Goal: Task Accomplishment & Management: Use online tool/utility

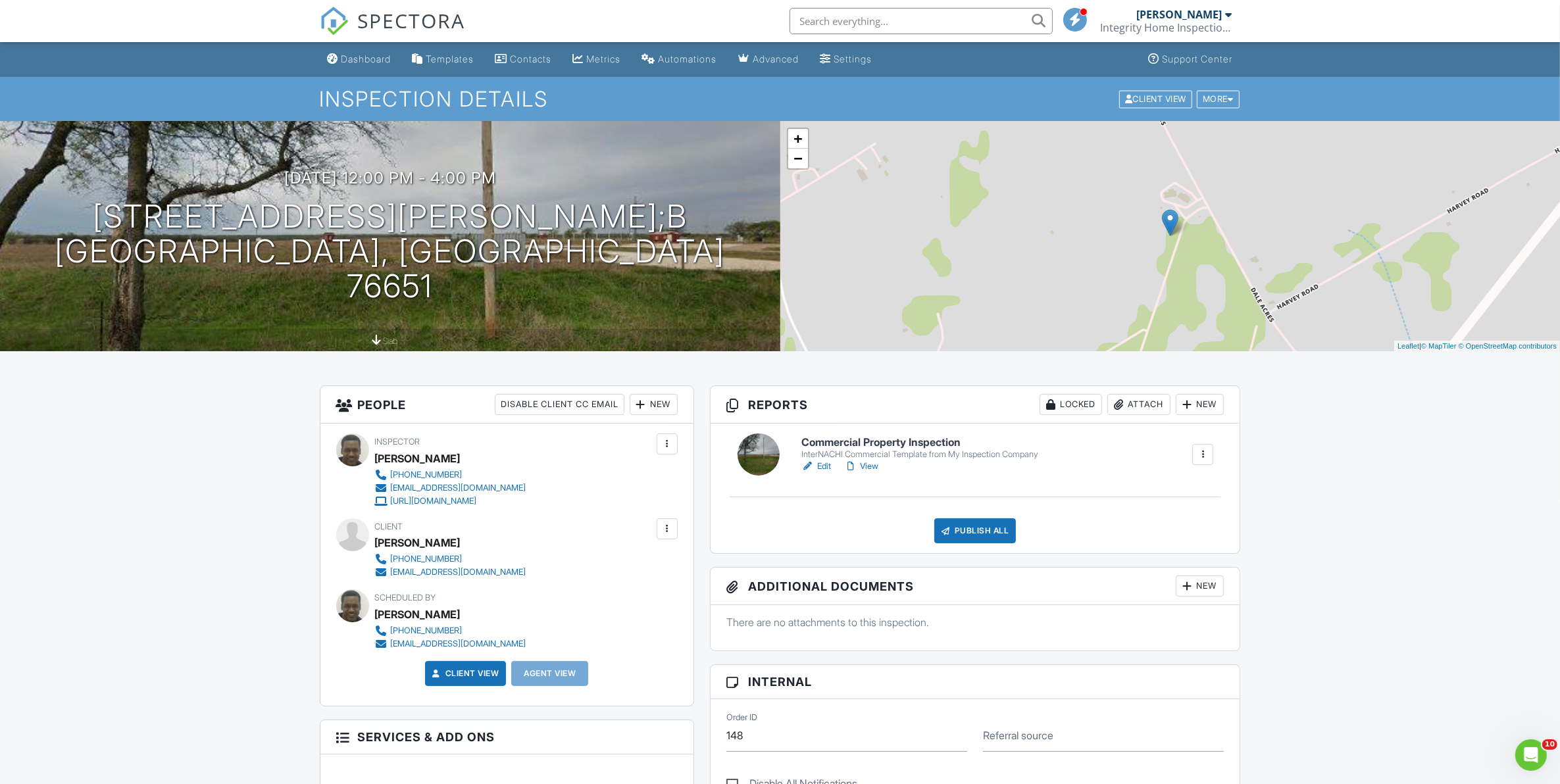
click at [821, 464] on link "Edit" at bounding box center [816, 467] width 30 height 14
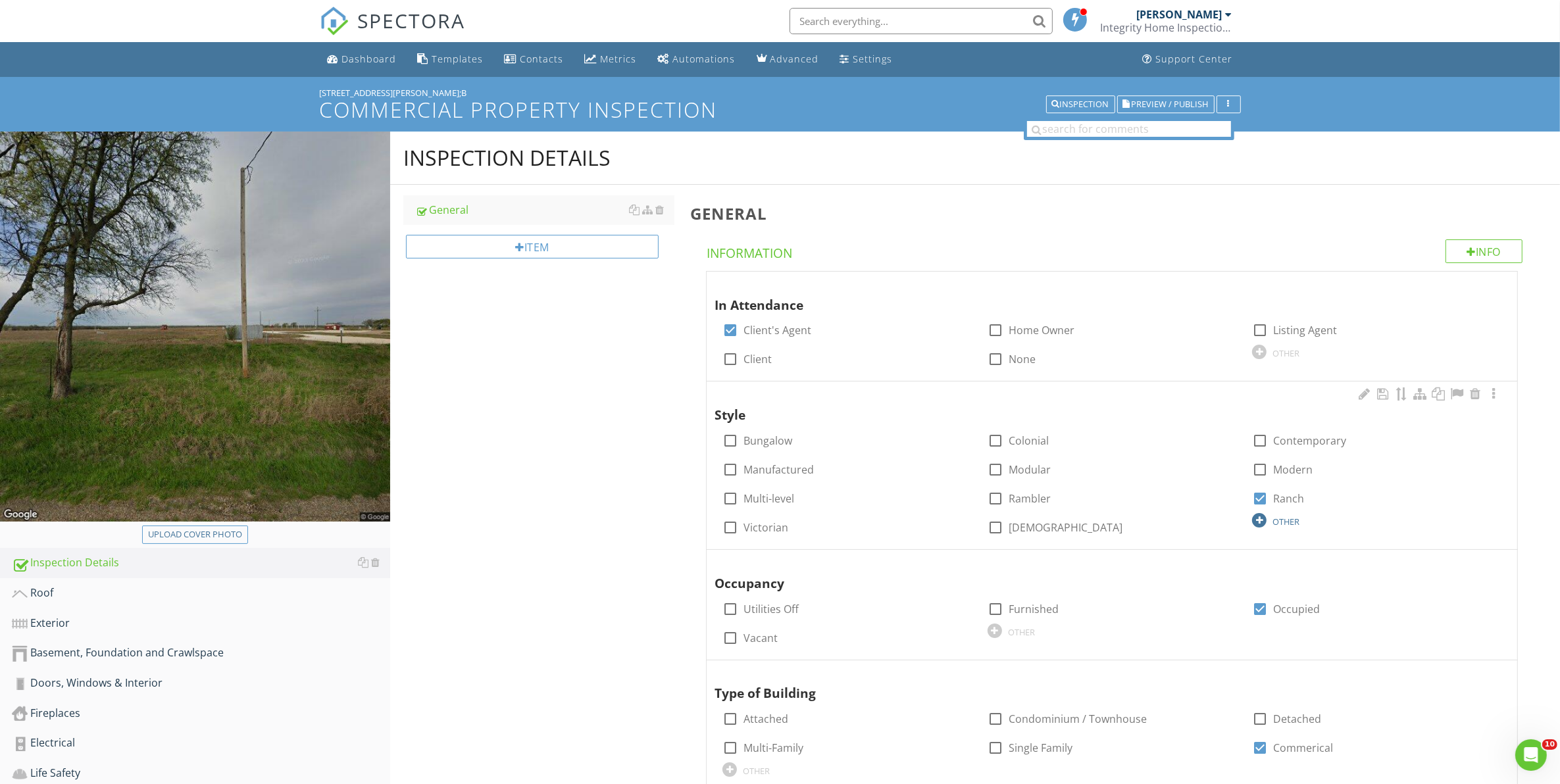
click at [1260, 520] on div at bounding box center [1259, 519] width 14 height 14
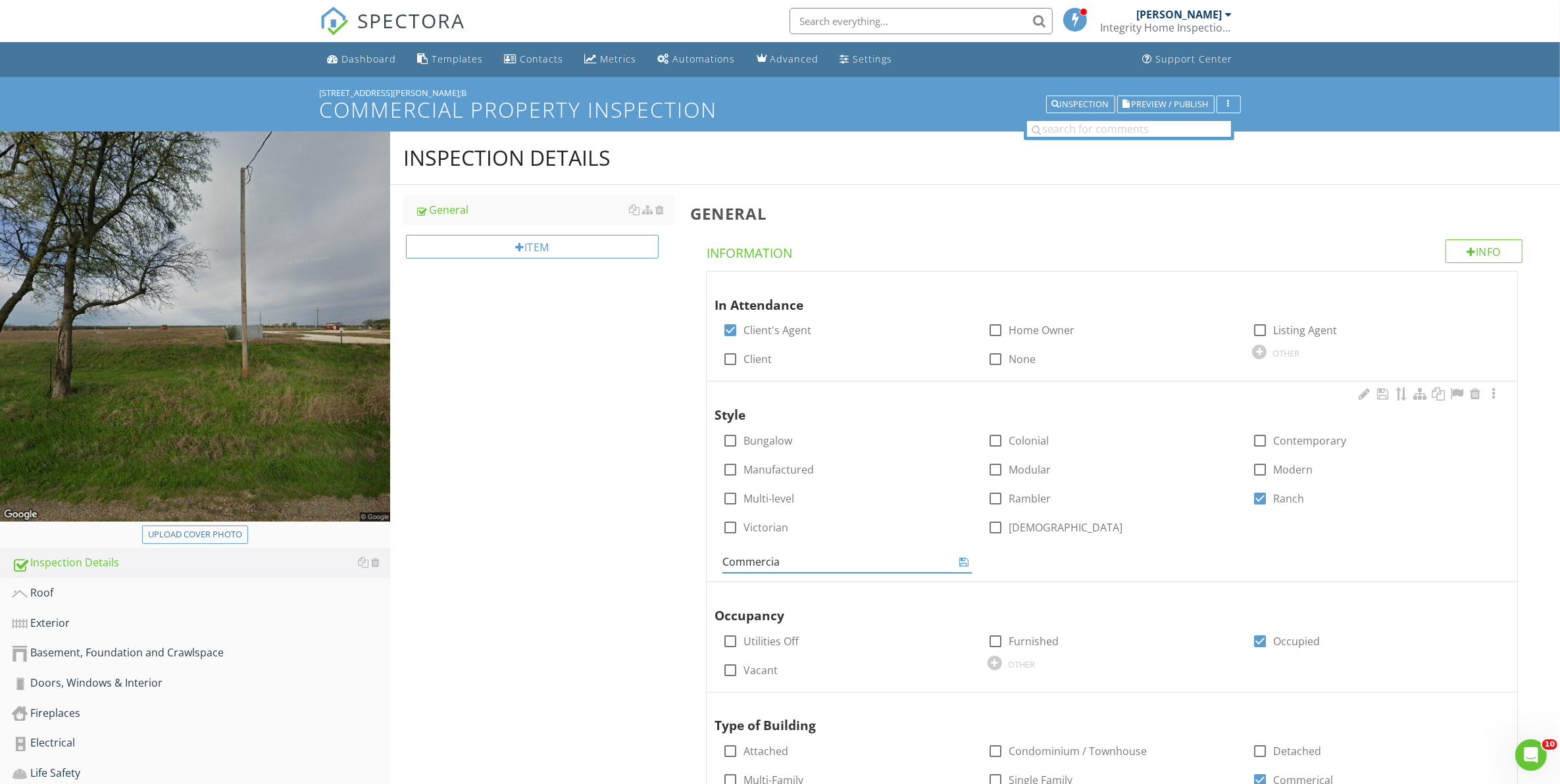
type input "Commercial"
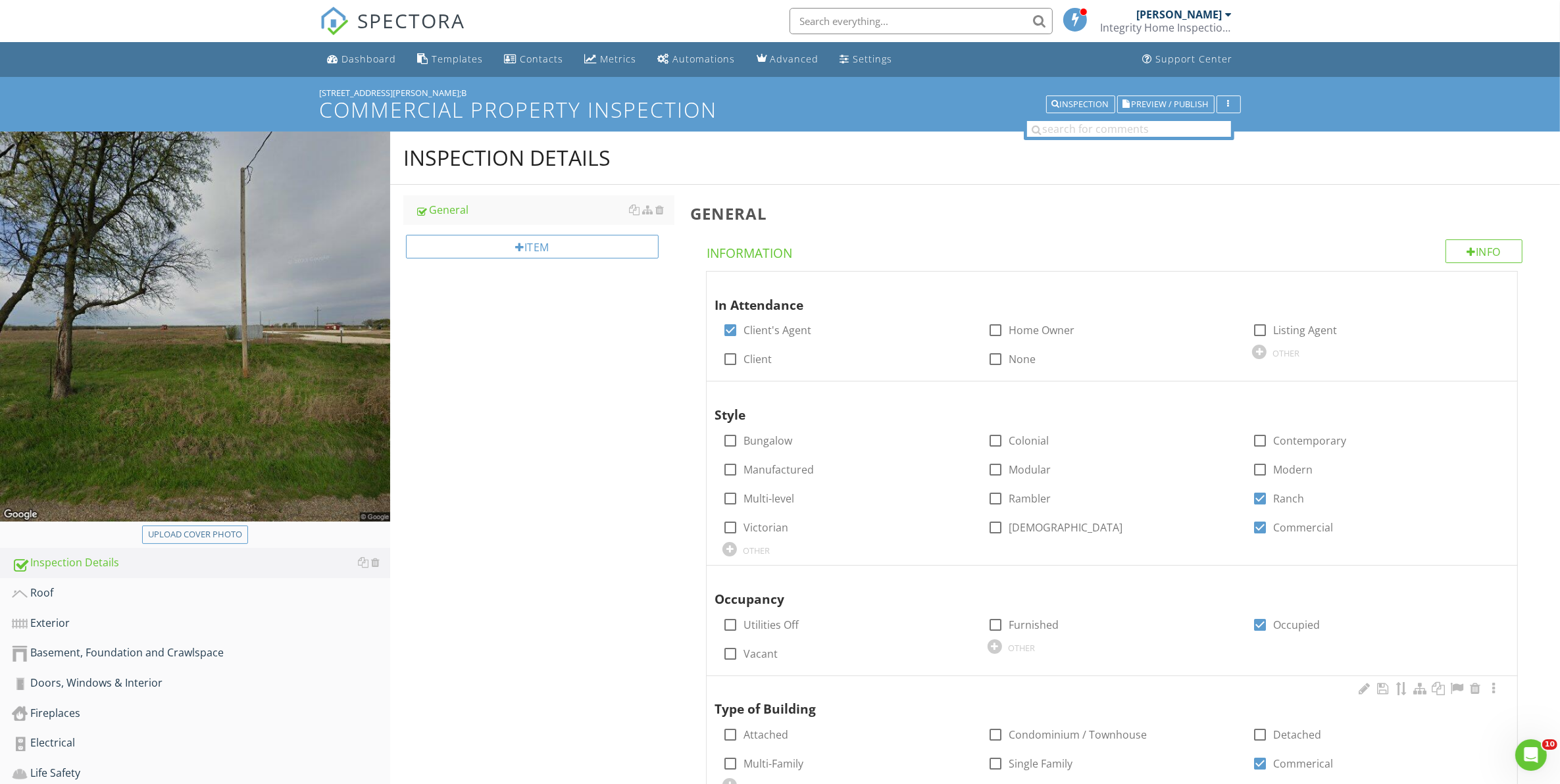
click at [893, 678] on span "In Attendance check_box Client's Agent check_box_outline_blank Home Owner check…" at bounding box center [1114, 613] width 849 height 686
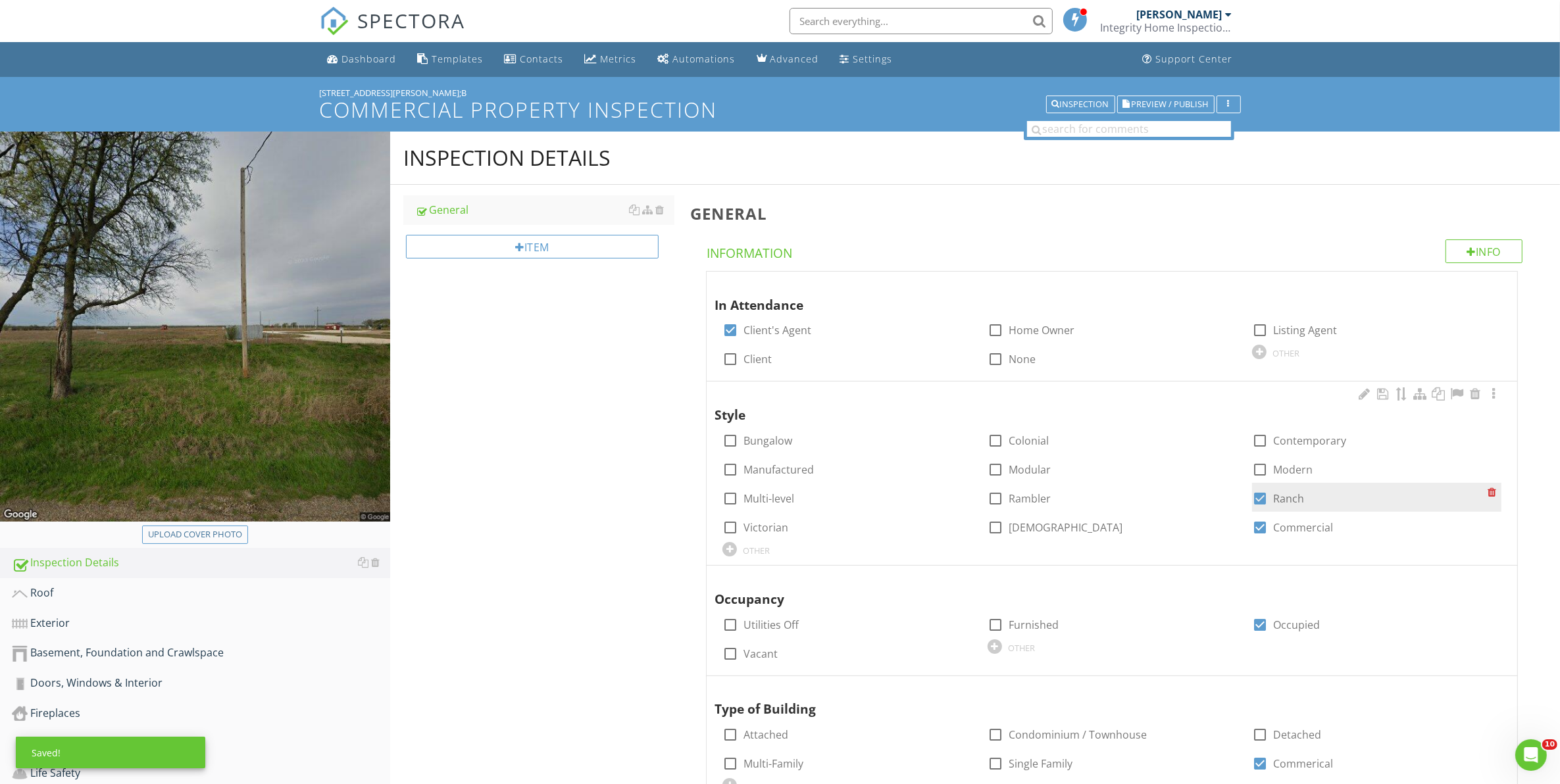
click at [1261, 503] on div at bounding box center [1260, 498] width 22 height 22
checkbox input "false"
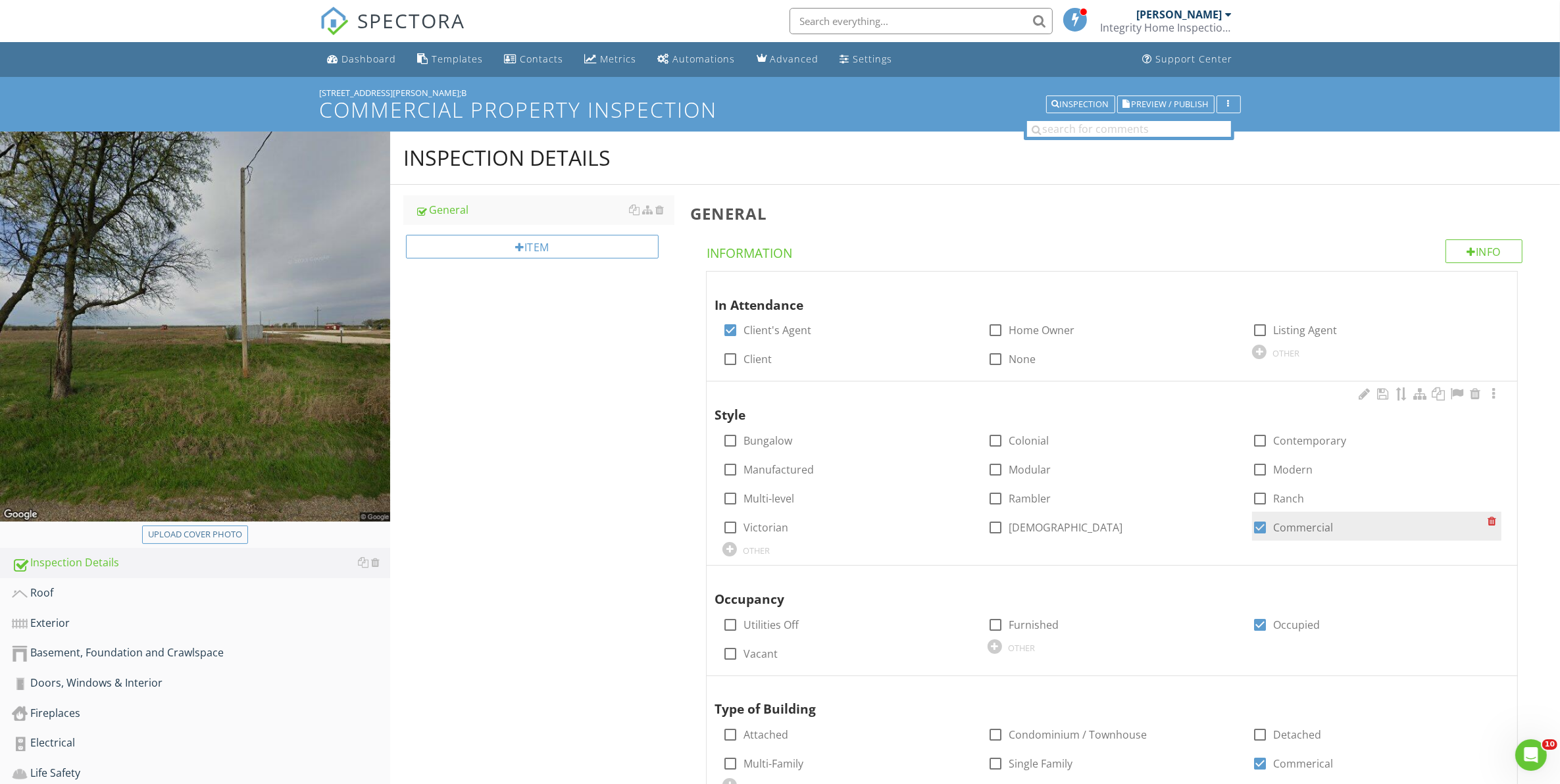
click at [1256, 521] on div at bounding box center [1260, 527] width 22 height 22
click at [1258, 524] on div at bounding box center [1260, 527] width 22 height 22
checkbox input "true"
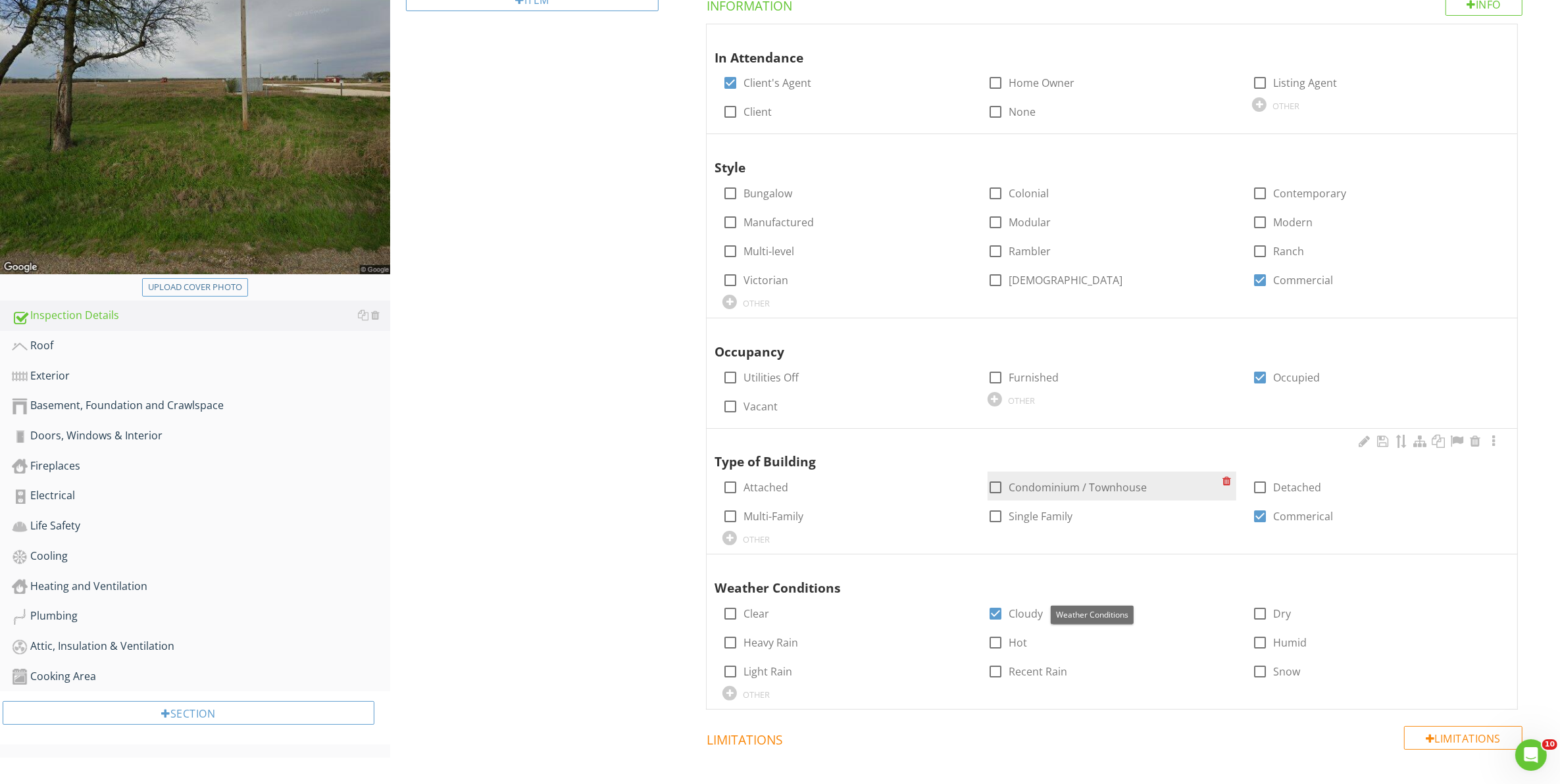
scroll to position [321, 0]
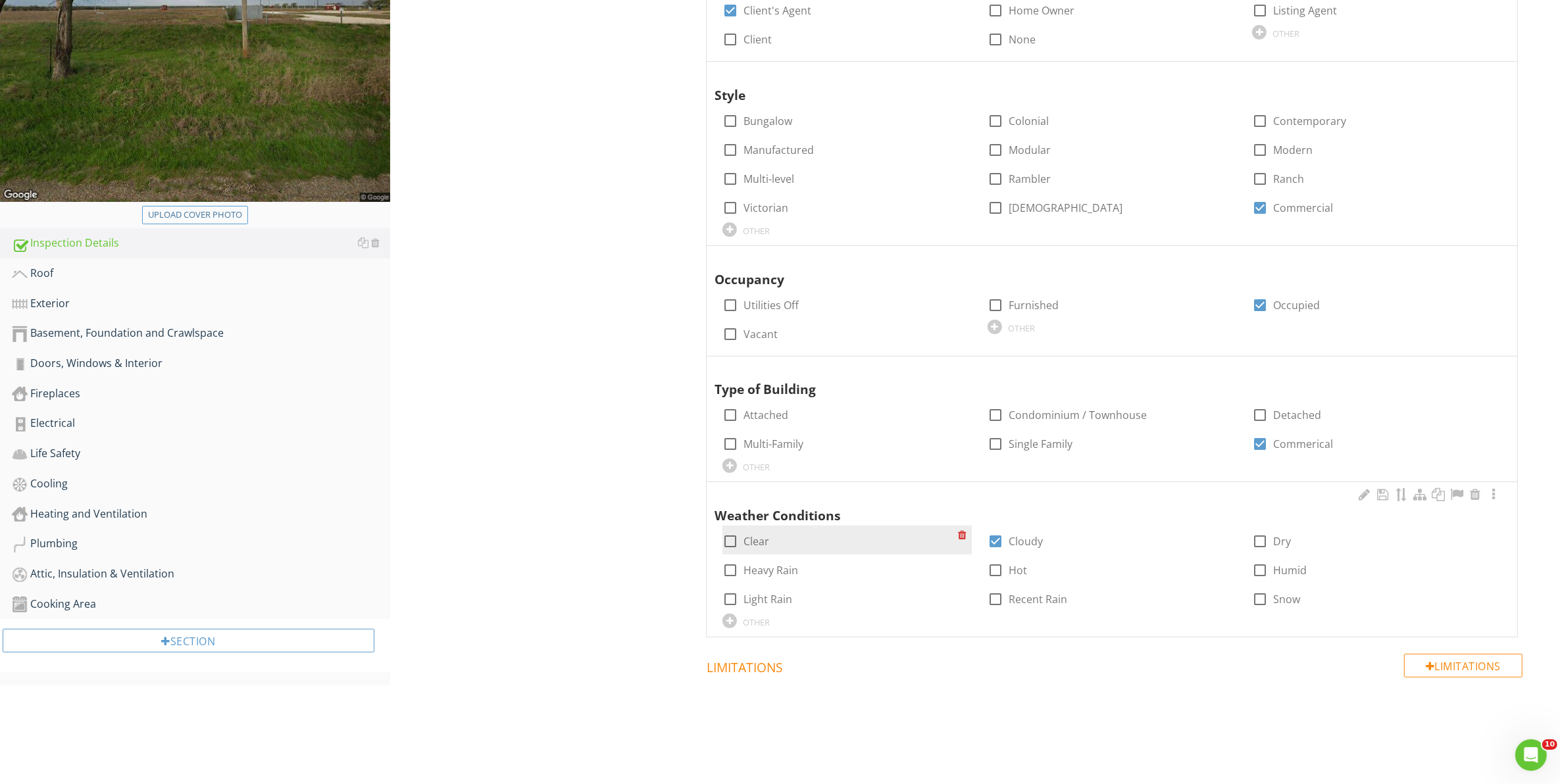
click at [724, 540] on div at bounding box center [730, 541] width 22 height 22
checkbox input "true"
click at [995, 538] on div at bounding box center [995, 541] width 22 height 22
checkbox input "false"
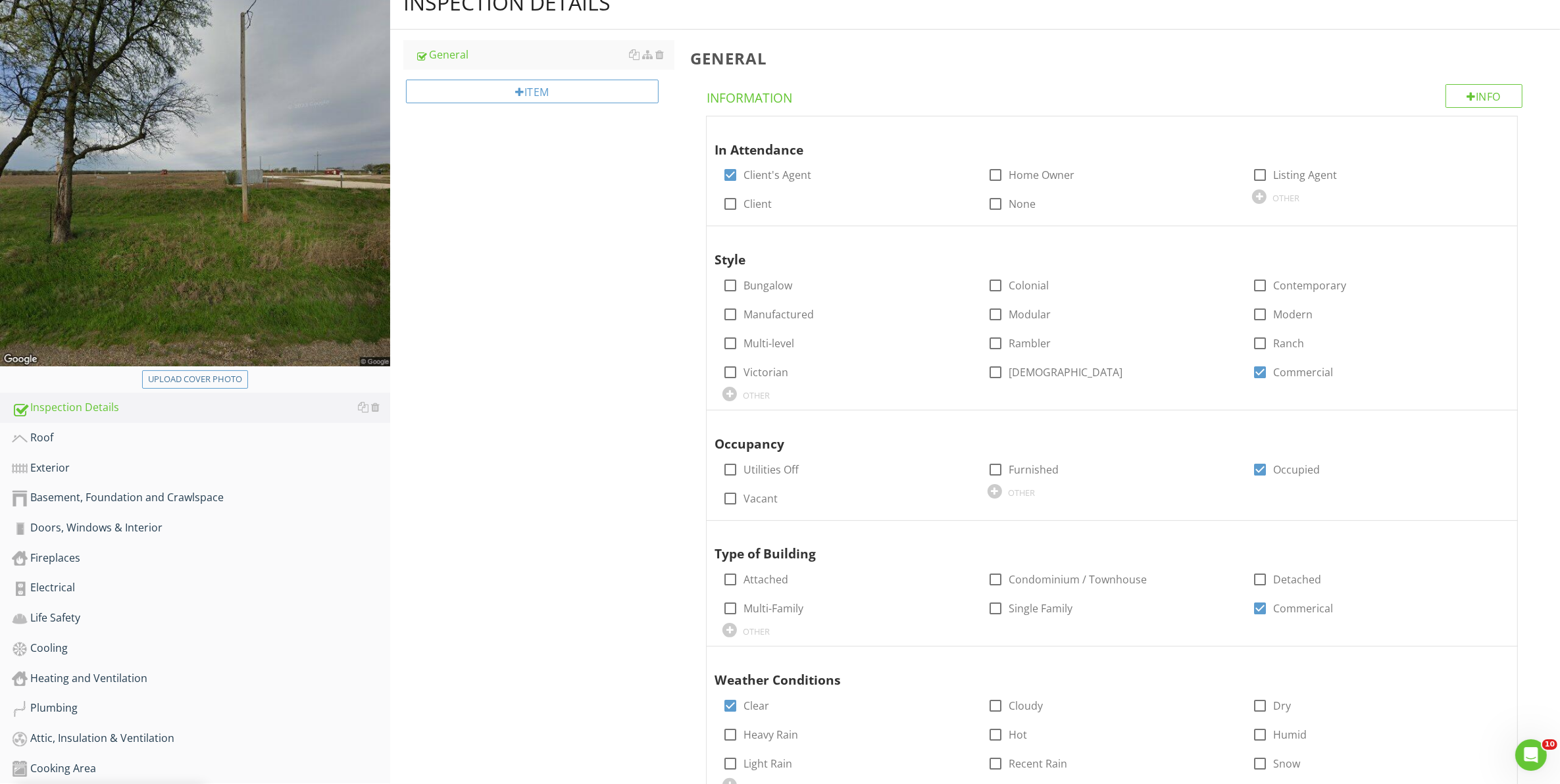
scroll to position [164, 0]
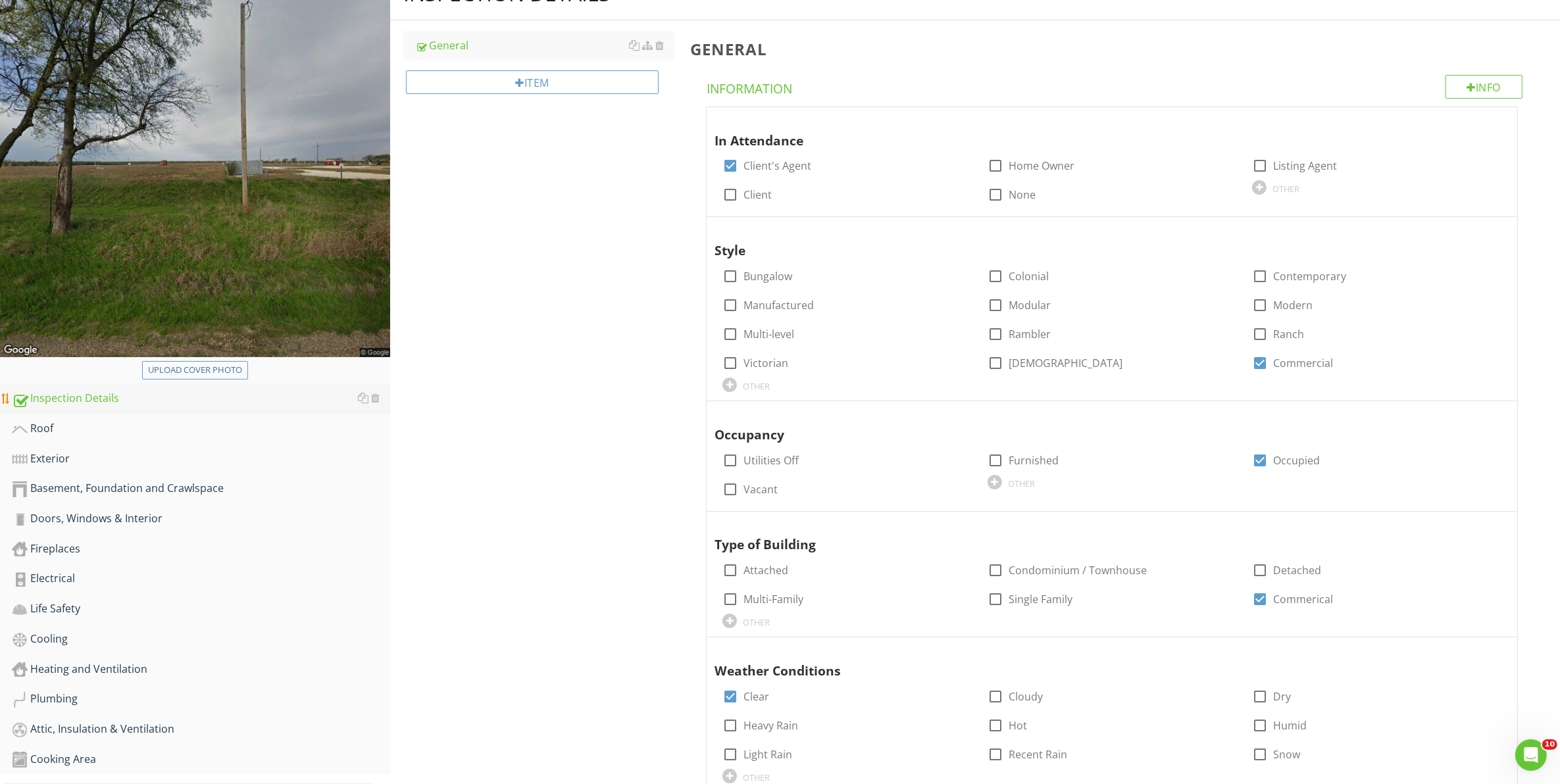
click at [142, 397] on div "Inspection Details" at bounding box center [200, 398] width 378 height 17
click at [87, 430] on div "Roof" at bounding box center [200, 429] width 378 height 17
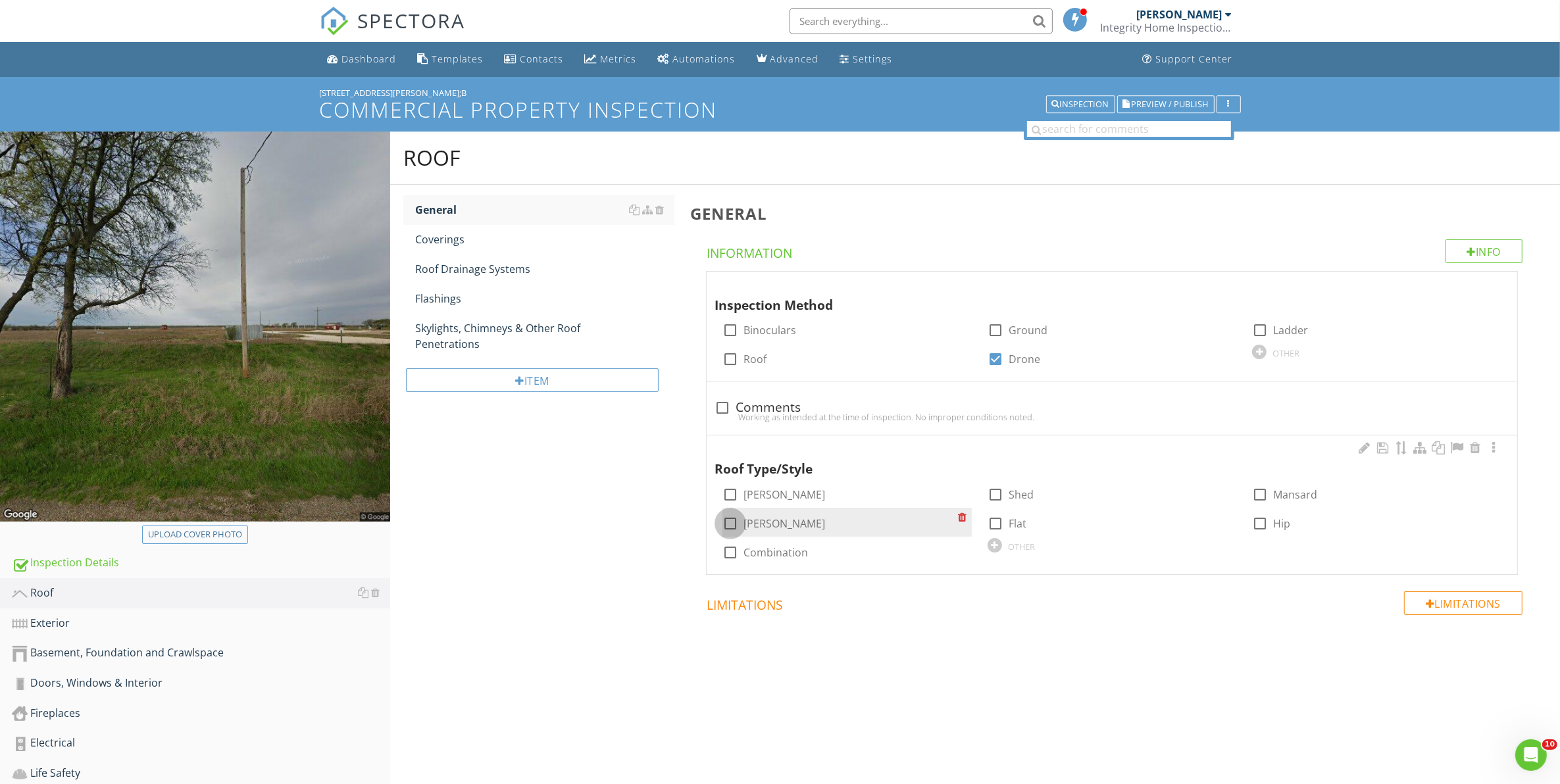
click at [726, 520] on div at bounding box center [730, 524] width 22 height 22
checkbox input "true"
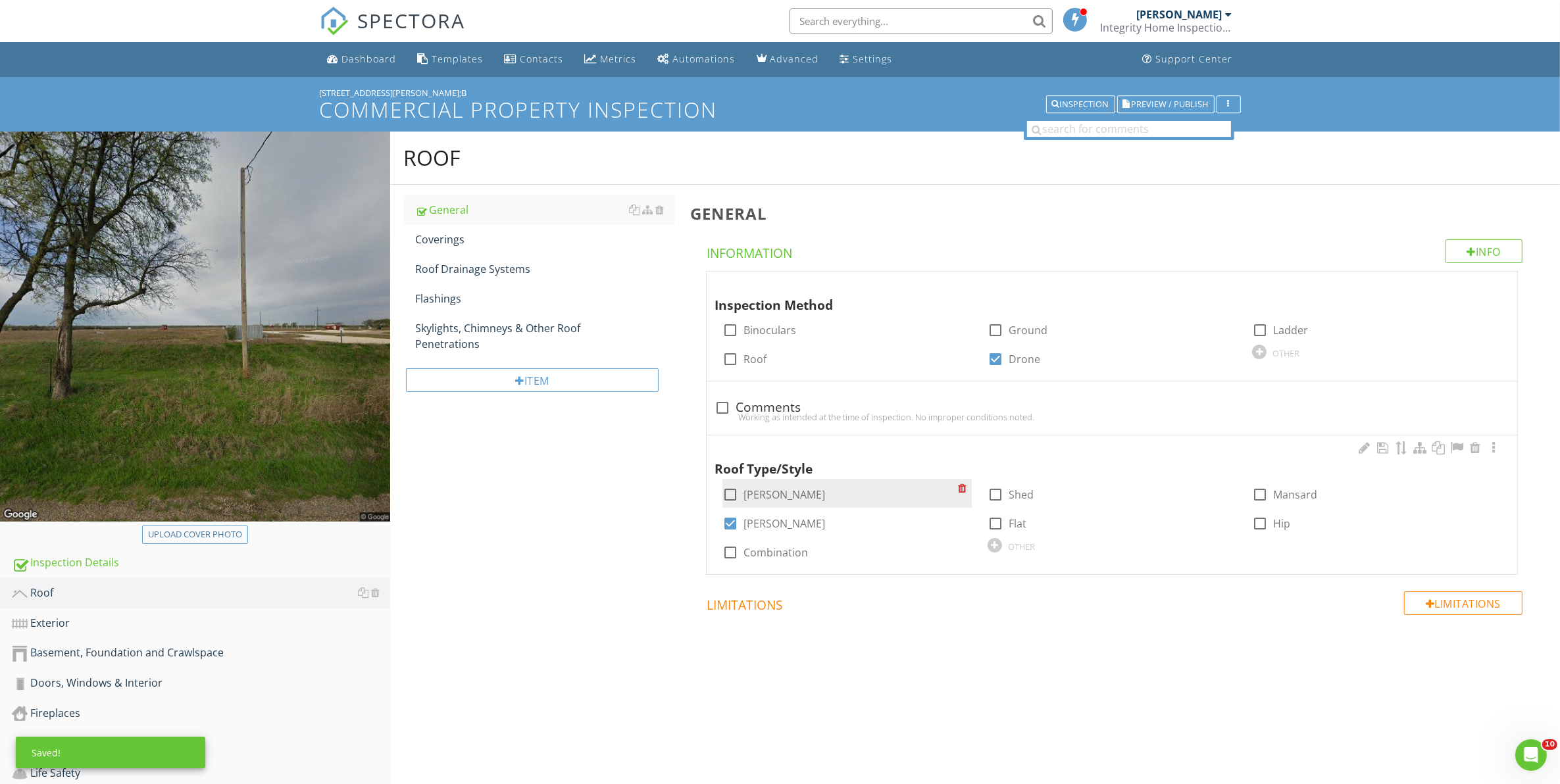
click at [729, 494] on div at bounding box center [730, 495] width 22 height 22
checkbox input "true"
click at [733, 519] on div at bounding box center [730, 524] width 22 height 22
checkbox input "false"
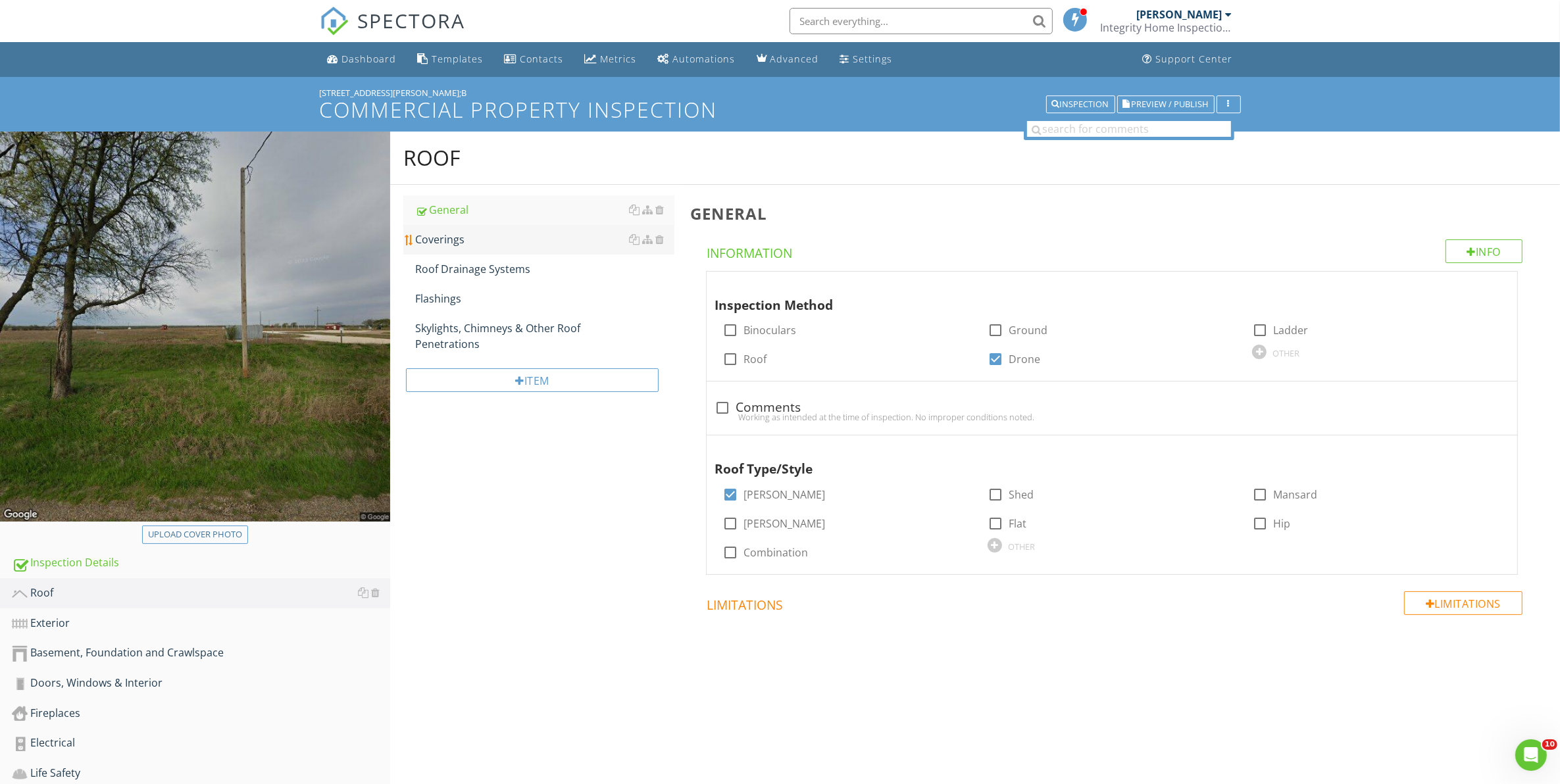
click at [454, 238] on div "Coverings" at bounding box center [545, 239] width 260 height 16
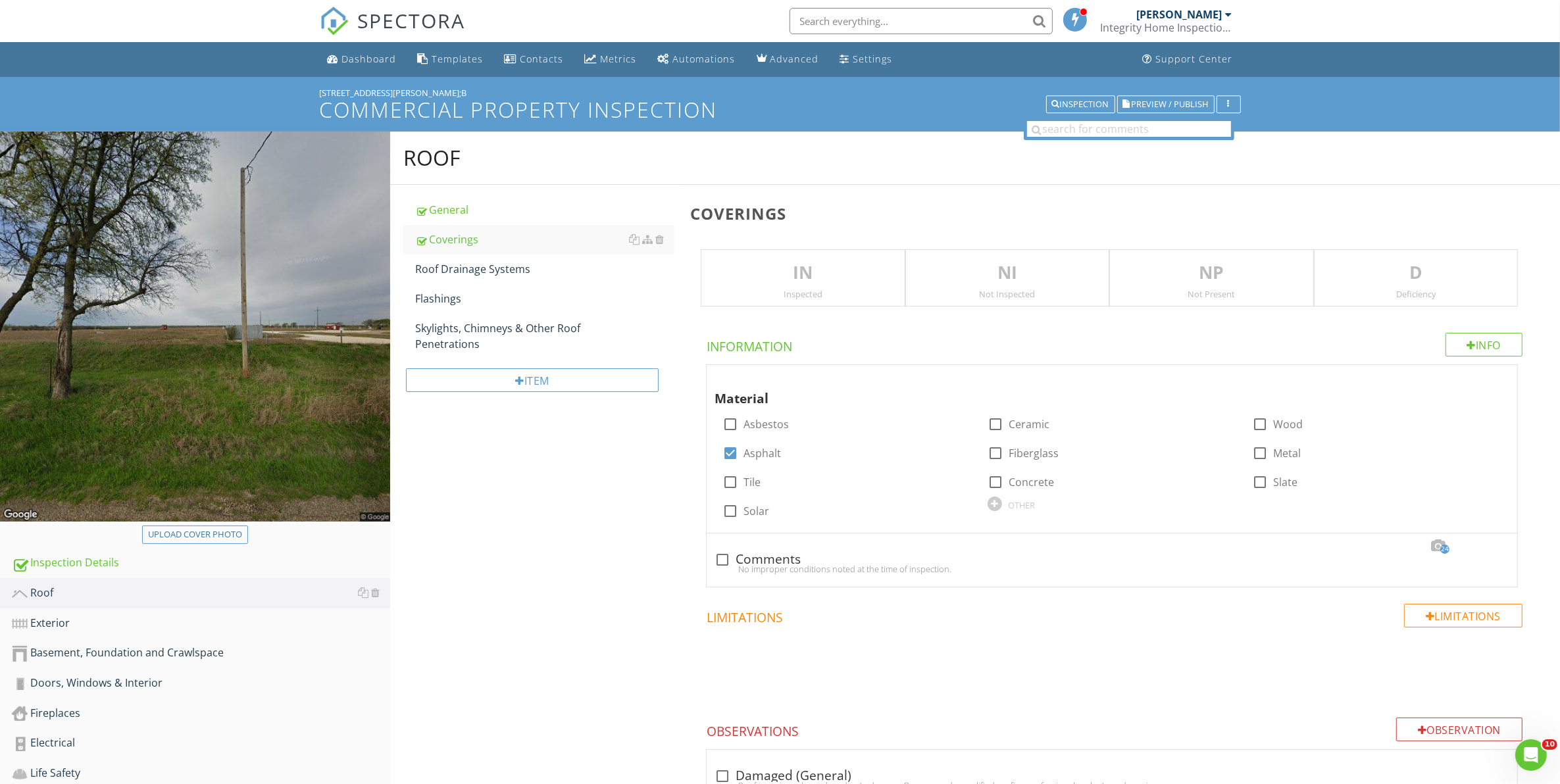
click at [827, 282] on p "IN" at bounding box center [802, 272] width 202 height 26
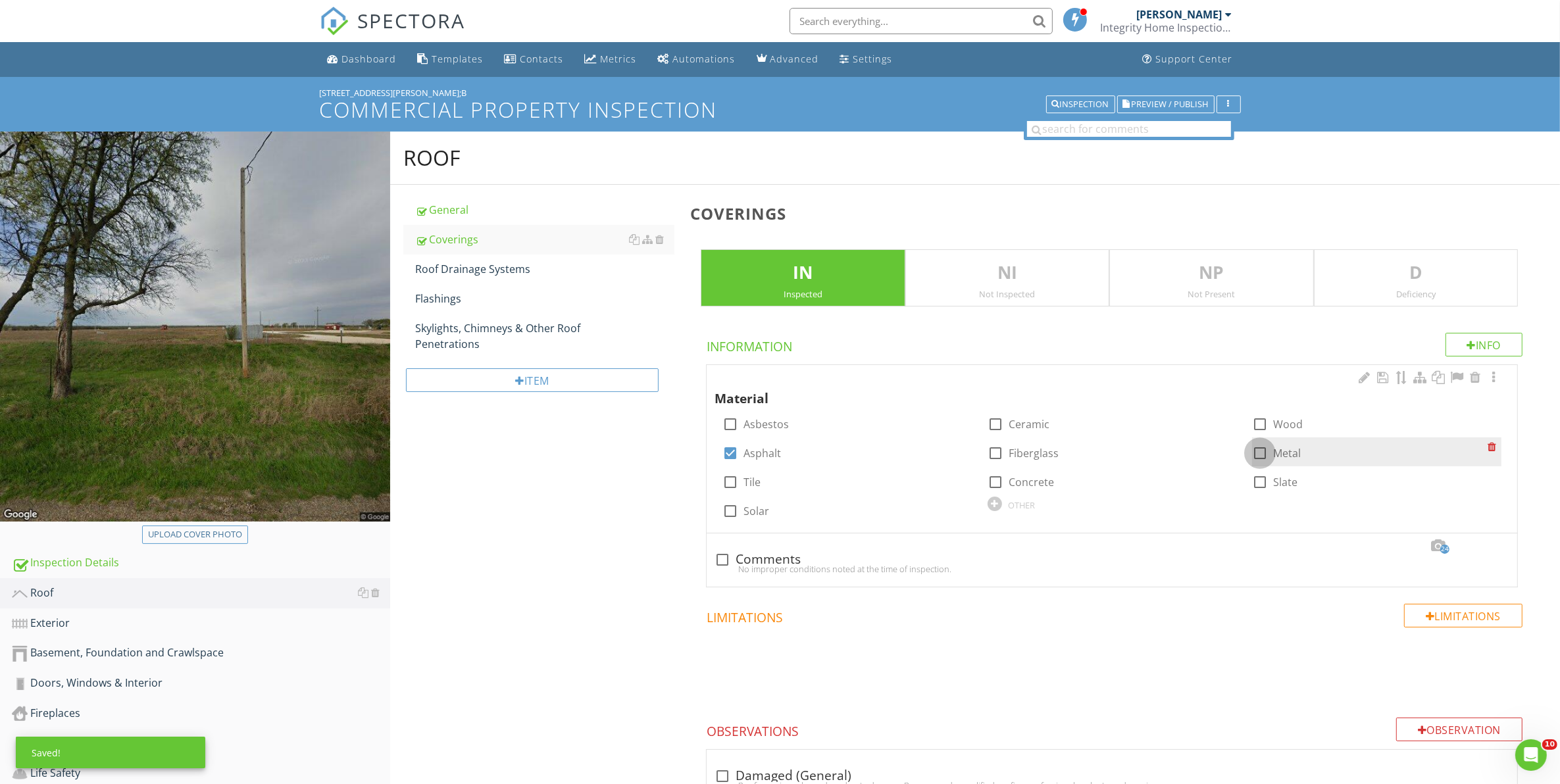
click at [1255, 454] on div at bounding box center [1260, 453] width 22 height 22
checkbox input "true"
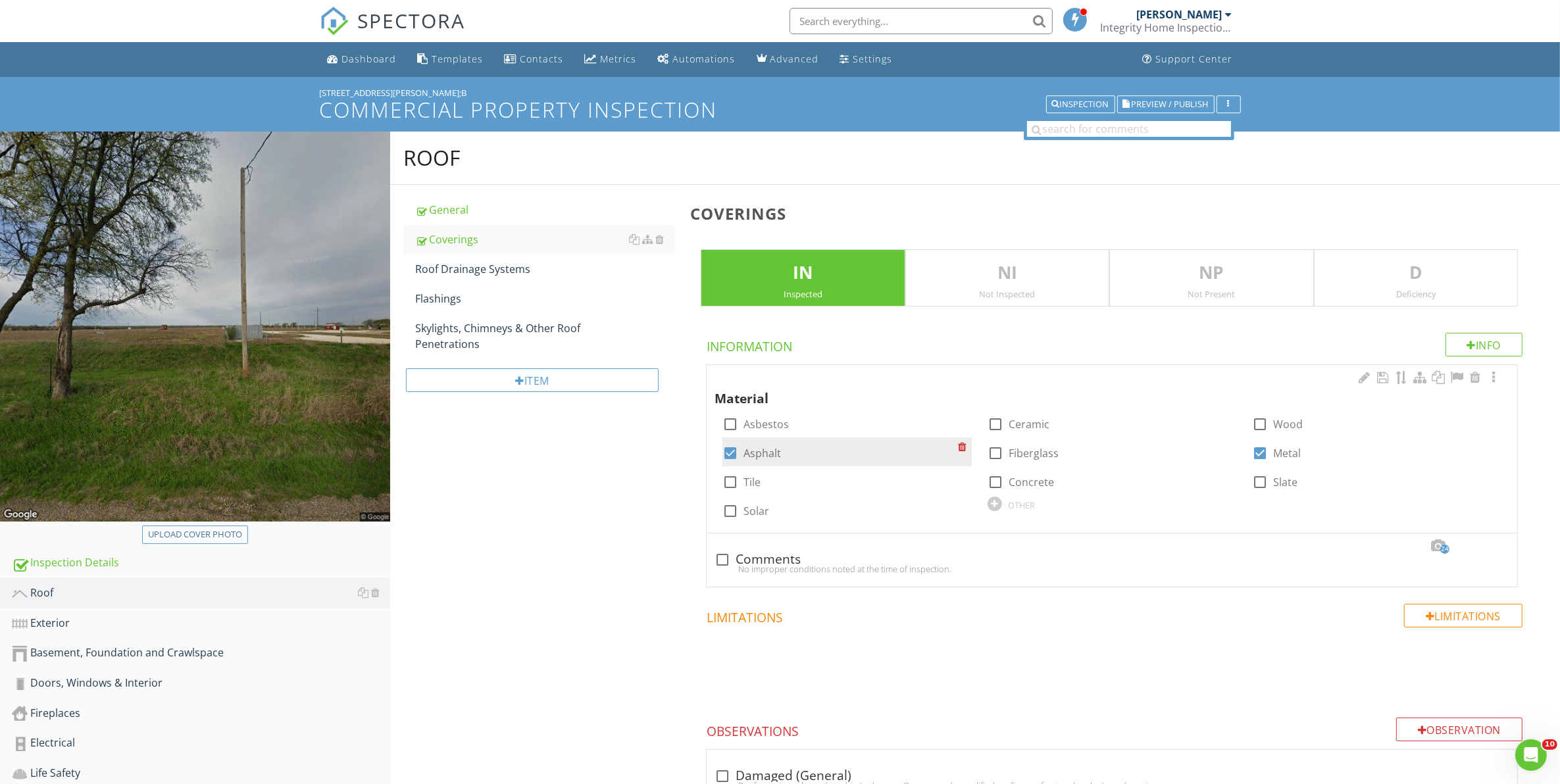
click at [732, 454] on div at bounding box center [730, 453] width 22 height 22
checkbox input "false"
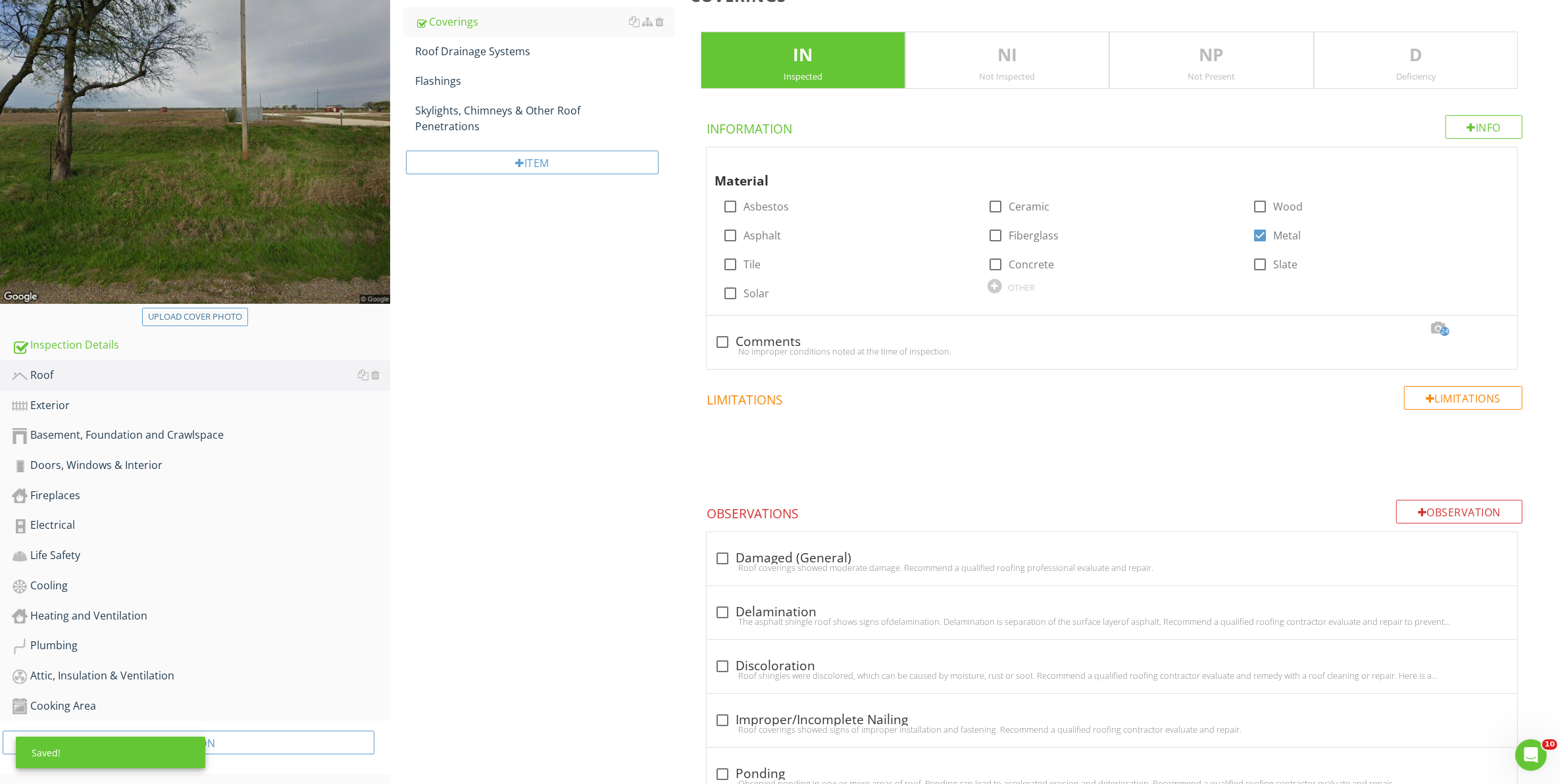
scroll to position [247, 0]
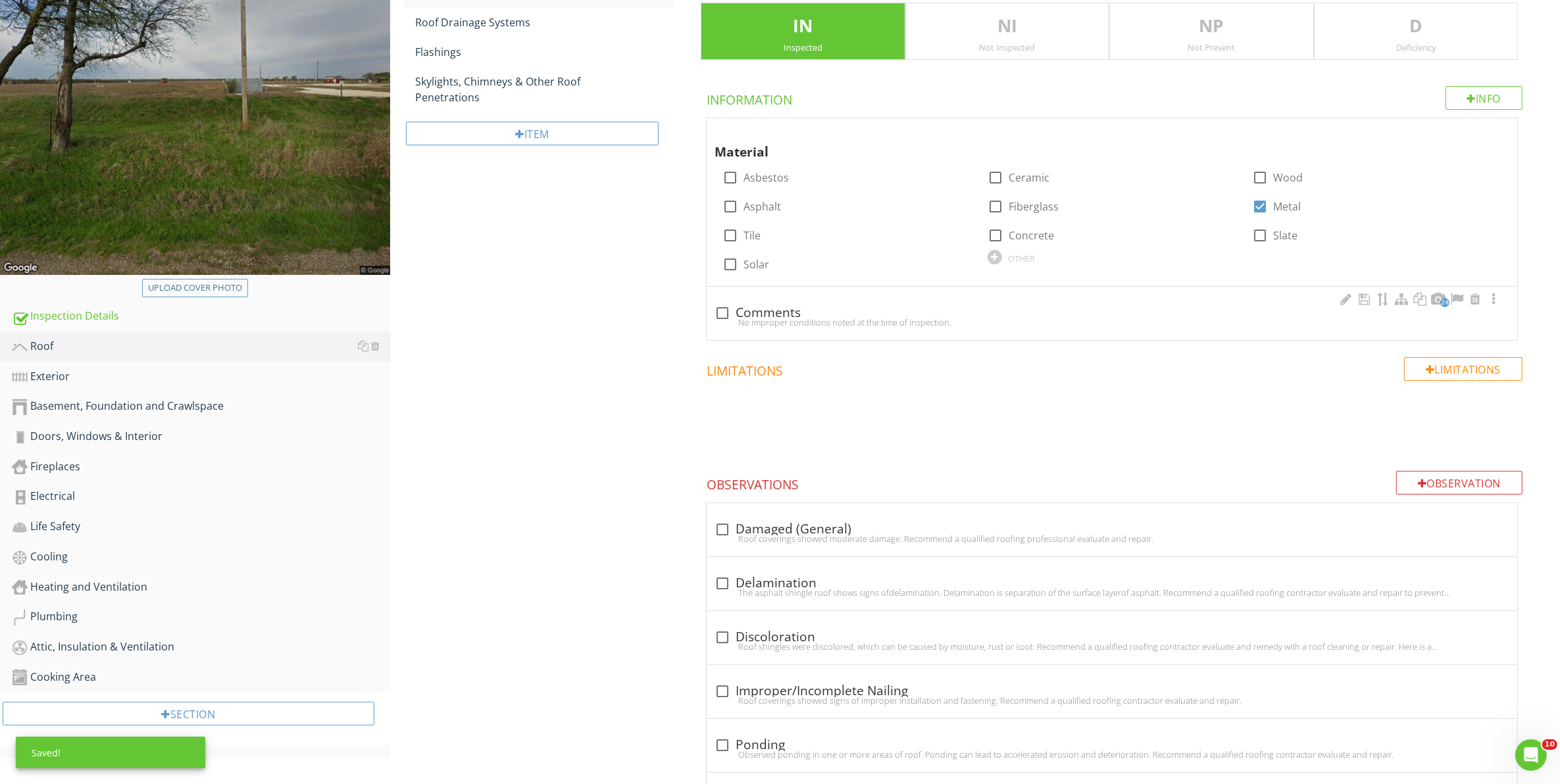
click at [722, 307] on div at bounding box center [722, 313] width 22 height 22
checkbox input "true"
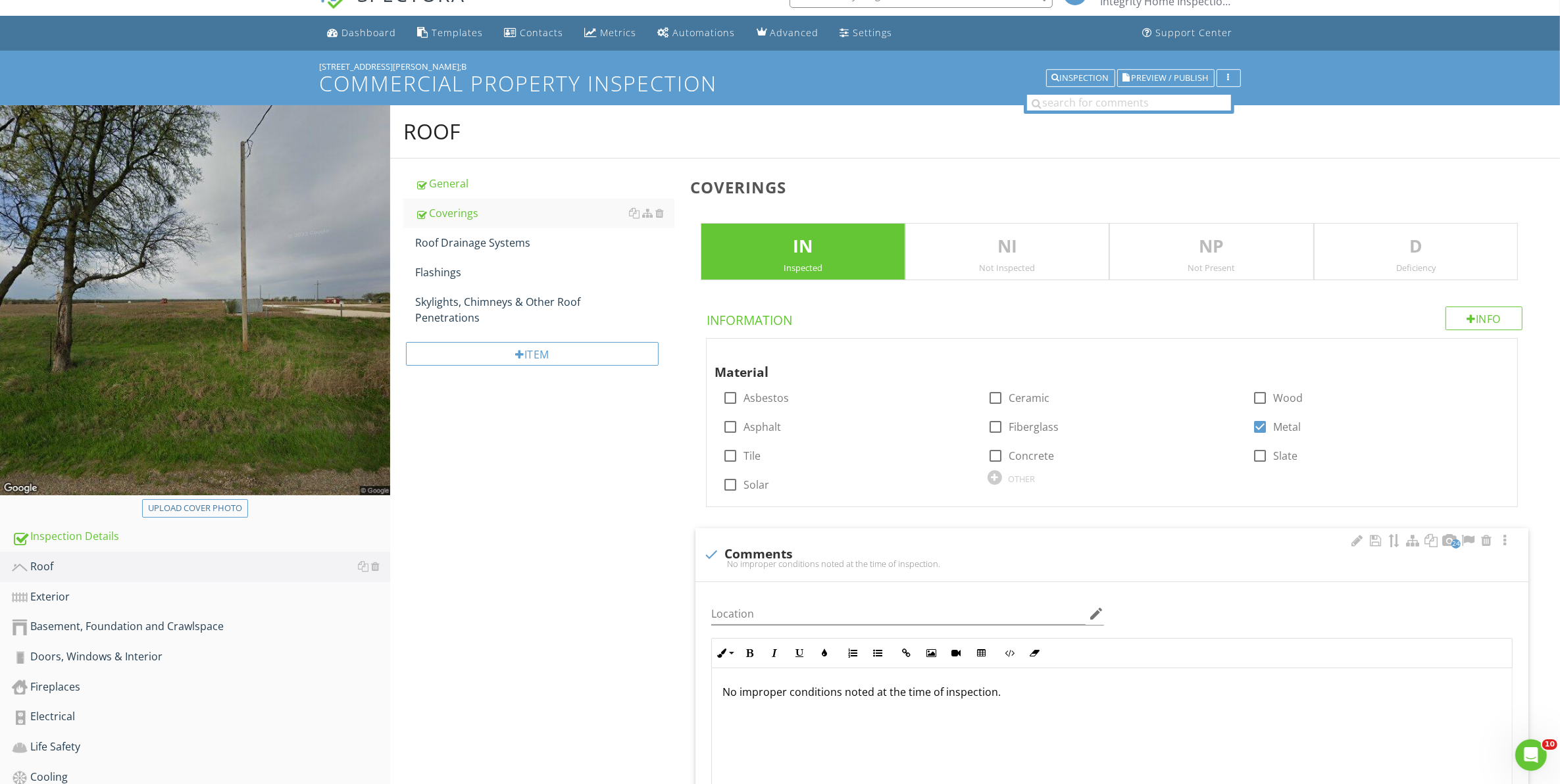
scroll to position [0, 0]
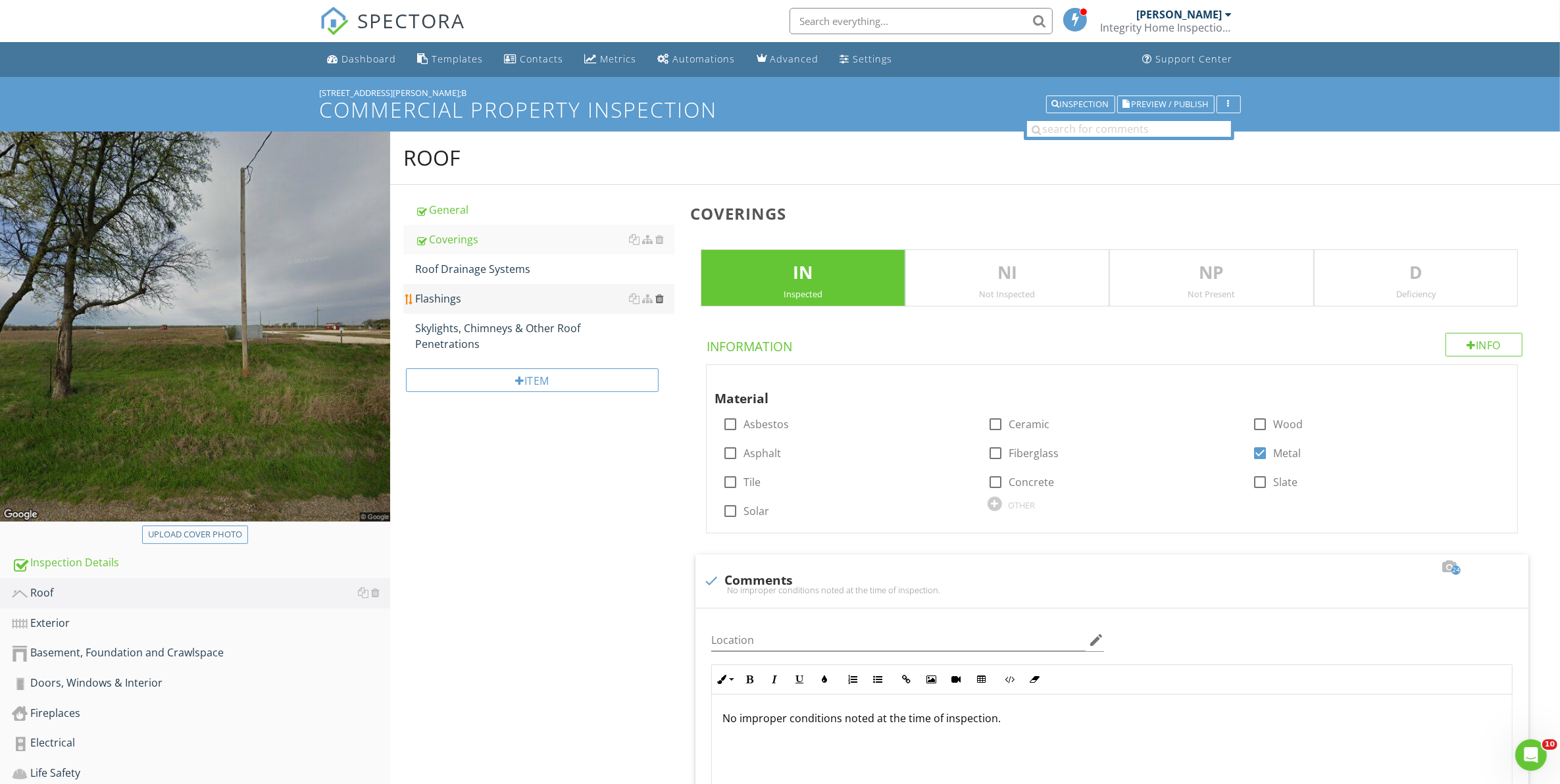
click at [658, 300] on div at bounding box center [659, 299] width 8 height 10
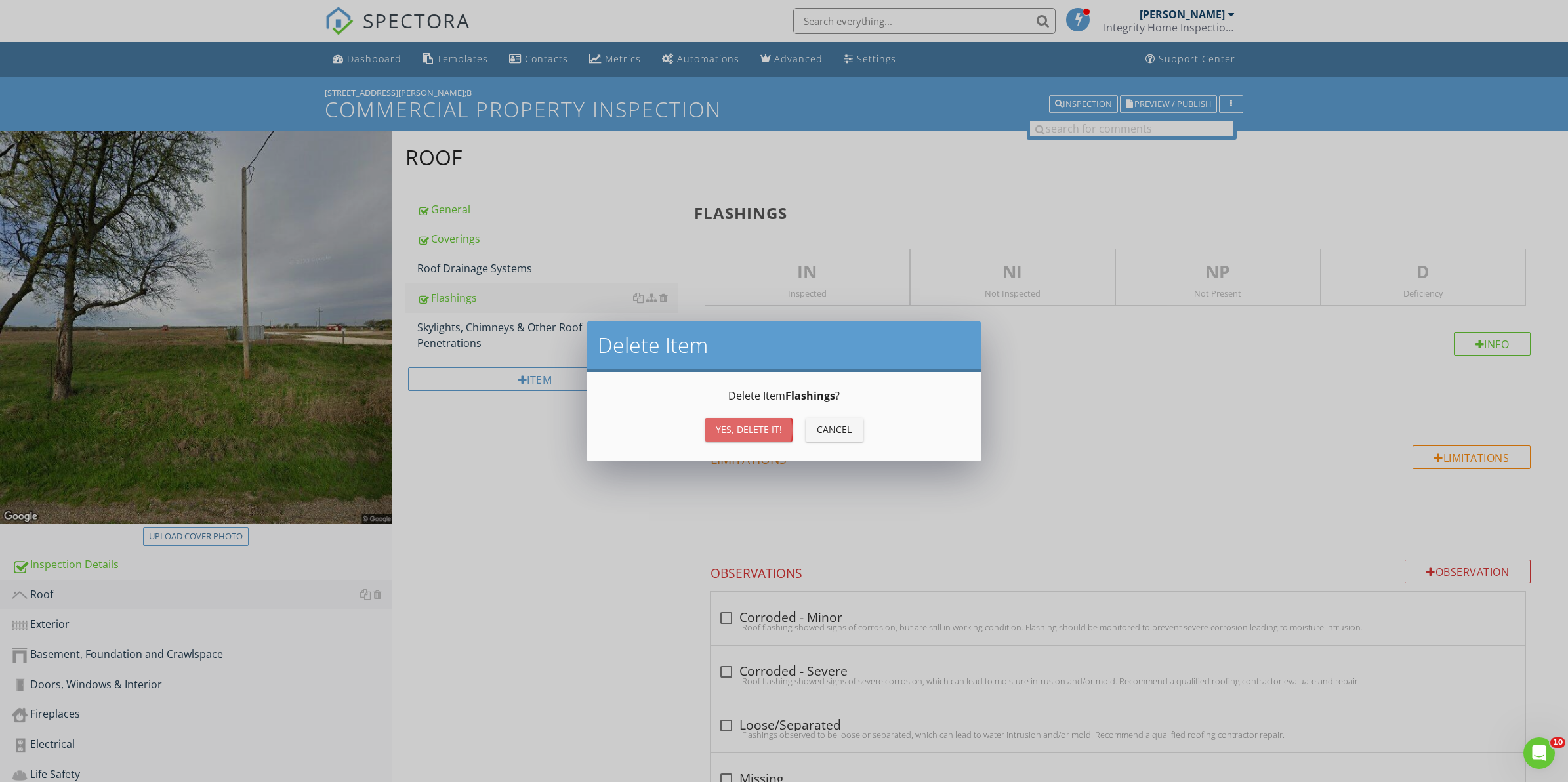
click at [742, 429] on div "Yes, Delete it!" at bounding box center [749, 429] width 67 height 13
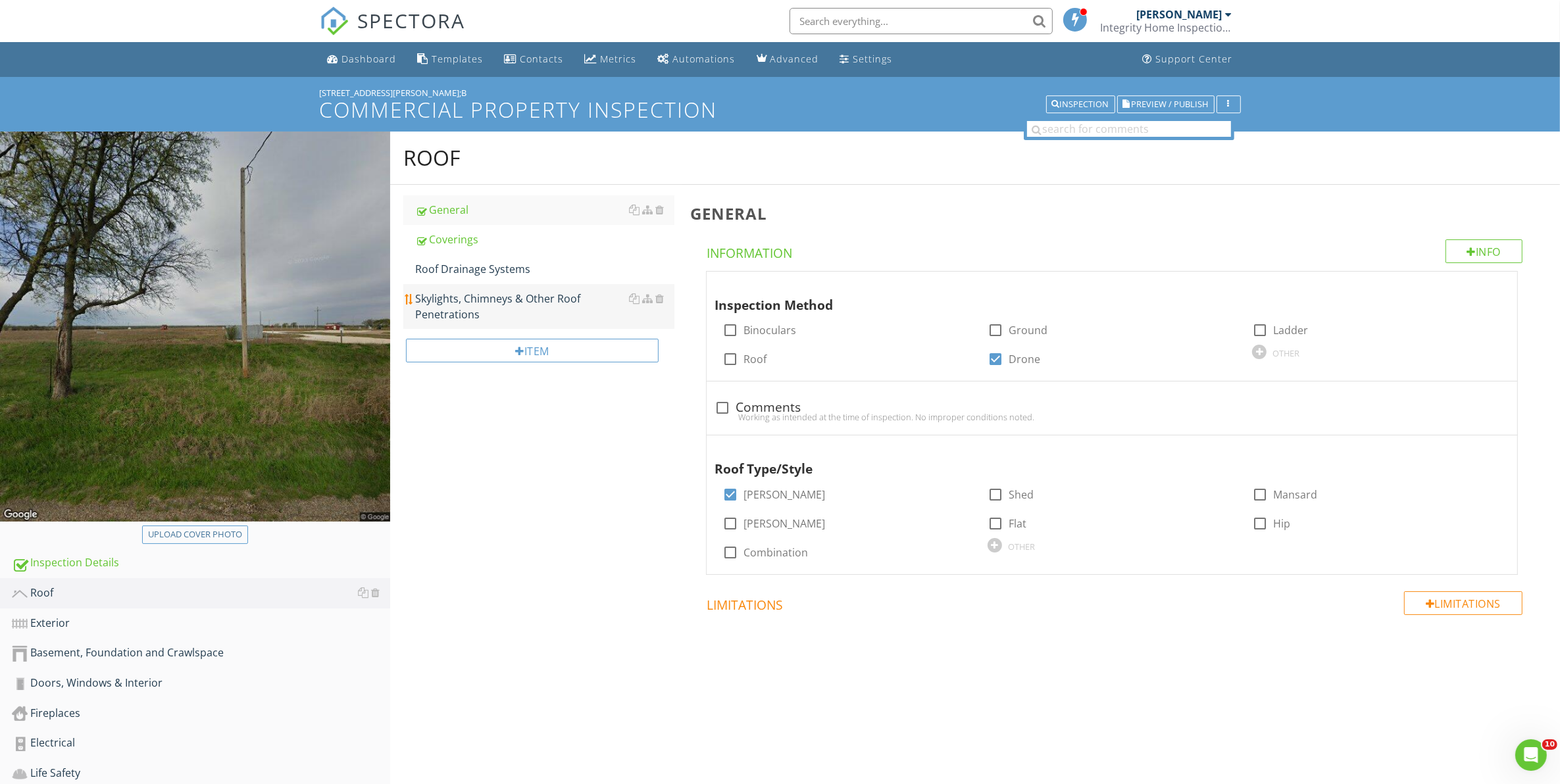
click at [521, 316] on div "Skylights, Chimneys & Other Roof Penetrations" at bounding box center [545, 306] width 260 height 31
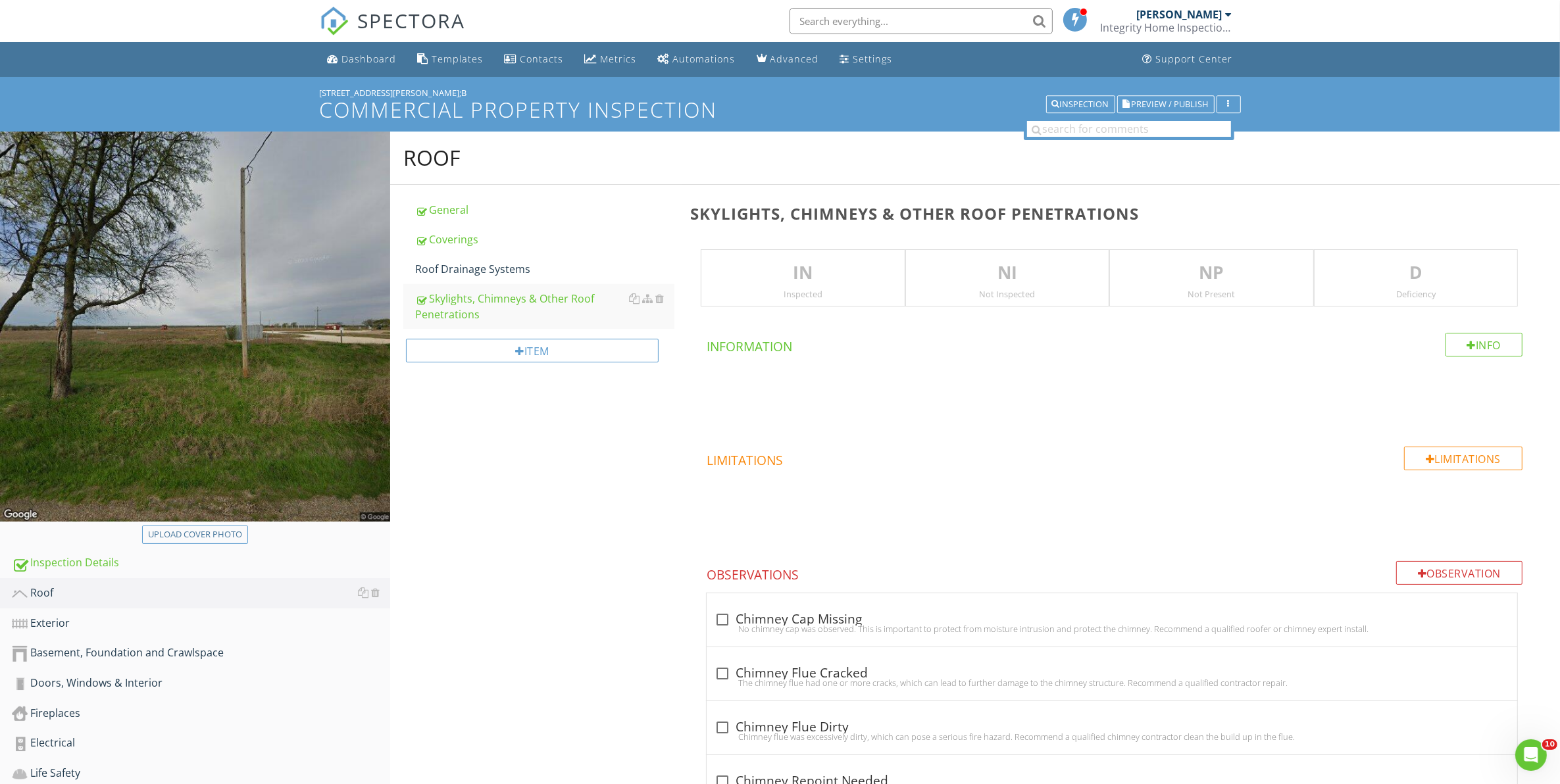
click at [1160, 297] on div "Not Present" at bounding box center [1211, 293] width 202 height 10
click at [1183, 293] on div "Not Present" at bounding box center [1211, 293] width 202 height 10
click at [662, 303] on div at bounding box center [659, 299] width 8 height 10
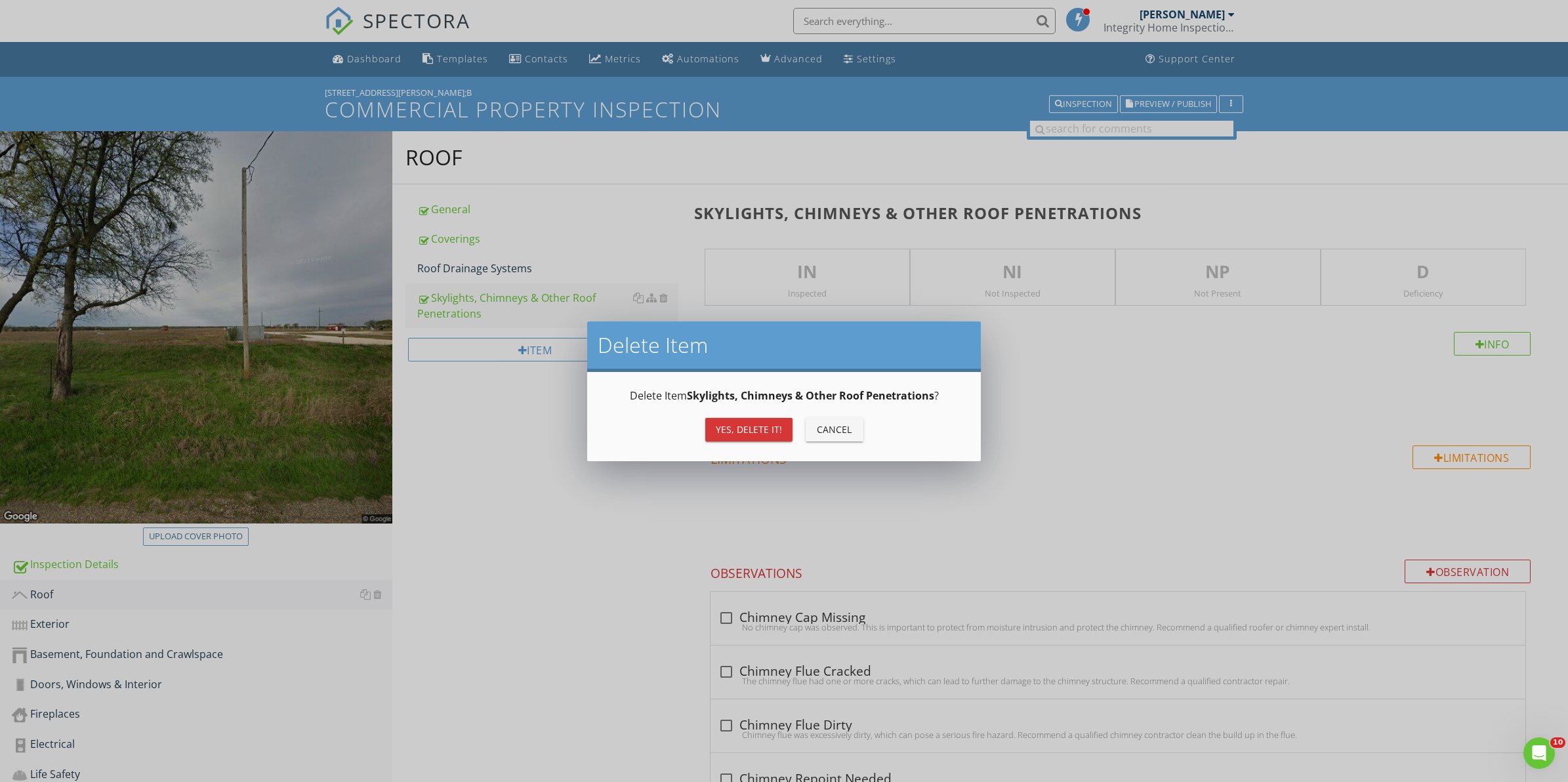
click at [745, 429] on div "Yes, Delete it!" at bounding box center [749, 429] width 67 height 13
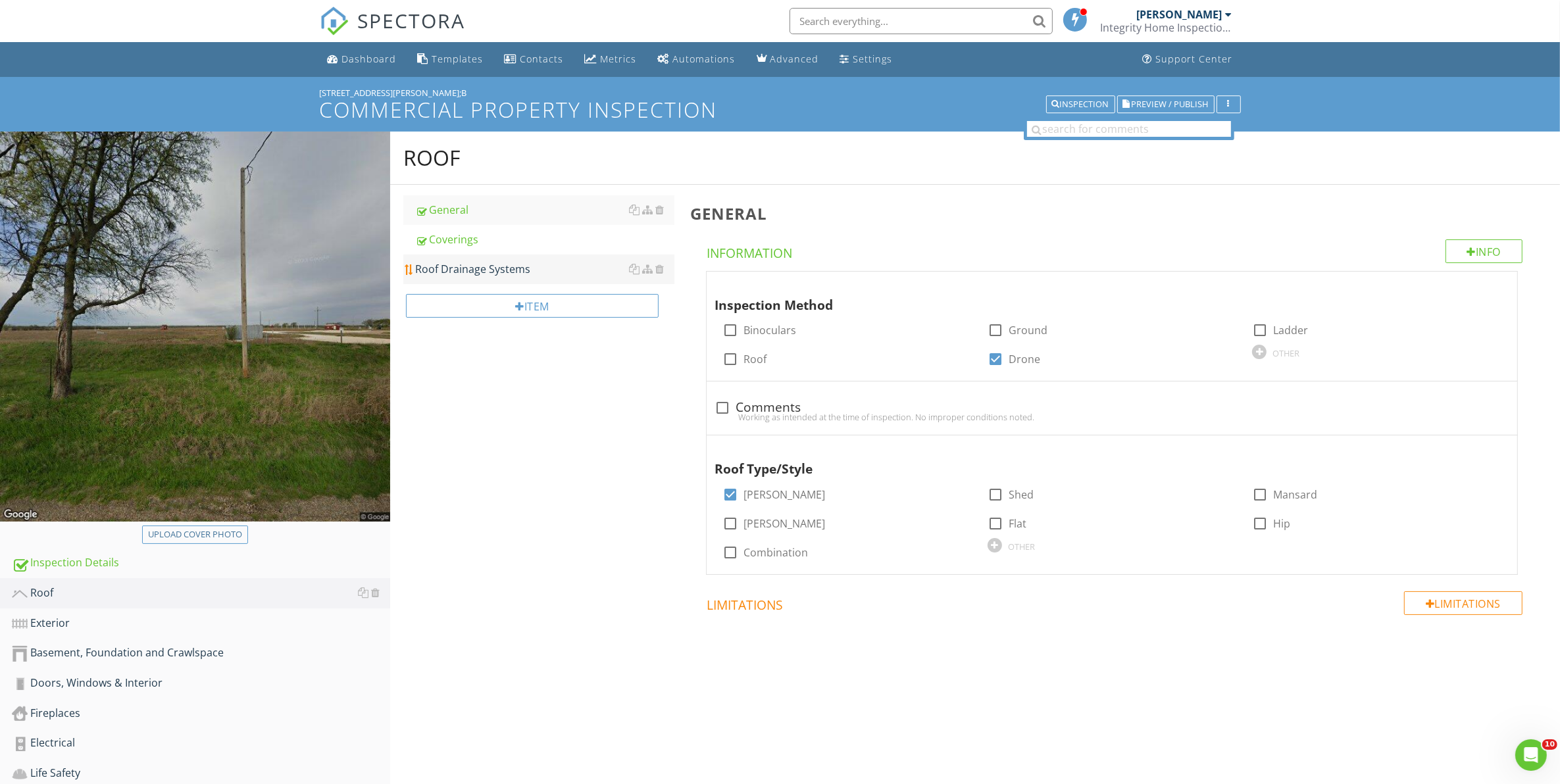
click at [497, 271] on div "Roof Drainage Systems" at bounding box center [545, 269] width 260 height 16
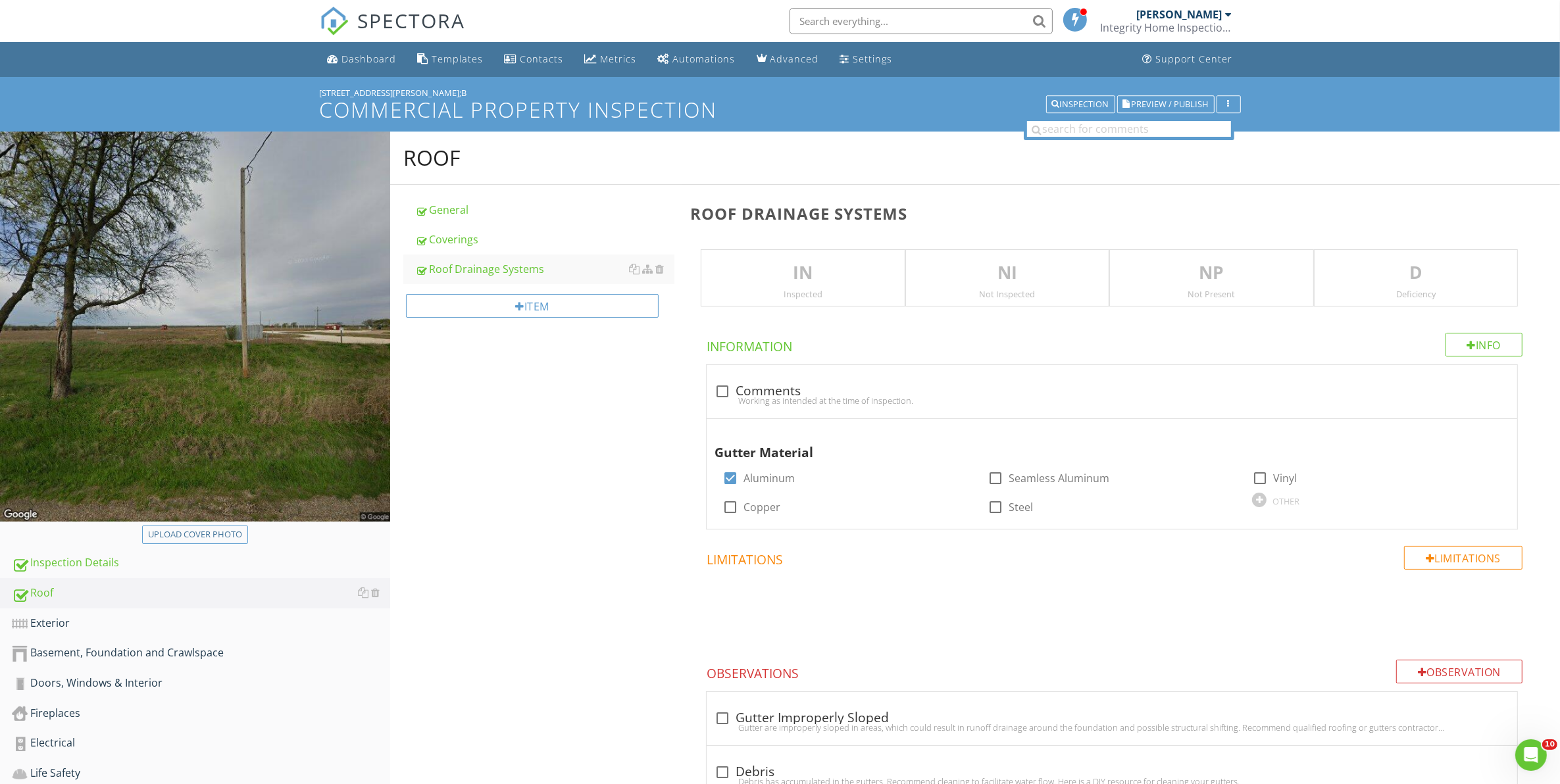
click at [832, 286] on div "IN Inspected" at bounding box center [802, 278] width 204 height 58
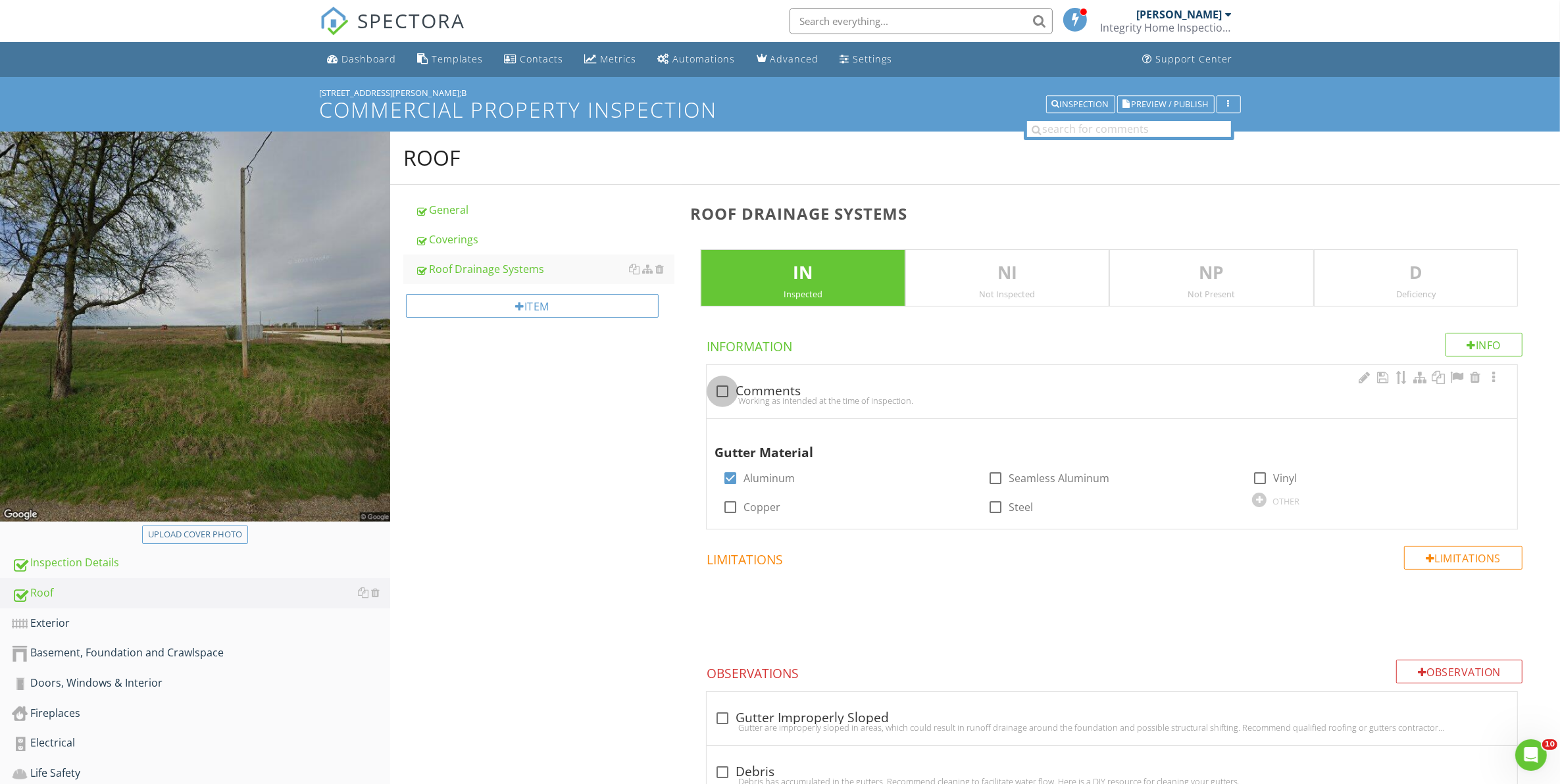
click at [724, 392] on div at bounding box center [722, 391] width 22 height 22
checkbox input "true"
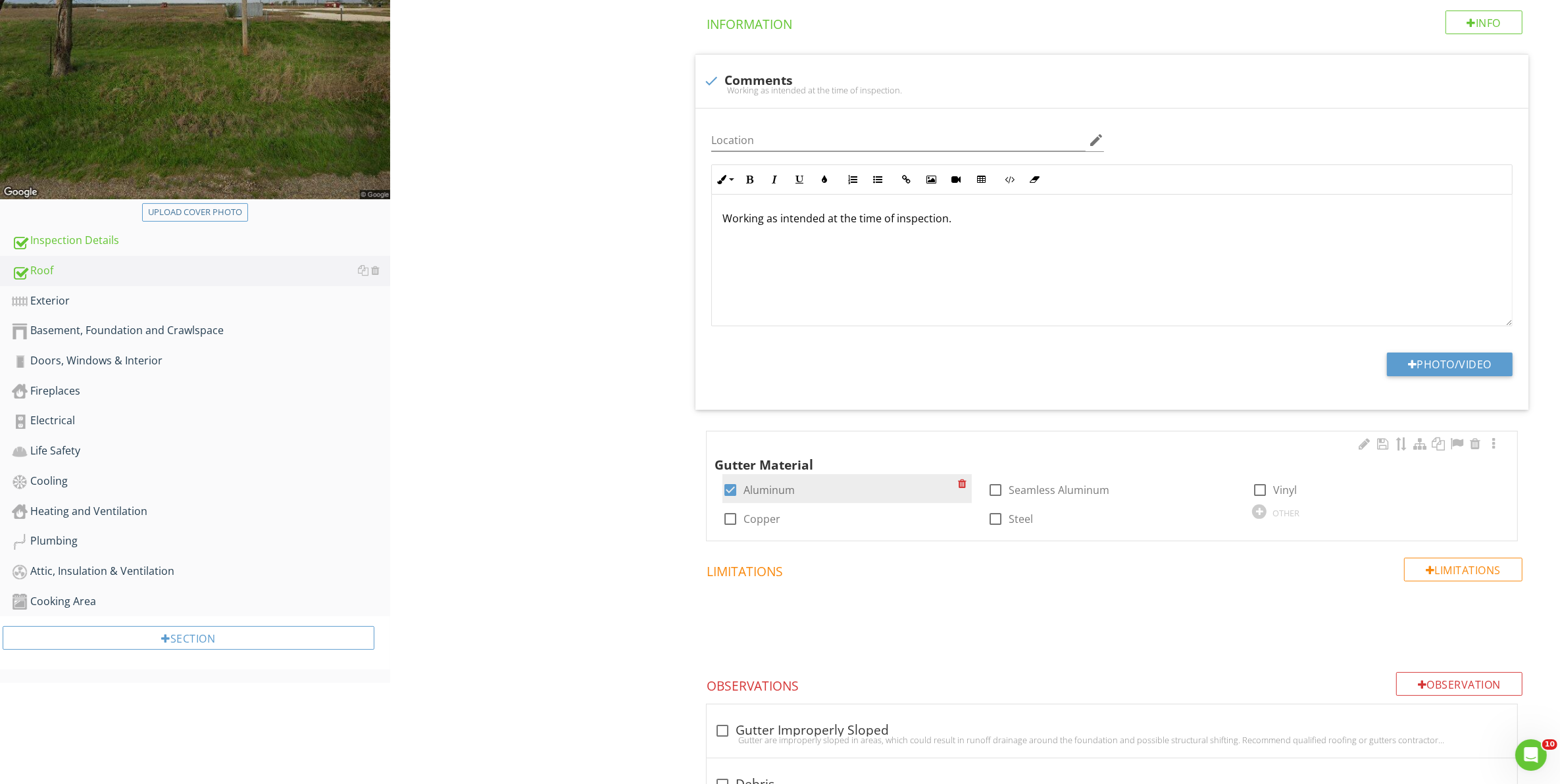
scroll to position [329, 0]
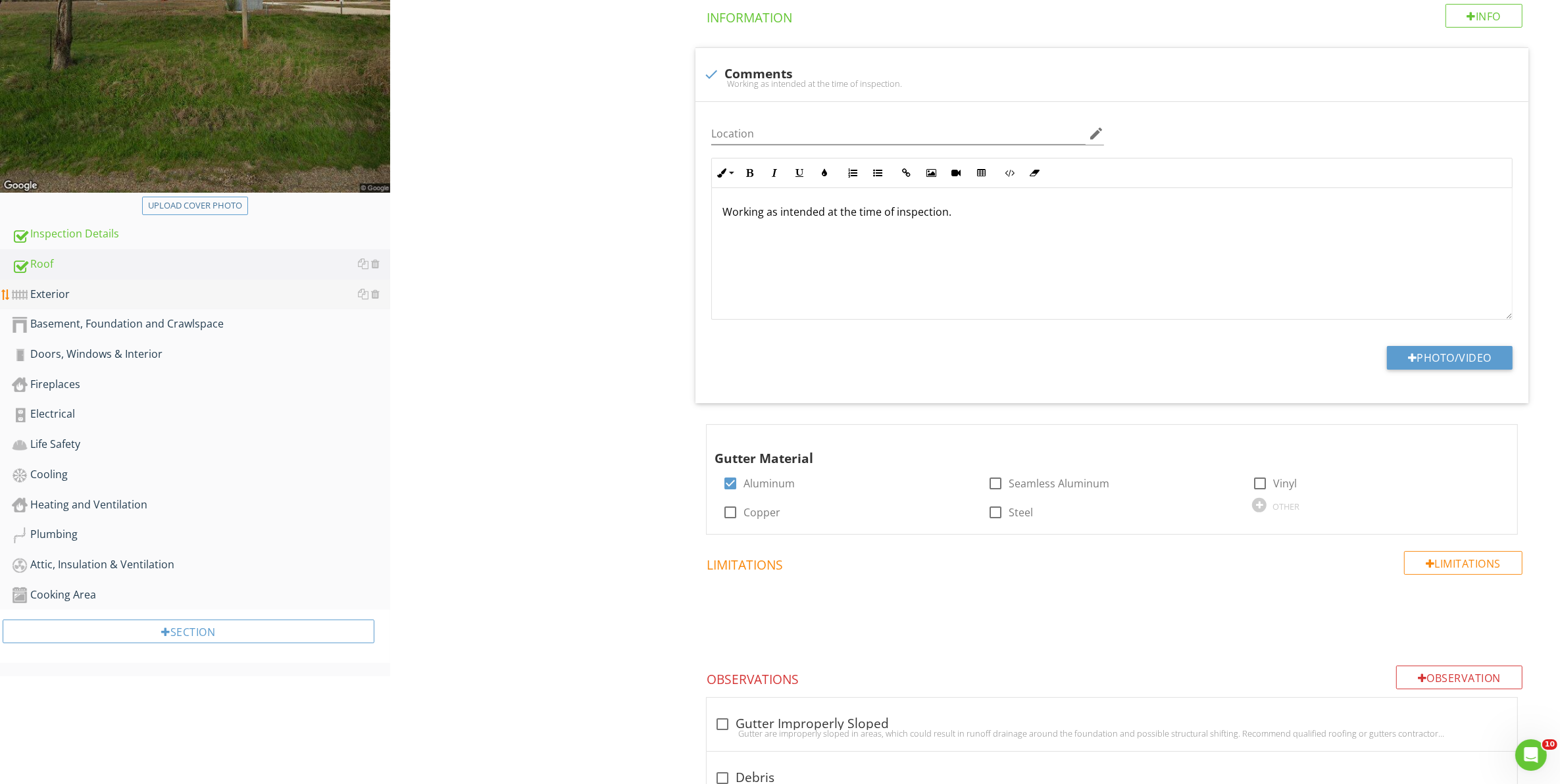
click at [142, 297] on div "Exterior" at bounding box center [200, 294] width 378 height 17
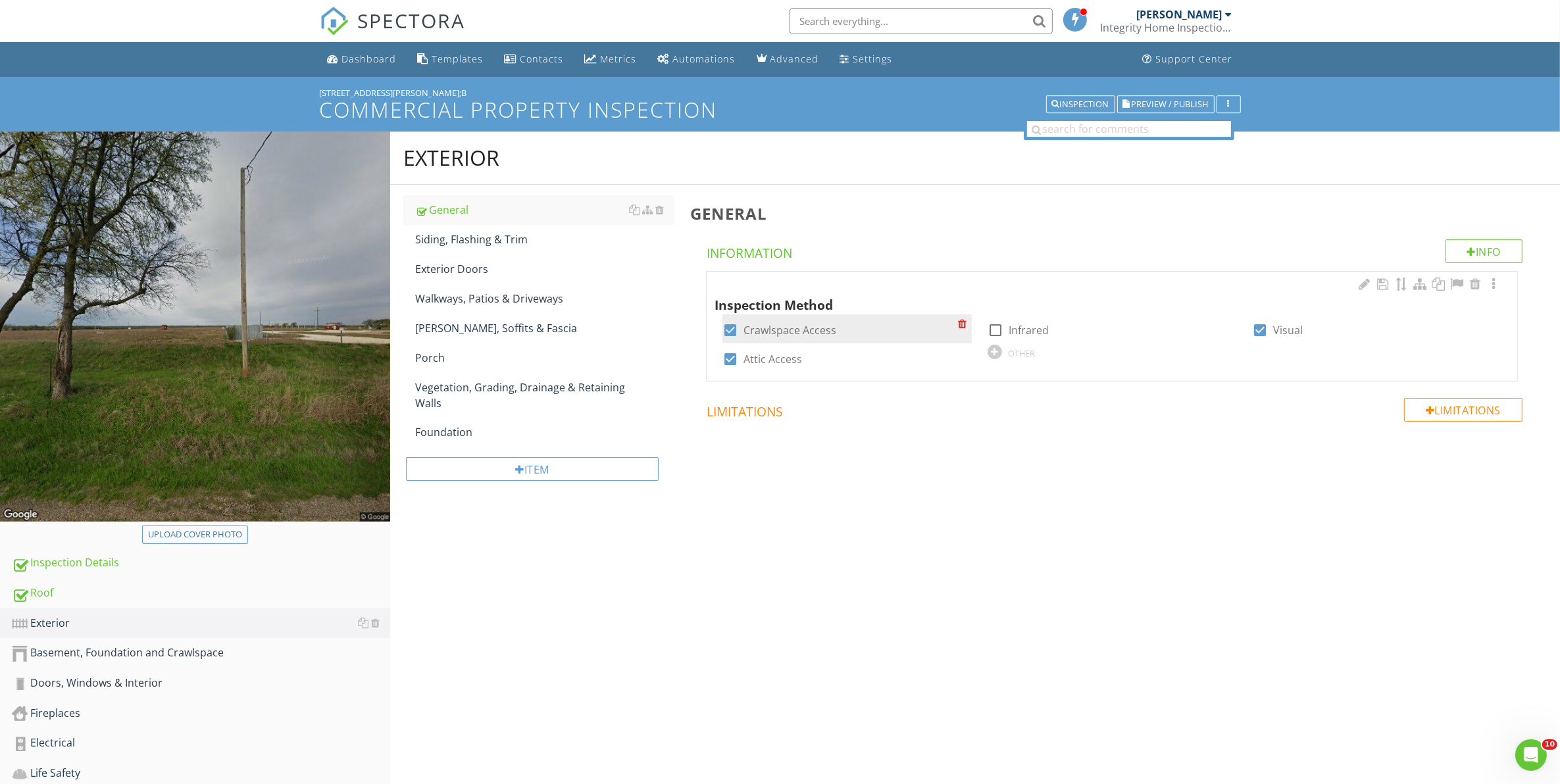
click at [733, 336] on div at bounding box center [730, 330] width 22 height 22
checkbox input "false"
click at [730, 362] on div at bounding box center [730, 359] width 22 height 22
checkbox input "false"
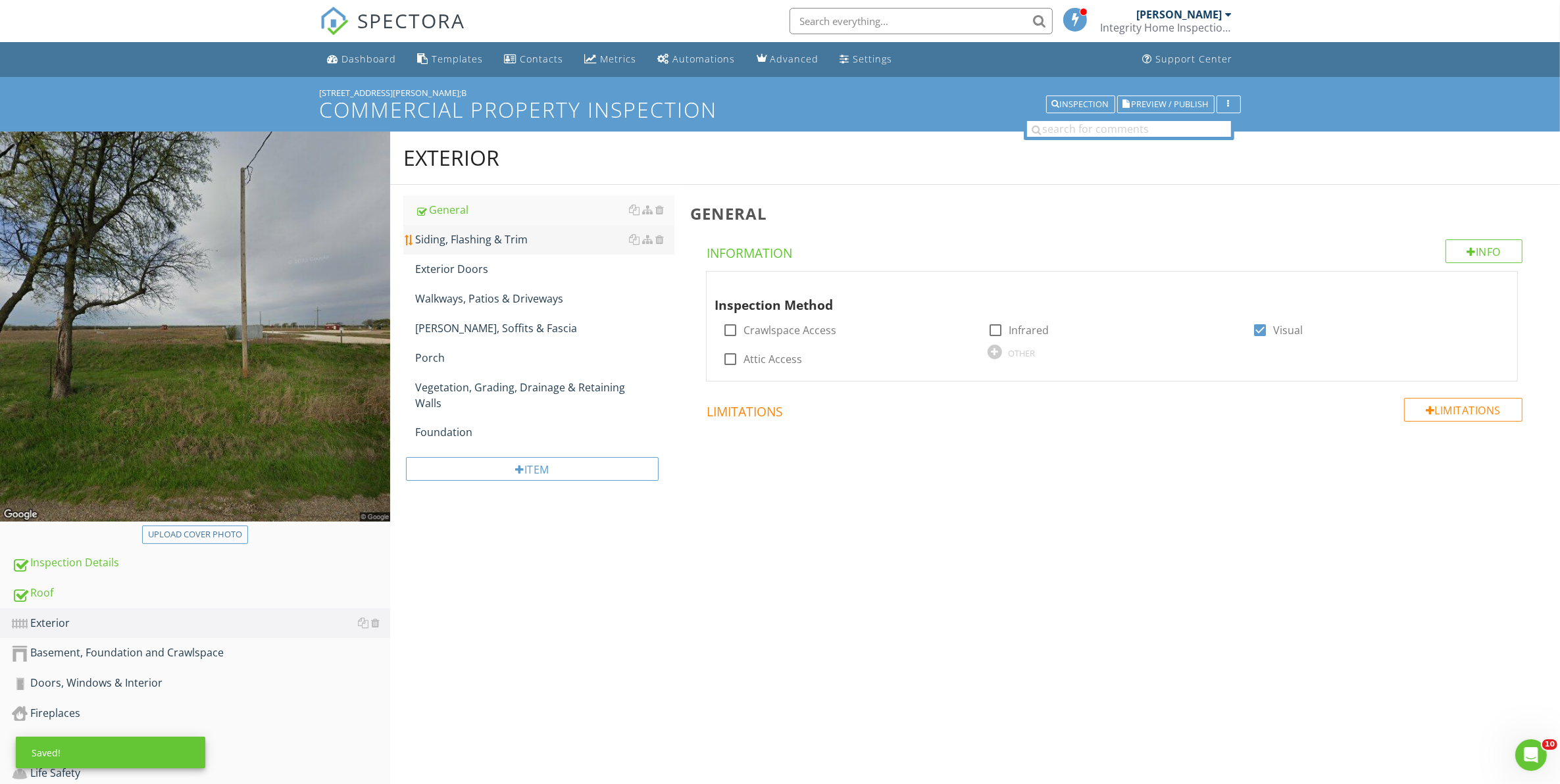
click at [475, 240] on div "Siding, Flashing & Trim" at bounding box center [545, 239] width 260 height 16
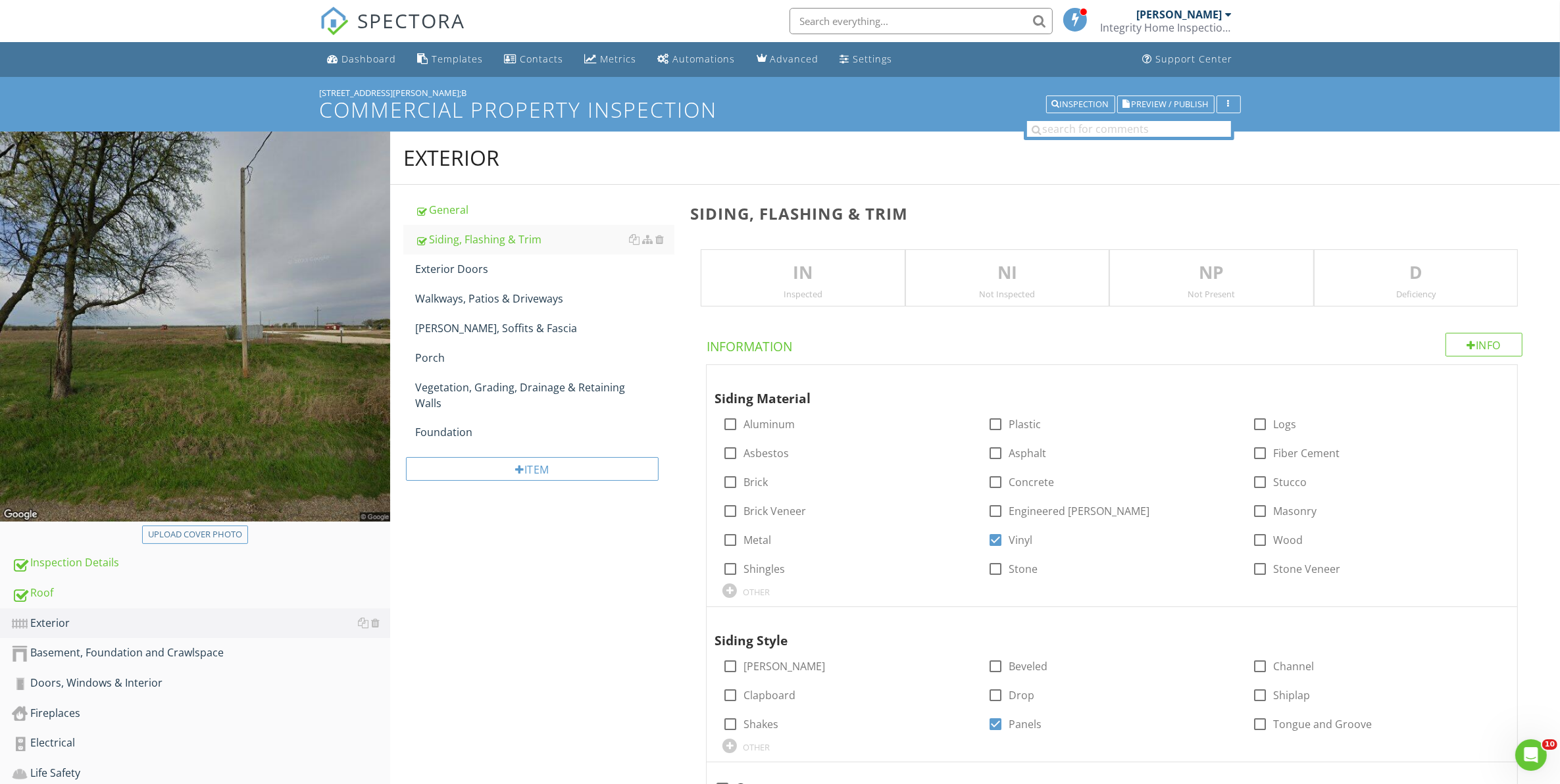
click at [767, 283] on p "IN" at bounding box center [802, 272] width 202 height 26
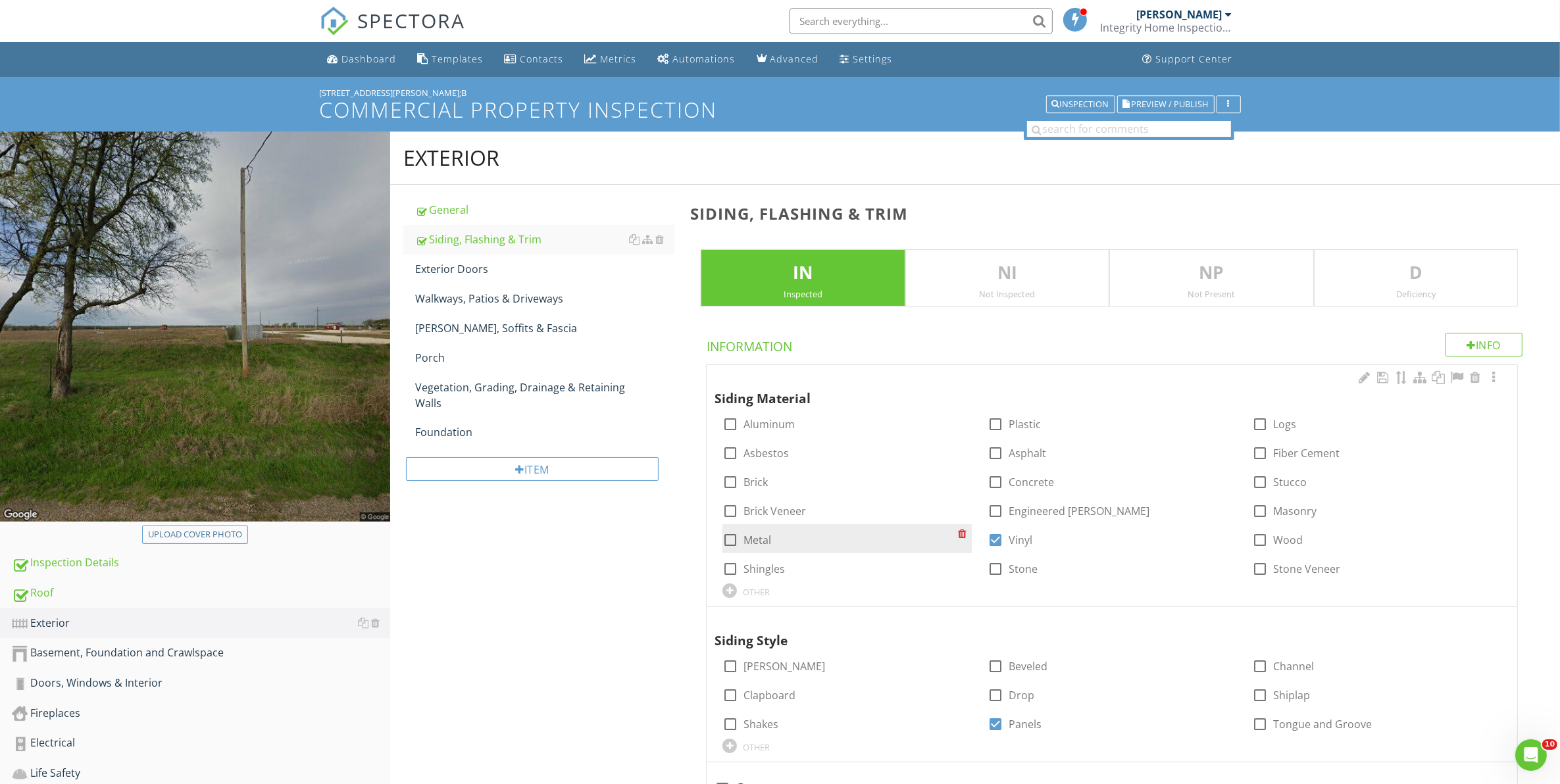
click at [732, 537] on div at bounding box center [730, 540] width 22 height 22
checkbox input "true"
click at [990, 540] on div at bounding box center [995, 540] width 22 height 22
checkbox input "false"
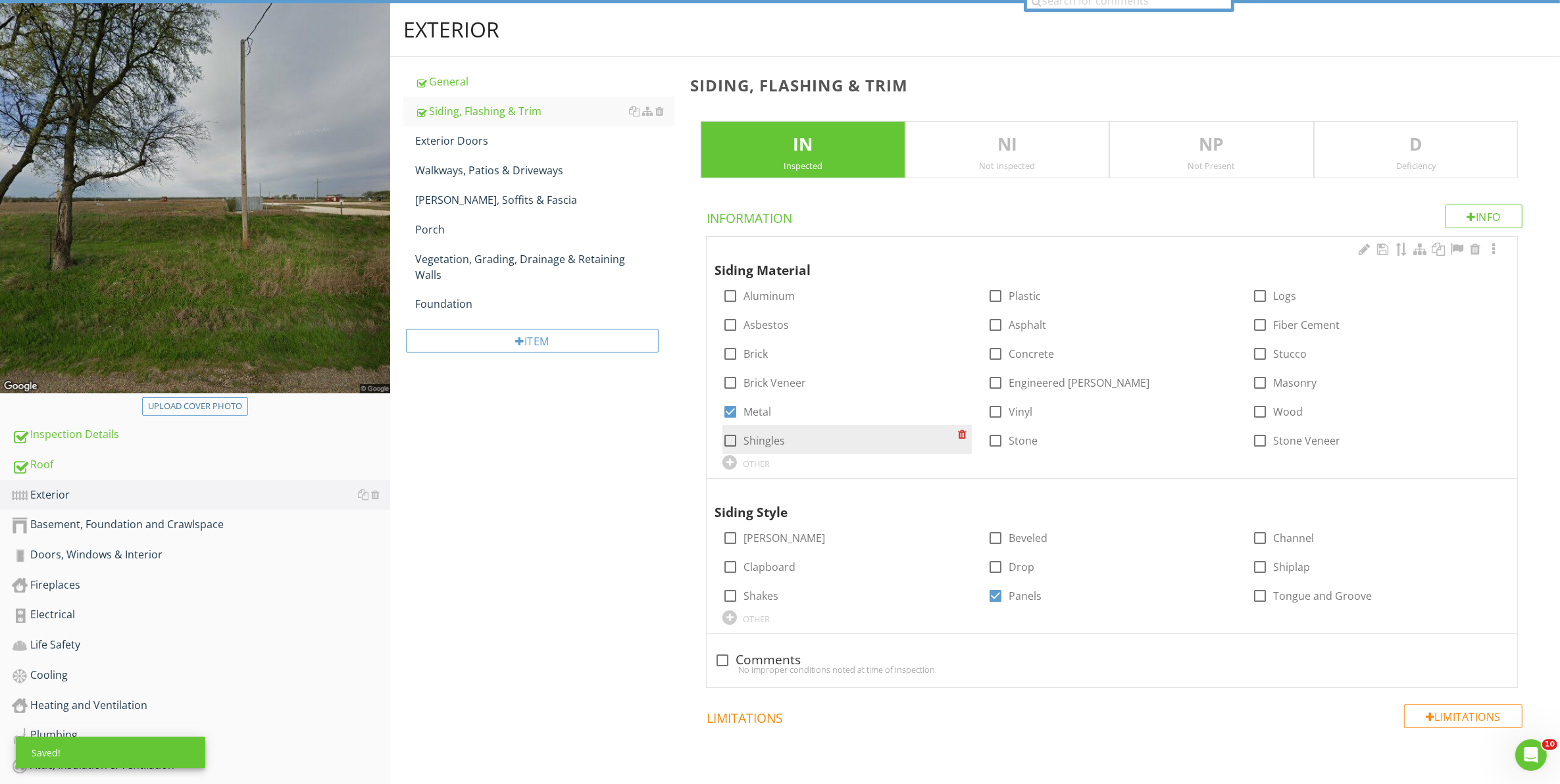
scroll to position [164, 0]
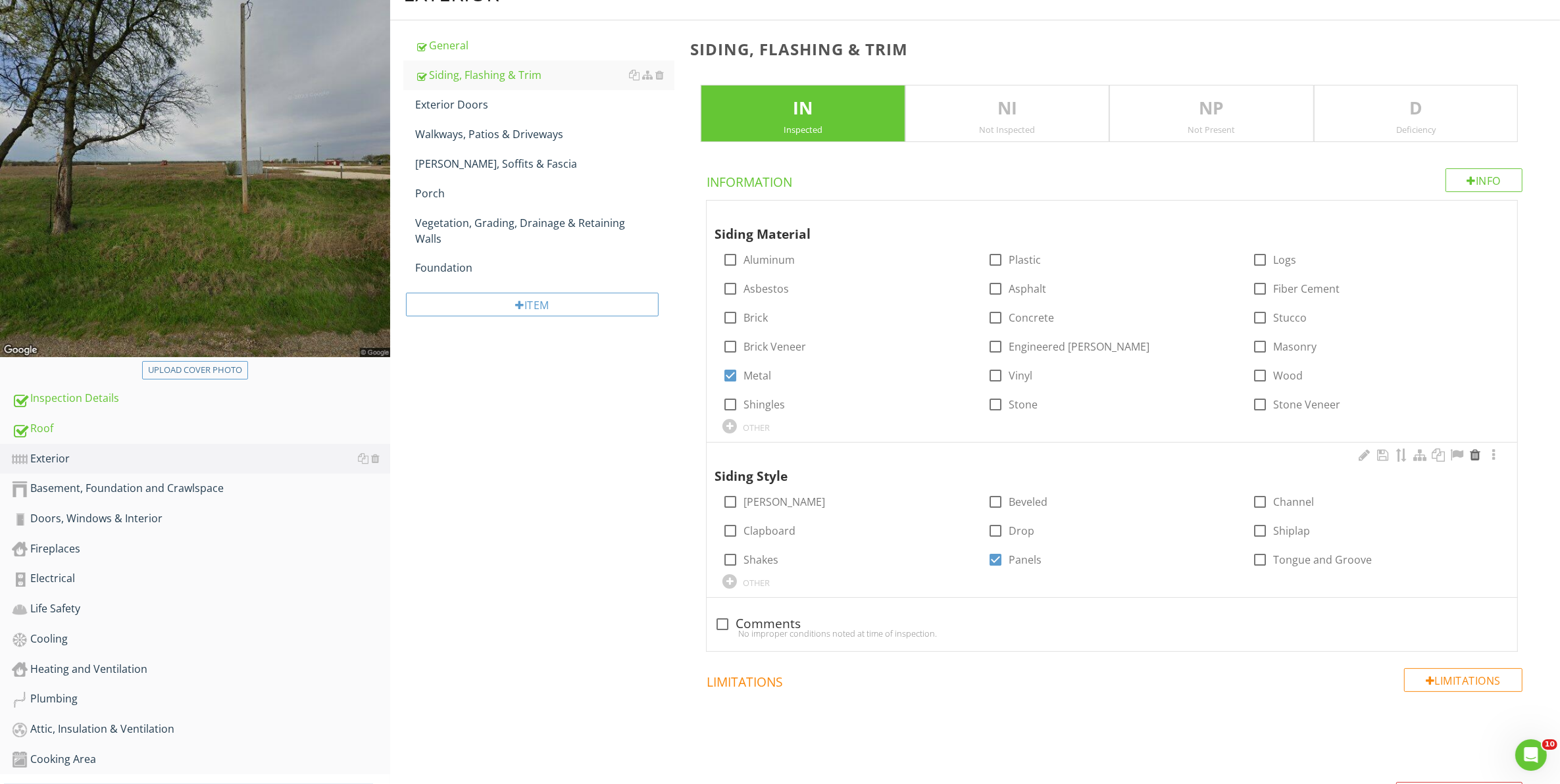
click at [1475, 458] on div at bounding box center [1475, 455] width 16 height 14
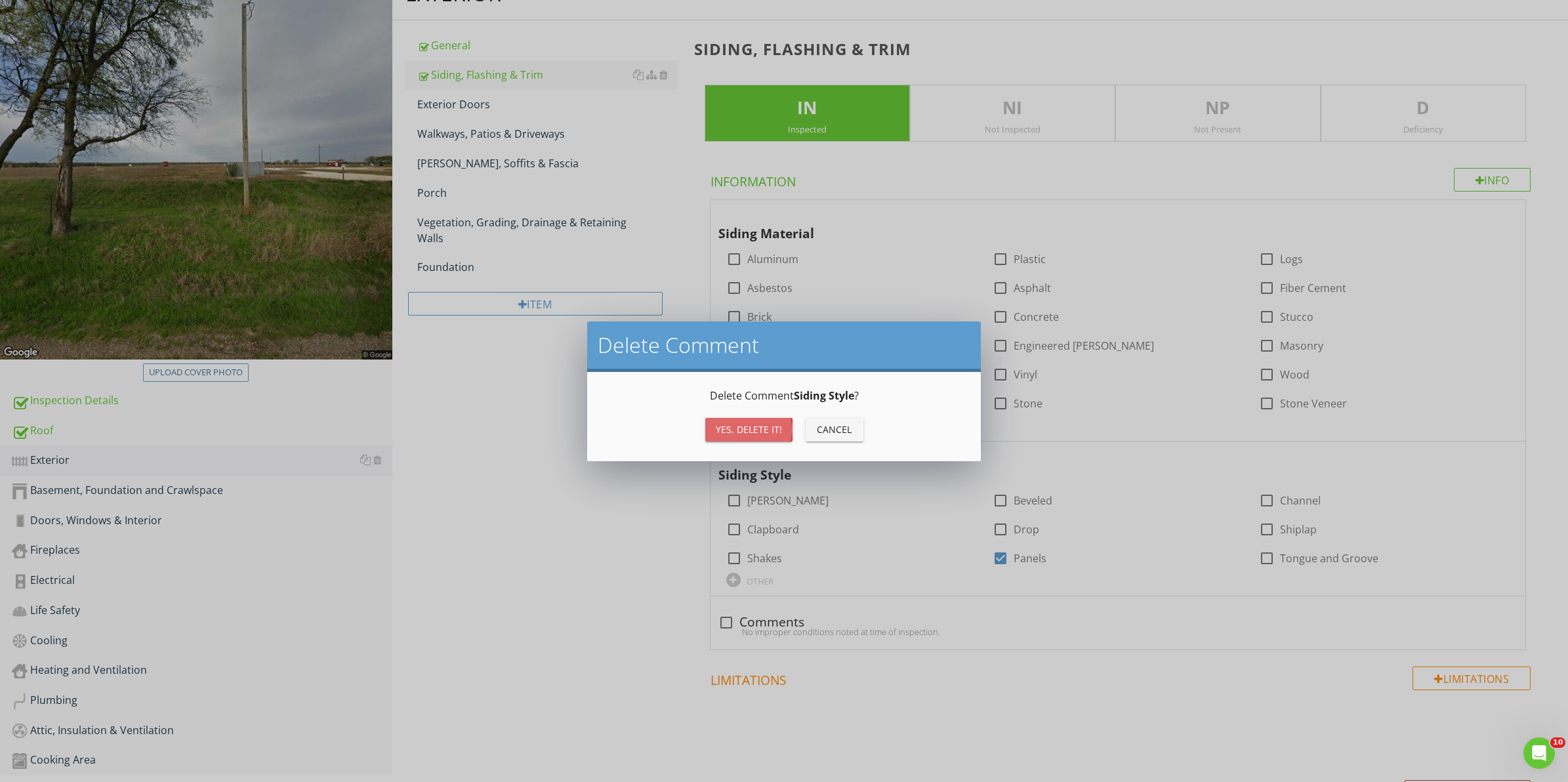
click at [726, 431] on div "Yes, Delete it!" at bounding box center [749, 429] width 67 height 13
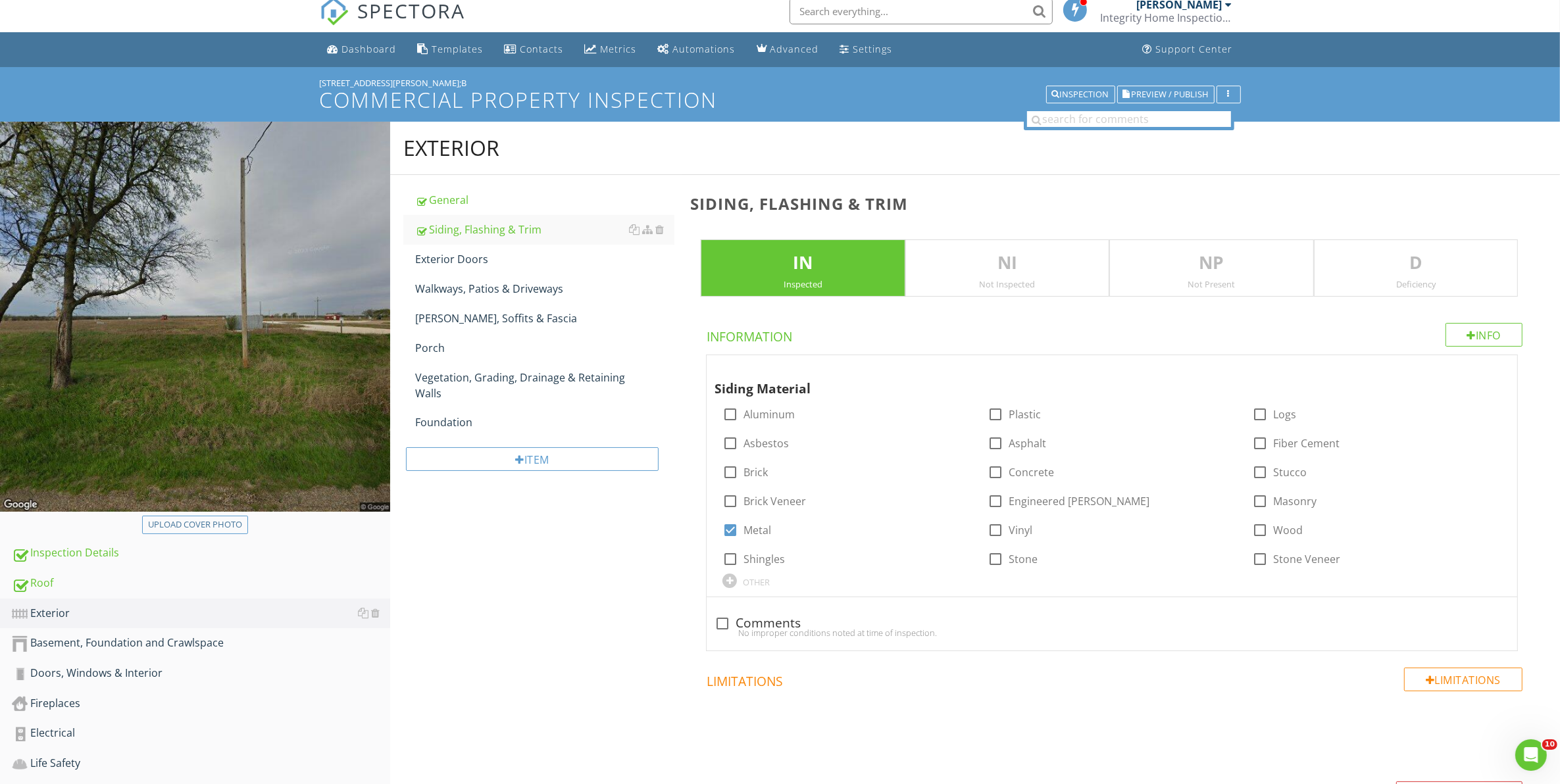
scroll to position [0, 0]
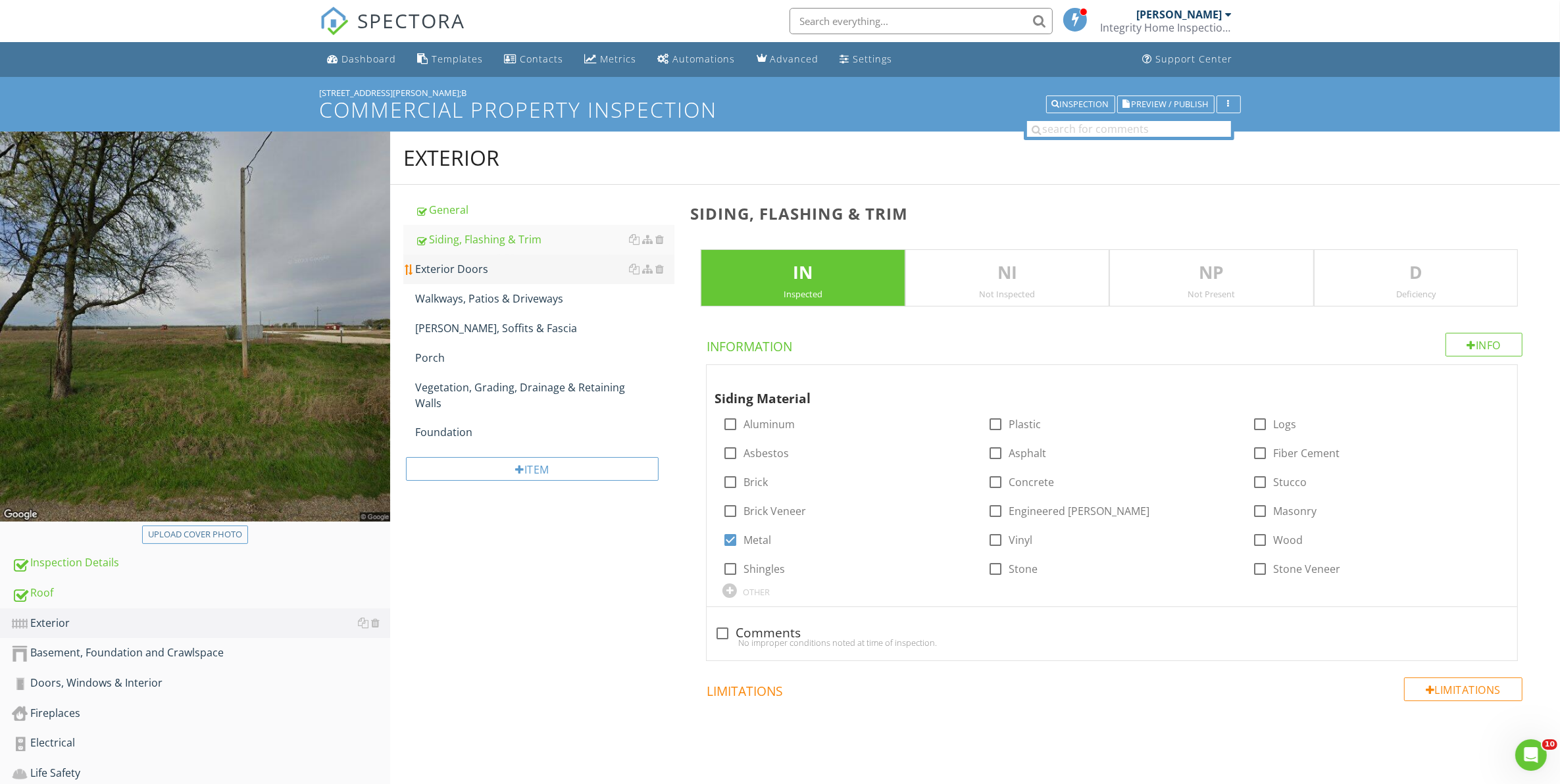
click at [454, 268] on div "Exterior Doors" at bounding box center [545, 269] width 260 height 16
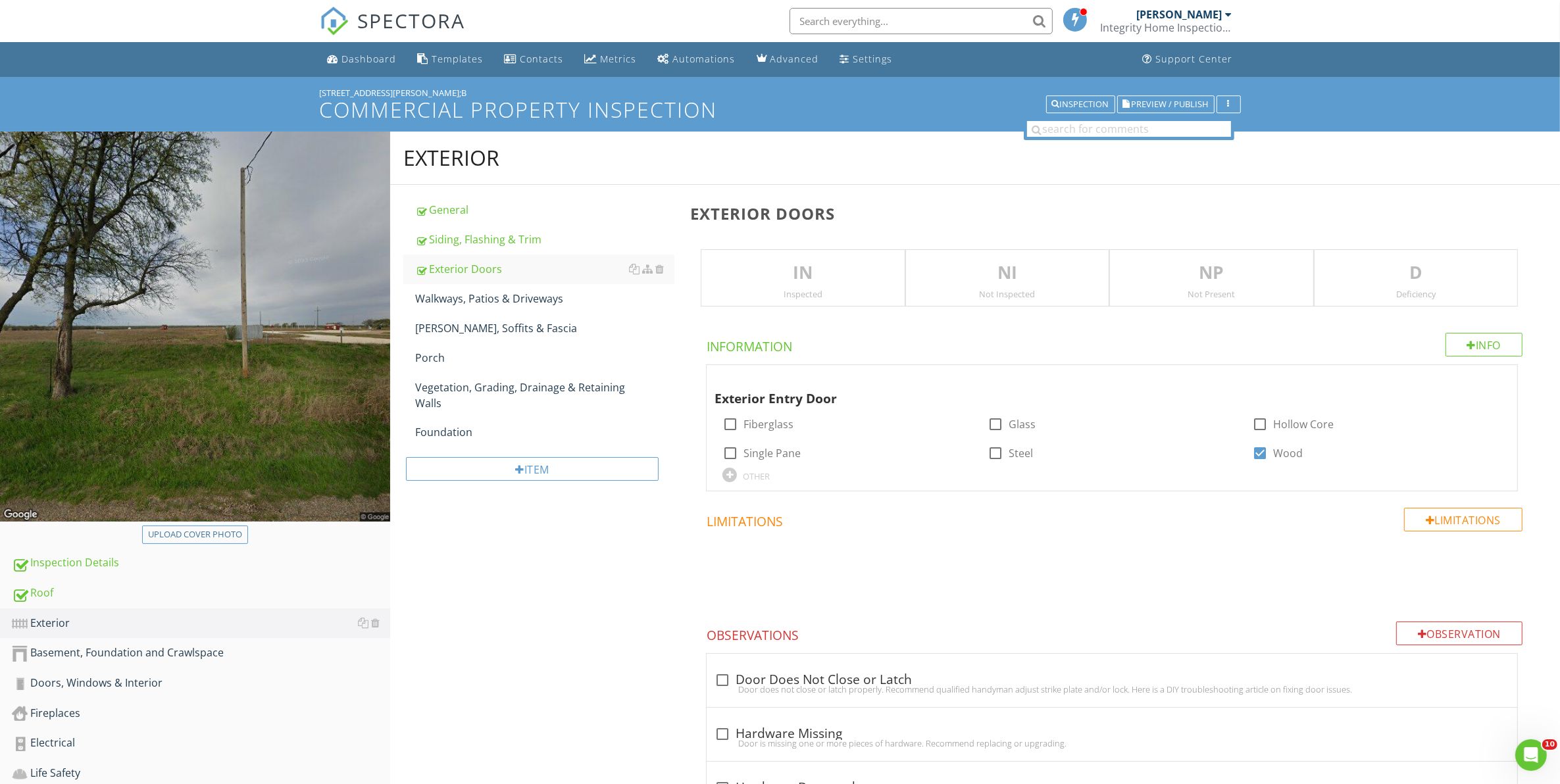
click at [843, 284] on p "IN" at bounding box center [802, 272] width 202 height 26
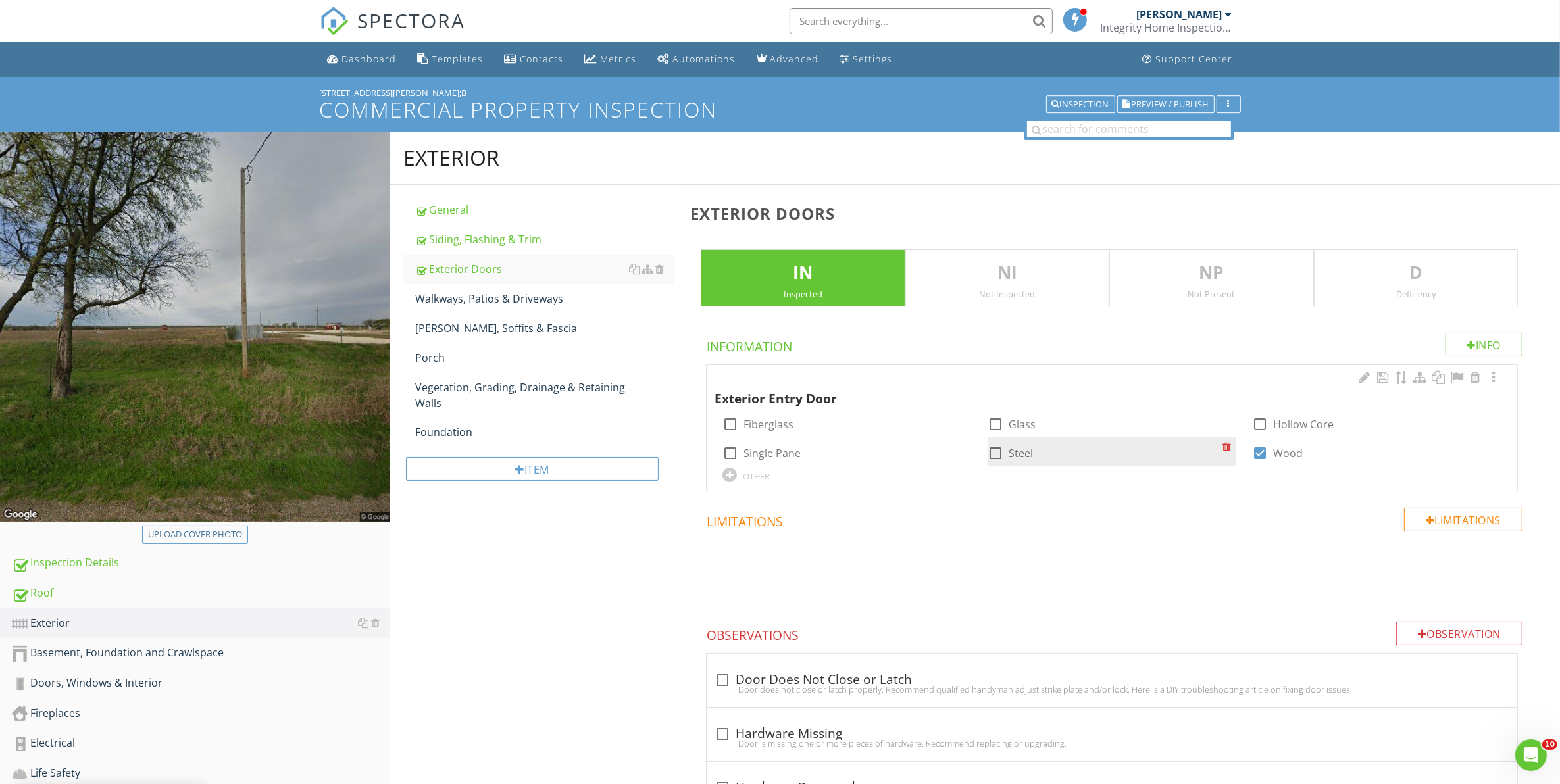
click at [995, 449] on div at bounding box center [995, 453] width 22 height 22
checkbox input "true"
click at [1261, 448] on div at bounding box center [1260, 453] width 22 height 22
checkbox input "false"
click at [459, 300] on div "Walkways, Patios & Driveways" at bounding box center [545, 299] width 260 height 16
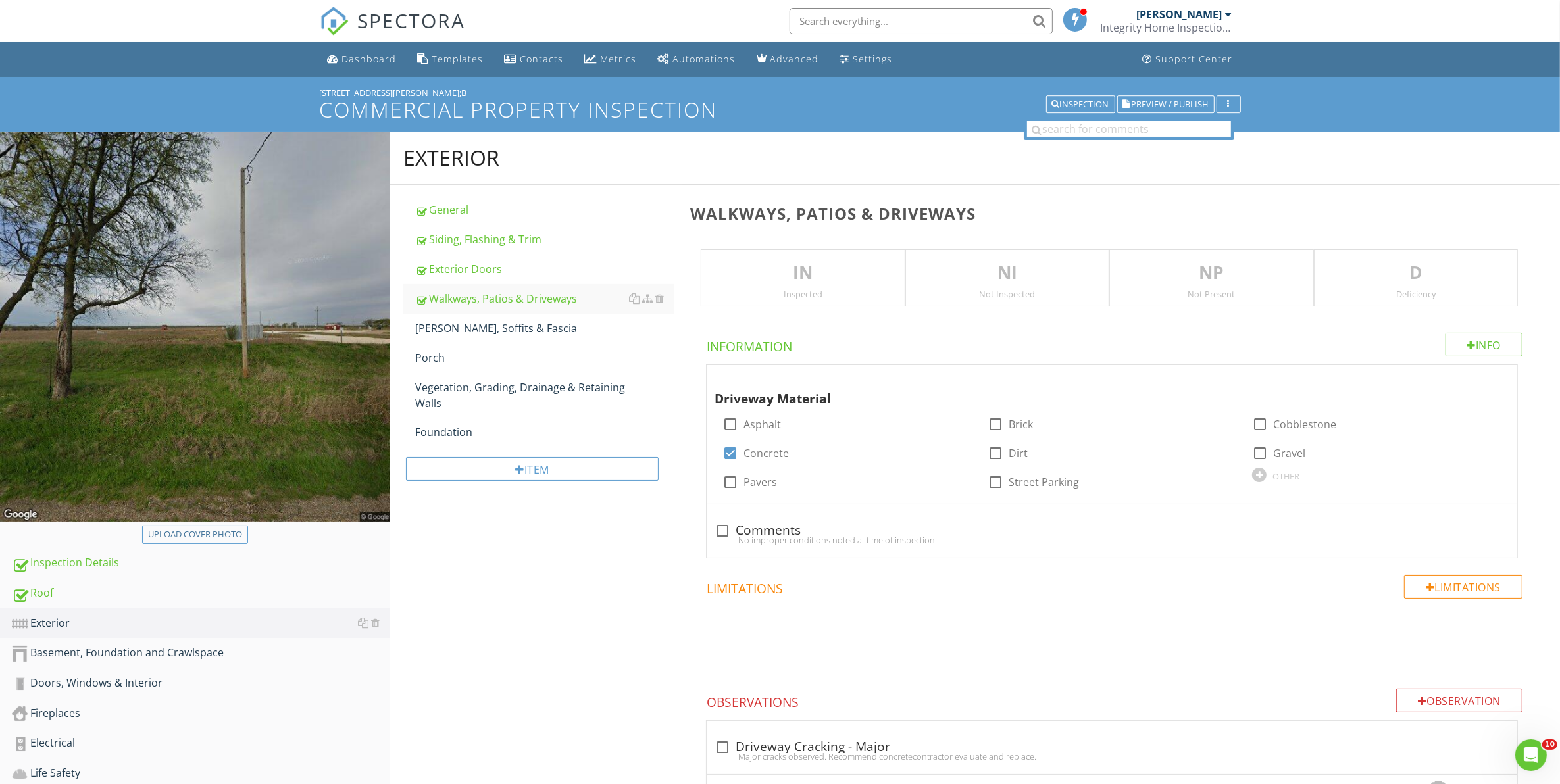
click at [846, 283] on p "IN" at bounding box center [802, 272] width 202 height 26
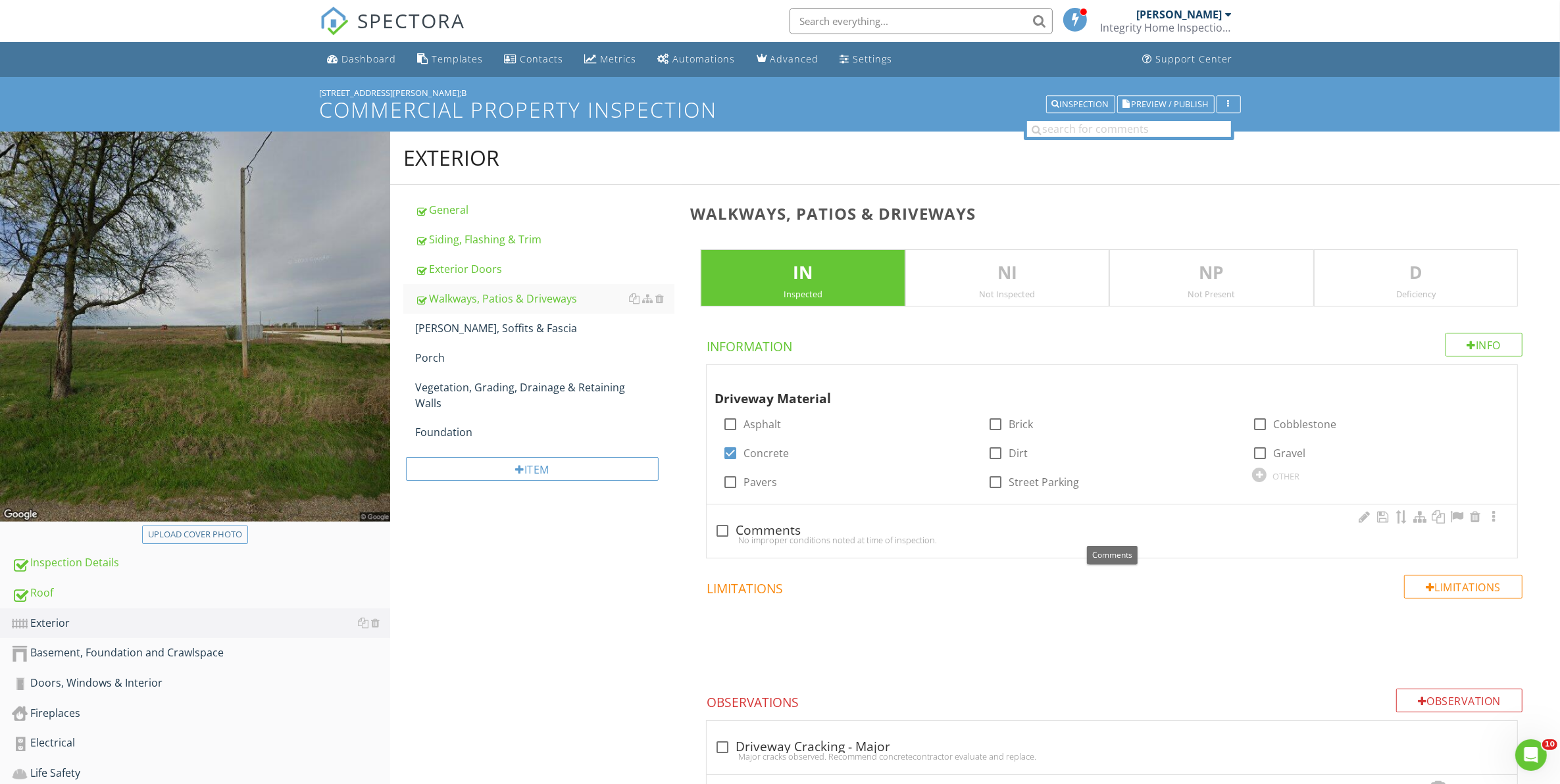
click at [723, 528] on div at bounding box center [722, 530] width 22 height 22
checkbox input "true"
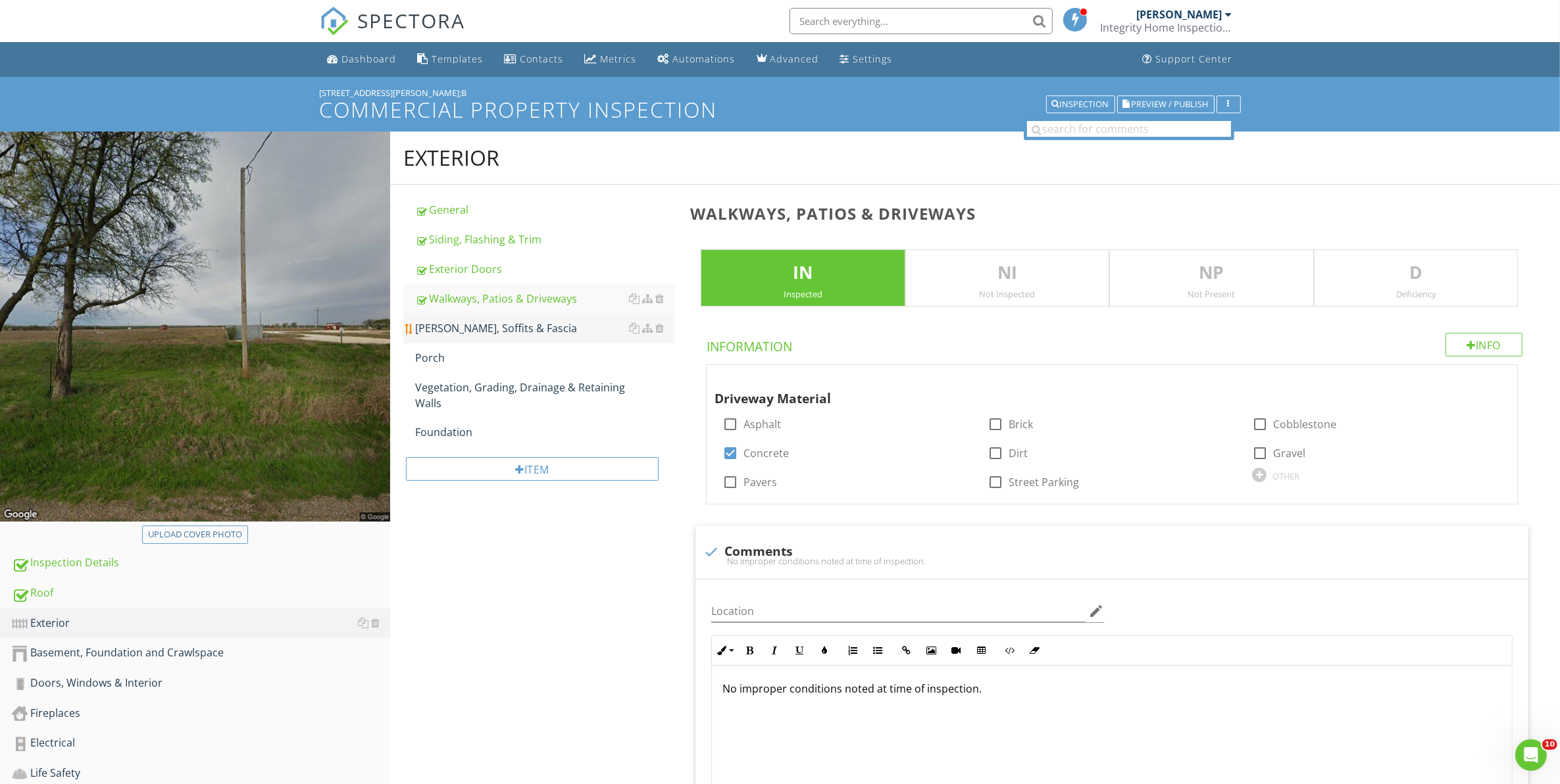
click at [485, 331] on div "[PERSON_NAME], Soffits & Fascia" at bounding box center [545, 328] width 260 height 16
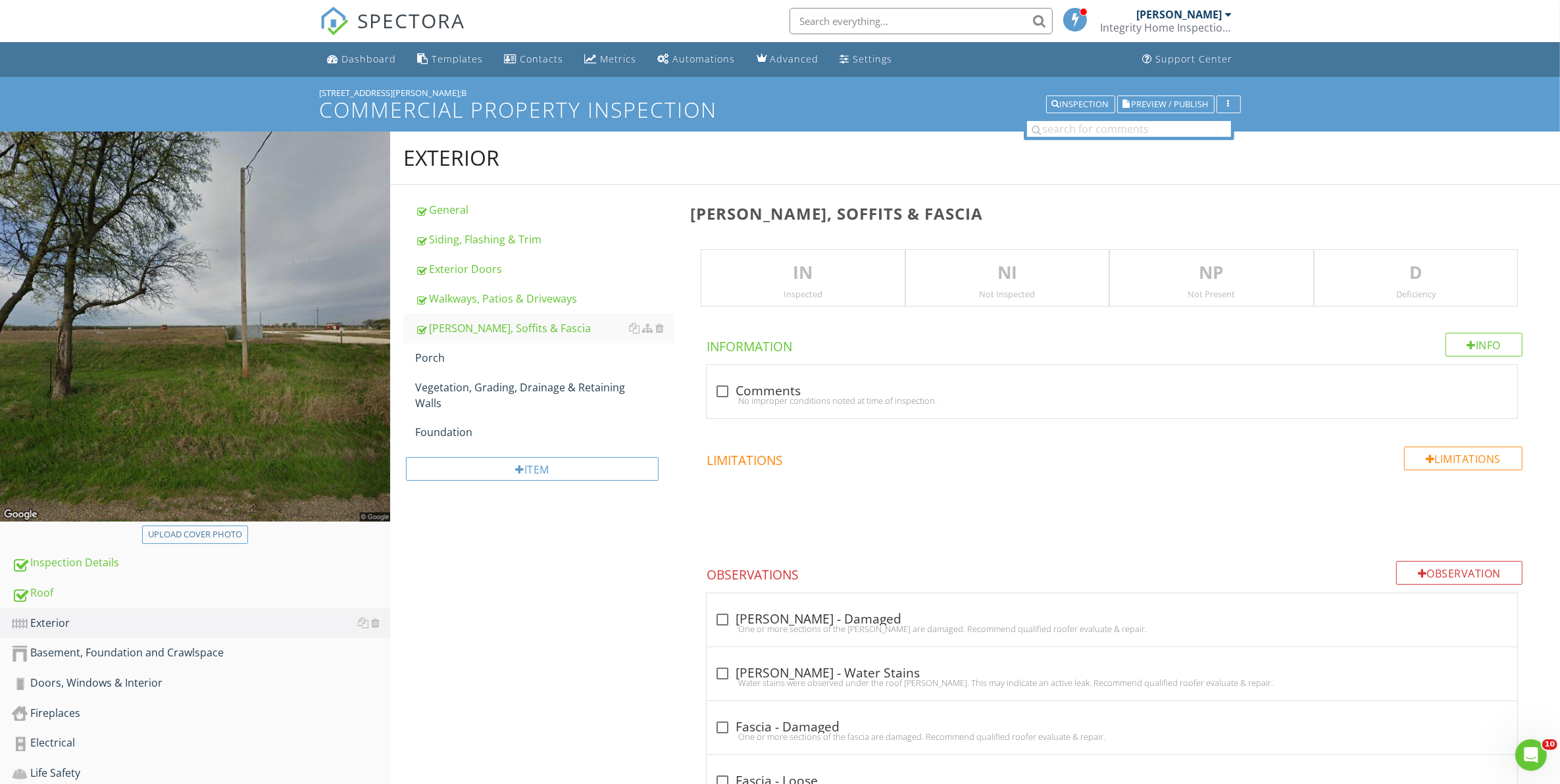
click at [839, 293] on div "Inspected" at bounding box center [802, 293] width 202 height 10
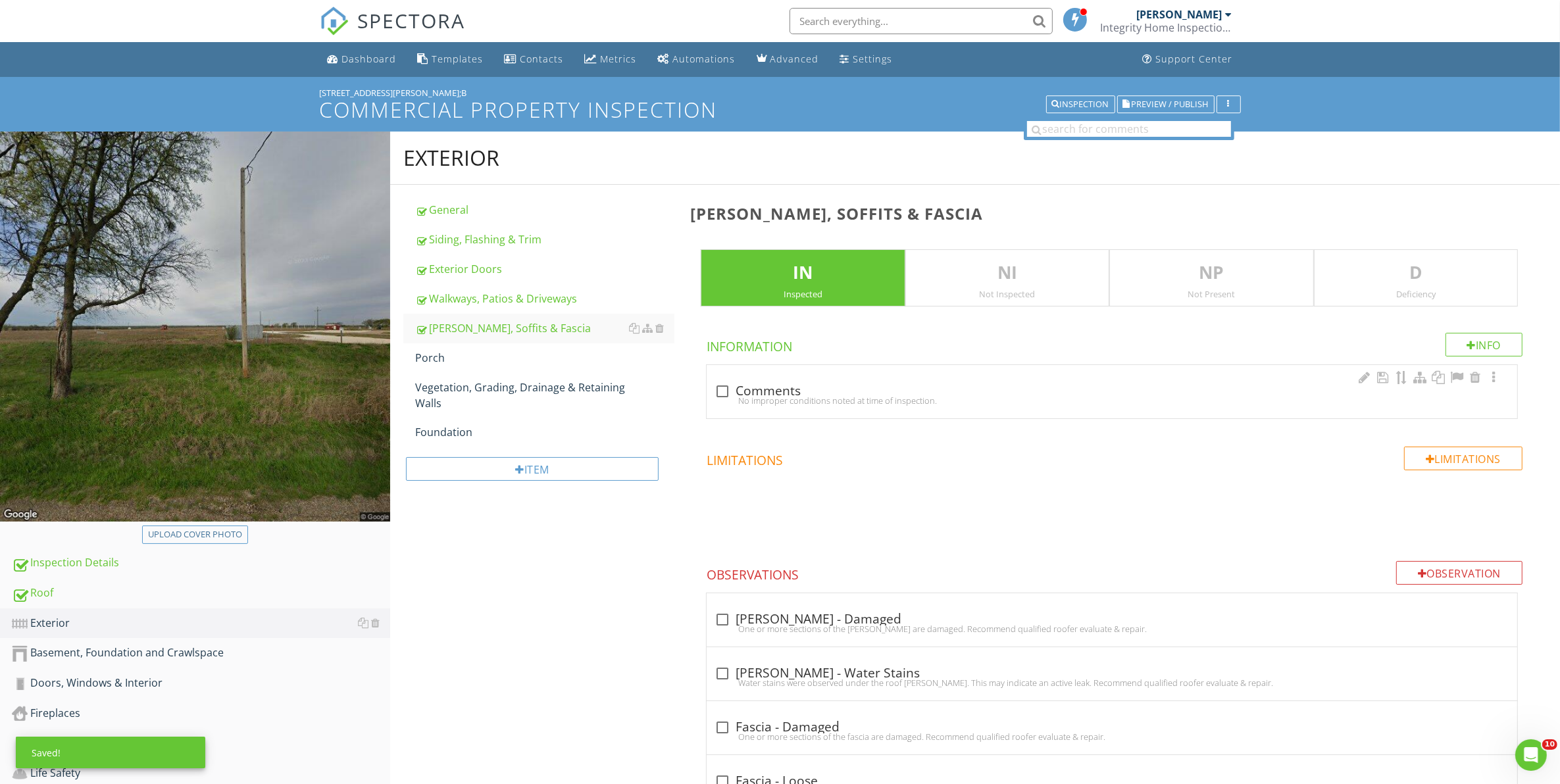
click at [715, 395] on div at bounding box center [722, 391] width 22 height 22
checkbox input "true"
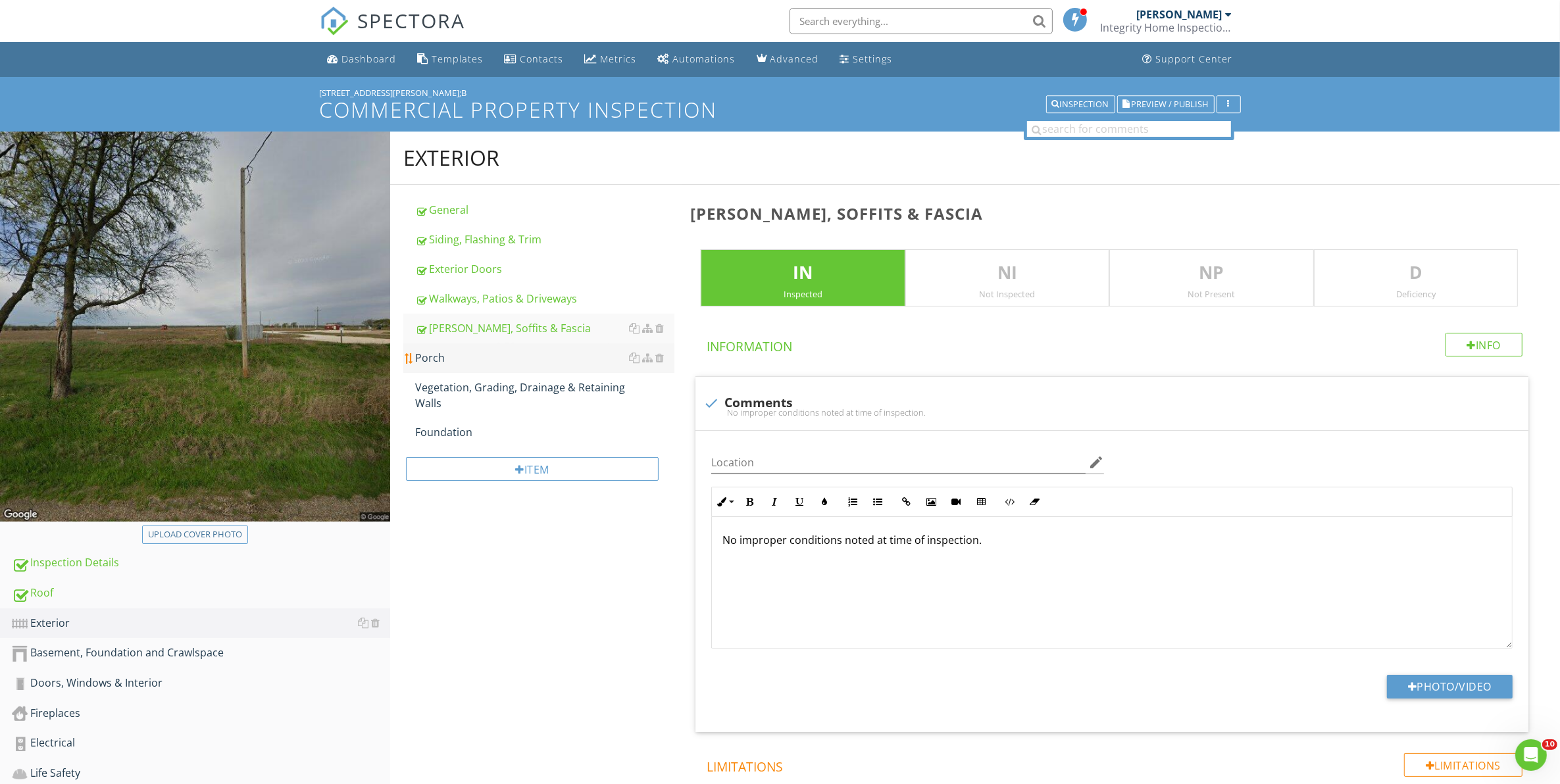
click at [442, 356] on div "Porch" at bounding box center [545, 358] width 260 height 16
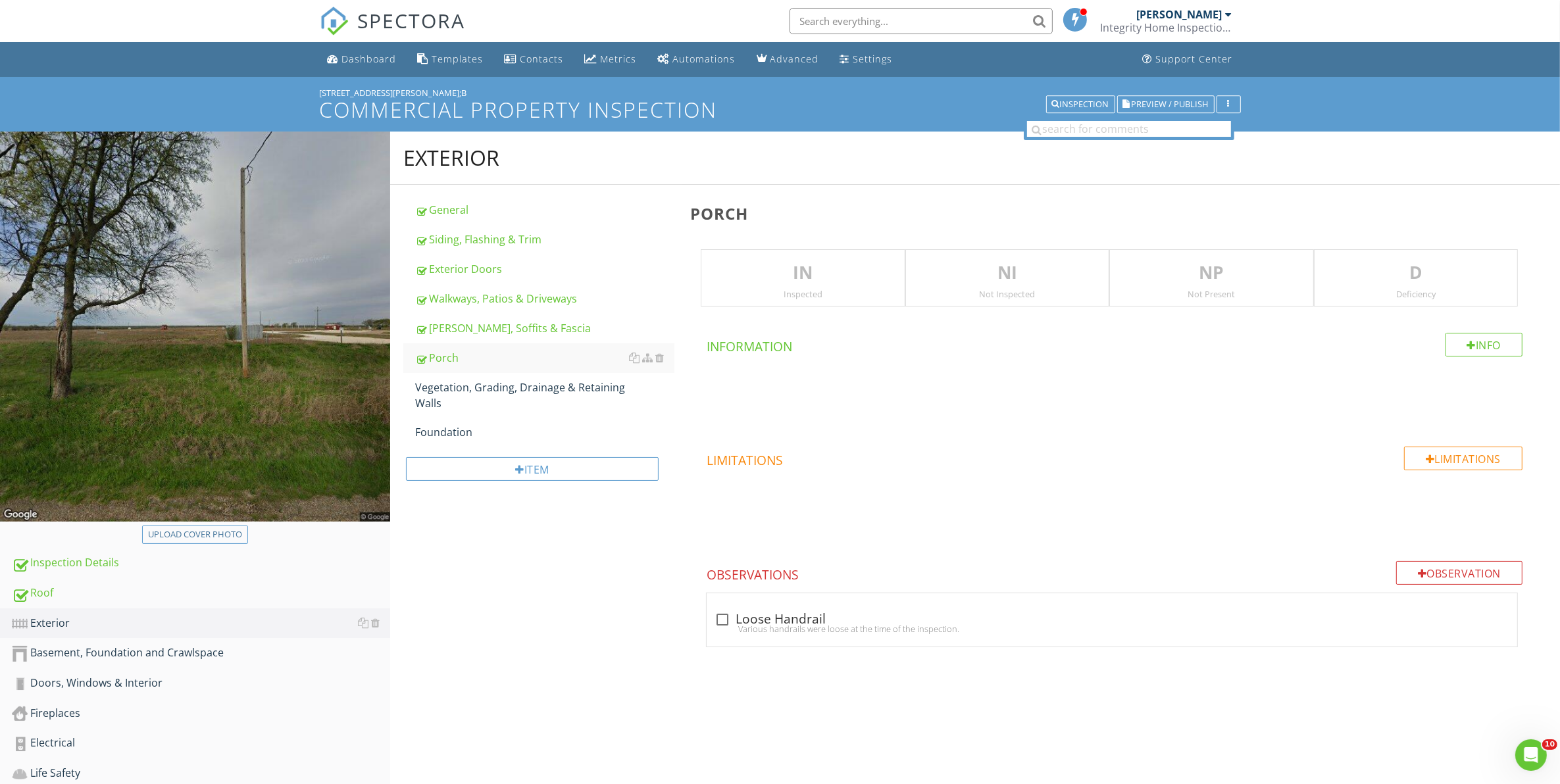
click at [831, 289] on div "Inspected" at bounding box center [802, 293] width 202 height 10
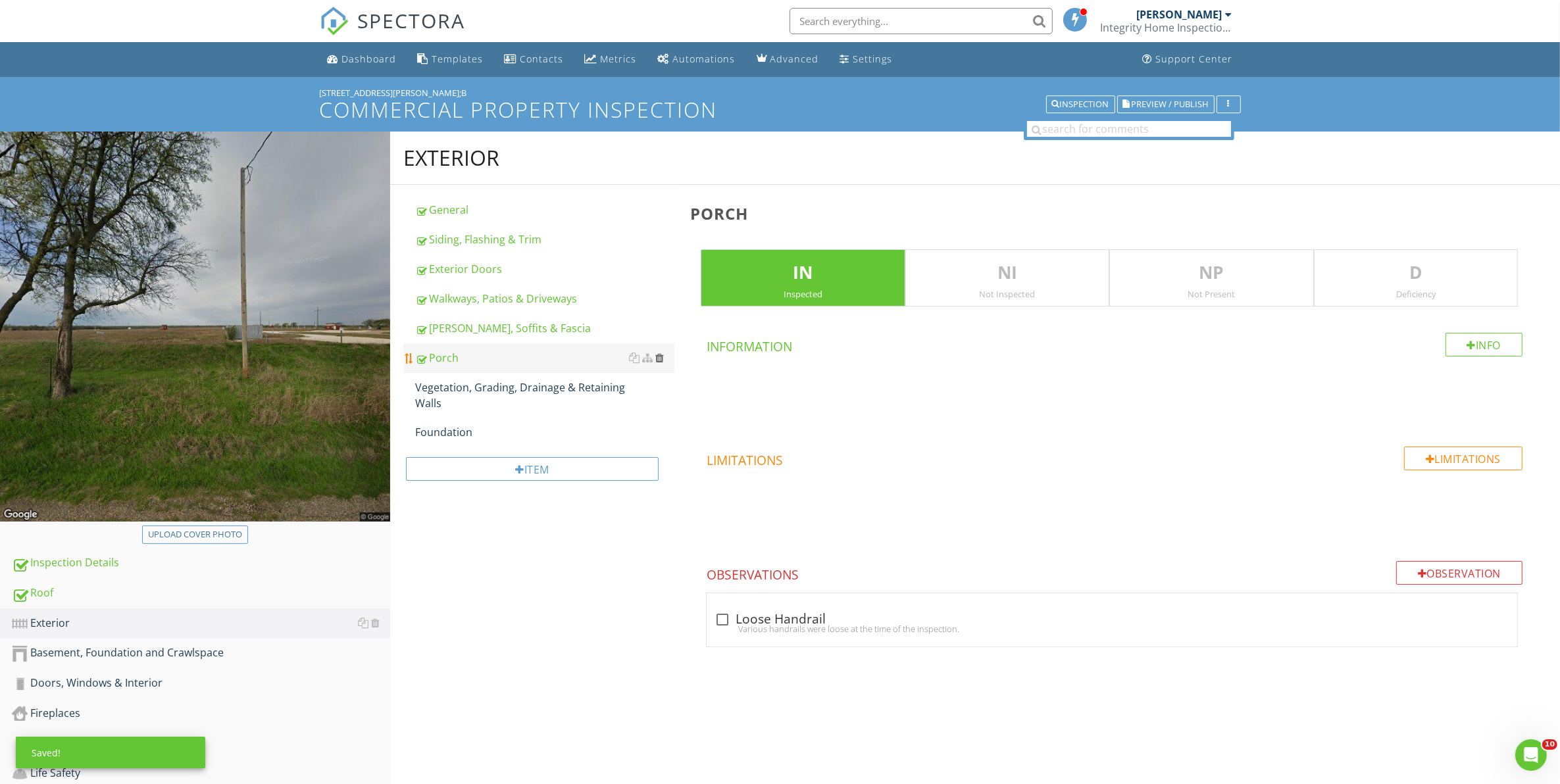
click at [656, 359] on div at bounding box center [659, 358] width 8 height 10
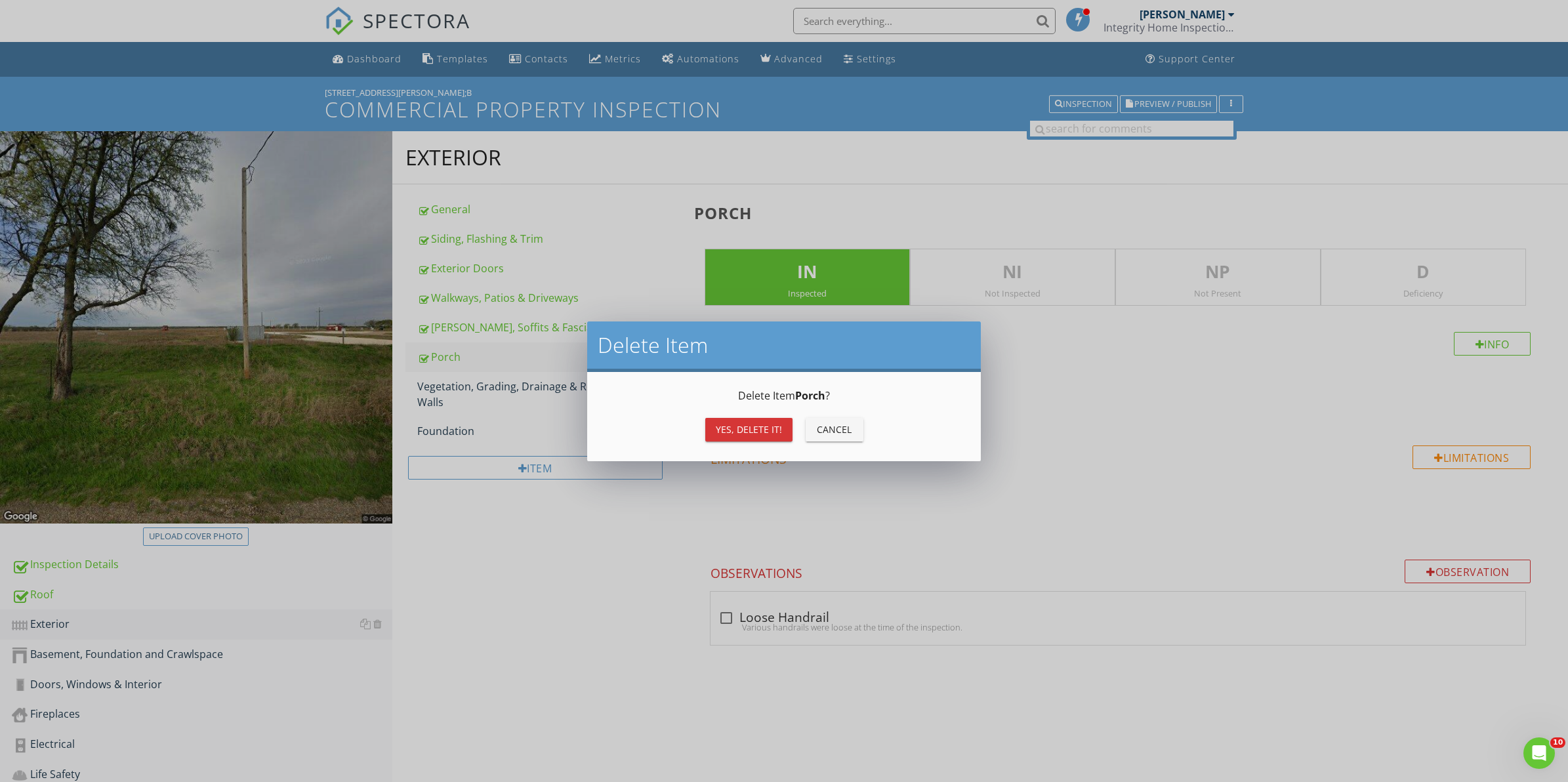
click at [739, 425] on div "Yes, Delete it!" at bounding box center [749, 429] width 67 height 13
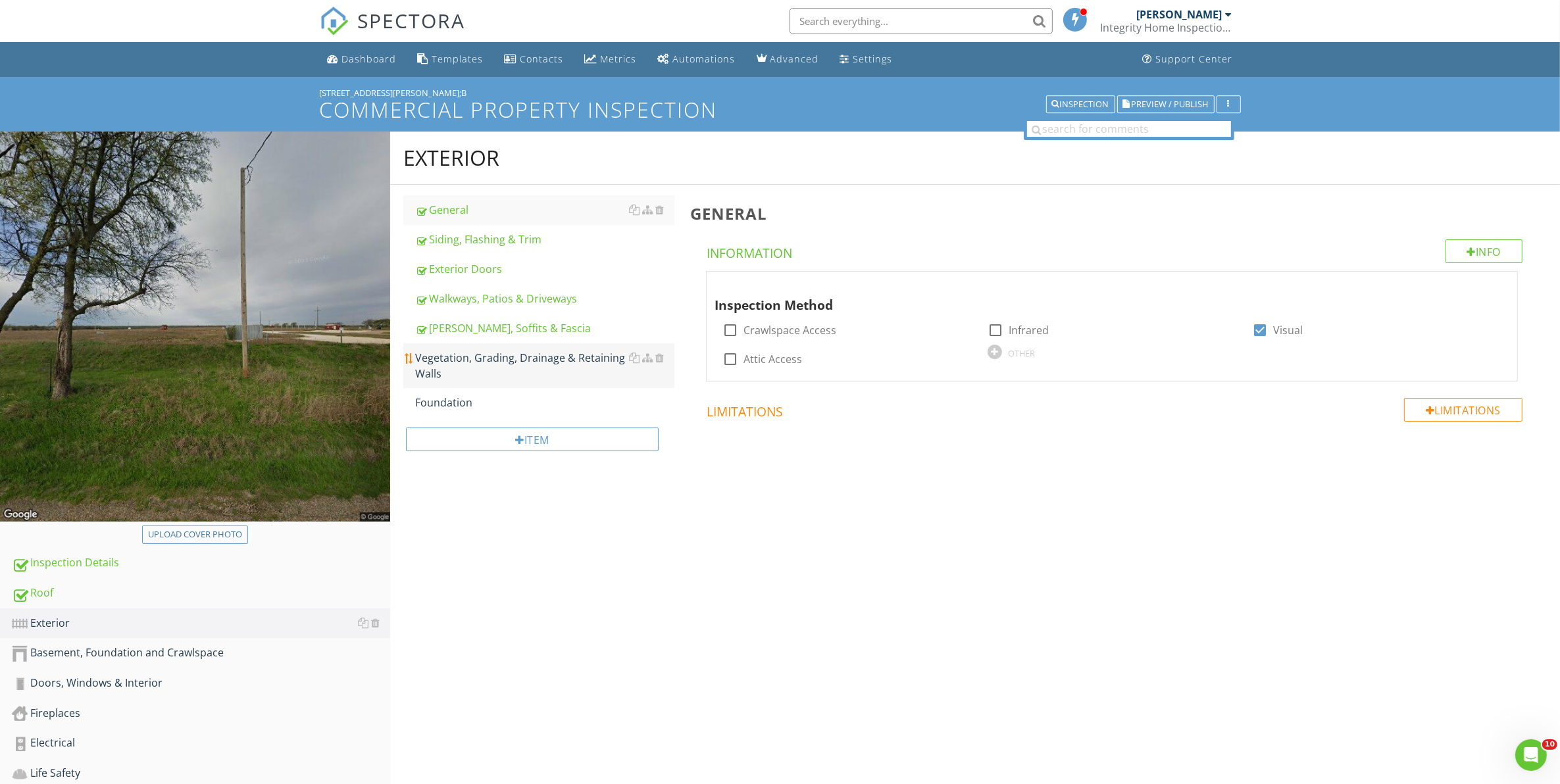
click at [455, 368] on div "Vegetation, Grading, Drainage & Retaining Walls" at bounding box center [545, 365] width 260 height 31
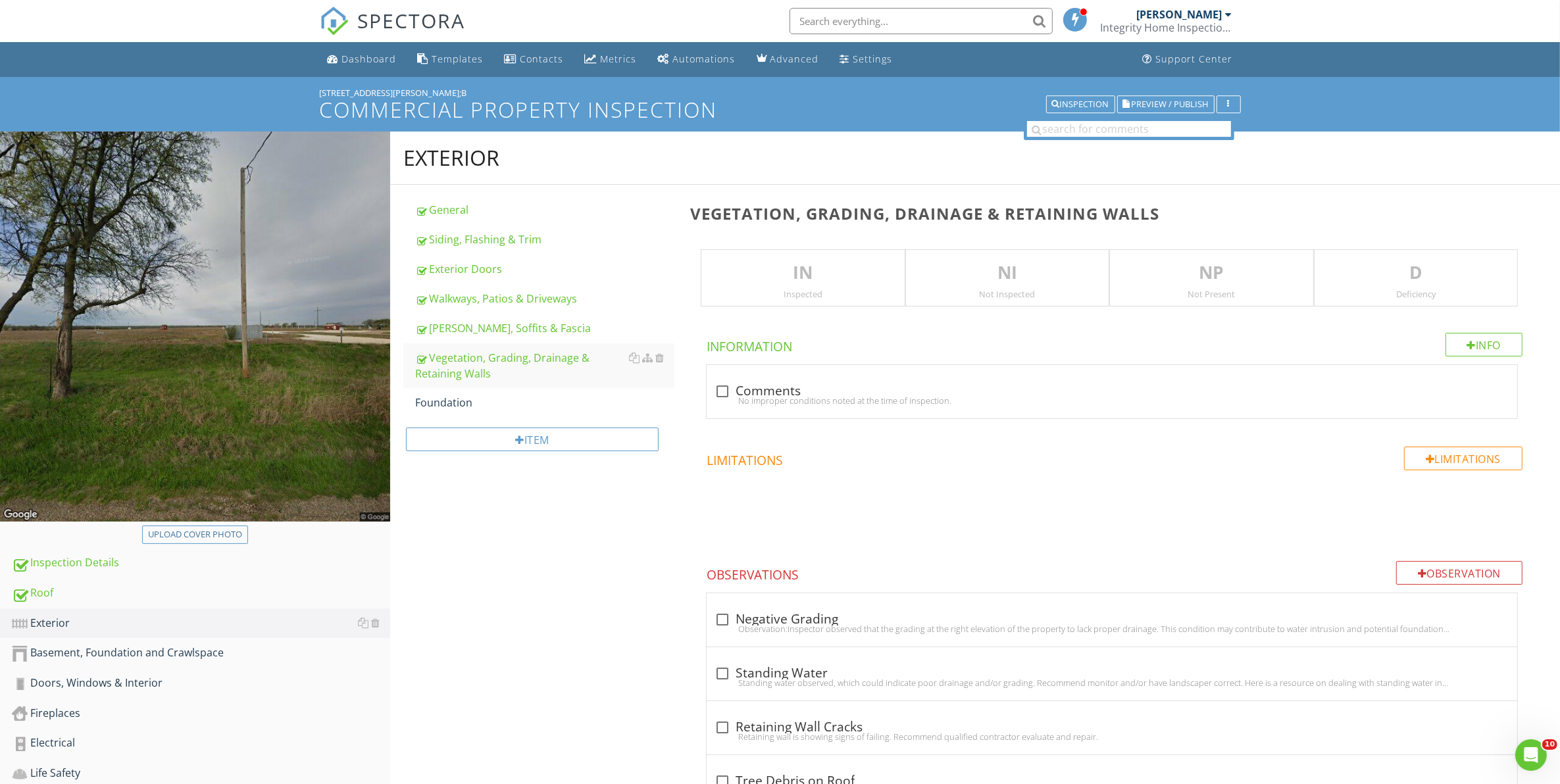
click at [830, 278] on p "IN" at bounding box center [802, 272] width 202 height 26
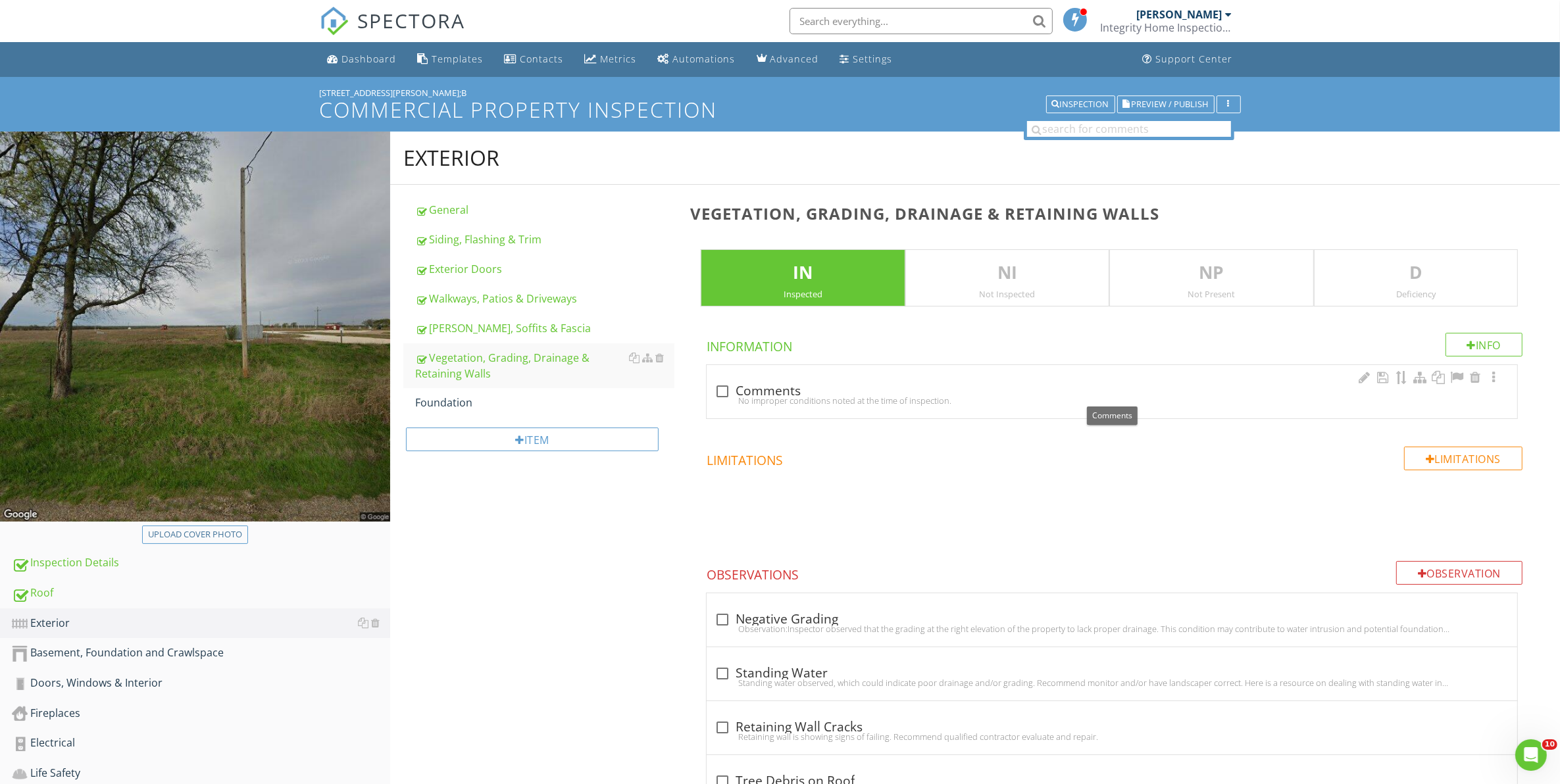
click at [726, 390] on div at bounding box center [722, 391] width 22 height 22
checkbox input "true"
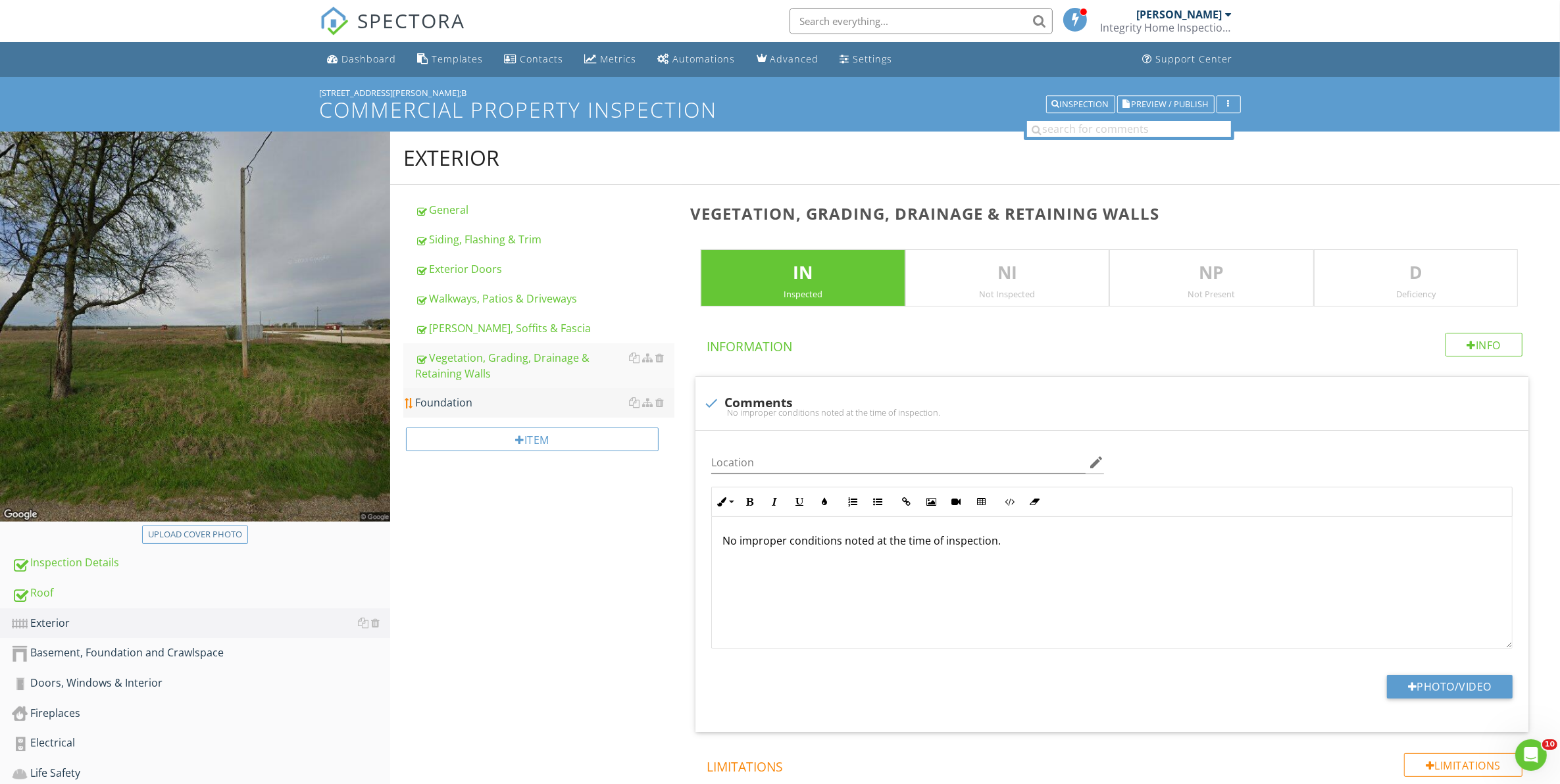
click at [487, 403] on div "Foundation" at bounding box center [545, 403] width 260 height 16
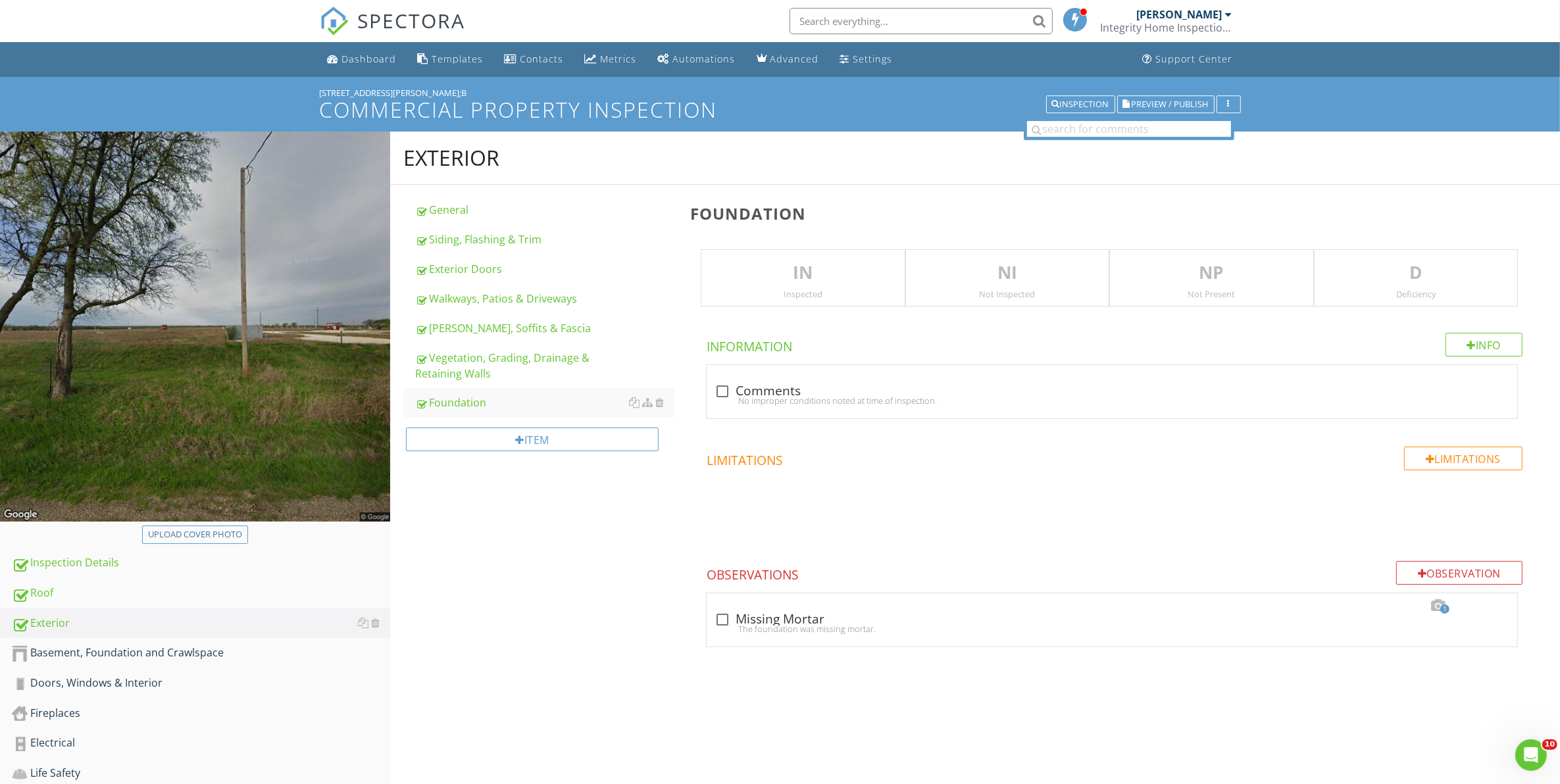
click at [827, 283] on p "IN" at bounding box center [802, 272] width 202 height 26
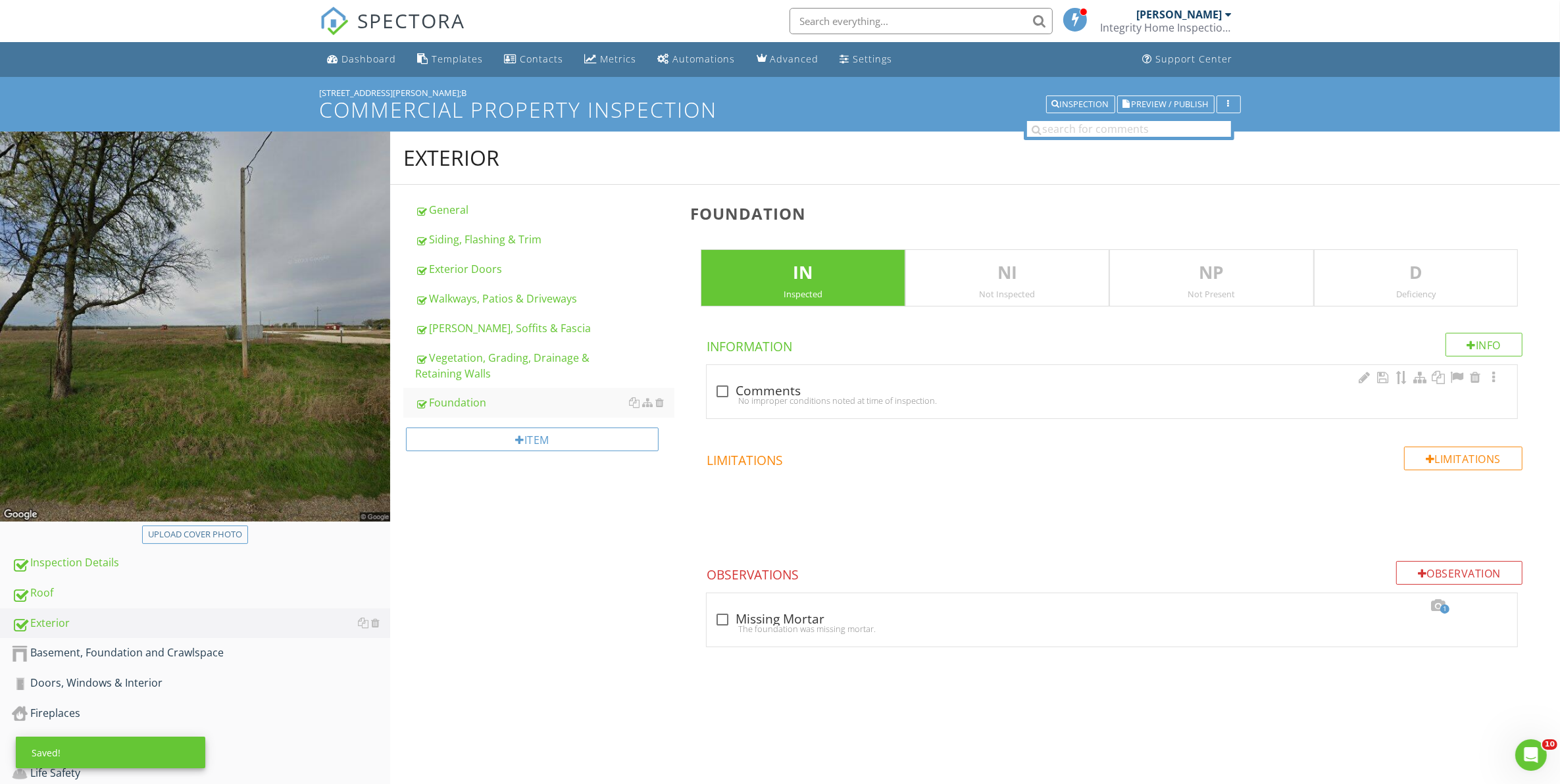
click at [722, 395] on div "No improper conditions noted at time of inspection." at bounding box center [1111, 400] width 794 height 10
checkbox input "true"
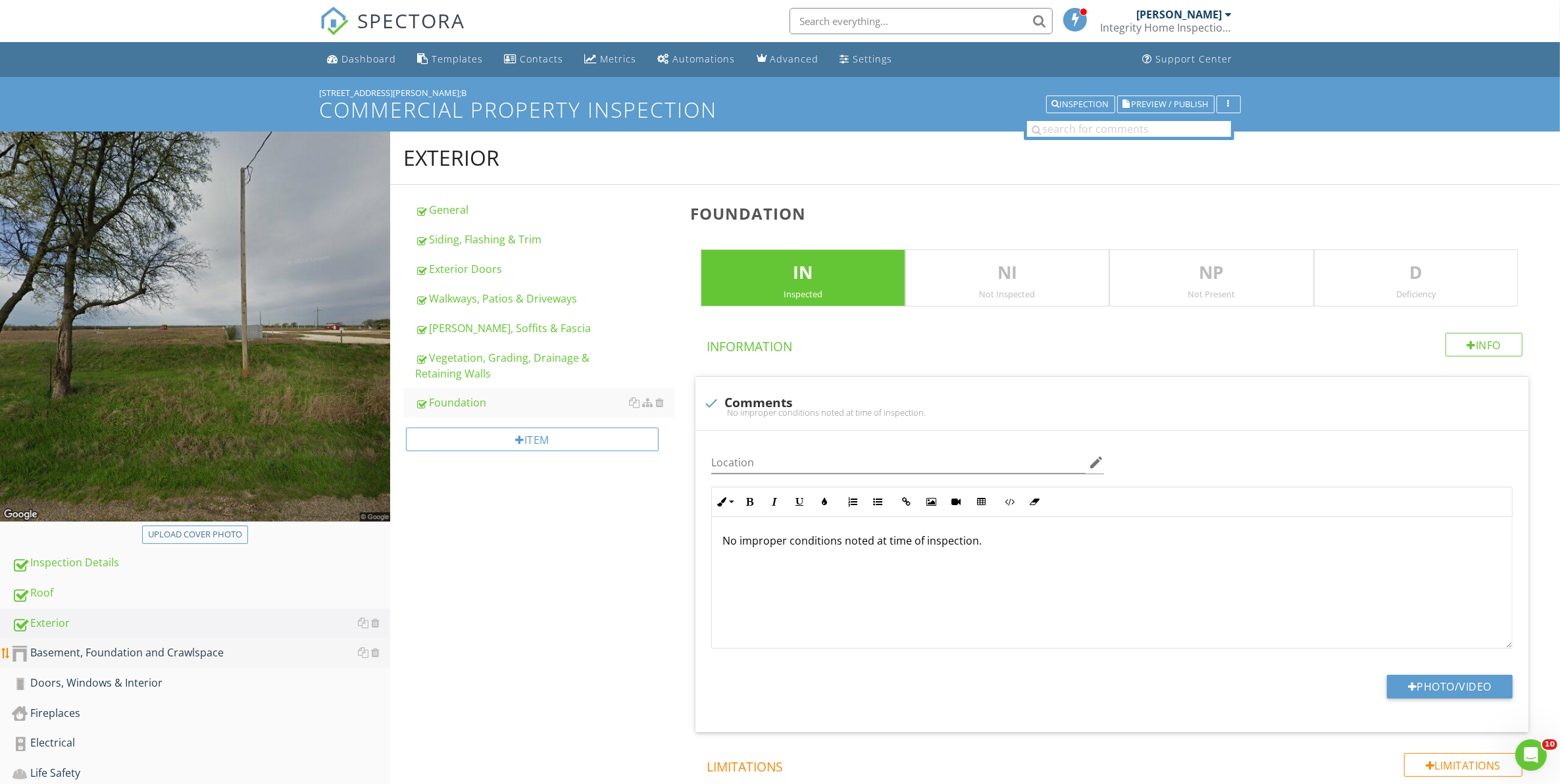
click at [90, 653] on div "Basement, Foundation and Crawlspace" at bounding box center [200, 653] width 378 height 17
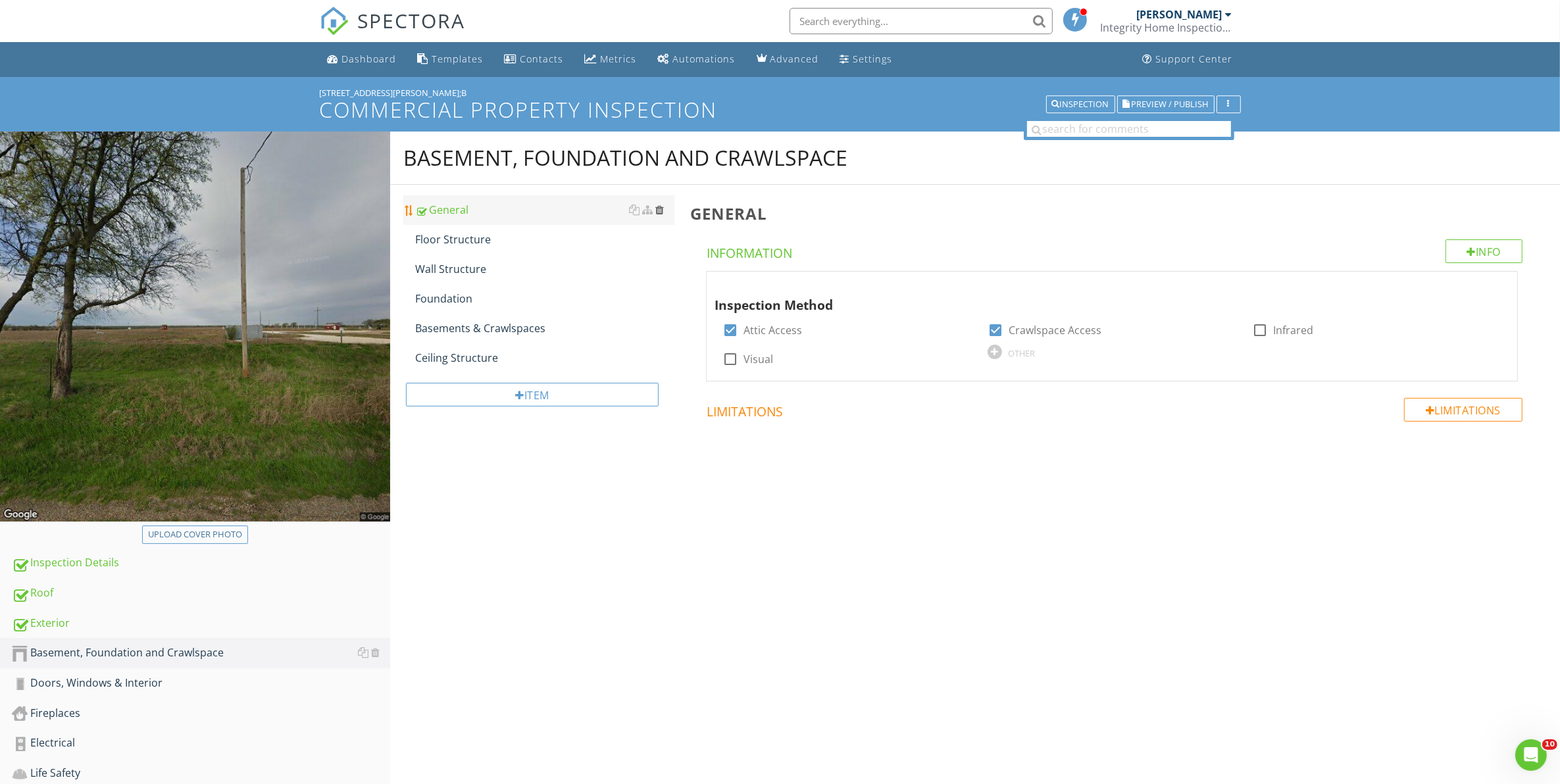
click at [661, 211] on div at bounding box center [659, 210] width 8 height 10
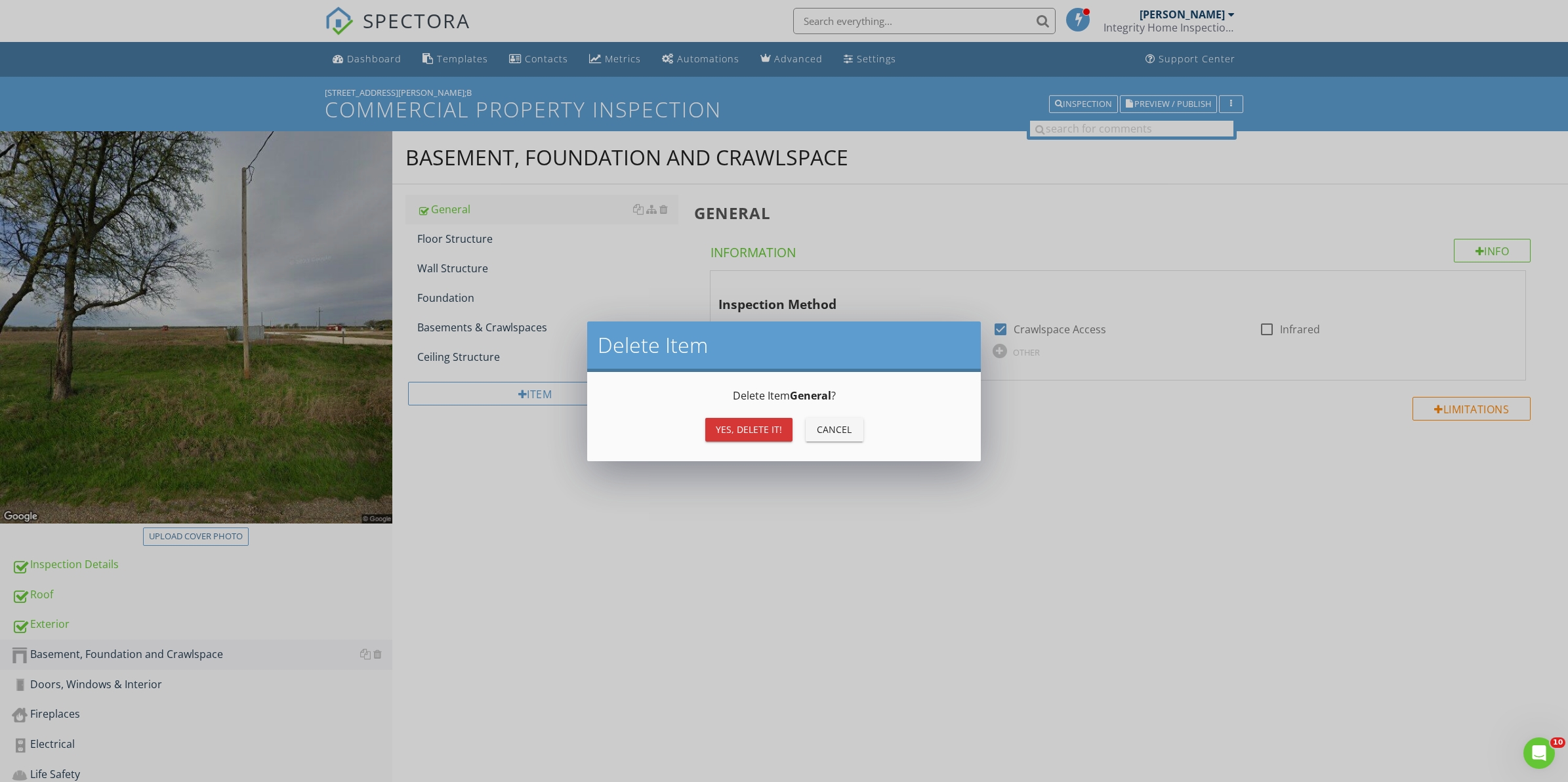
click at [755, 426] on div "Yes, Delete it!" at bounding box center [749, 429] width 67 height 13
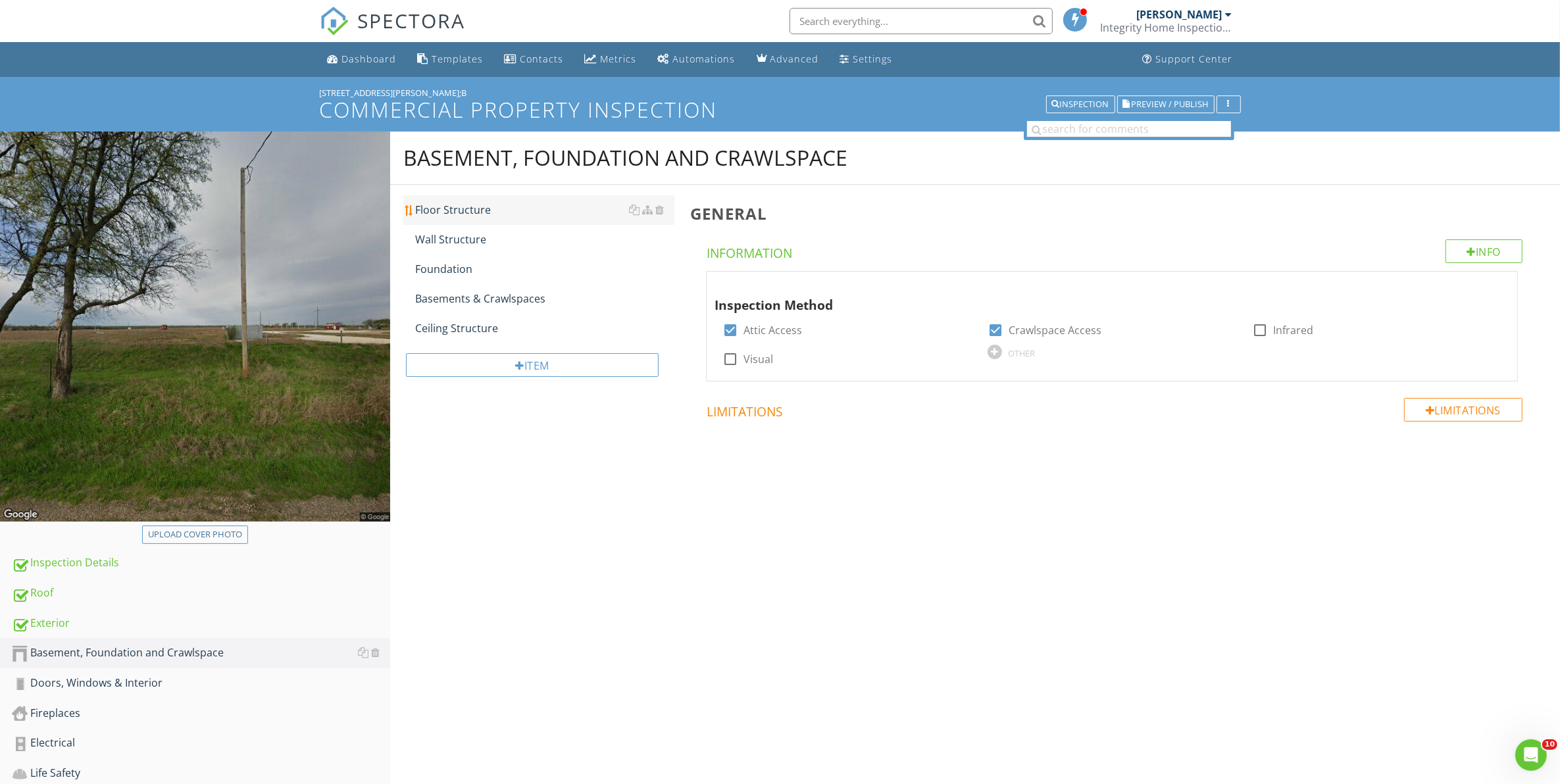
click at [461, 206] on div "Floor Structure" at bounding box center [545, 210] width 260 height 16
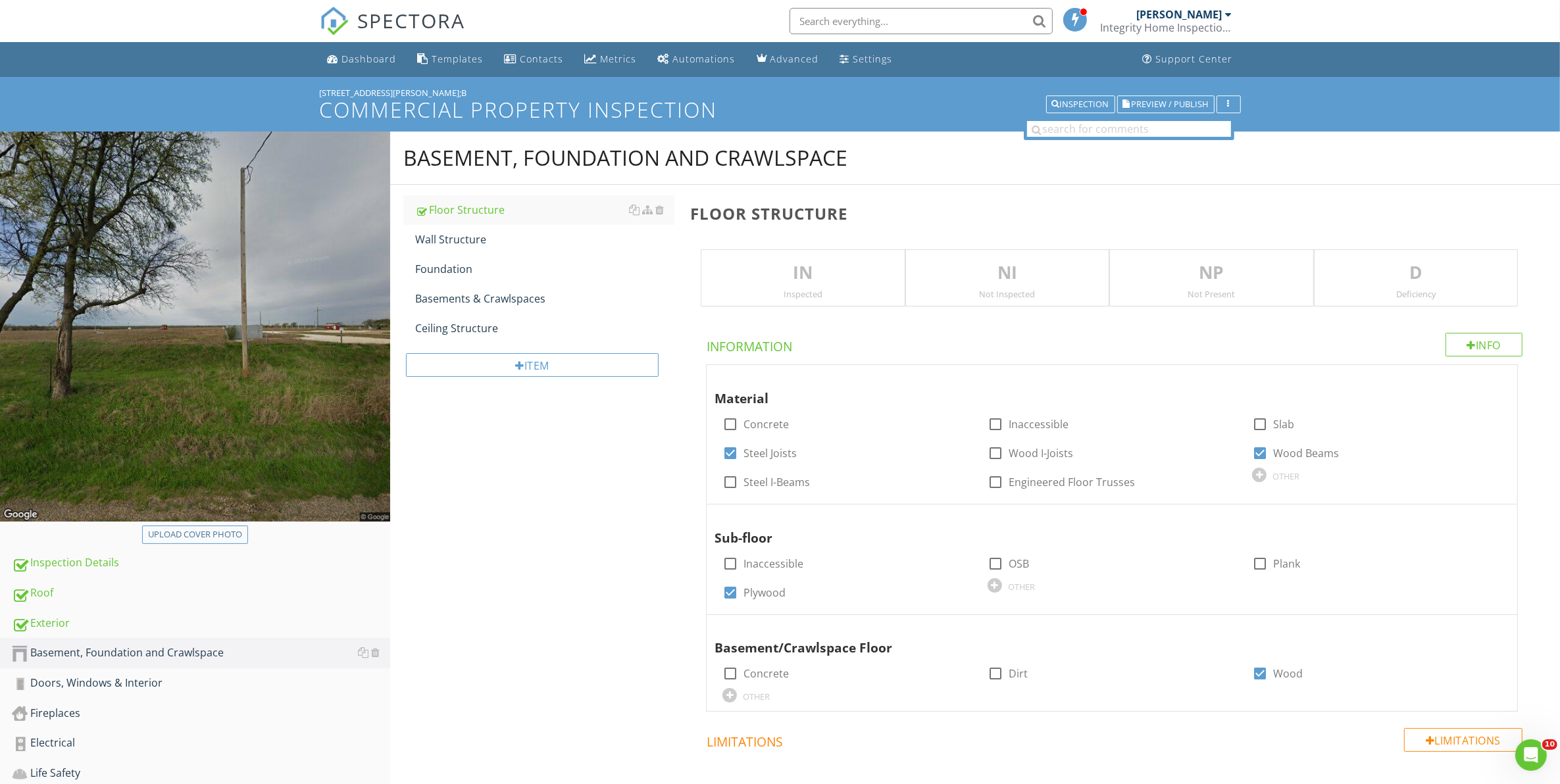
click at [807, 261] on p "IN" at bounding box center [802, 272] width 202 height 26
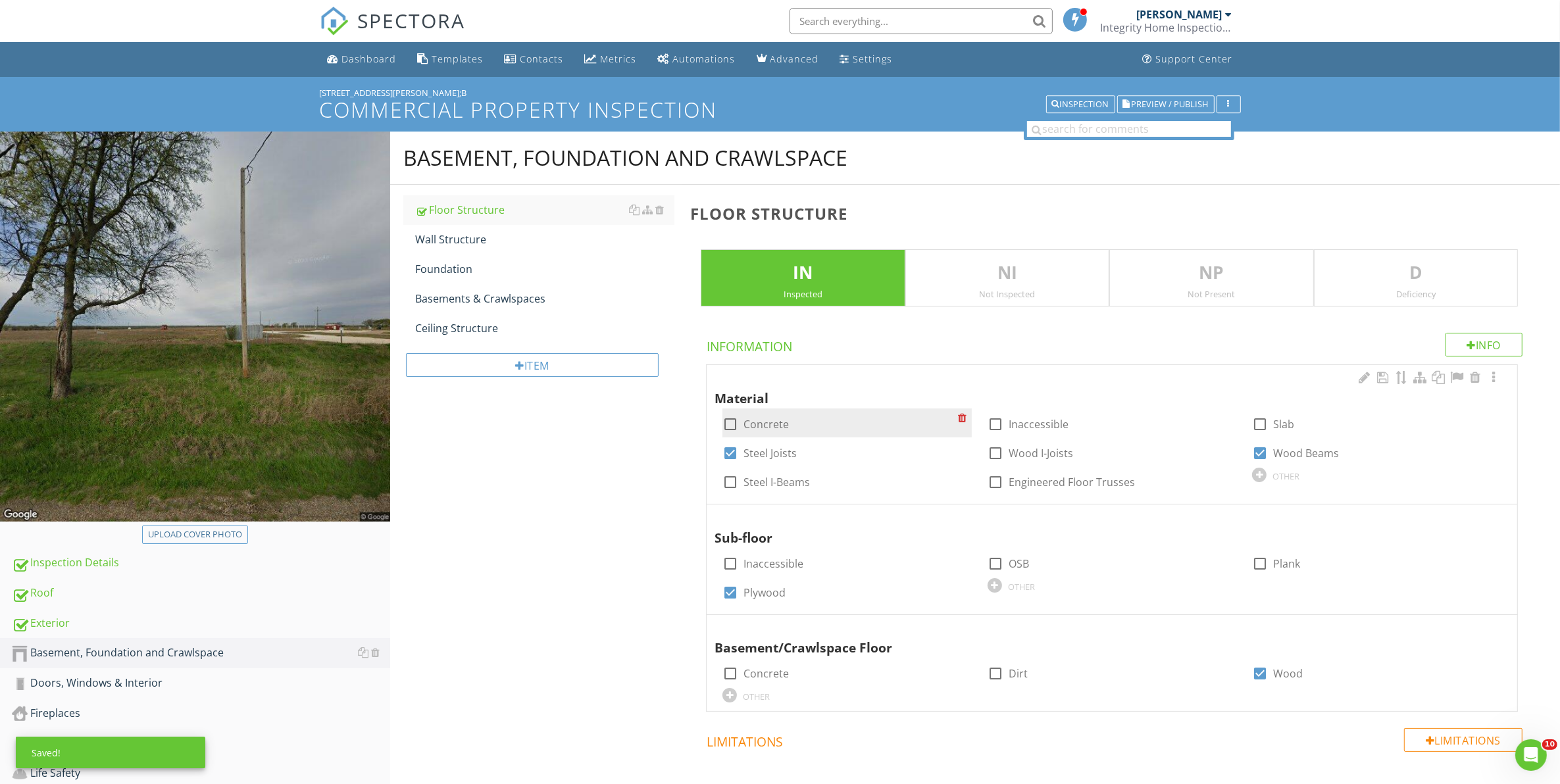
click at [729, 426] on div at bounding box center [730, 424] width 22 height 22
checkbox input "true"
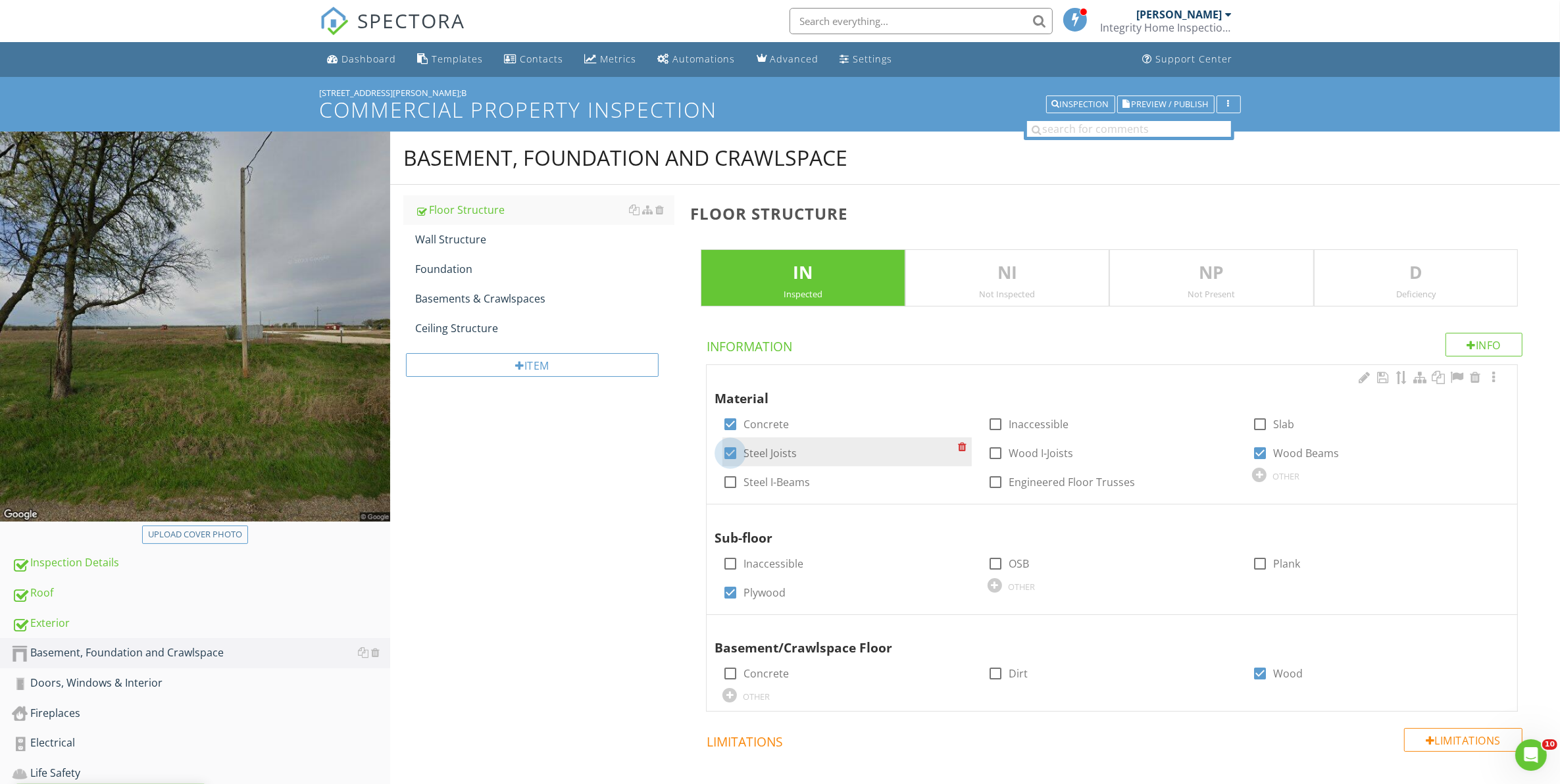
click at [732, 454] on div at bounding box center [730, 453] width 22 height 22
checkbox input "false"
click at [1471, 518] on div at bounding box center [1475, 517] width 16 height 14
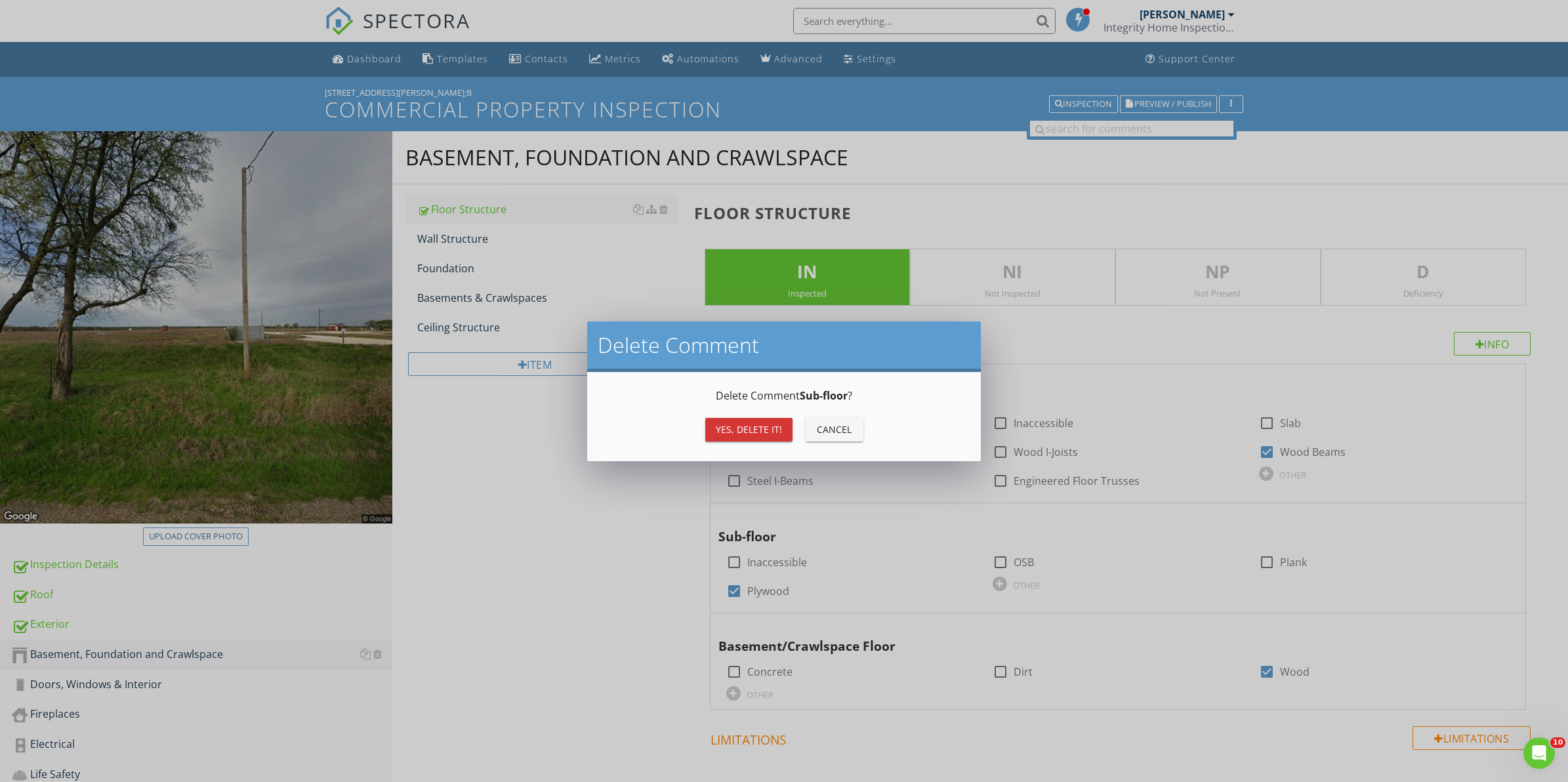
click at [757, 429] on div "Yes, Delete it!" at bounding box center [749, 429] width 67 height 13
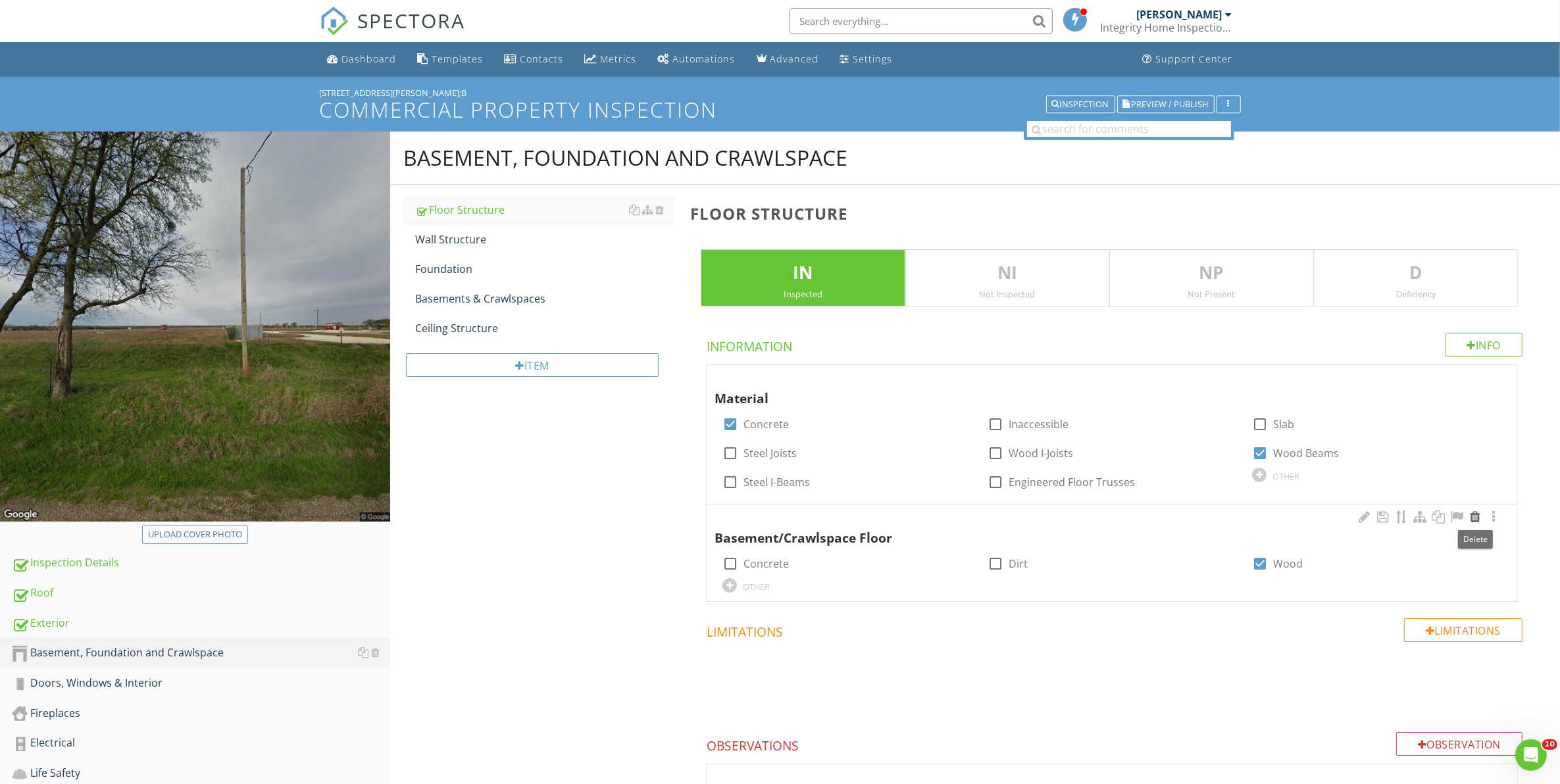
click at [1471, 518] on div at bounding box center [1475, 517] width 16 height 14
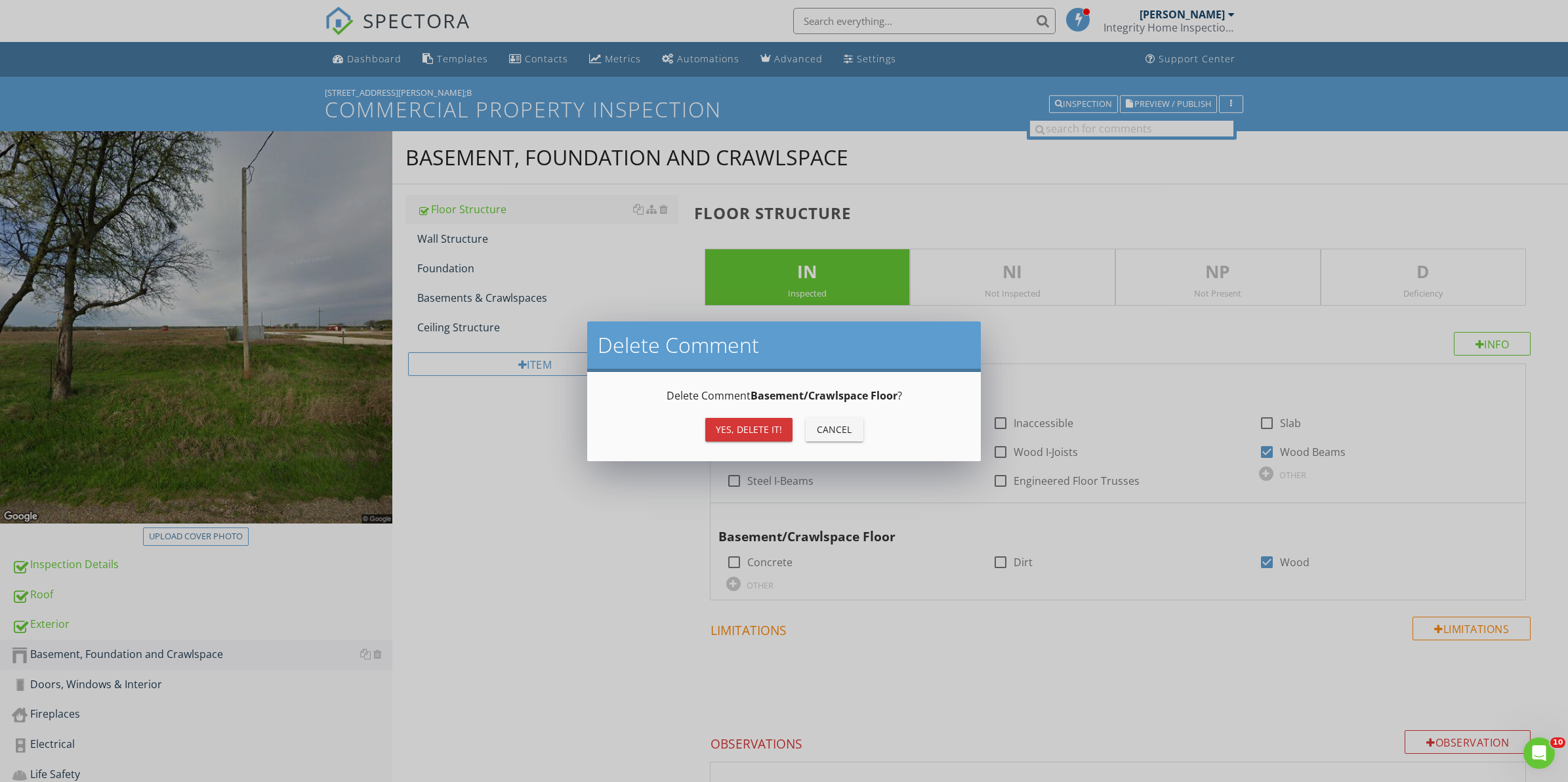
click at [754, 429] on div "Yes, Delete it!" at bounding box center [749, 429] width 67 height 13
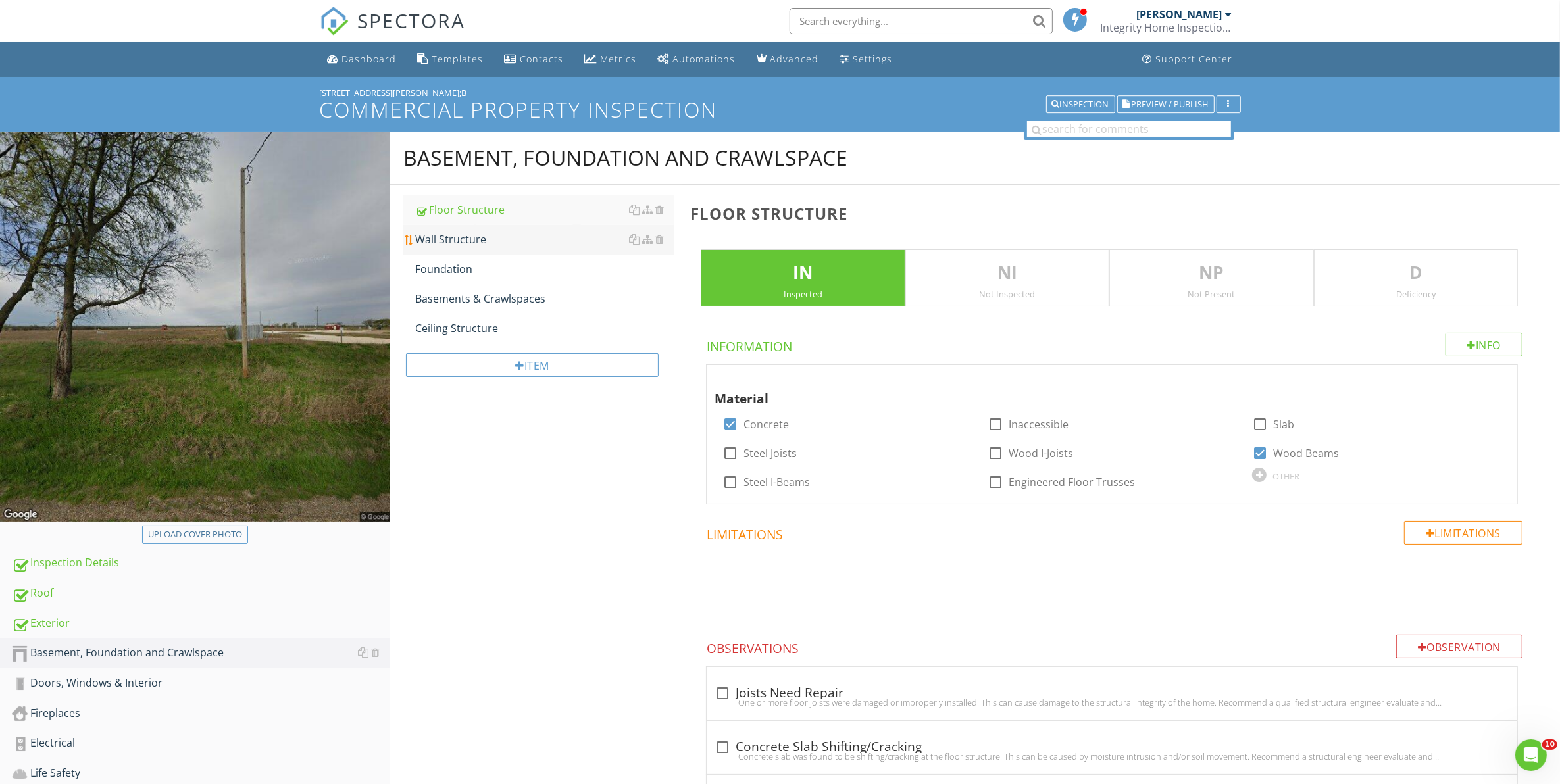
click at [442, 237] on div "Wall Structure" at bounding box center [545, 239] width 260 height 16
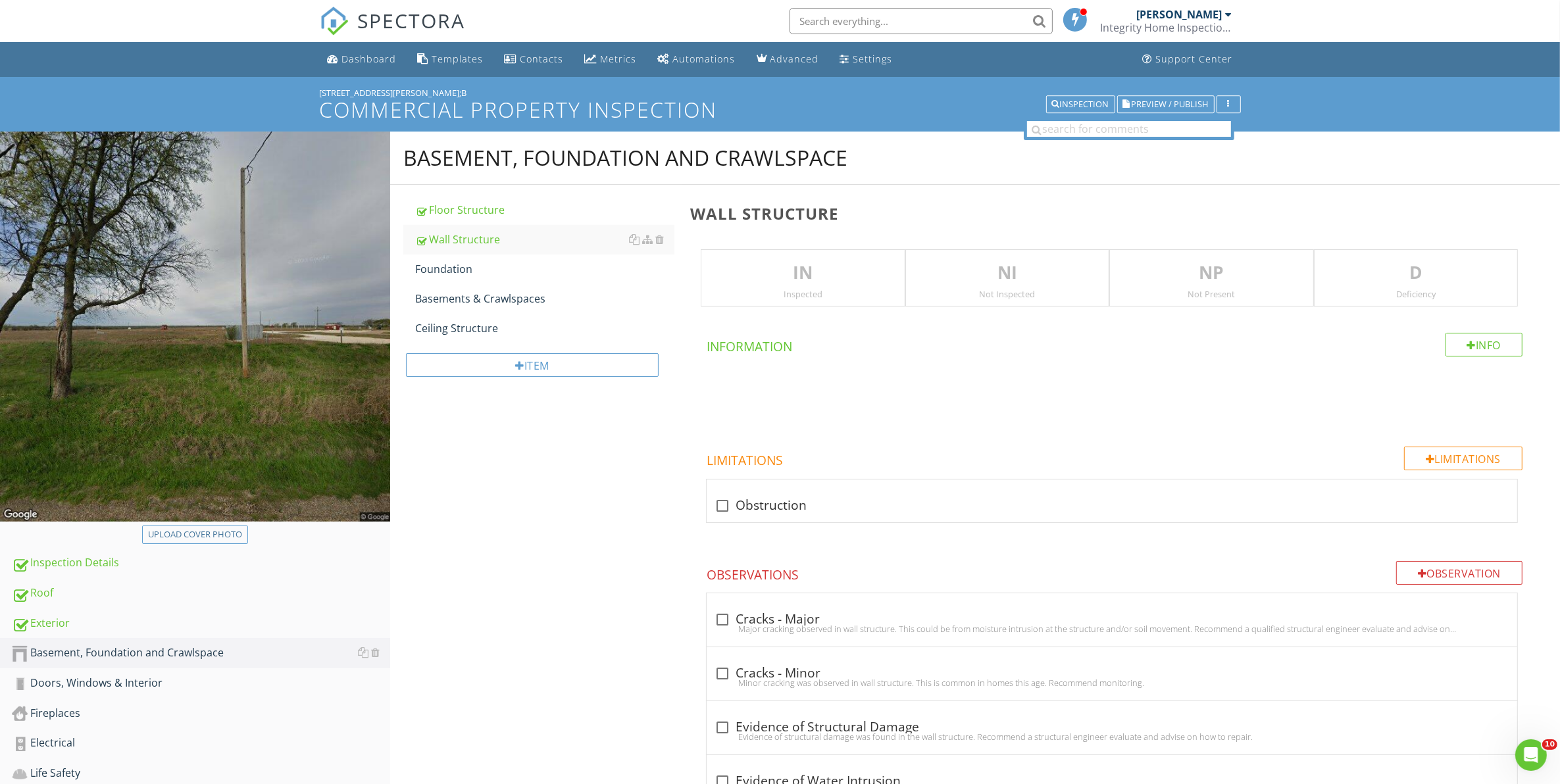
click at [833, 274] on p "IN" at bounding box center [802, 272] width 202 height 26
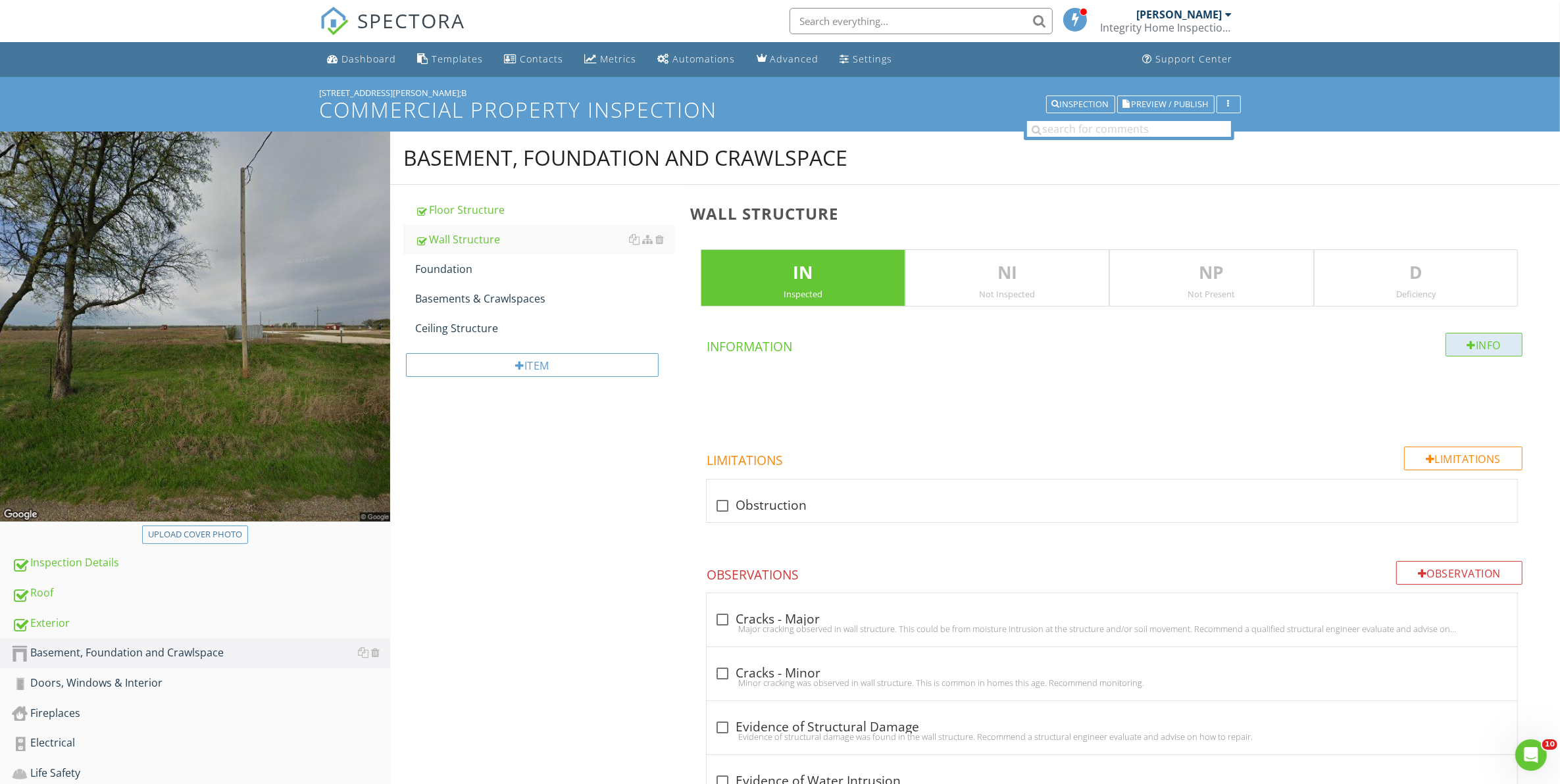
click at [1491, 344] on div "Info" at bounding box center [1484, 344] width 78 height 24
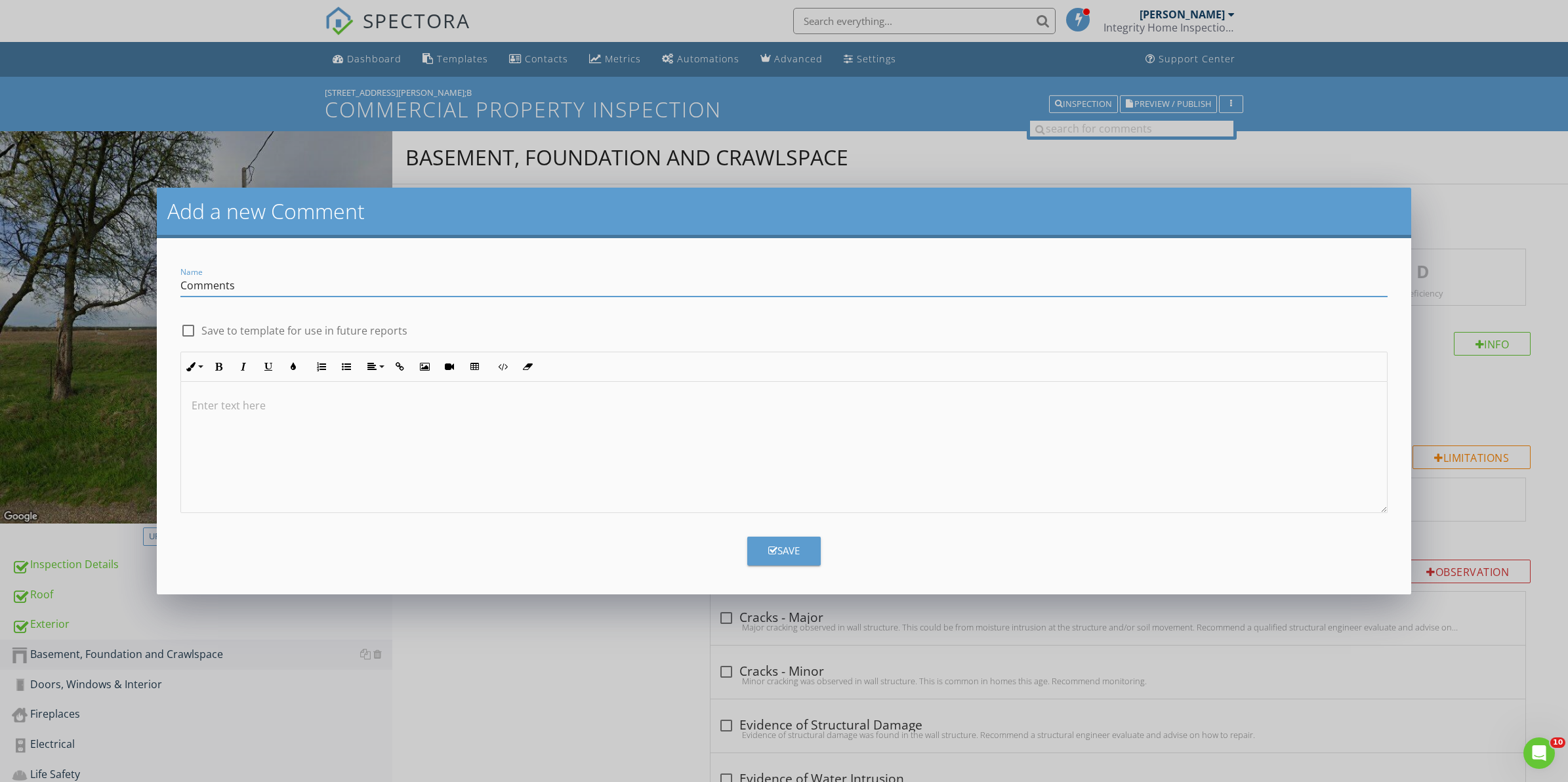
type input "Comments"
click at [178, 335] on div at bounding box center [188, 331] width 22 height 22
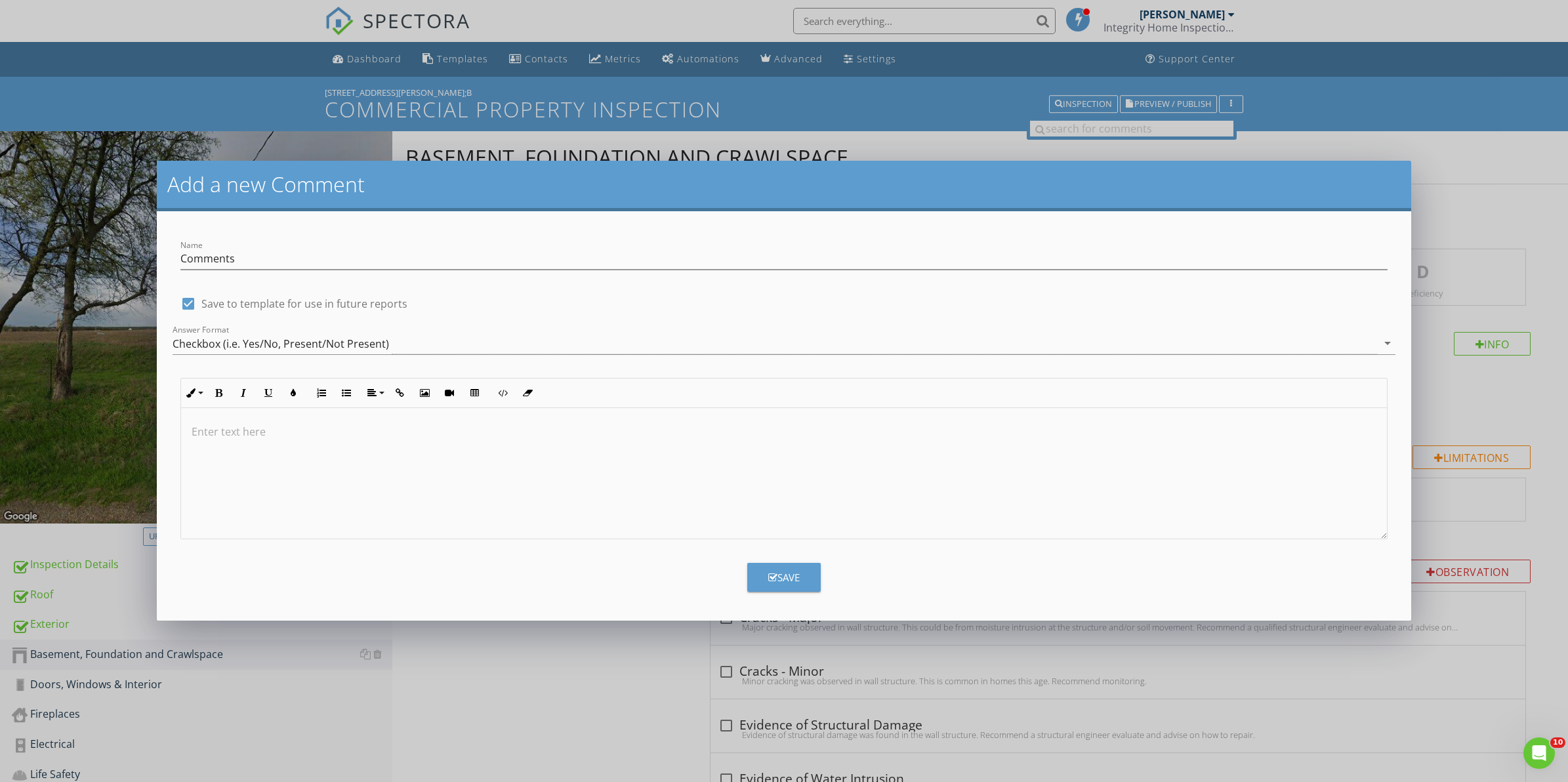
click at [787, 570] on div "Save" at bounding box center [784, 578] width 31 height 15
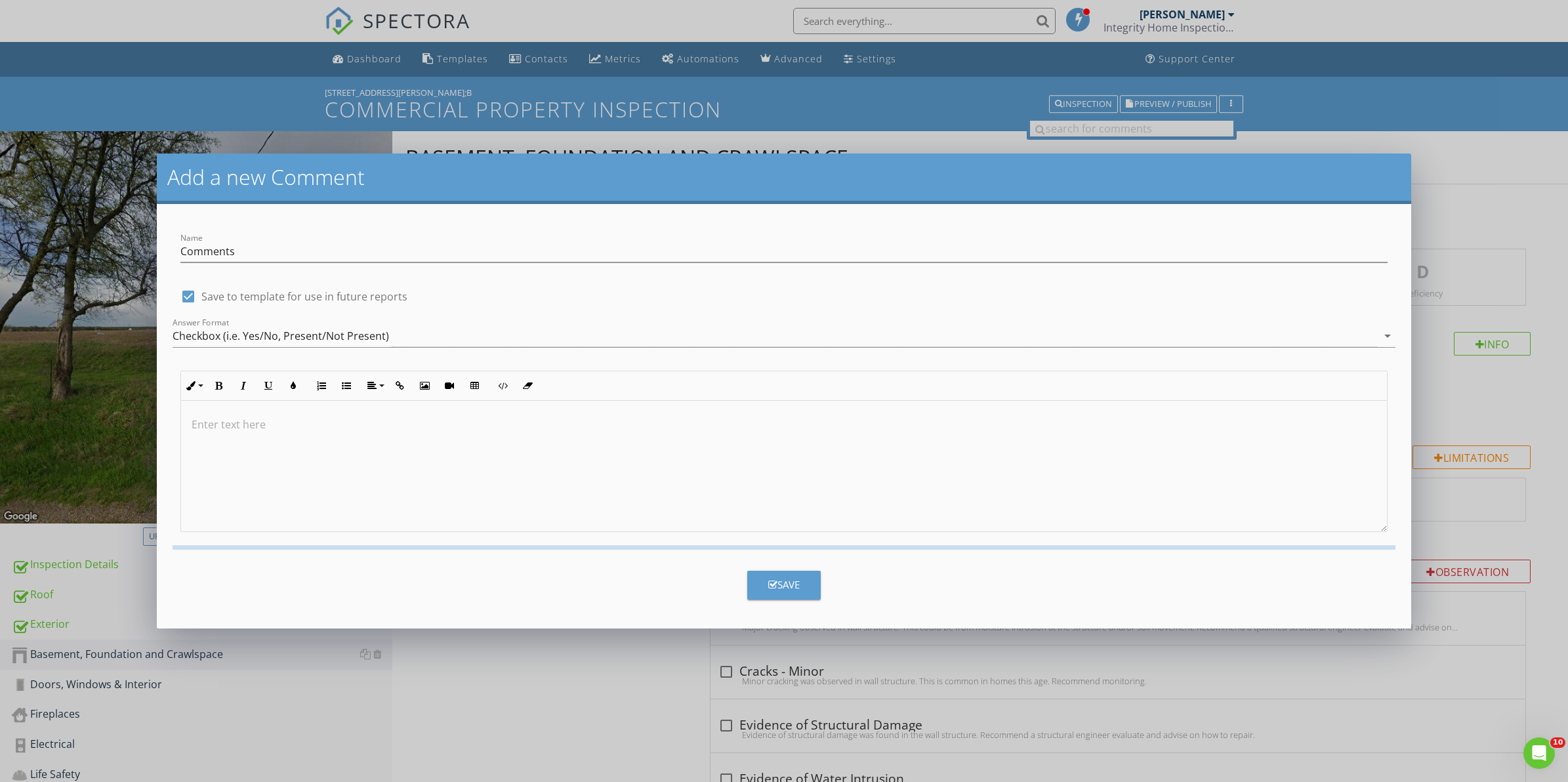
checkbox input "false"
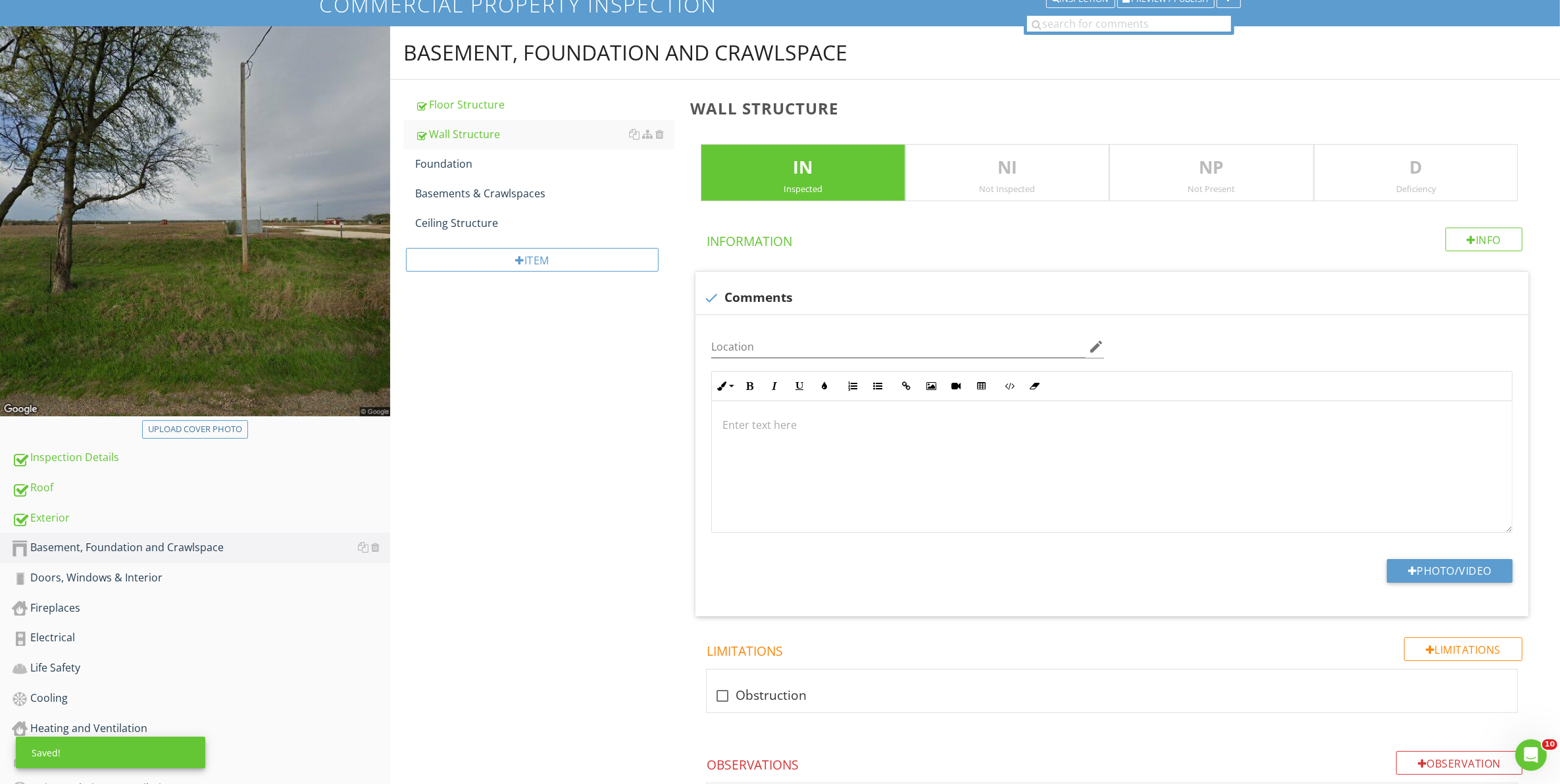
scroll to position [47, 0]
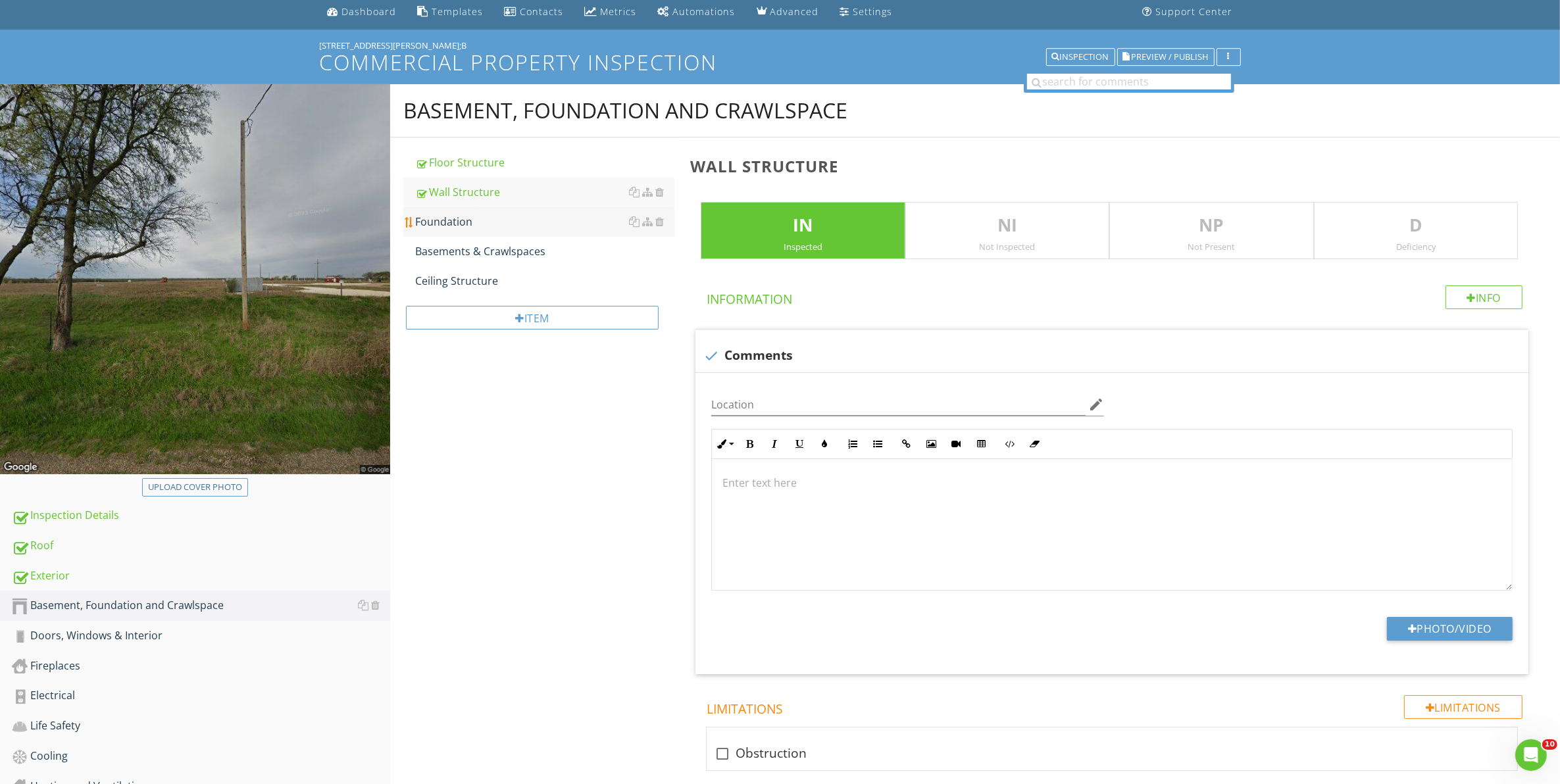
click at [458, 221] on div "Foundation" at bounding box center [545, 222] width 260 height 16
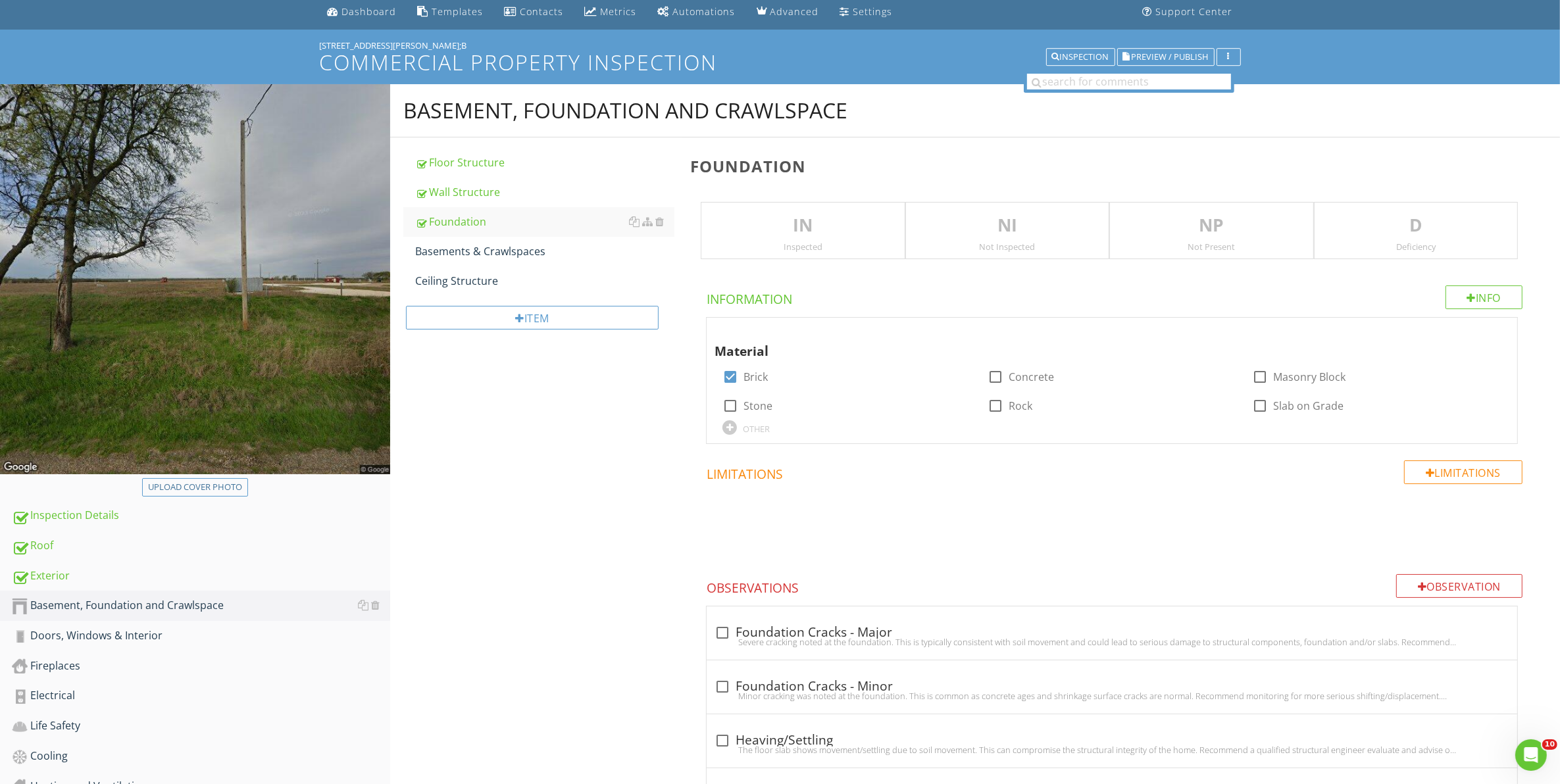
click at [797, 238] on div "IN Inspected" at bounding box center [802, 231] width 204 height 58
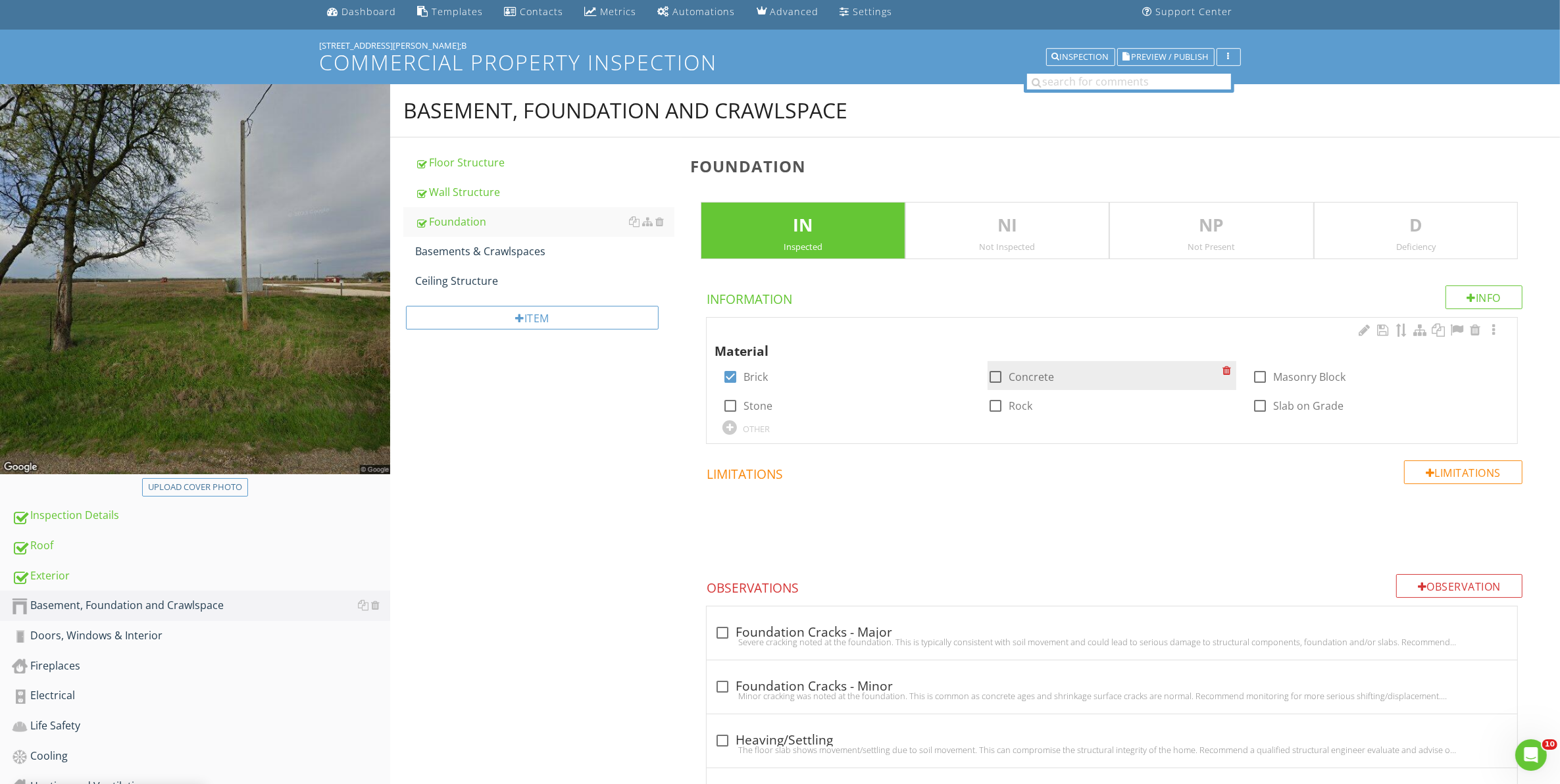
click at [994, 376] on div at bounding box center [995, 376] width 22 height 22
checkbox input "true"
click at [727, 376] on div at bounding box center [730, 376] width 22 height 22
checkbox input "false"
click at [491, 249] on div "Basements & Crawlspaces" at bounding box center [545, 251] width 260 height 16
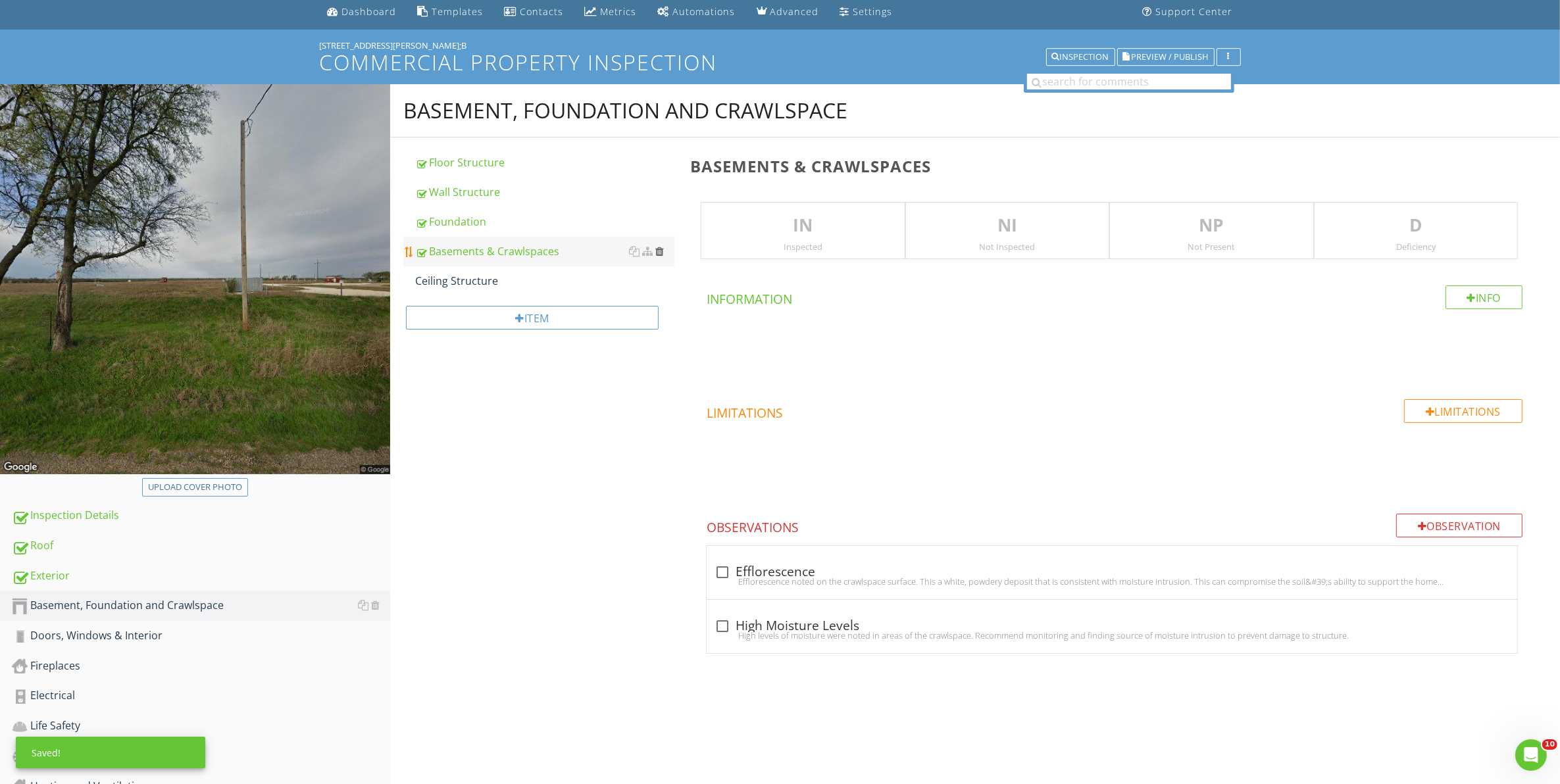
click at [662, 251] on div at bounding box center [659, 251] width 8 height 10
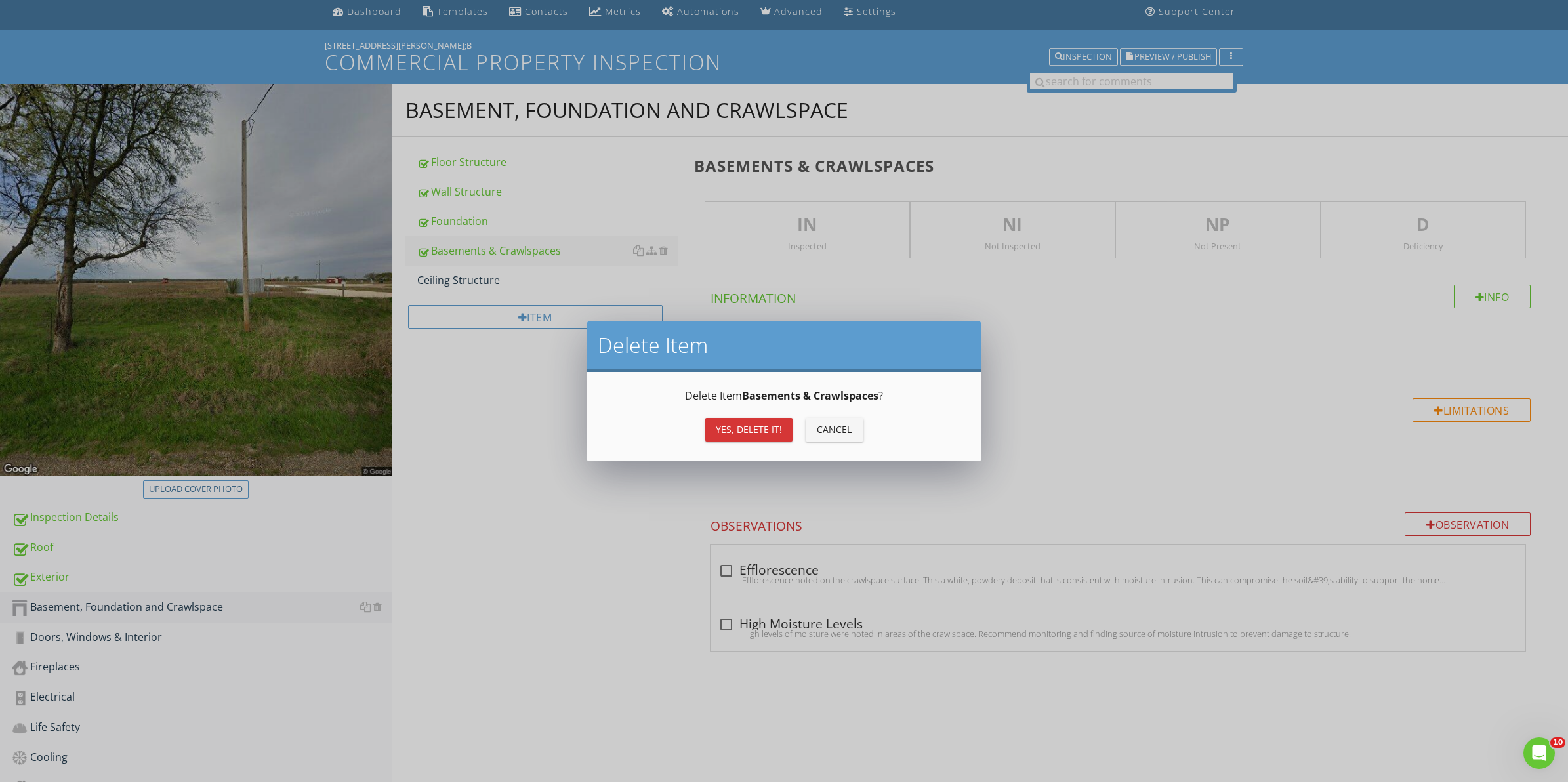
click at [770, 428] on div "Yes, Delete it!" at bounding box center [749, 429] width 67 height 13
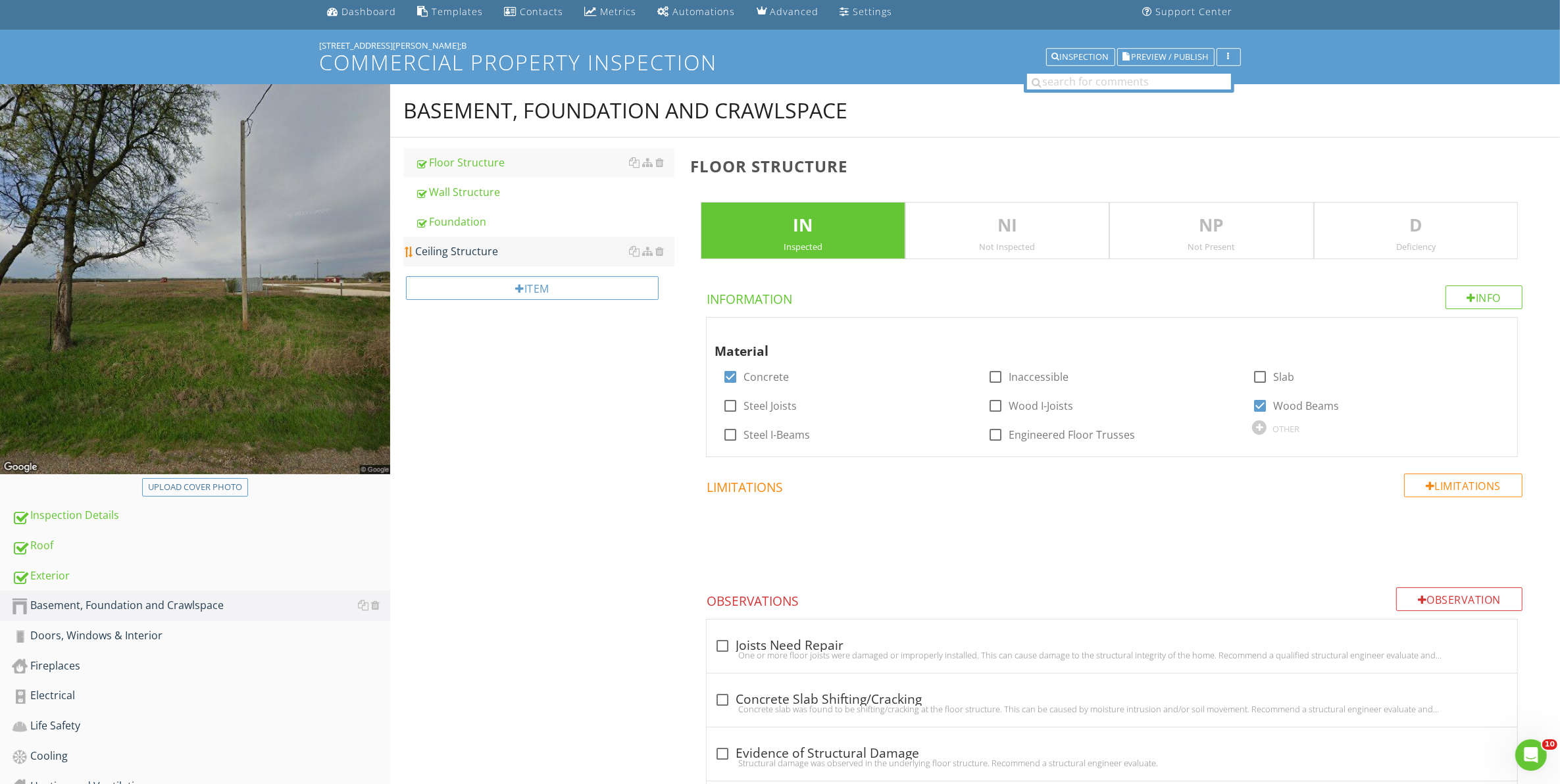
click at [475, 253] on div "Ceiling Structure" at bounding box center [545, 251] width 260 height 16
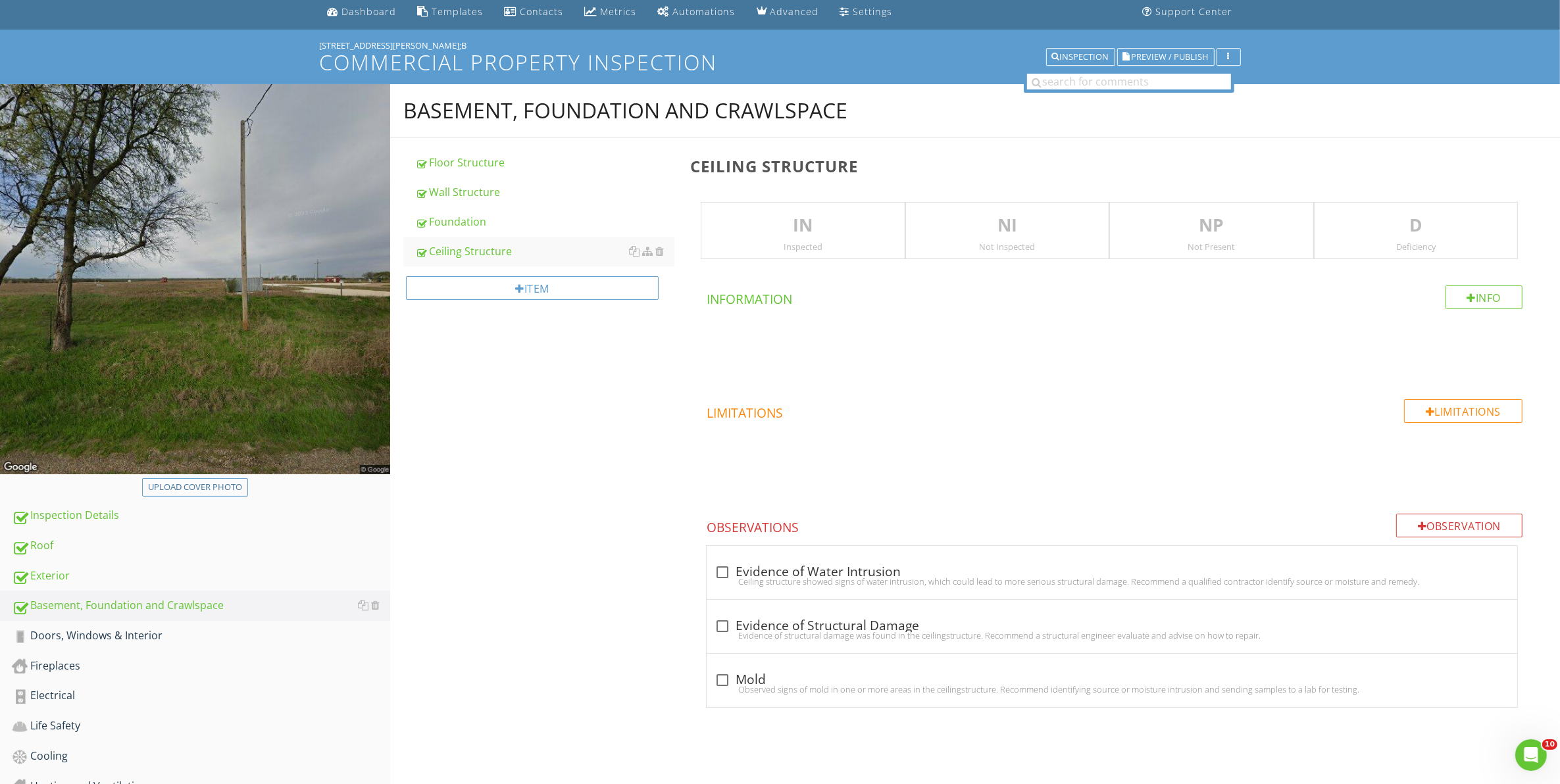
drag, startPoint x: 773, startPoint y: 244, endPoint x: 854, endPoint y: 271, distance: 85.4
click at [773, 244] on div "Inspected" at bounding box center [802, 246] width 202 height 10
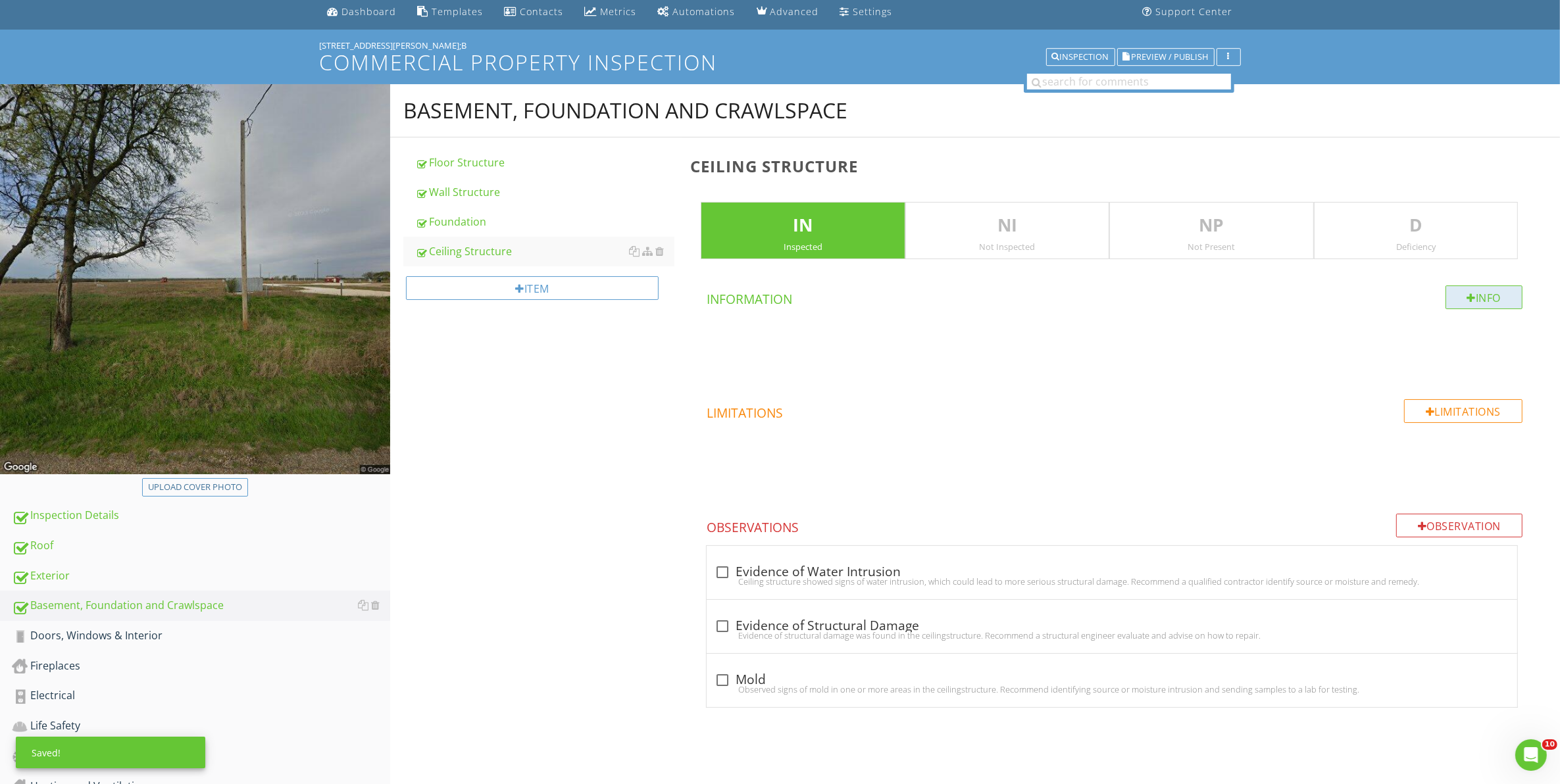
click at [1468, 301] on div at bounding box center [1471, 298] width 9 height 10
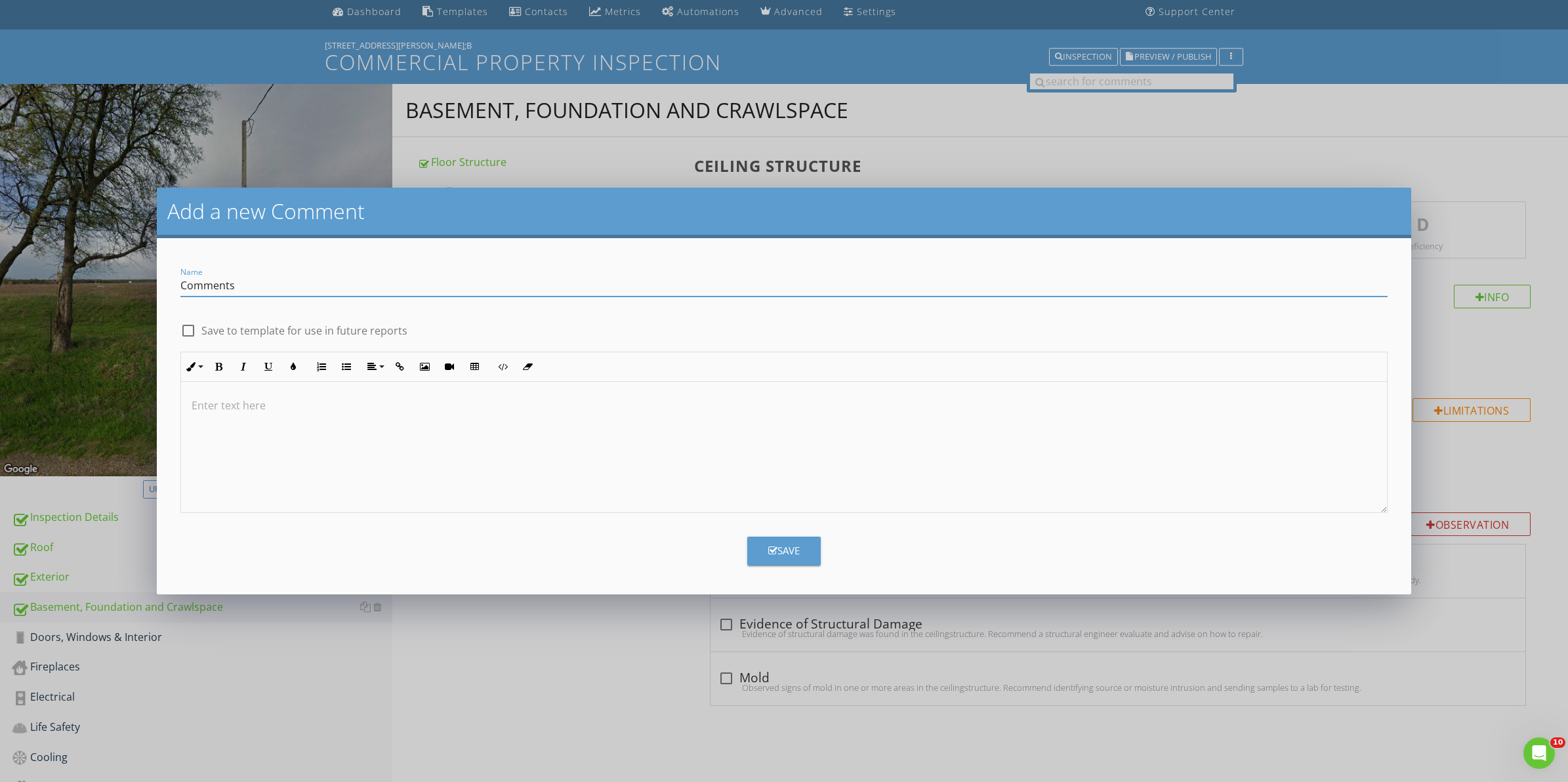
type input "Comments"
click at [187, 329] on div at bounding box center [188, 331] width 22 height 22
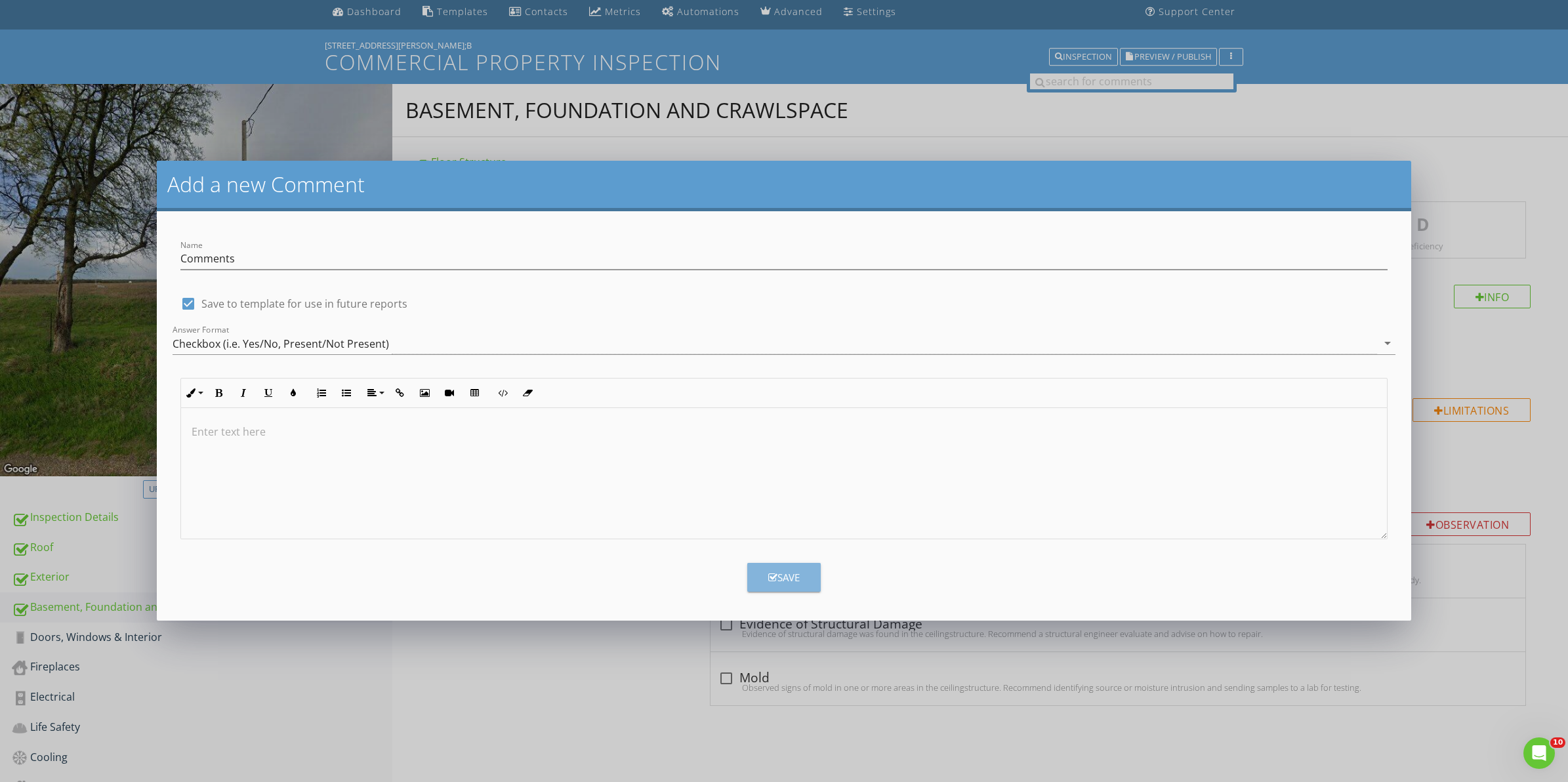
click at [787, 577] on div "Save" at bounding box center [784, 578] width 31 height 15
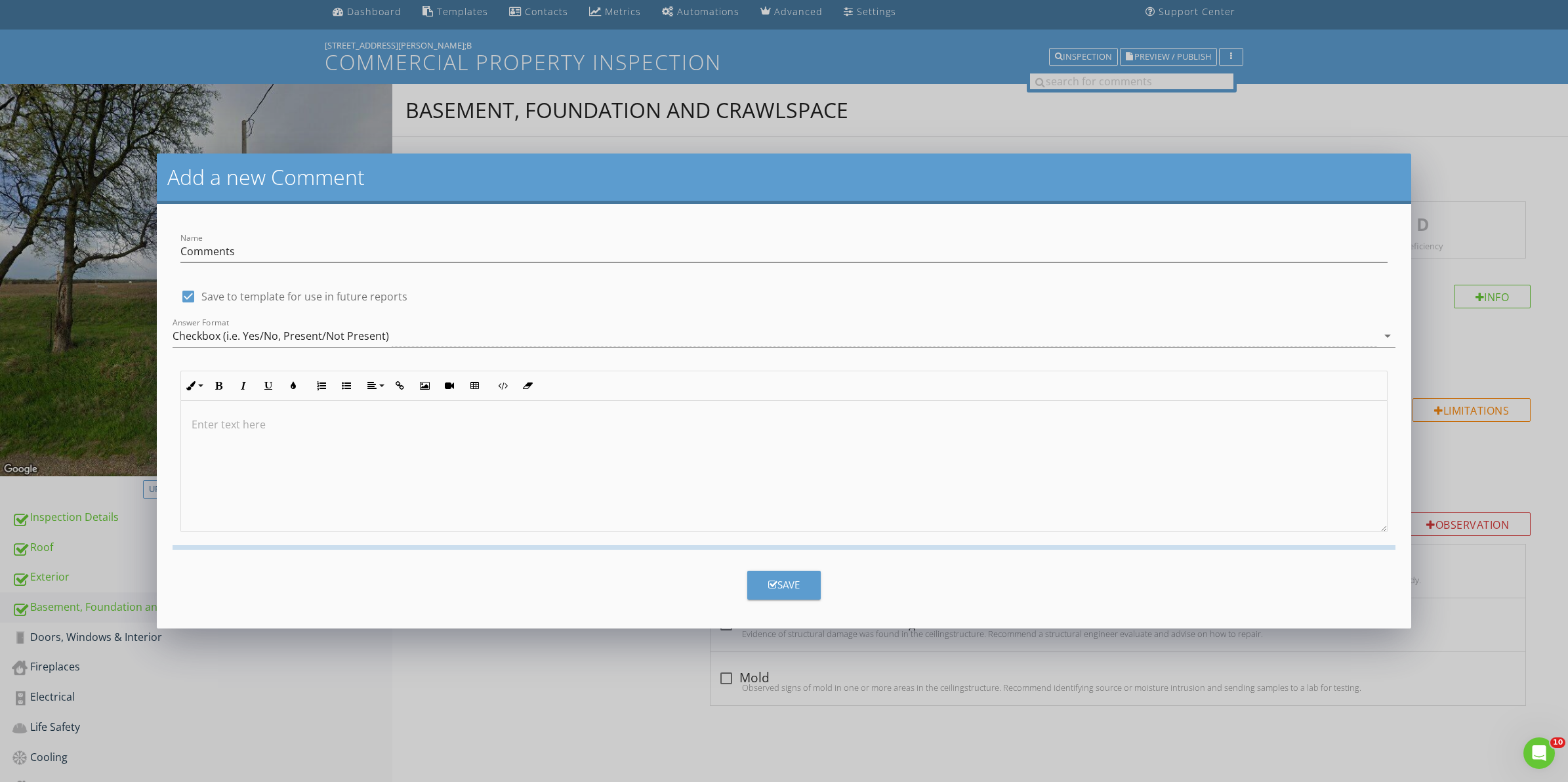
checkbox input "false"
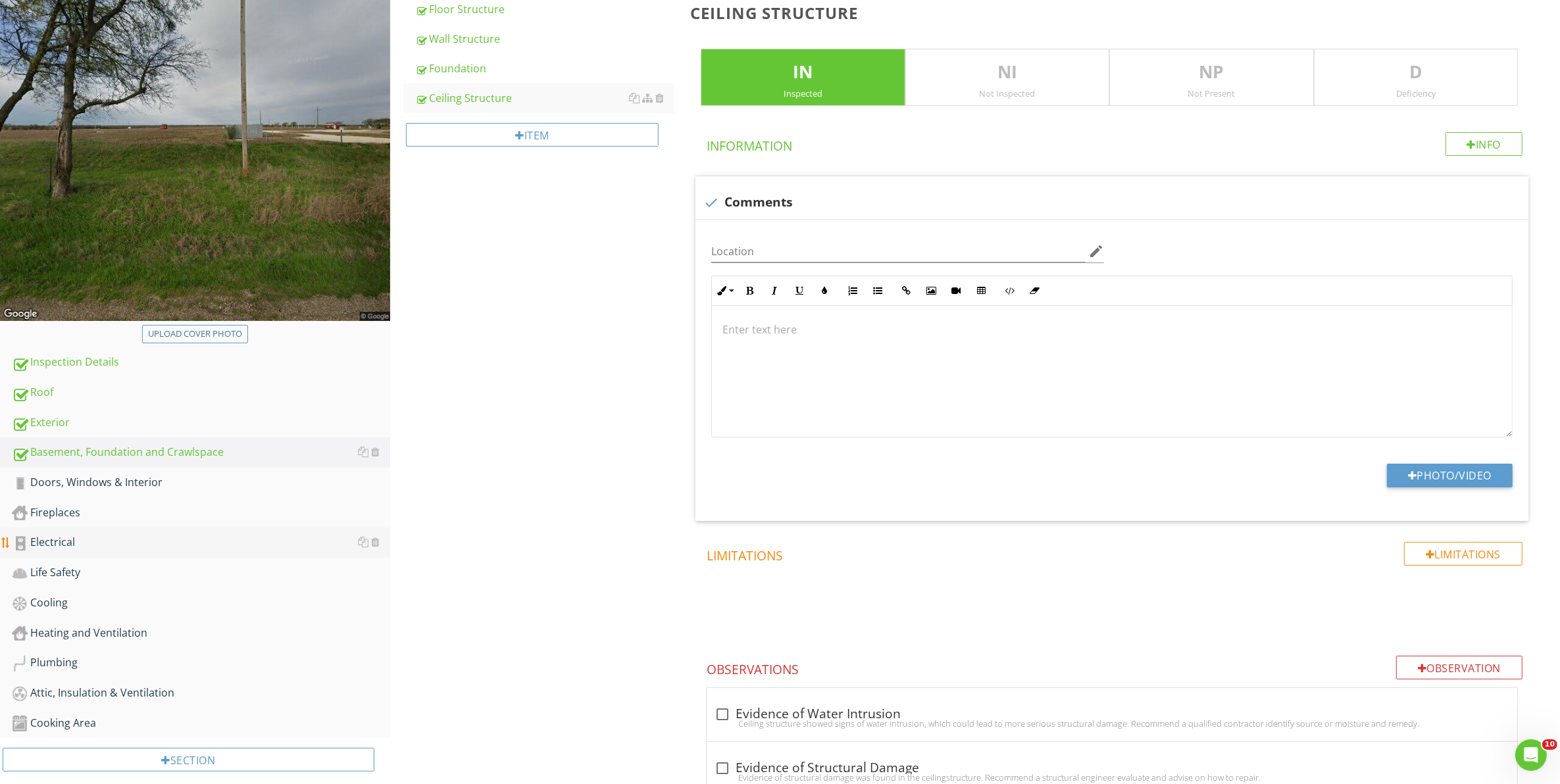
scroll to position [247, 0]
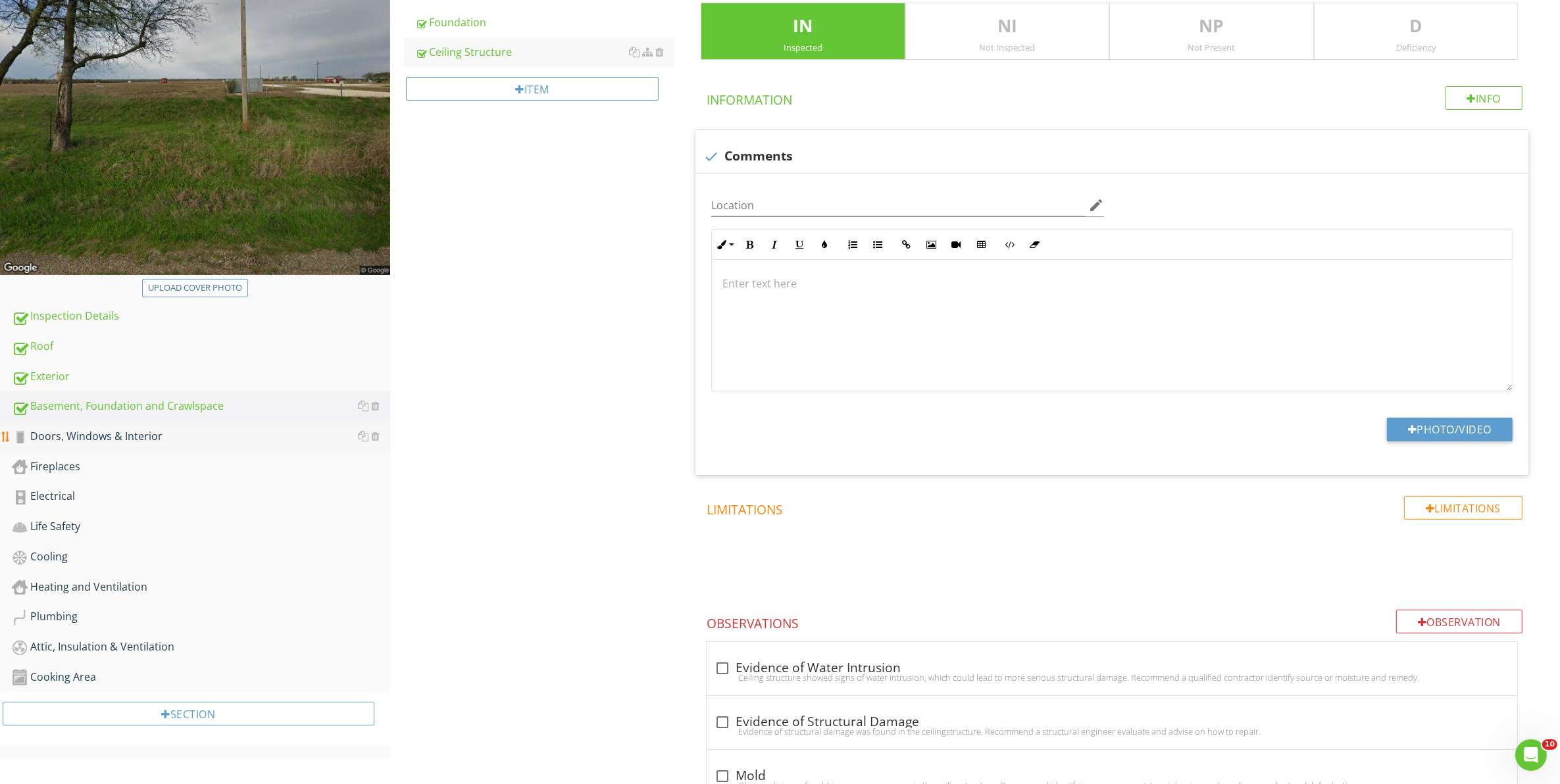
click at [81, 434] on div "Doors, Windows & Interior" at bounding box center [200, 436] width 378 height 17
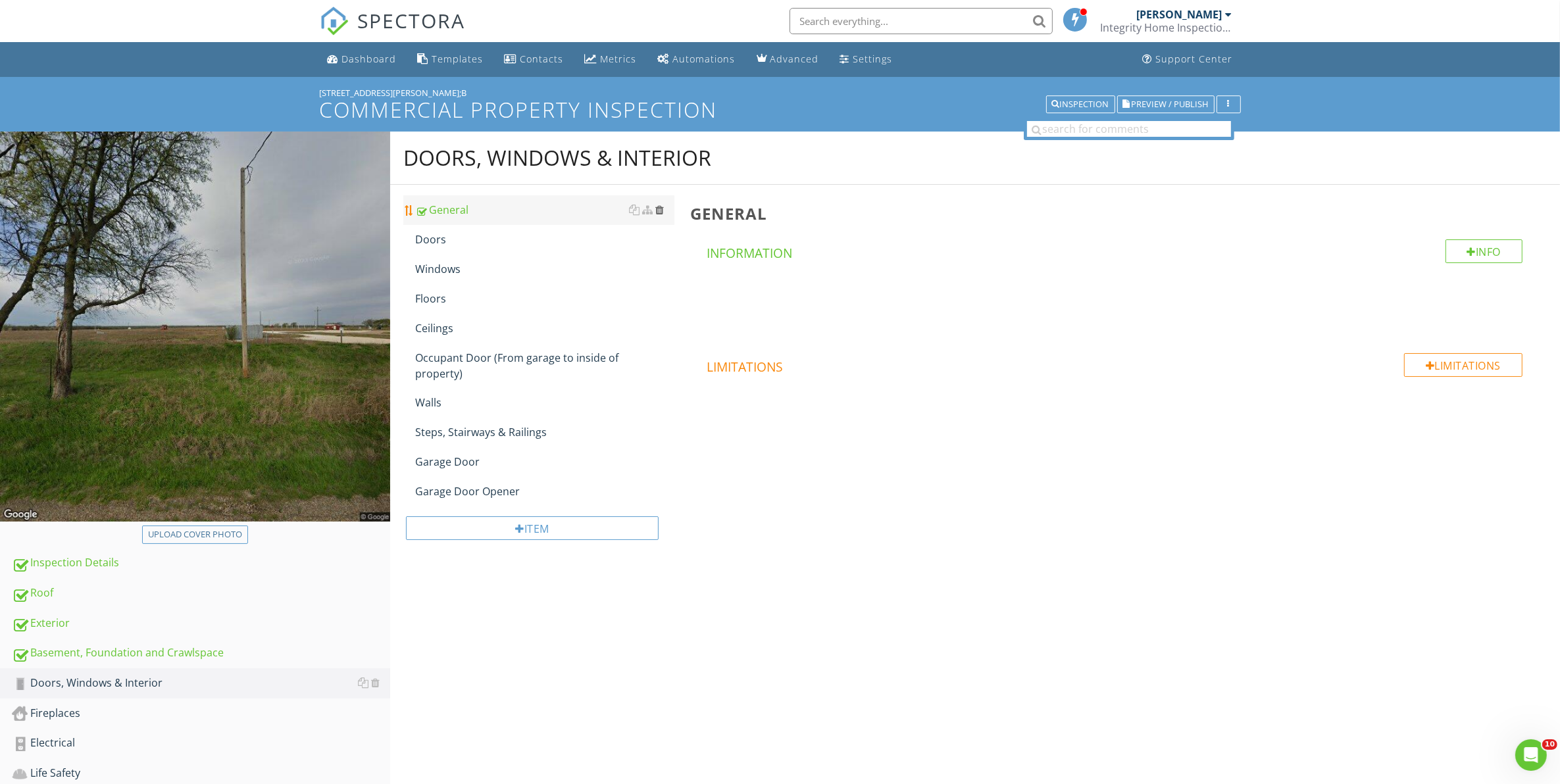
click at [658, 211] on div at bounding box center [659, 210] width 8 height 10
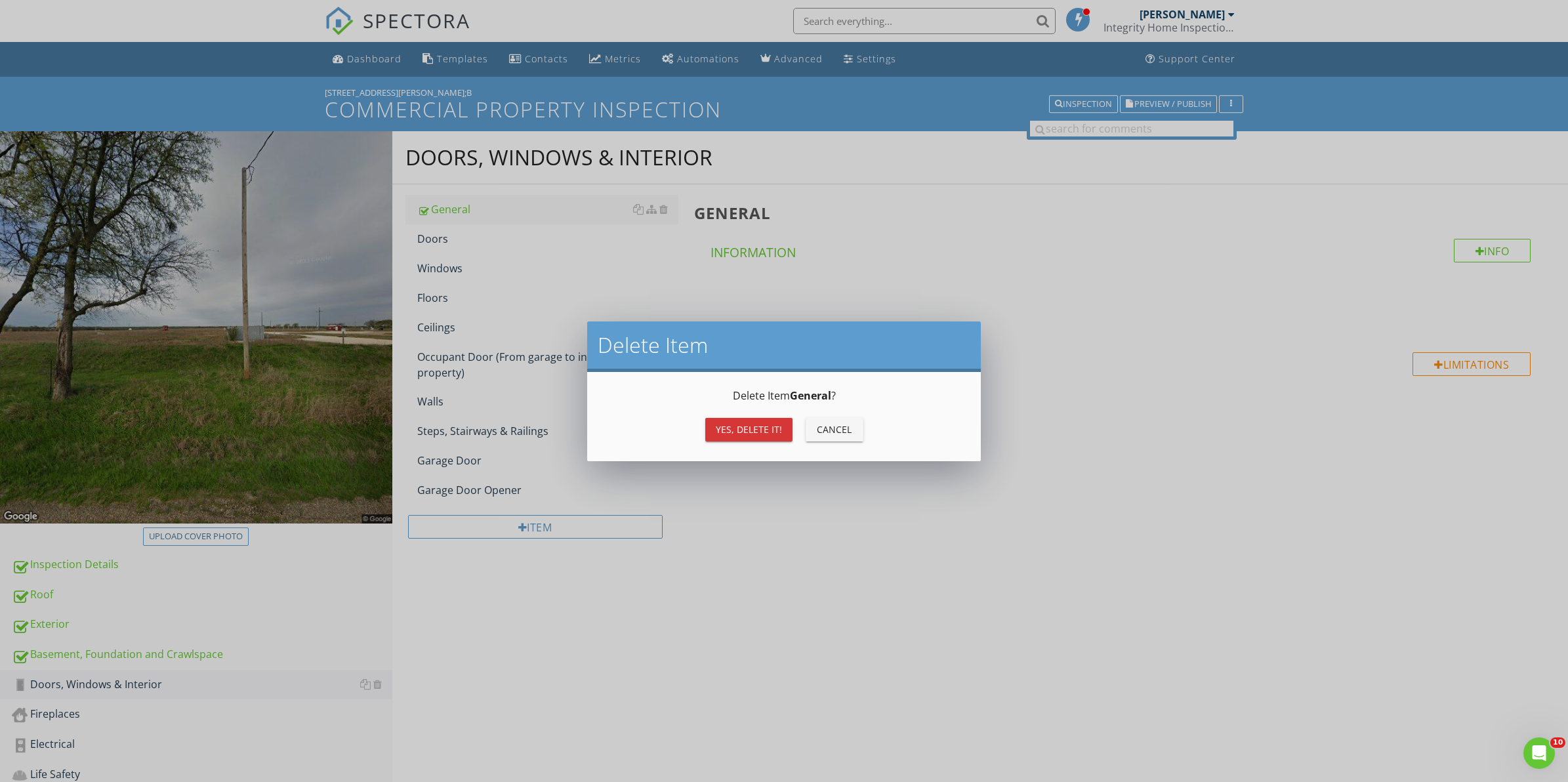
click at [743, 424] on div "Yes, Delete it!" at bounding box center [749, 429] width 67 height 13
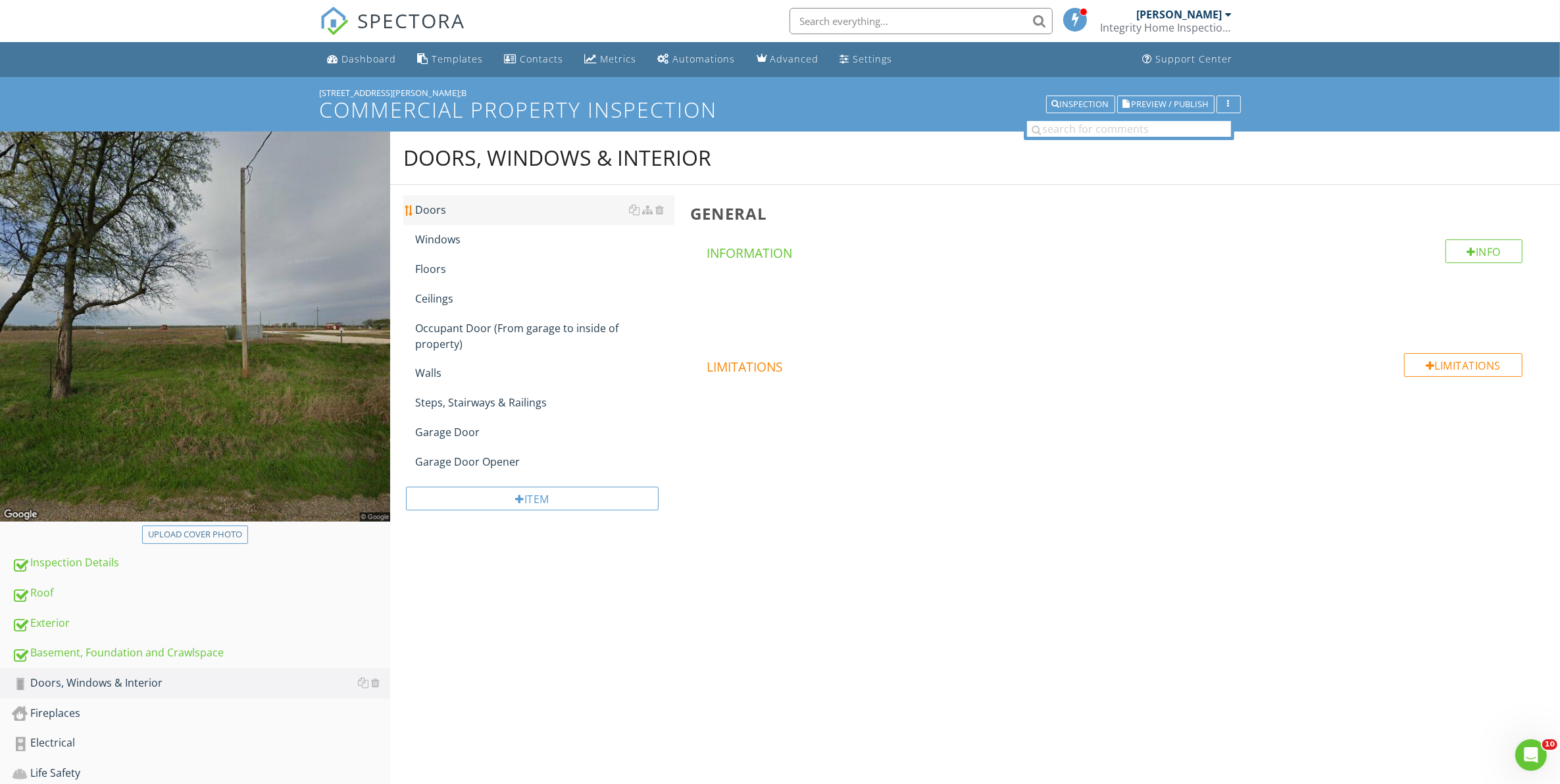
click at [463, 211] on div "Doors" at bounding box center [545, 210] width 260 height 16
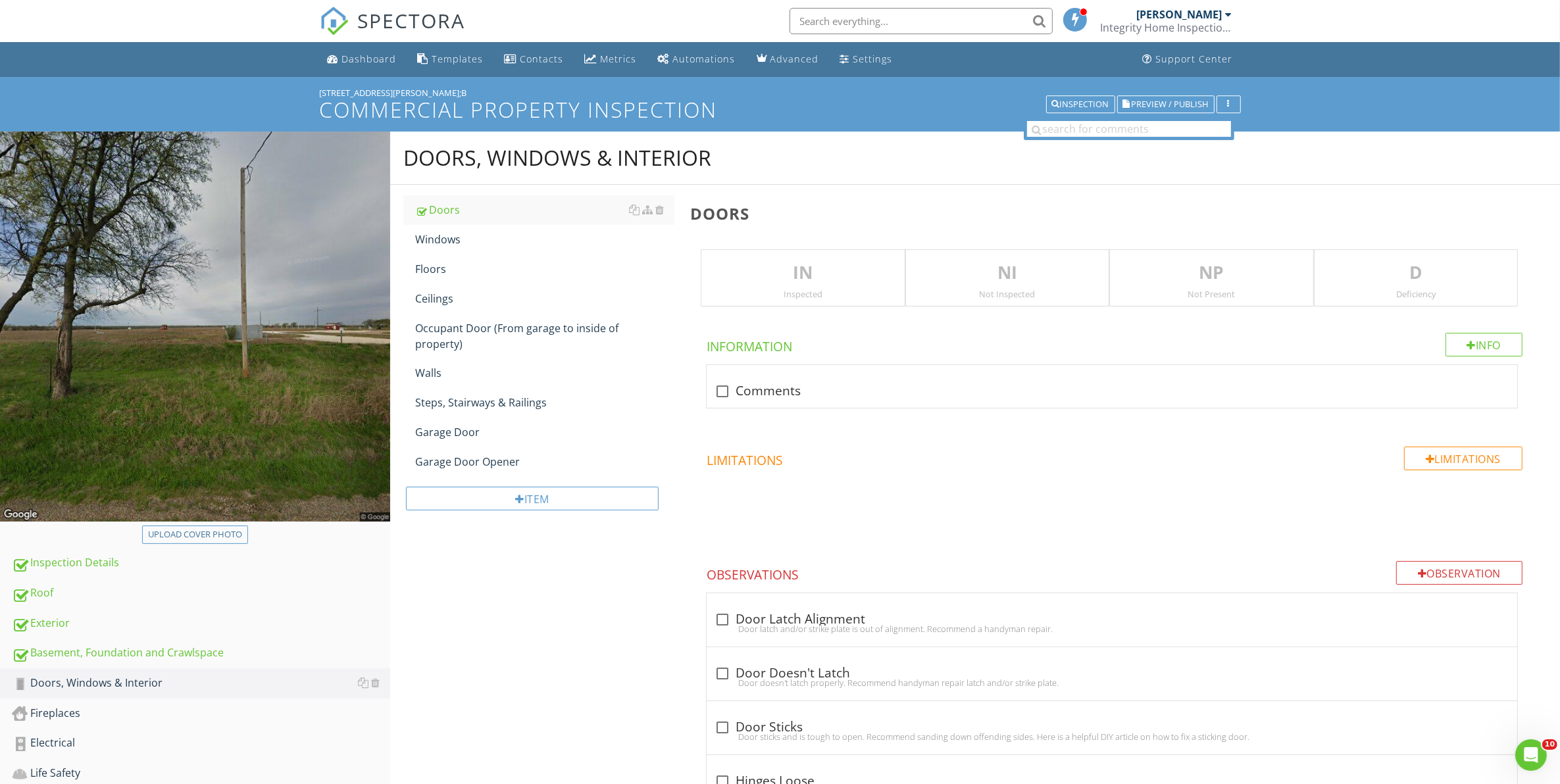
click at [816, 285] on p "IN" at bounding box center [802, 272] width 202 height 26
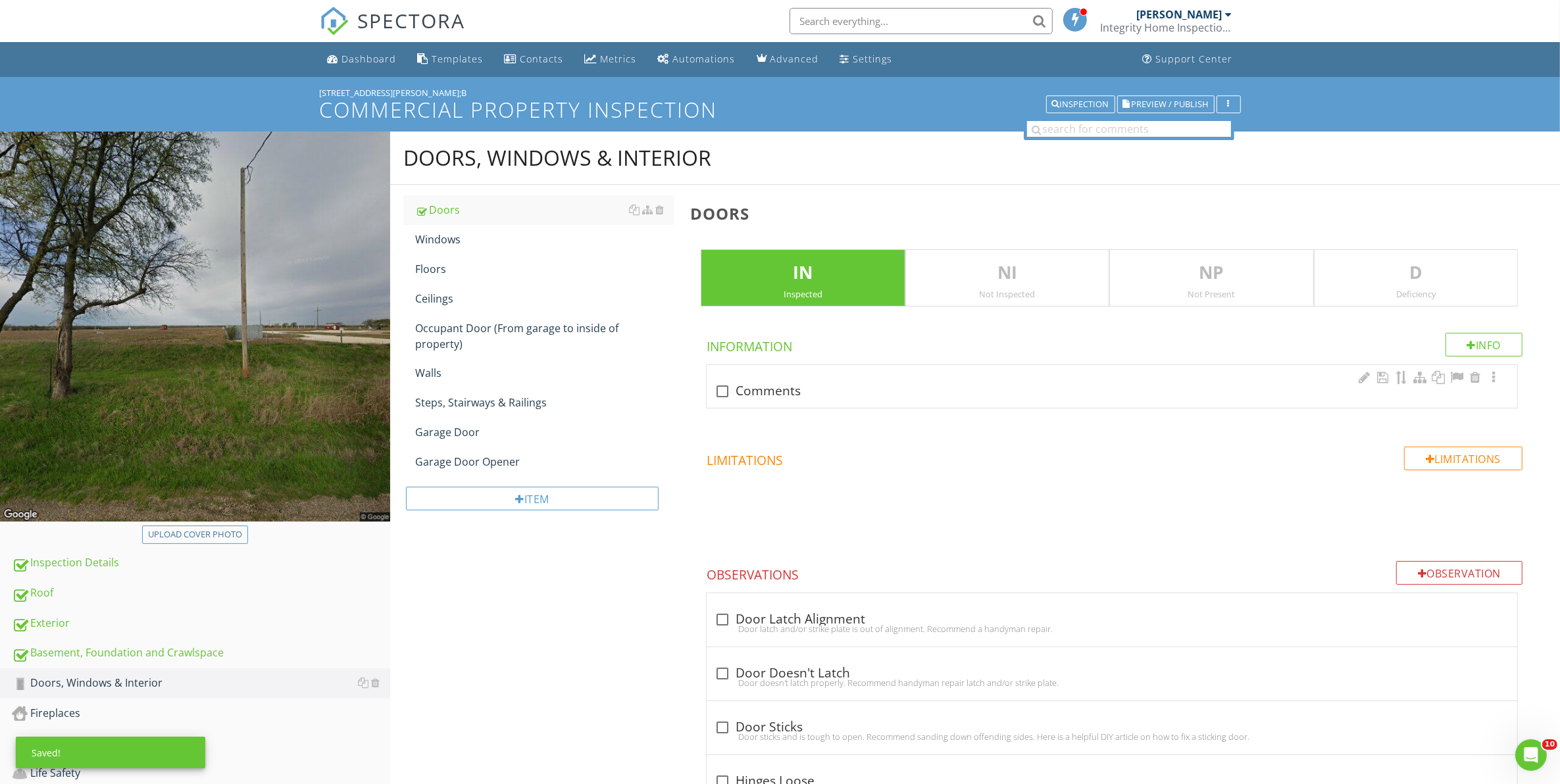
click at [722, 395] on div at bounding box center [722, 391] width 22 height 22
checkbox input "true"
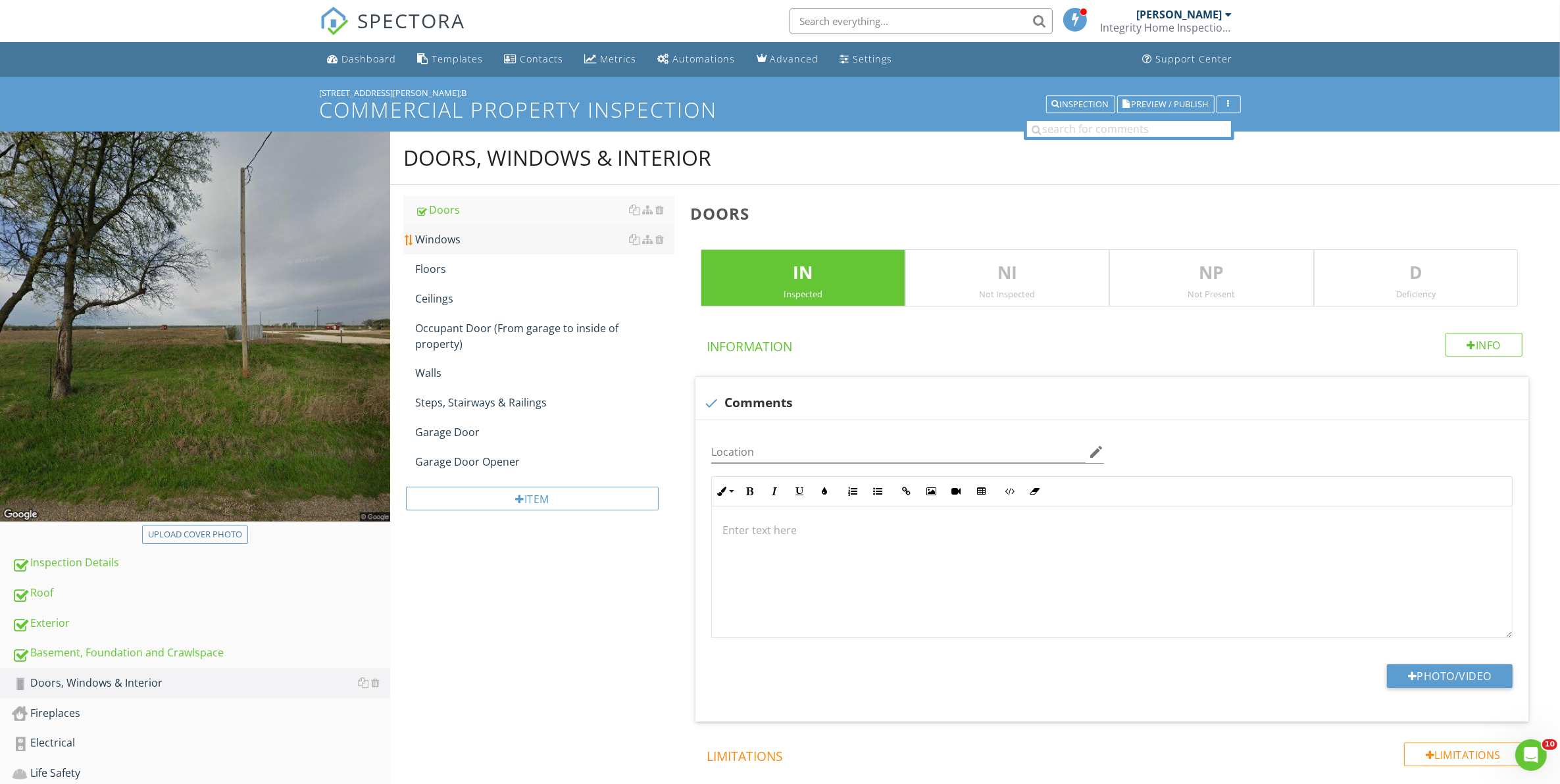
click at [448, 238] on div "Windows" at bounding box center [545, 239] width 260 height 16
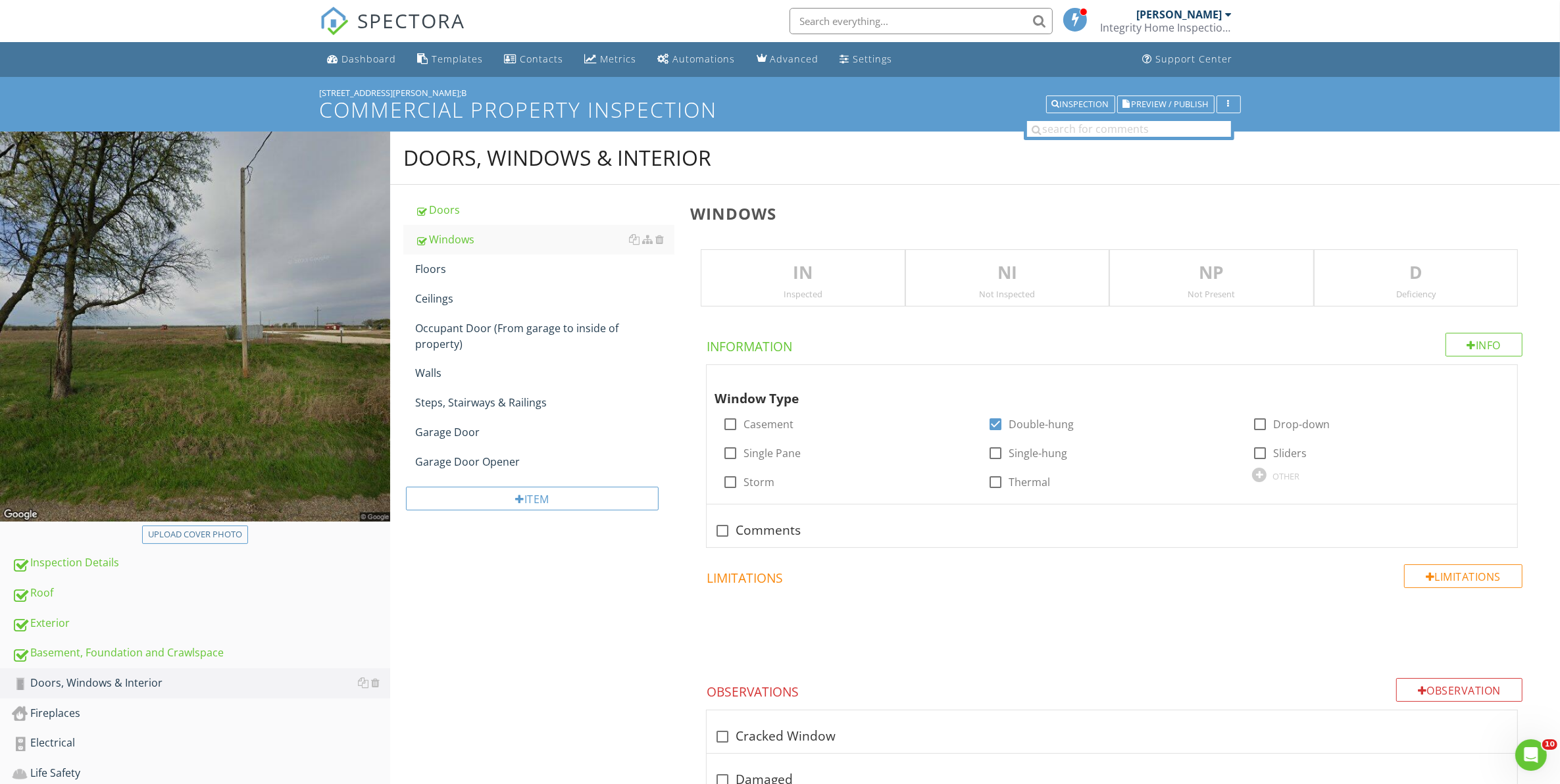
click at [821, 288] on div "Inspected" at bounding box center [802, 293] width 202 height 10
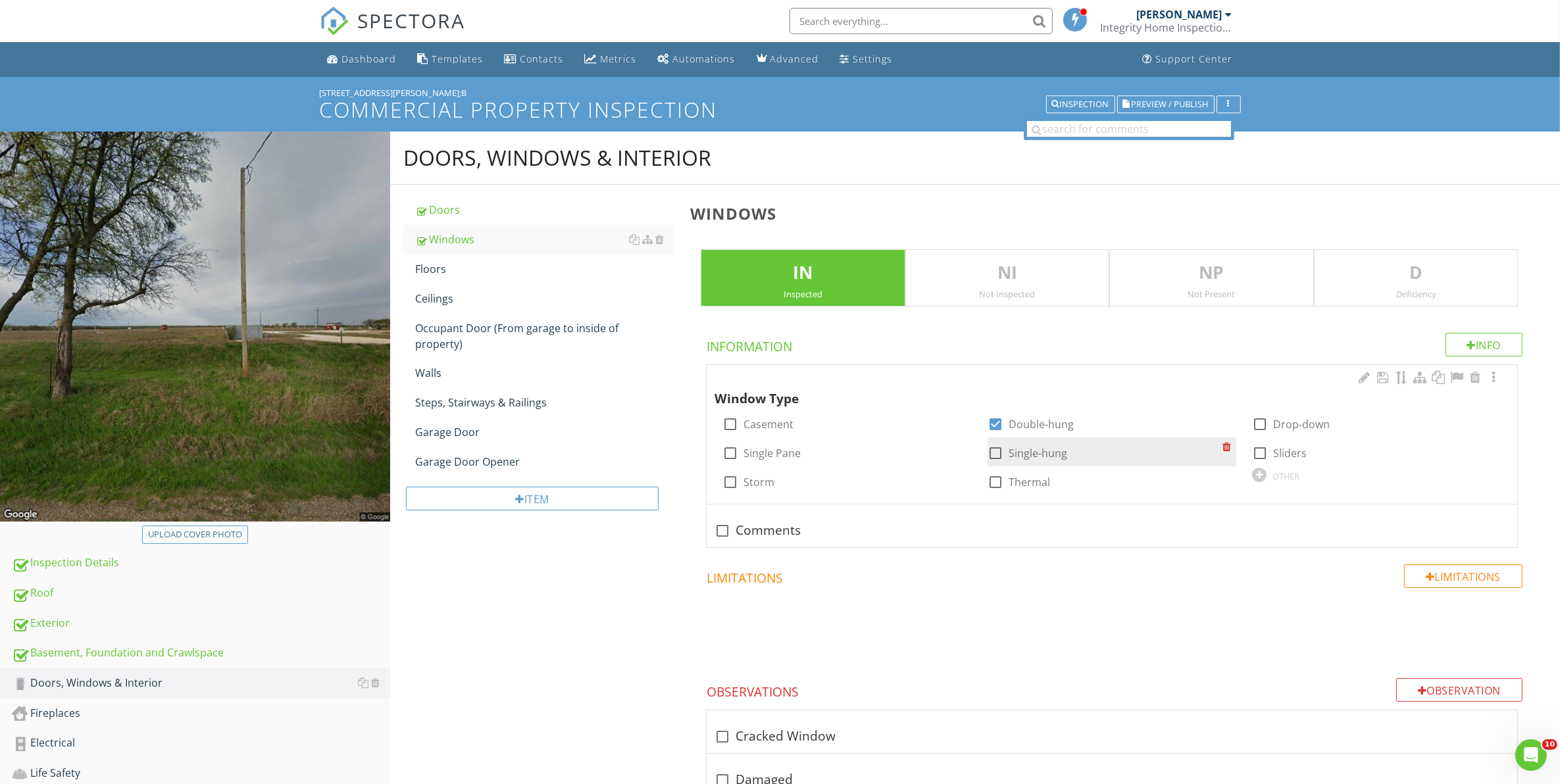
click at [991, 449] on div at bounding box center [995, 453] width 22 height 22
checkbox input "true"
click at [995, 426] on div at bounding box center [995, 424] width 22 height 22
checkbox input "false"
click at [1258, 478] on div at bounding box center [1259, 474] width 14 height 14
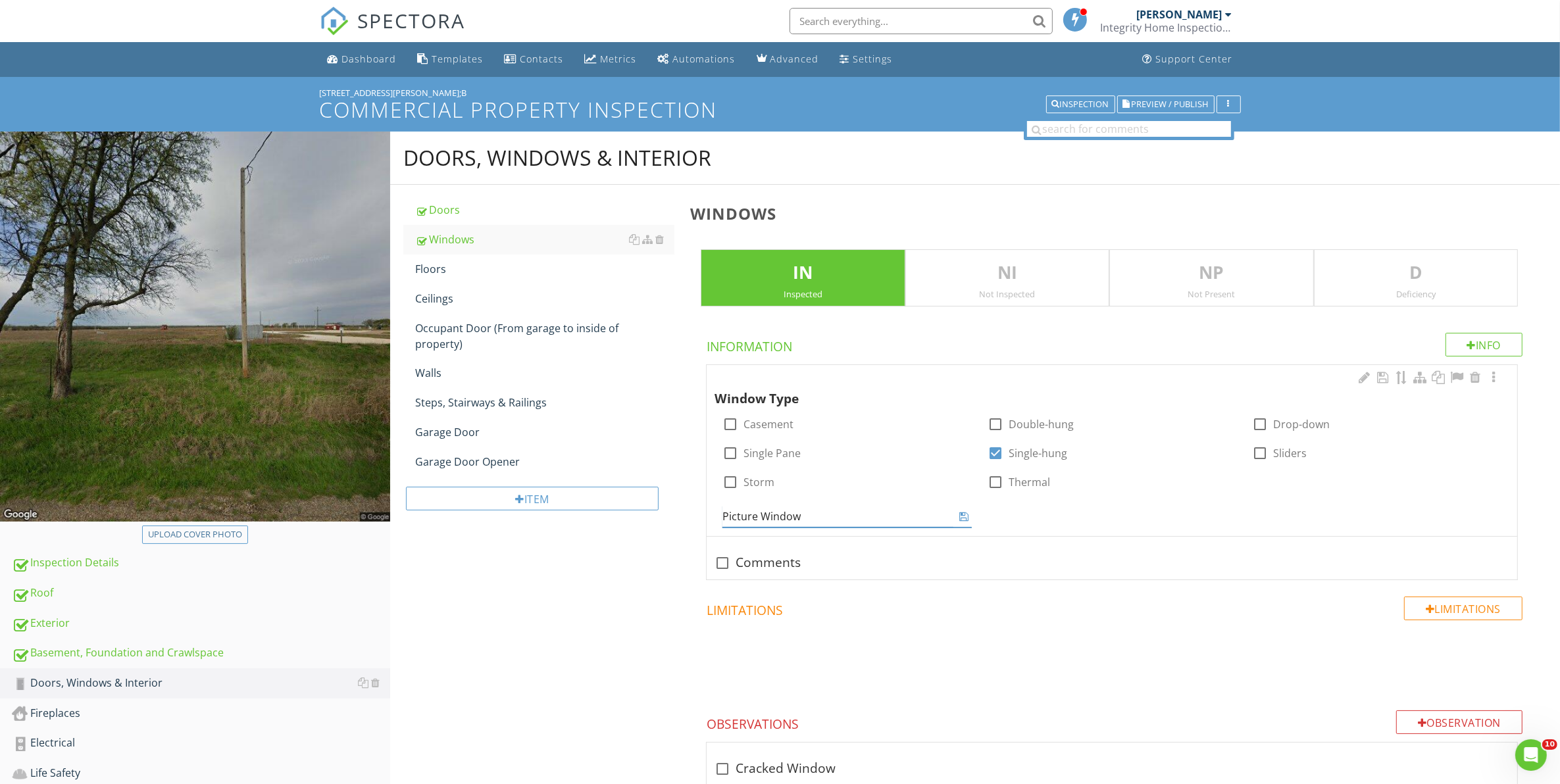
type input "Picture Windows"
click at [725, 566] on div "Info Information Window Type check_box_outline_blank Casement check_box_outline…" at bounding box center [1114, 694] width 849 height 723
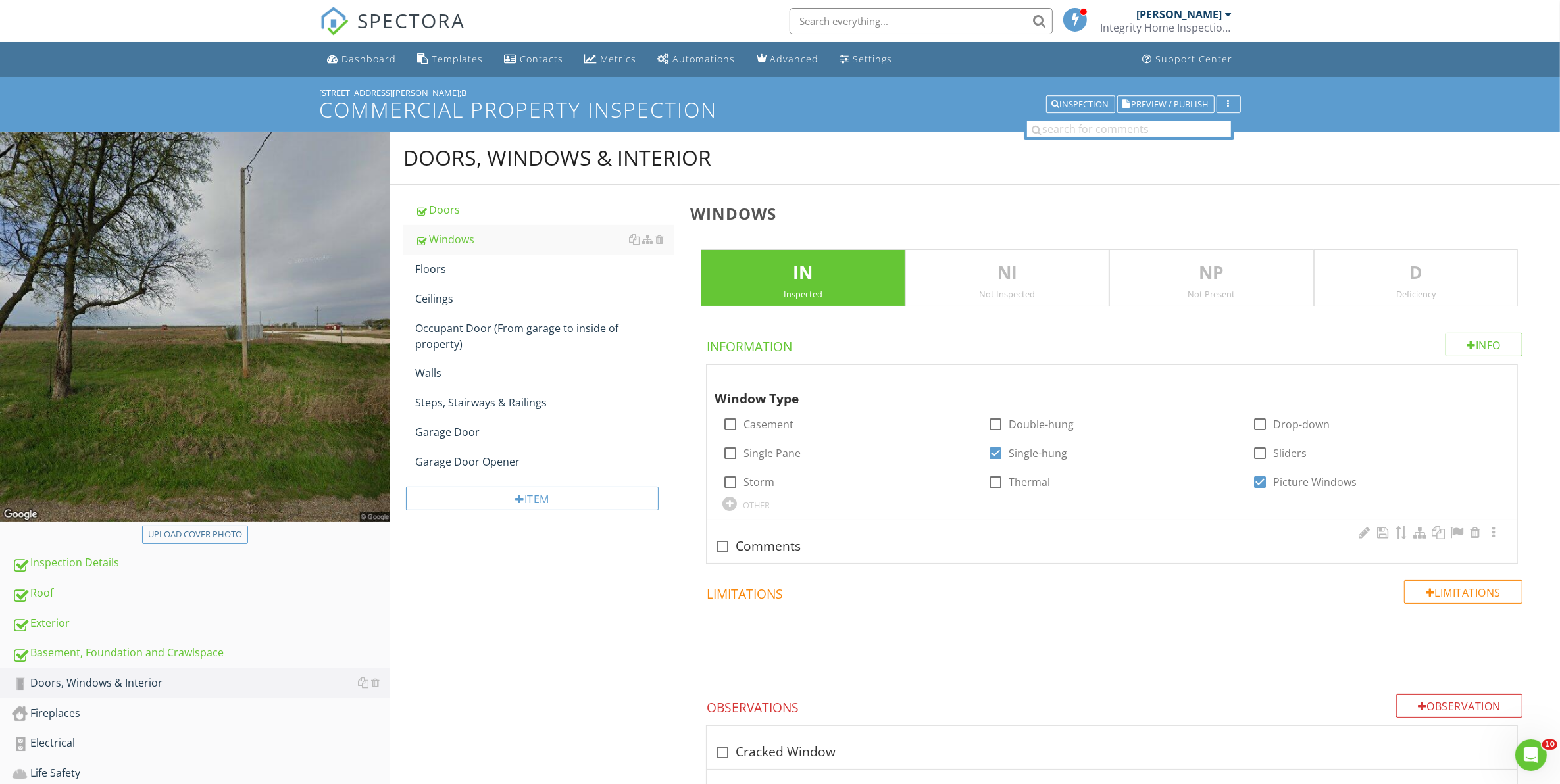
click at [722, 552] on div at bounding box center [722, 546] width 22 height 22
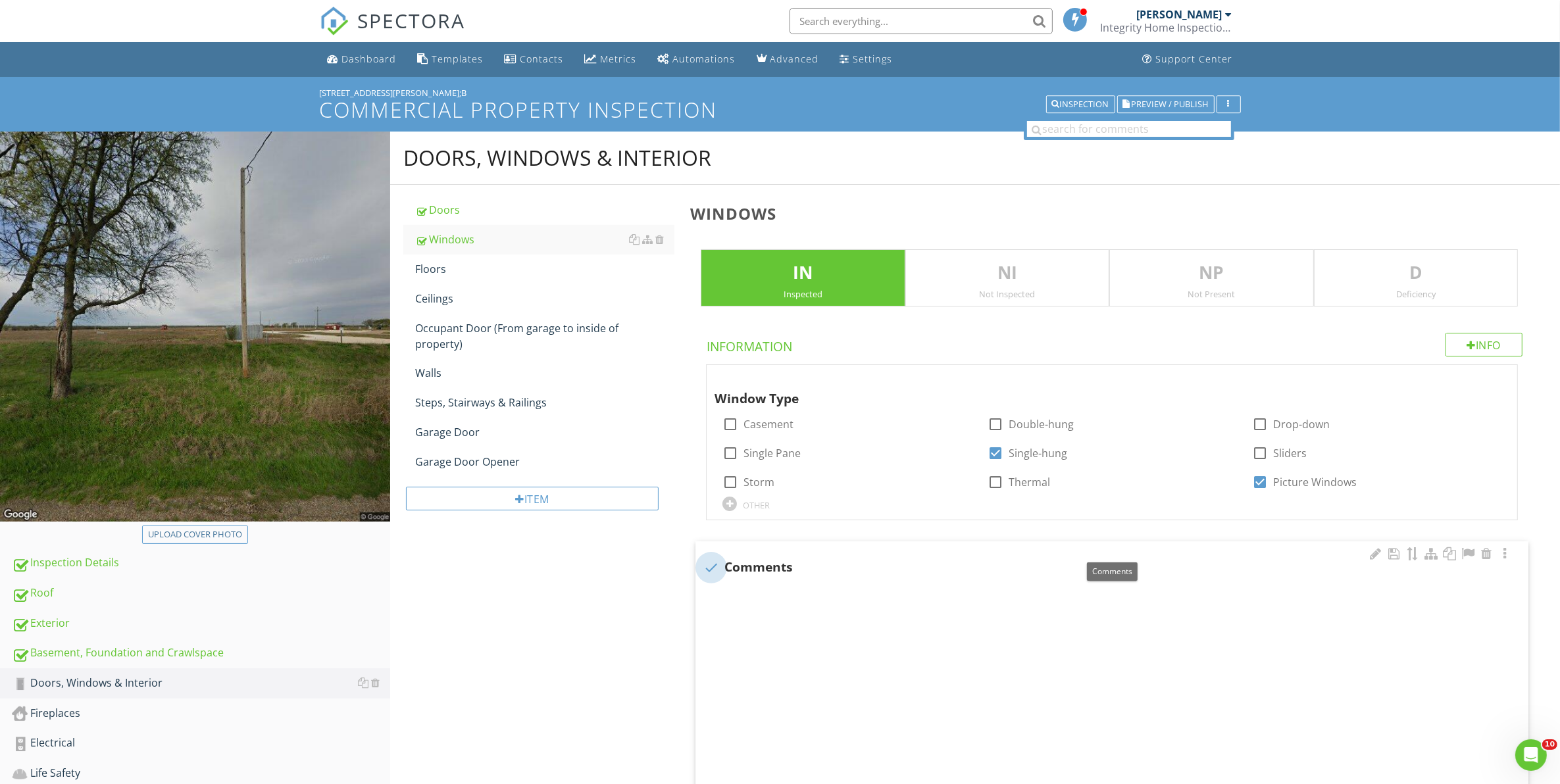
checkbox input "true"
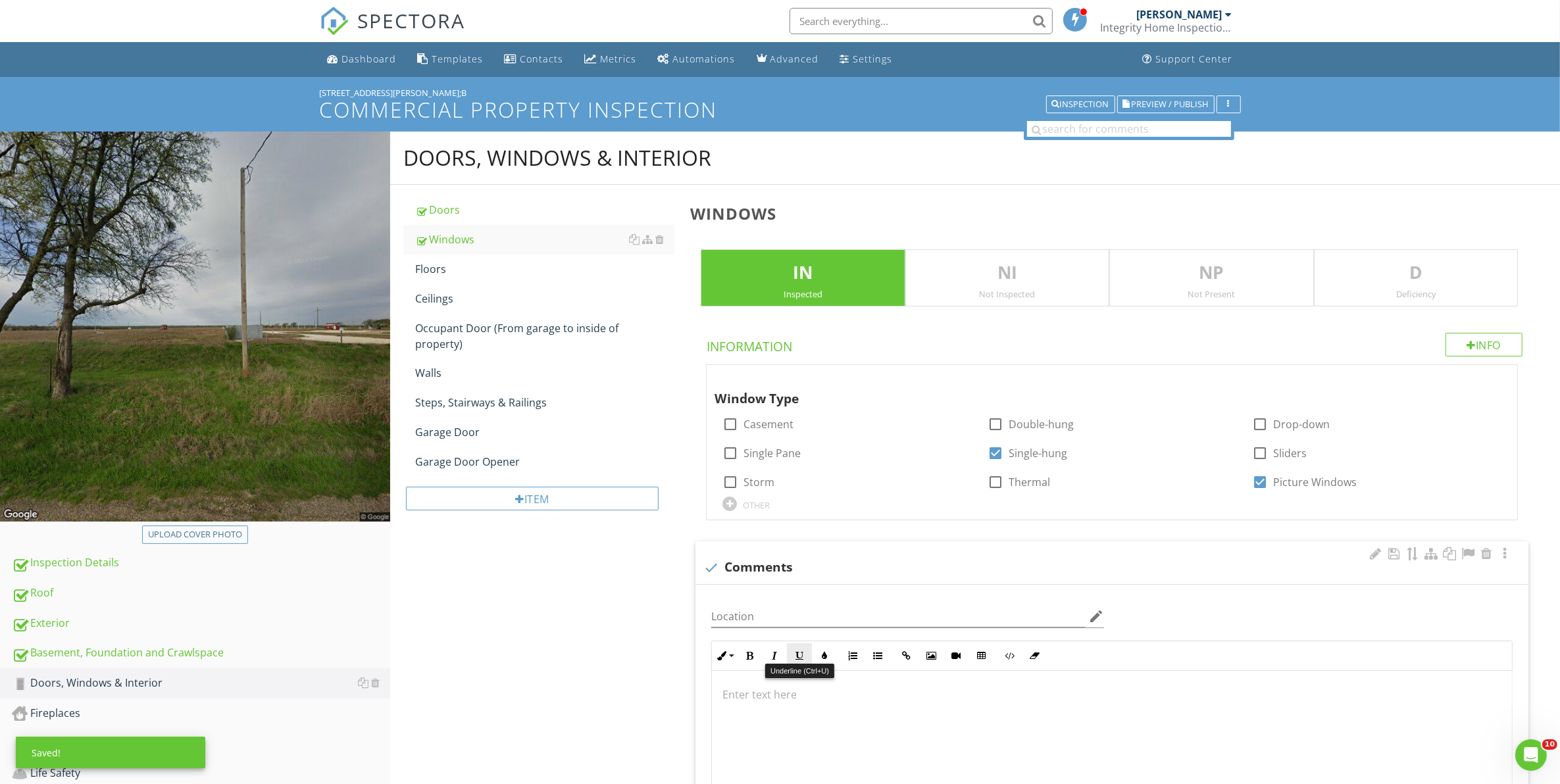
click at [794, 656] on icon "button" at bounding box center [799, 655] width 9 height 9
click at [794, 661] on icon "button" at bounding box center [799, 655] width 9 height 9
click at [760, 729] on div "​ ​​​​" at bounding box center [1112, 736] width 800 height 132
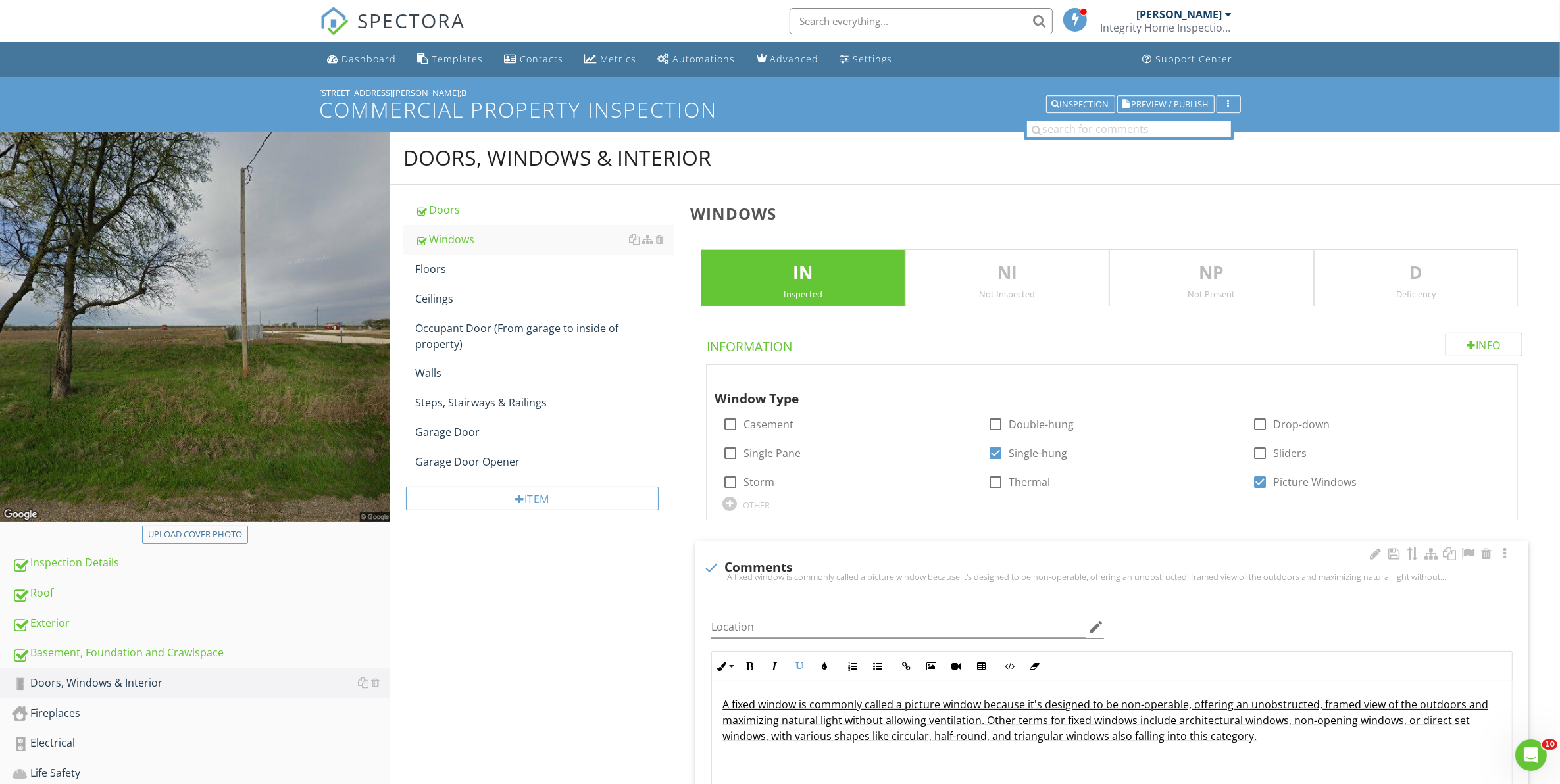
drag, startPoint x: 1066, startPoint y: 737, endPoint x: 1001, endPoint y: 768, distance: 72.0
click at [1001, 768] on div "A fixed window is commonly called a picture window because it's designed to be …" at bounding box center [1112, 747] width 800 height 132
drag, startPoint x: 1273, startPoint y: 735, endPoint x: 719, endPoint y: 704, distance: 554.9
click at [719, 704] on div "A fixed window is commonly called a picture window because it's designed to be …" at bounding box center [1112, 747] width 800 height 132
click at [800, 668] on icon "button" at bounding box center [799, 666] width 9 height 9
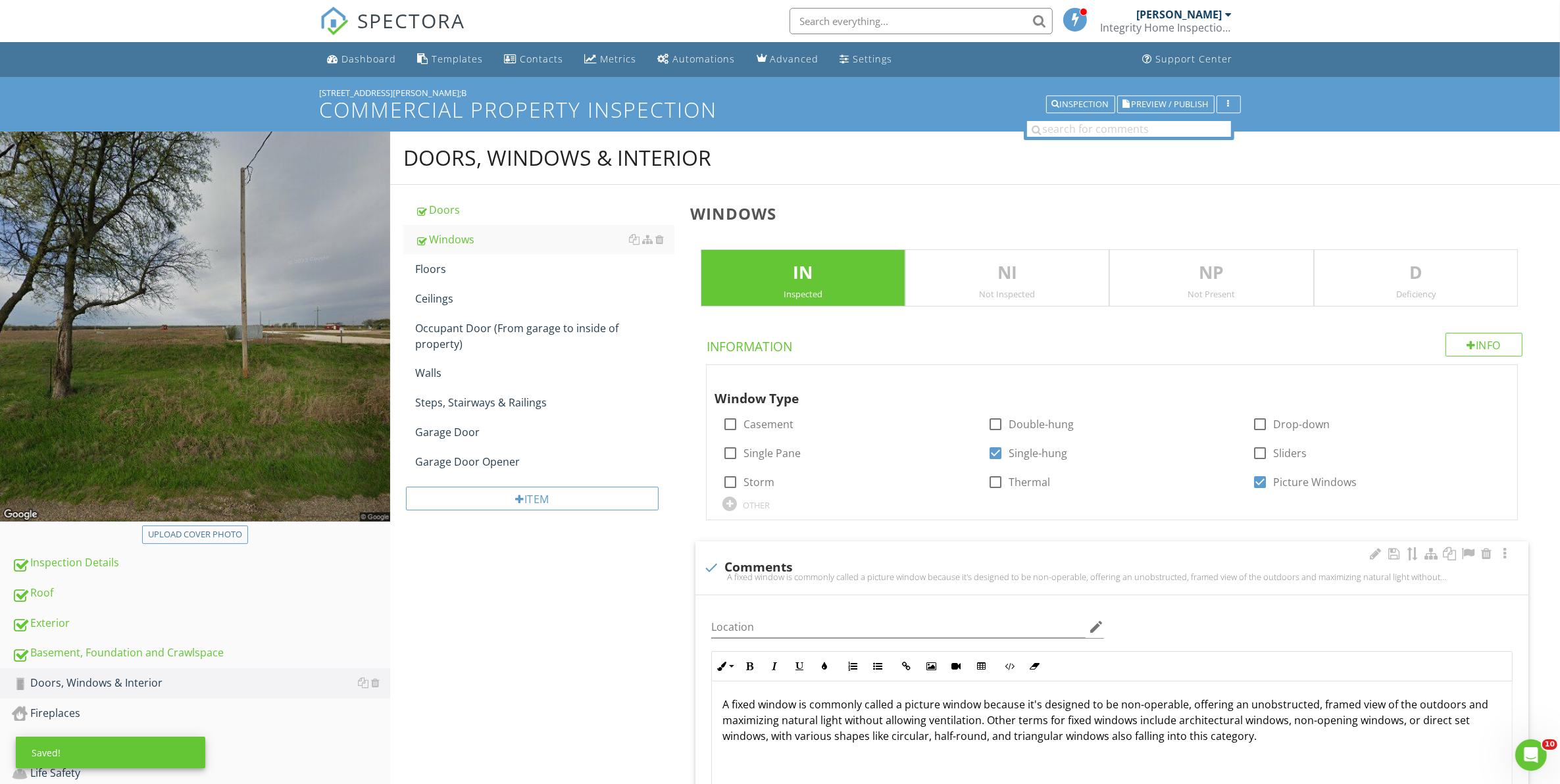
click at [1291, 734] on p "A fixed window is commonly called a picture window because it's designed to be …" at bounding box center [1112, 720] width 779 height 47
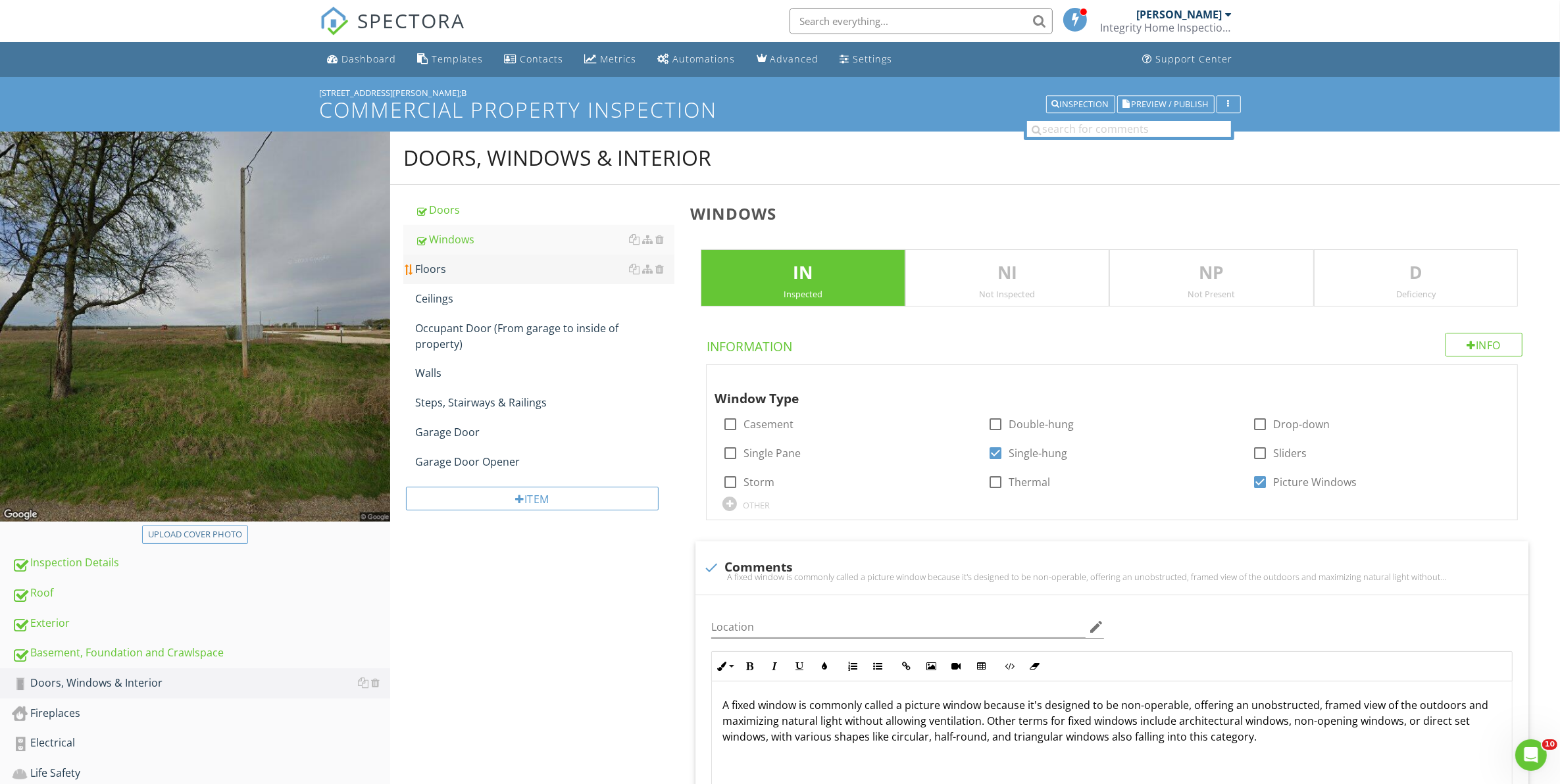
click at [448, 267] on div "Floors" at bounding box center [545, 269] width 260 height 16
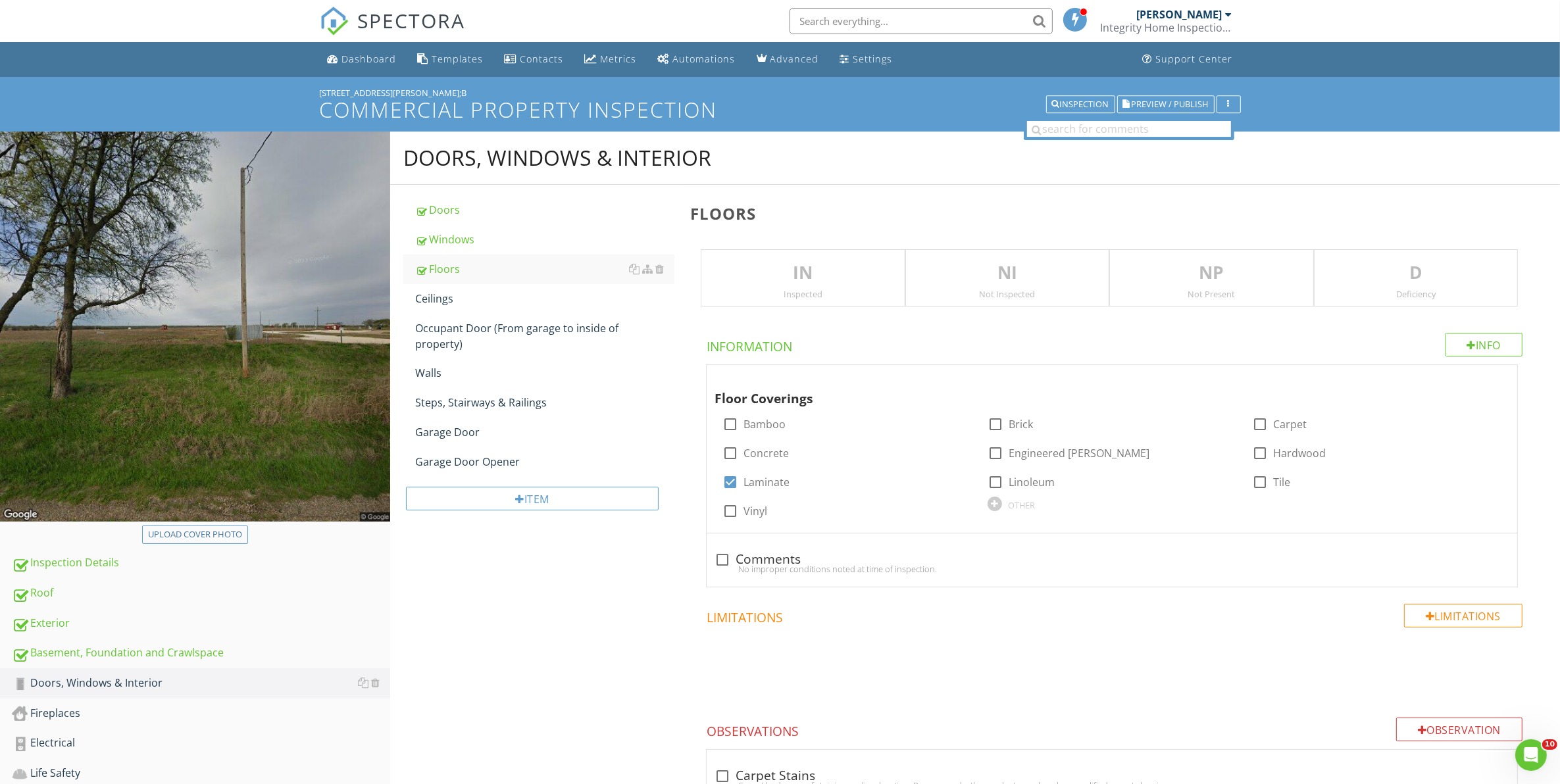
click at [853, 285] on p "IN" at bounding box center [802, 272] width 202 height 26
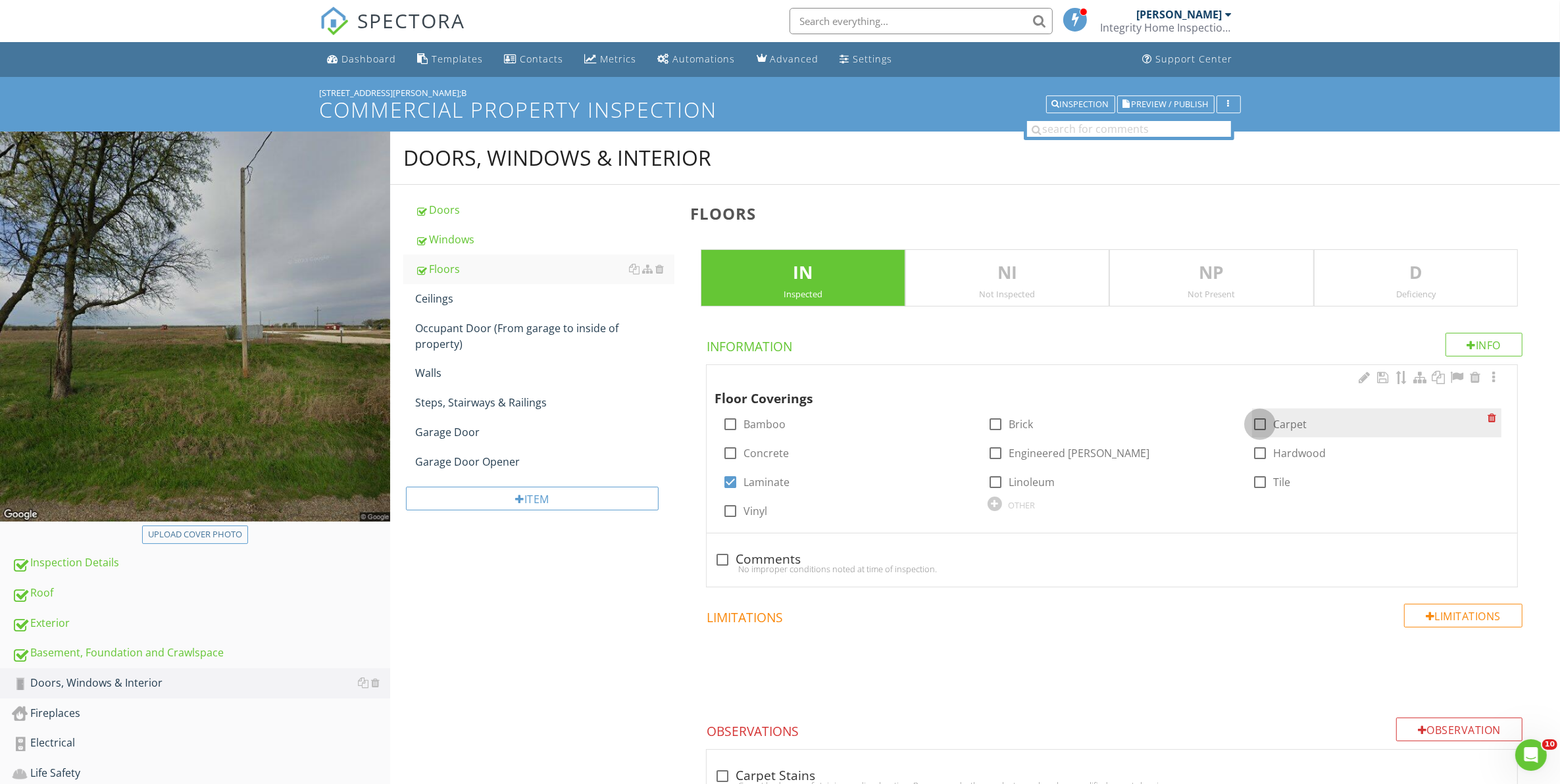
click at [1261, 427] on div at bounding box center [1260, 424] width 22 height 22
checkbox input "true"
click at [729, 456] on div at bounding box center [730, 453] width 22 height 22
checkbox input "true"
click at [723, 559] on div at bounding box center [722, 559] width 22 height 22
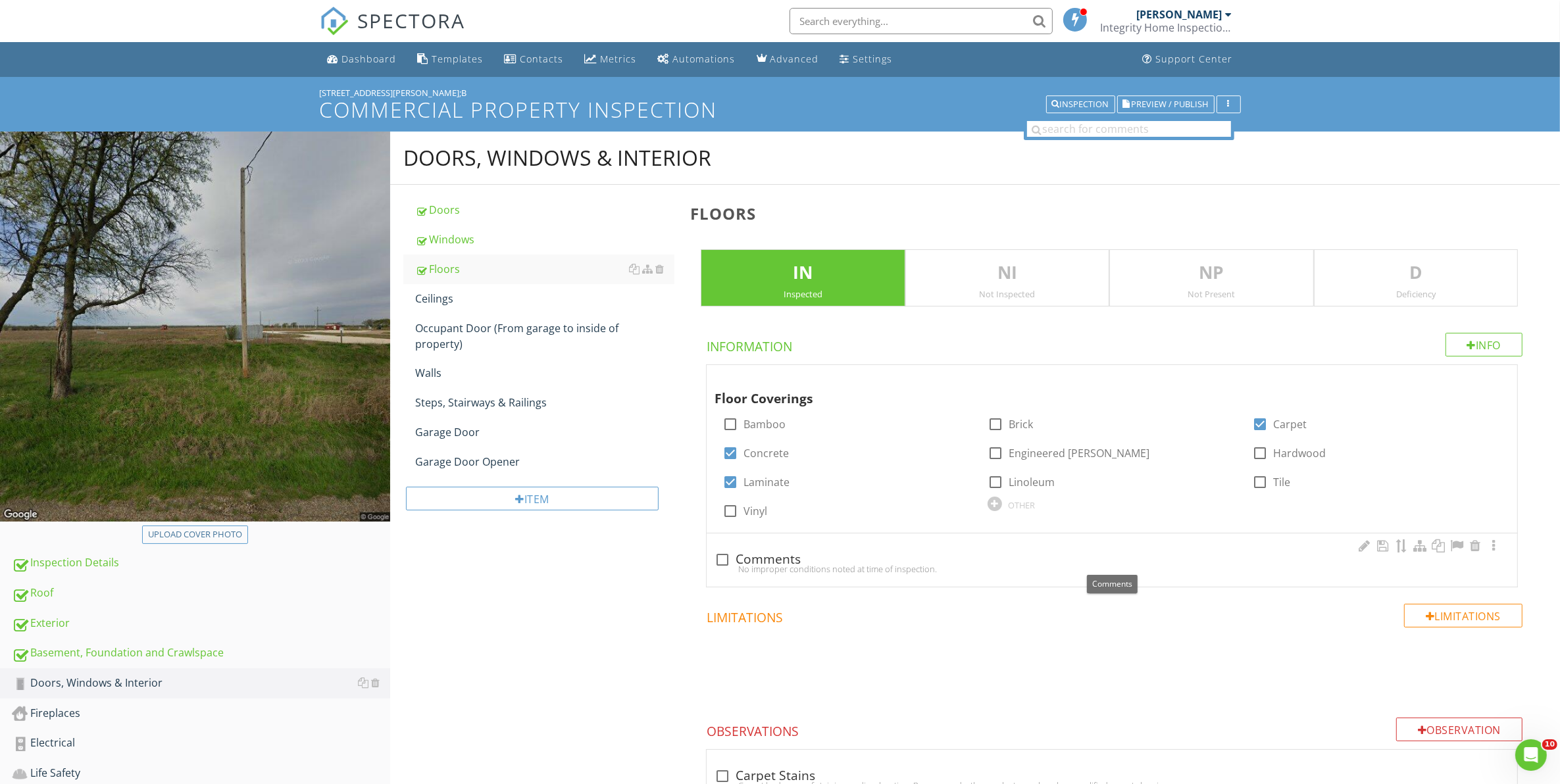
checkbox input "true"
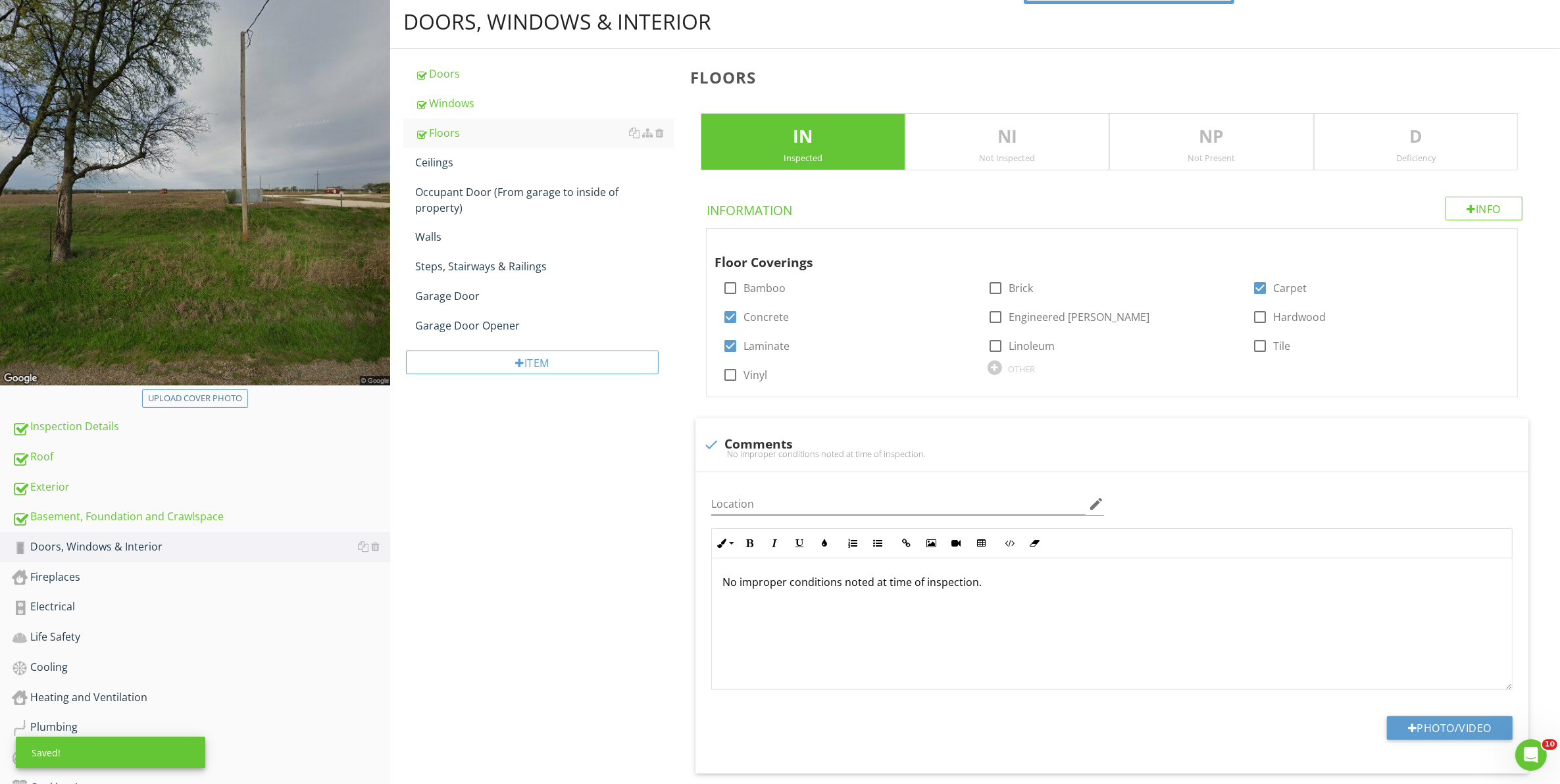
scroll to position [164, 0]
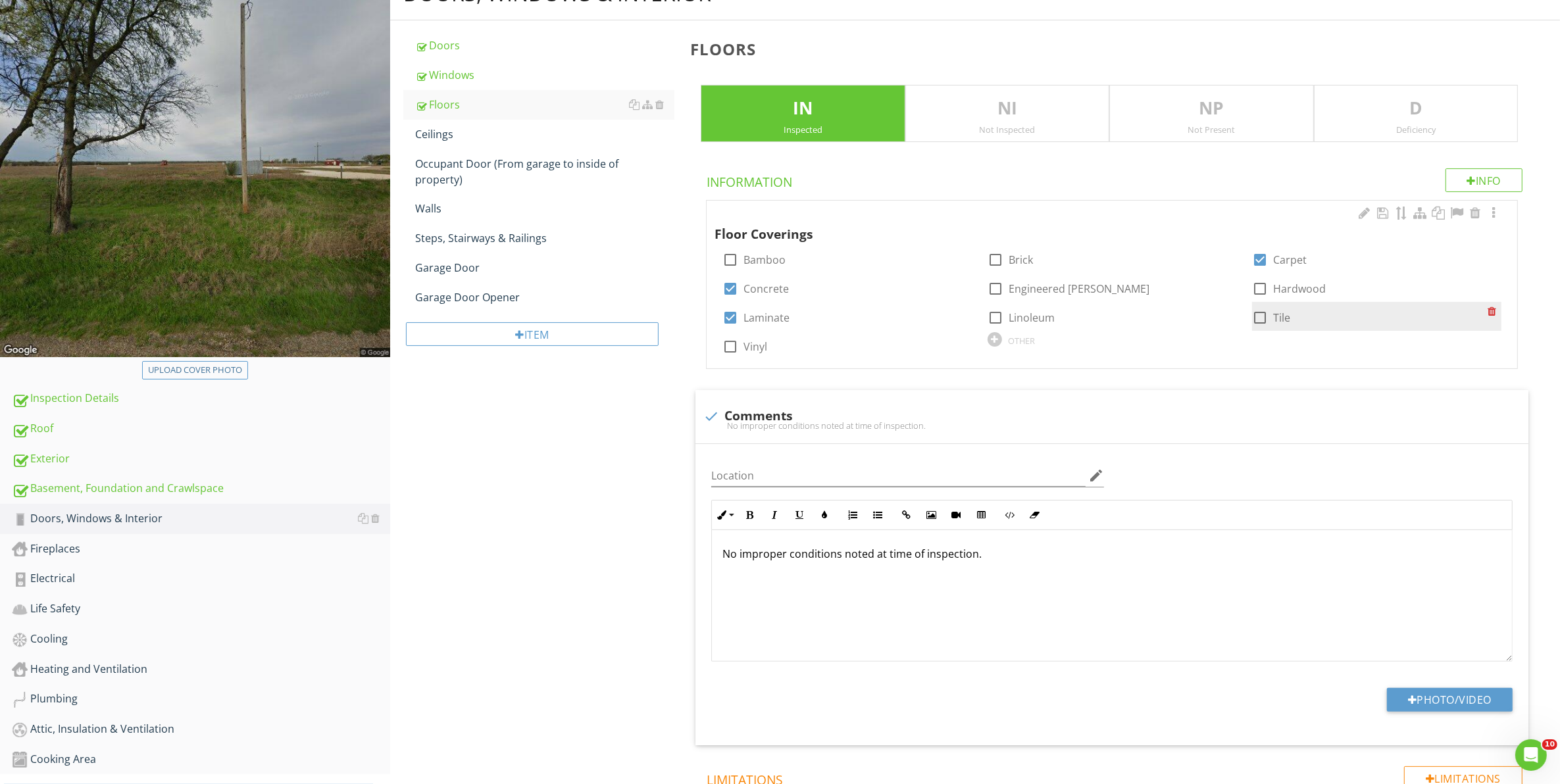
click at [1261, 316] on div at bounding box center [1260, 317] width 22 height 22
checkbox input "true"
click at [445, 132] on div "Ceilings" at bounding box center [545, 134] width 260 height 16
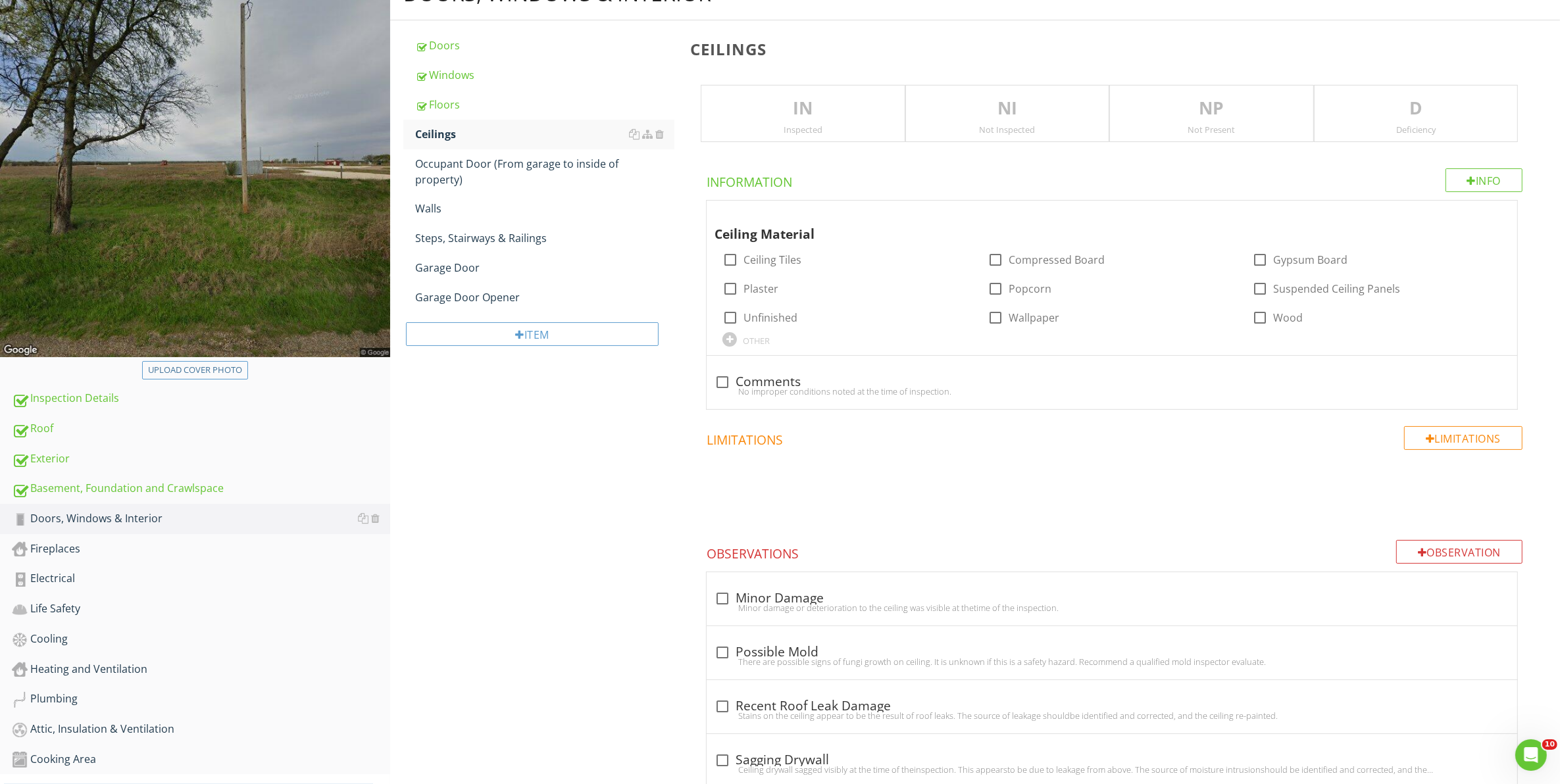
click at [797, 114] on p "IN" at bounding box center [802, 108] width 202 height 26
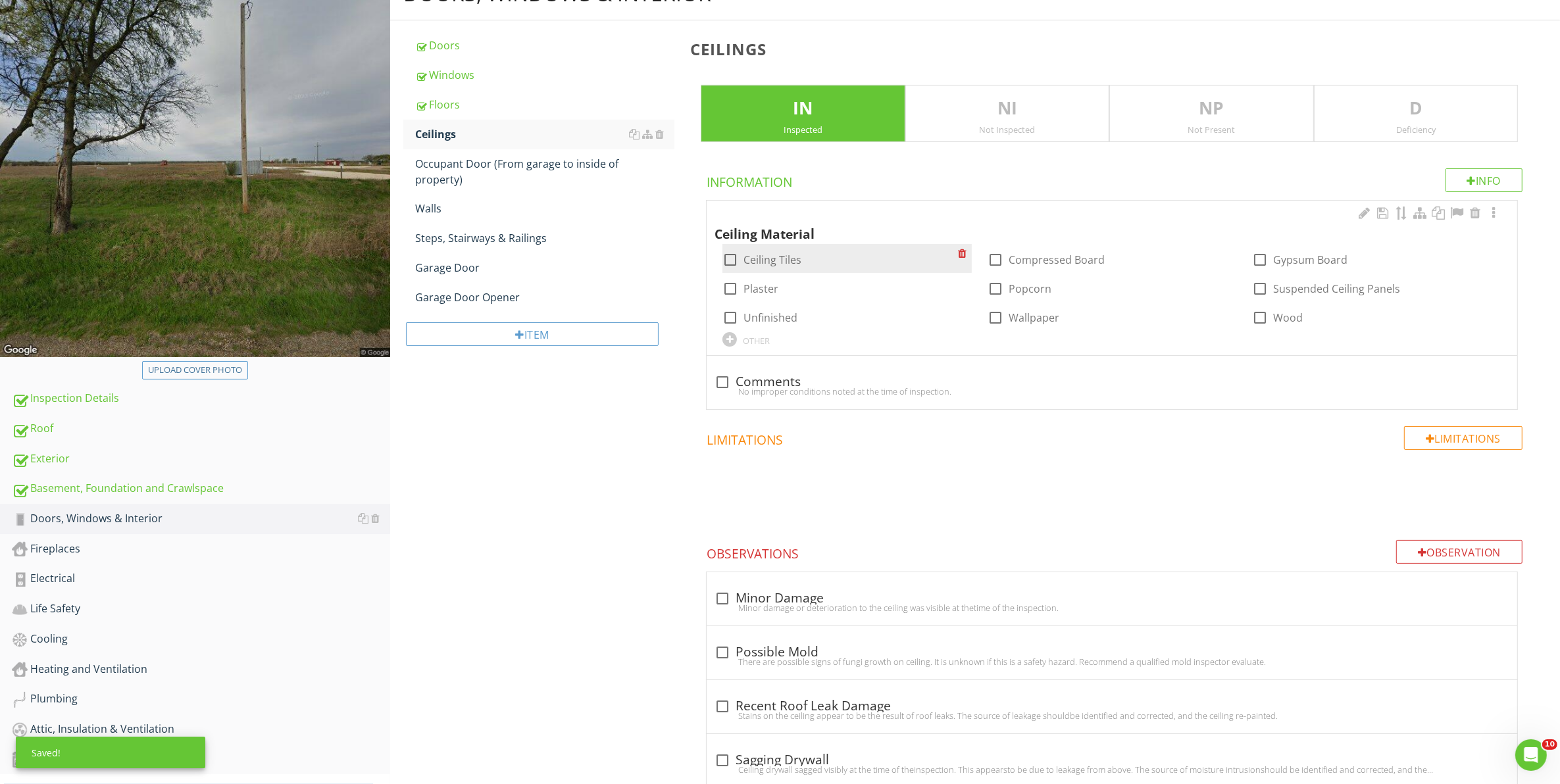
click at [721, 259] on div at bounding box center [730, 260] width 22 height 22
checkbox input "true"
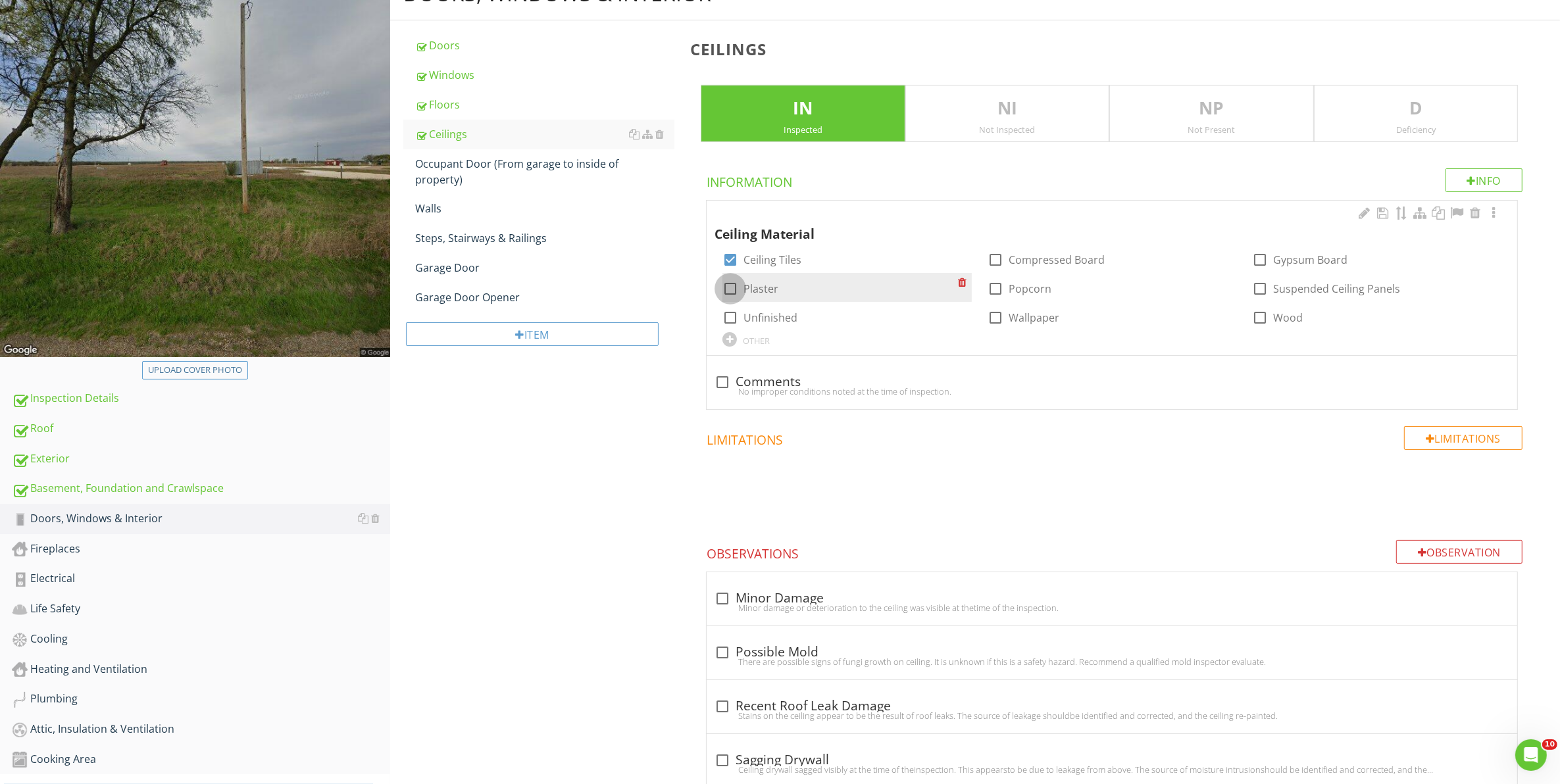
click at [728, 293] on div at bounding box center [730, 288] width 22 height 22
checkbox input "true"
click at [451, 178] on div "Occupant Door (From garage to inside of property)" at bounding box center [545, 171] width 260 height 31
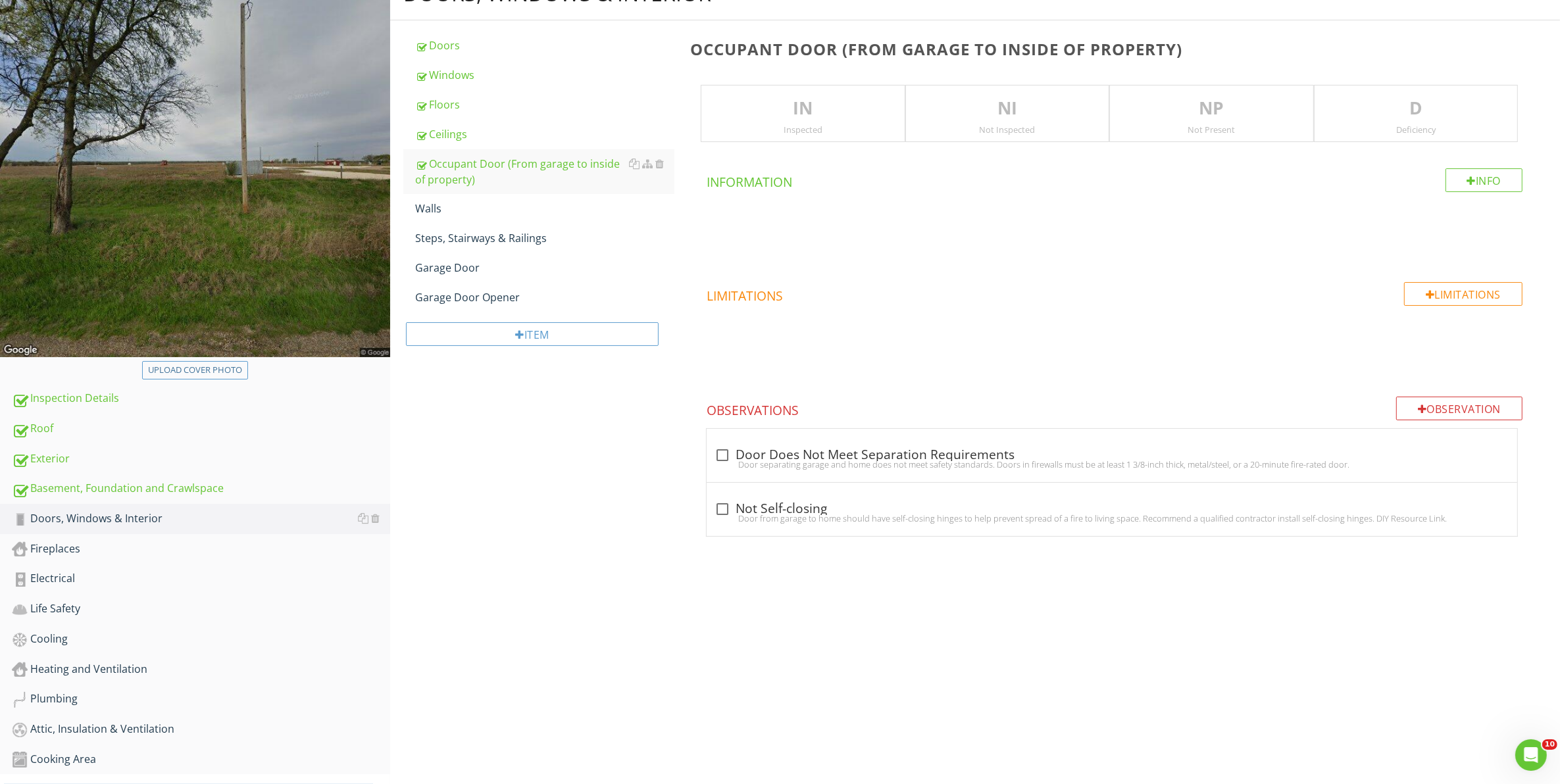
click at [847, 123] on div "IN Inspected" at bounding box center [802, 113] width 204 height 58
click at [1501, 182] on div "Info" at bounding box center [1484, 180] width 78 height 24
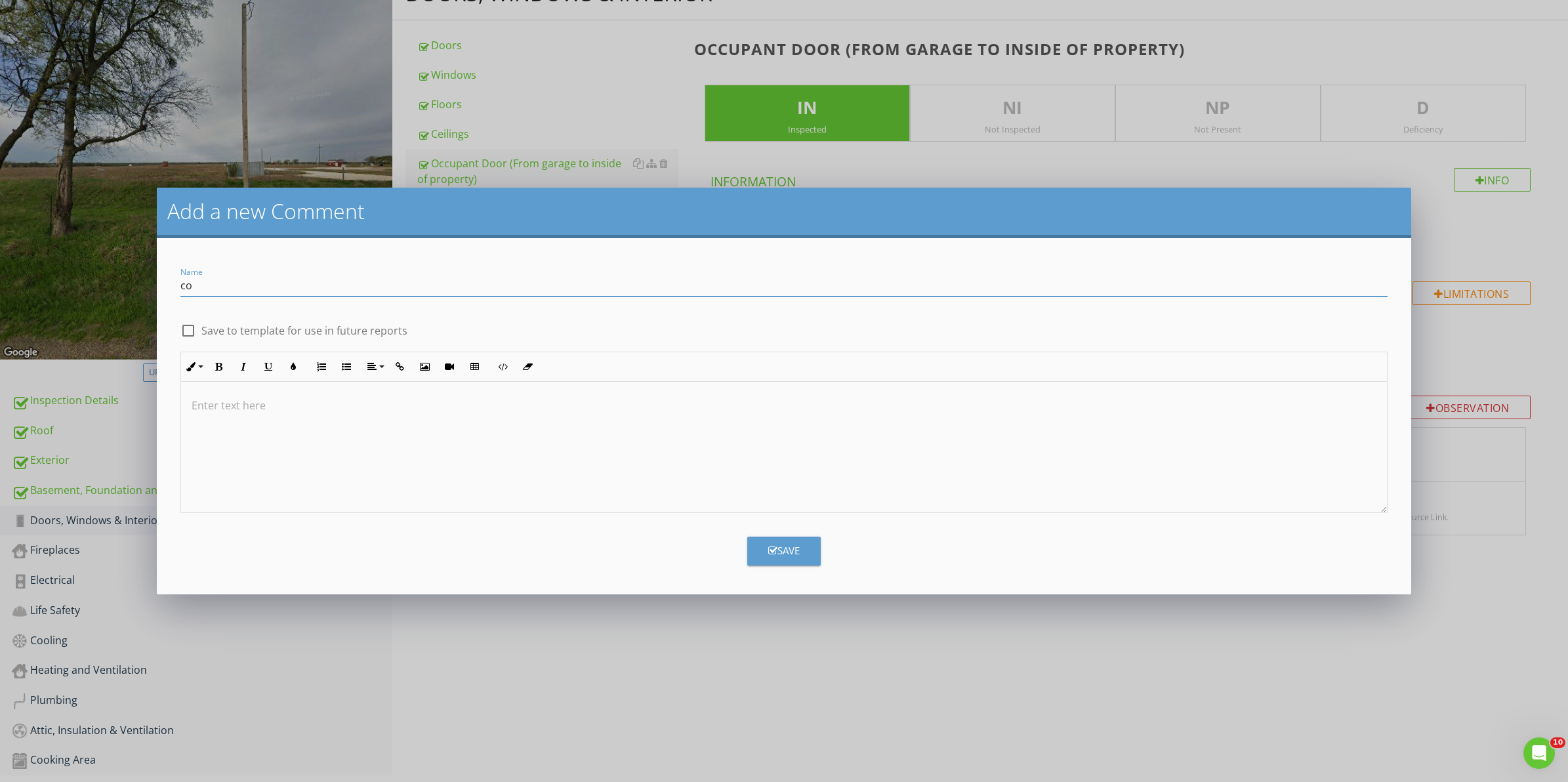
type input "c"
type input "Comments:"
click at [187, 335] on div at bounding box center [188, 331] width 22 height 22
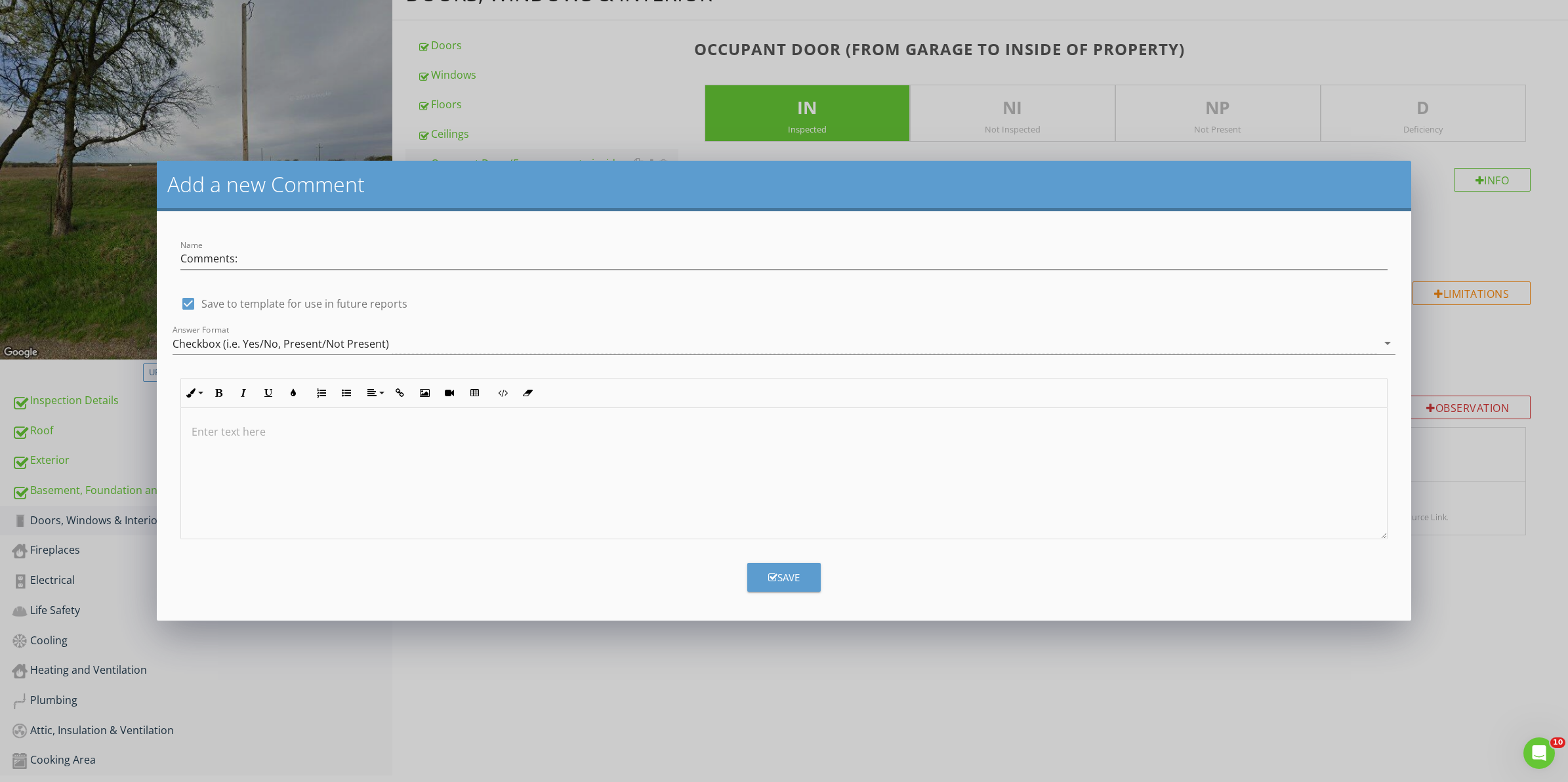
click at [783, 582] on div "Save" at bounding box center [784, 578] width 31 height 15
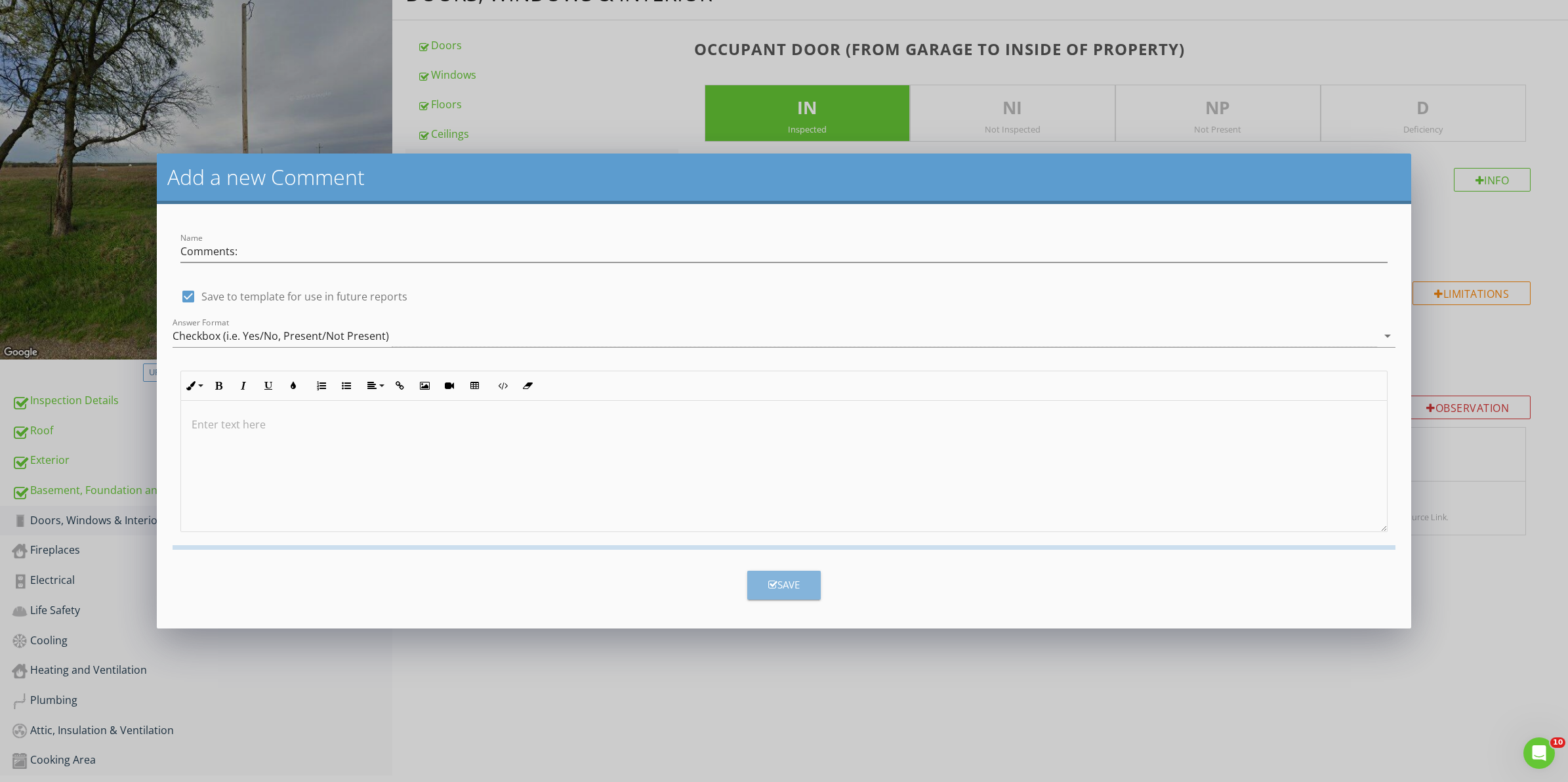
checkbox input "false"
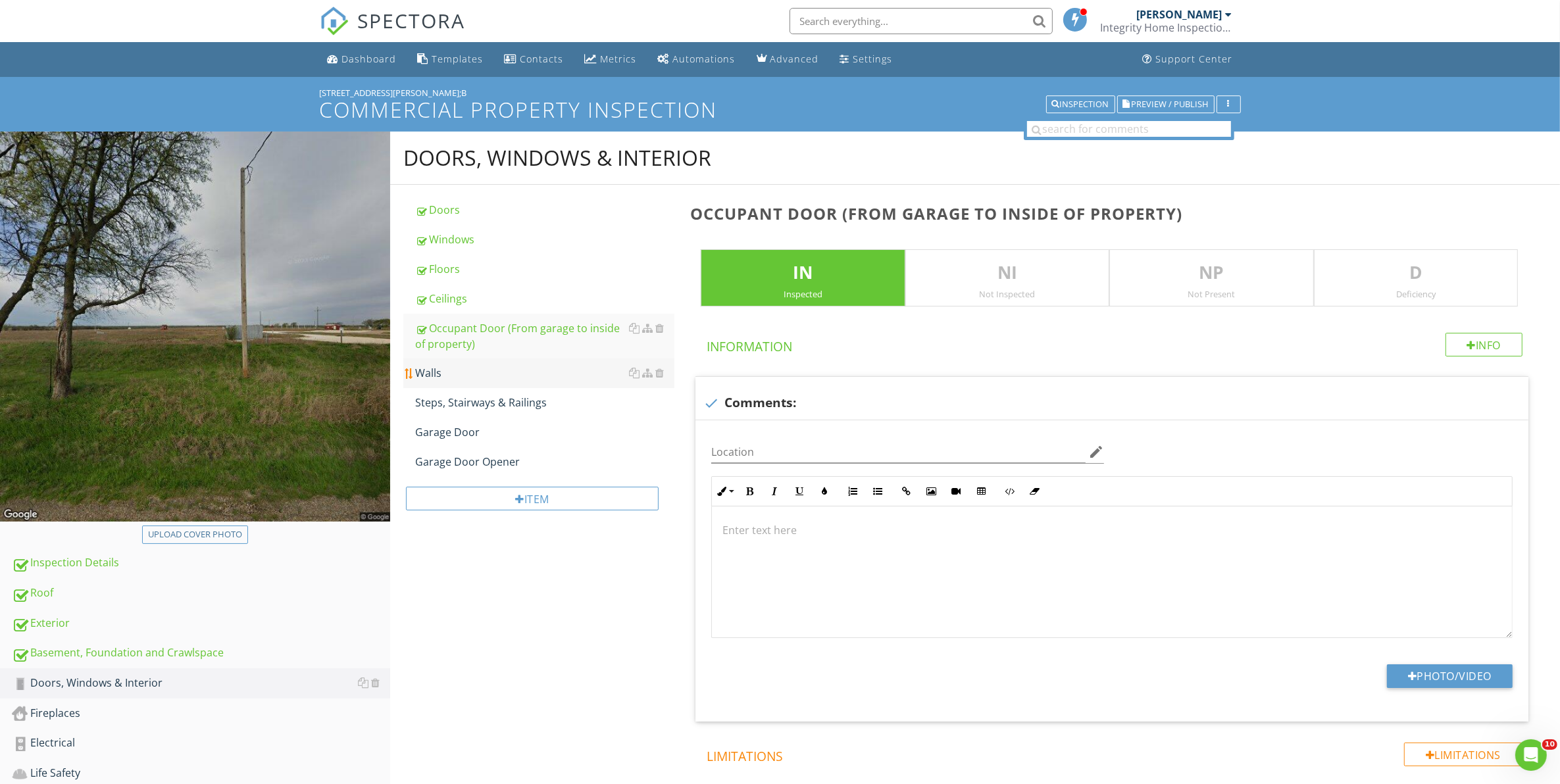
click at [439, 376] on div "Walls" at bounding box center [545, 373] width 260 height 16
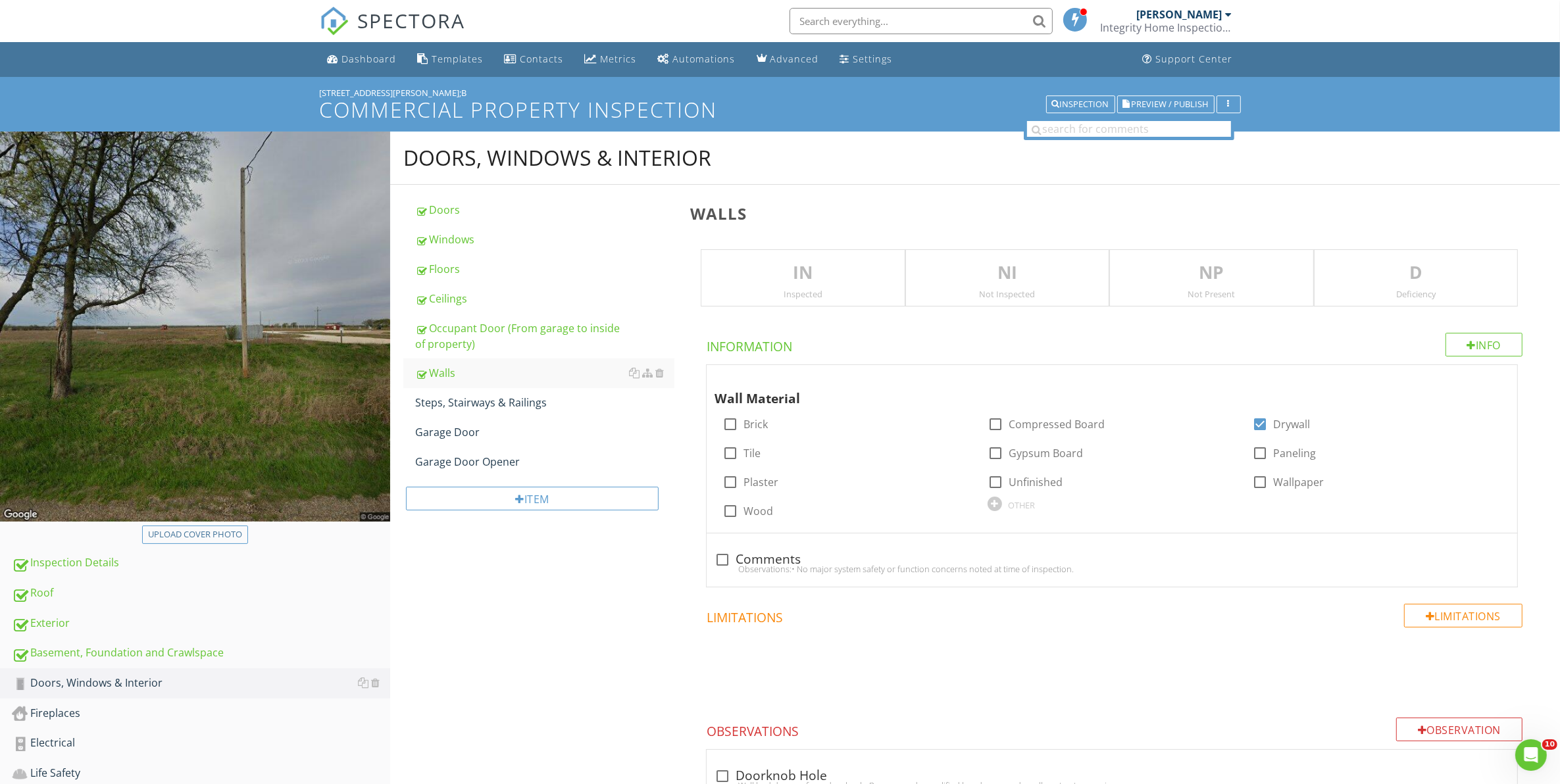
click at [819, 293] on div "Inspected" at bounding box center [802, 293] width 202 height 10
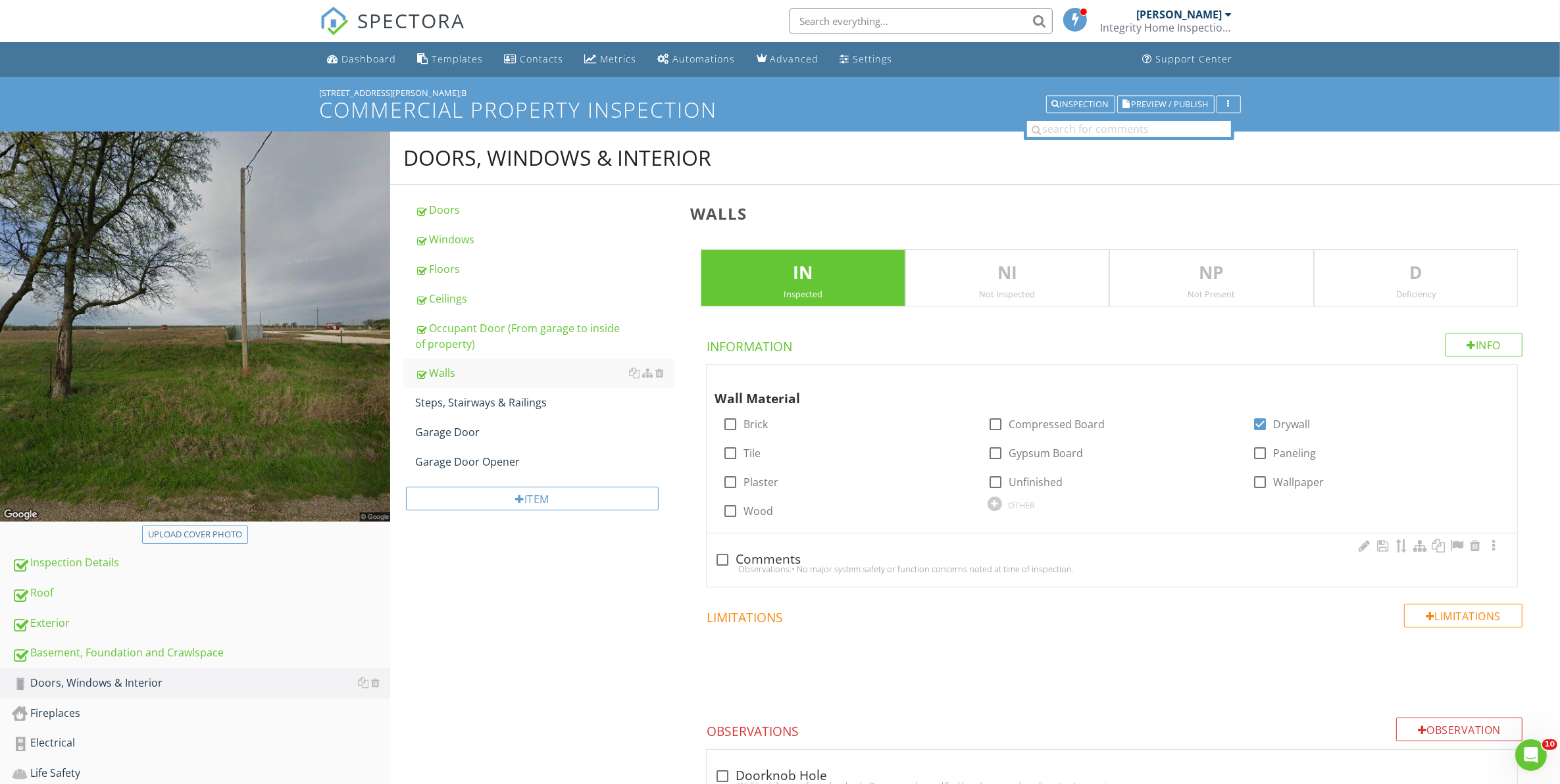
click at [717, 557] on div at bounding box center [722, 559] width 22 height 22
checkbox input "true"
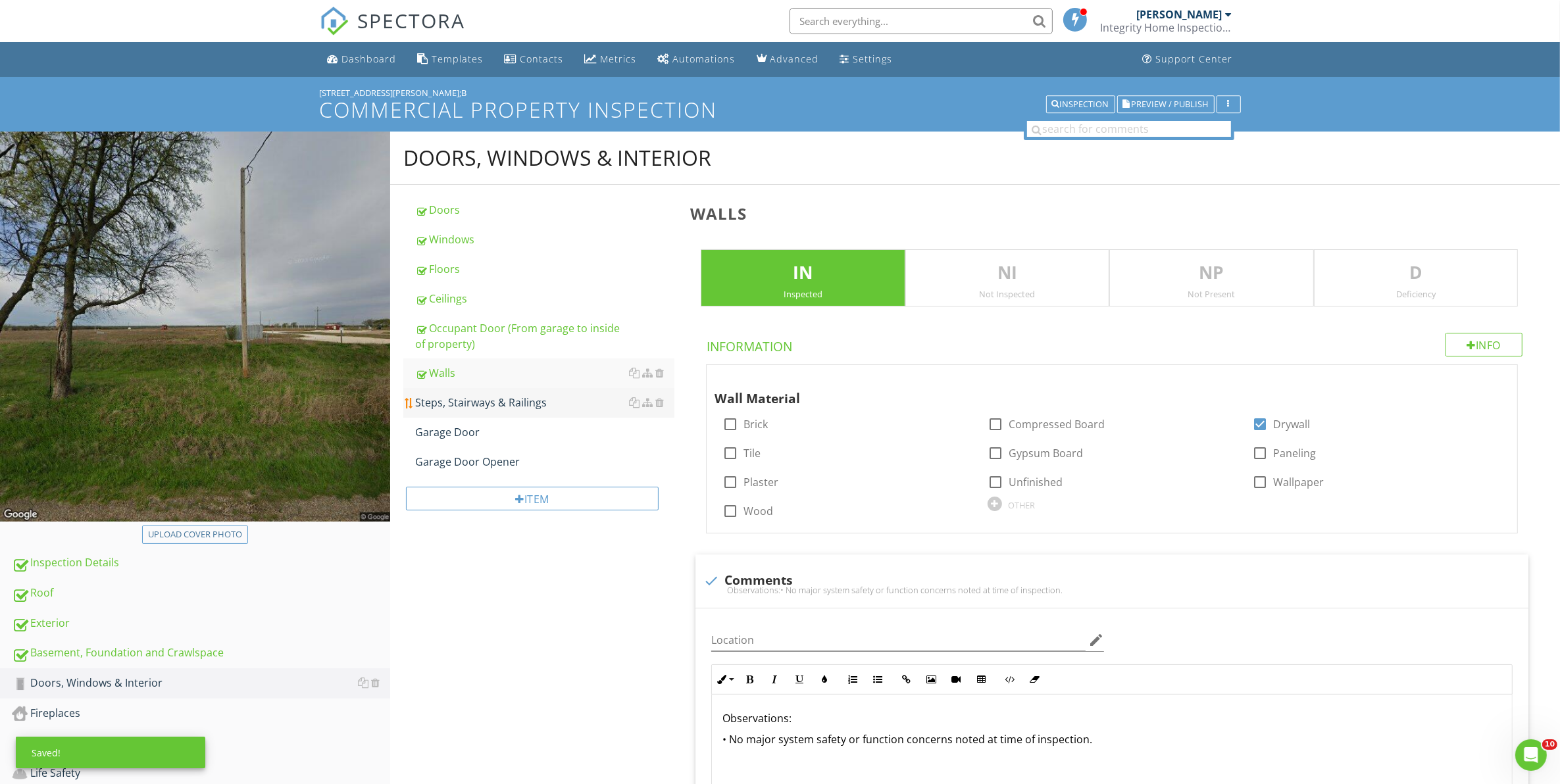
click at [431, 407] on div "Steps, Stairways & Railings" at bounding box center [545, 403] width 260 height 16
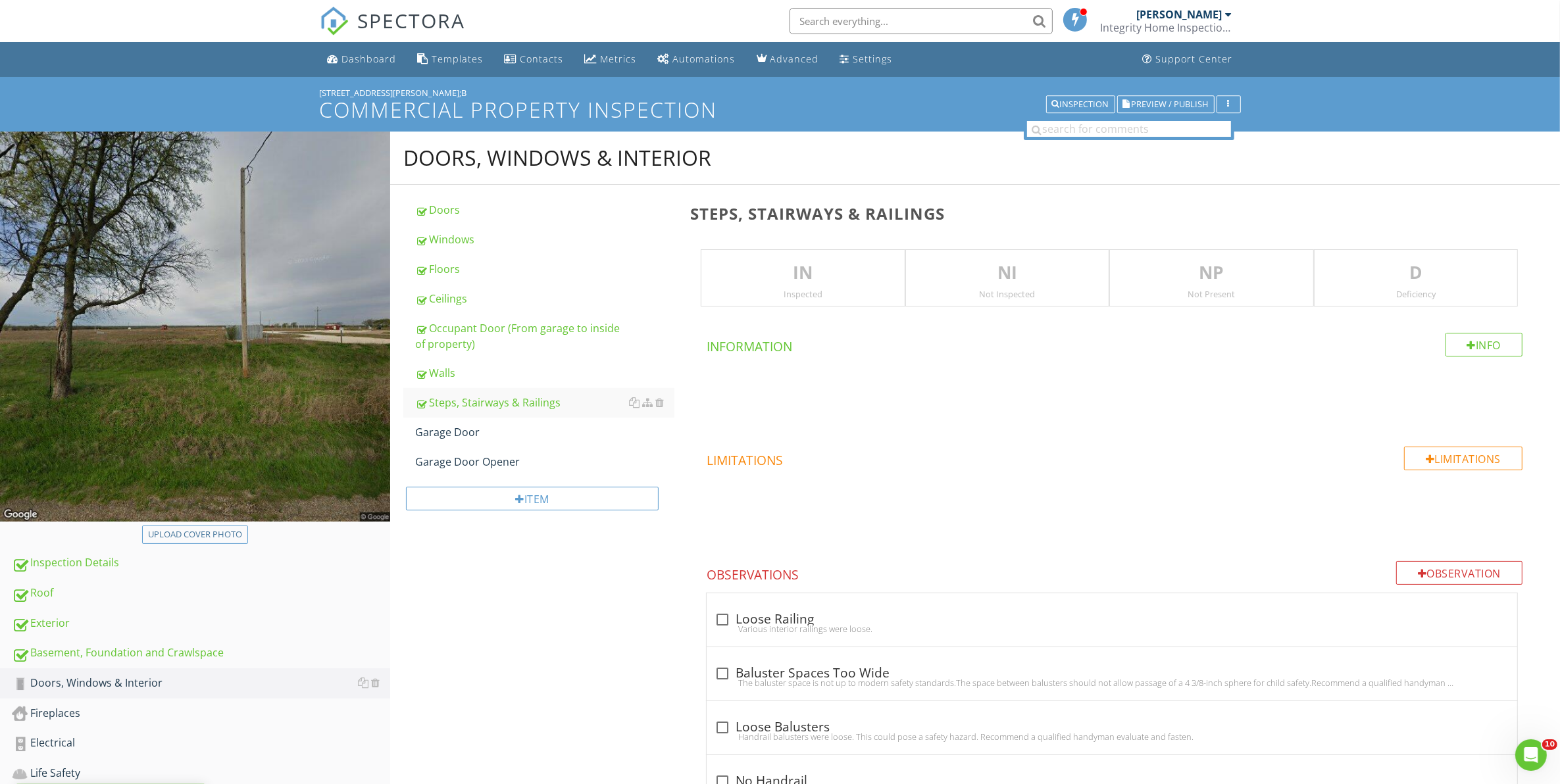
click at [823, 267] on p "IN" at bounding box center [802, 272] width 202 height 26
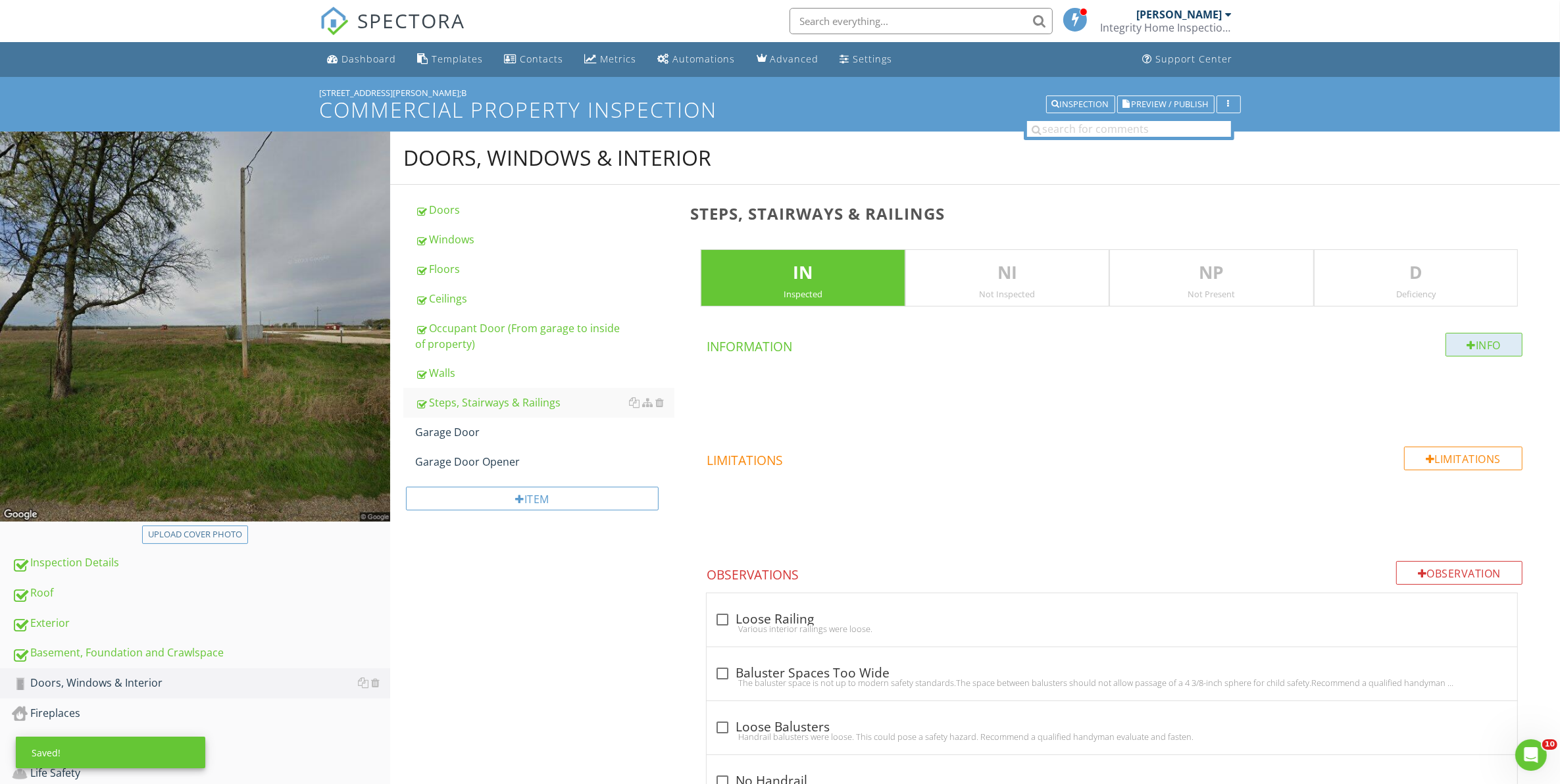
click at [1477, 340] on div "Info" at bounding box center [1484, 344] width 78 height 24
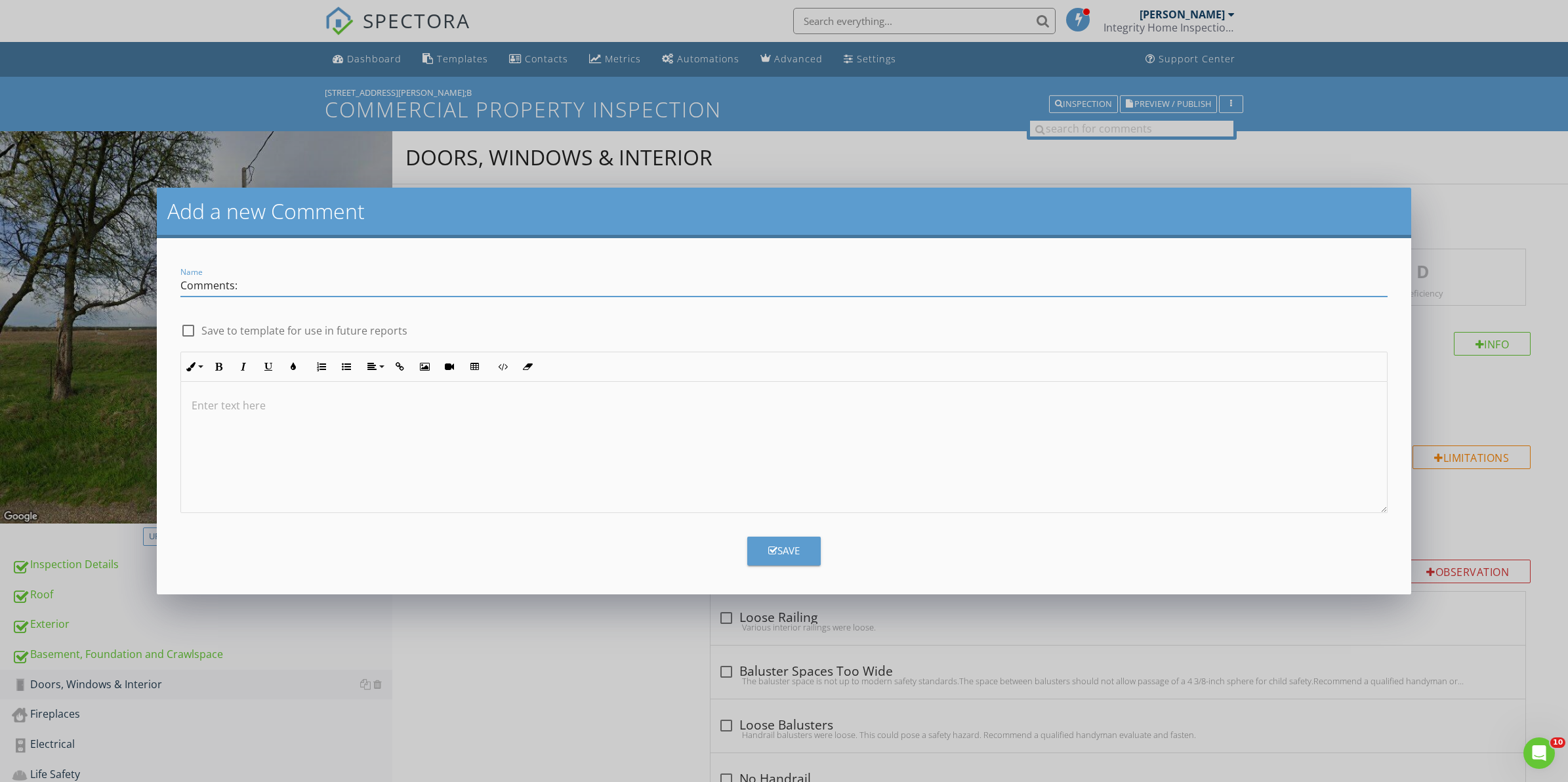
type input "Comments:"
click at [189, 330] on div at bounding box center [188, 331] width 22 height 22
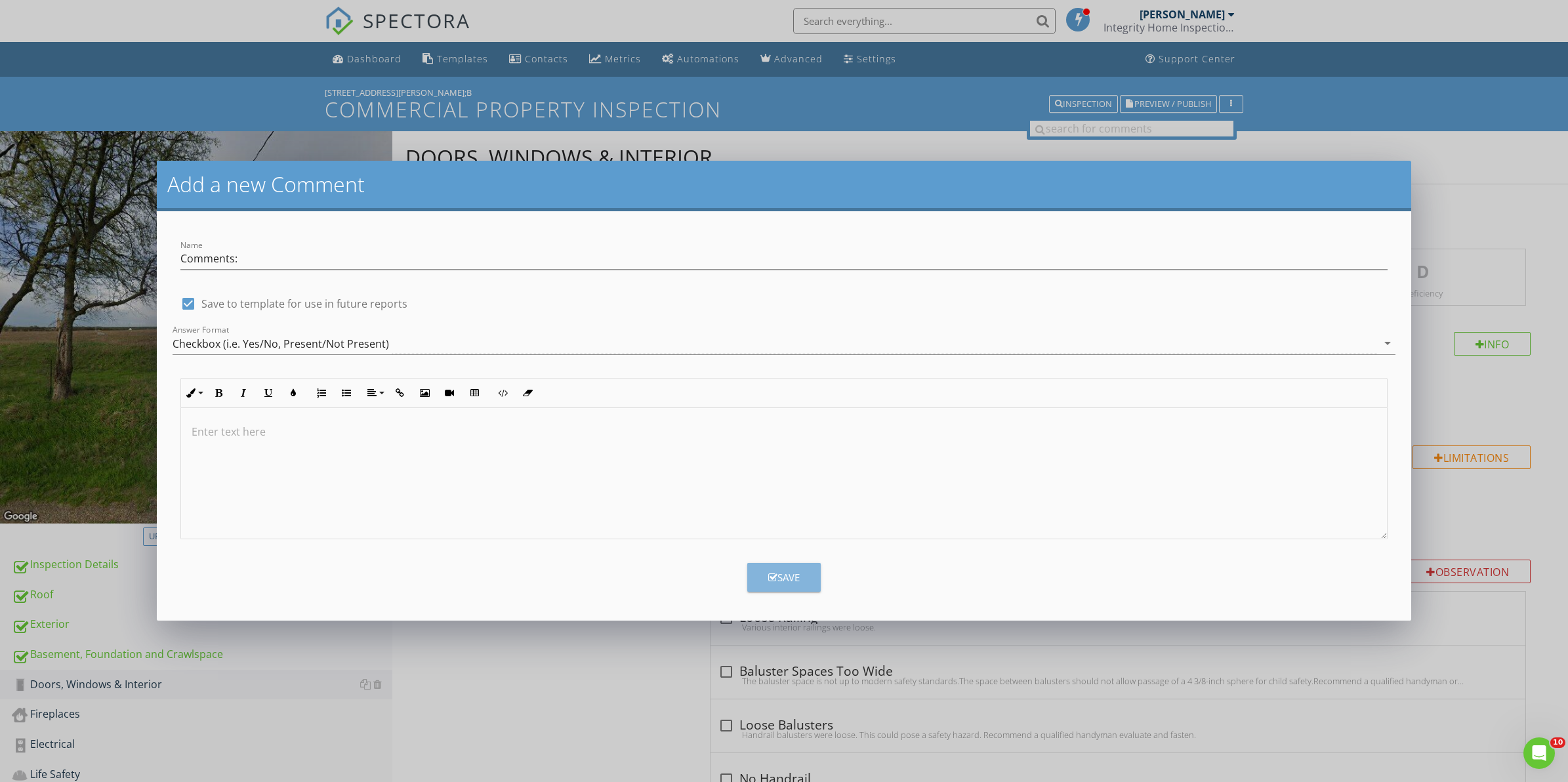
click at [792, 574] on div "Save" at bounding box center [784, 578] width 31 height 15
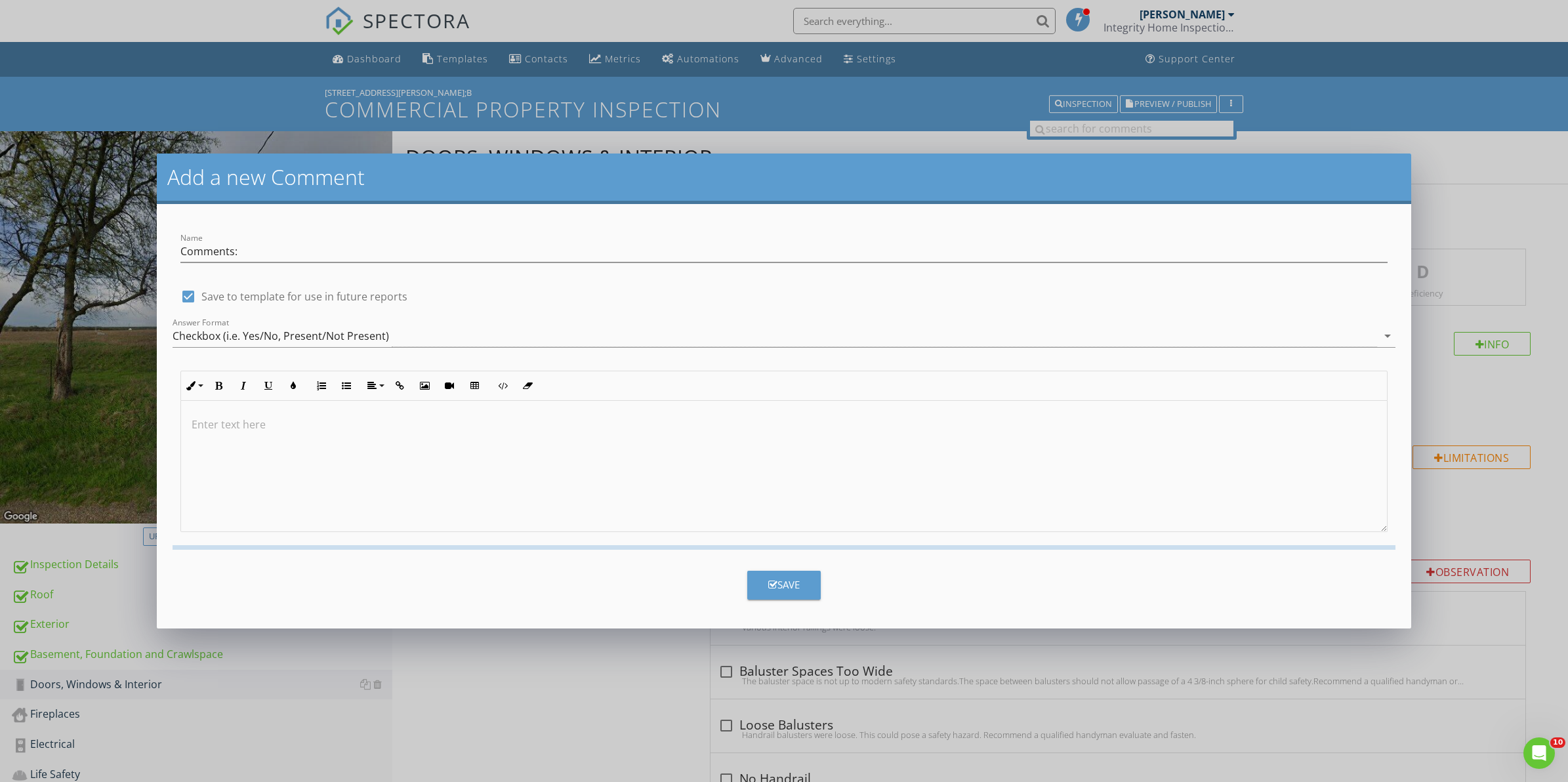
checkbox input "false"
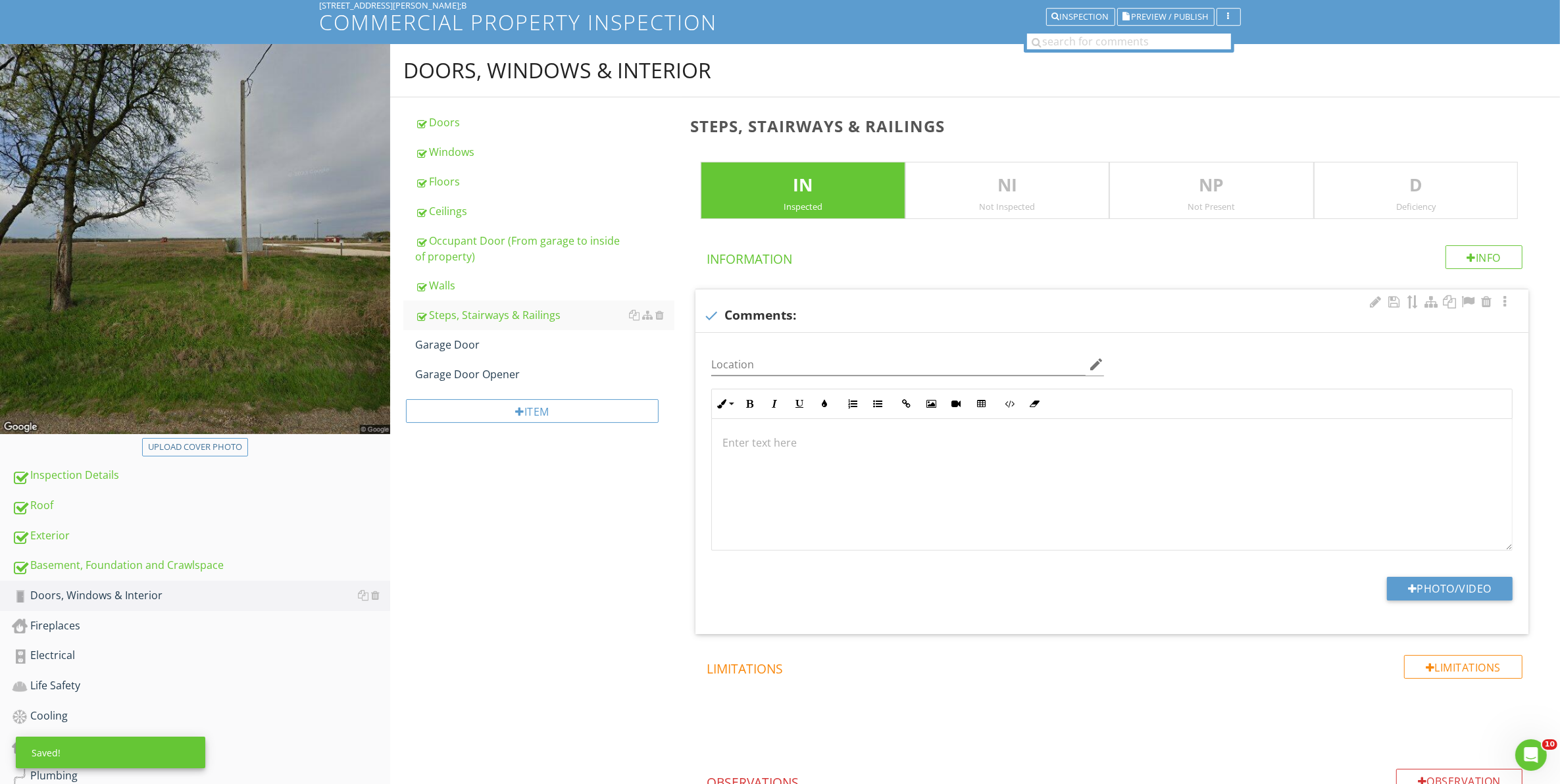
scroll to position [26, 0]
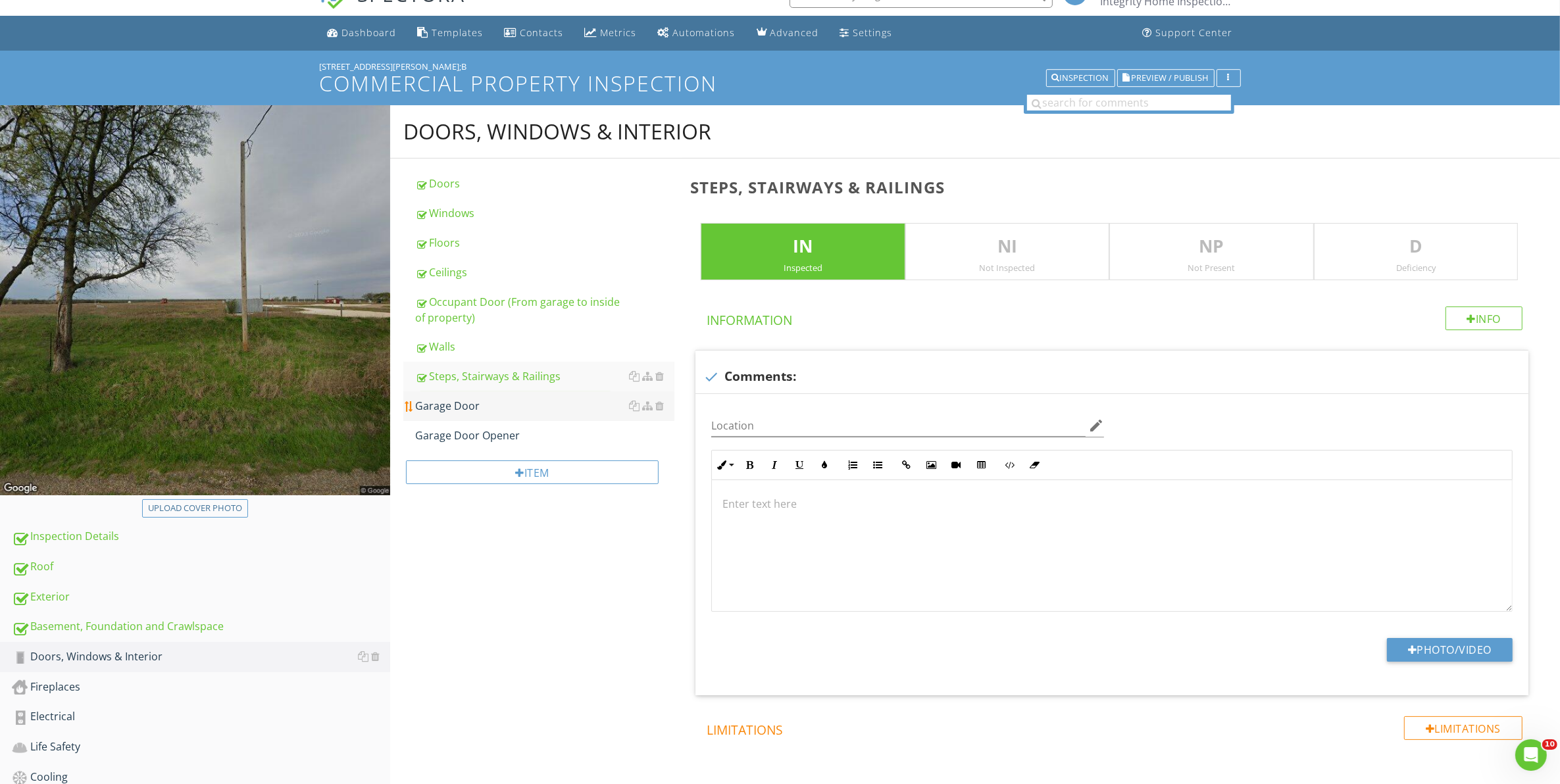
click at [472, 409] on div "Garage Door" at bounding box center [545, 405] width 260 height 16
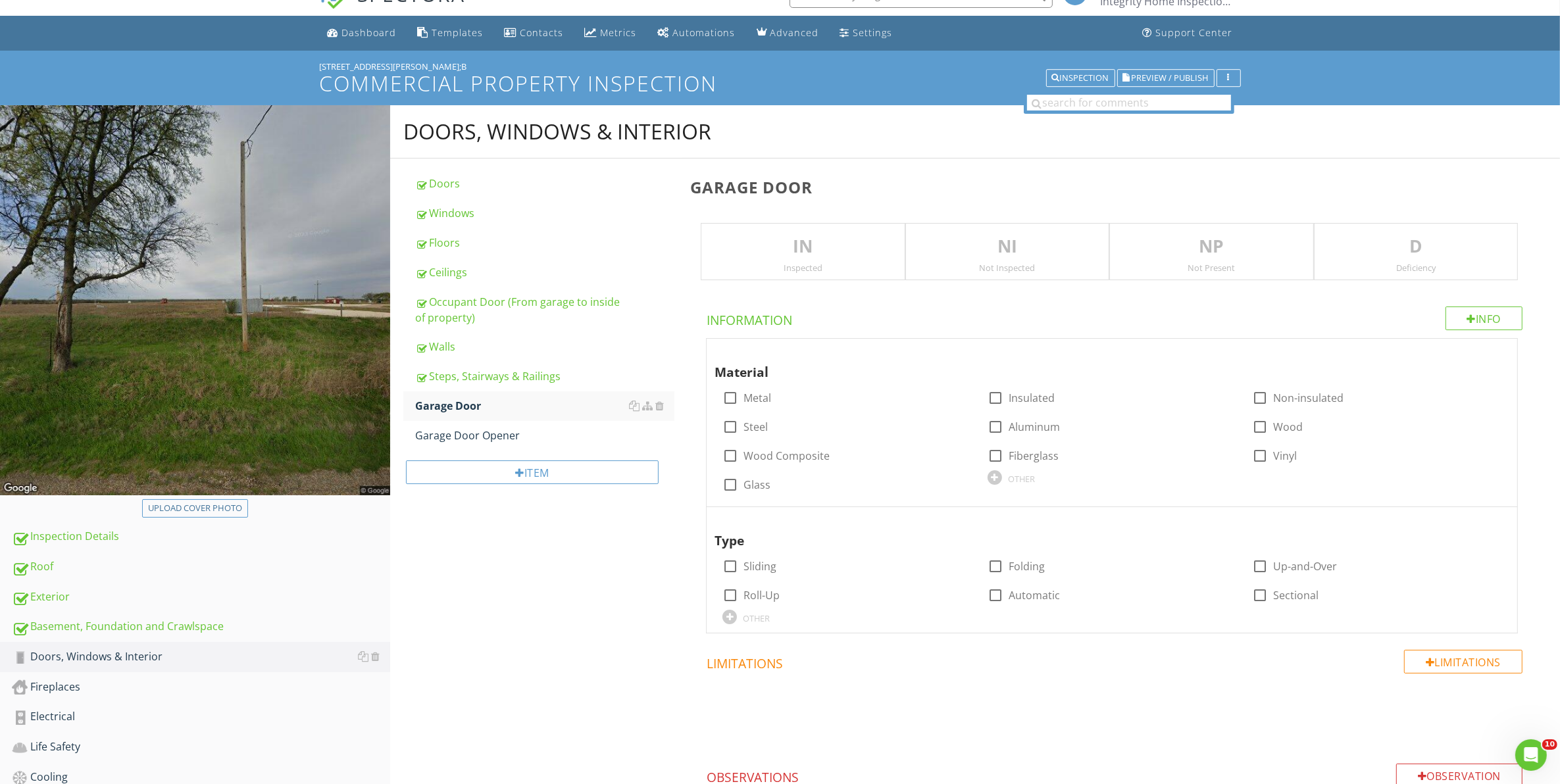
click at [872, 273] on div "IN Inspected" at bounding box center [802, 252] width 204 height 58
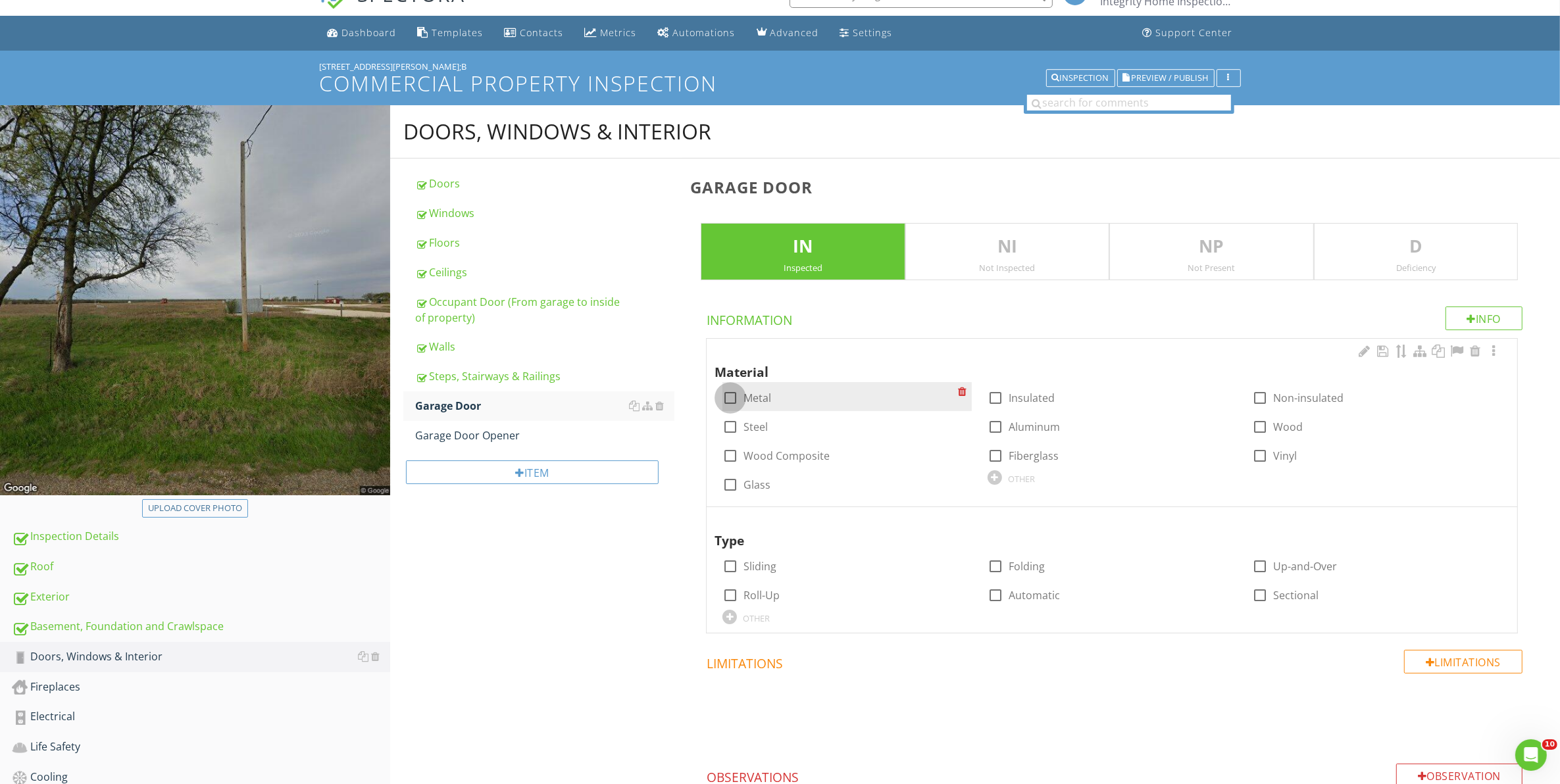
click at [731, 400] on div at bounding box center [730, 397] width 22 height 22
checkbox input "true"
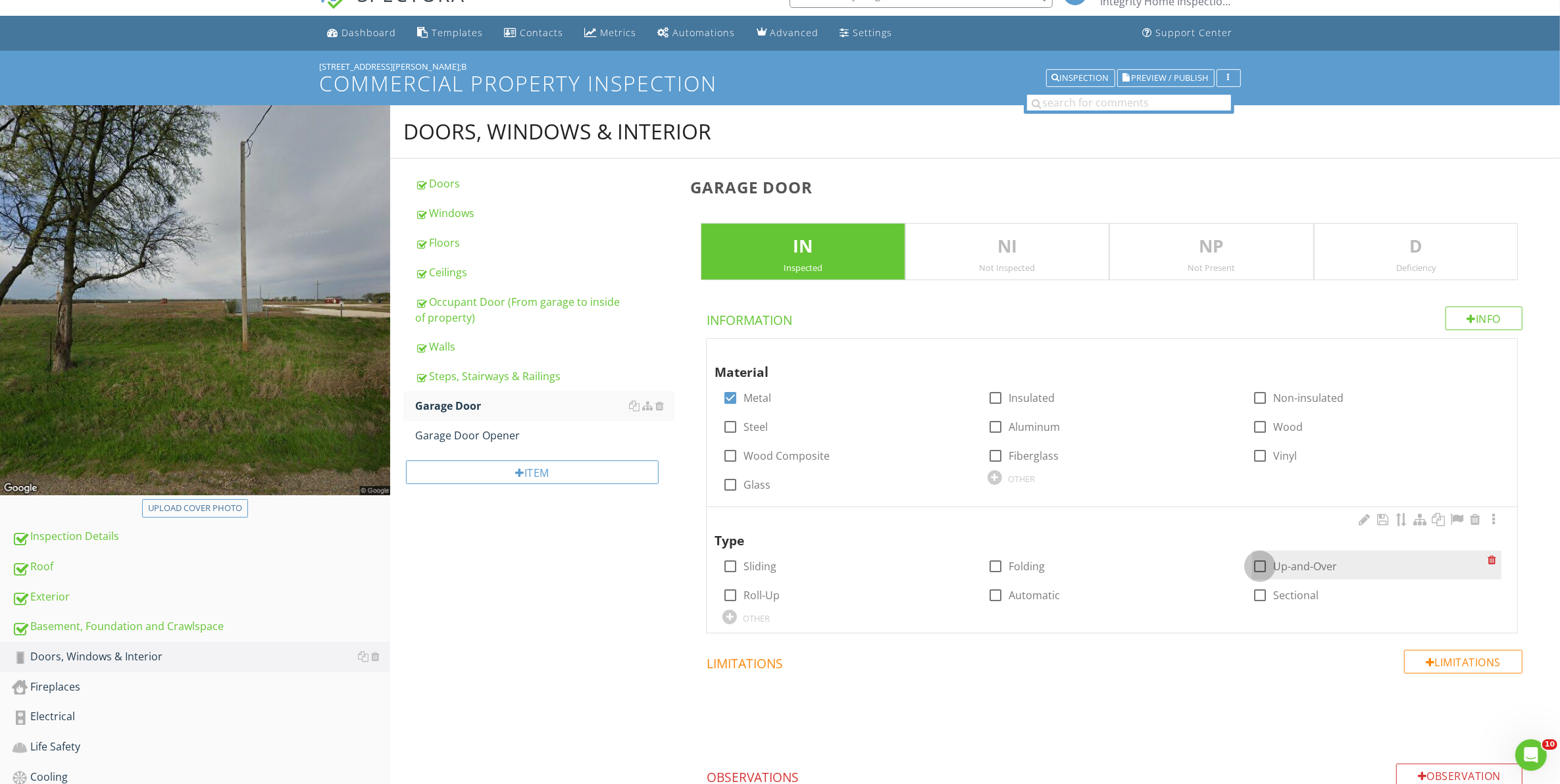
click at [1256, 569] on div at bounding box center [1260, 566] width 22 height 22
checkbox input "true"
click at [501, 434] on div "Garage Door Opener" at bounding box center [545, 435] width 260 height 16
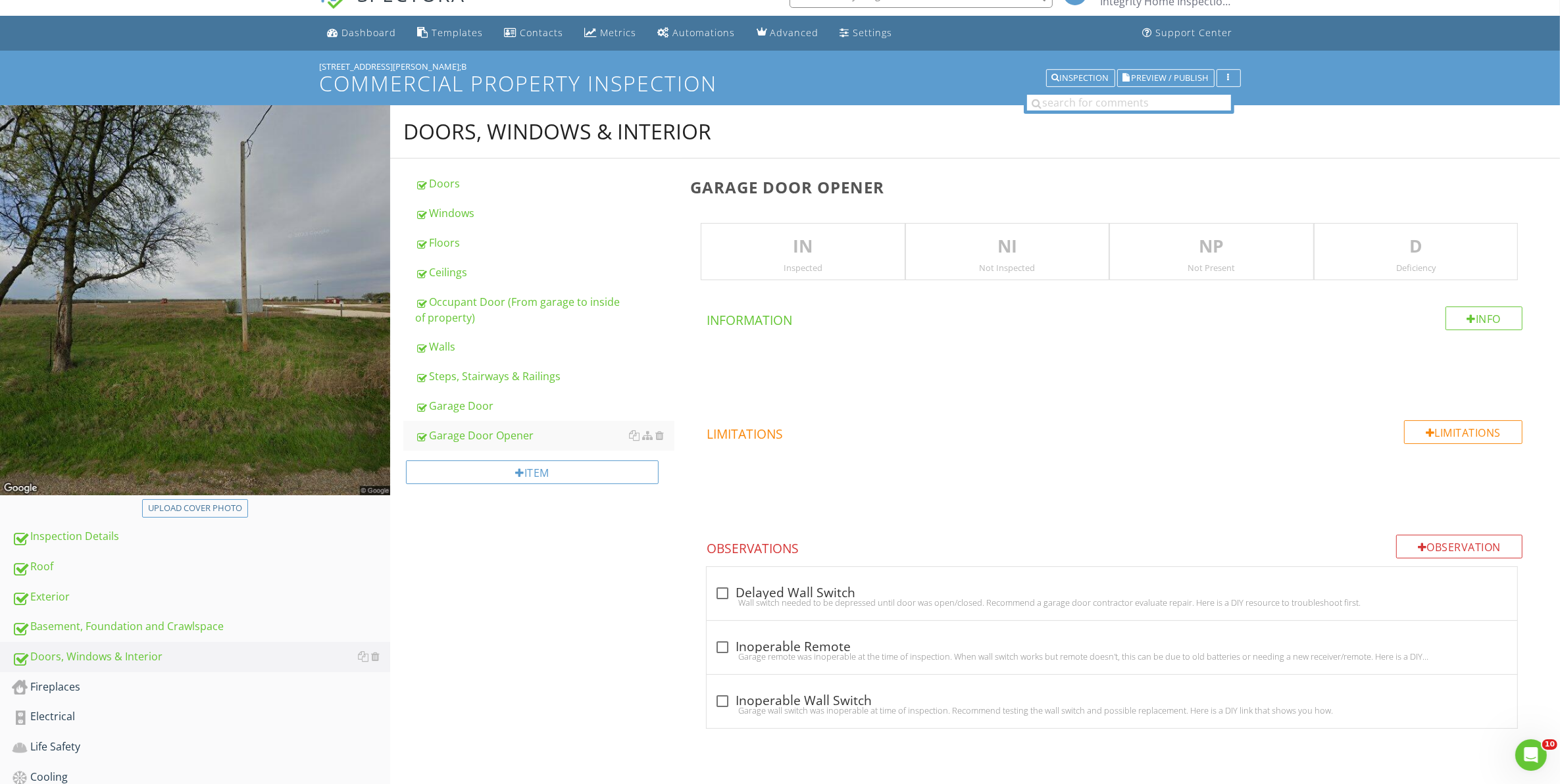
click at [816, 260] on div "IN Inspected" at bounding box center [802, 252] width 204 height 58
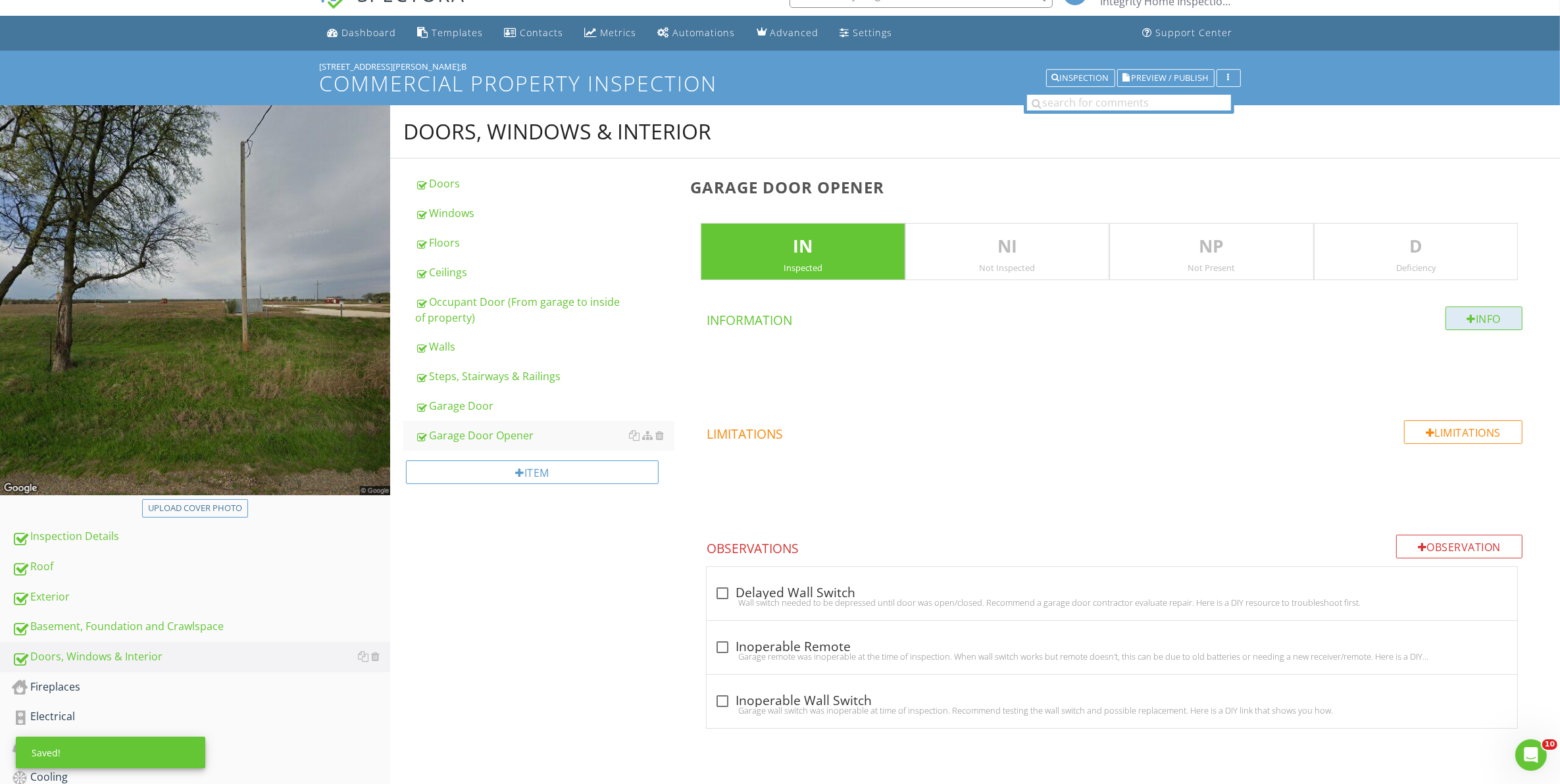
click at [1471, 319] on div "Info" at bounding box center [1484, 318] width 78 height 24
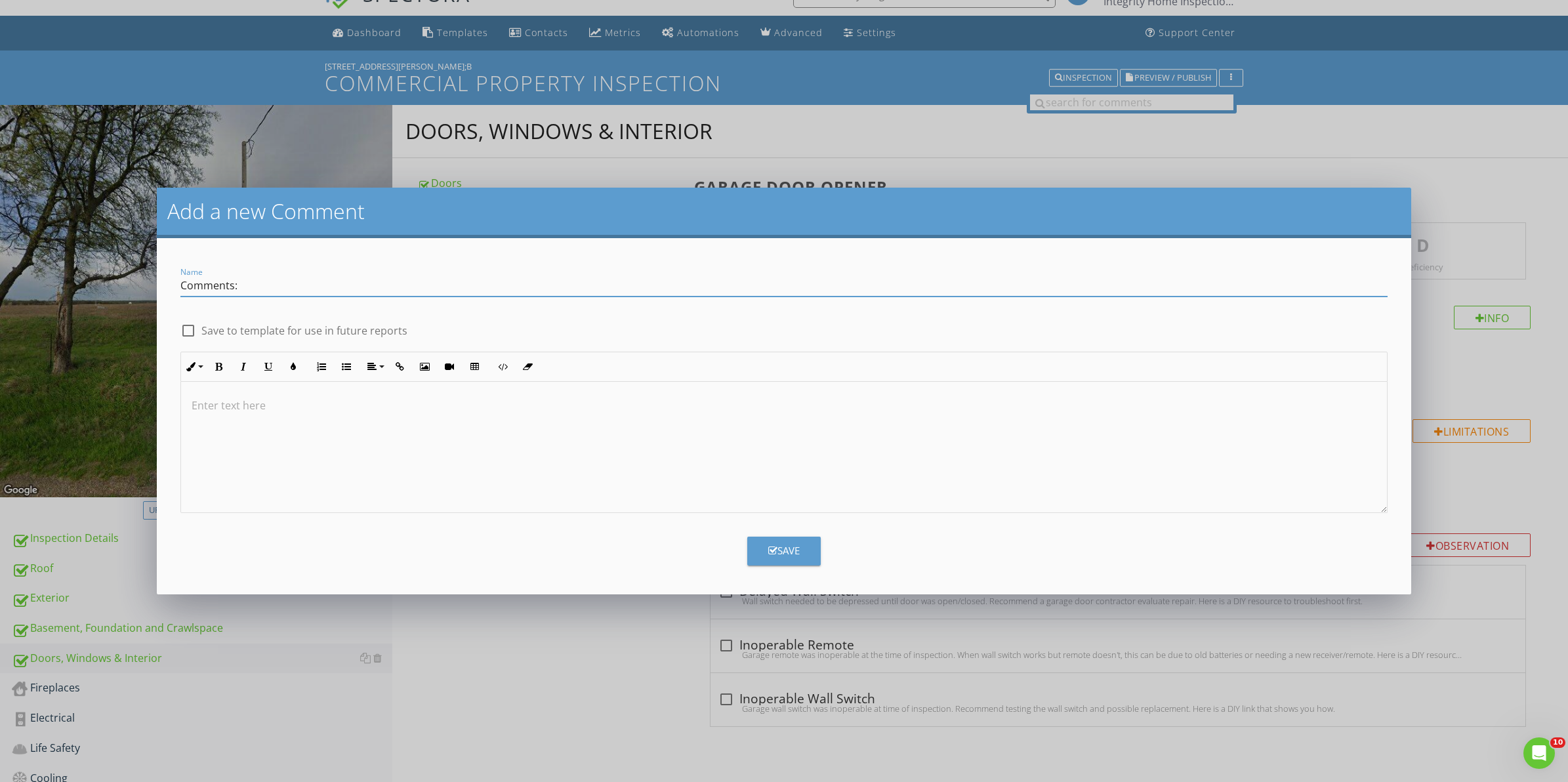
type input "Comments:"
click at [184, 332] on div at bounding box center [188, 331] width 22 height 22
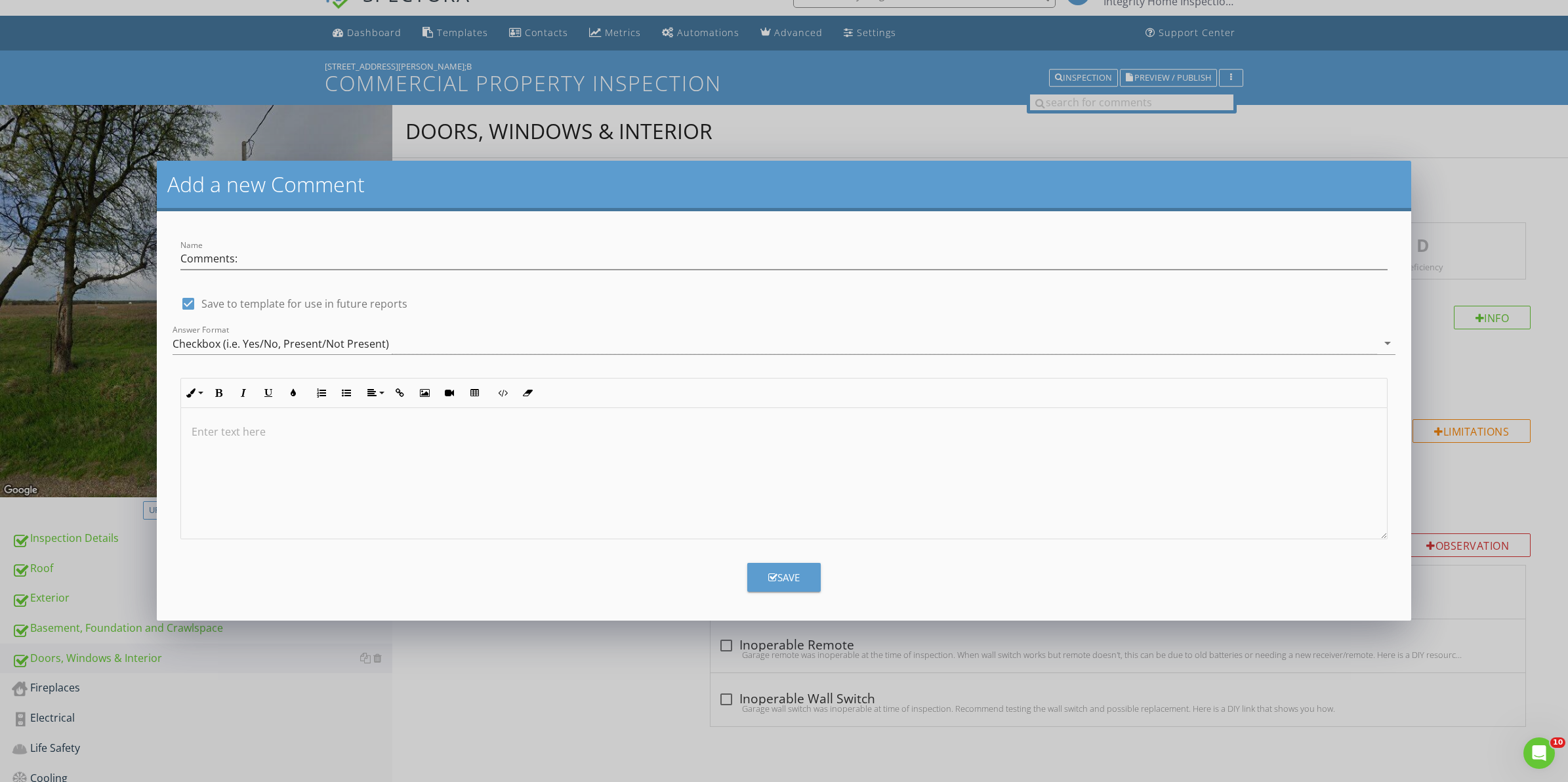
click at [804, 578] on button "Save" at bounding box center [784, 577] width 73 height 29
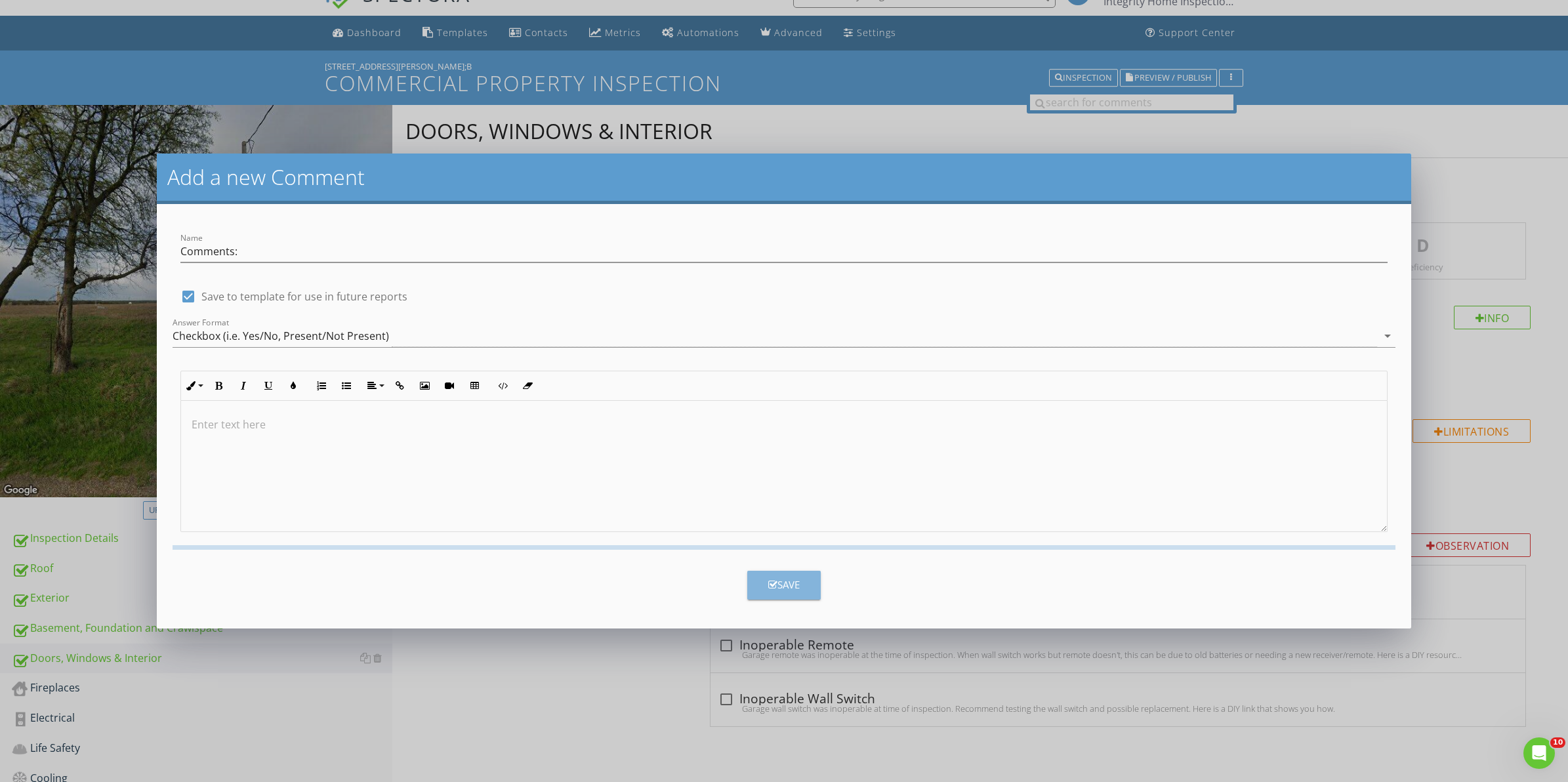
checkbox input "false"
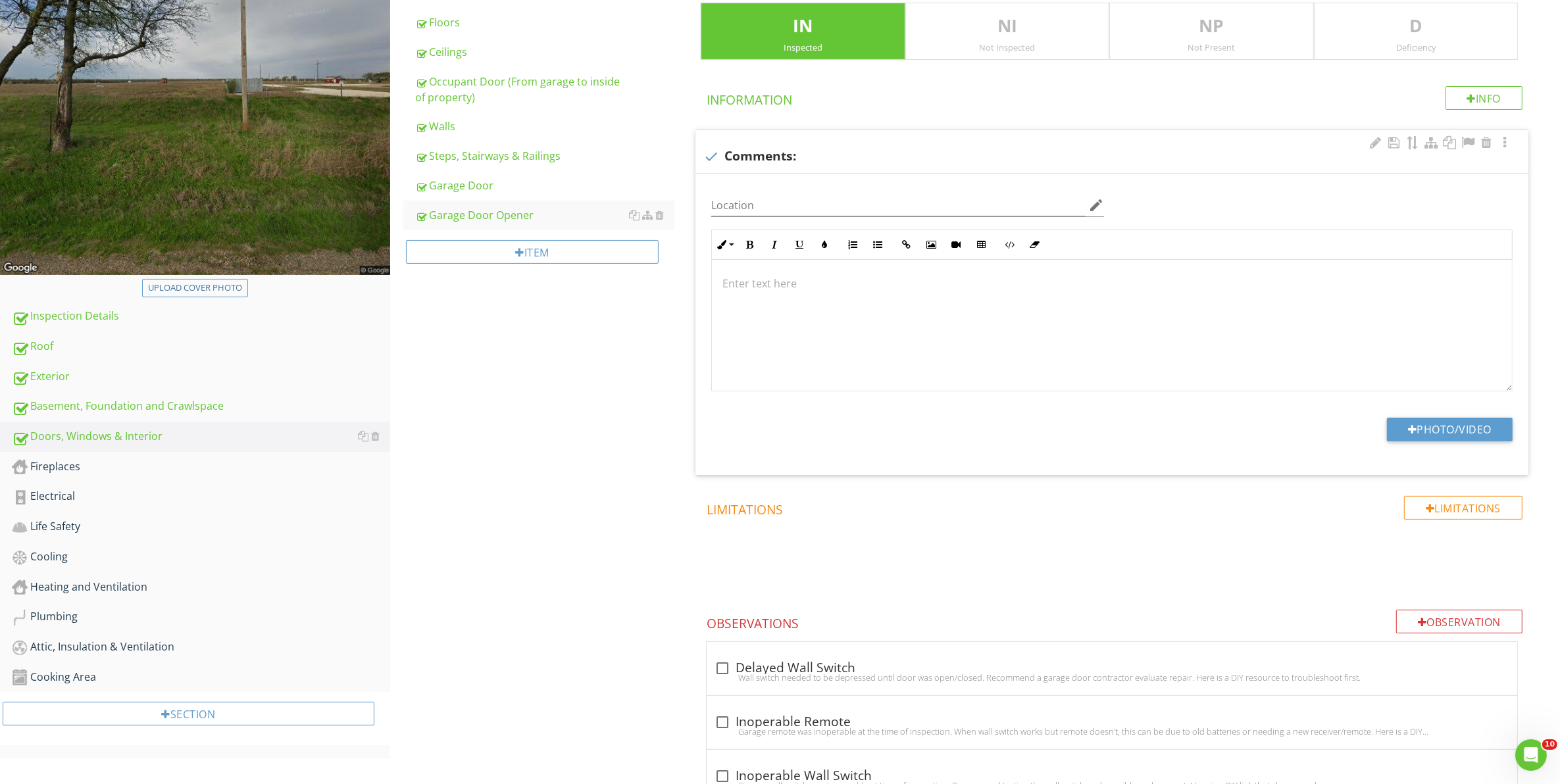
scroll to position [1, 0]
click at [79, 464] on div "Fireplaces" at bounding box center [200, 467] width 378 height 17
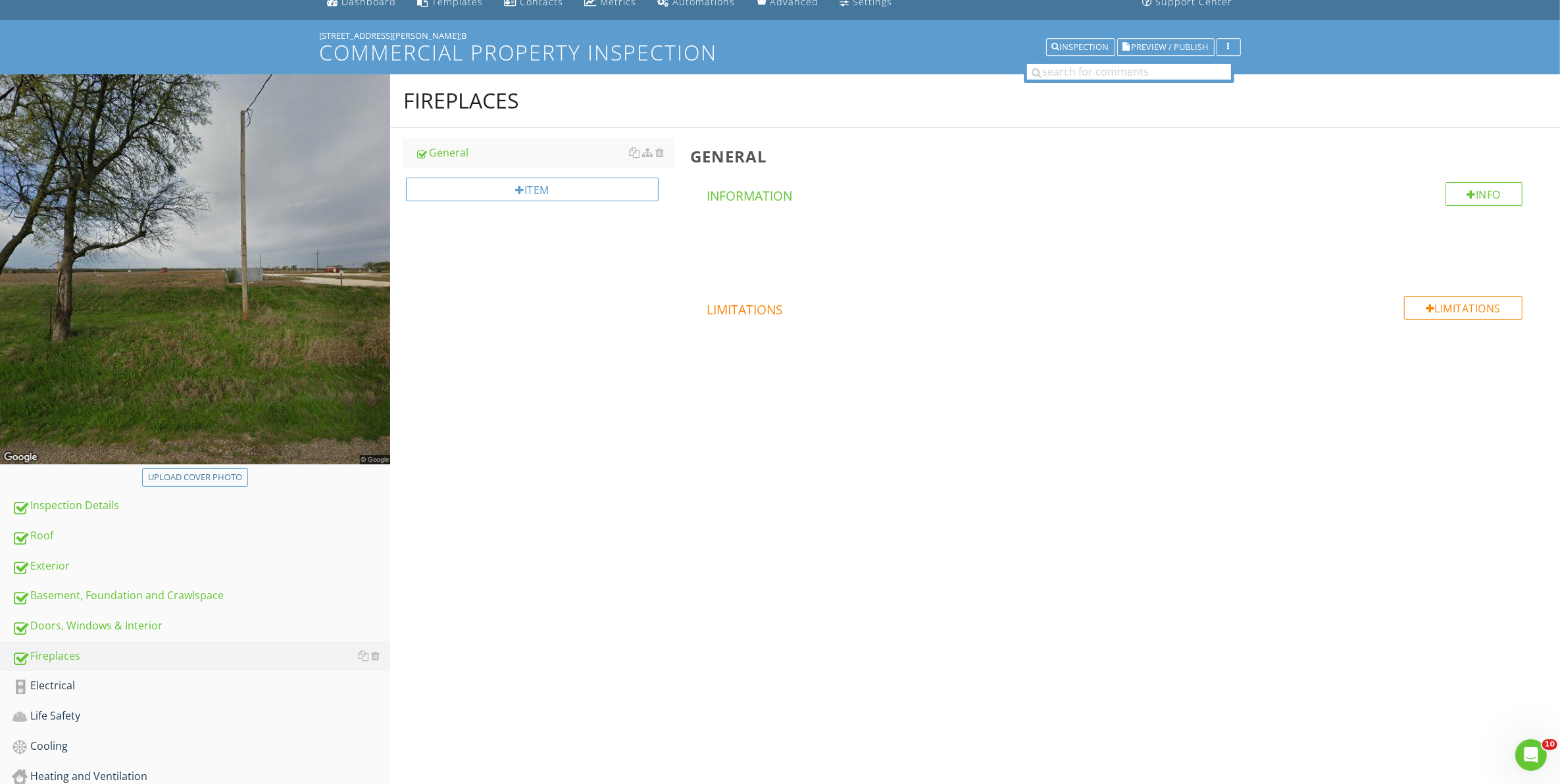
scroll to position [82, 0]
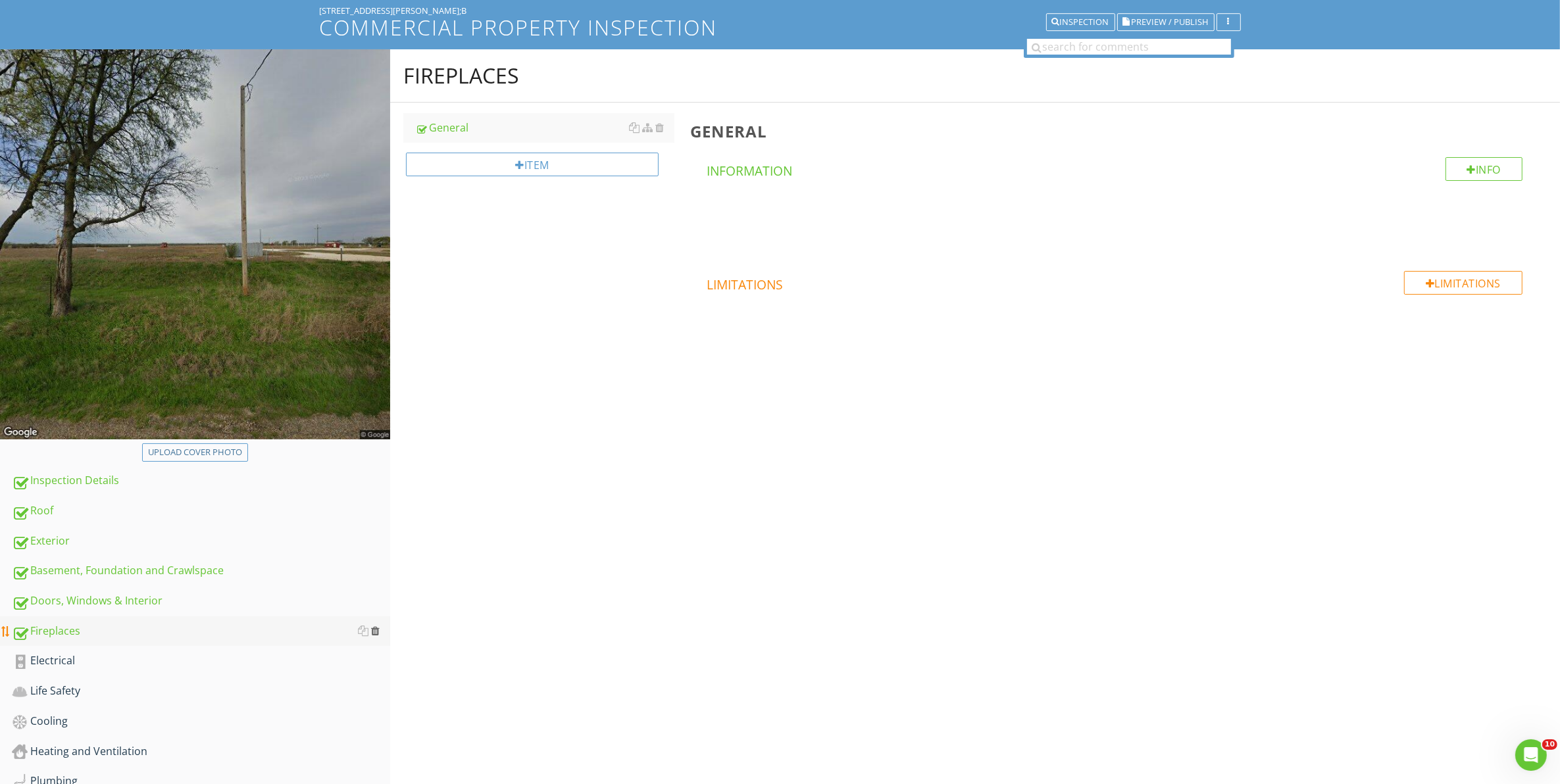
click at [375, 630] on div at bounding box center [376, 630] width 8 height 10
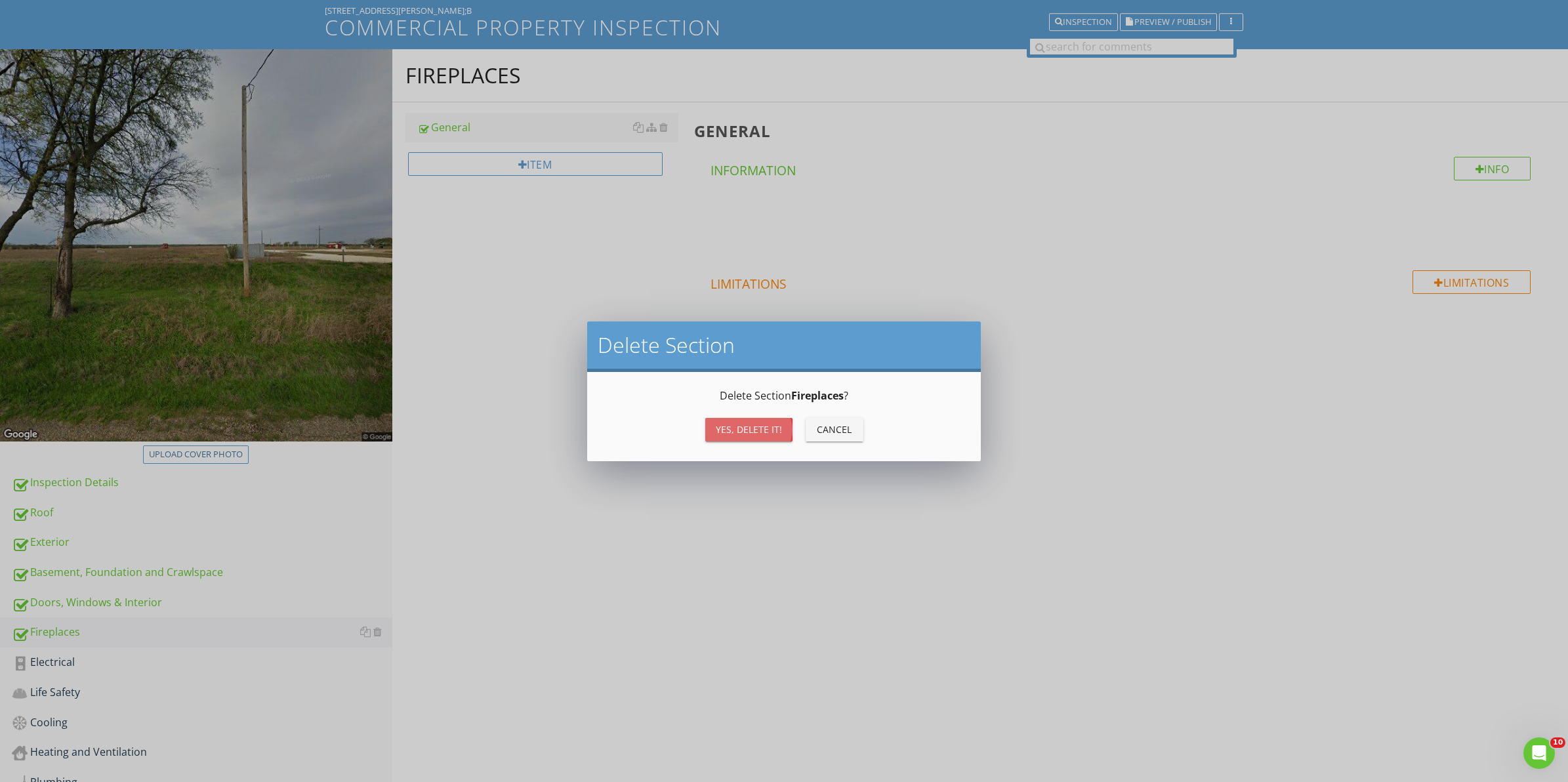
click at [760, 423] on div "Yes, Delete it!" at bounding box center [749, 429] width 67 height 13
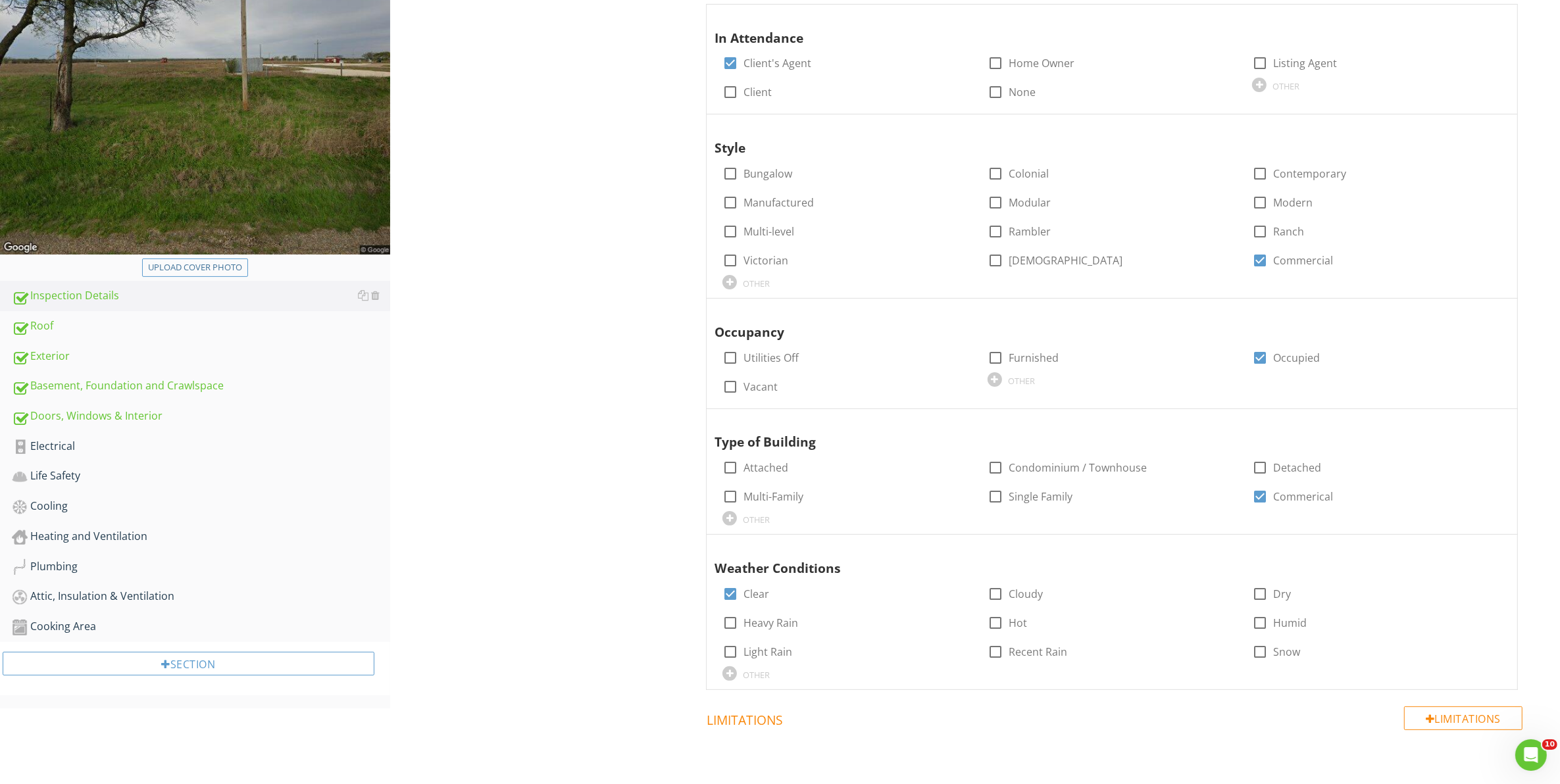
scroll to position [238, 0]
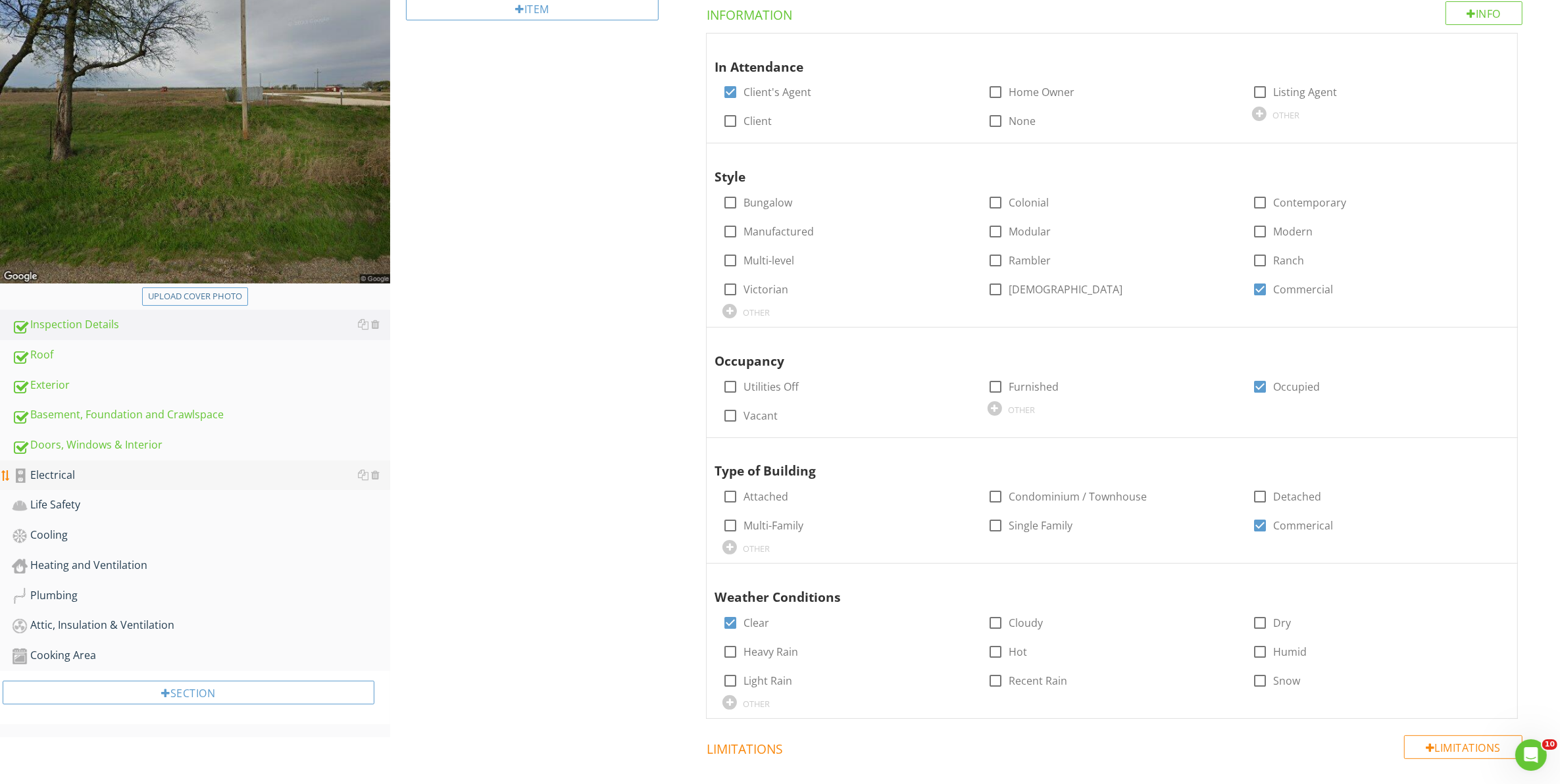
click at [113, 474] on div "Electrical" at bounding box center [200, 475] width 378 height 17
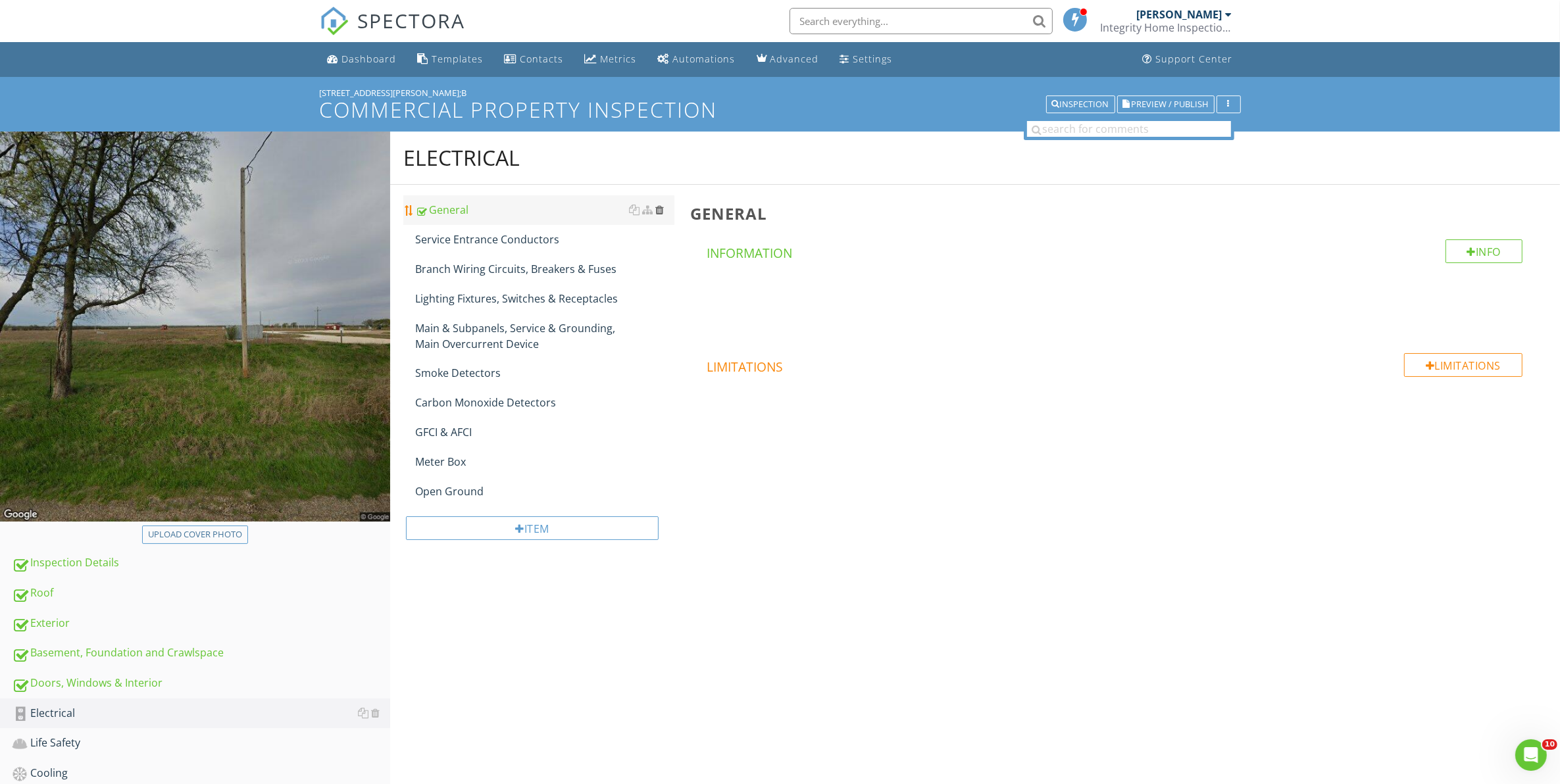
click at [658, 211] on div at bounding box center [659, 210] width 8 height 10
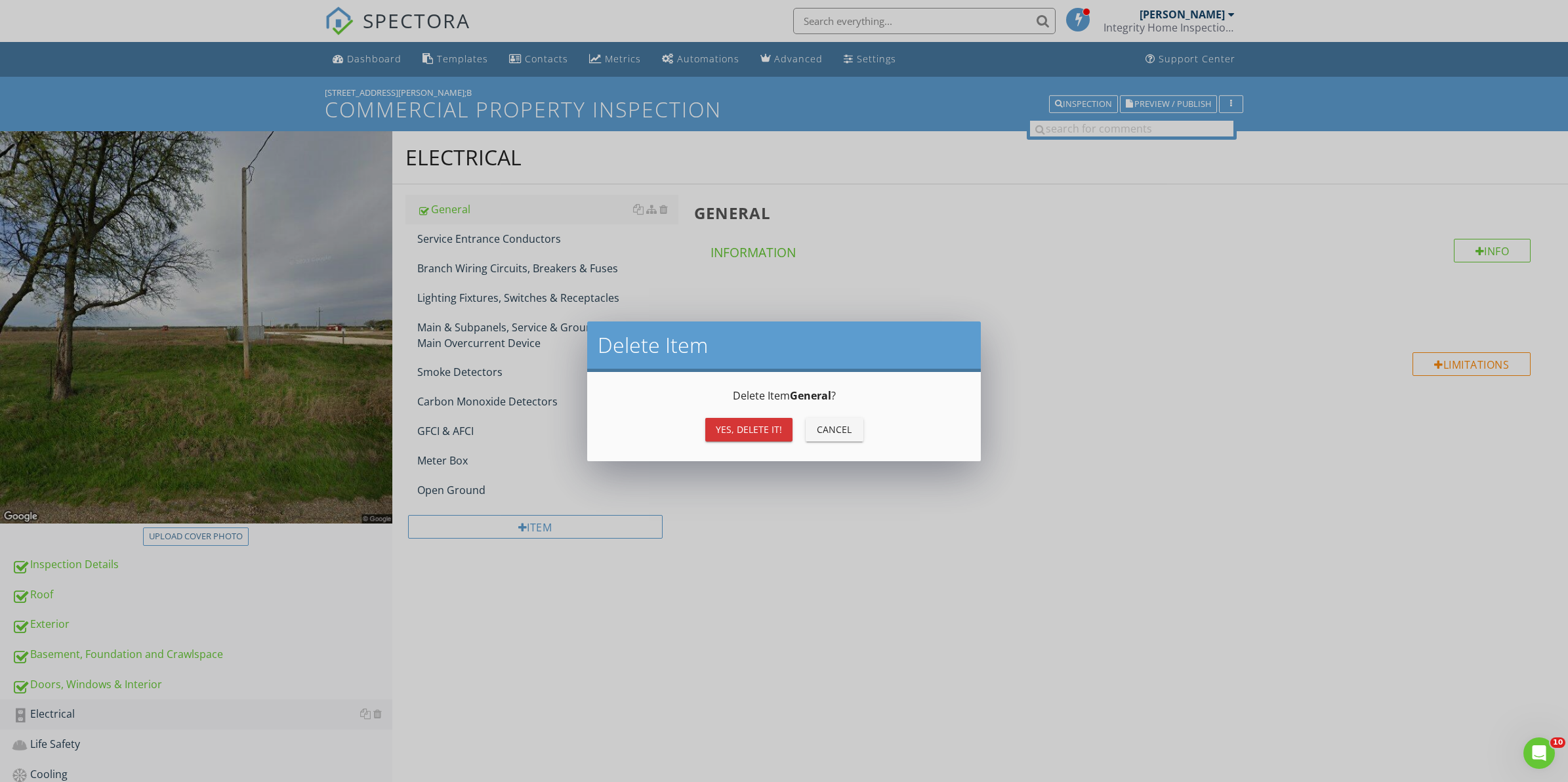
click at [749, 428] on div "Yes, Delete it!" at bounding box center [749, 429] width 67 height 13
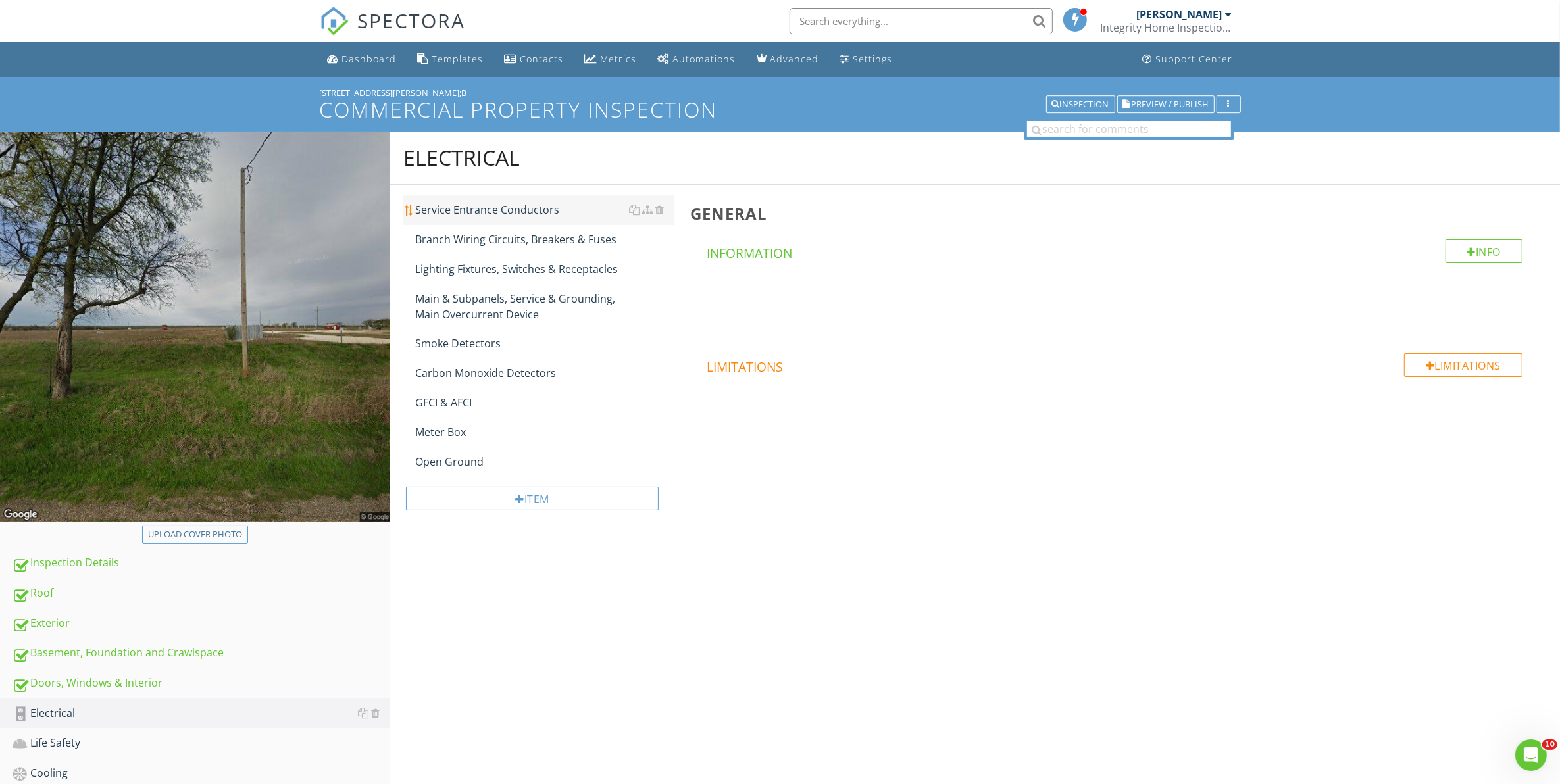
click at [478, 209] on div "Service Entrance Conductors" at bounding box center [545, 210] width 260 height 16
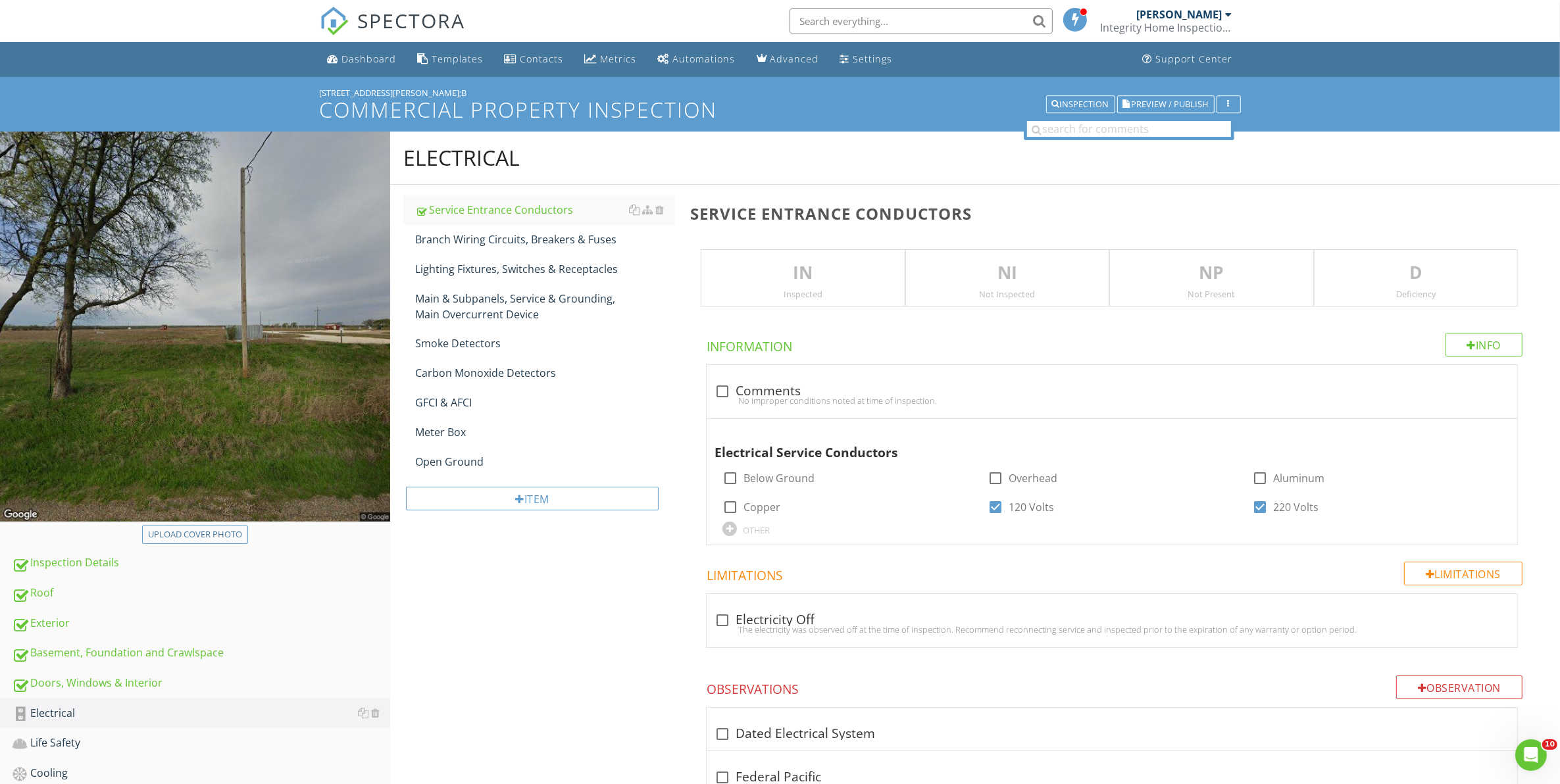
click at [821, 277] on p "IN" at bounding box center [802, 272] width 202 height 26
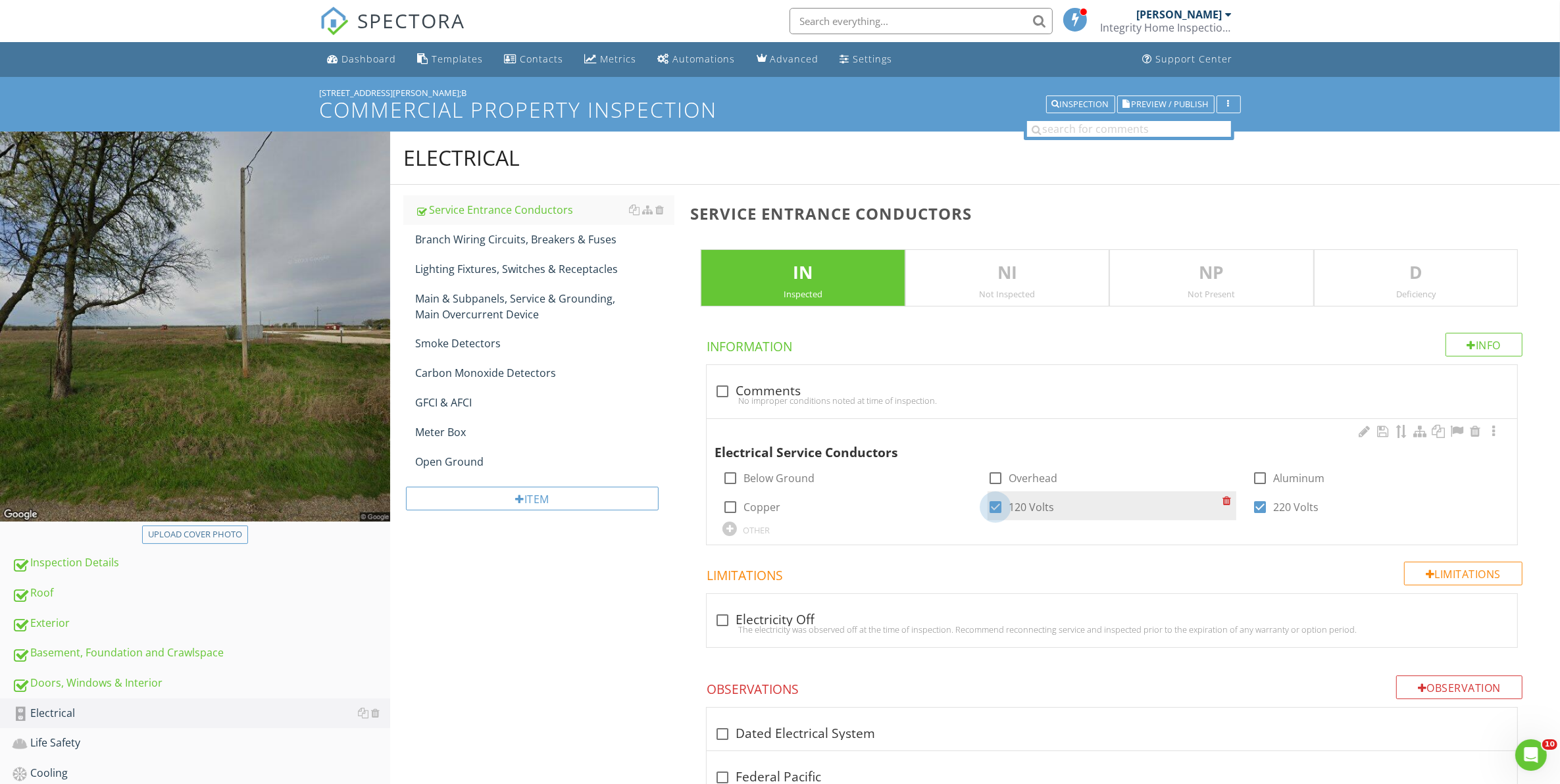
click at [992, 507] on div at bounding box center [995, 507] width 22 height 22
checkbox input "false"
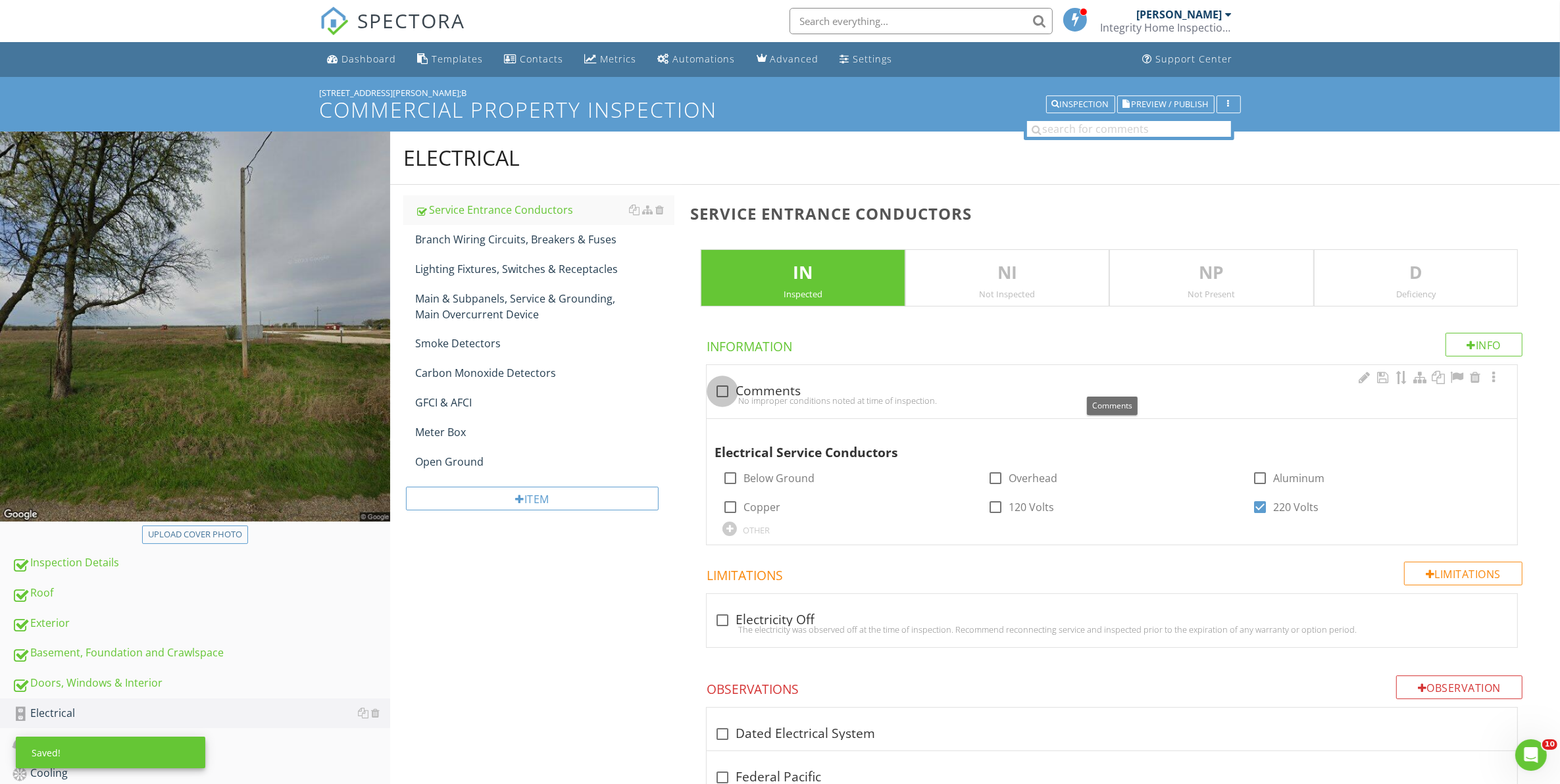
click at [718, 392] on div at bounding box center [722, 391] width 22 height 22
checkbox input "true"
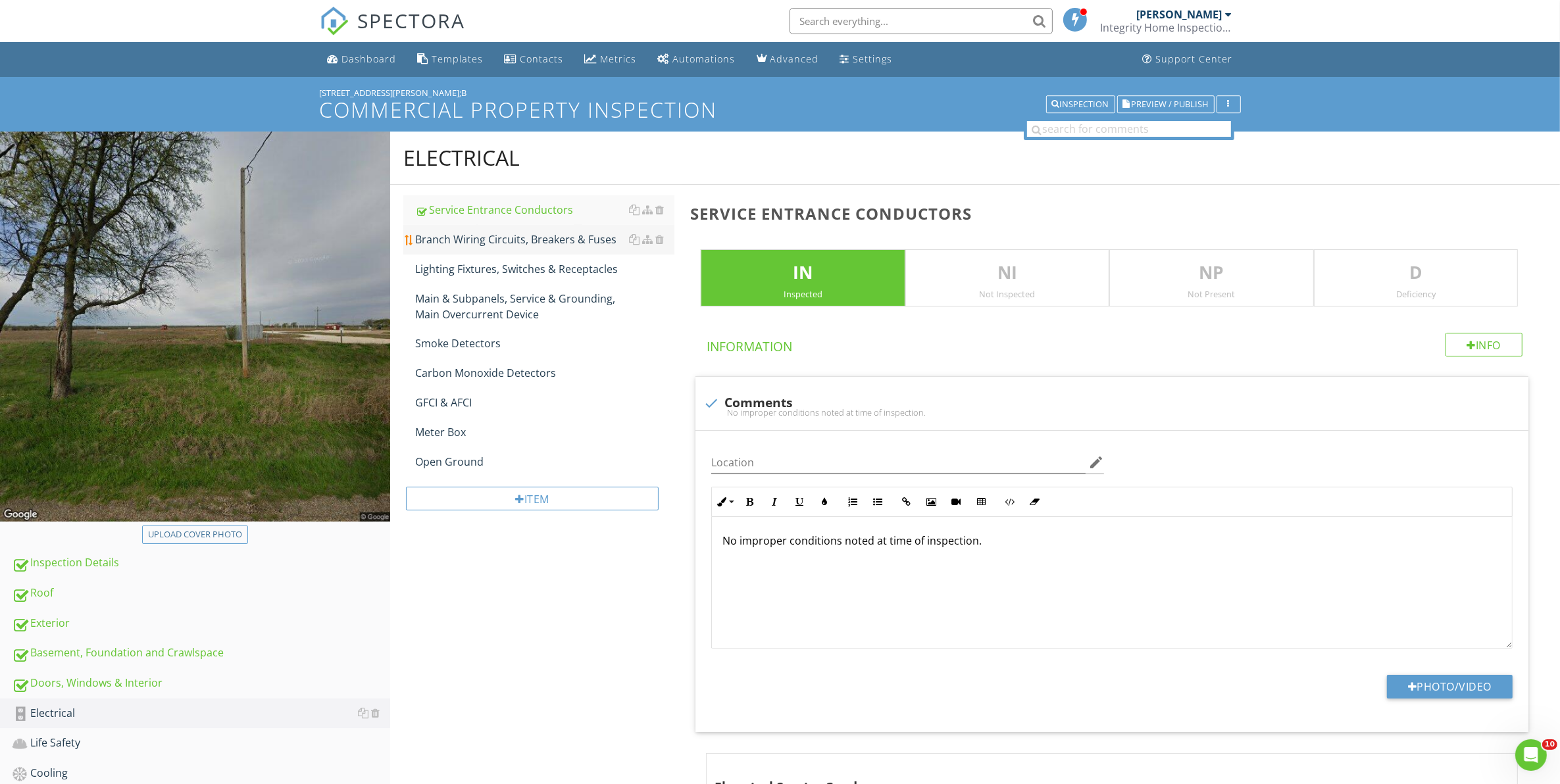
click at [471, 244] on div "Branch Wiring Circuits, Breakers & Fuses" at bounding box center [545, 239] width 260 height 16
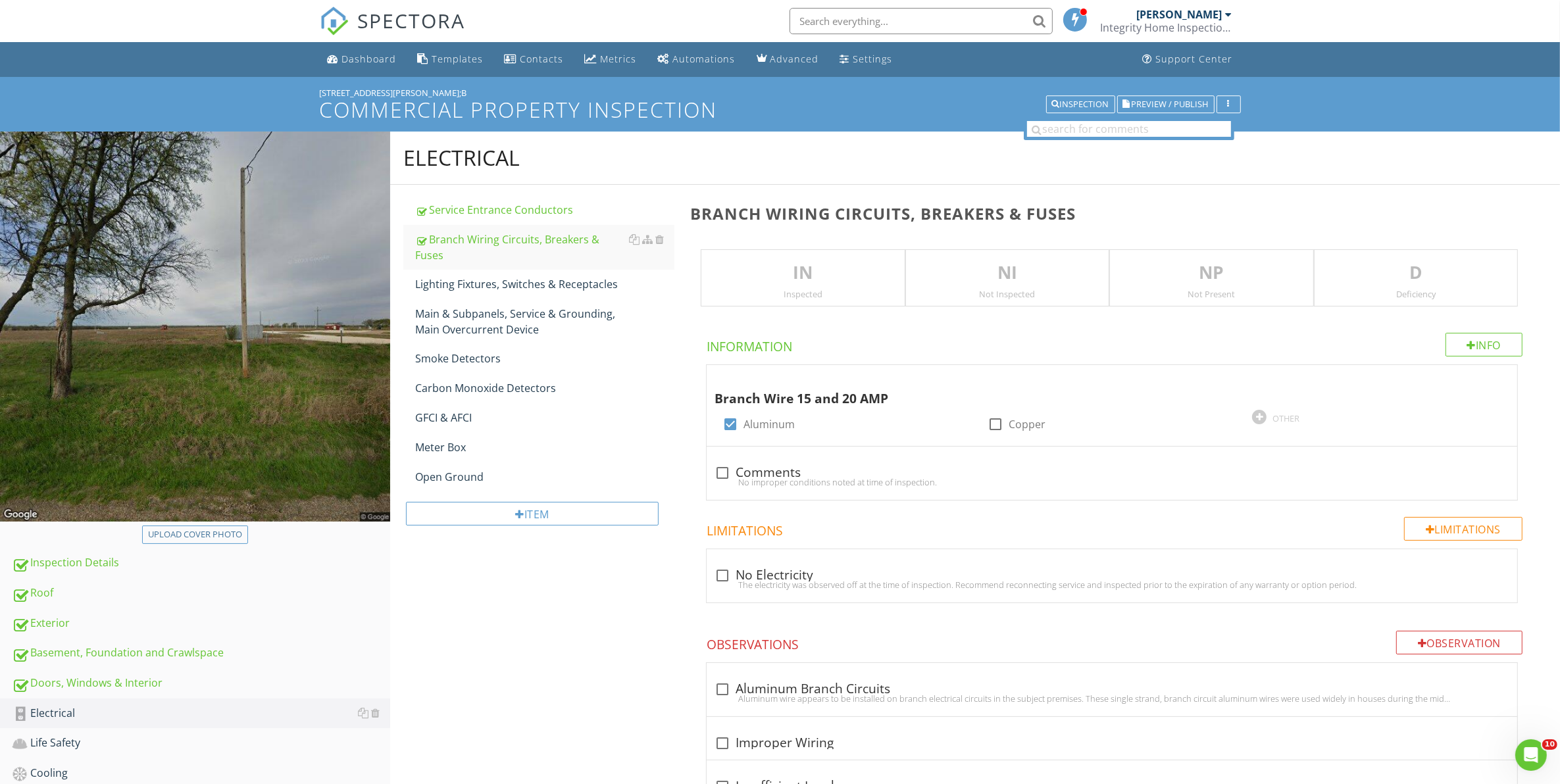
click at [794, 294] on div "Inspected" at bounding box center [802, 293] width 202 height 10
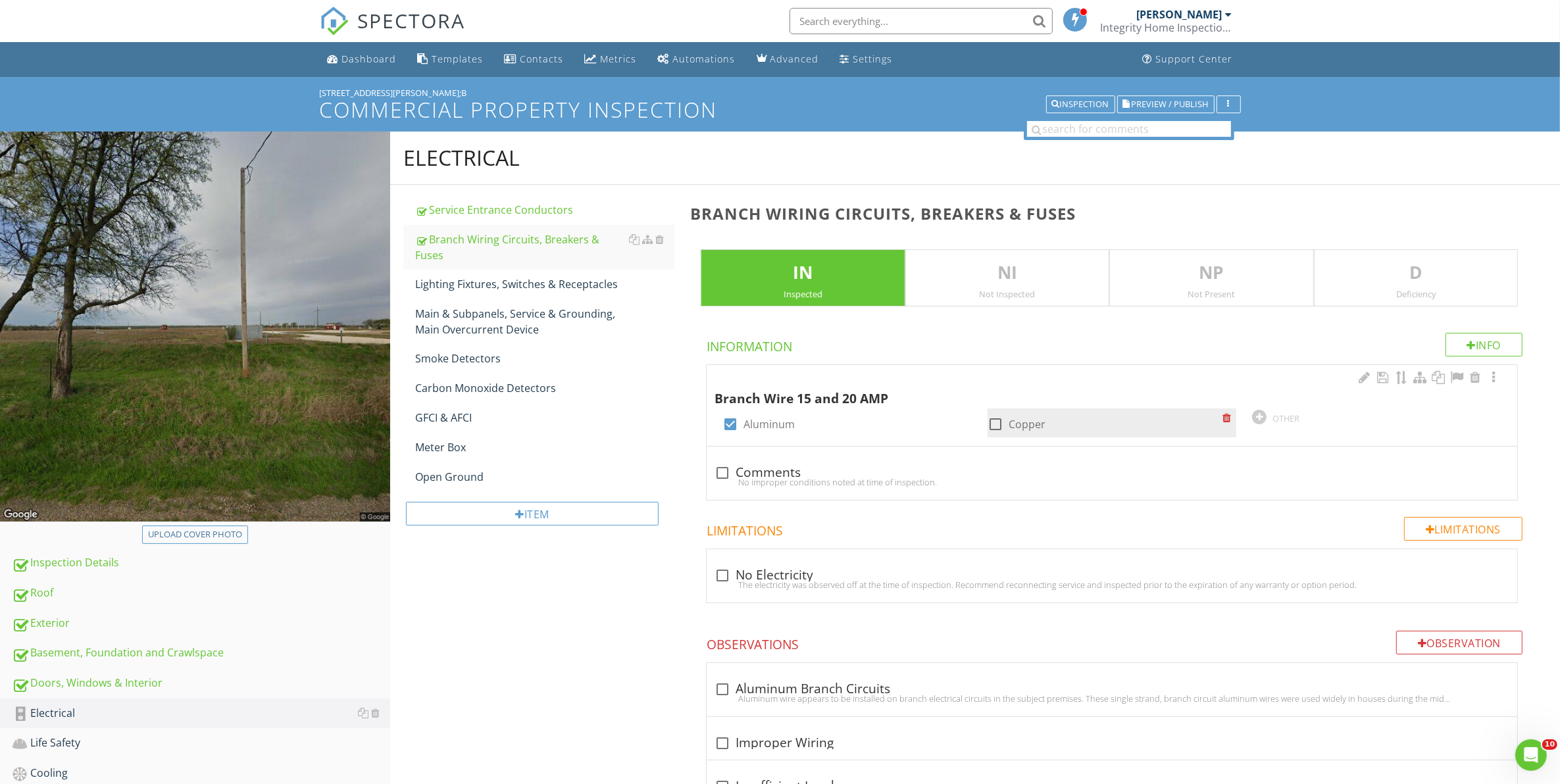
click at [989, 422] on div at bounding box center [995, 424] width 22 height 22
checkbox input "true"
click at [727, 426] on div at bounding box center [730, 424] width 22 height 22
checkbox input "false"
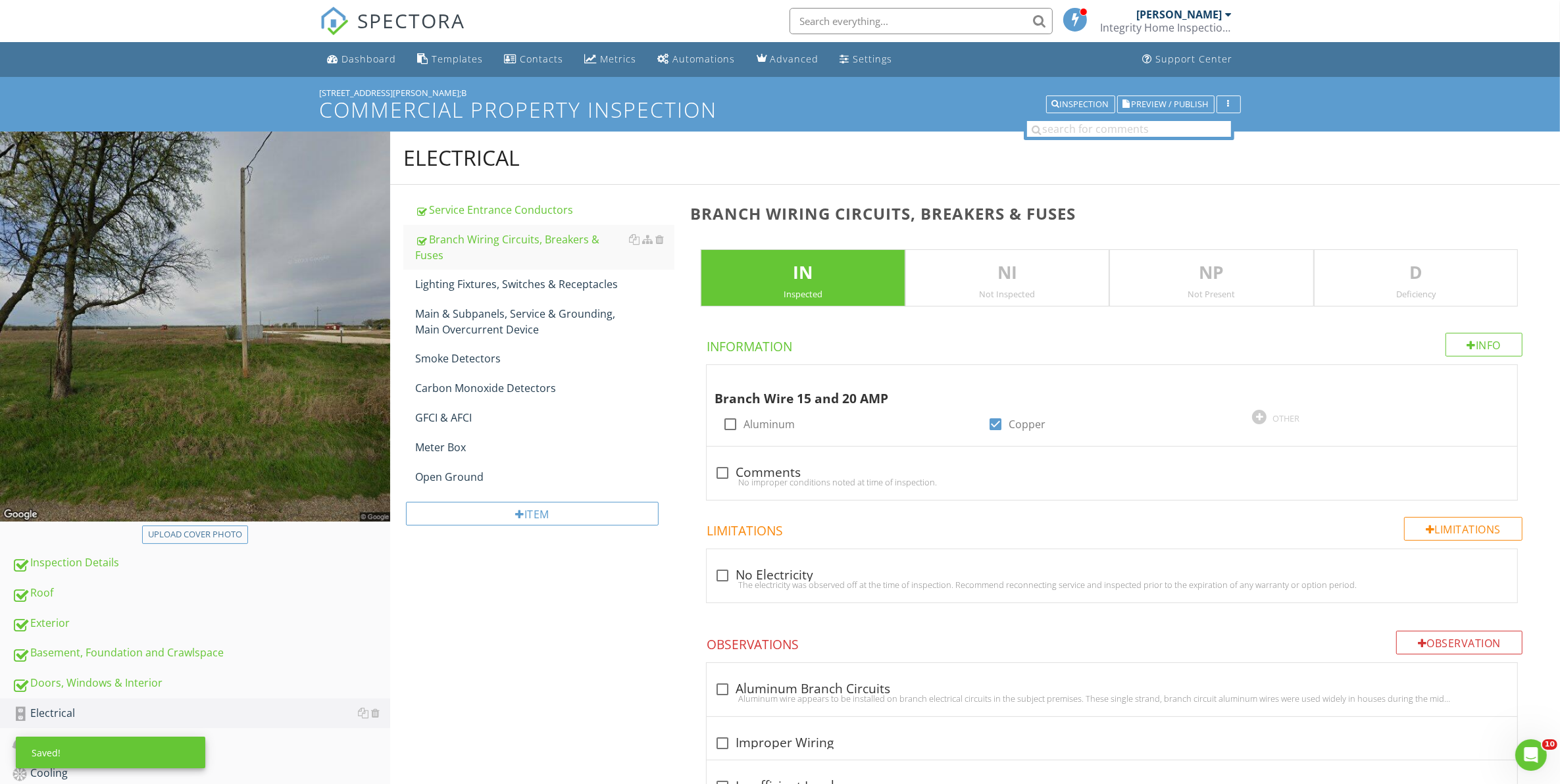
scroll to position [82, 0]
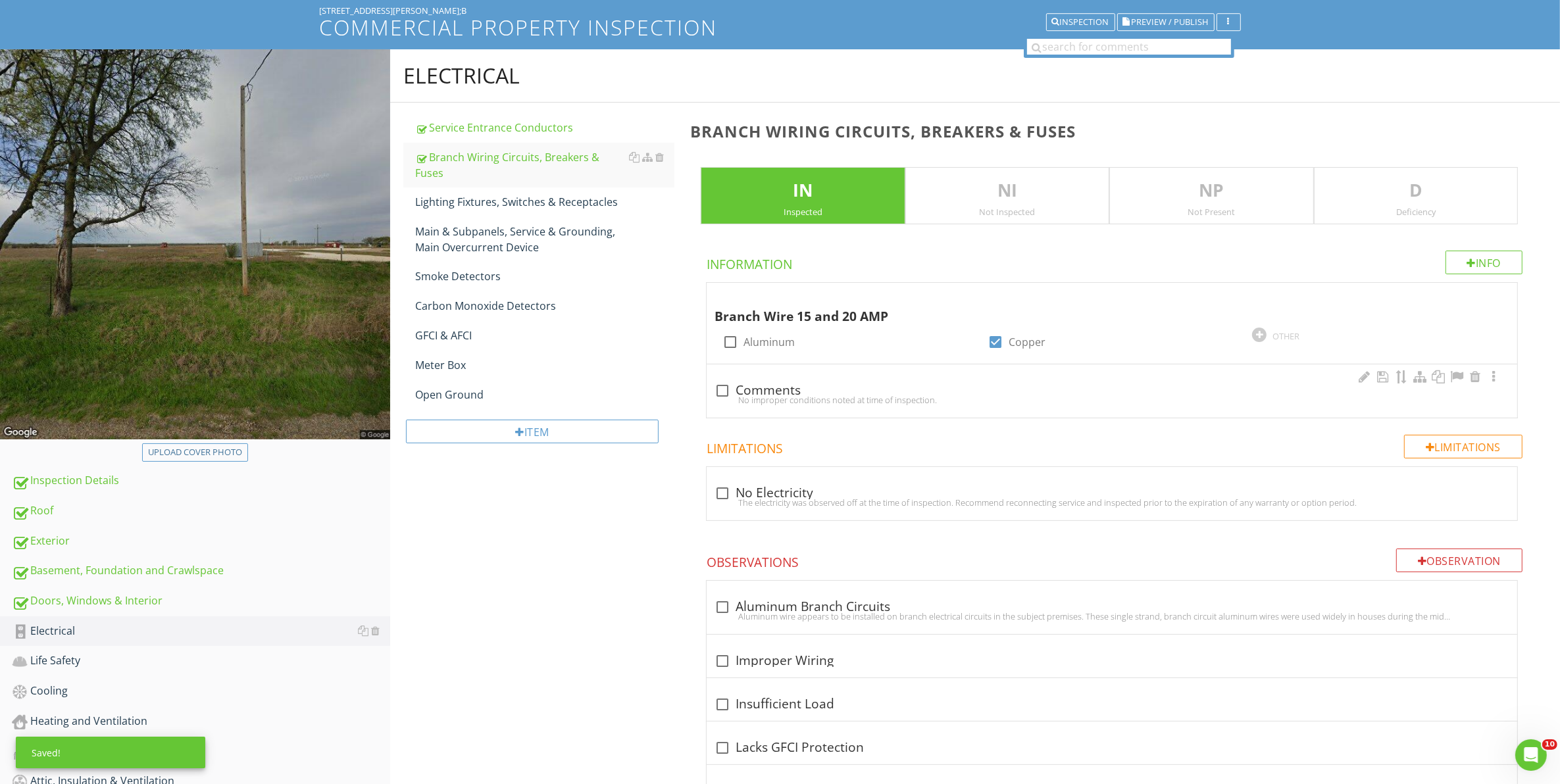
click at [717, 395] on div "No improper conditions noted at time of inspection." at bounding box center [1111, 400] width 794 height 10
checkbox input "true"
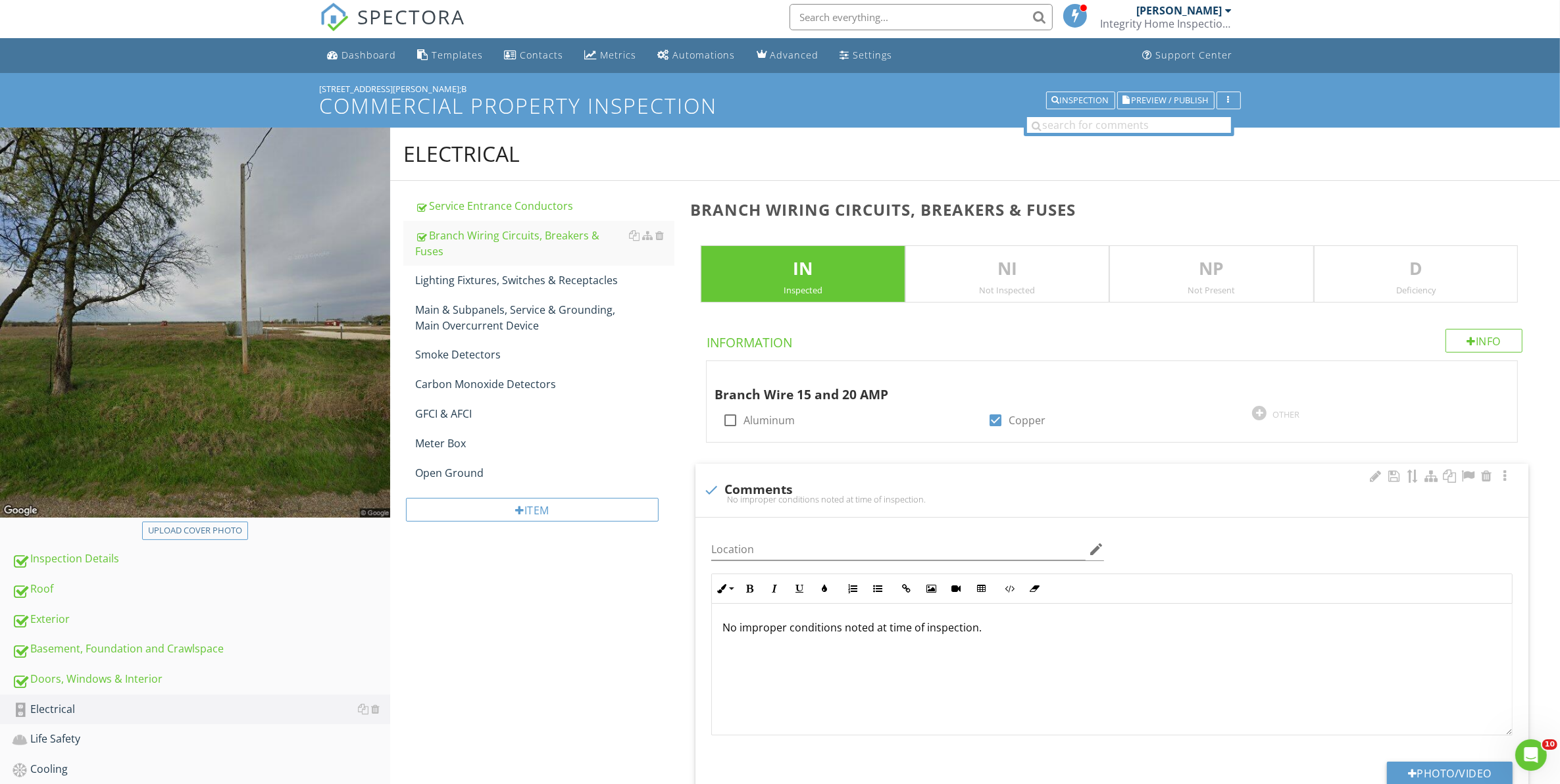
scroll to position [0, 0]
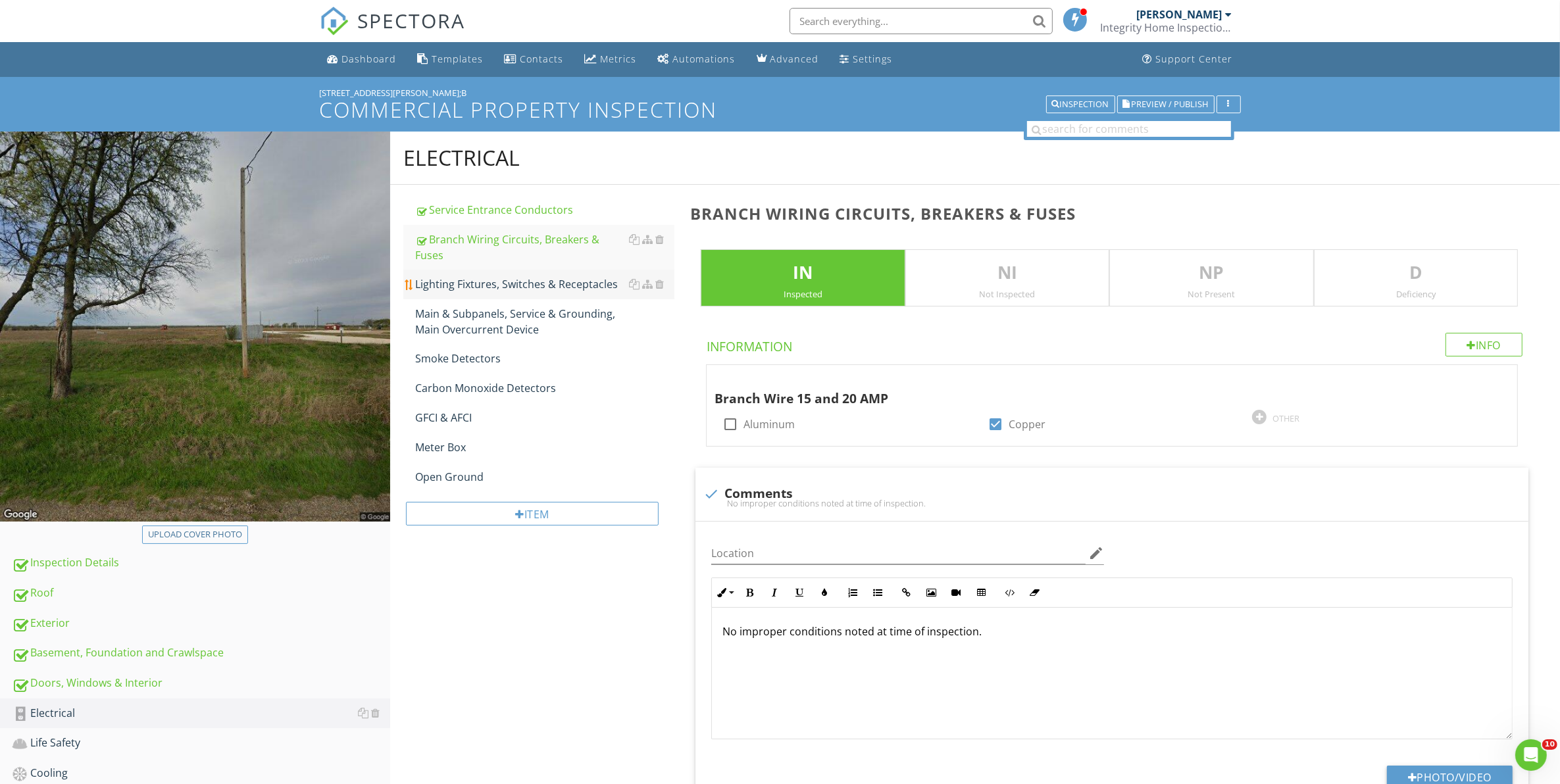
click at [485, 277] on div "Lighting Fixtures, Switches & Receptacles" at bounding box center [545, 284] width 260 height 16
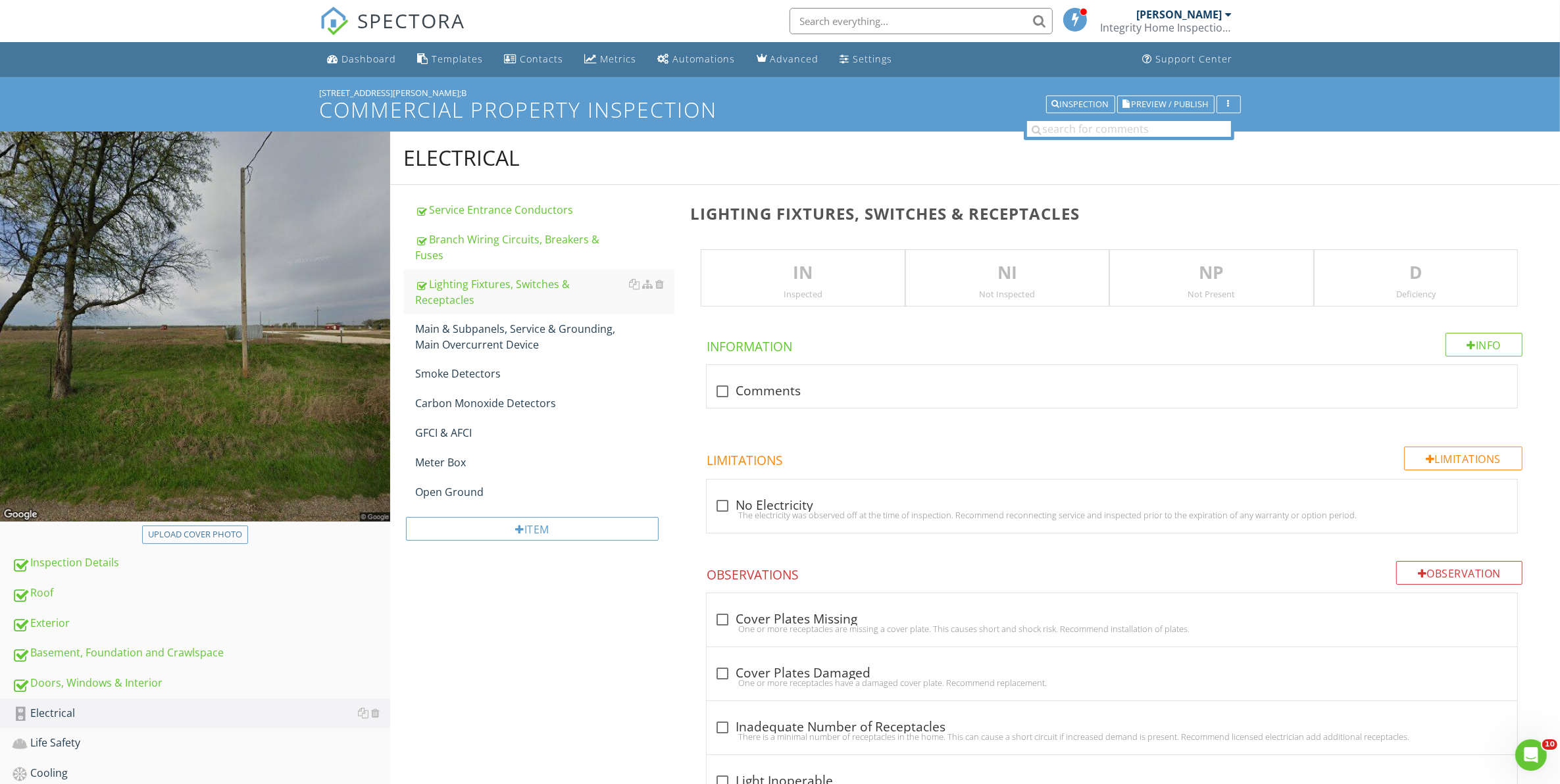
click at [826, 280] on p "IN" at bounding box center [802, 272] width 202 height 26
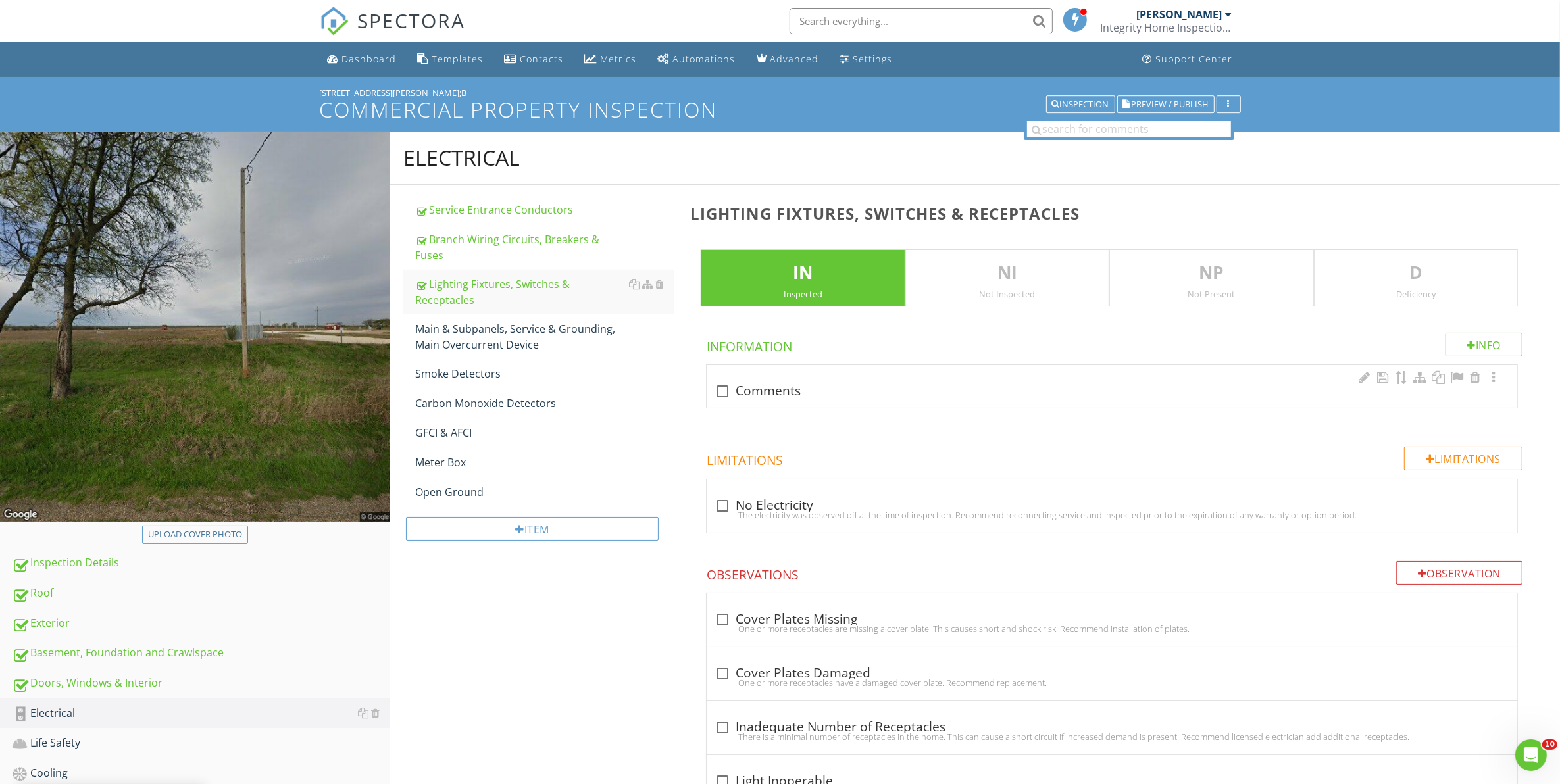
click at [717, 389] on div at bounding box center [722, 391] width 22 height 22
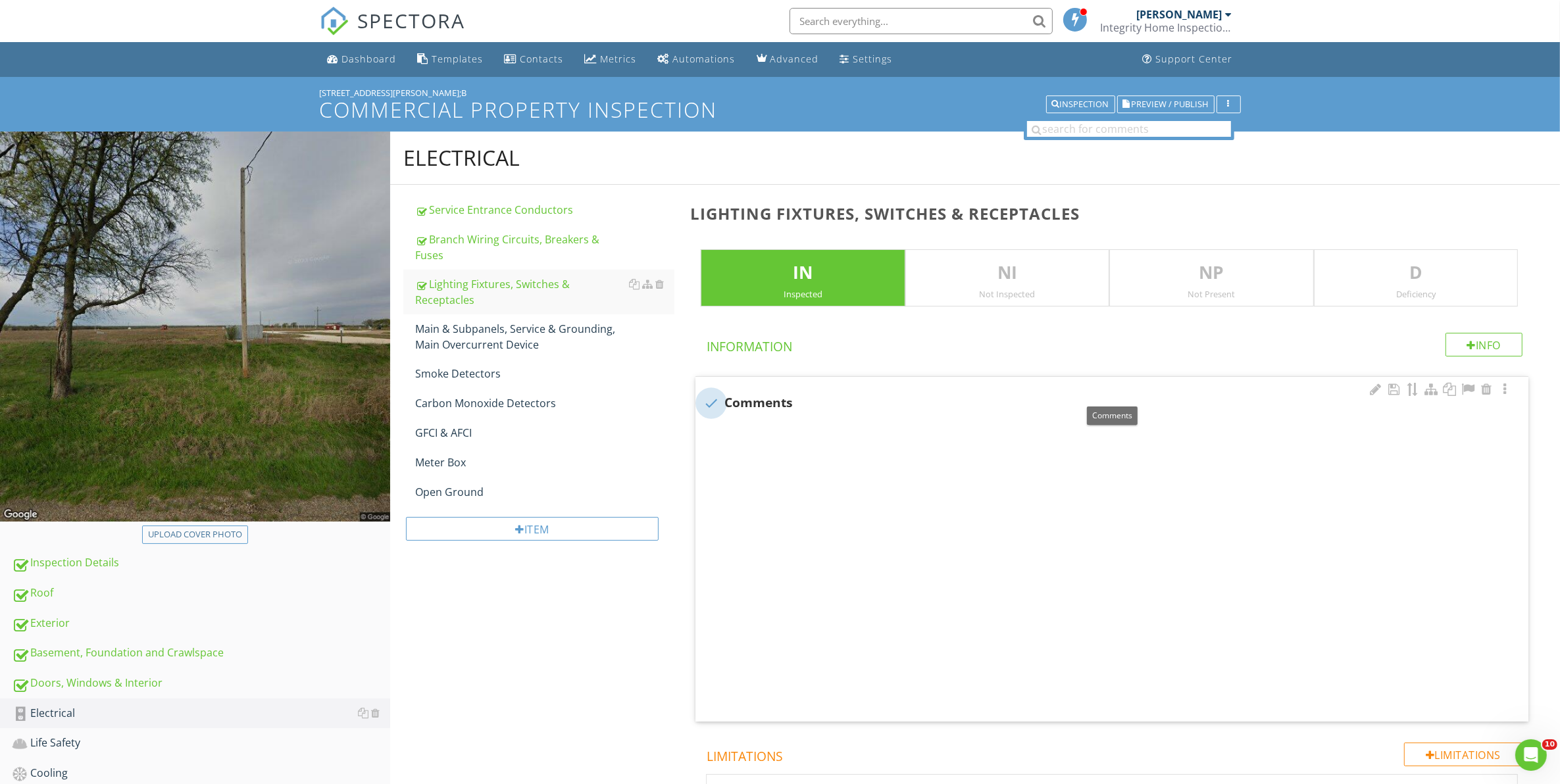
checkbox input "true"
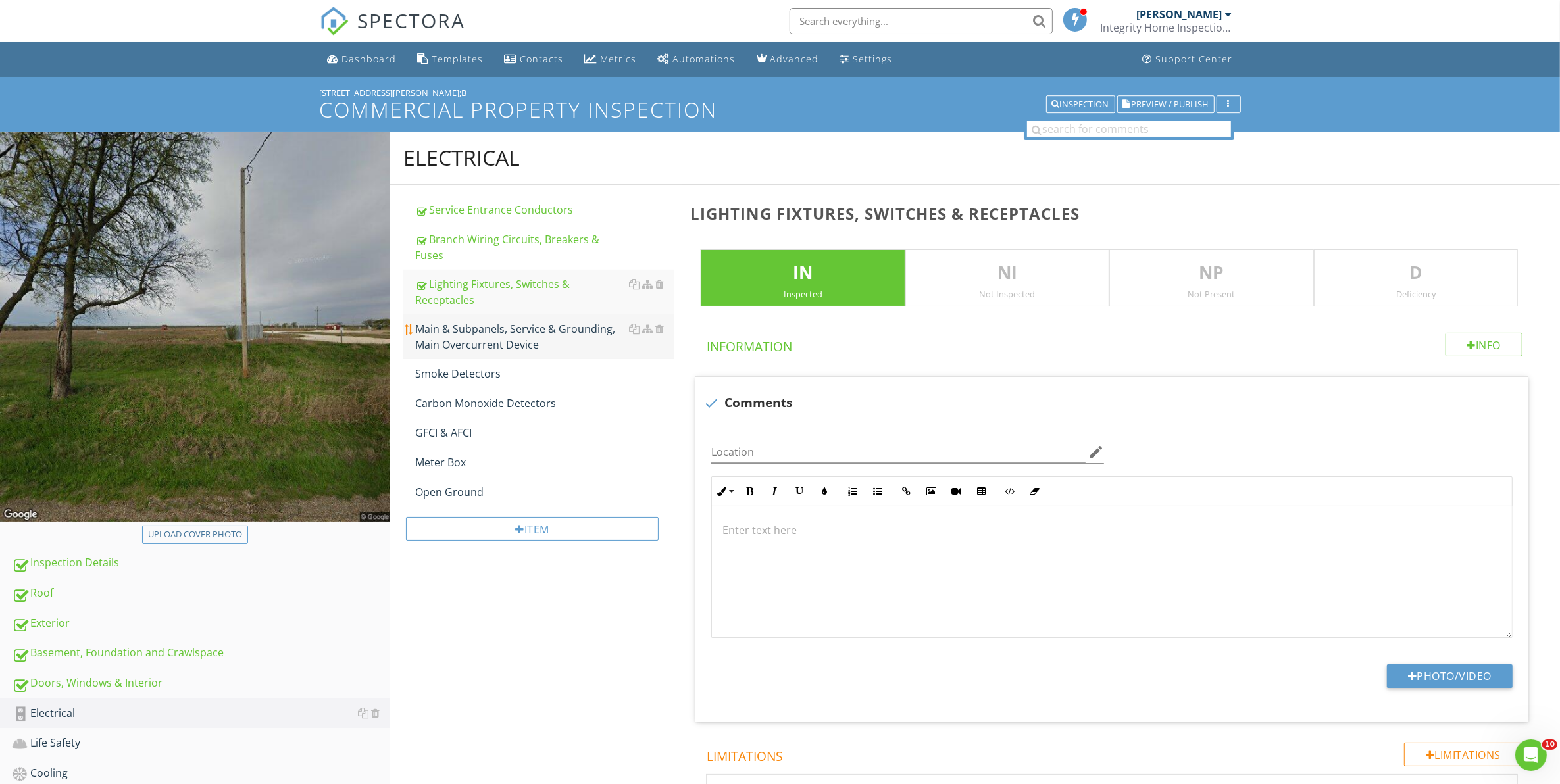
click at [452, 321] on div "Main & Subpanels, Service & Grounding, Main Overcurrent Device" at bounding box center [545, 336] width 260 height 31
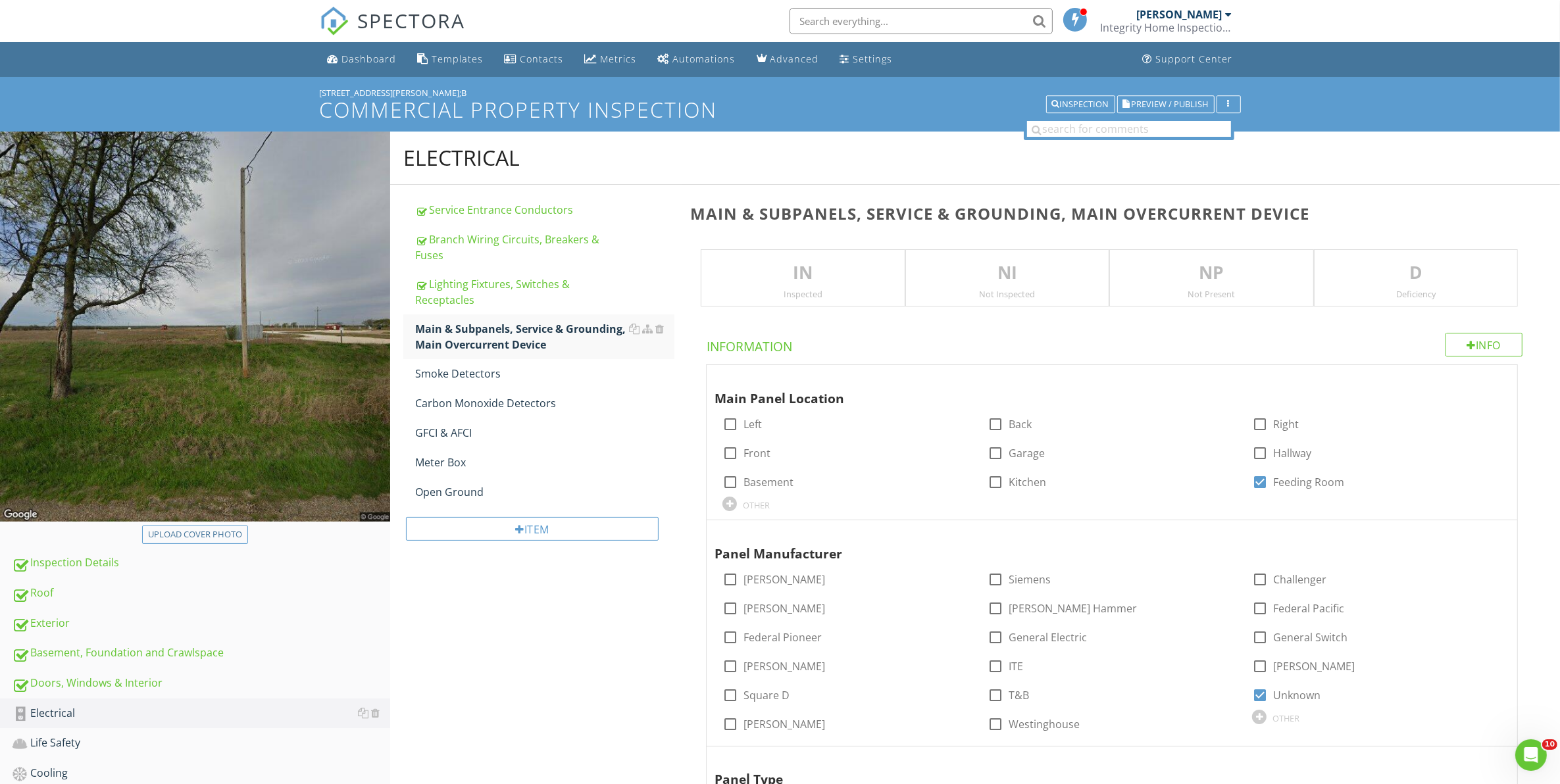
click at [832, 277] on p "IN" at bounding box center [802, 272] width 202 height 26
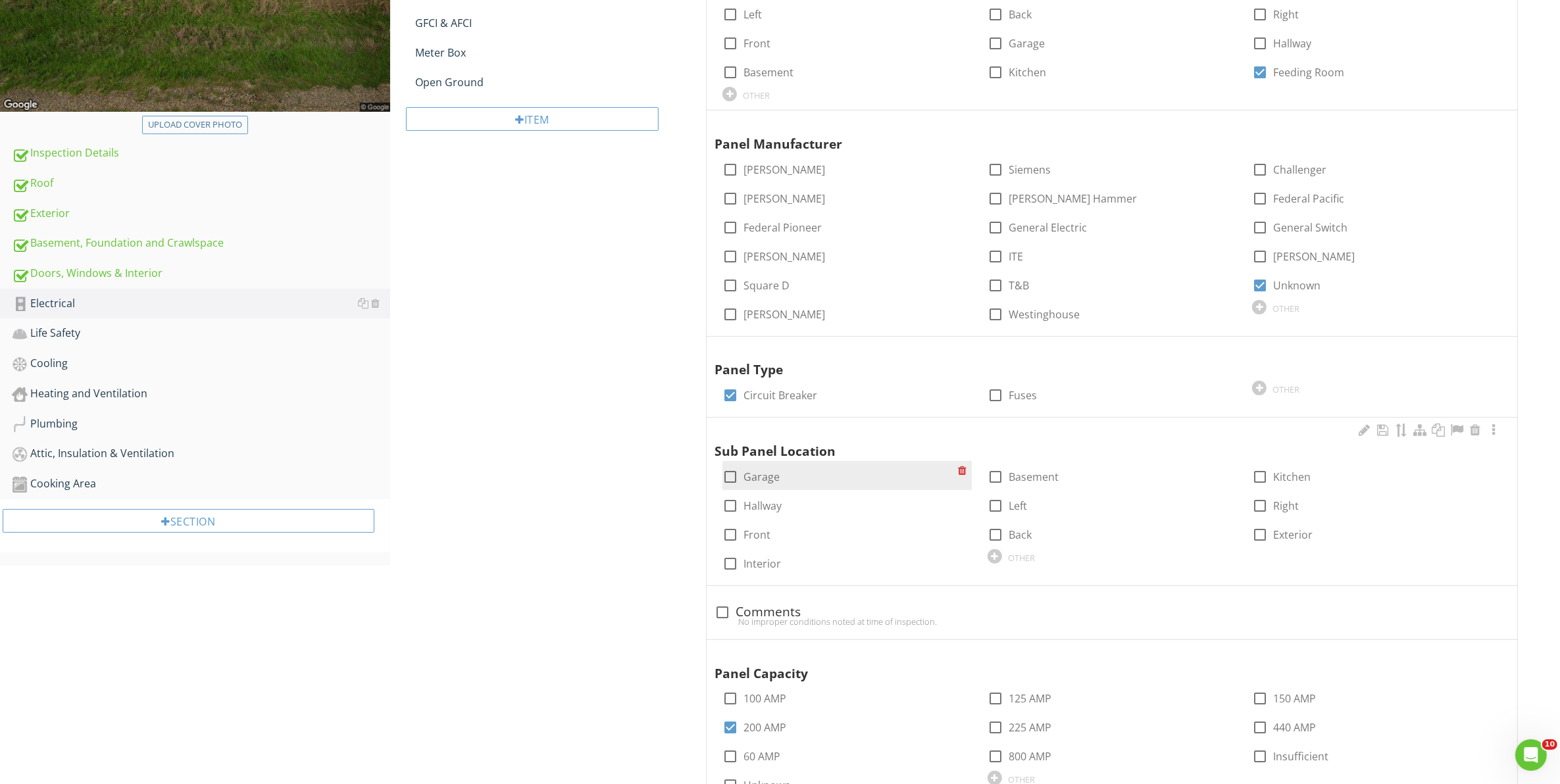
scroll to position [411, 0]
click at [732, 563] on div at bounding box center [730, 562] width 22 height 22
checkbox input "true"
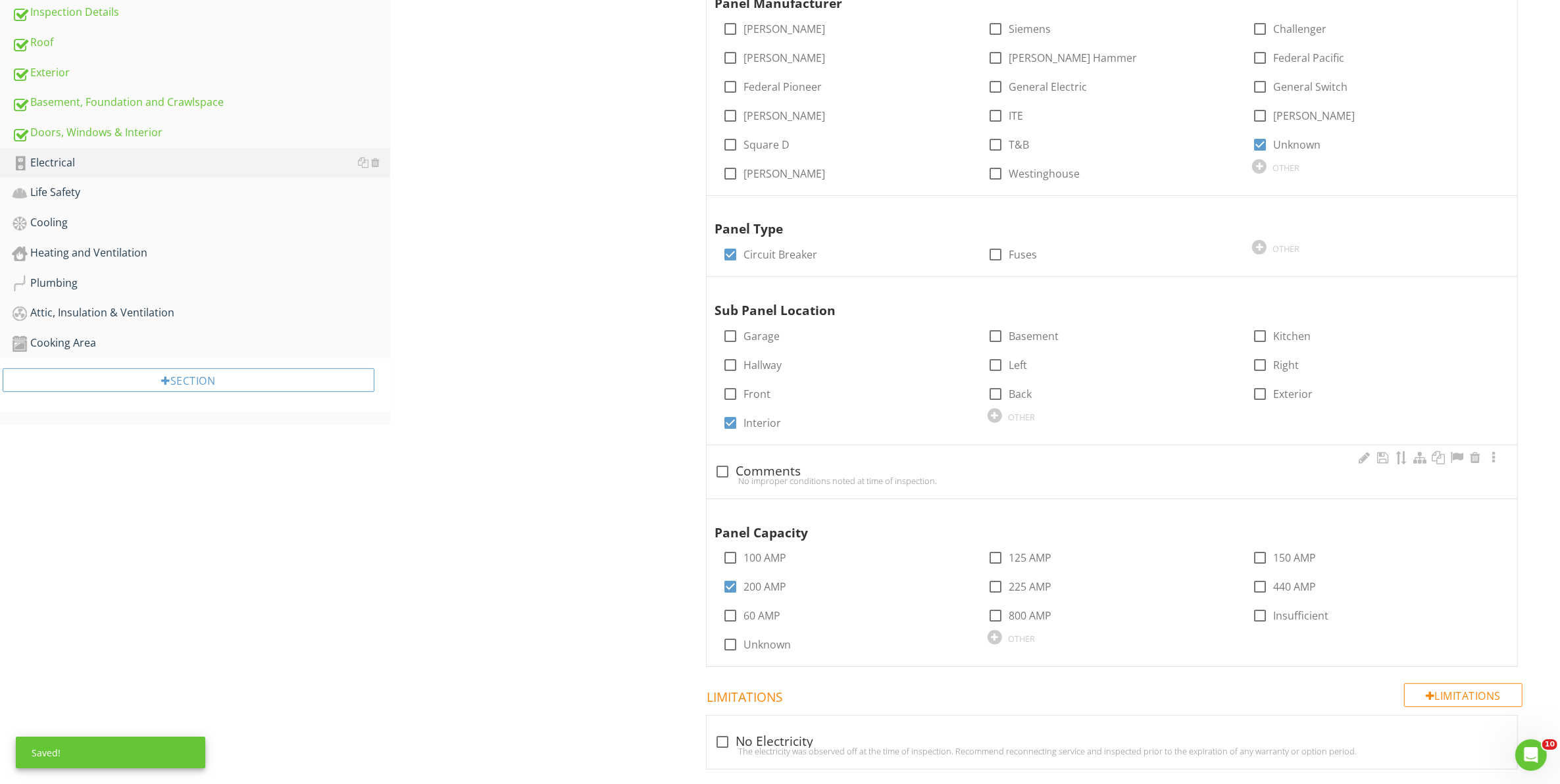
scroll to position [575, 0]
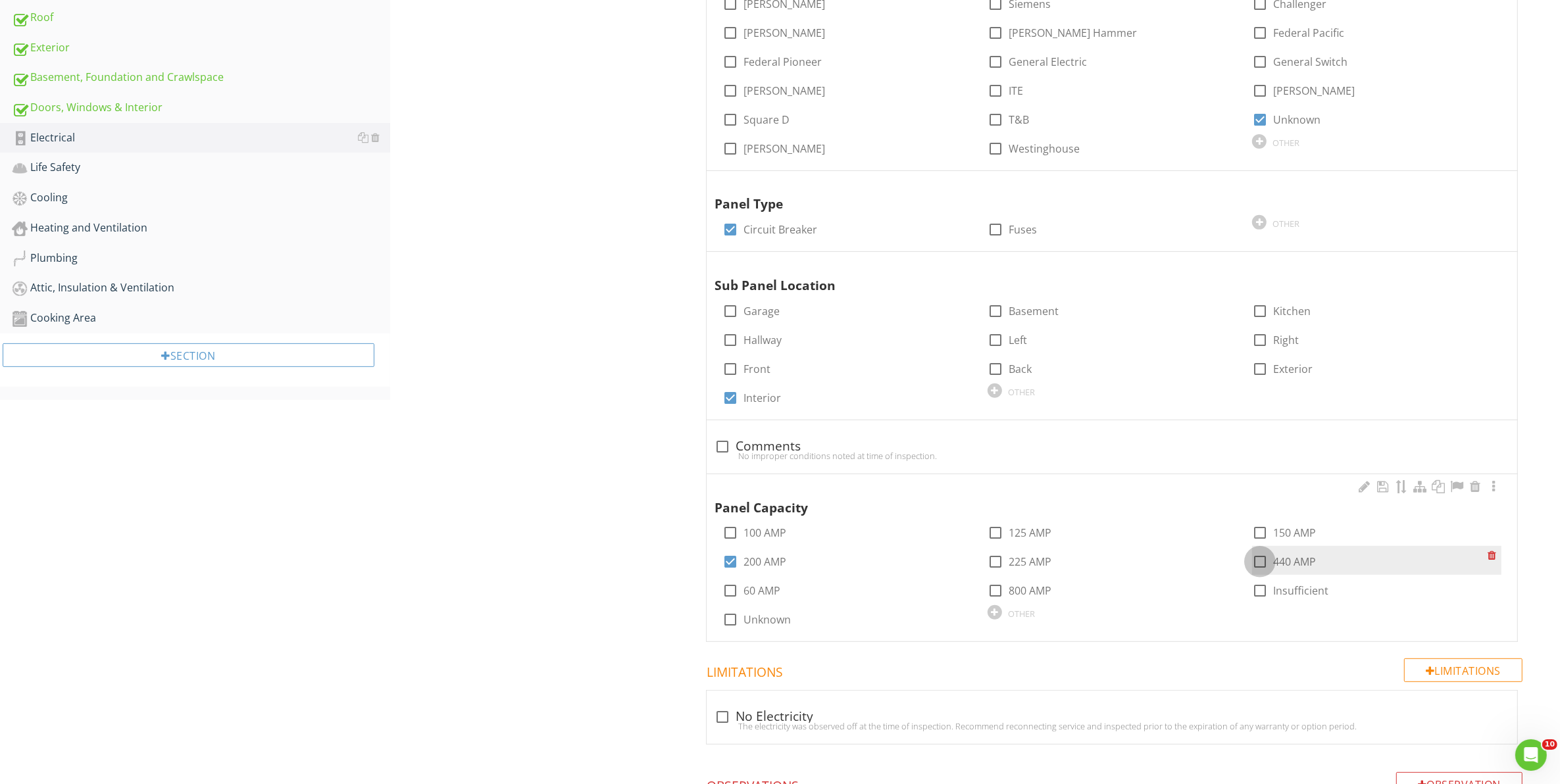
click at [1255, 563] on div at bounding box center [1260, 562] width 22 height 22
checkbox input "true"
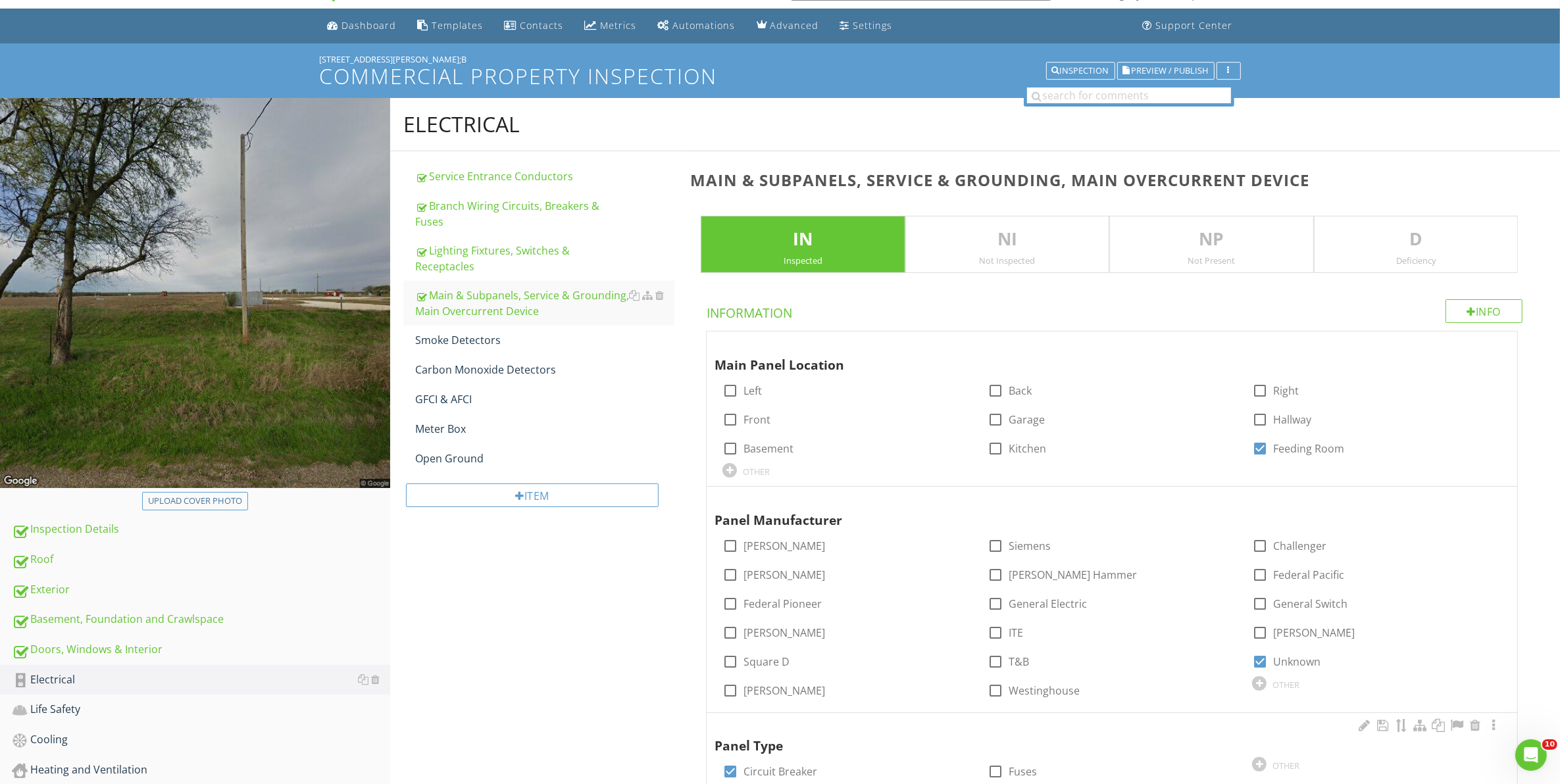
scroll to position [27, 0]
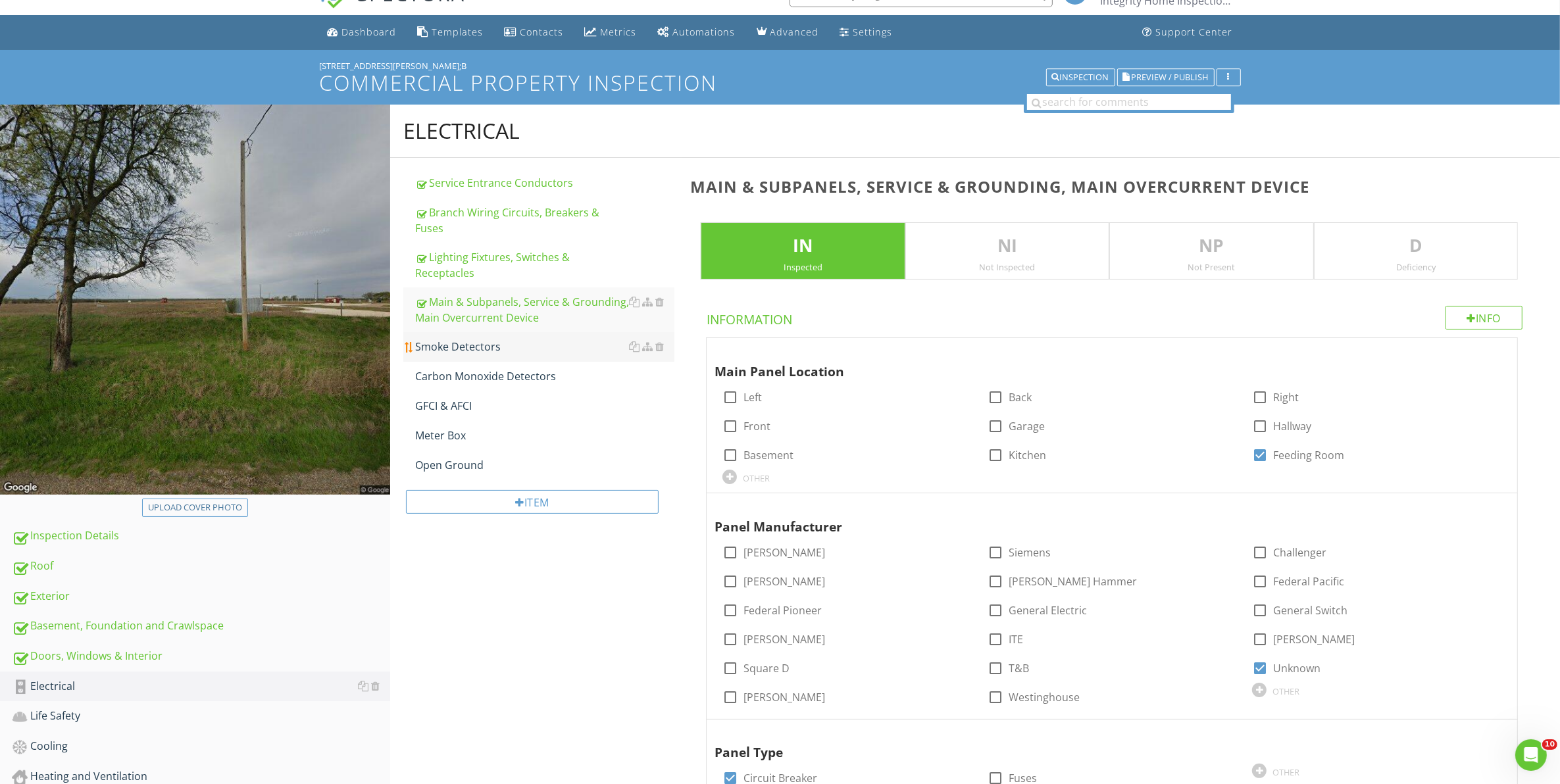
click at [446, 338] on div "Smoke Detectors" at bounding box center [545, 346] width 260 height 16
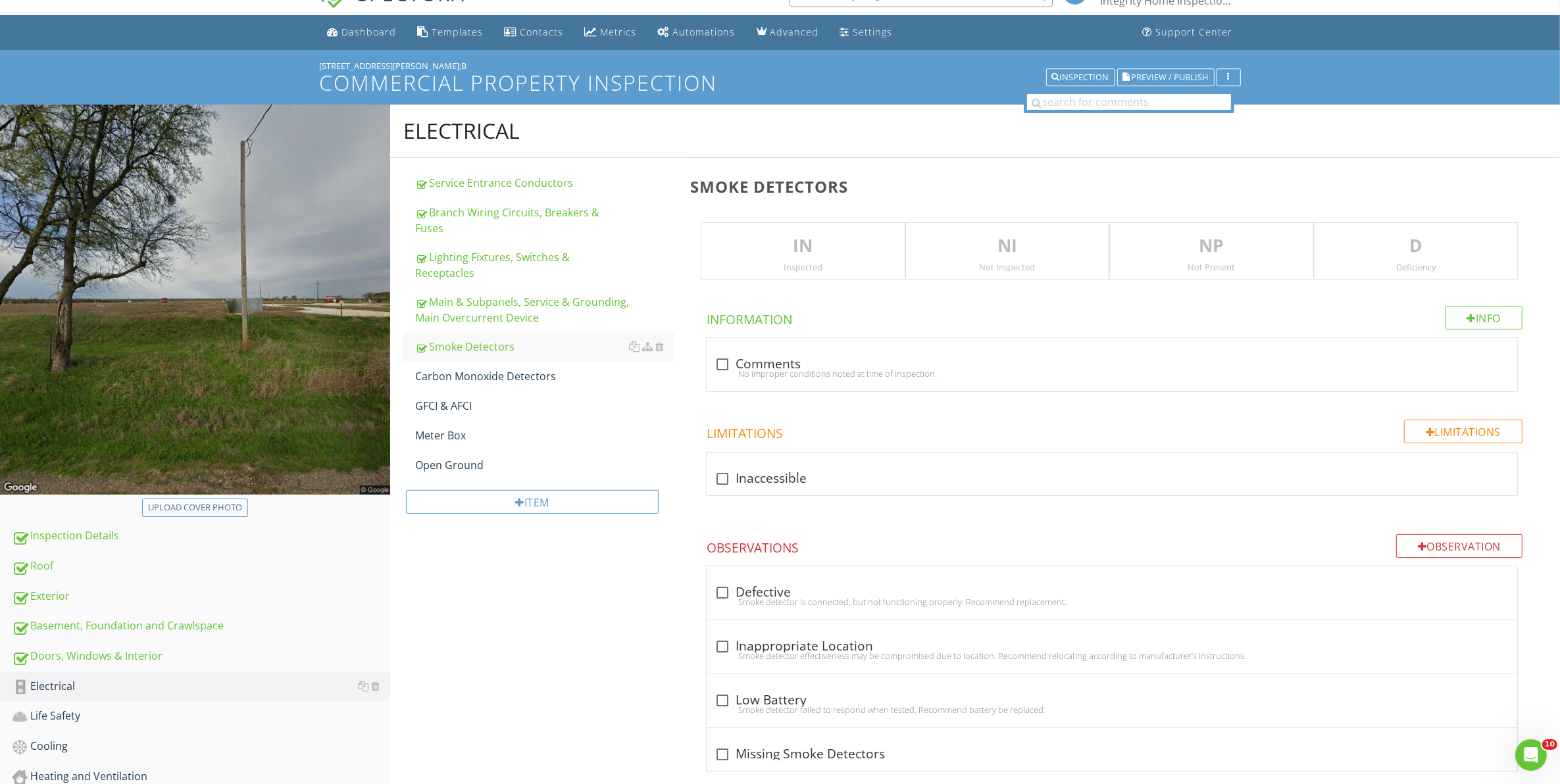
click at [831, 250] on p "IN" at bounding box center [802, 245] width 202 height 26
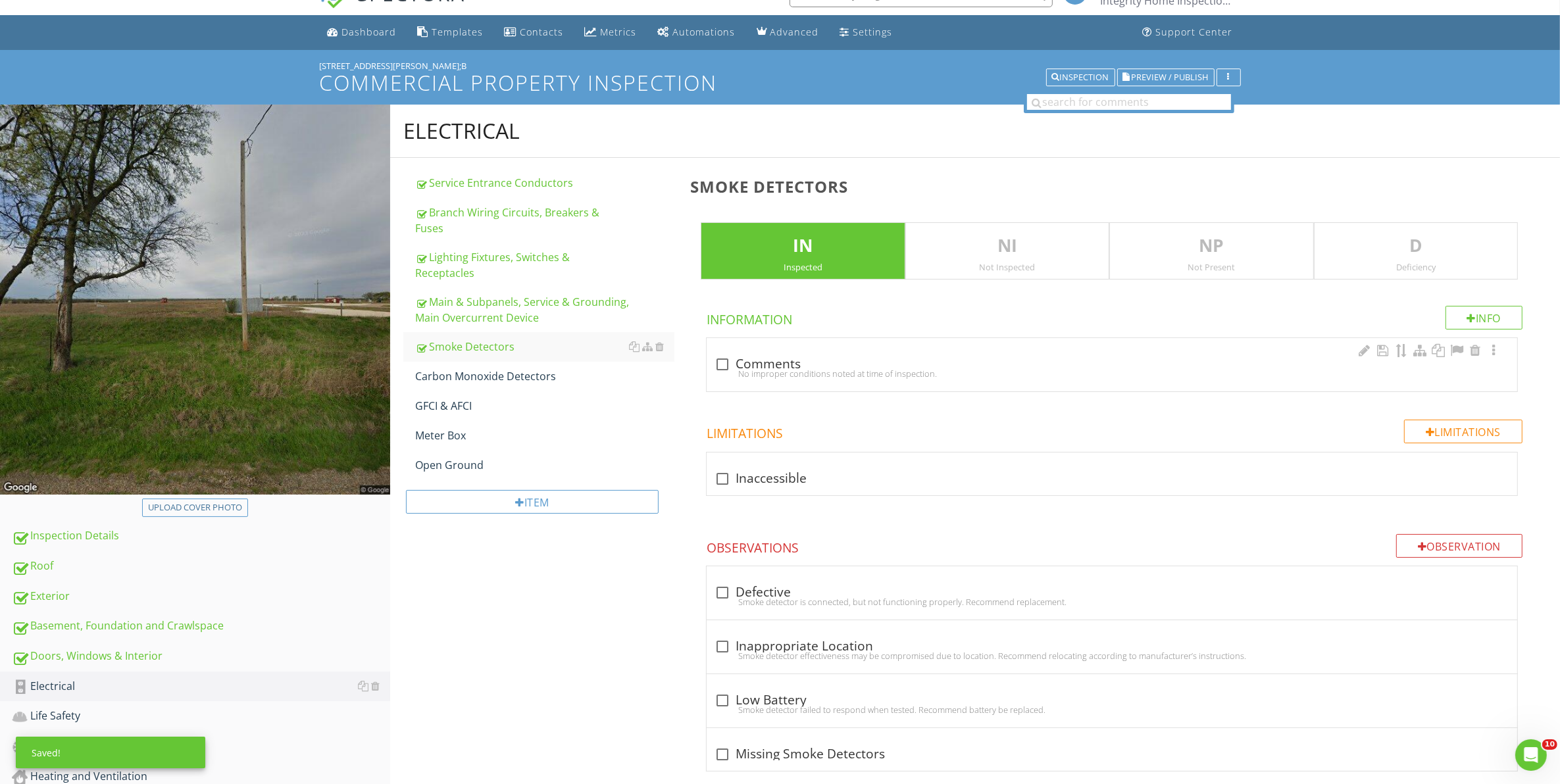
click at [725, 367] on div at bounding box center [722, 365] width 22 height 22
checkbox input "true"
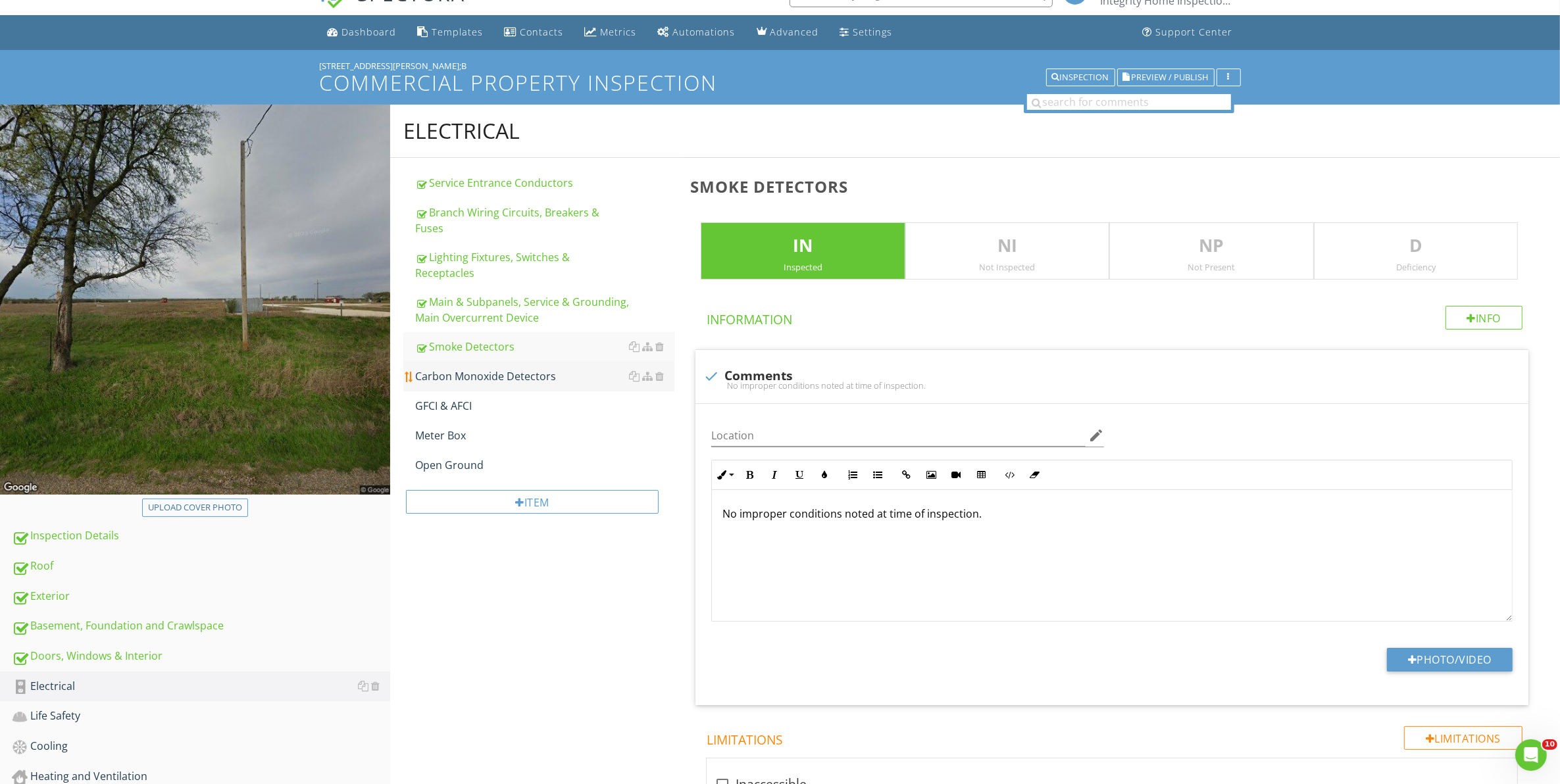
click at [505, 368] on div "Carbon Monoxide Detectors" at bounding box center [545, 376] width 260 height 16
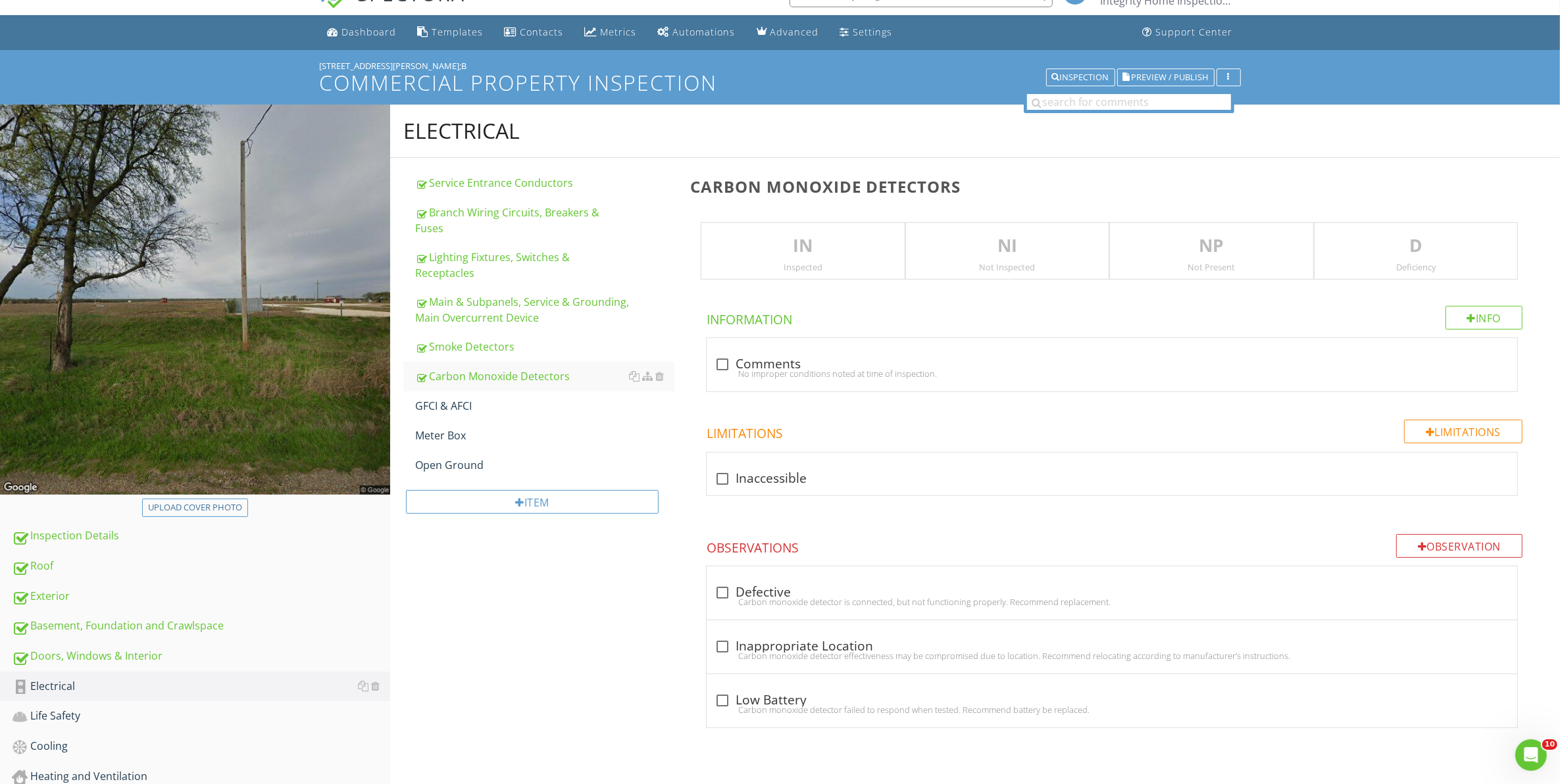
click at [812, 260] on div "IN Inspected" at bounding box center [802, 251] width 204 height 58
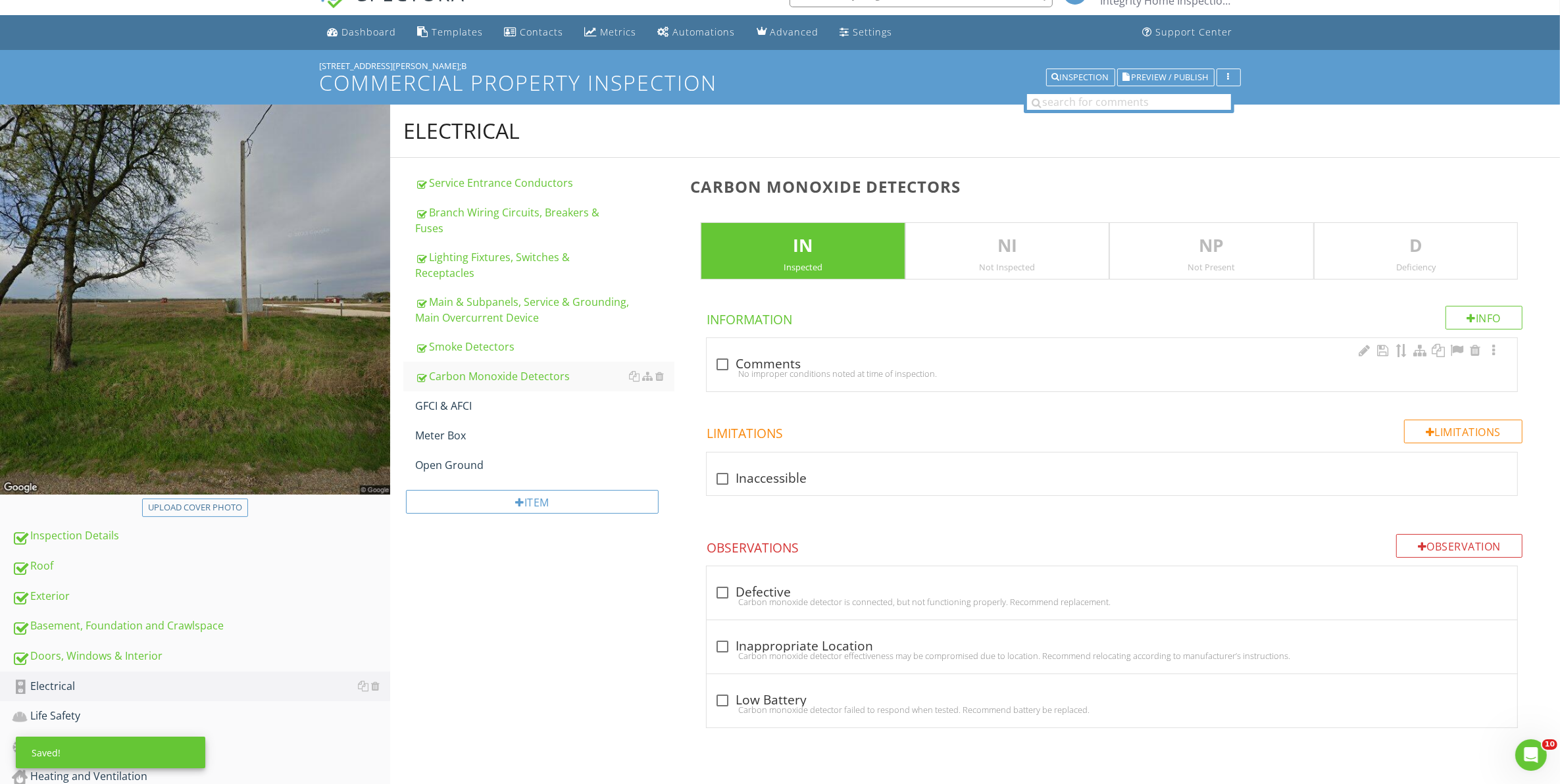
click at [721, 369] on div "No improper conditions noted at time of inspection." at bounding box center [1111, 373] width 794 height 10
checkbox input "true"
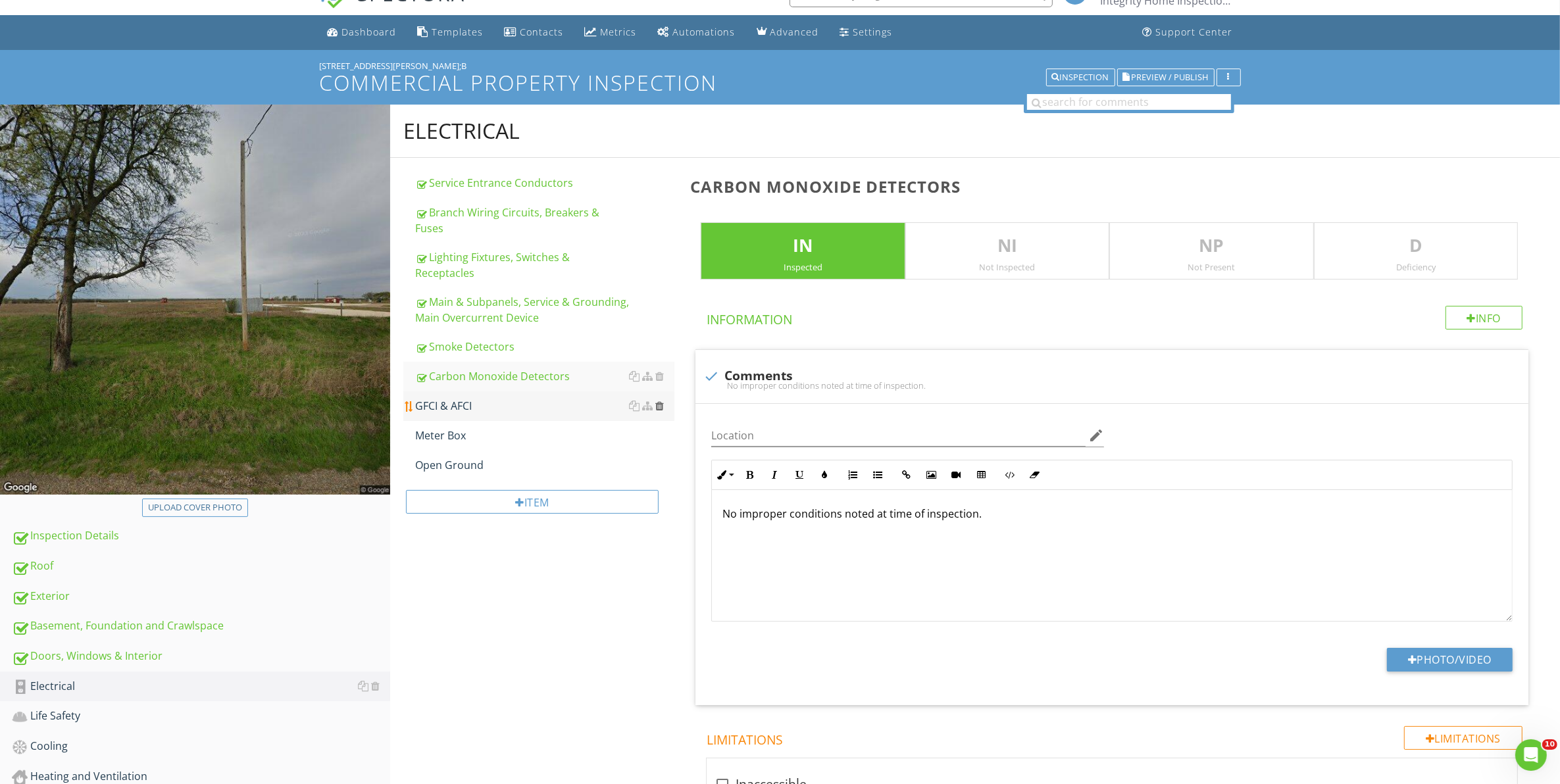
click at [660, 401] on div at bounding box center [659, 406] width 8 height 10
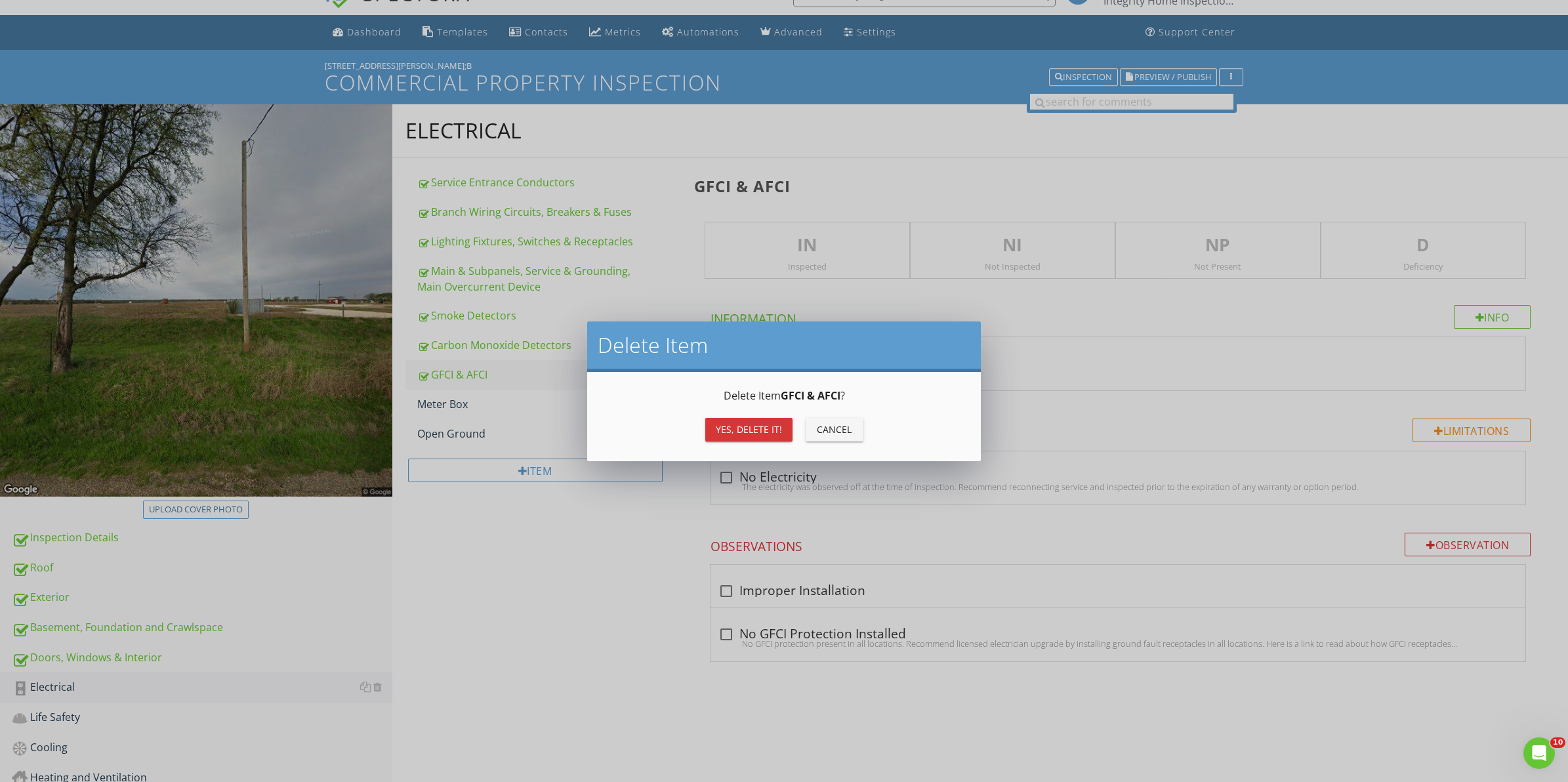
click at [743, 440] on button "Yes, Delete it!" at bounding box center [749, 429] width 87 height 24
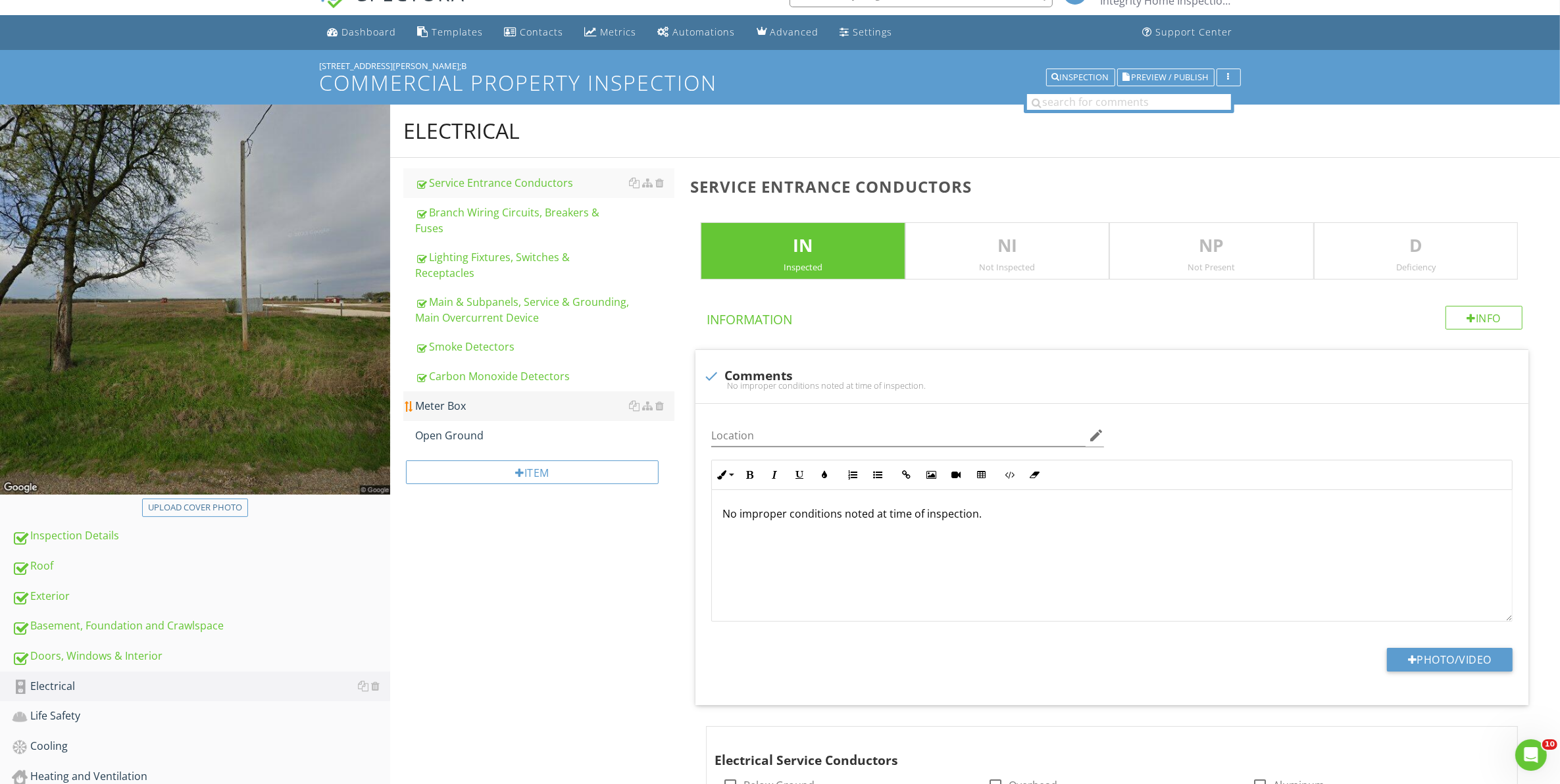
click at [457, 397] on div "Meter Box" at bounding box center [545, 405] width 260 height 16
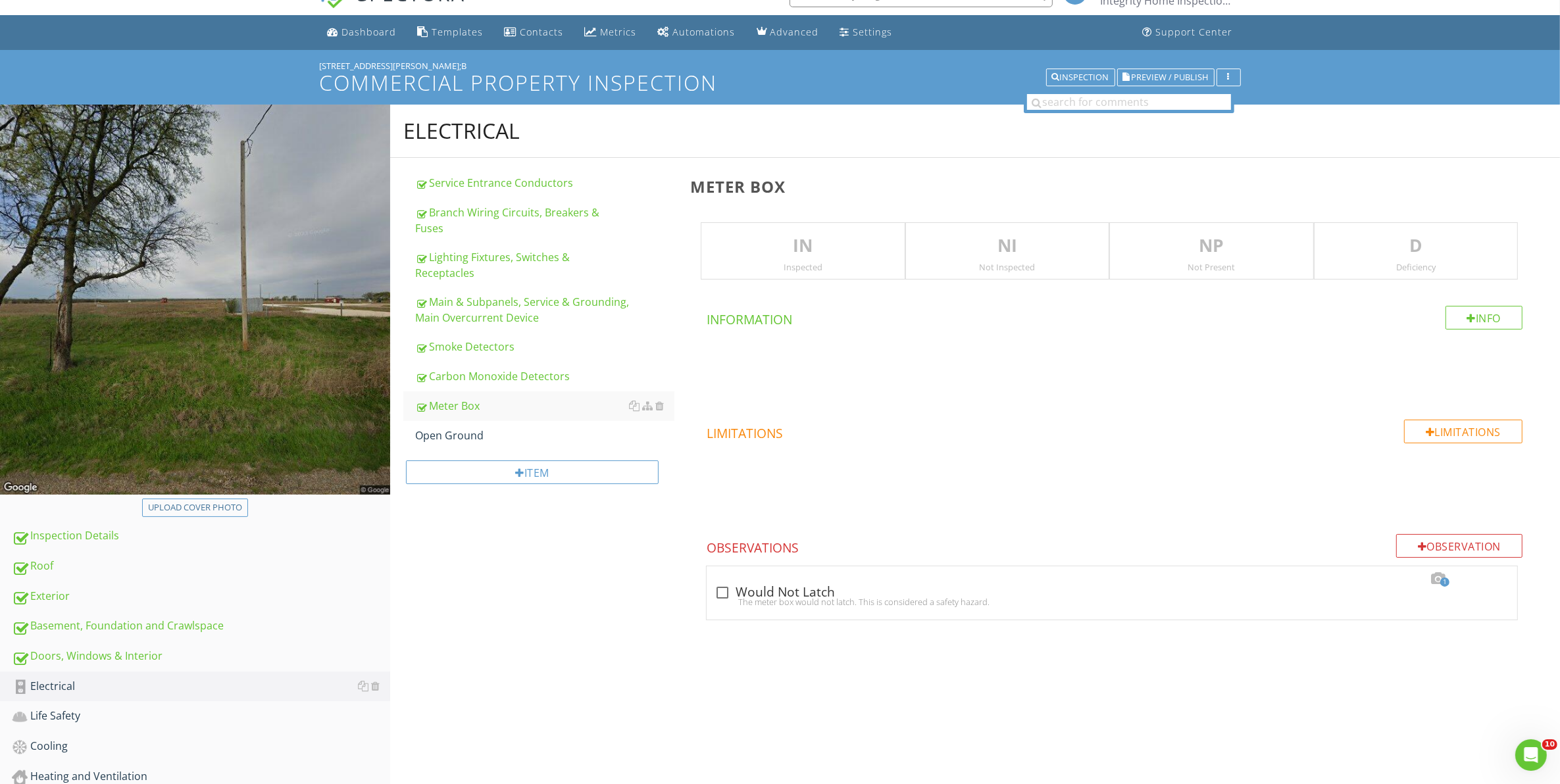
click at [796, 273] on div "IN Inspected" at bounding box center [802, 251] width 204 height 58
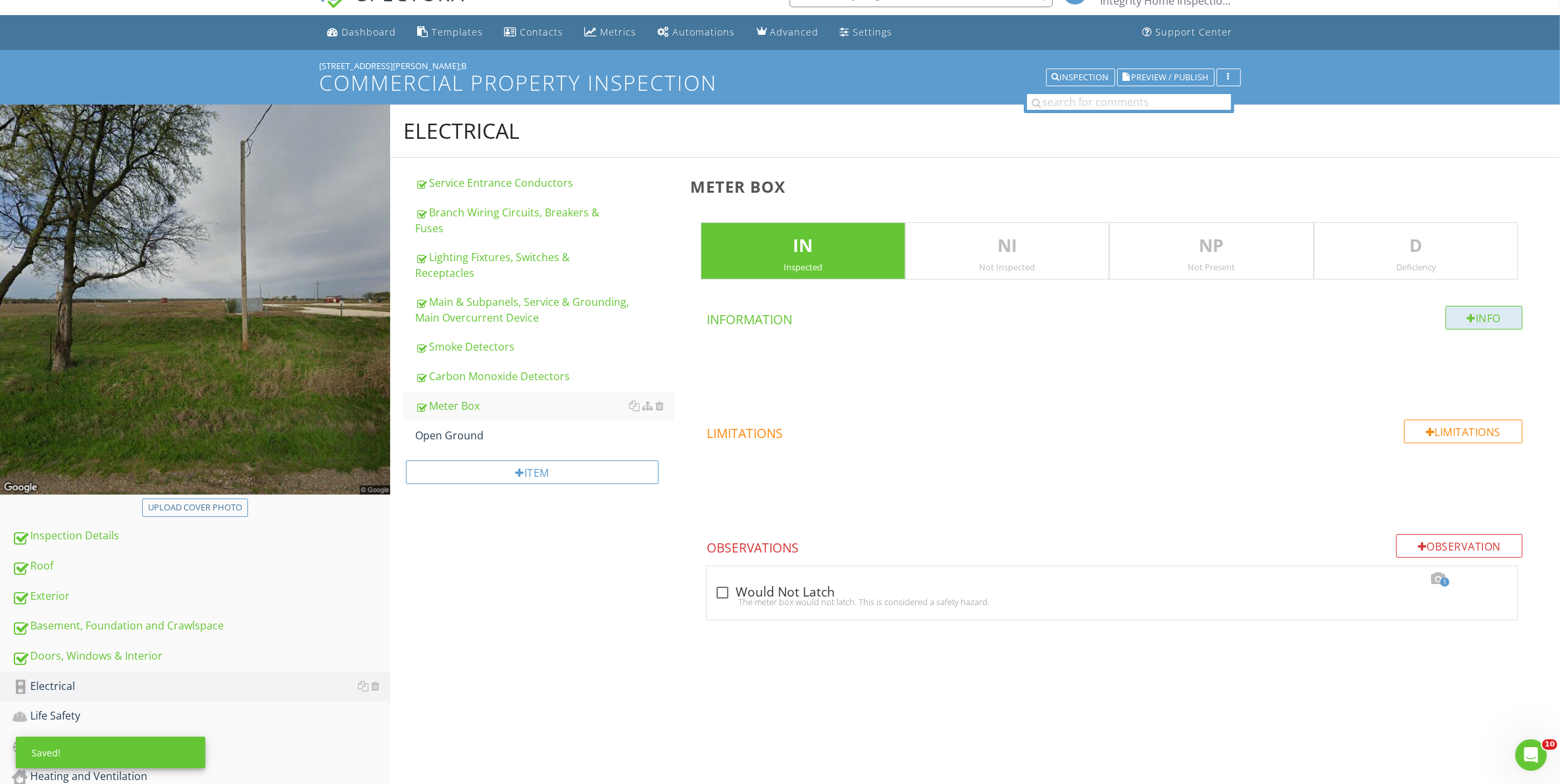
click at [1497, 323] on div "Info" at bounding box center [1484, 318] width 78 height 24
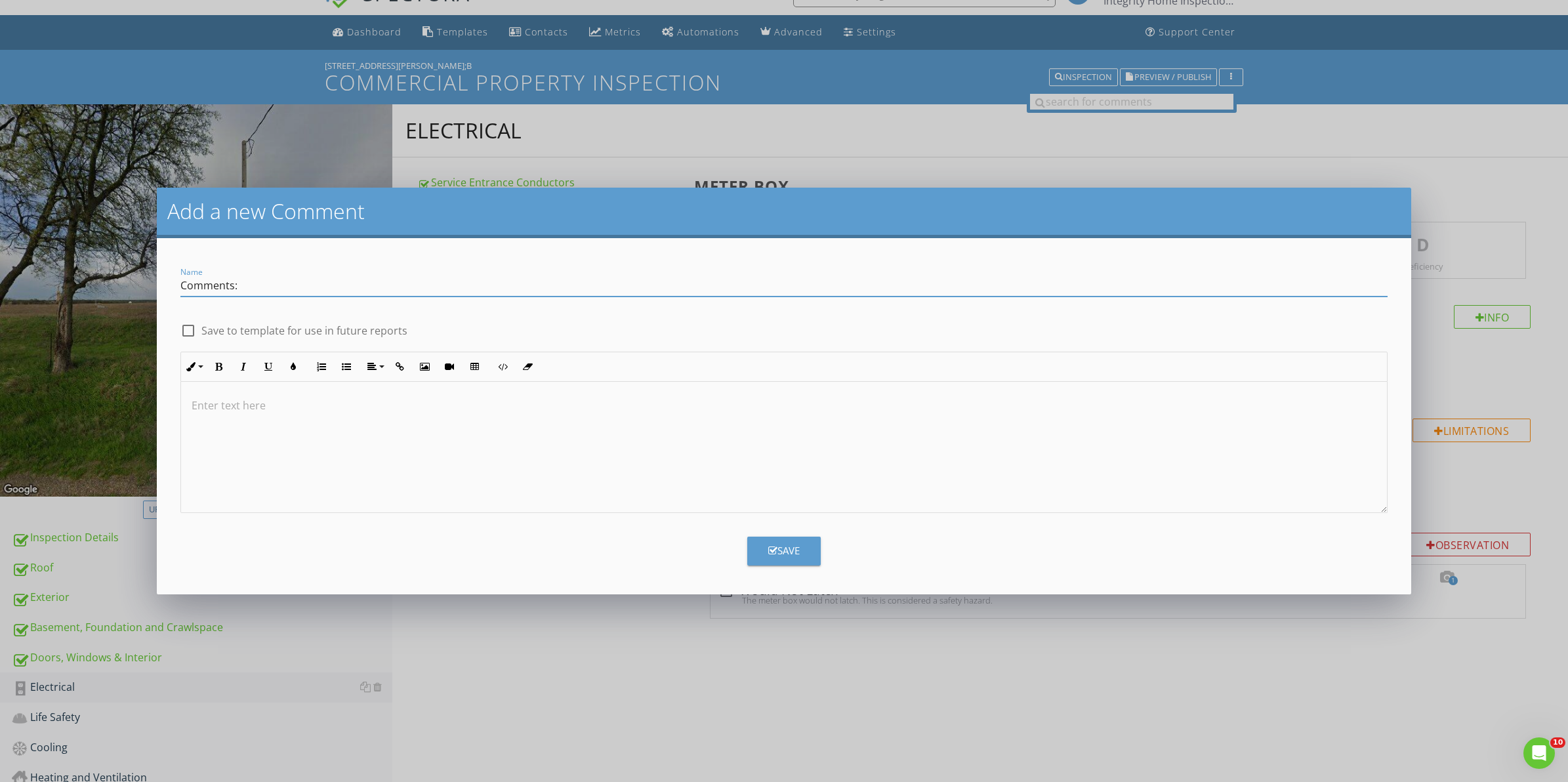
type input "Comments:"
click at [184, 326] on div at bounding box center [188, 331] width 22 height 22
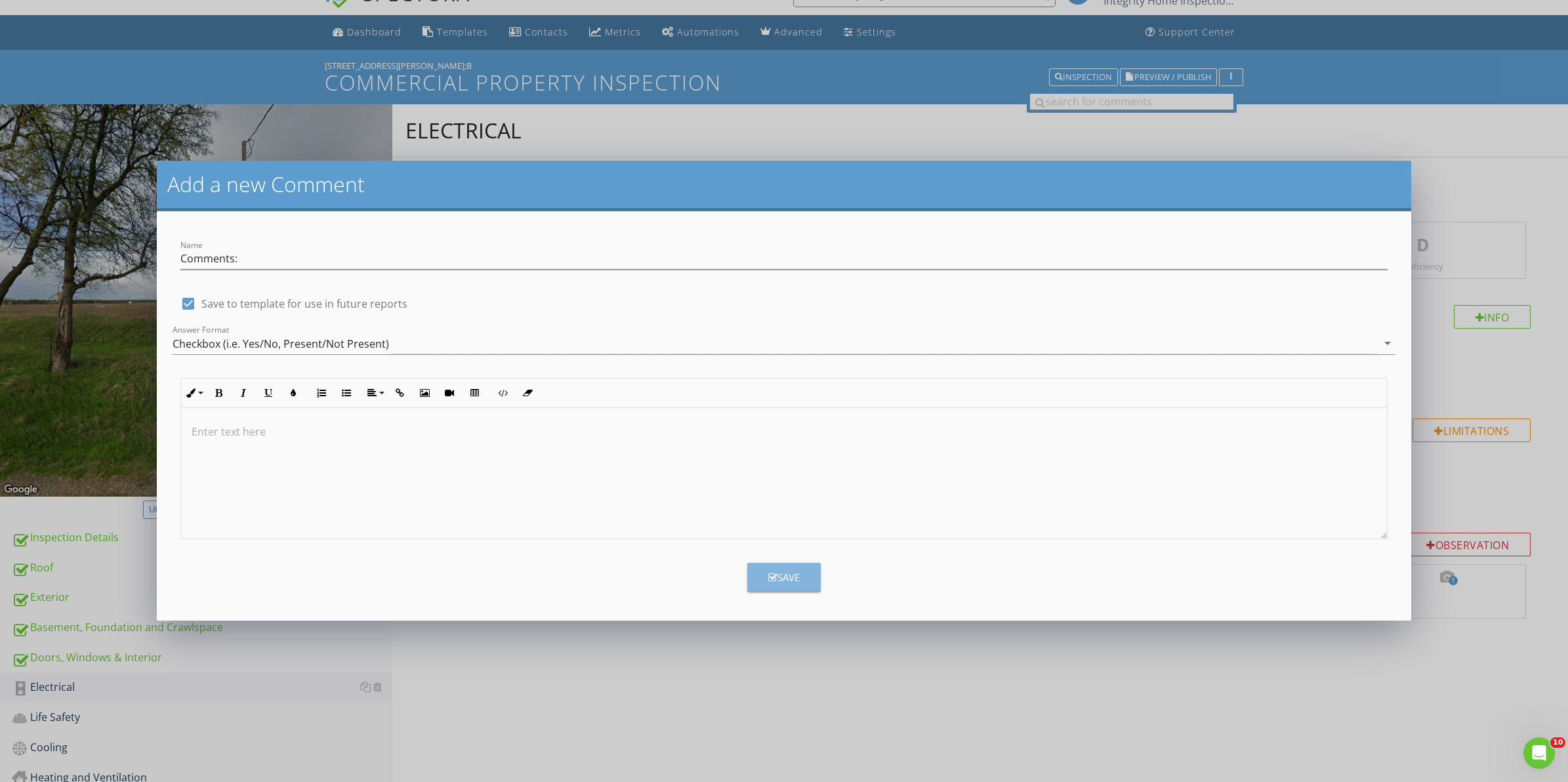
click at [769, 575] on icon "button" at bounding box center [773, 578] width 9 height 10
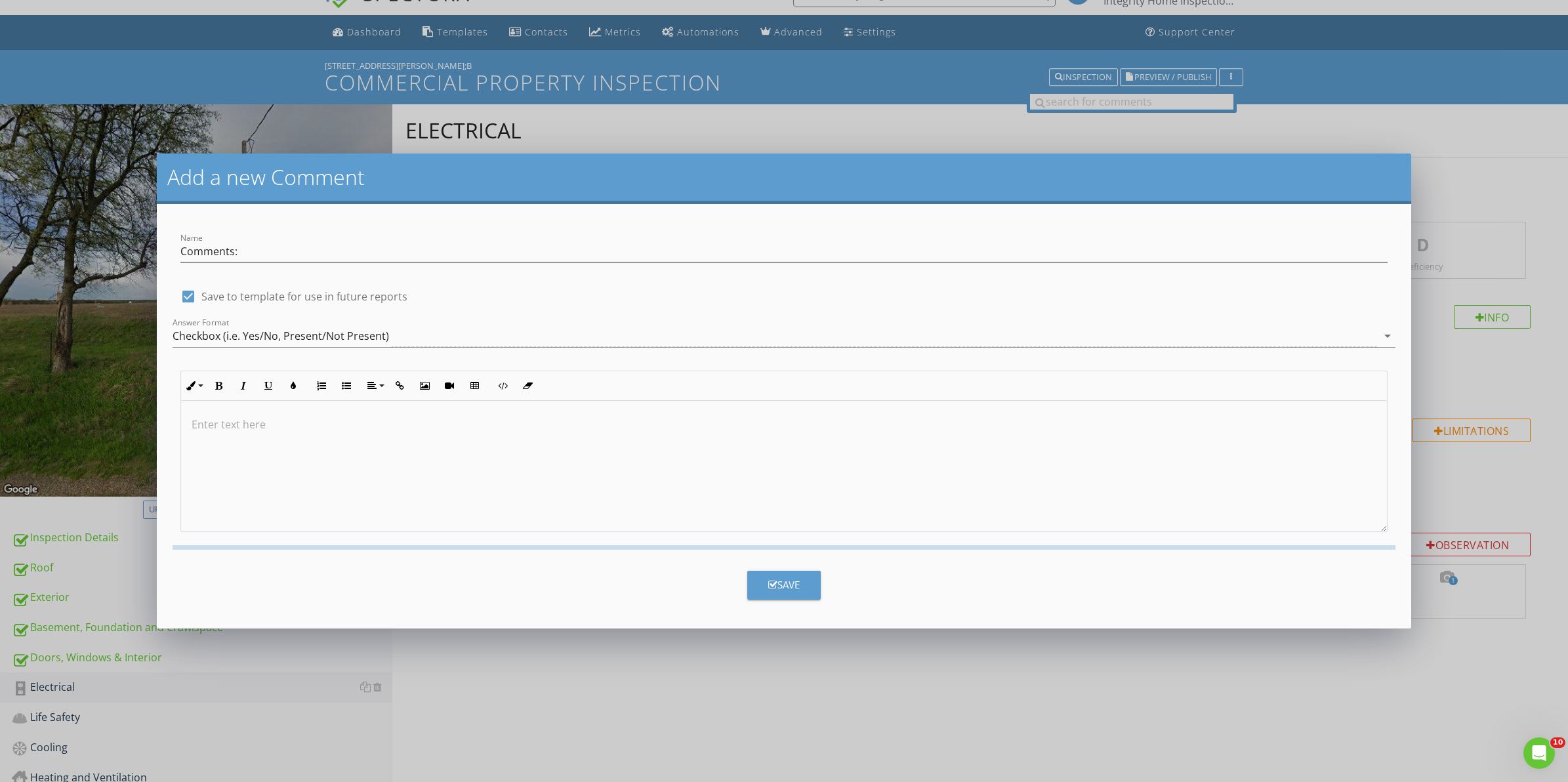
checkbox input "false"
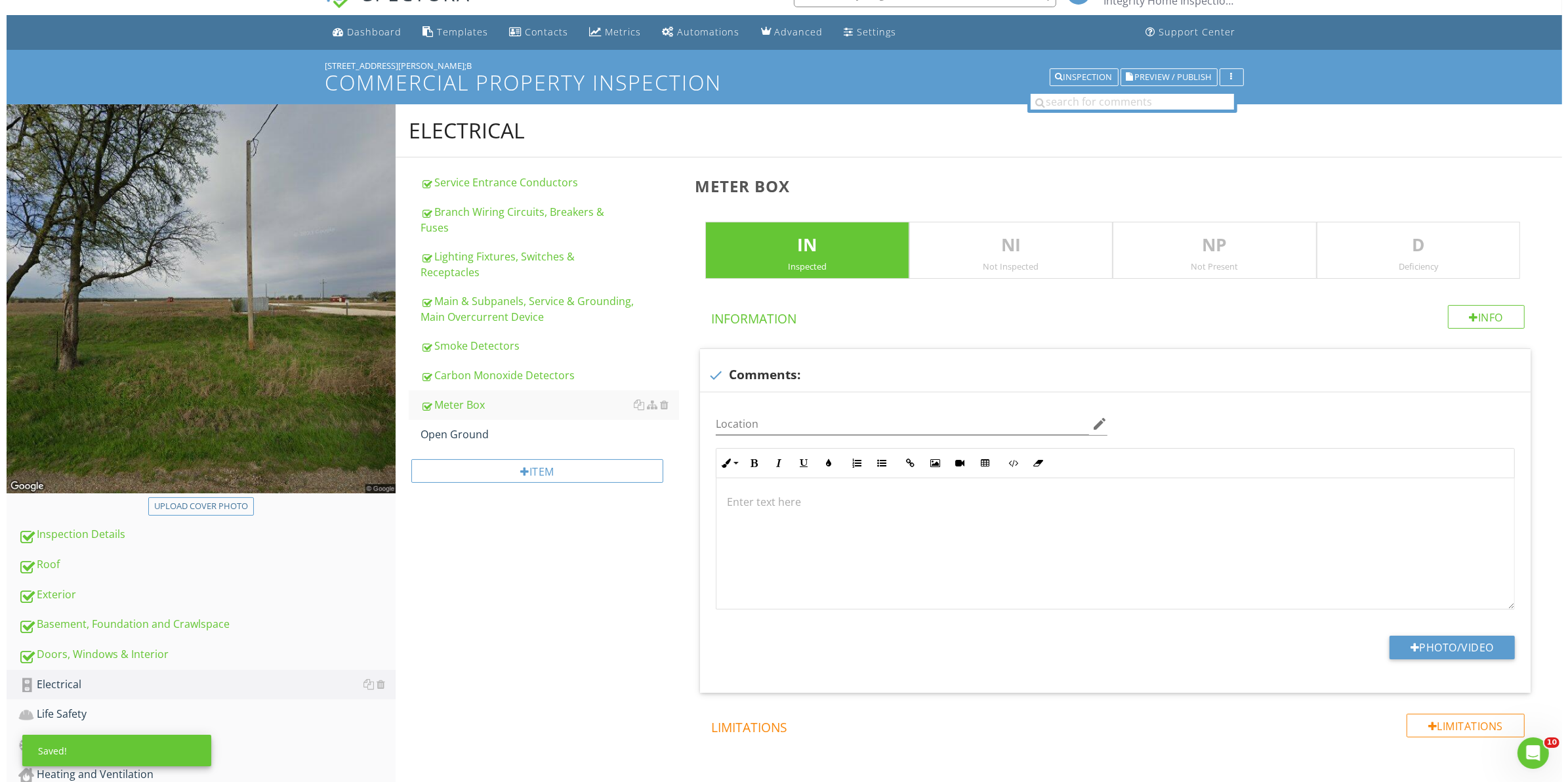
scroll to position [203, 0]
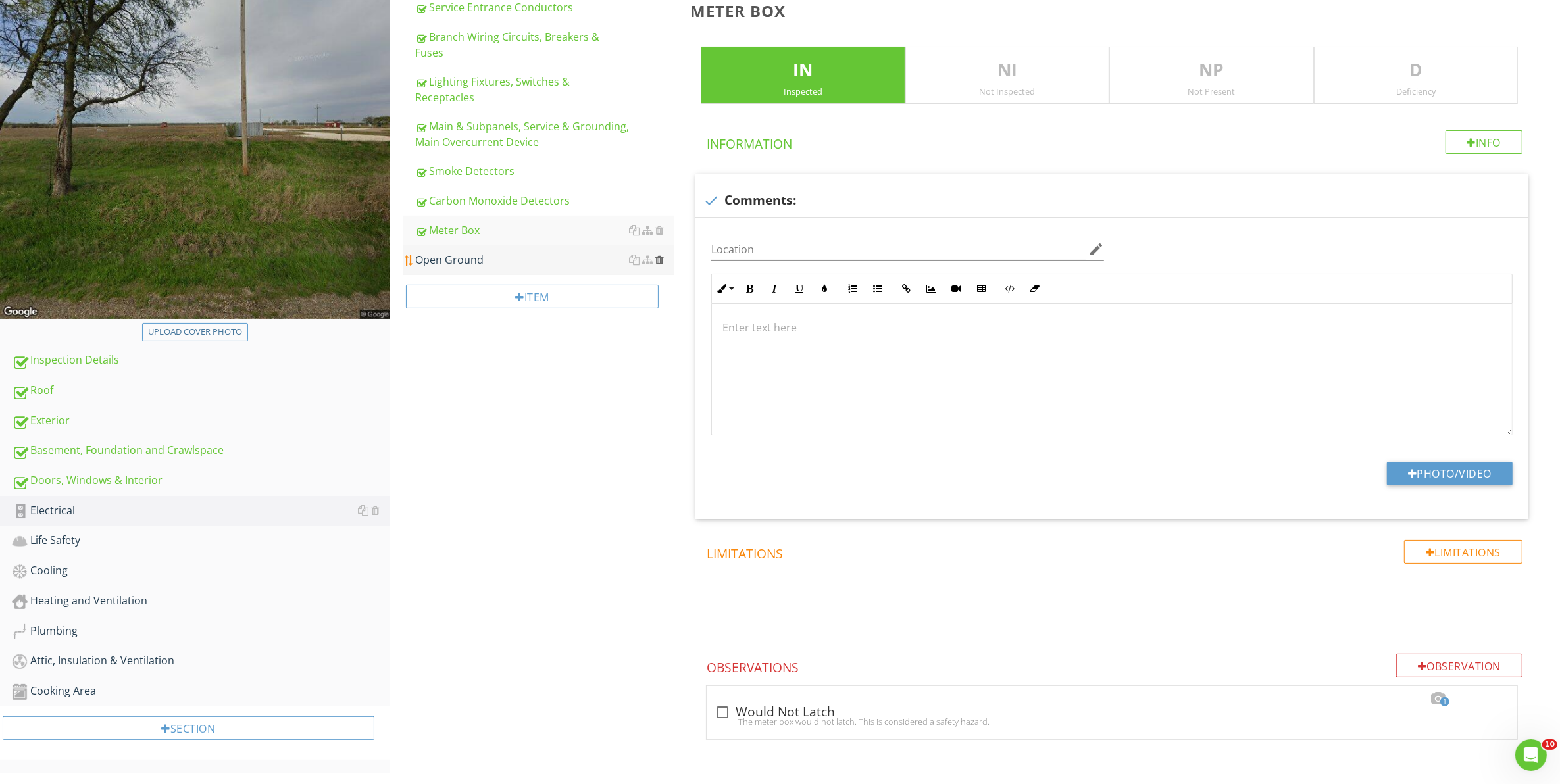
click at [660, 255] on div at bounding box center [659, 260] width 8 height 10
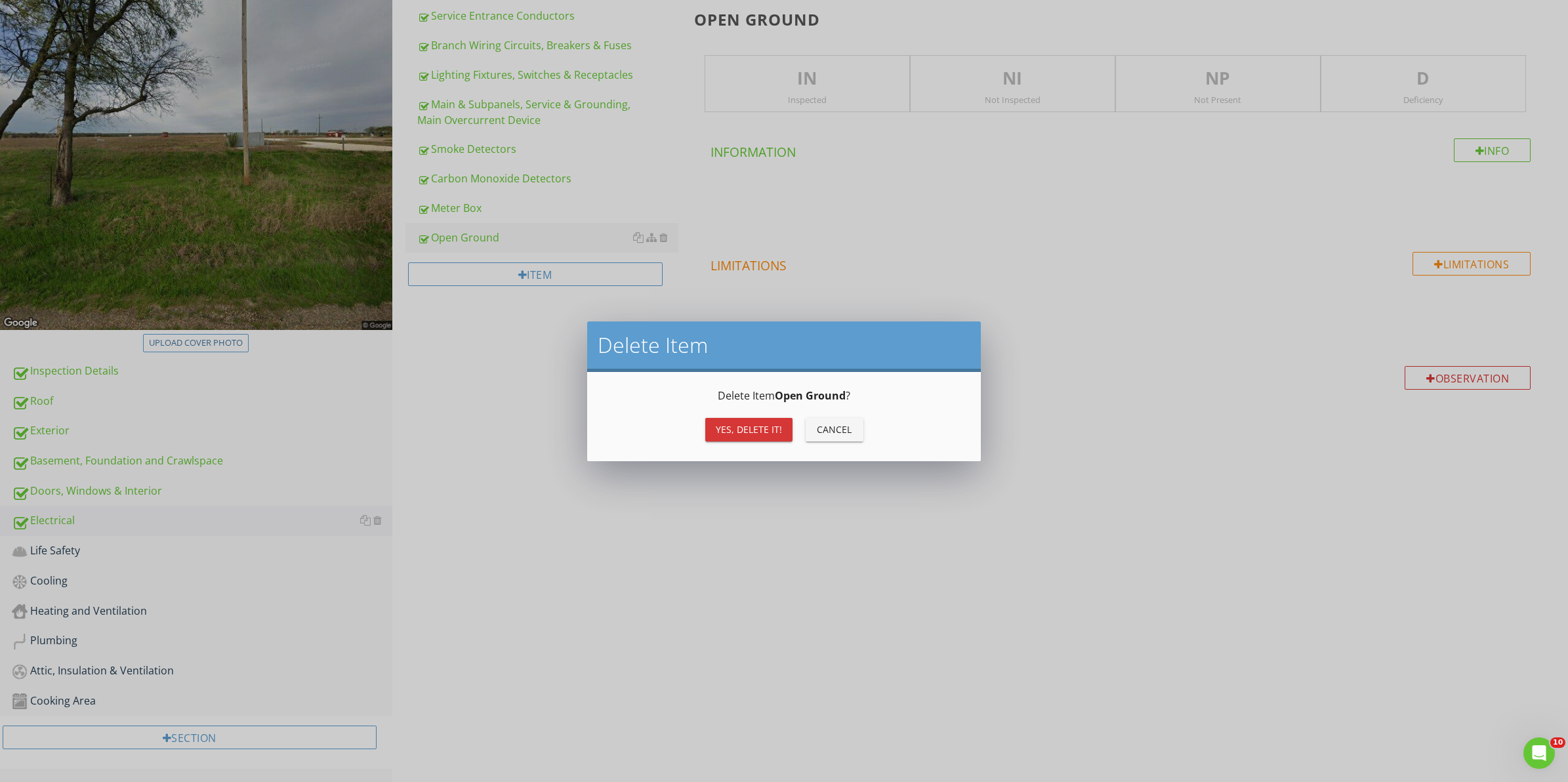
scroll to position [190, 0]
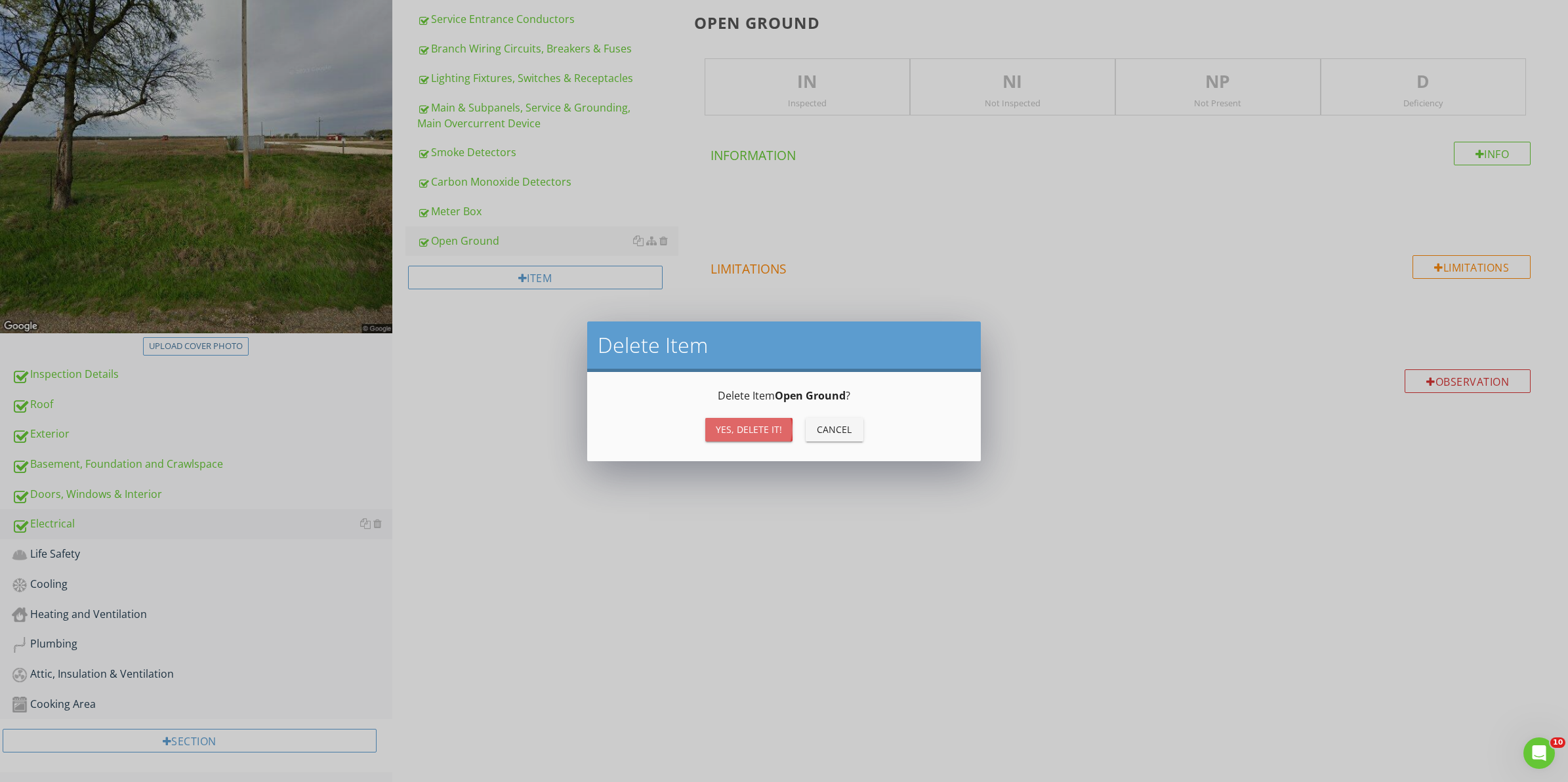
click at [749, 427] on div "Yes, Delete it!" at bounding box center [749, 429] width 67 height 13
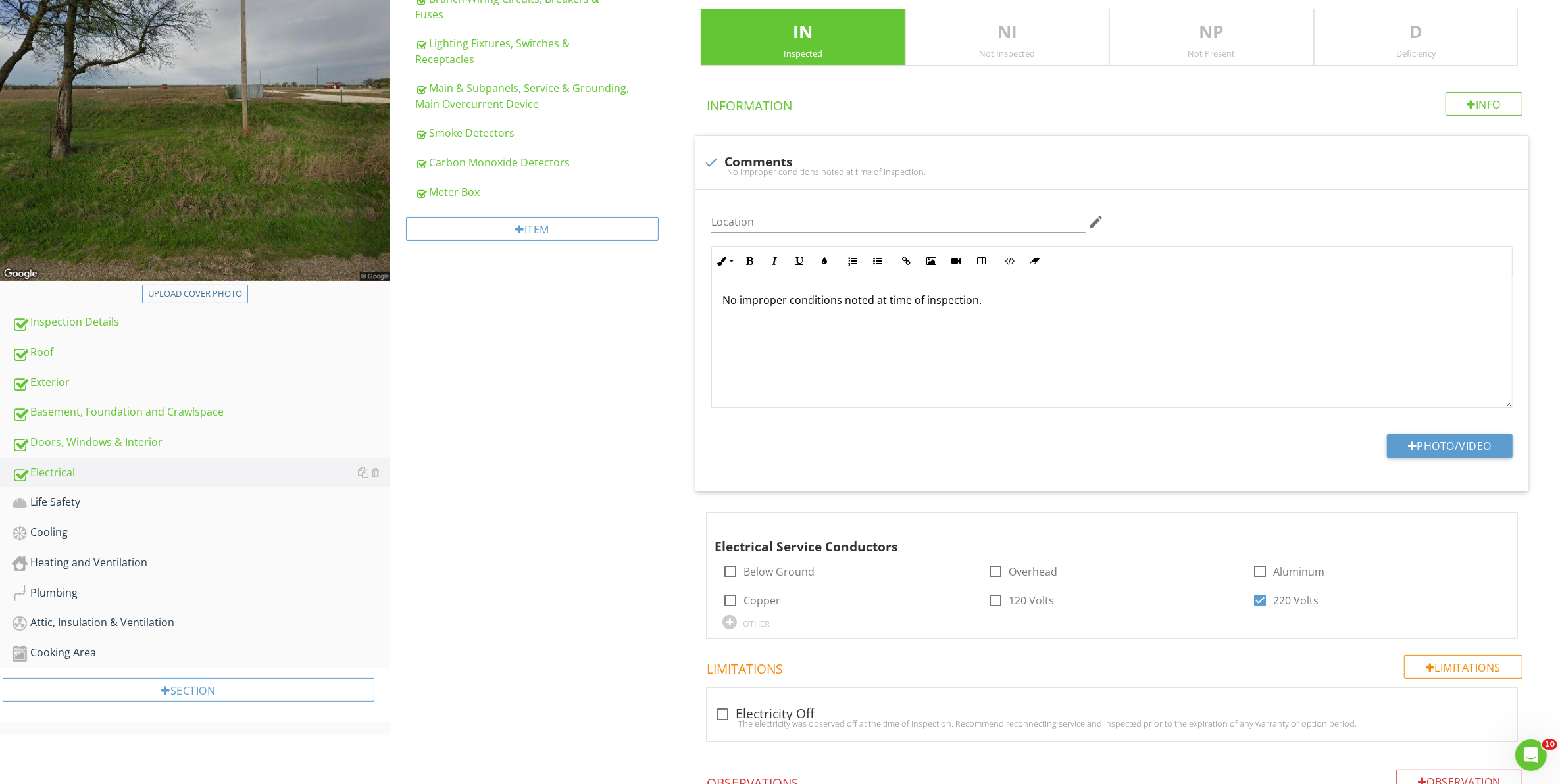
scroll to position [270, 0]
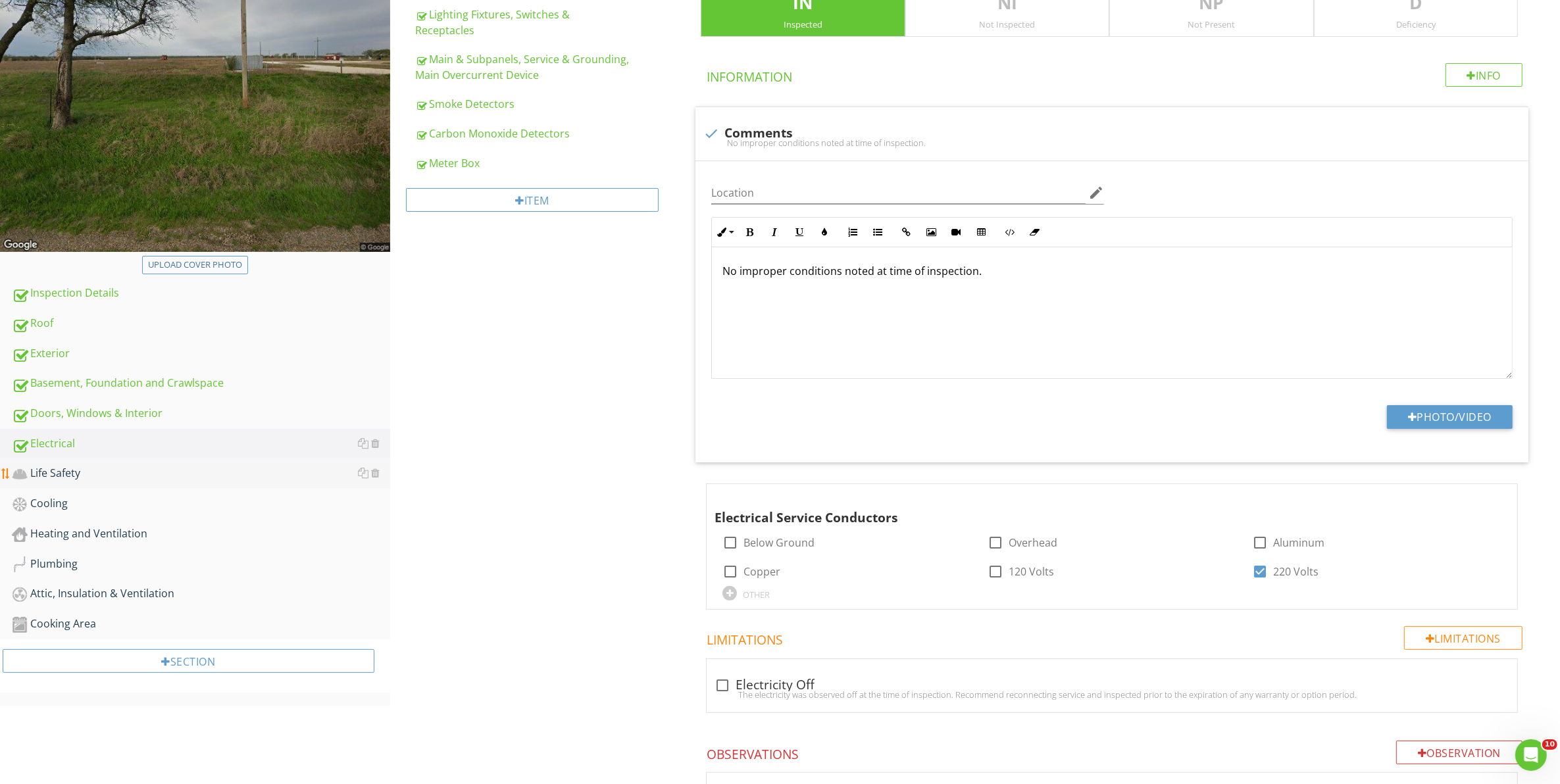
click at [85, 469] on div "Life Safety" at bounding box center [200, 474] width 378 height 17
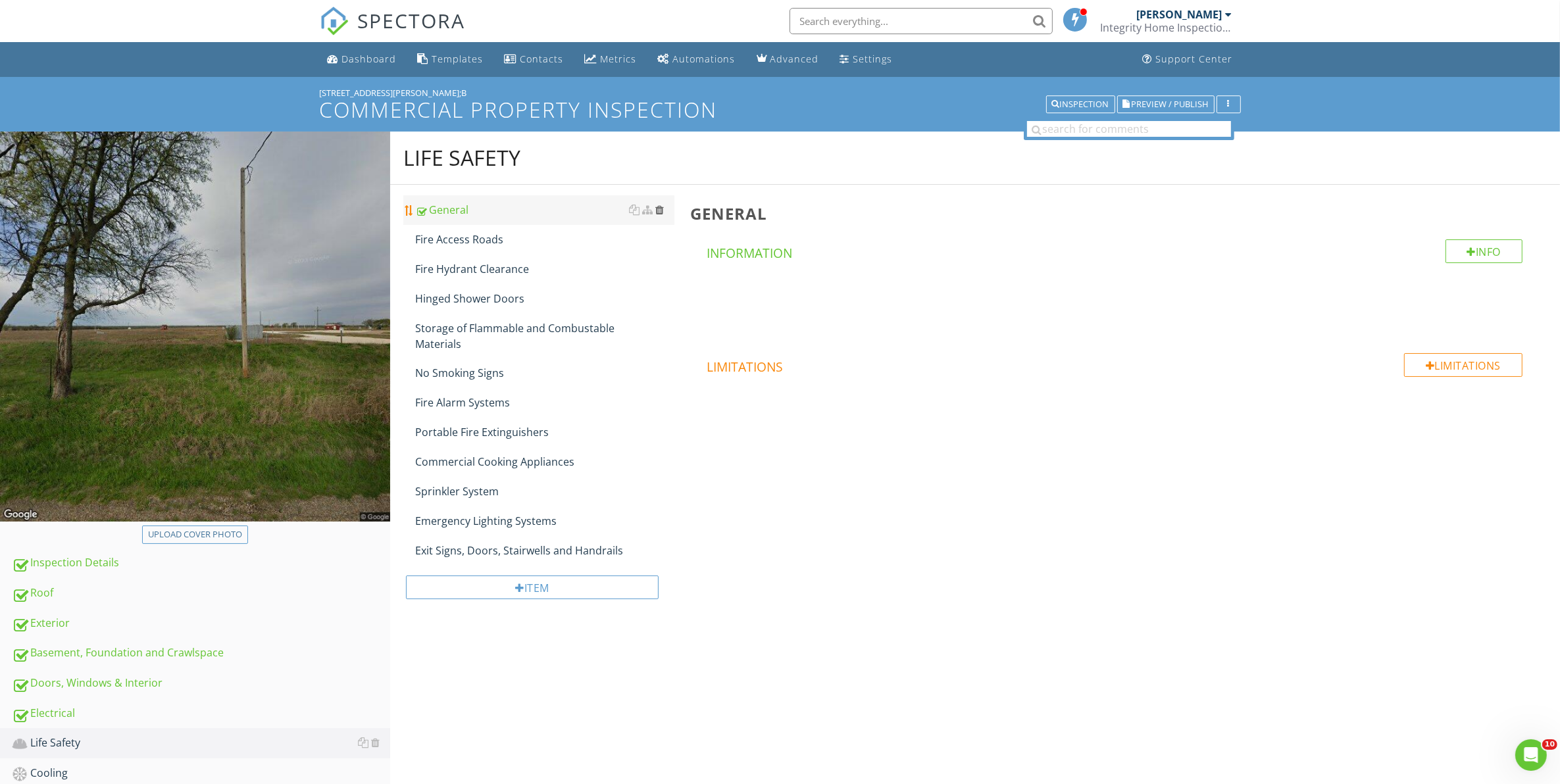
click at [660, 208] on div at bounding box center [659, 210] width 8 height 10
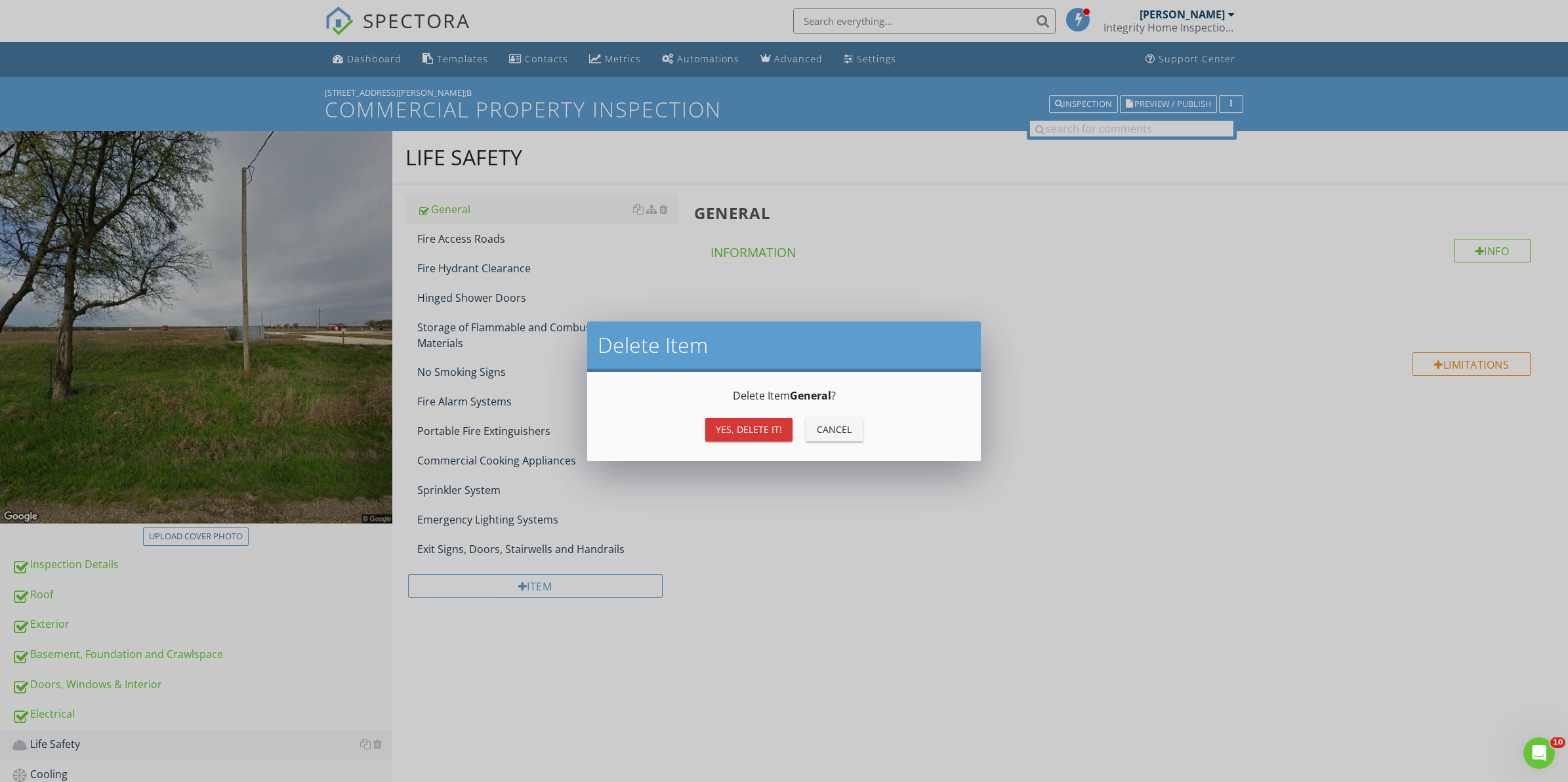
click at [749, 429] on div "Yes, Delete it!" at bounding box center [749, 429] width 67 height 13
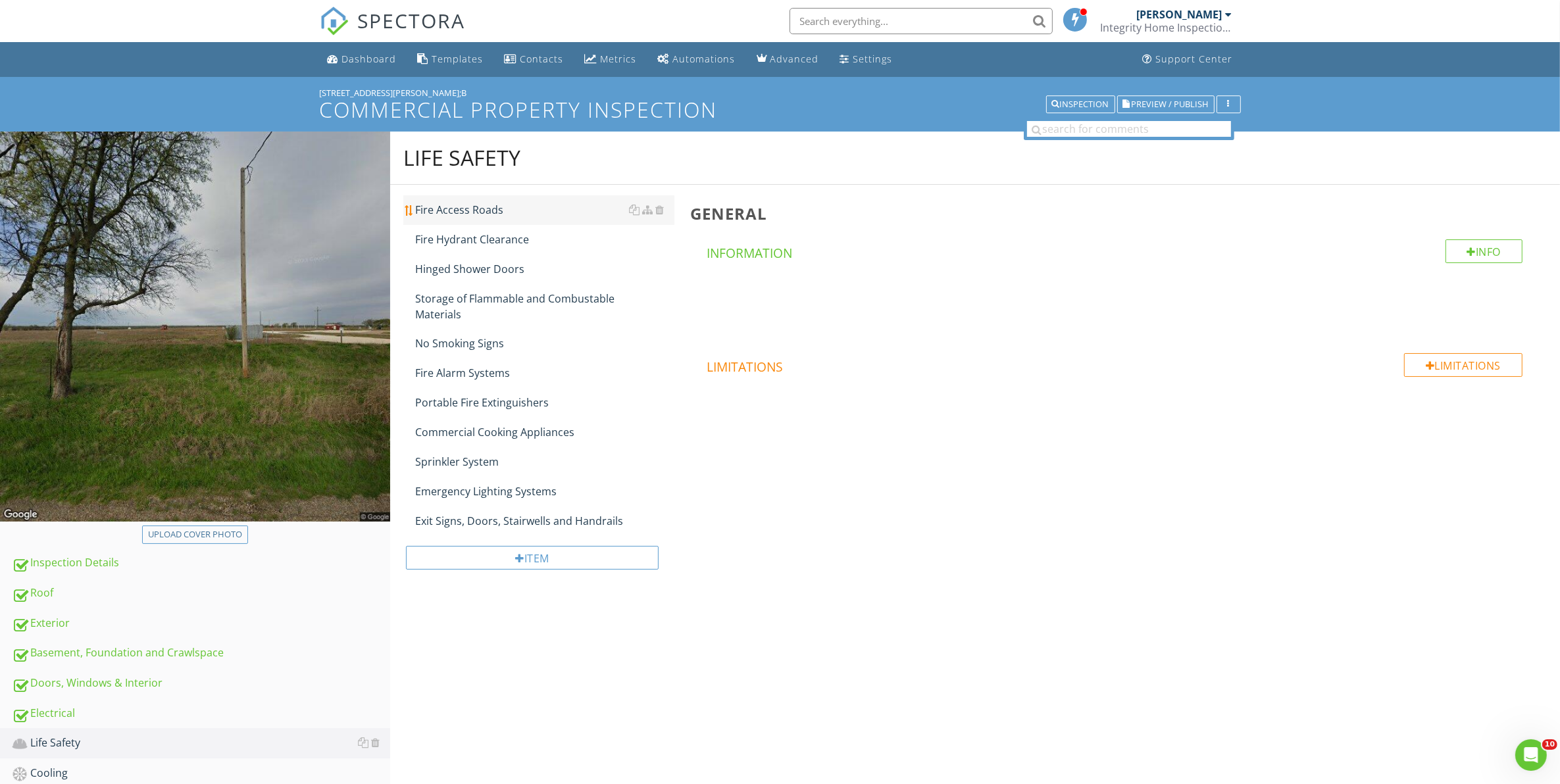
click at [469, 208] on div "Fire Access Roads" at bounding box center [545, 210] width 260 height 16
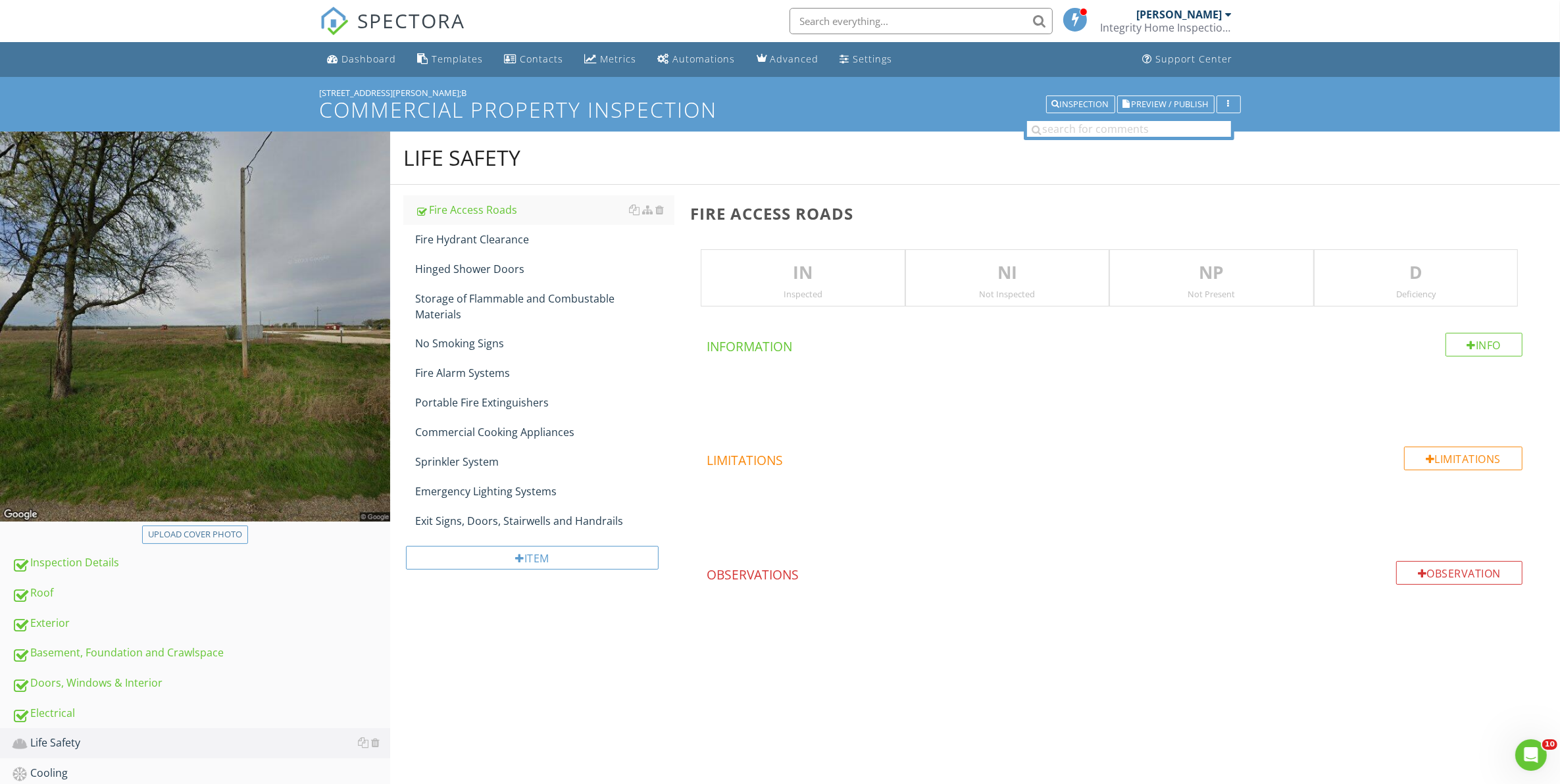
click at [785, 284] on p "IN" at bounding box center [802, 272] width 202 height 26
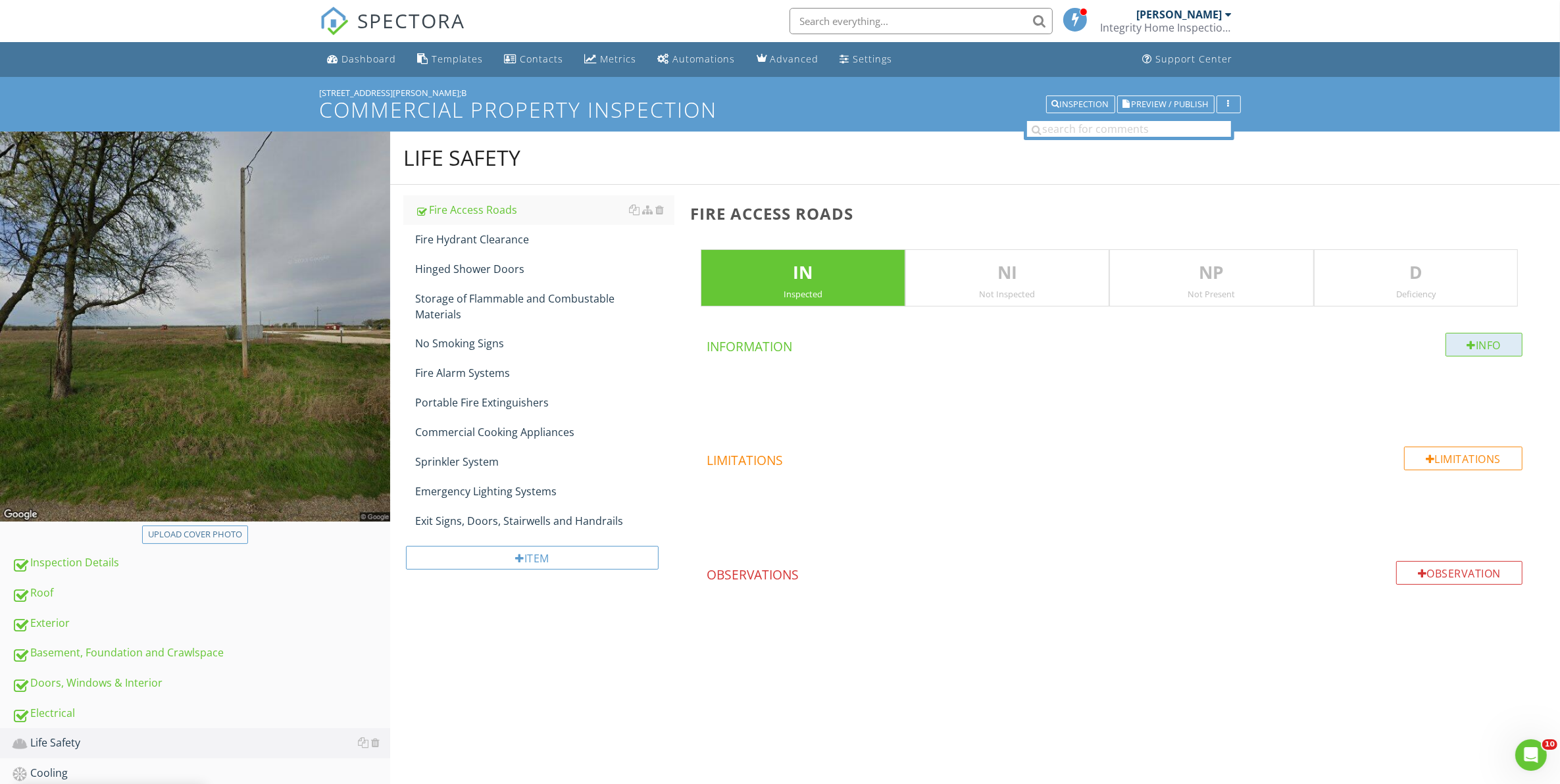
click at [1453, 352] on div "Info" at bounding box center [1484, 344] width 78 height 24
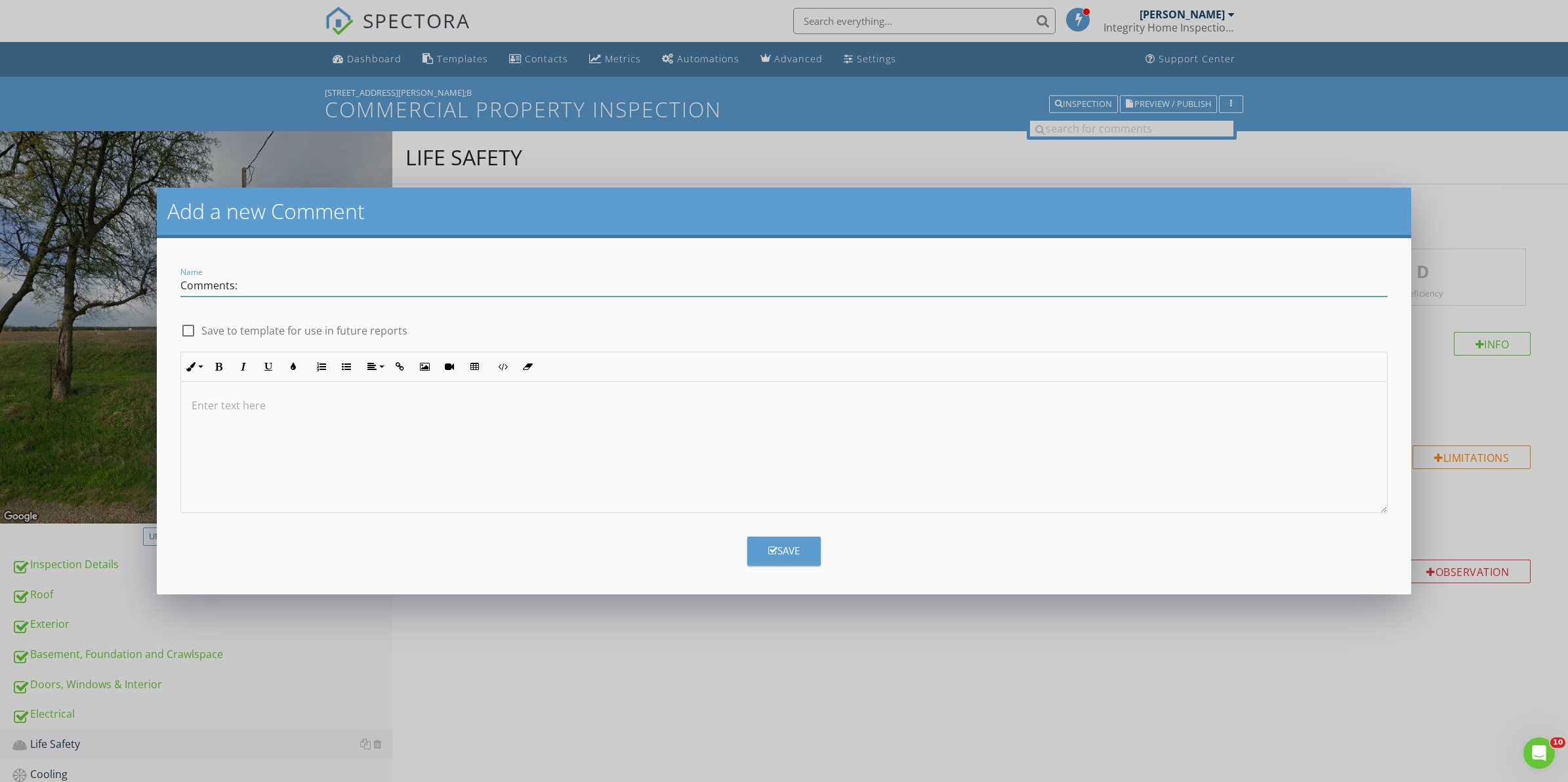
type input "Comments:"
click at [192, 326] on div at bounding box center [188, 331] width 22 height 22
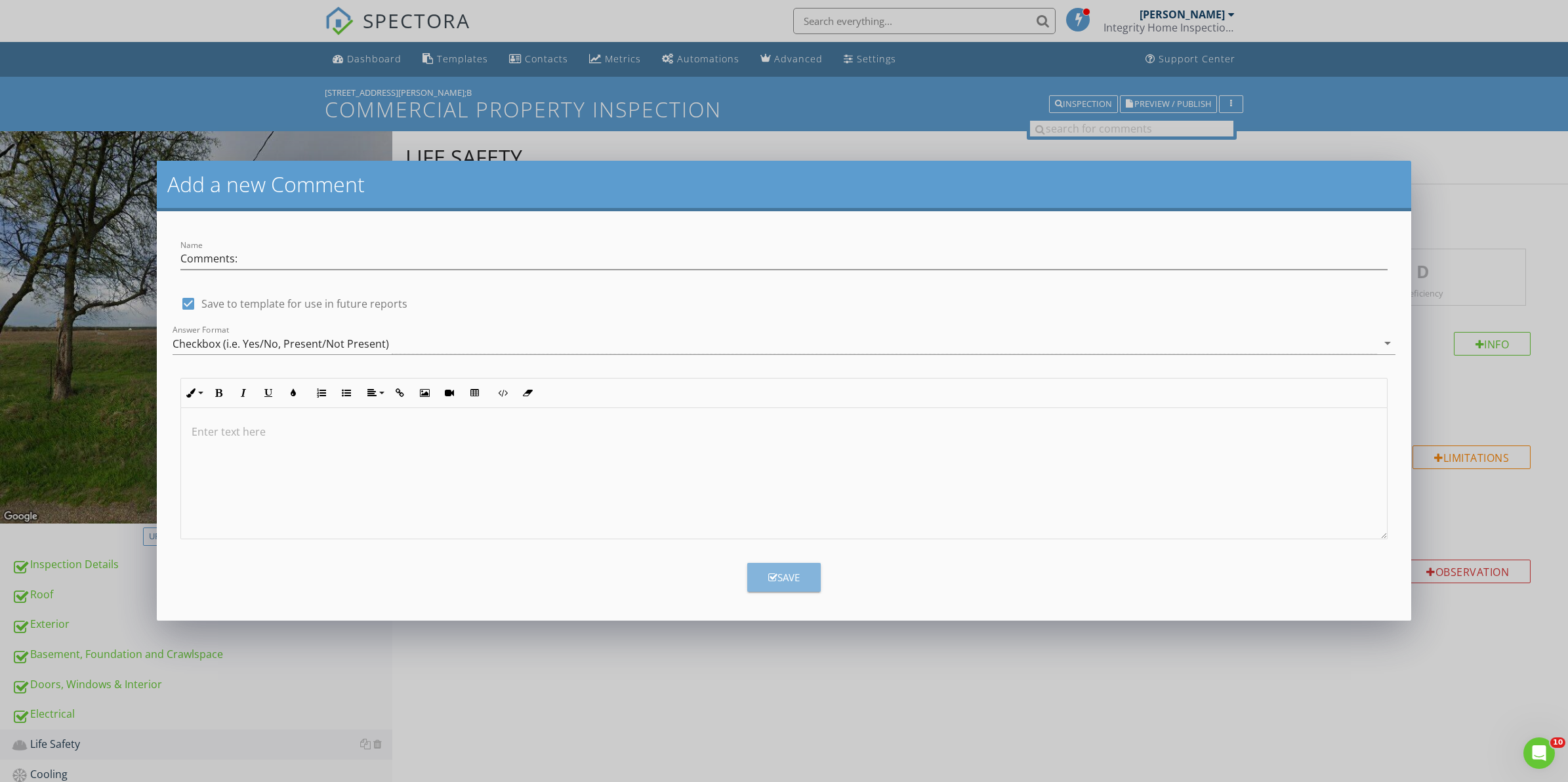
click at [781, 574] on div "Save" at bounding box center [784, 578] width 31 height 15
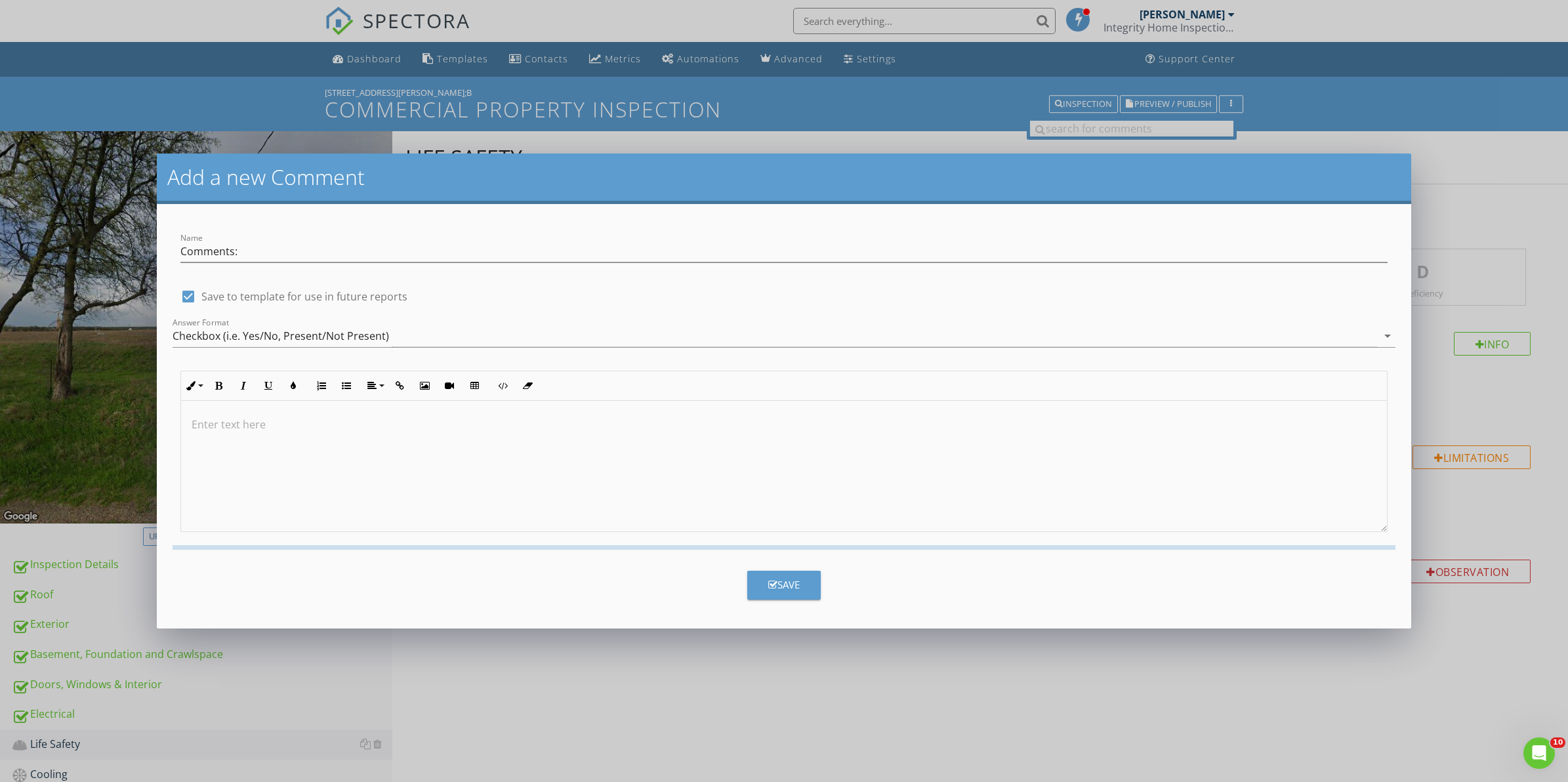
checkbox input "false"
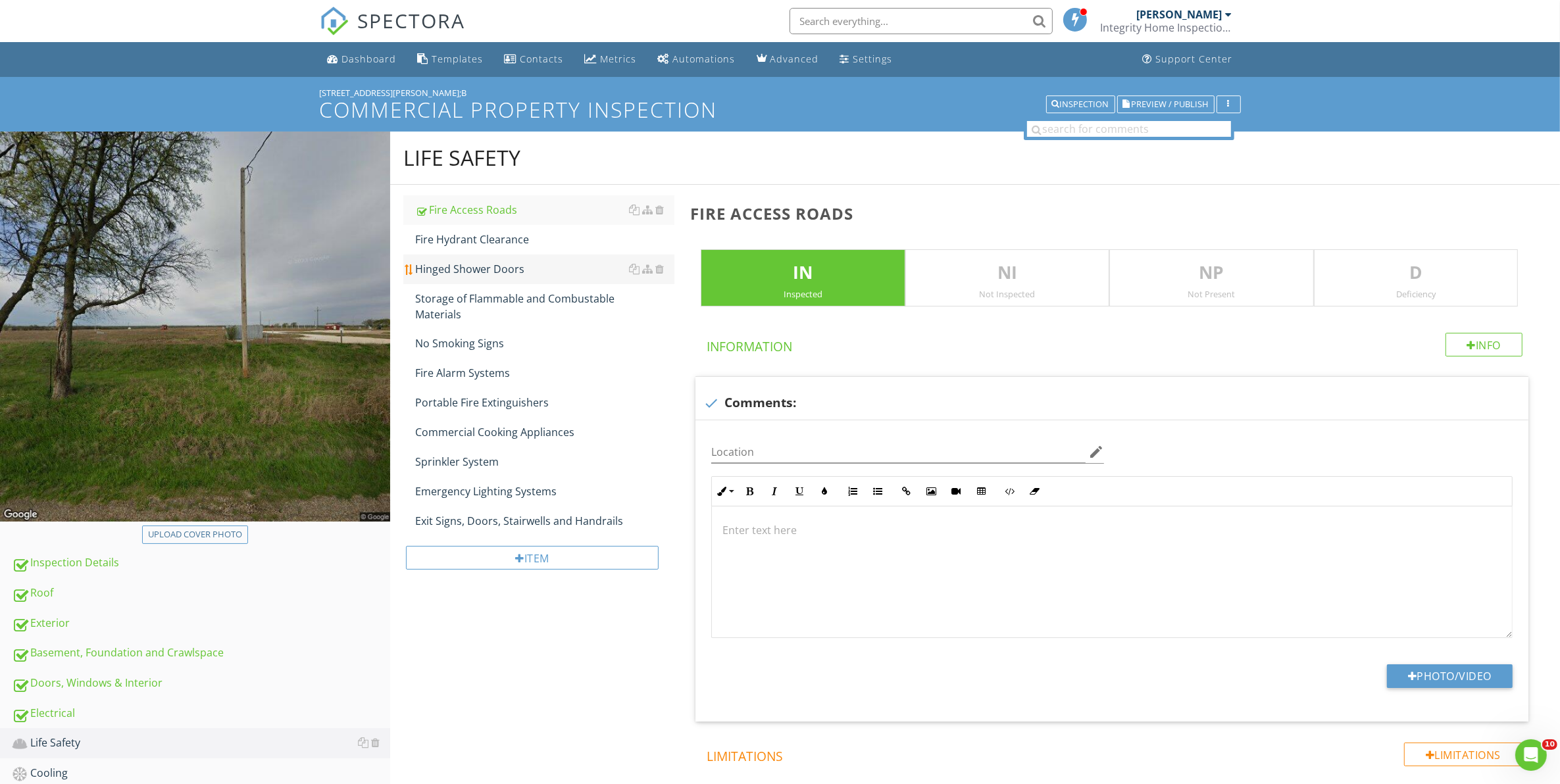
click at [455, 273] on div "Hinged Shower Doors" at bounding box center [545, 269] width 260 height 16
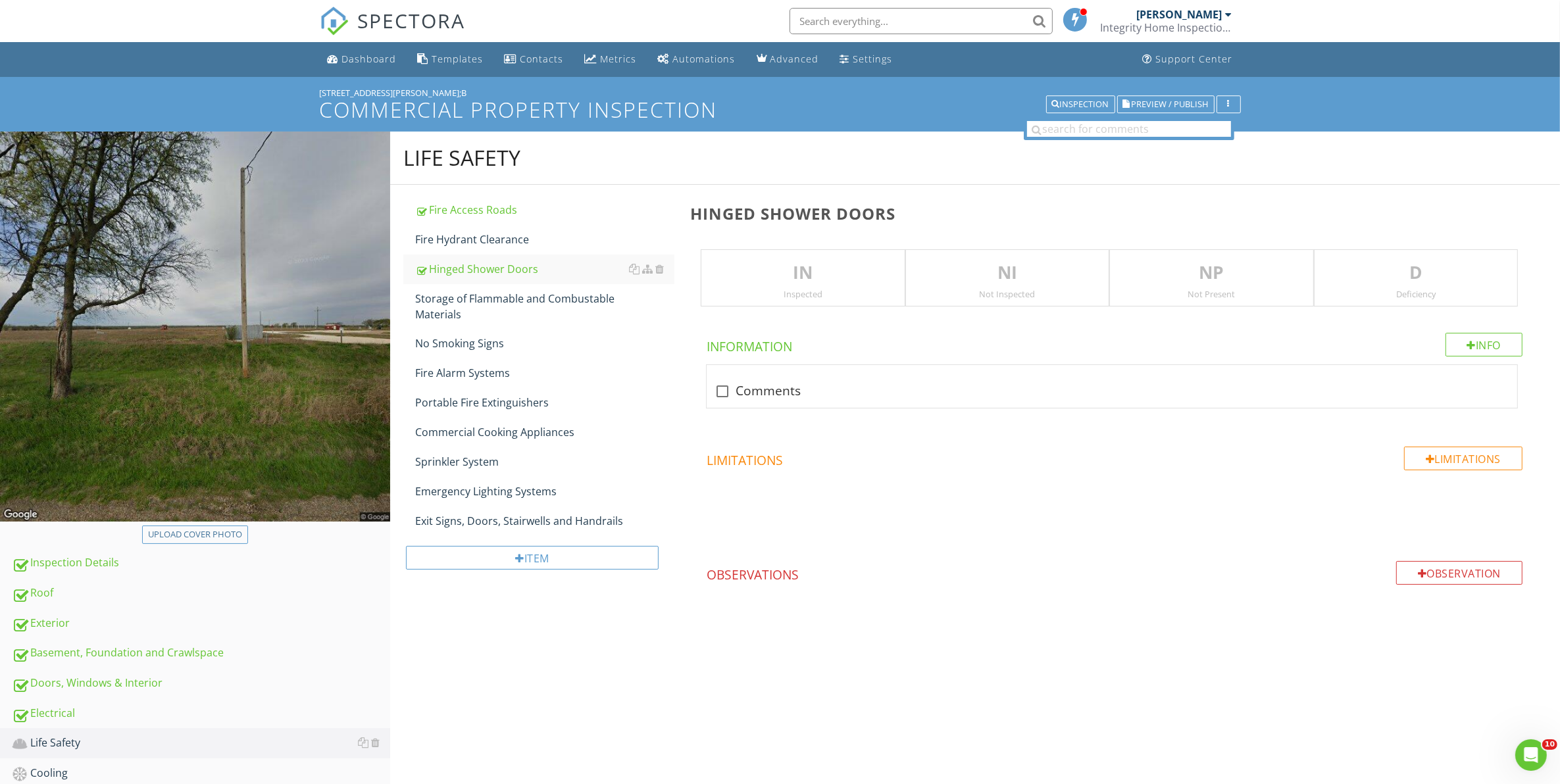
drag, startPoint x: 789, startPoint y: 278, endPoint x: 812, endPoint y: 289, distance: 25.5
click at [789, 277] on p "IN" at bounding box center [802, 272] width 202 height 26
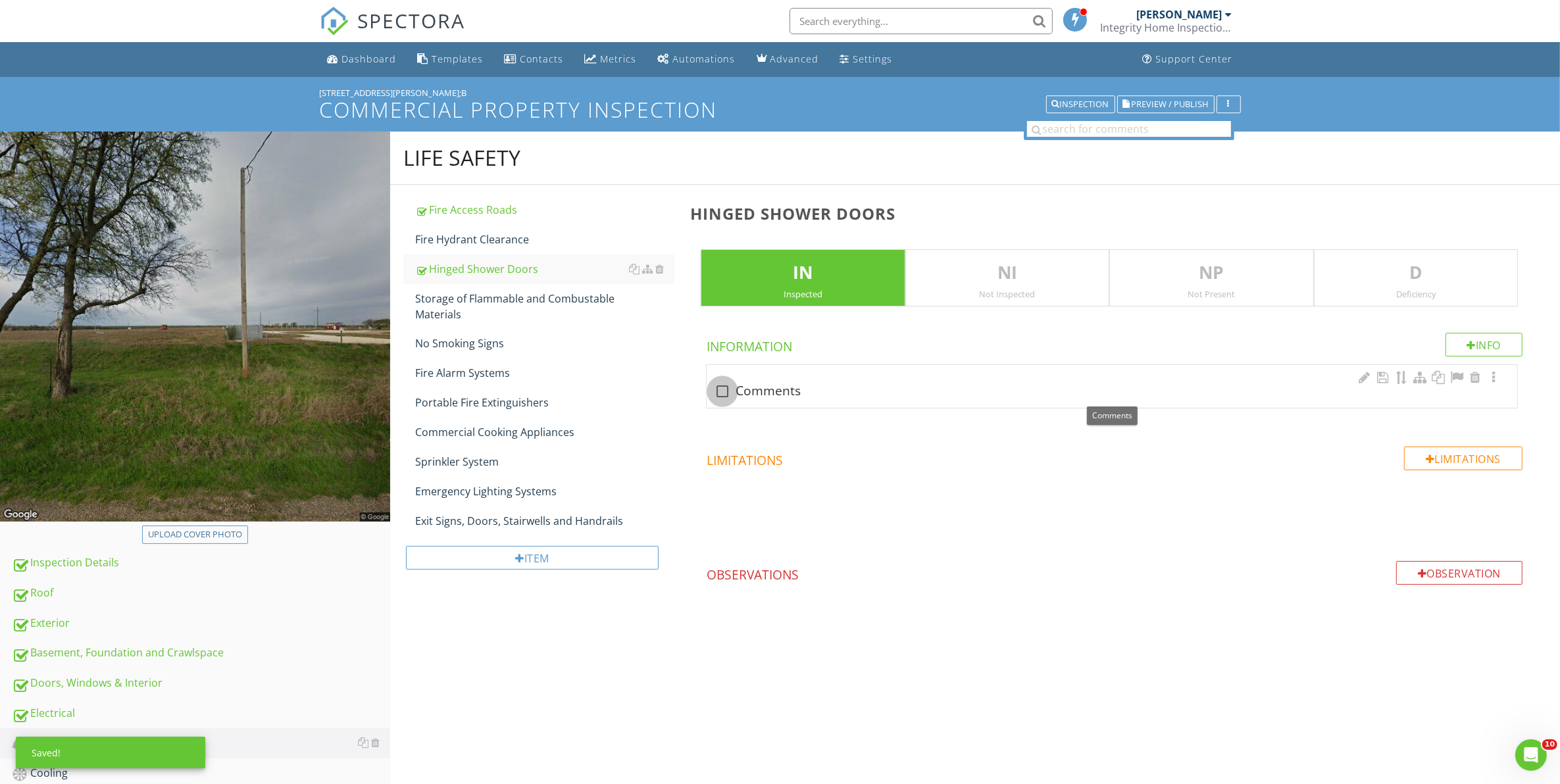
click at [725, 392] on div at bounding box center [722, 391] width 22 height 22
checkbox input "true"
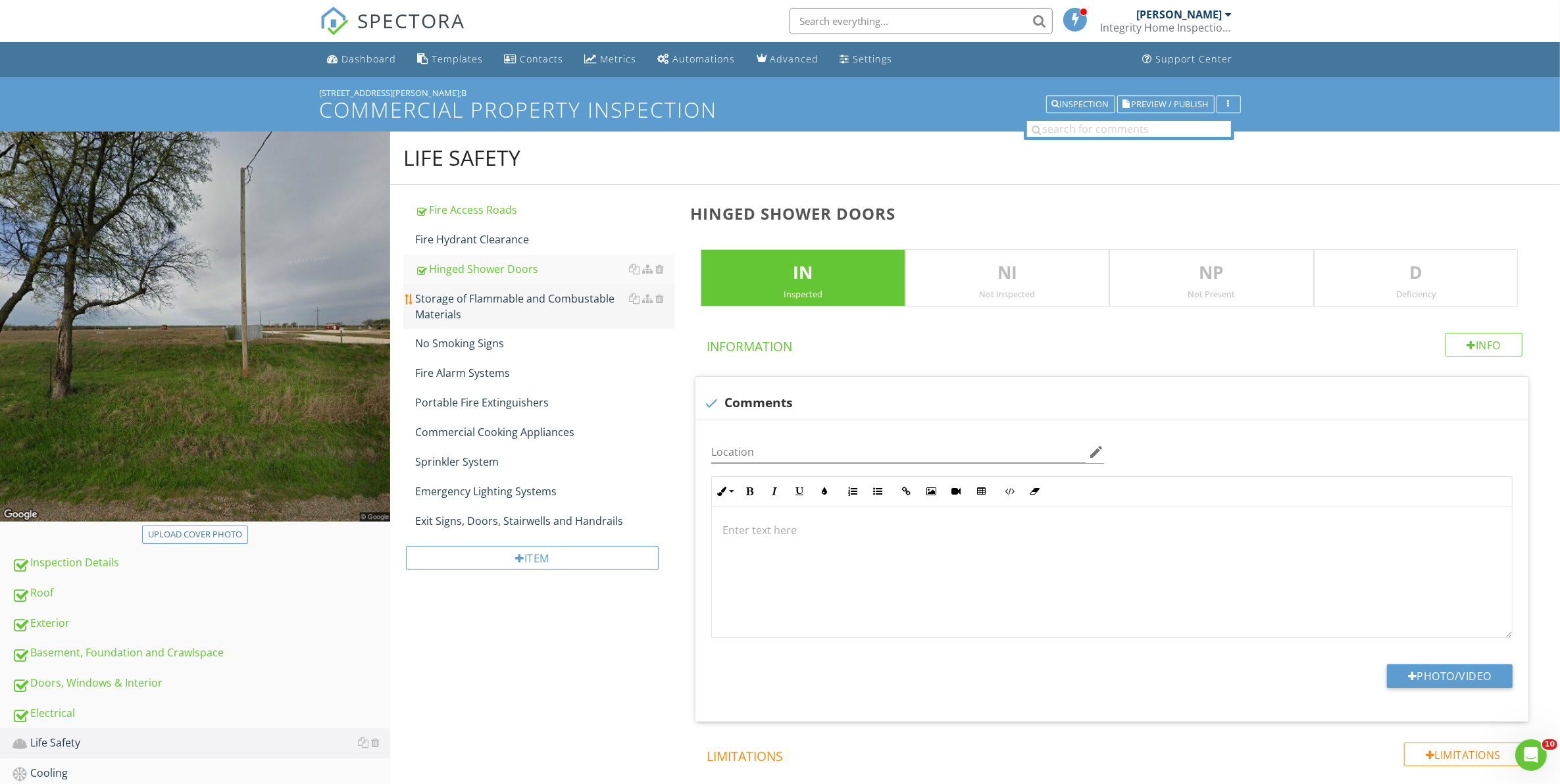
click at [501, 313] on div "Storage of Flammable and Combustable Materials" at bounding box center [545, 306] width 260 height 31
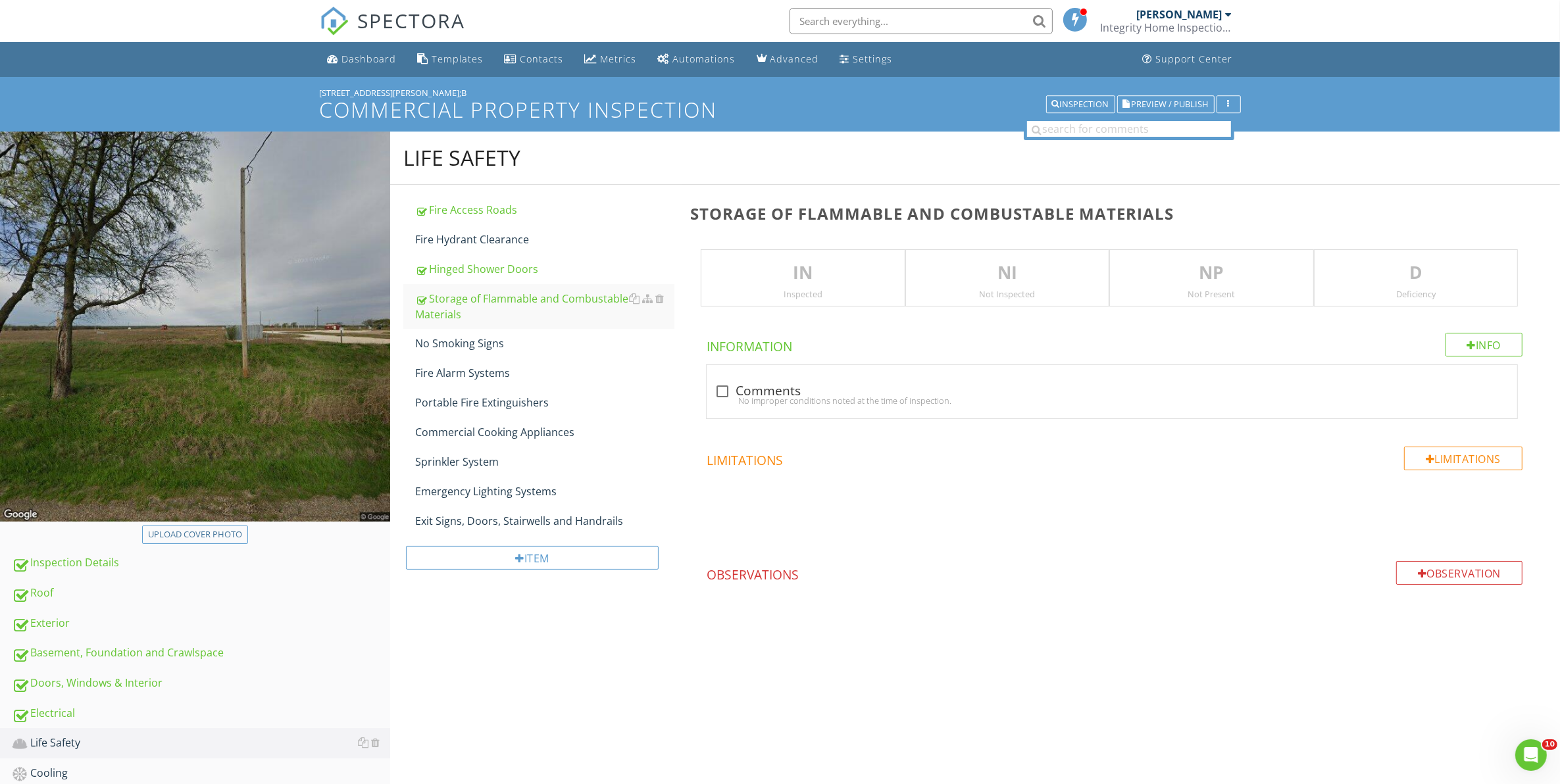
click at [805, 277] on p "IN" at bounding box center [802, 272] width 202 height 26
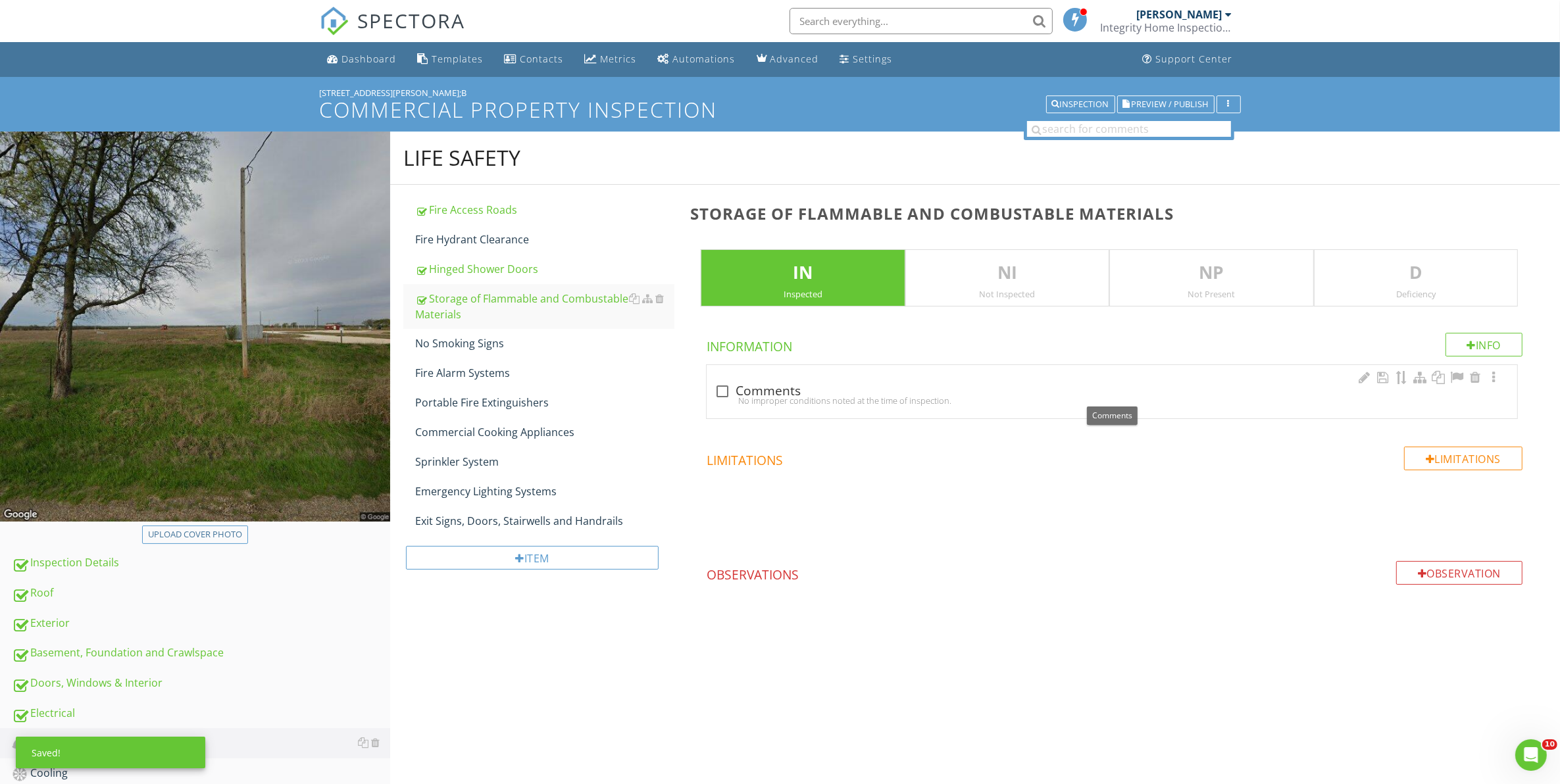
click at [725, 393] on div at bounding box center [722, 391] width 22 height 22
checkbox input "true"
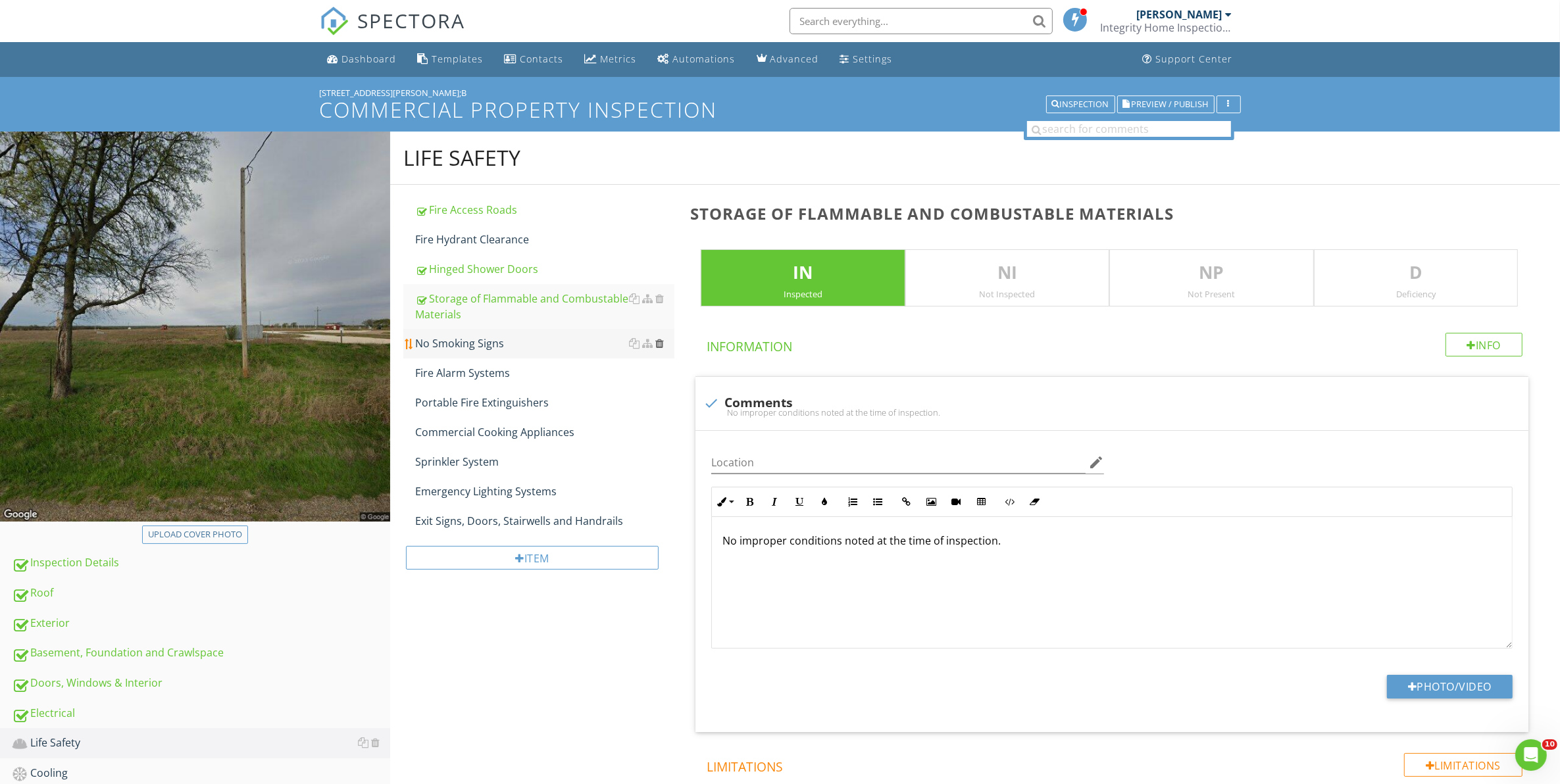
click at [661, 344] on div at bounding box center [659, 343] width 8 height 10
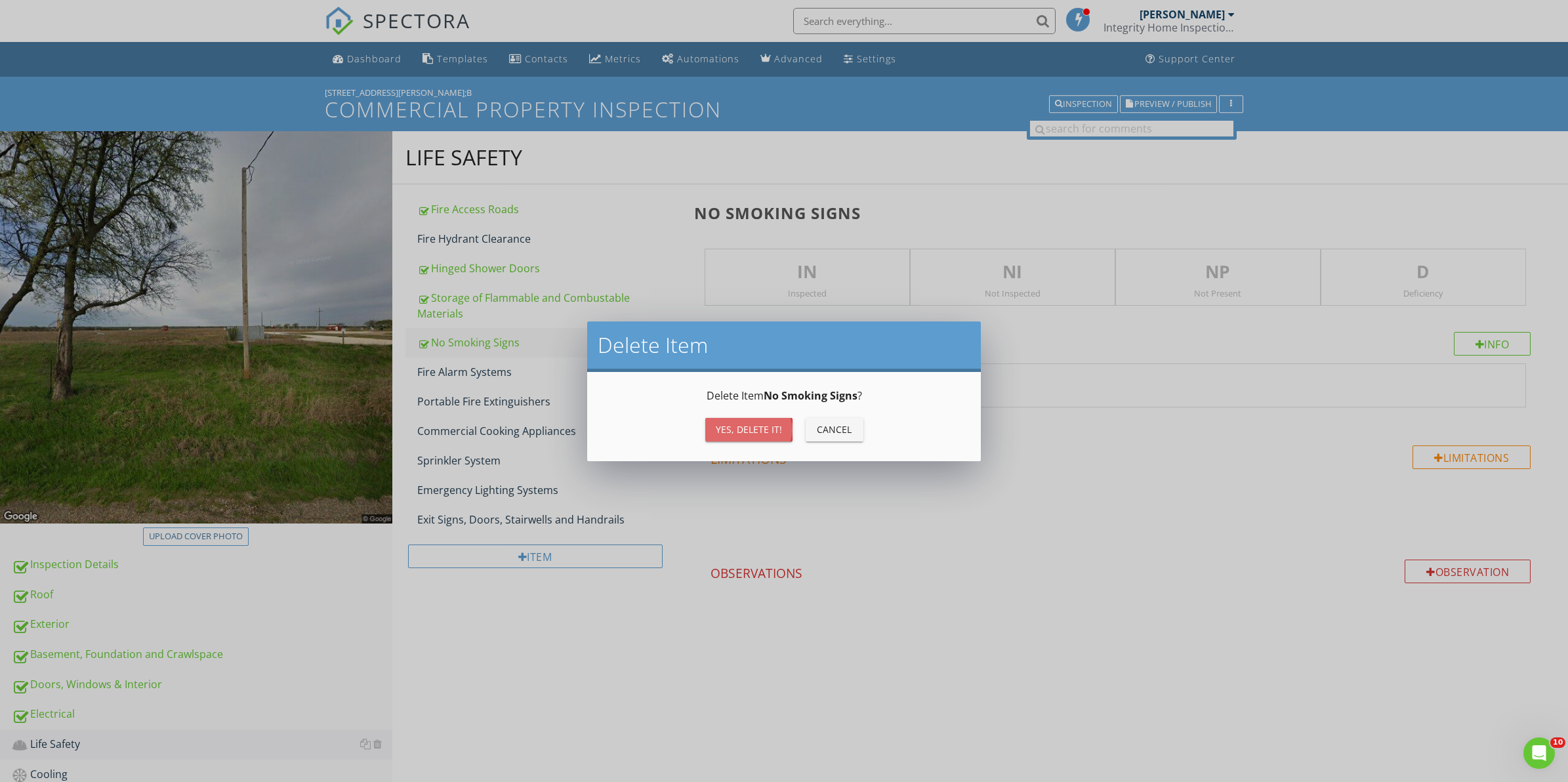
click at [729, 438] on button "Yes, Delete it!" at bounding box center [749, 429] width 87 height 24
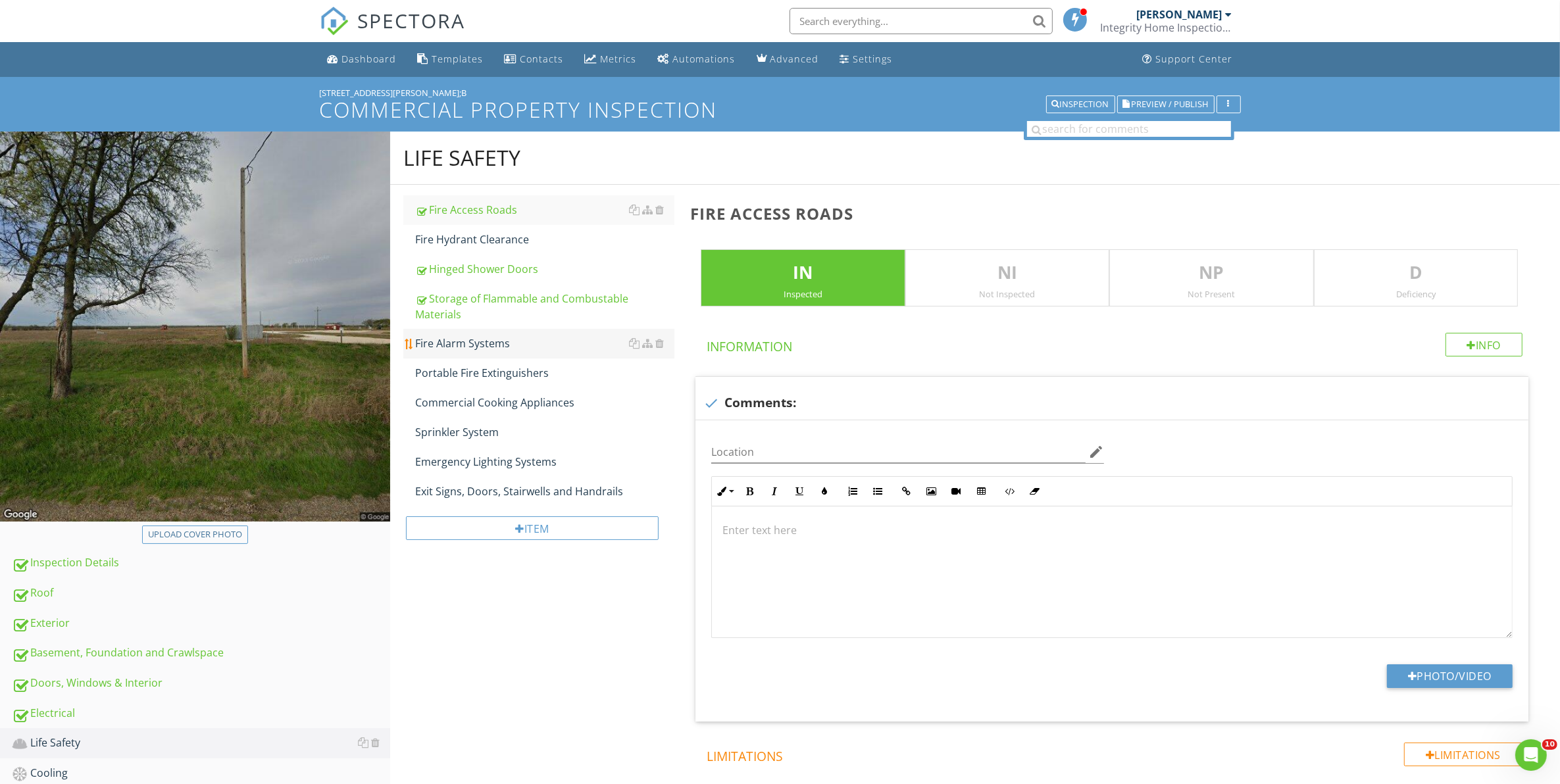
click at [465, 347] on div "Fire Alarm Systems" at bounding box center [545, 343] width 260 height 16
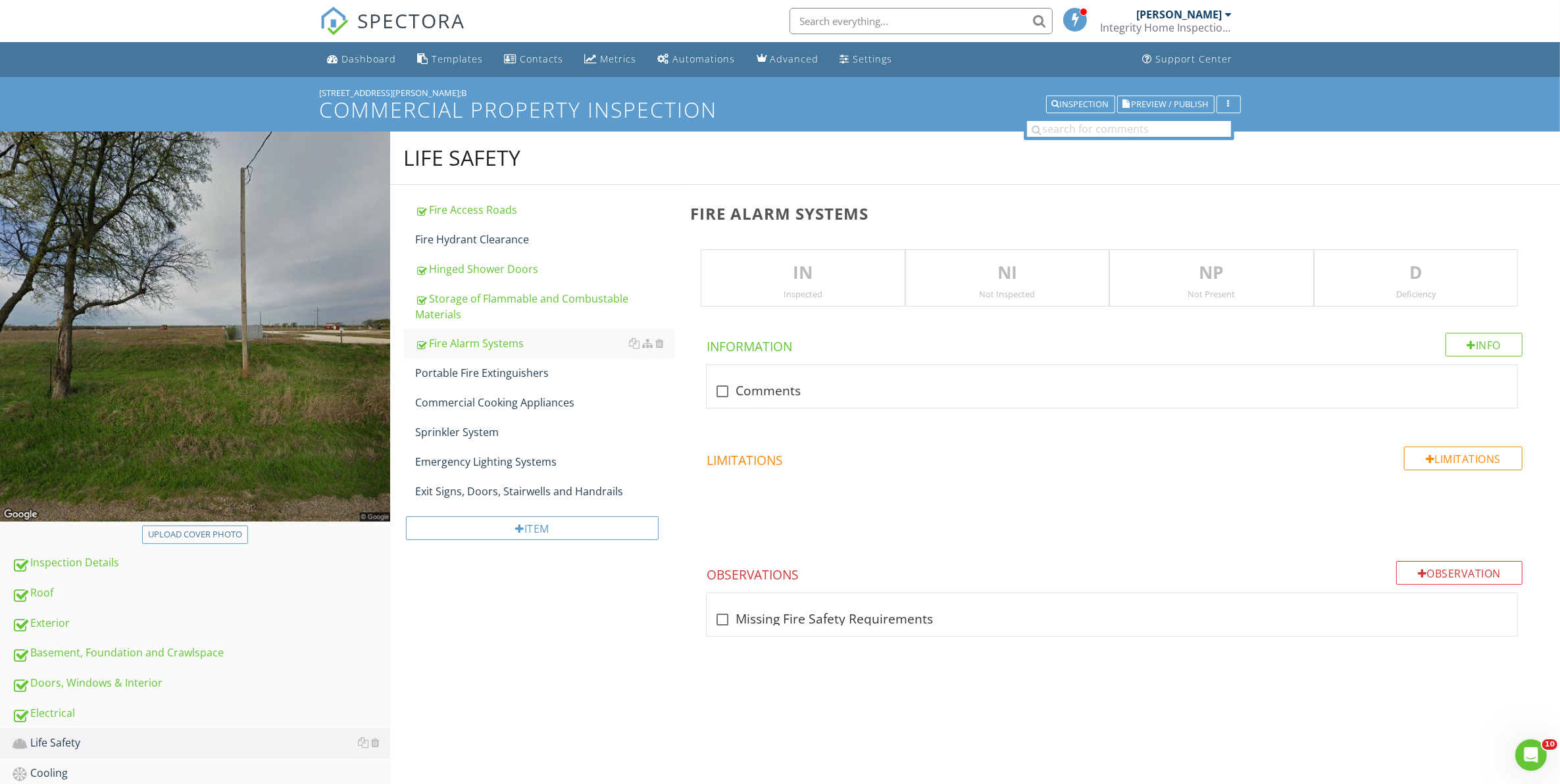
click at [865, 277] on p "IN" at bounding box center [802, 272] width 202 height 26
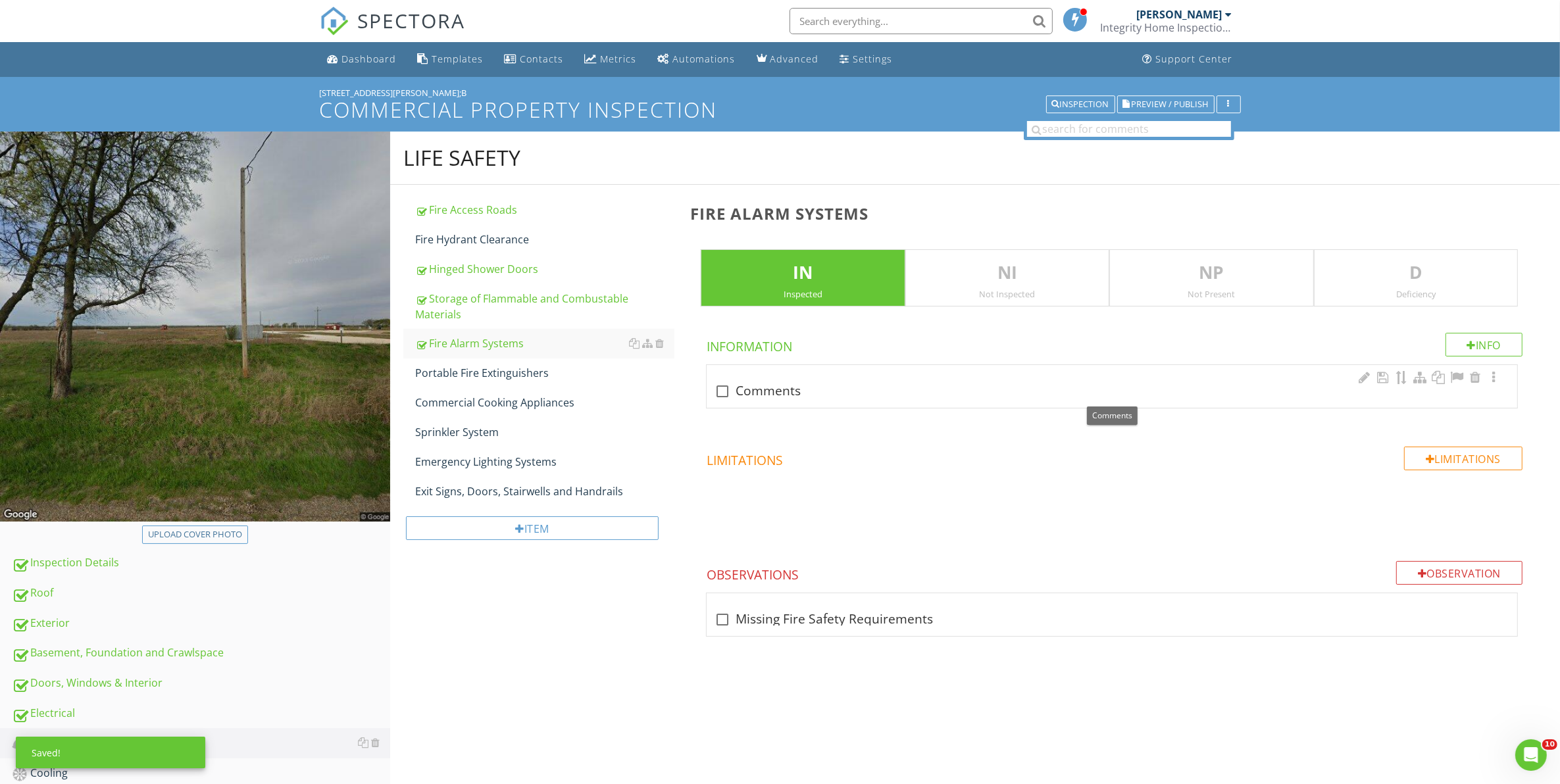
click at [725, 395] on div at bounding box center [722, 391] width 22 height 22
checkbox input "true"
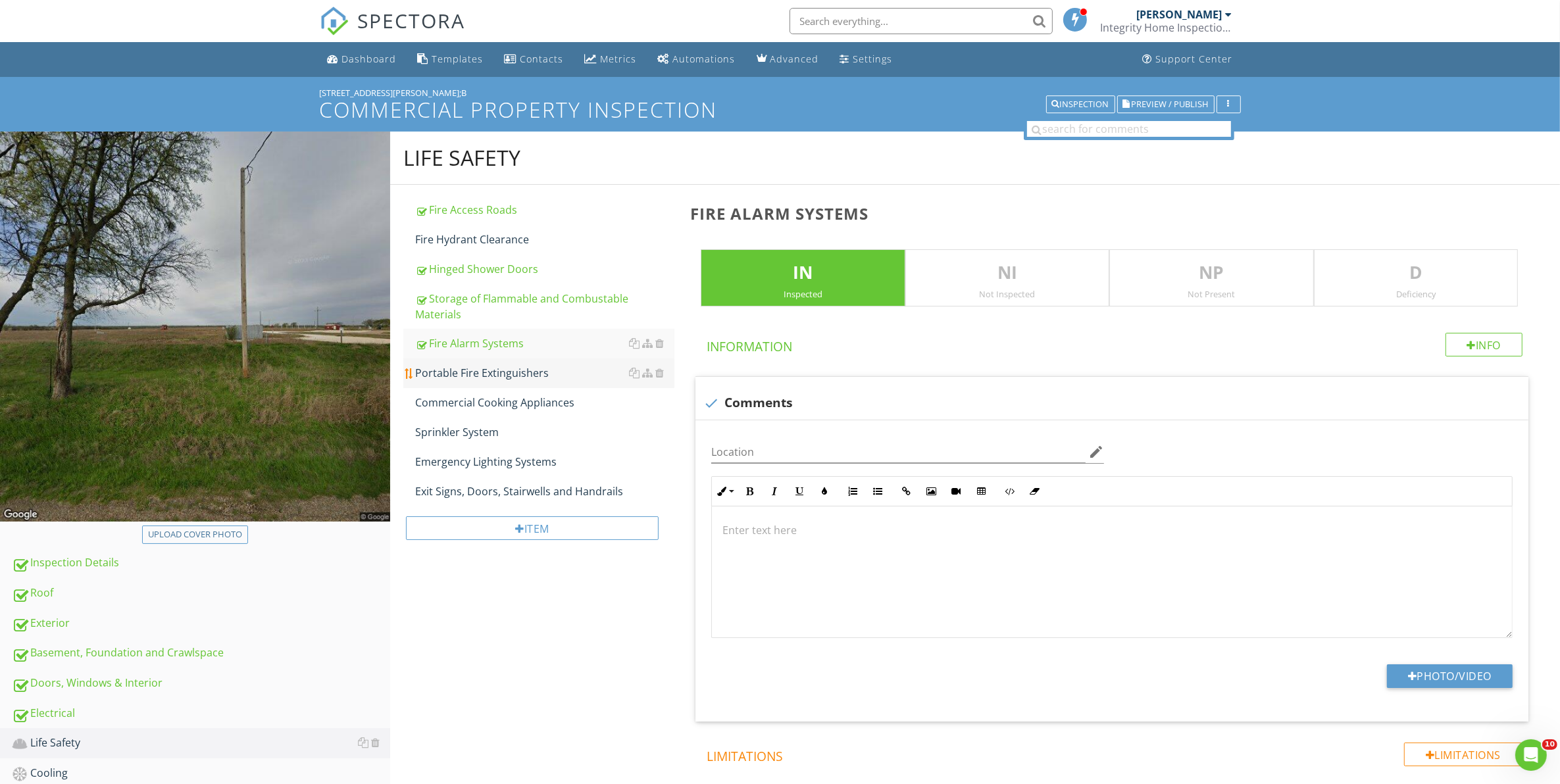
click at [493, 375] on div "Portable Fire Extinguishers" at bounding box center [545, 373] width 260 height 16
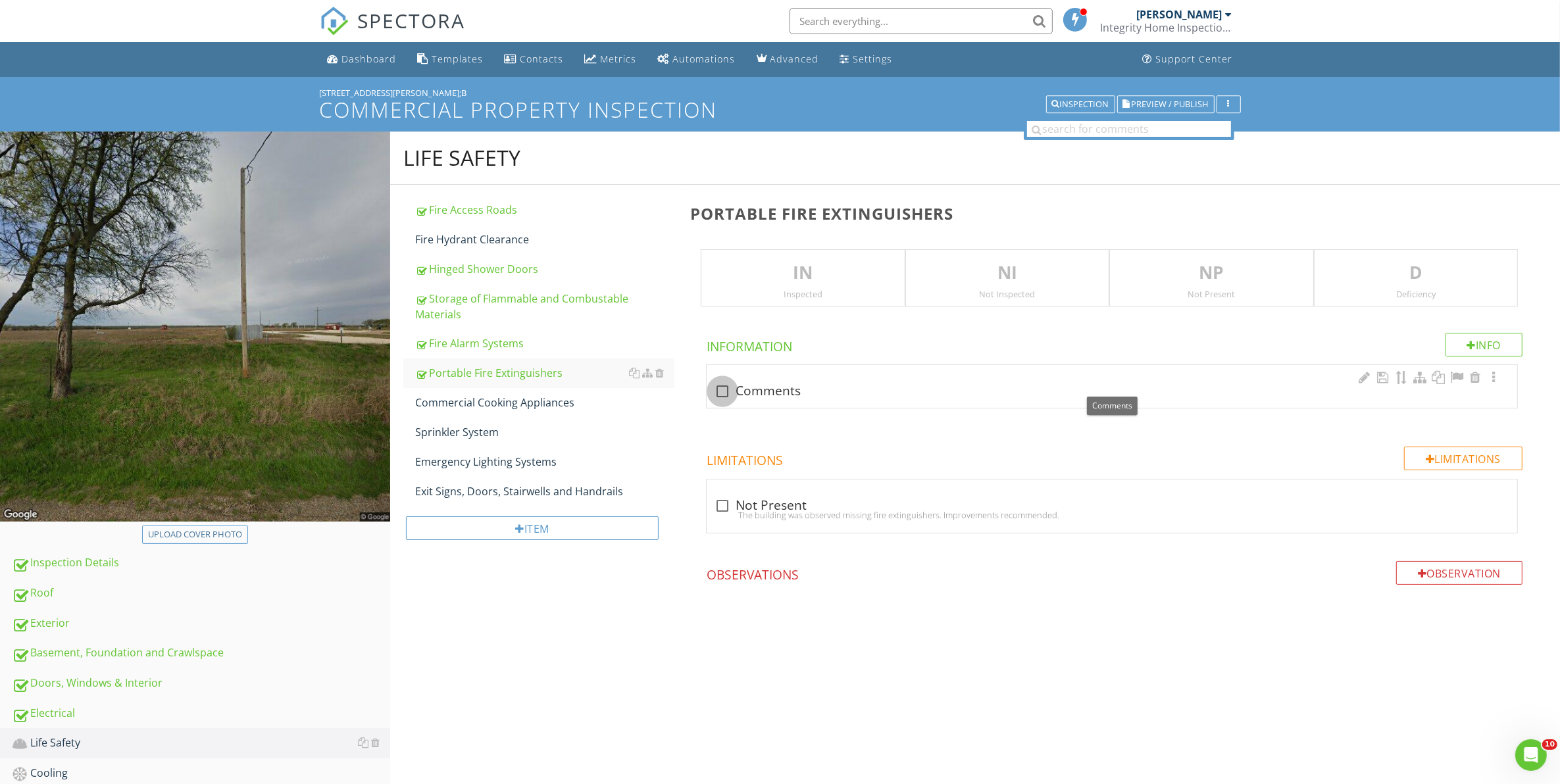
click at [720, 395] on div at bounding box center [722, 391] width 22 height 22
checkbox input "true"
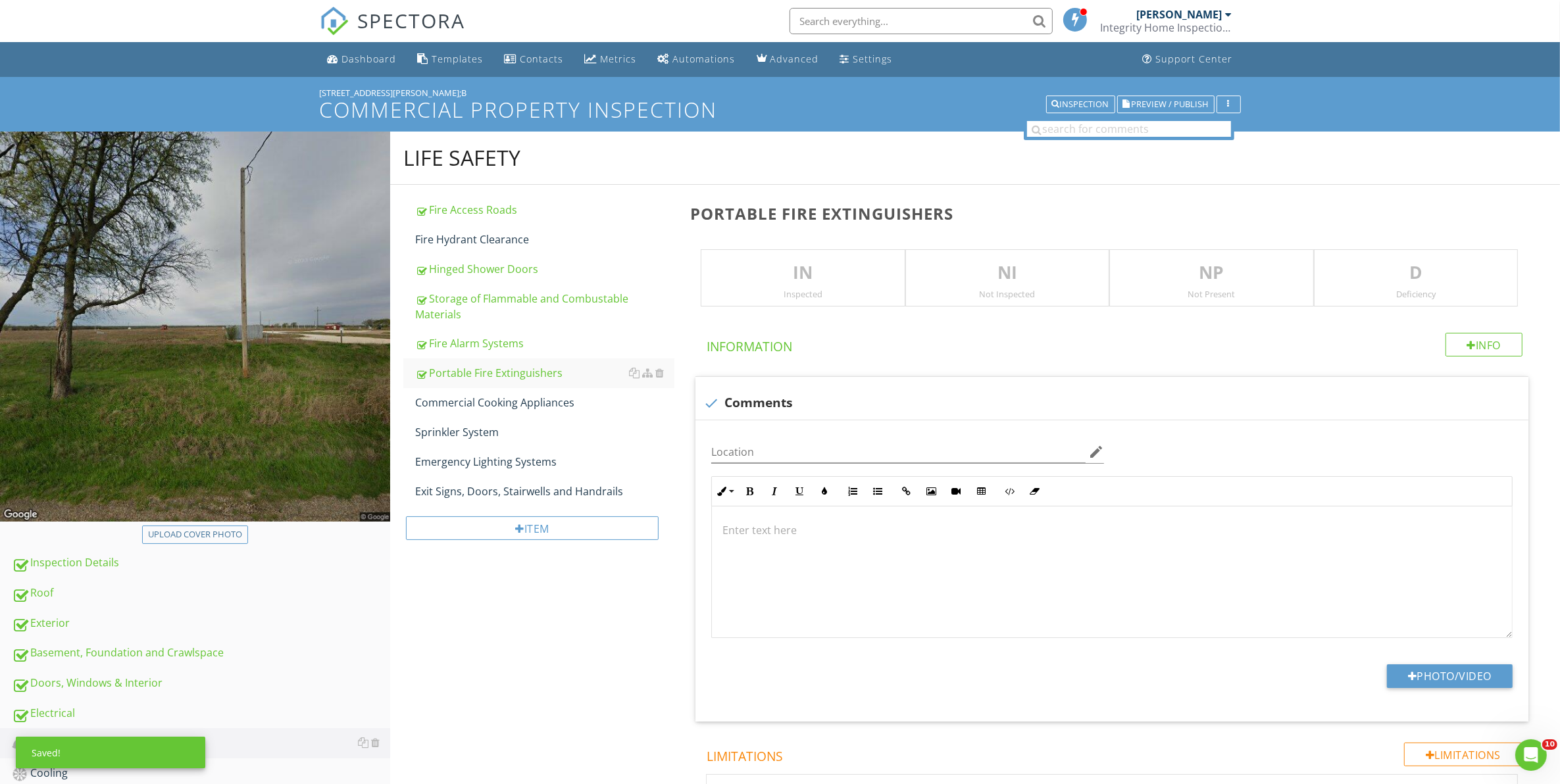
click at [781, 275] on p "IN" at bounding box center [802, 272] width 202 height 26
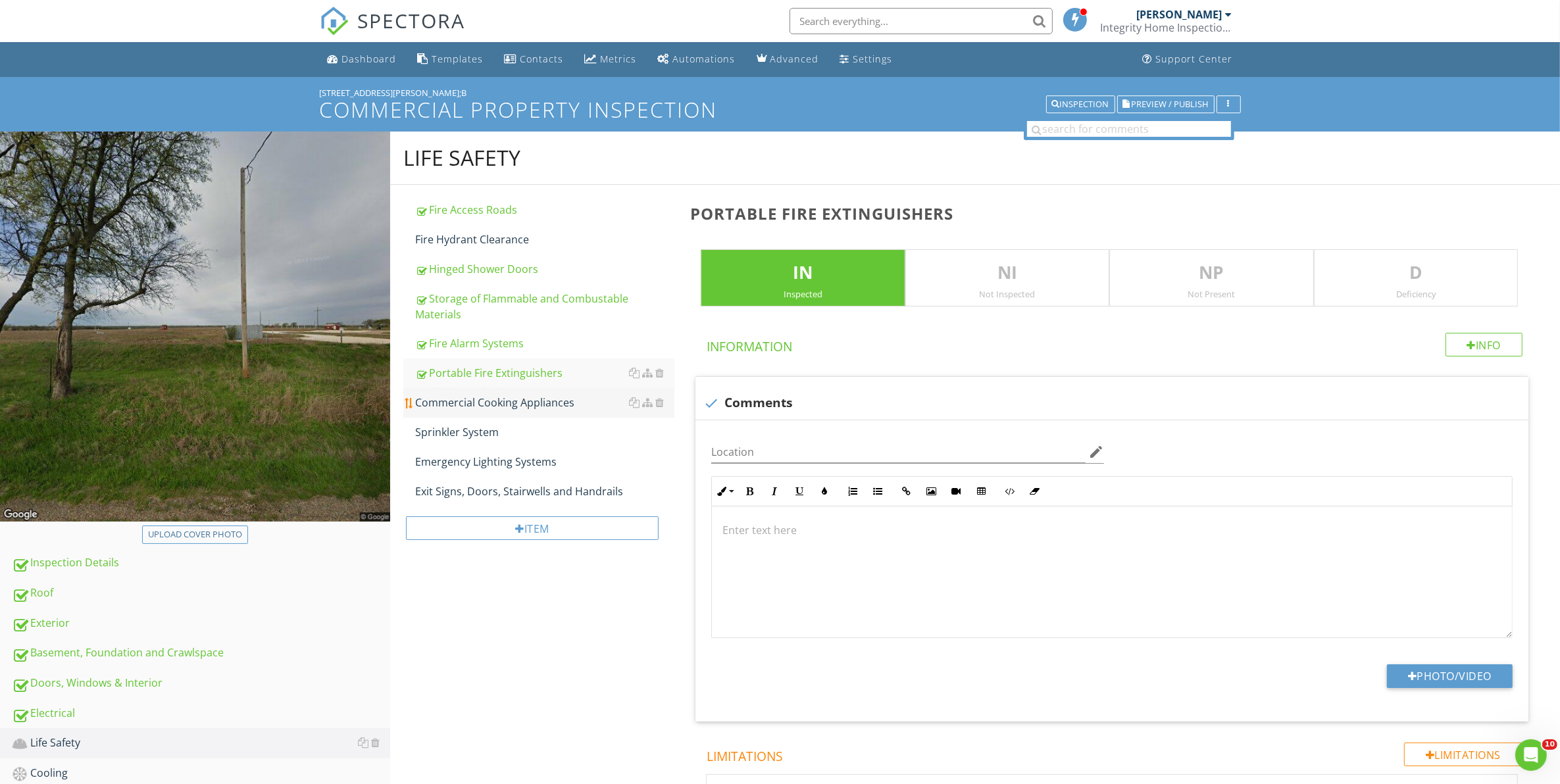
click at [504, 407] on div "Commercial Cooking Appliances" at bounding box center [545, 403] width 260 height 16
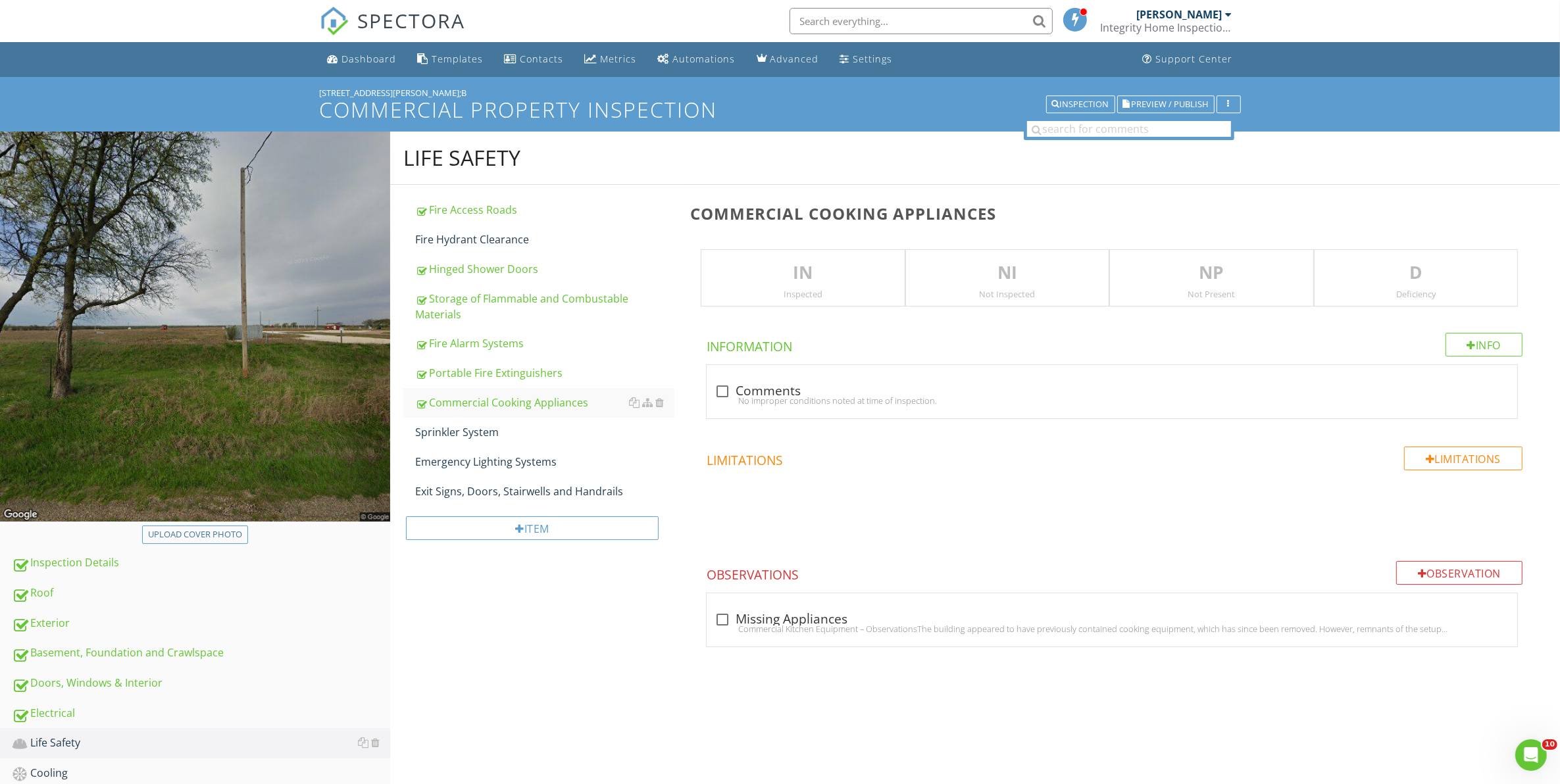
click at [821, 300] on div "IN Inspected" at bounding box center [802, 278] width 204 height 58
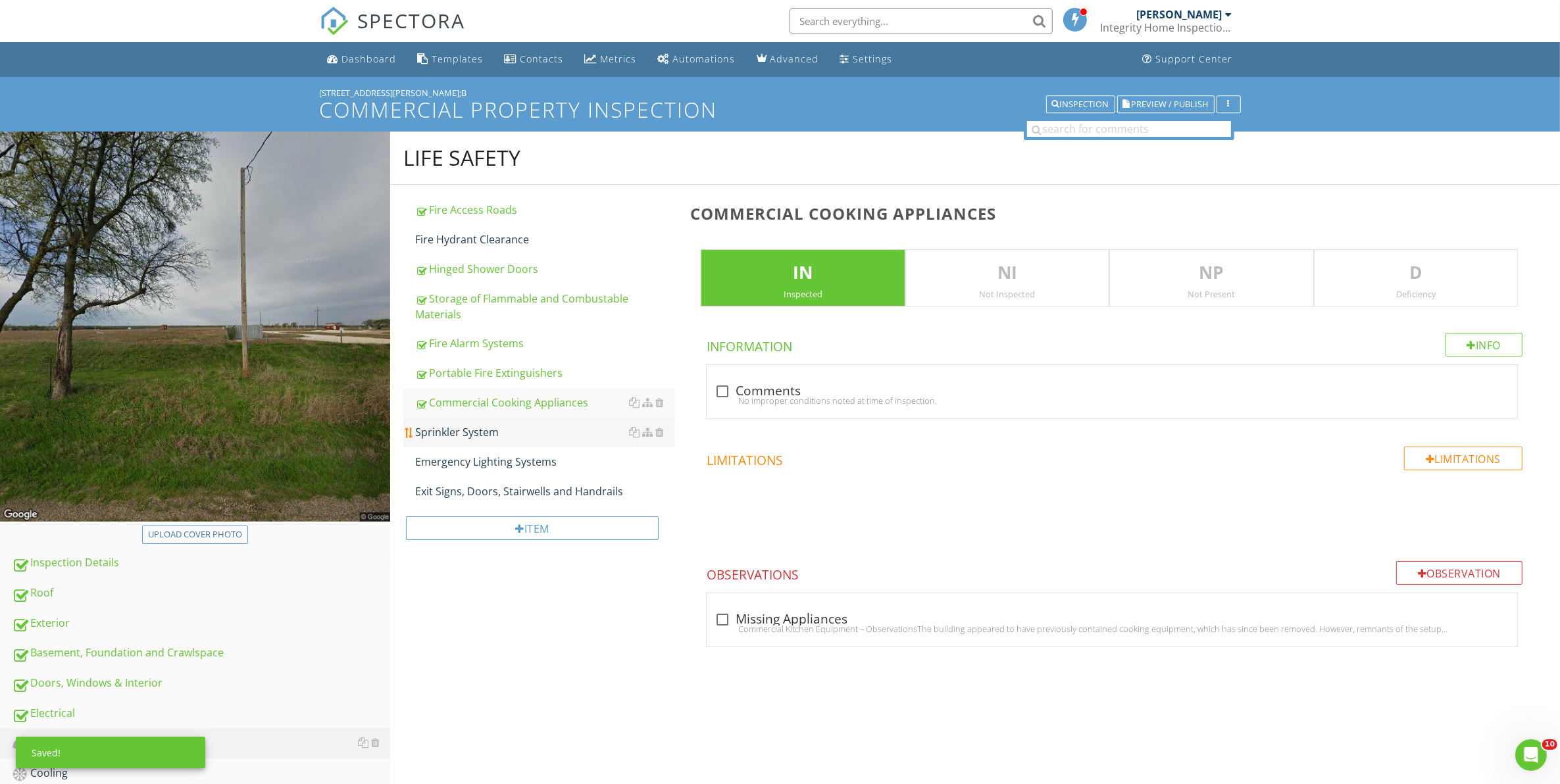
click at [486, 437] on div "Sprinkler System" at bounding box center [545, 432] width 260 height 16
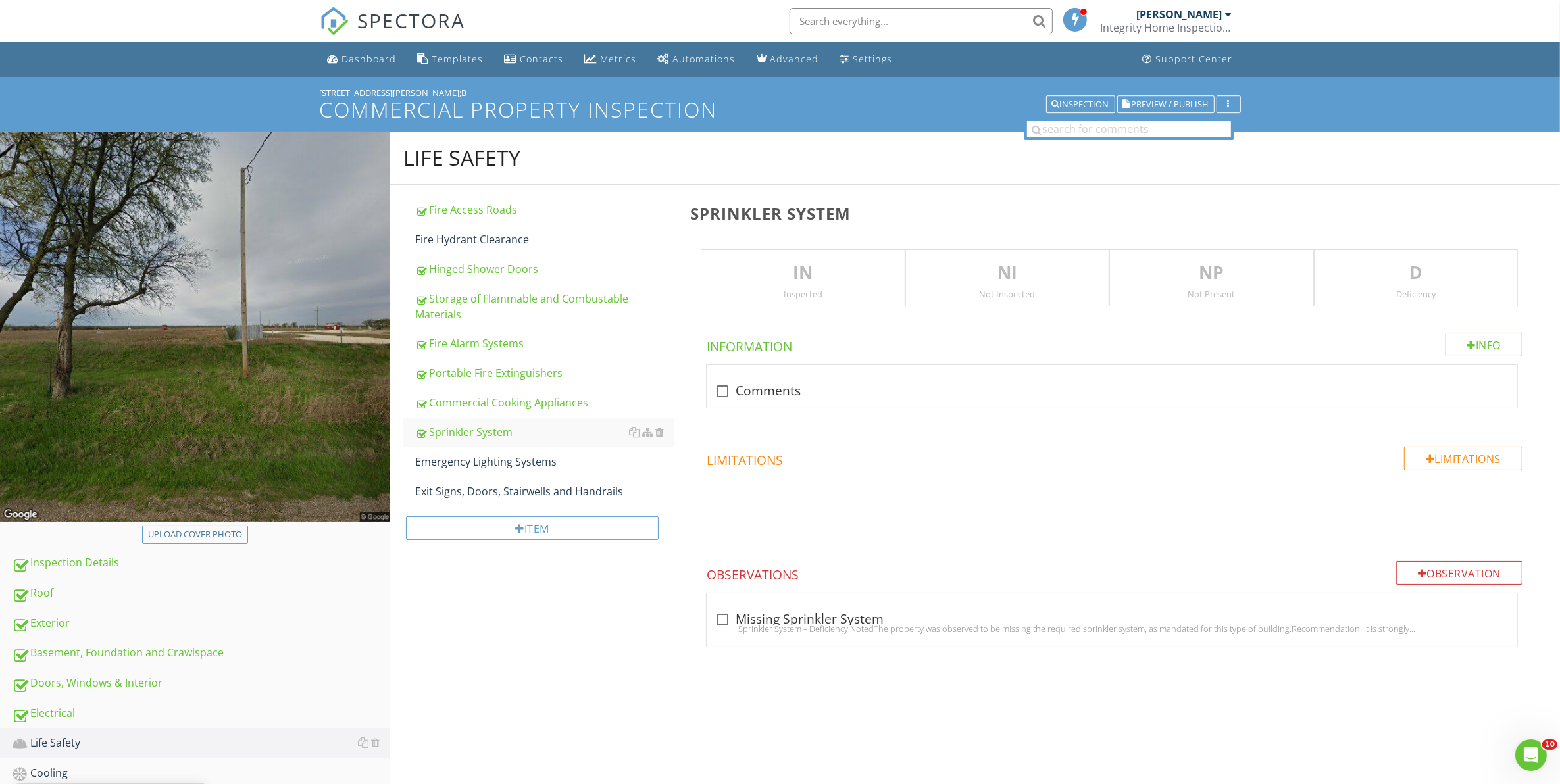
click at [804, 278] on p "IN" at bounding box center [802, 272] width 202 height 26
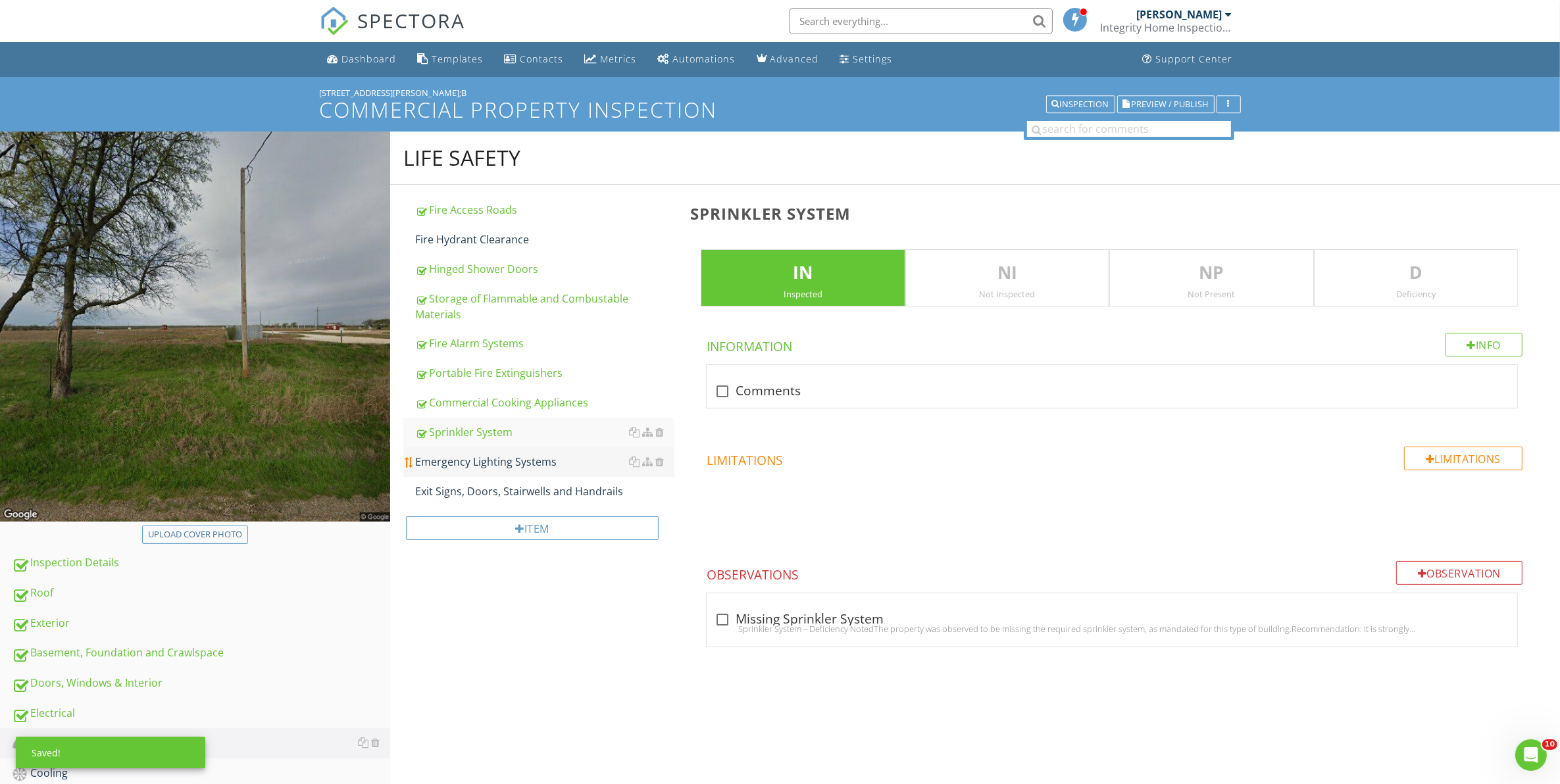
click at [516, 461] on div "Emergency Lighting Systems" at bounding box center [545, 462] width 260 height 16
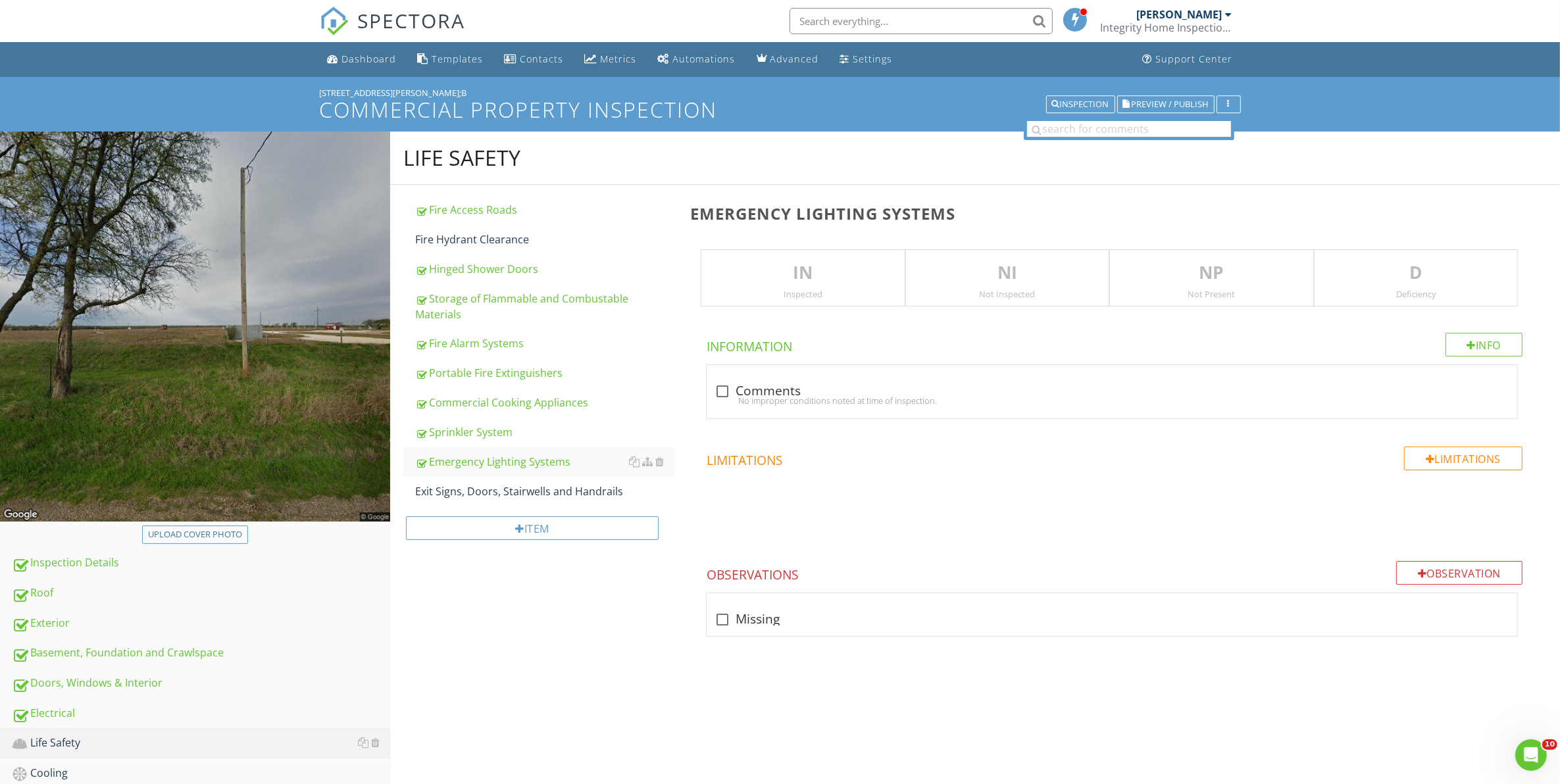
drag, startPoint x: 806, startPoint y: 282, endPoint x: 806, endPoint y: 300, distance: 18.0
click at [806, 282] on p "IN" at bounding box center [802, 272] width 202 height 26
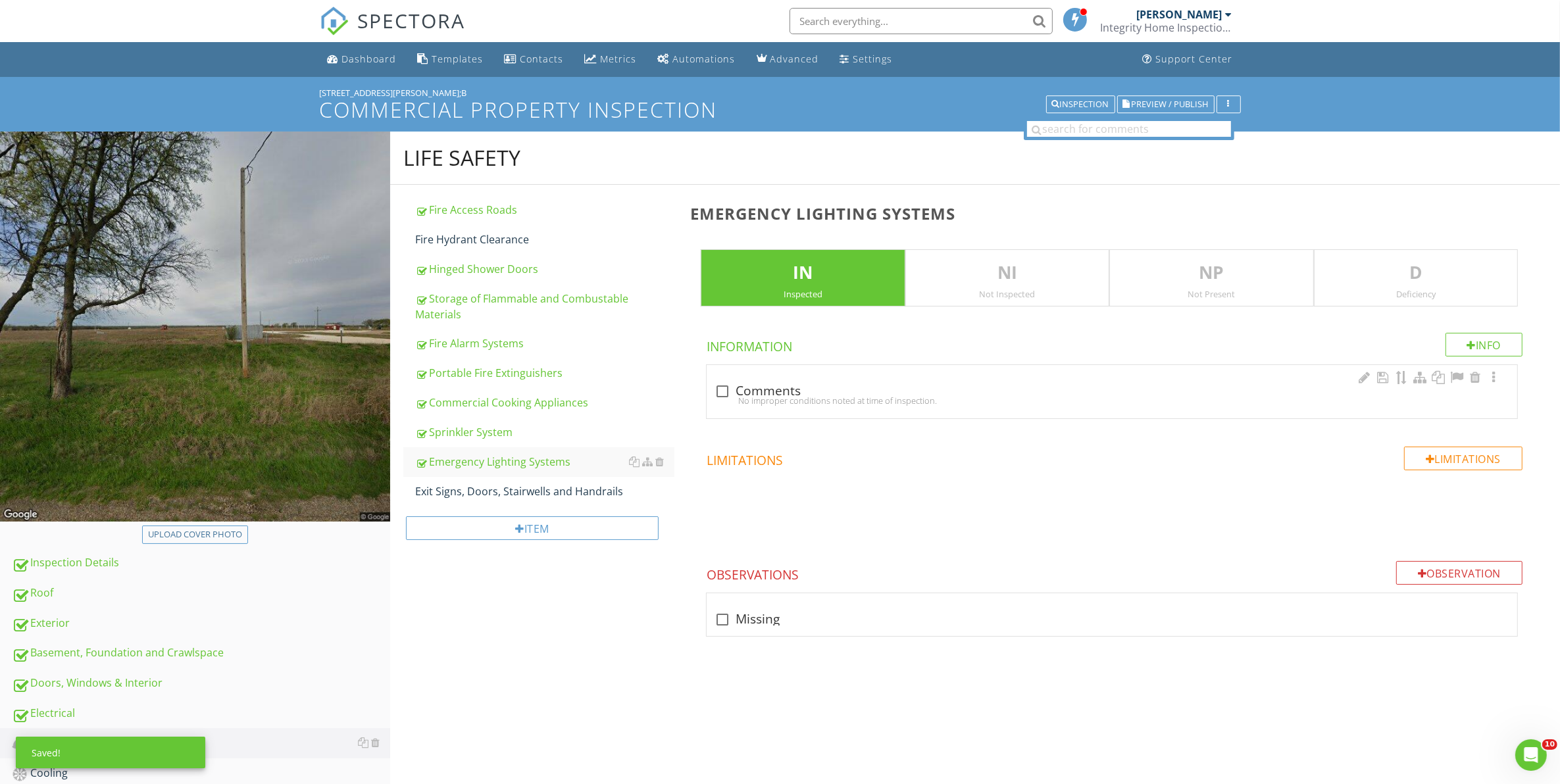
click at [724, 395] on div "No improper conditions noted at time of inspection." at bounding box center [1111, 400] width 794 height 10
checkbox input "true"
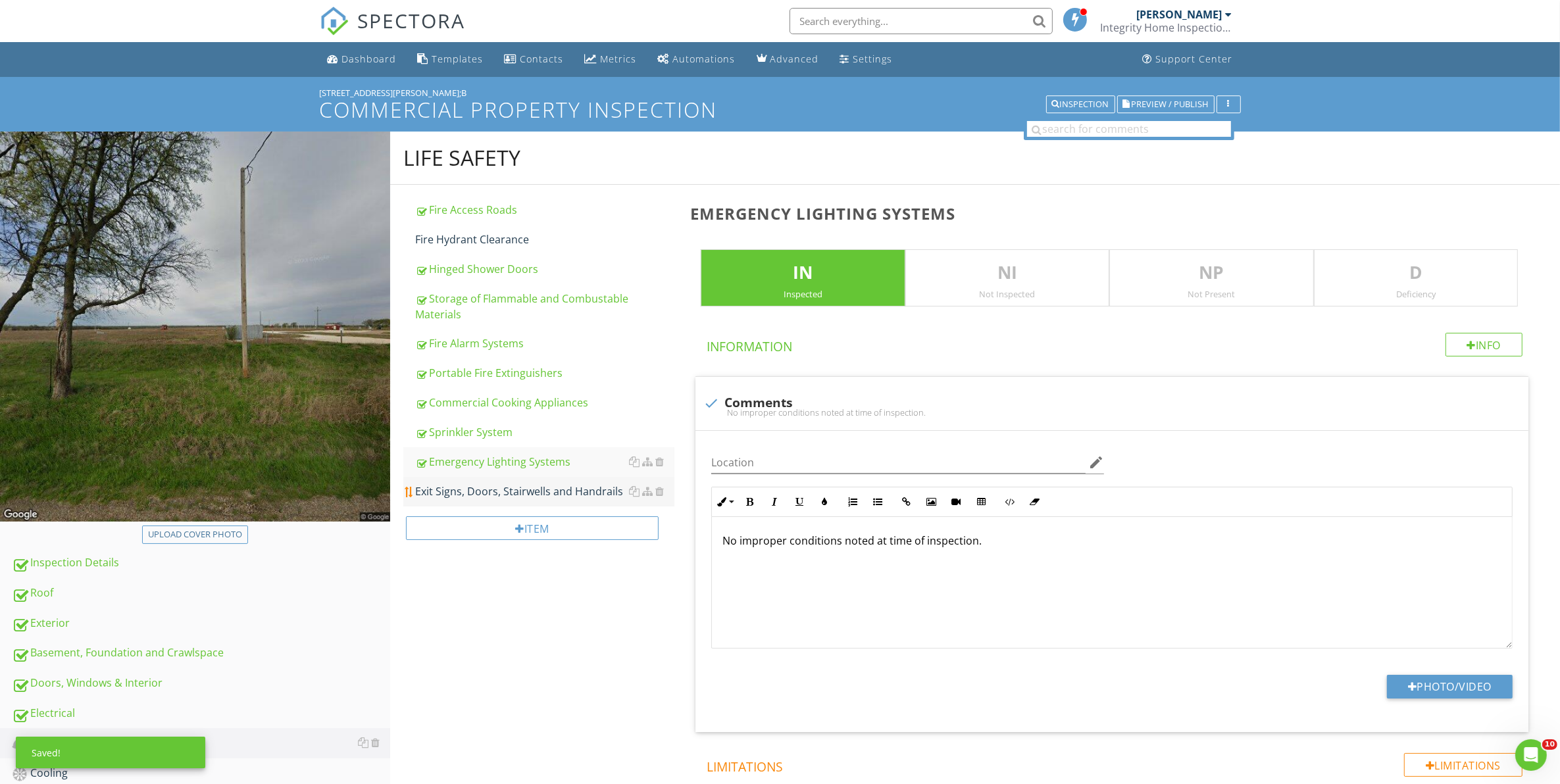
click at [535, 492] on div "Exit Signs, Doors, Stairwells and Handrails" at bounding box center [545, 491] width 260 height 16
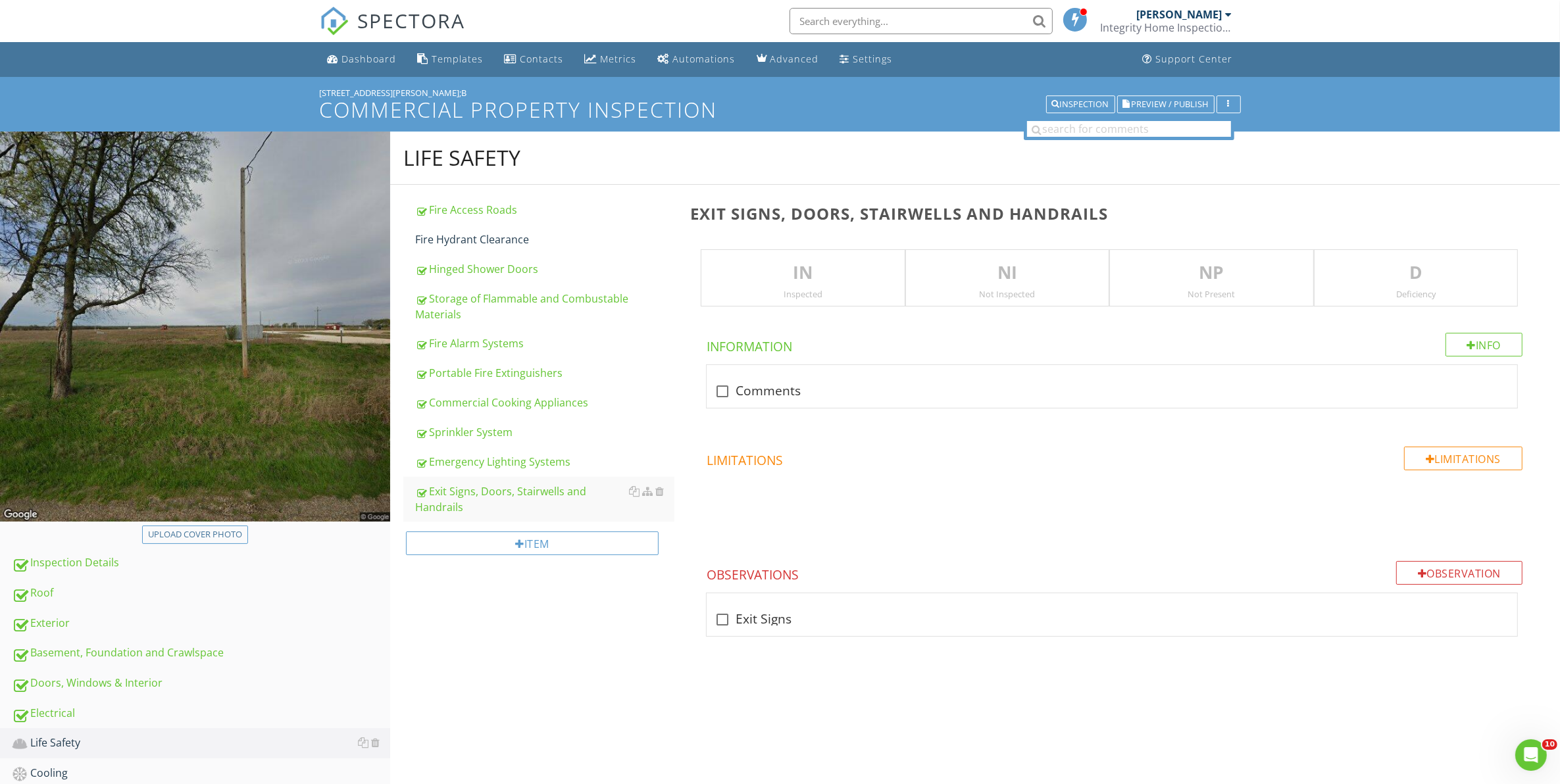
click at [773, 282] on p "IN" at bounding box center [802, 272] width 202 height 26
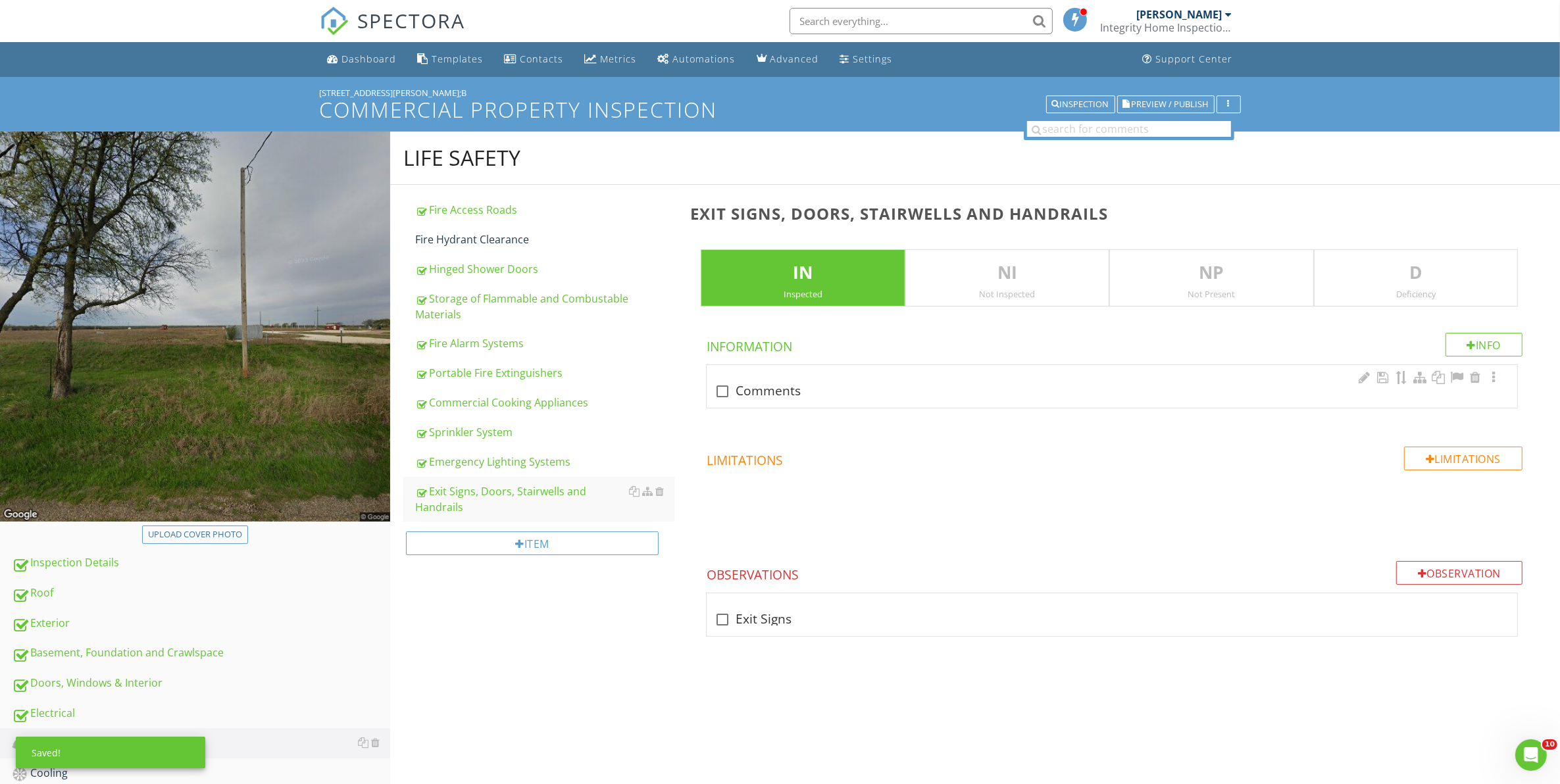
click at [728, 392] on div at bounding box center [722, 391] width 22 height 22
checkbox input "true"
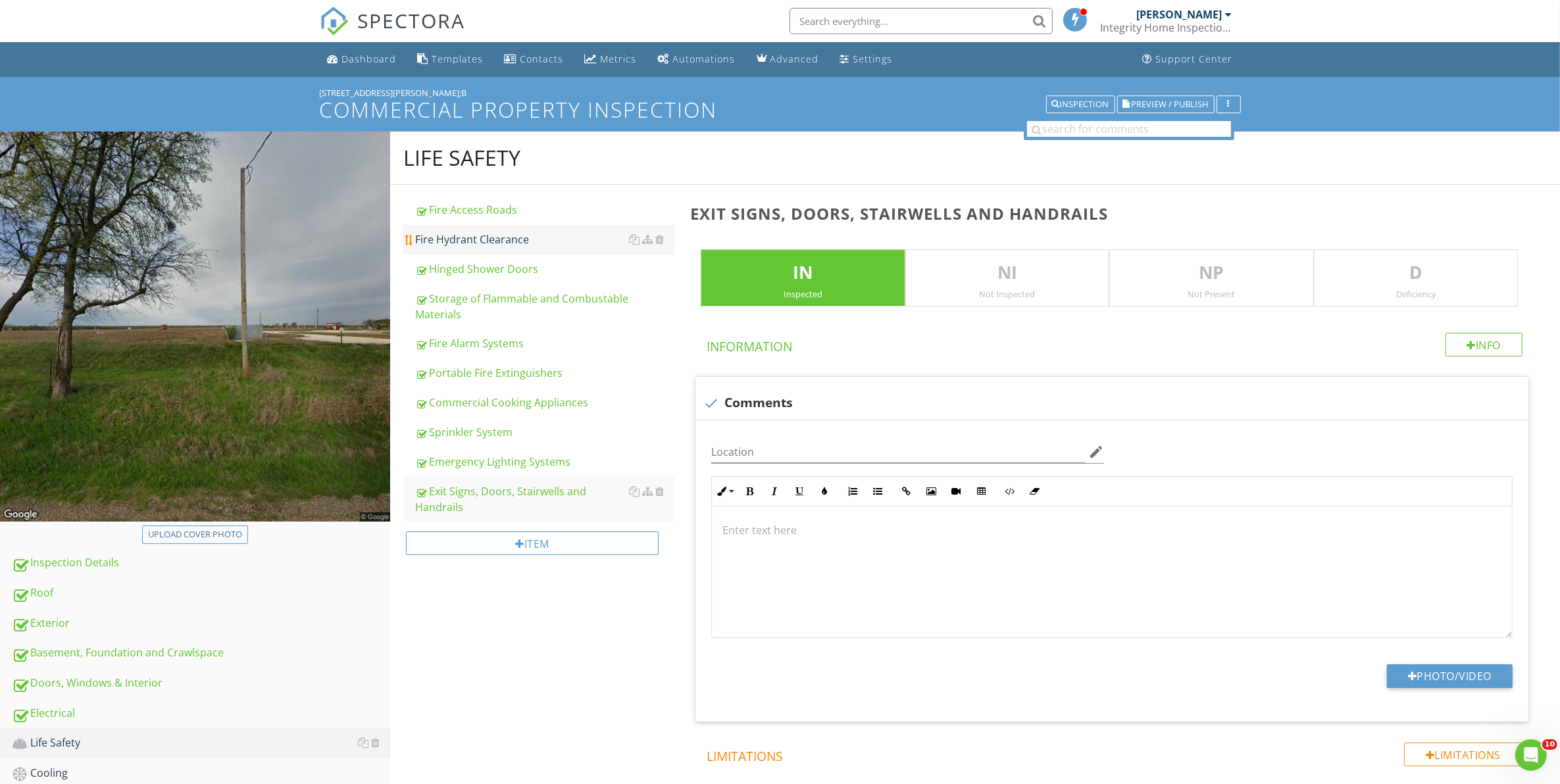
click at [485, 238] on div "Fire Hydrant Clearance" at bounding box center [545, 239] width 260 height 16
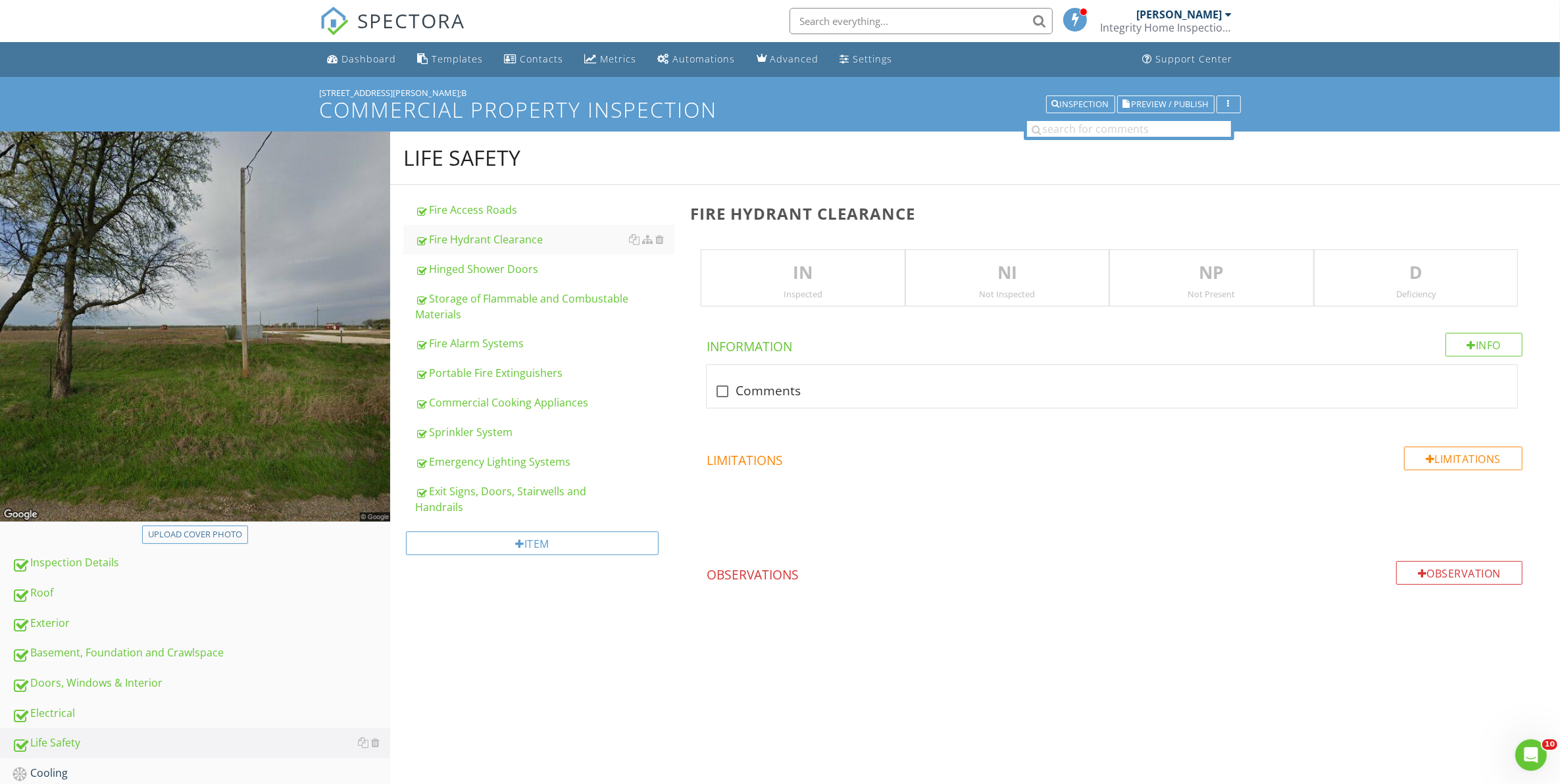
click at [783, 282] on p "IN" at bounding box center [802, 272] width 202 height 26
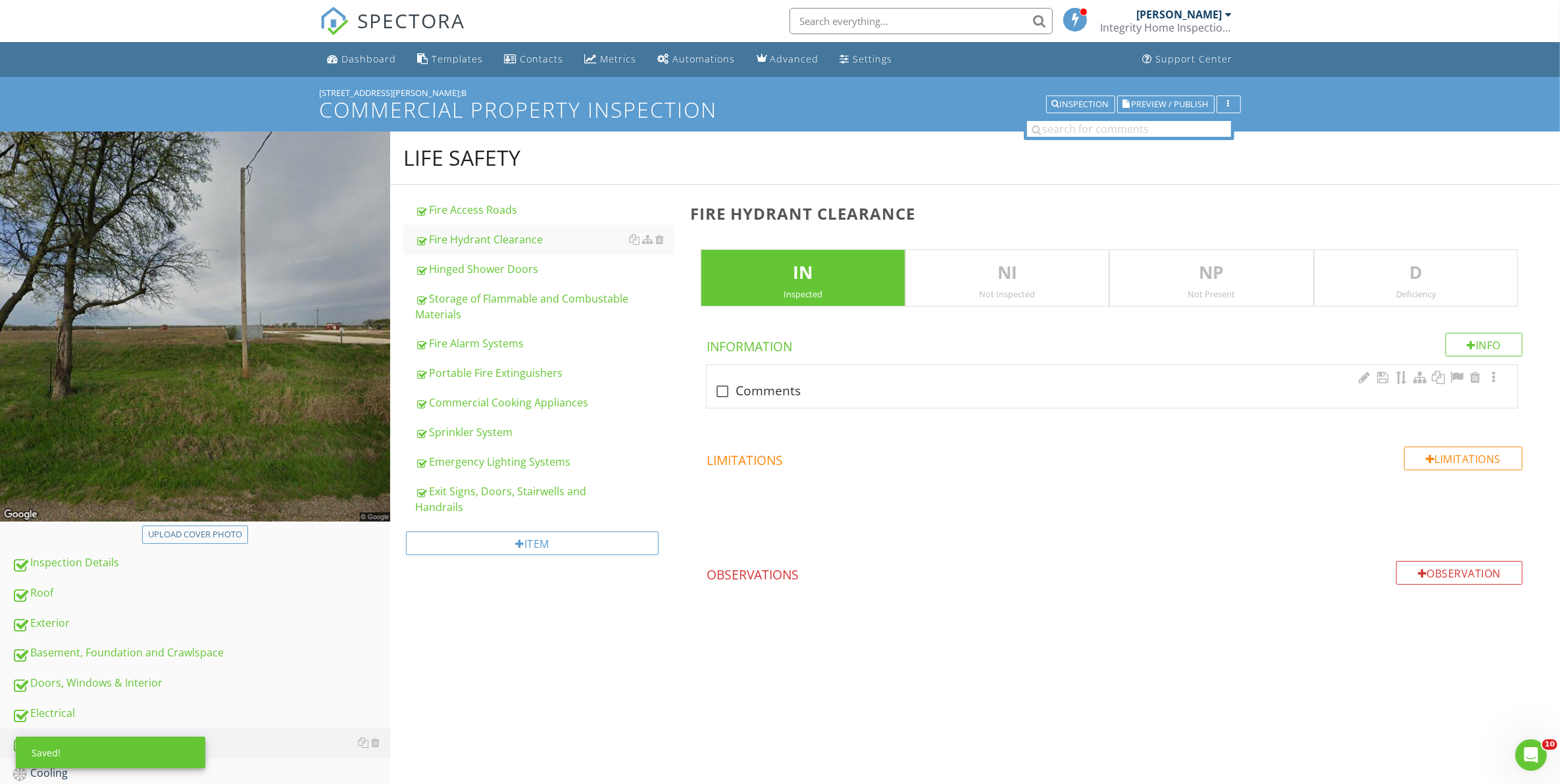
click at [725, 388] on div at bounding box center [722, 391] width 22 height 22
checkbox input "true"
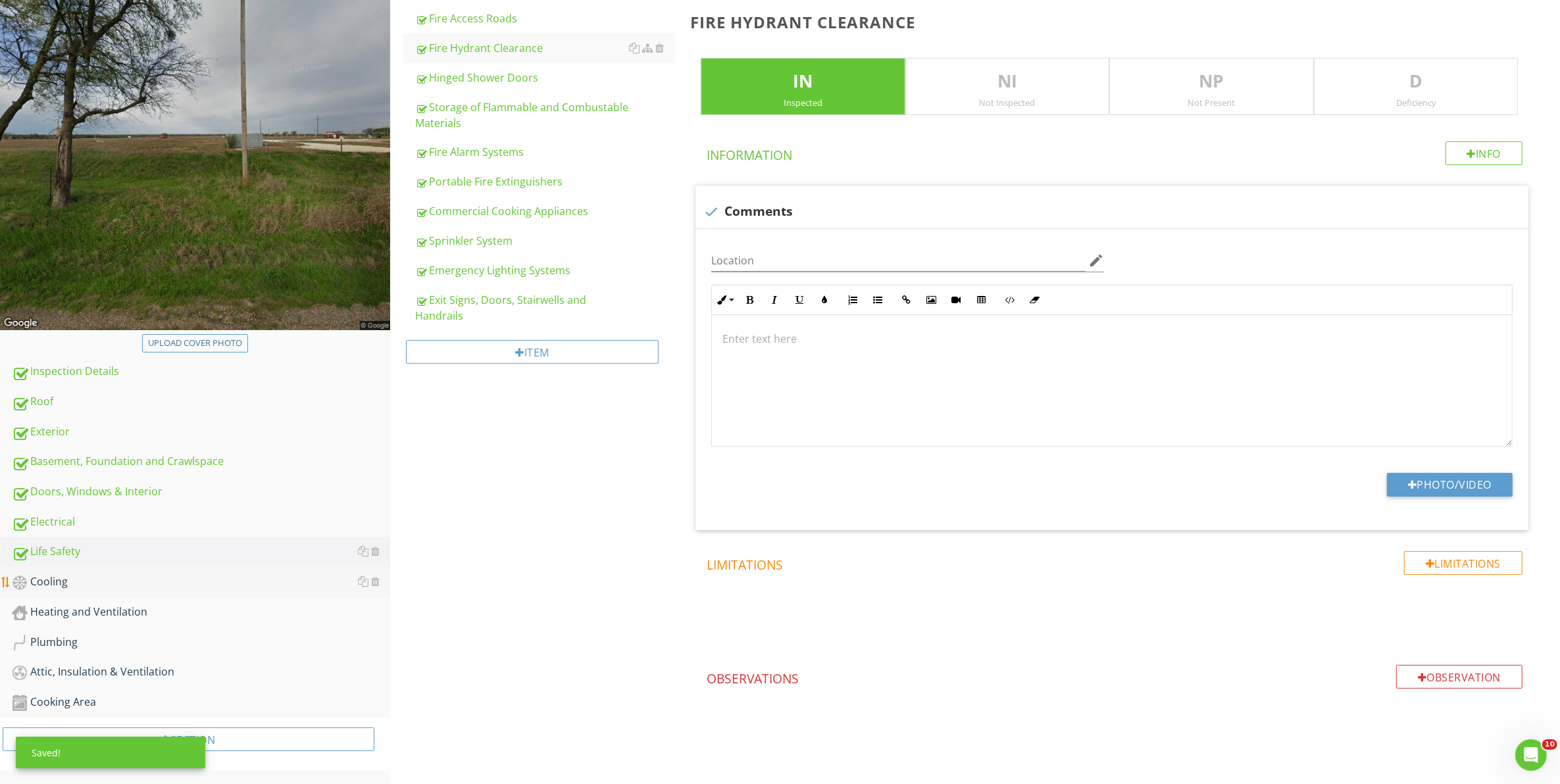
scroll to position [204, 0]
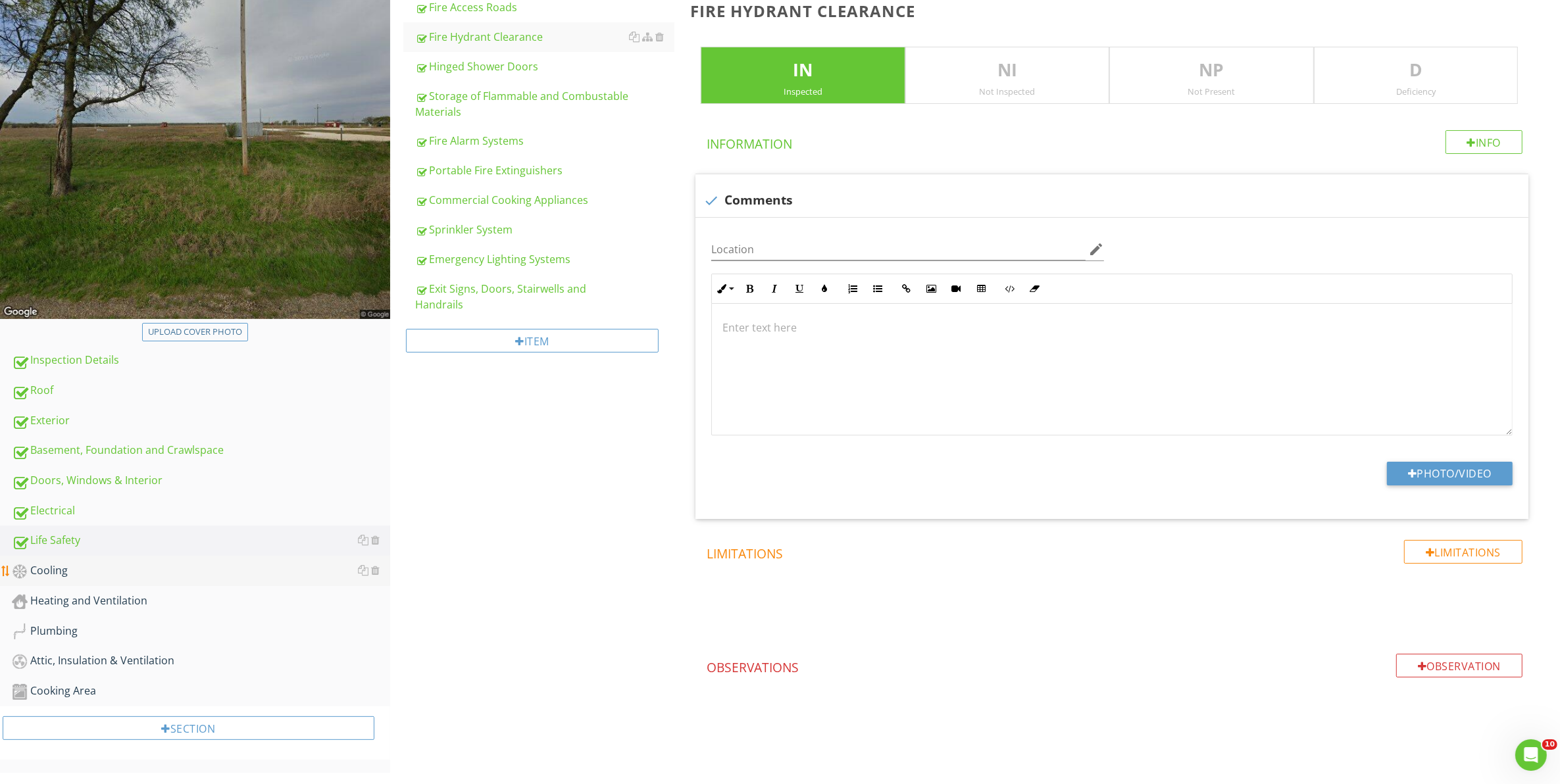
click at [149, 567] on div "Cooling" at bounding box center [200, 571] width 378 height 17
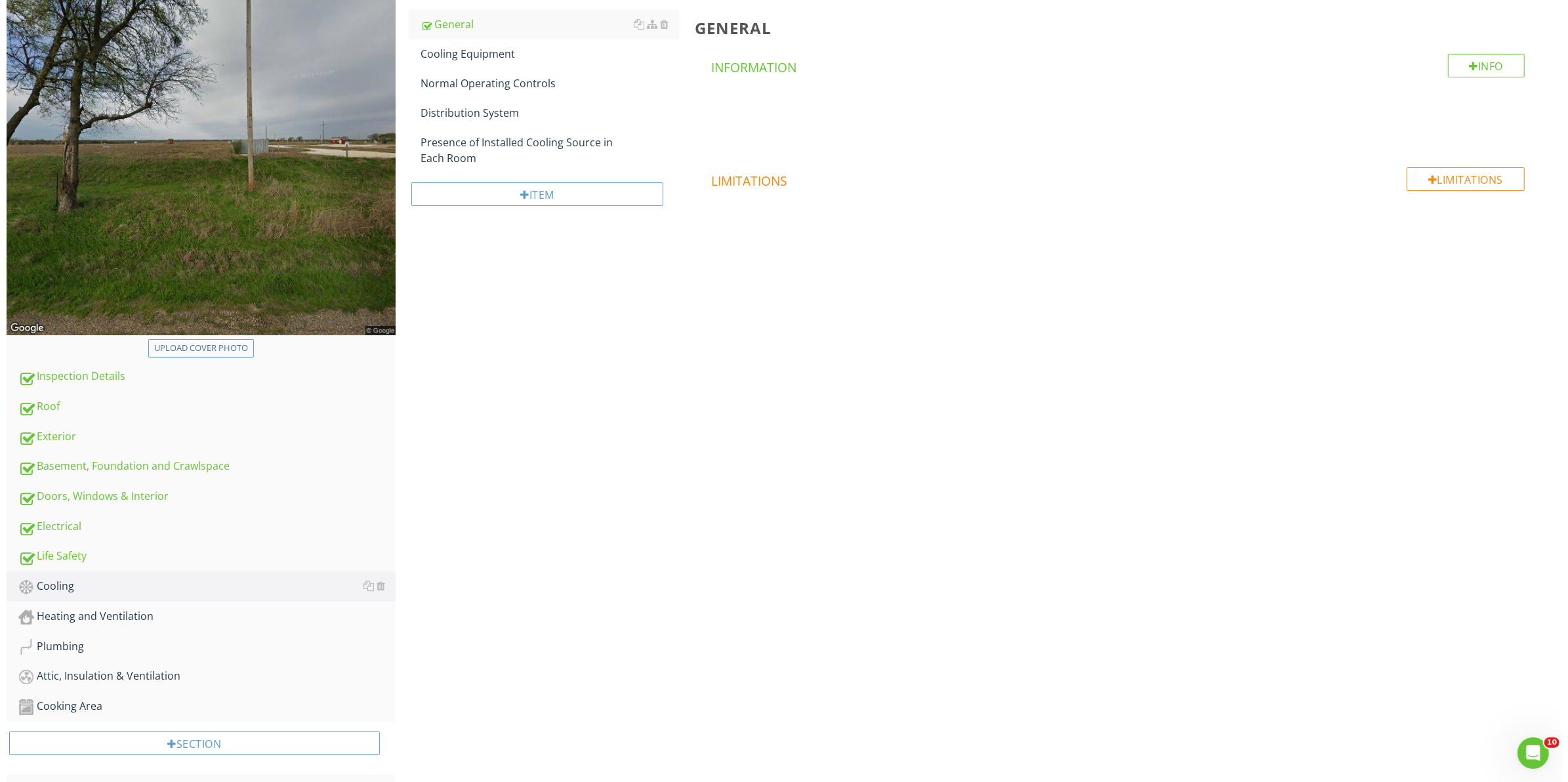
scroll to position [187, 0]
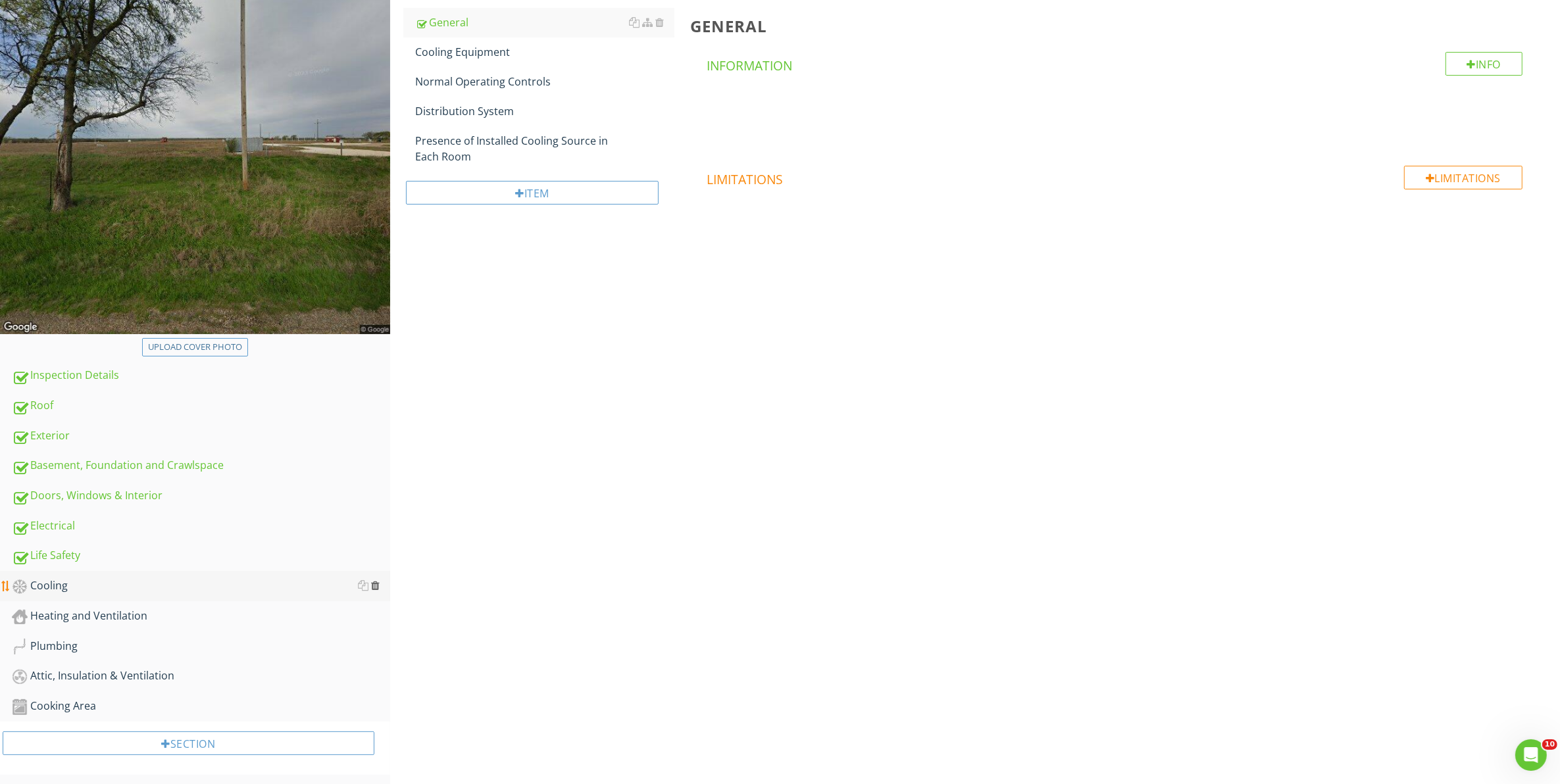
click at [377, 584] on div at bounding box center [376, 585] width 8 height 10
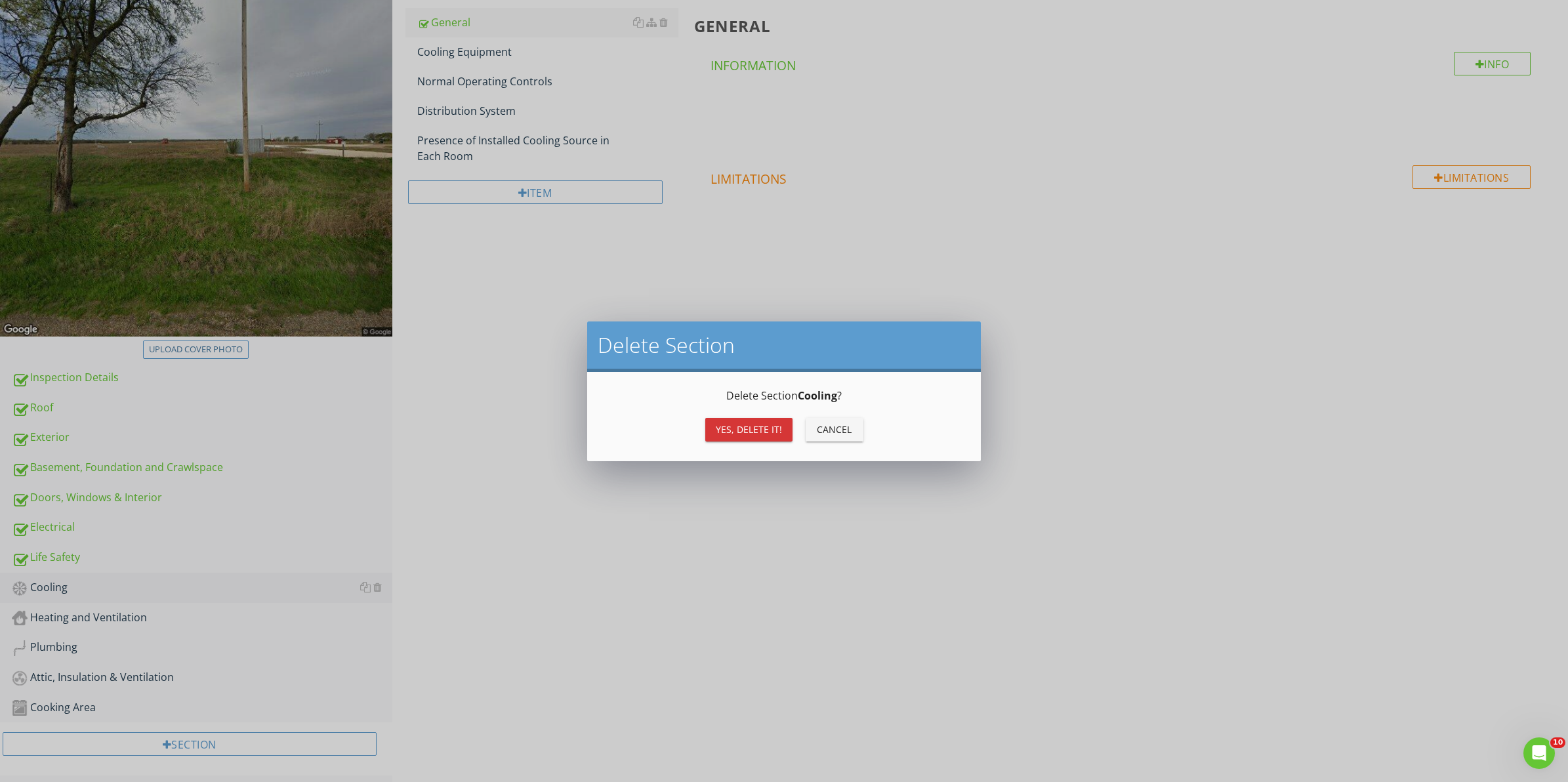
click at [714, 434] on button "Yes, Delete it!" at bounding box center [749, 429] width 87 height 24
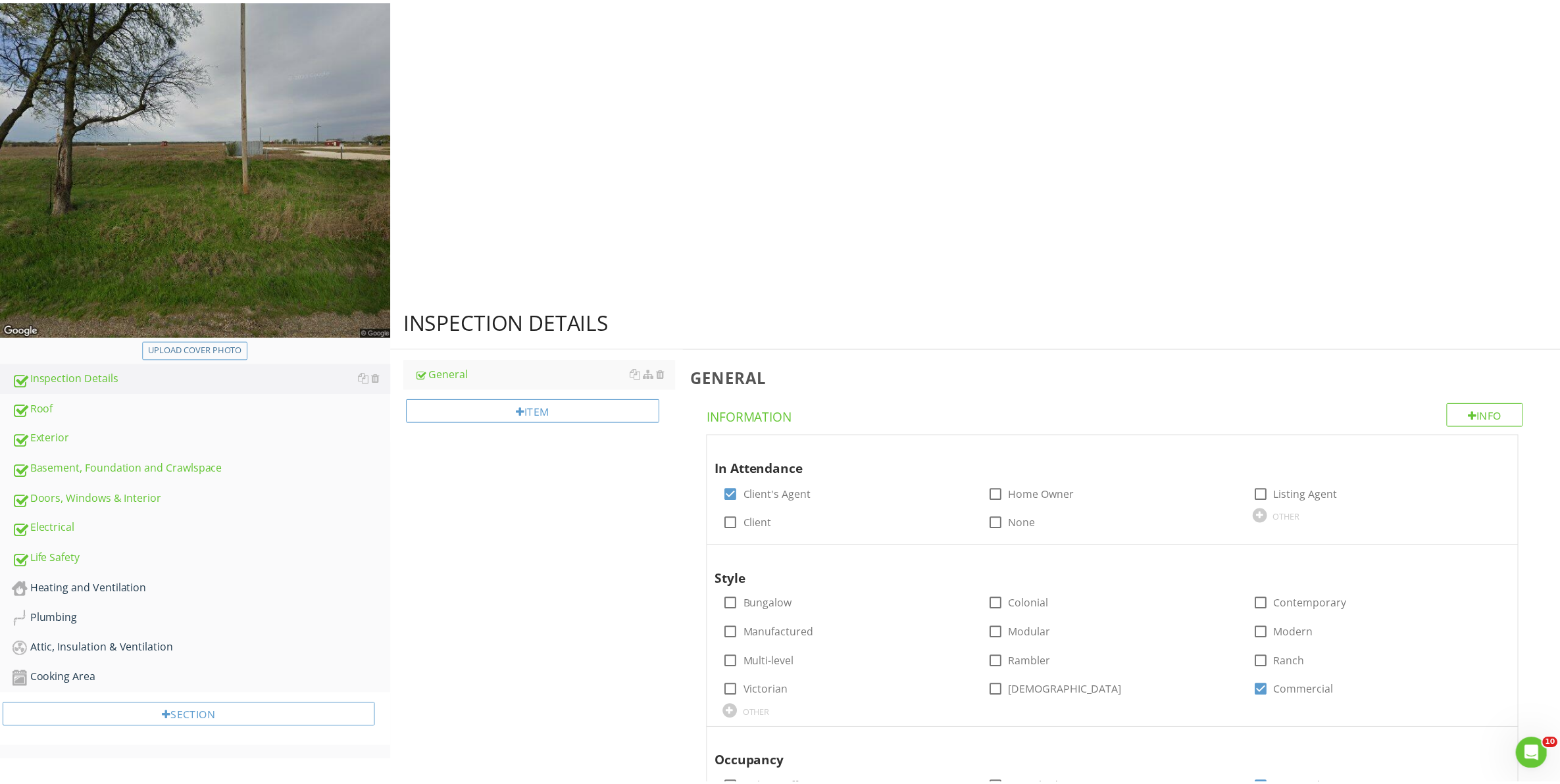
scroll to position [158, 0]
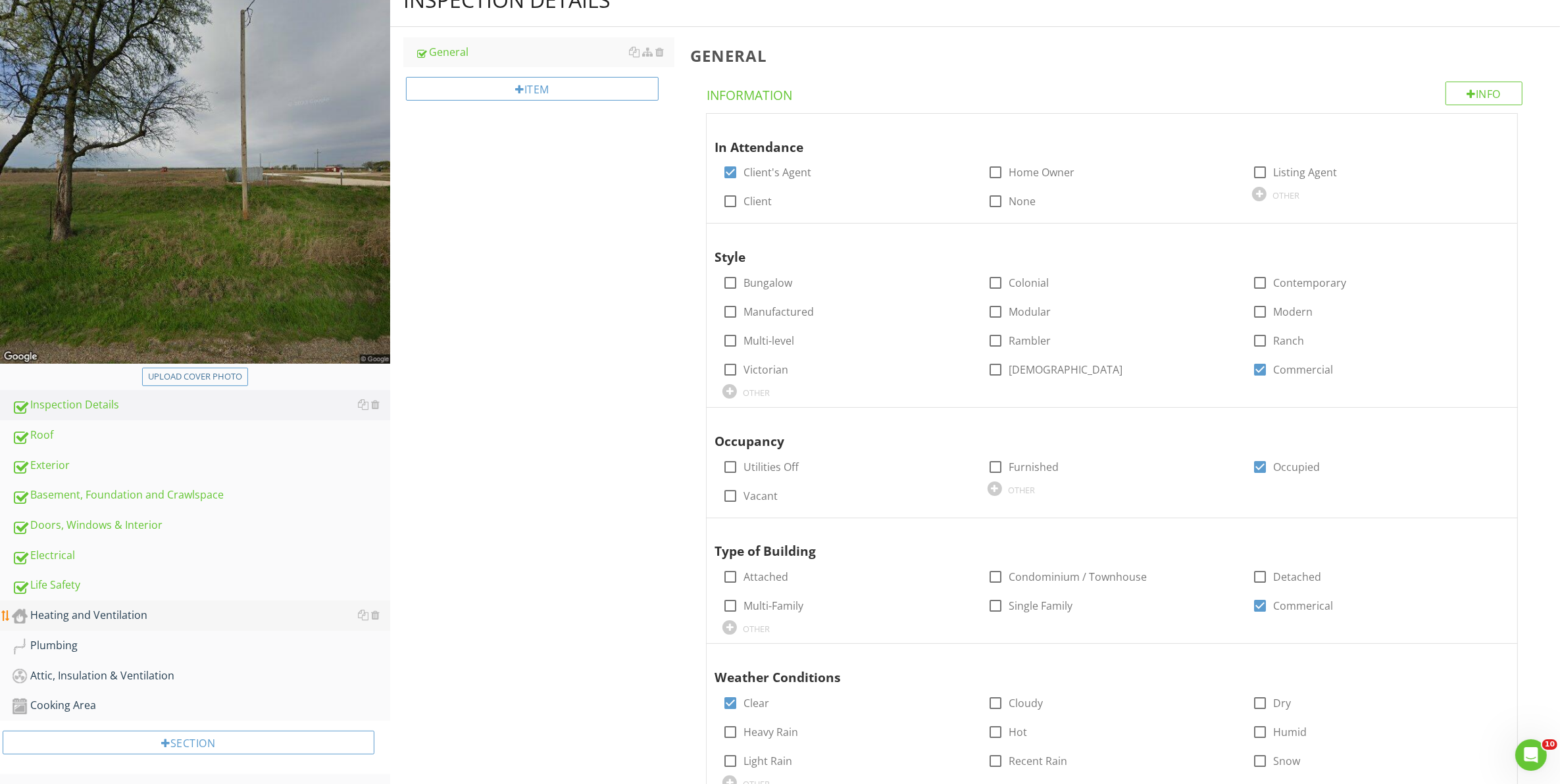
click at [68, 611] on div "Heating and Ventilation" at bounding box center [200, 616] width 378 height 17
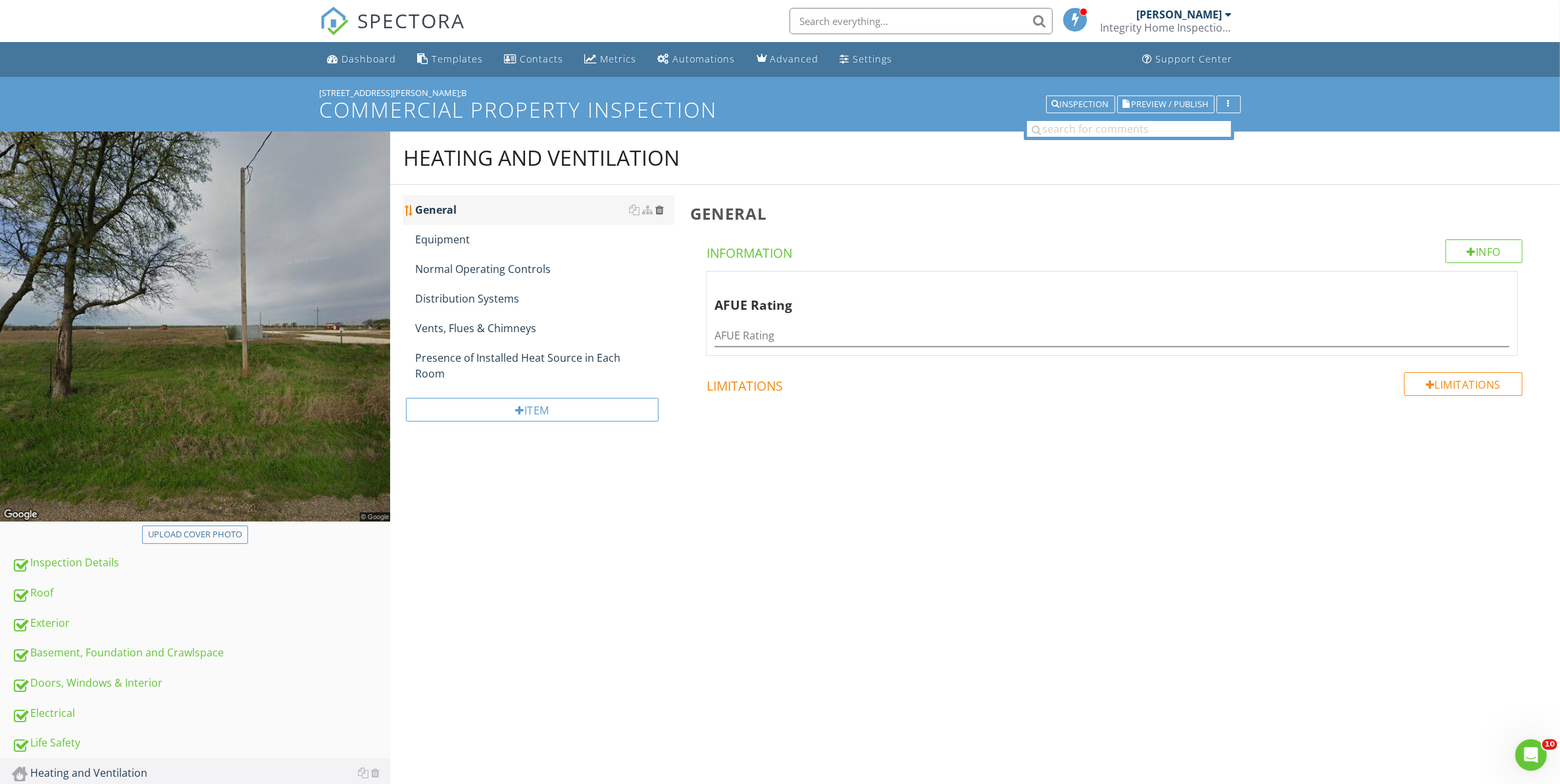
click at [660, 211] on div at bounding box center [659, 210] width 8 height 10
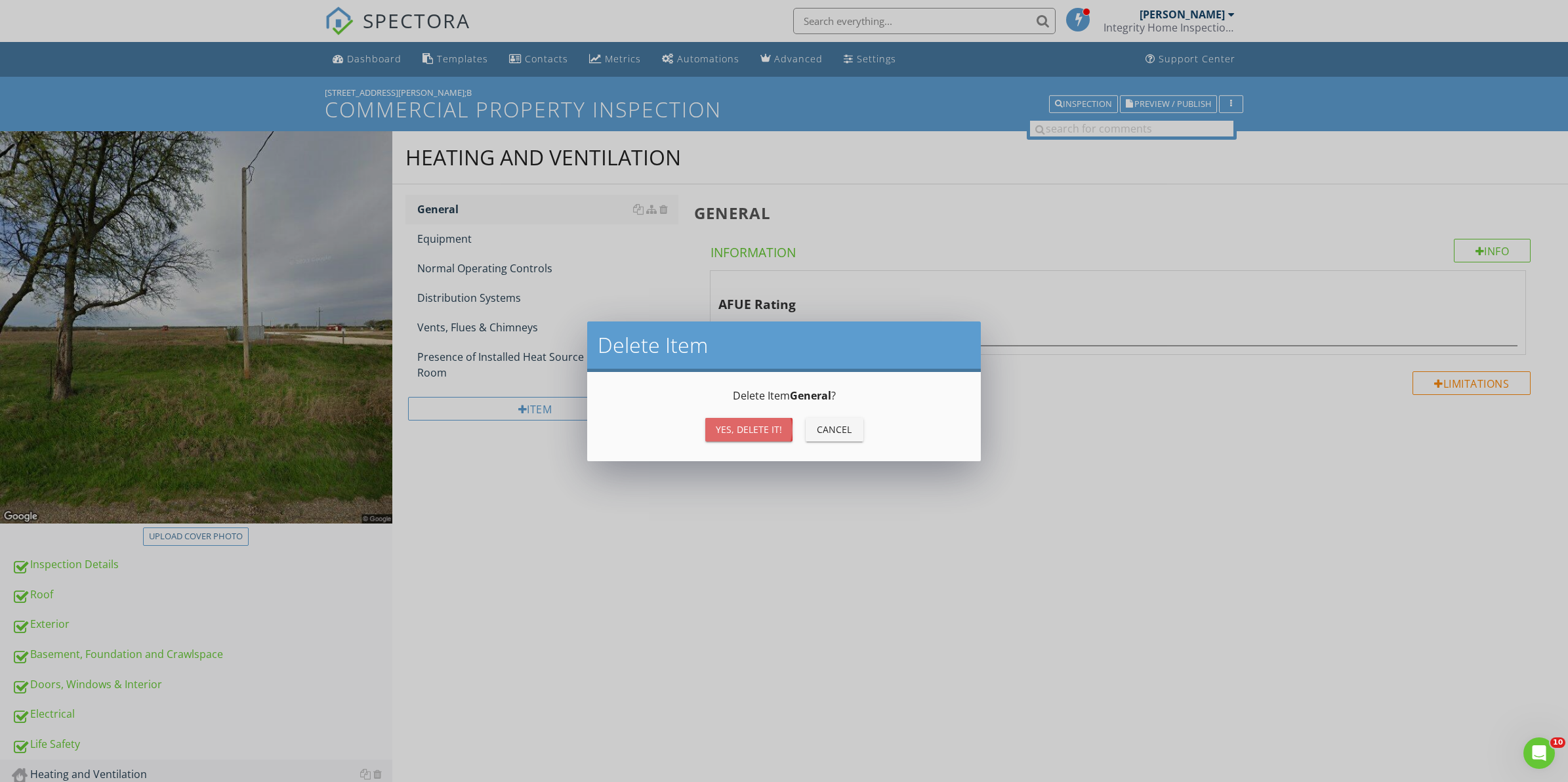
drag, startPoint x: 735, startPoint y: 429, endPoint x: 727, endPoint y: 429, distance: 8.0
click at [733, 429] on div "Yes, Delete it!" at bounding box center [749, 429] width 67 height 13
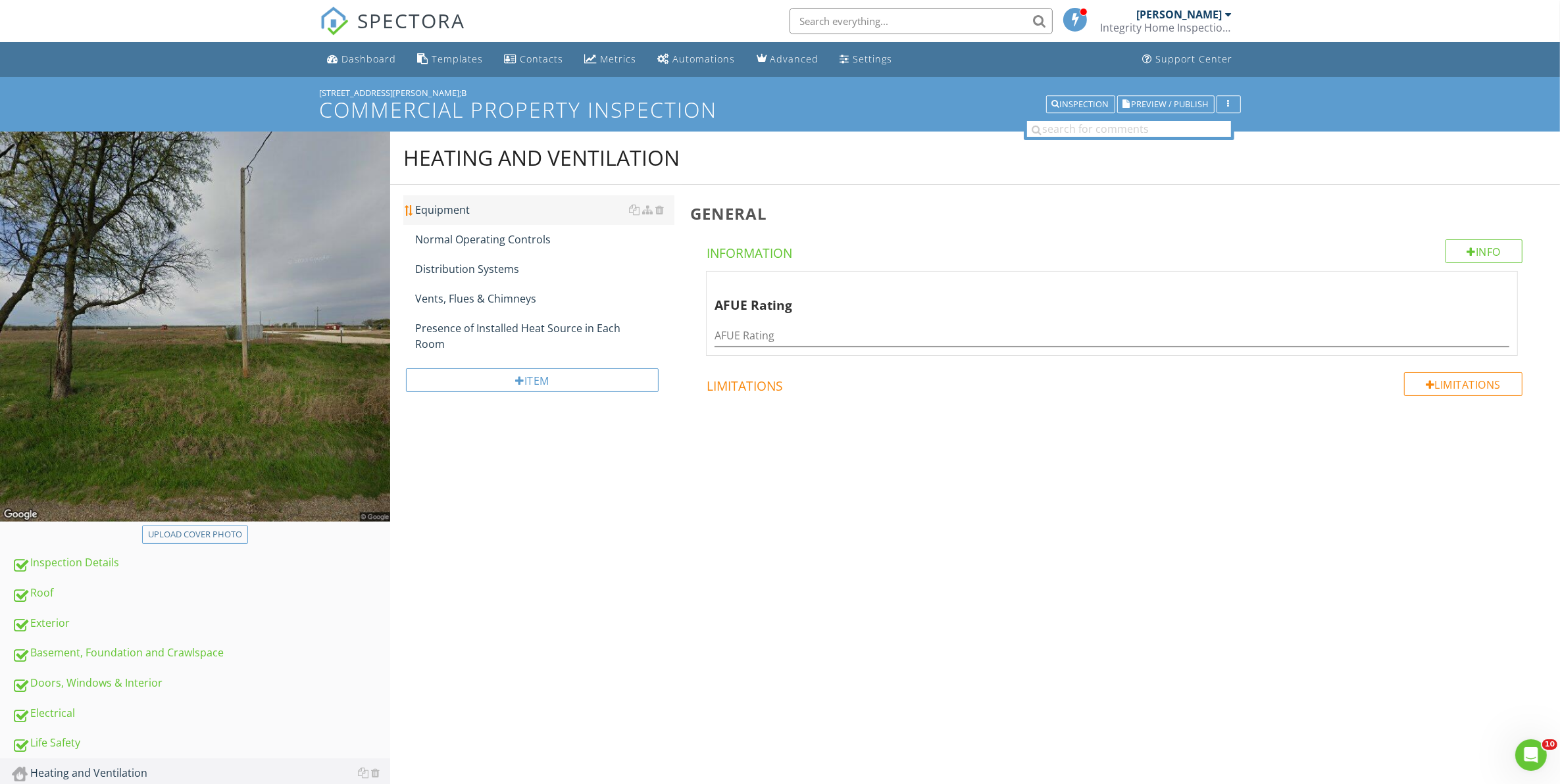
click at [468, 208] on div "Equipment" at bounding box center [545, 210] width 260 height 16
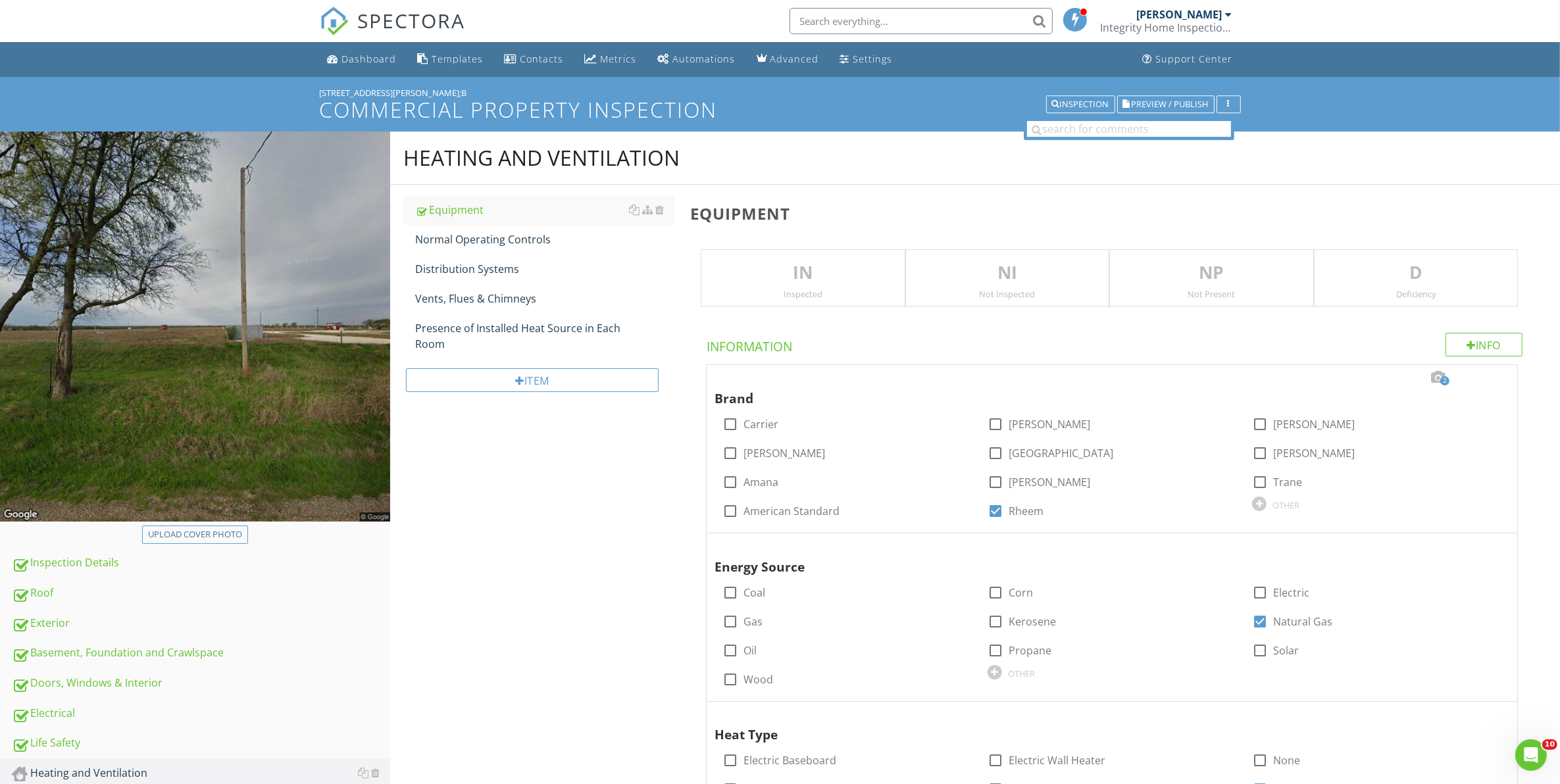
click at [793, 288] on div "IN Inspected" at bounding box center [802, 278] width 204 height 58
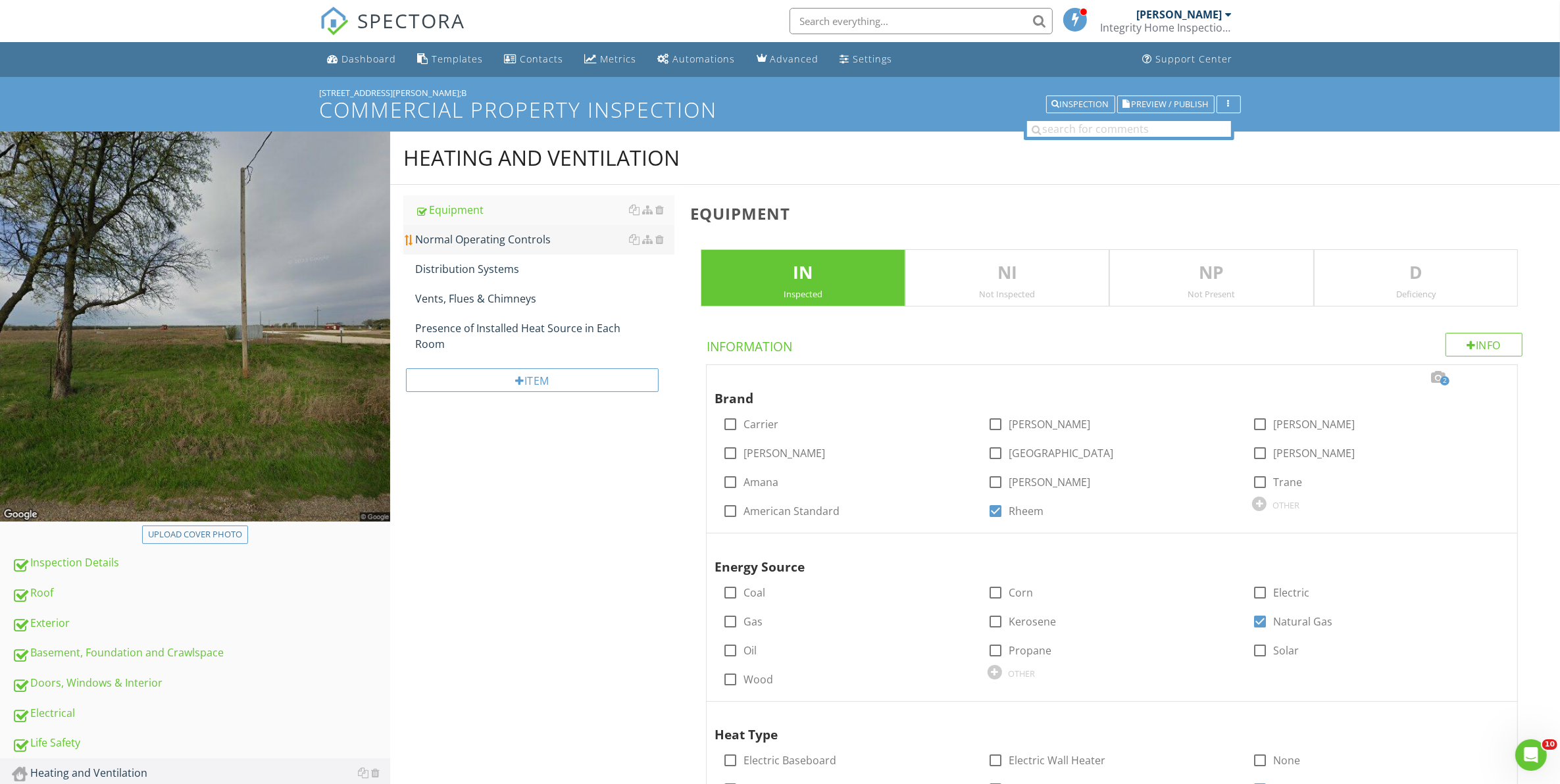
click at [474, 240] on div "Normal Operating Controls" at bounding box center [545, 239] width 260 height 16
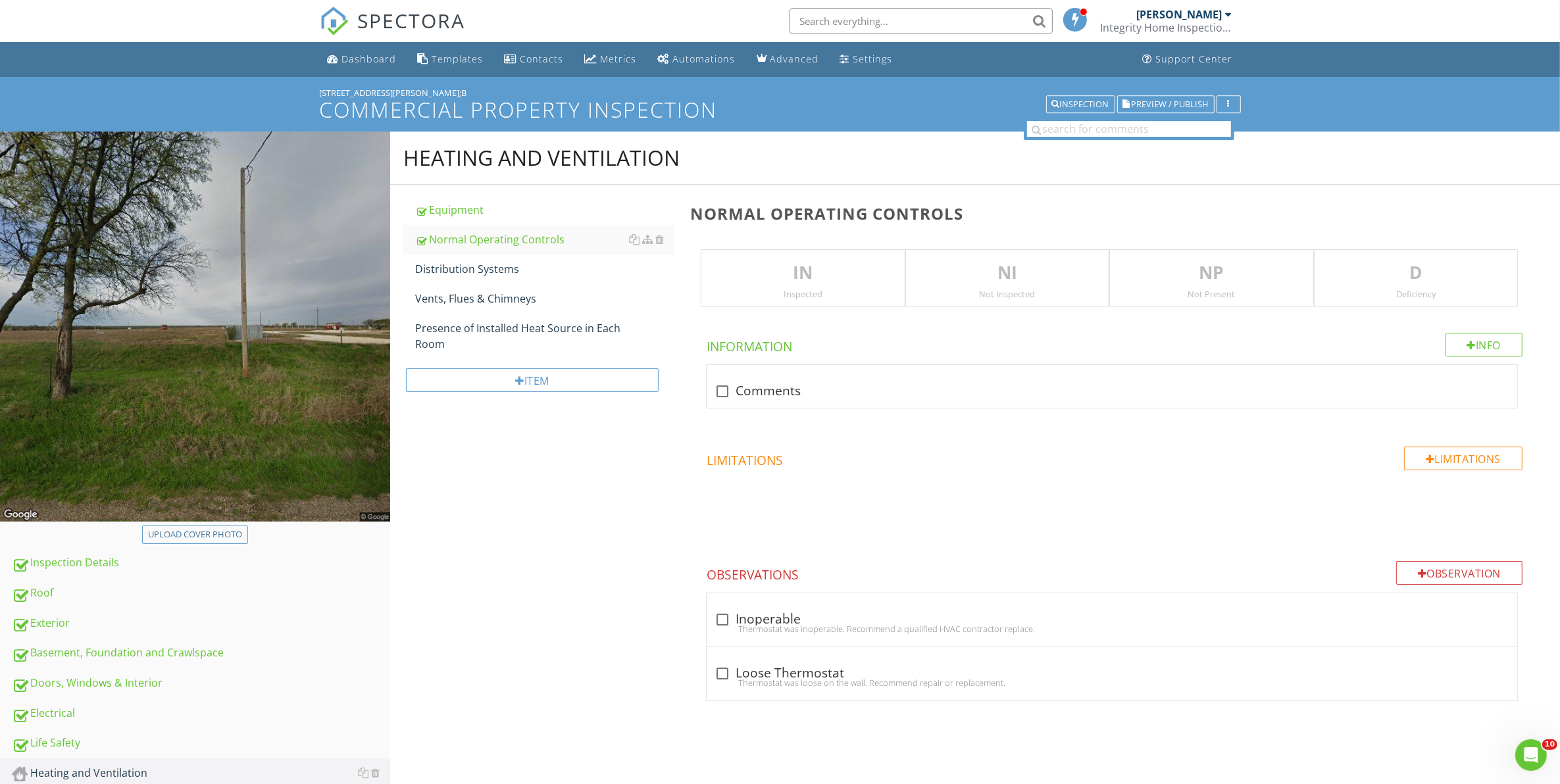
click at [774, 255] on div "IN Inspected" at bounding box center [802, 278] width 204 height 58
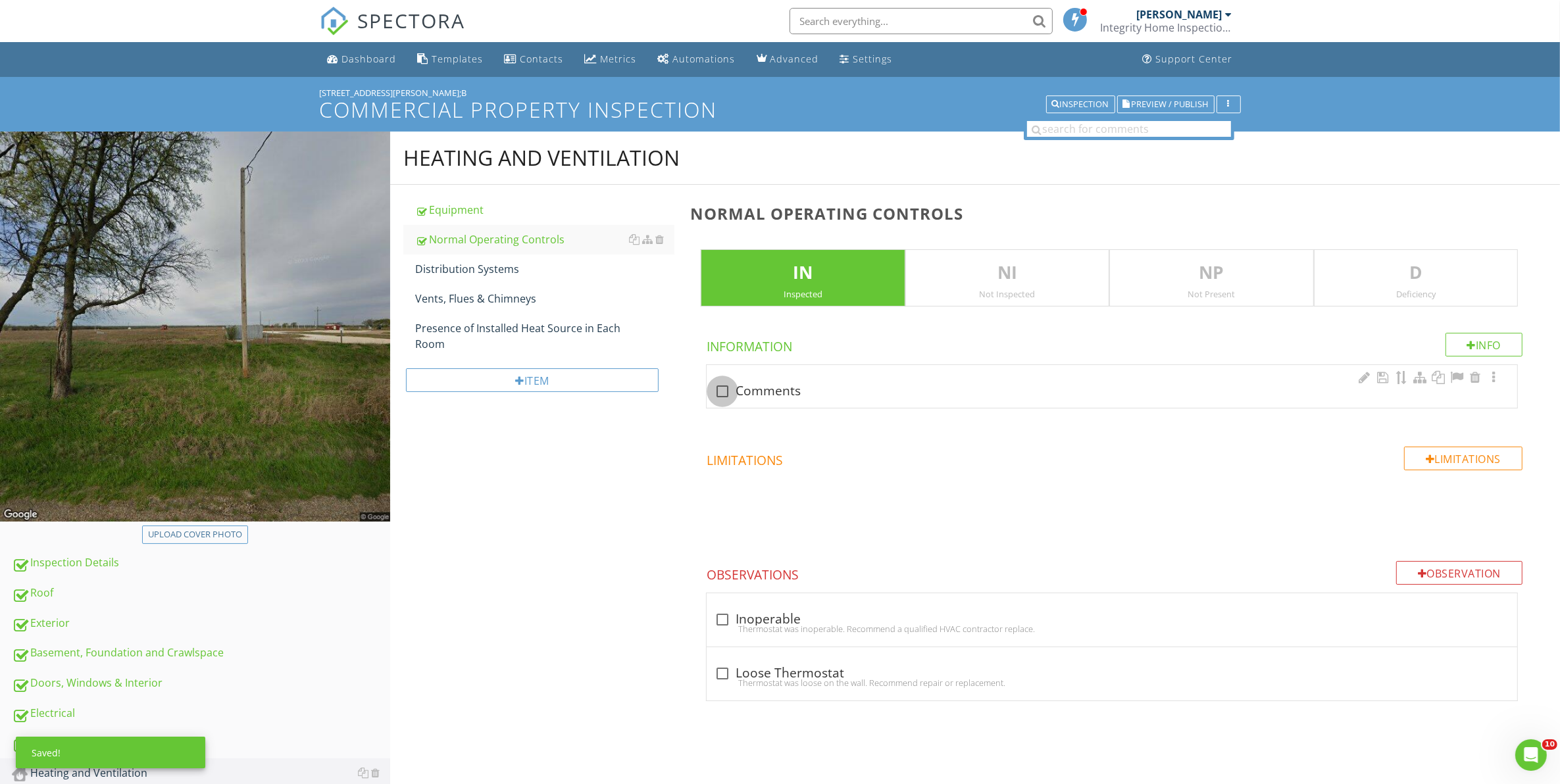
click at [726, 386] on div at bounding box center [722, 391] width 22 height 22
checkbox input "true"
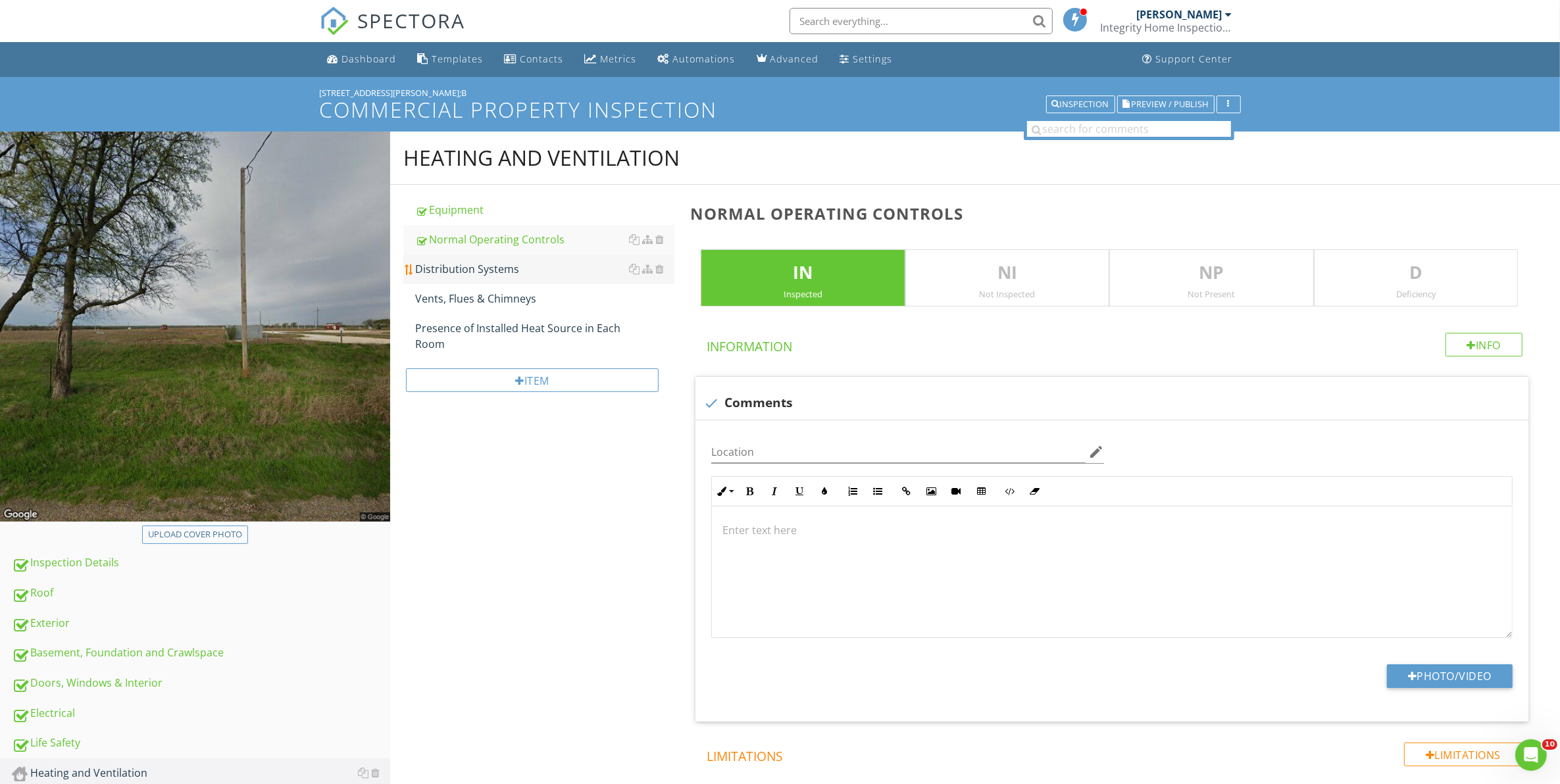
click at [472, 271] on div "Distribution Systems" at bounding box center [545, 269] width 260 height 16
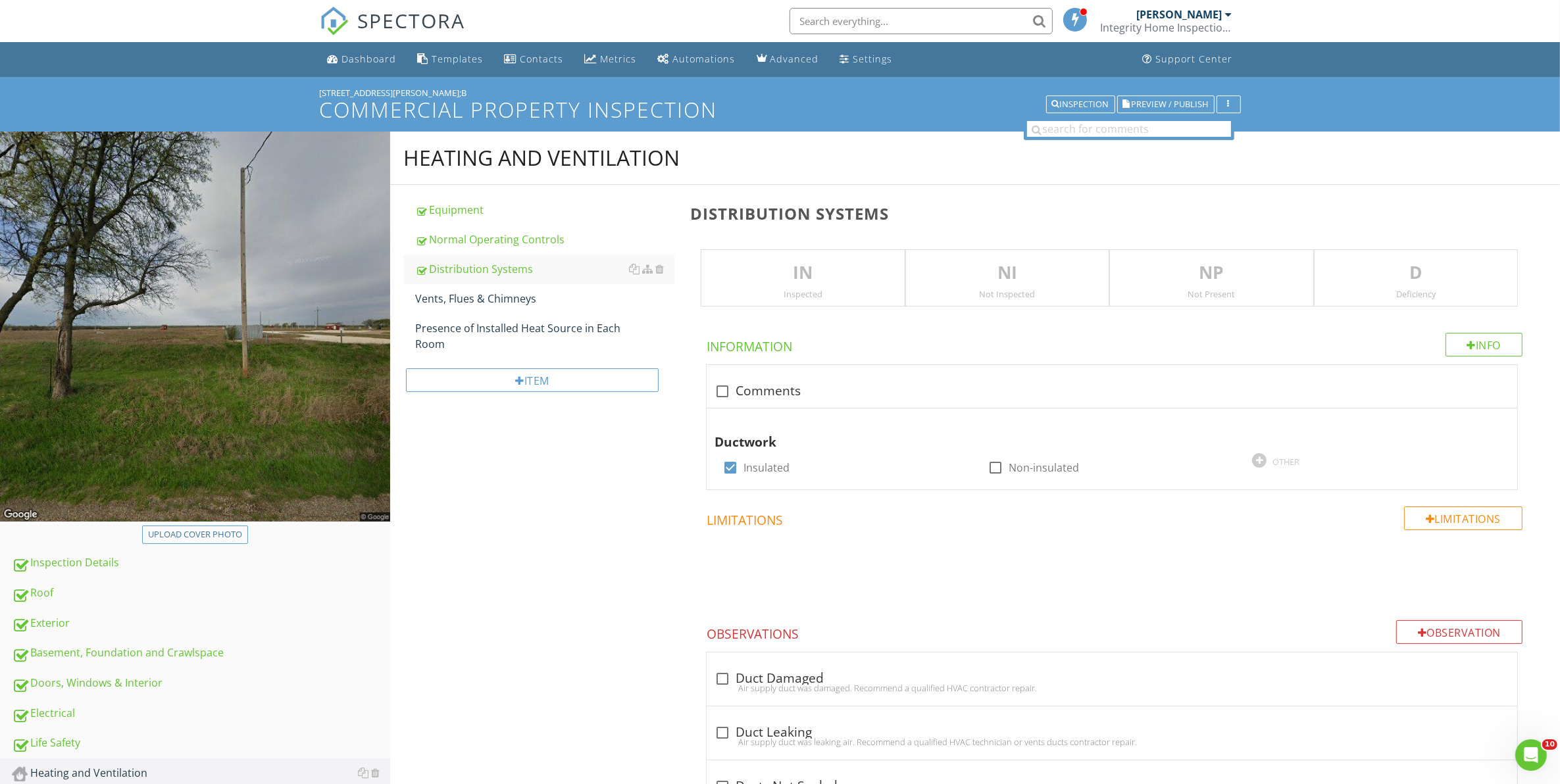
click at [791, 282] on p "IN" at bounding box center [802, 272] width 202 height 26
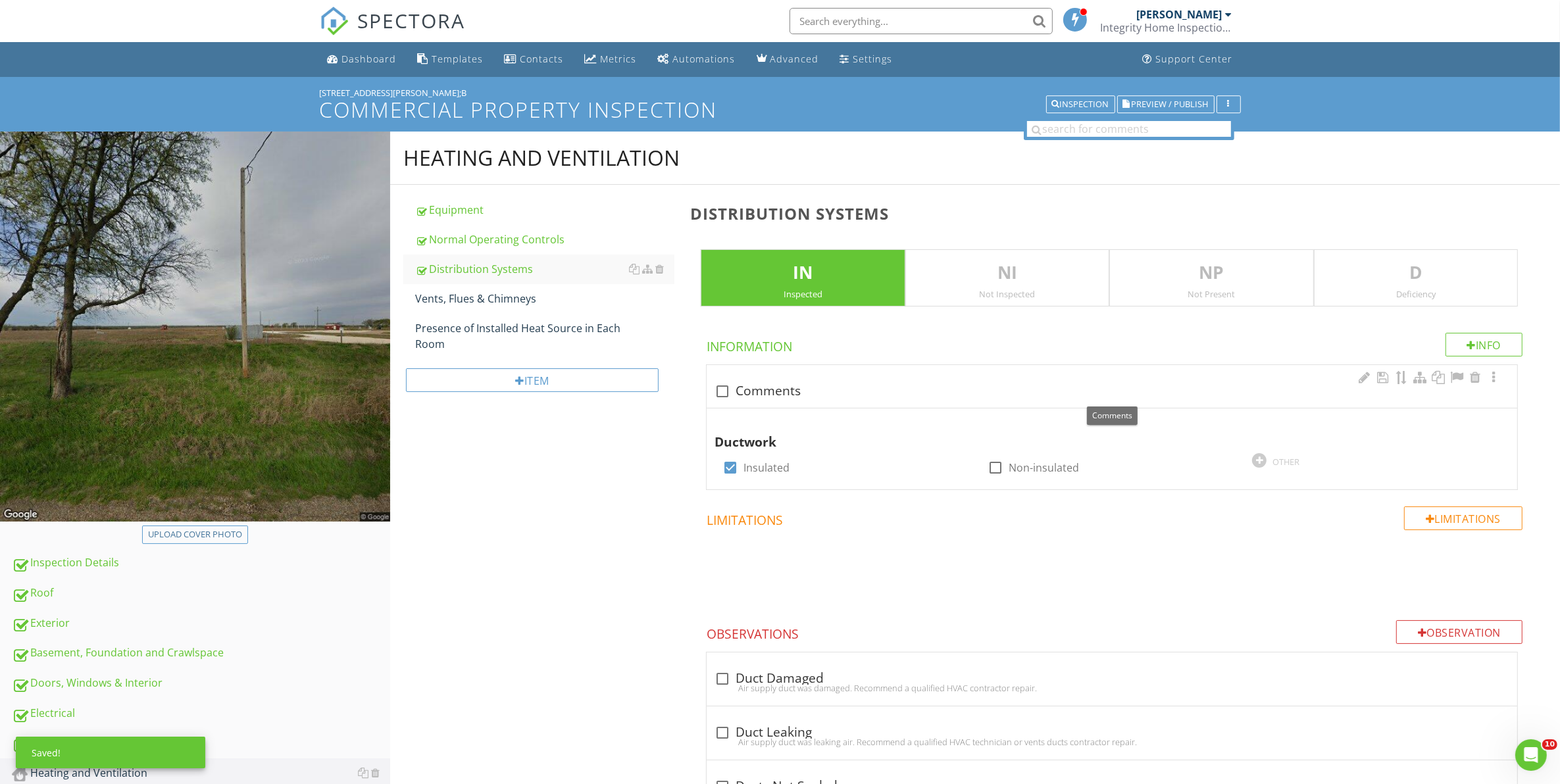
click at [720, 390] on div at bounding box center [722, 391] width 22 height 22
checkbox input "true"
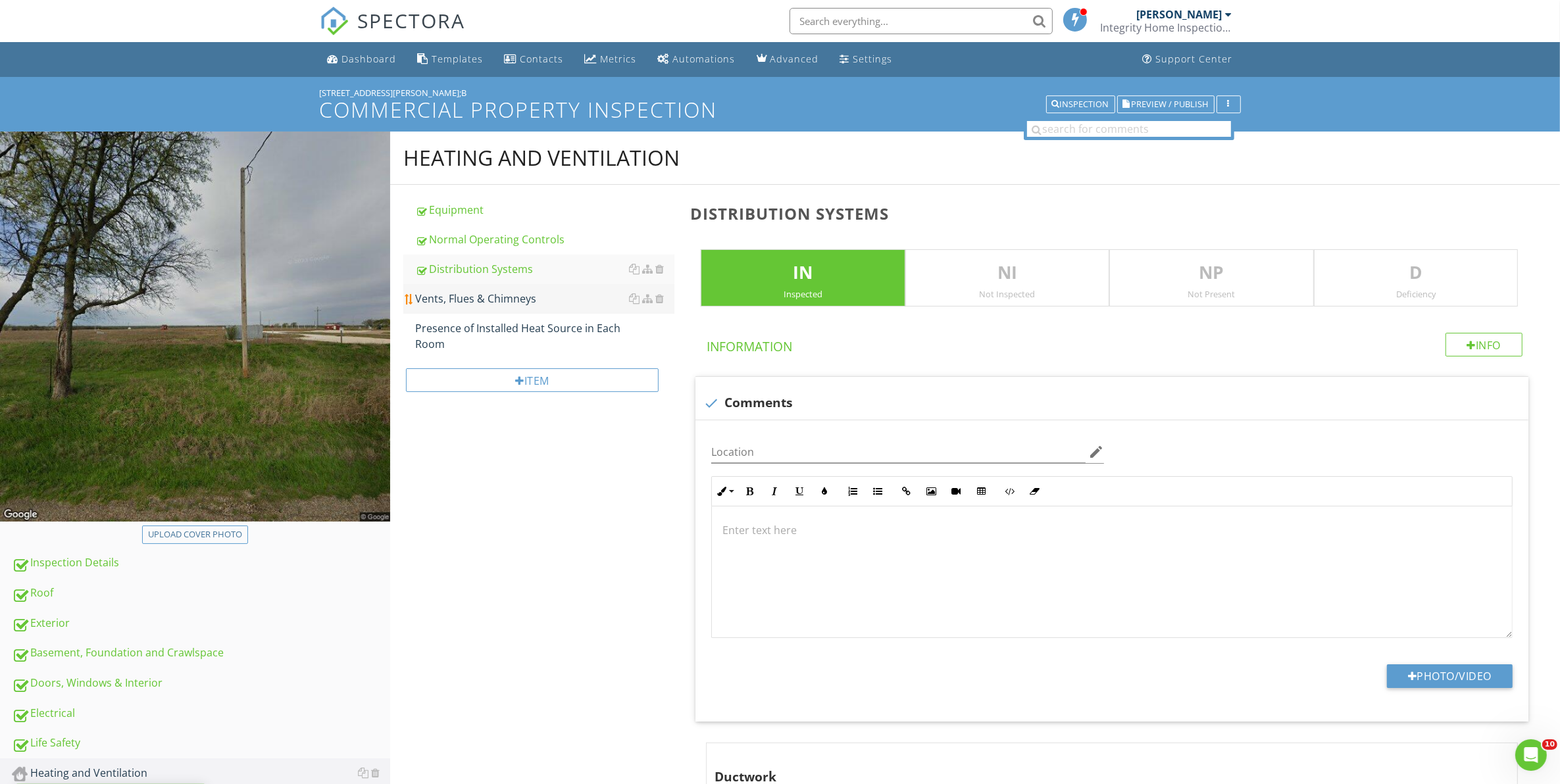
click at [484, 298] on div "Vents, Flues & Chimneys" at bounding box center [545, 299] width 260 height 16
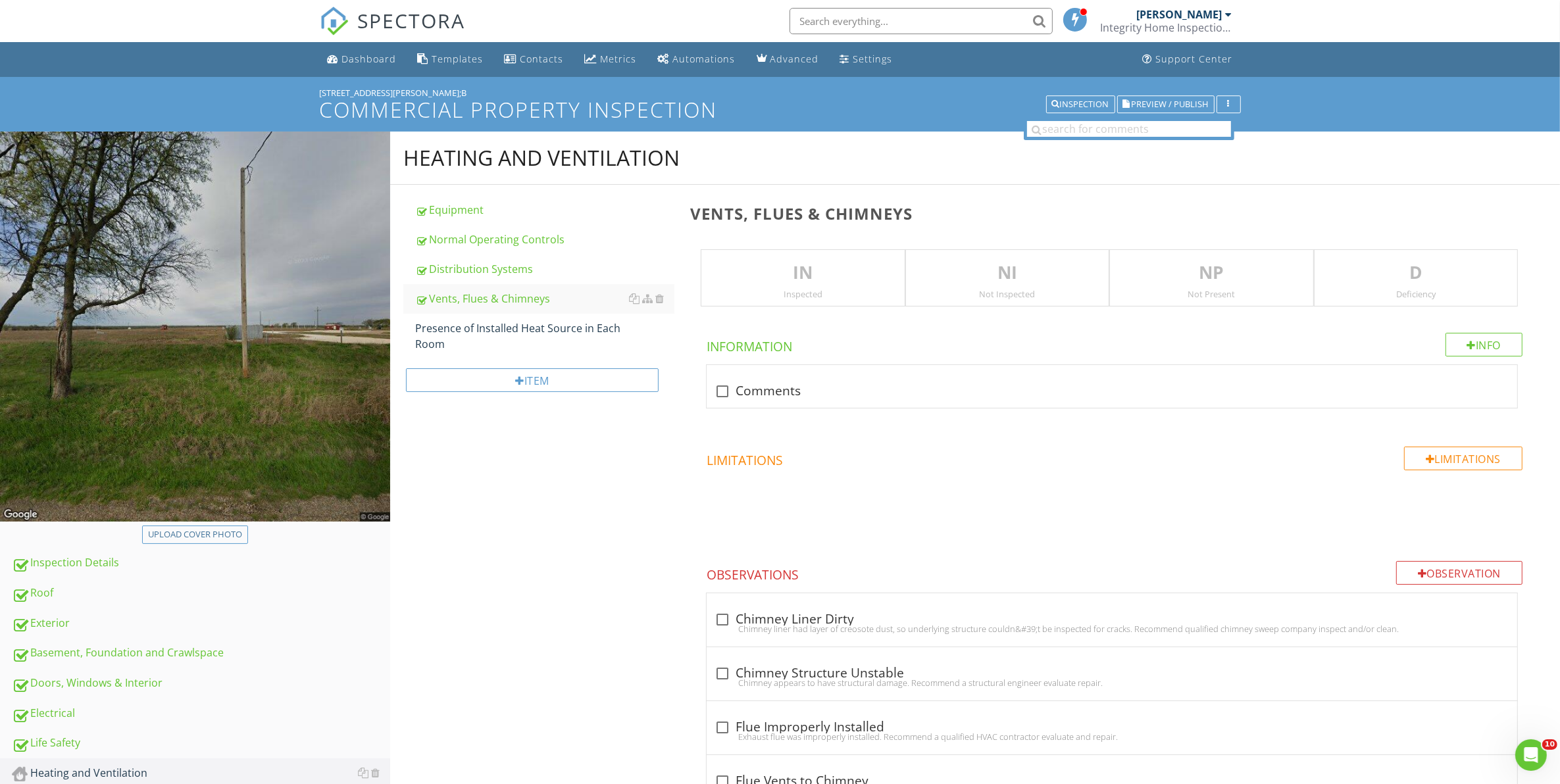
click at [856, 283] on p "IN" at bounding box center [802, 272] width 202 height 26
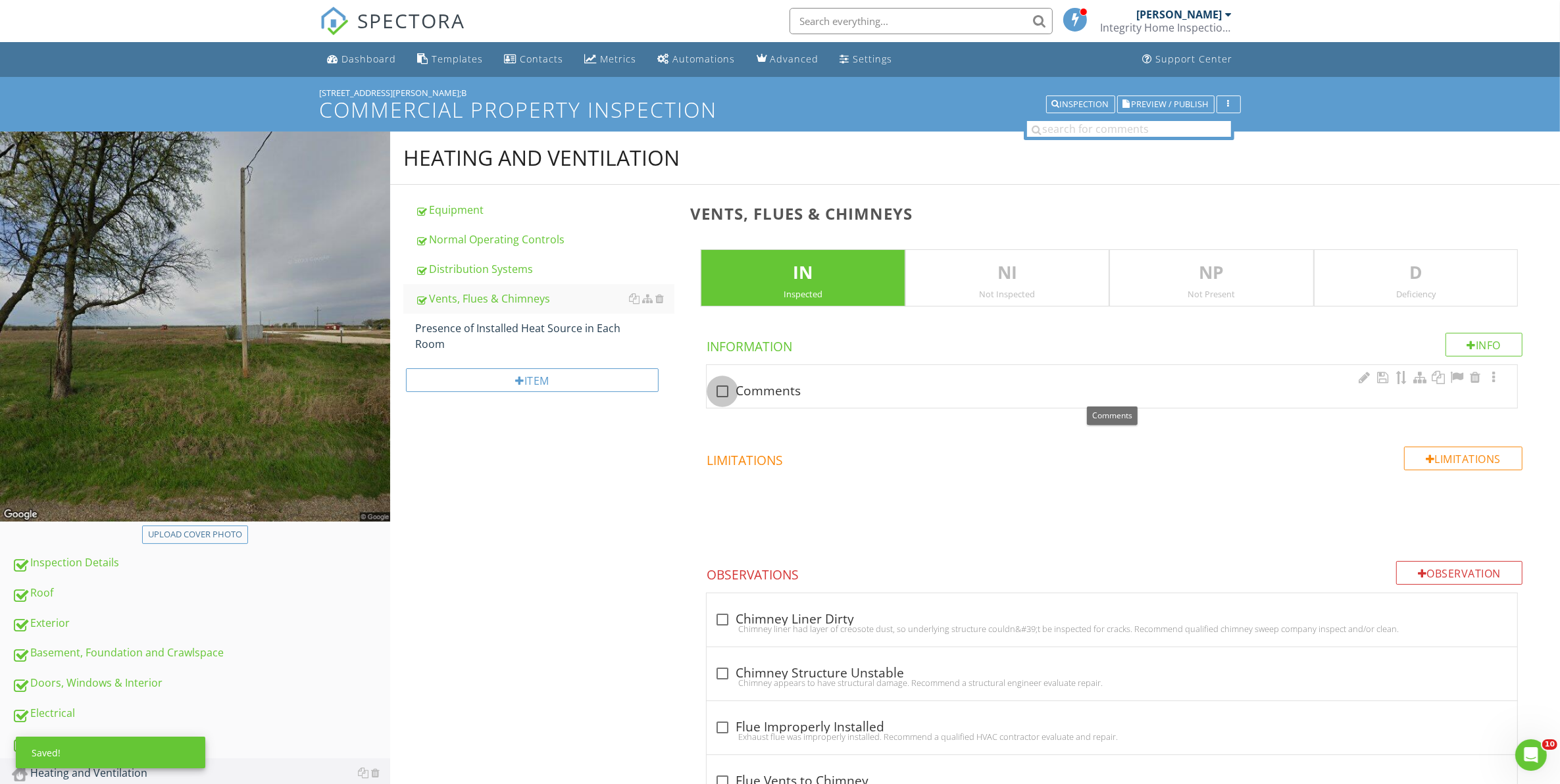
click at [718, 389] on div at bounding box center [722, 391] width 22 height 22
checkbox input "true"
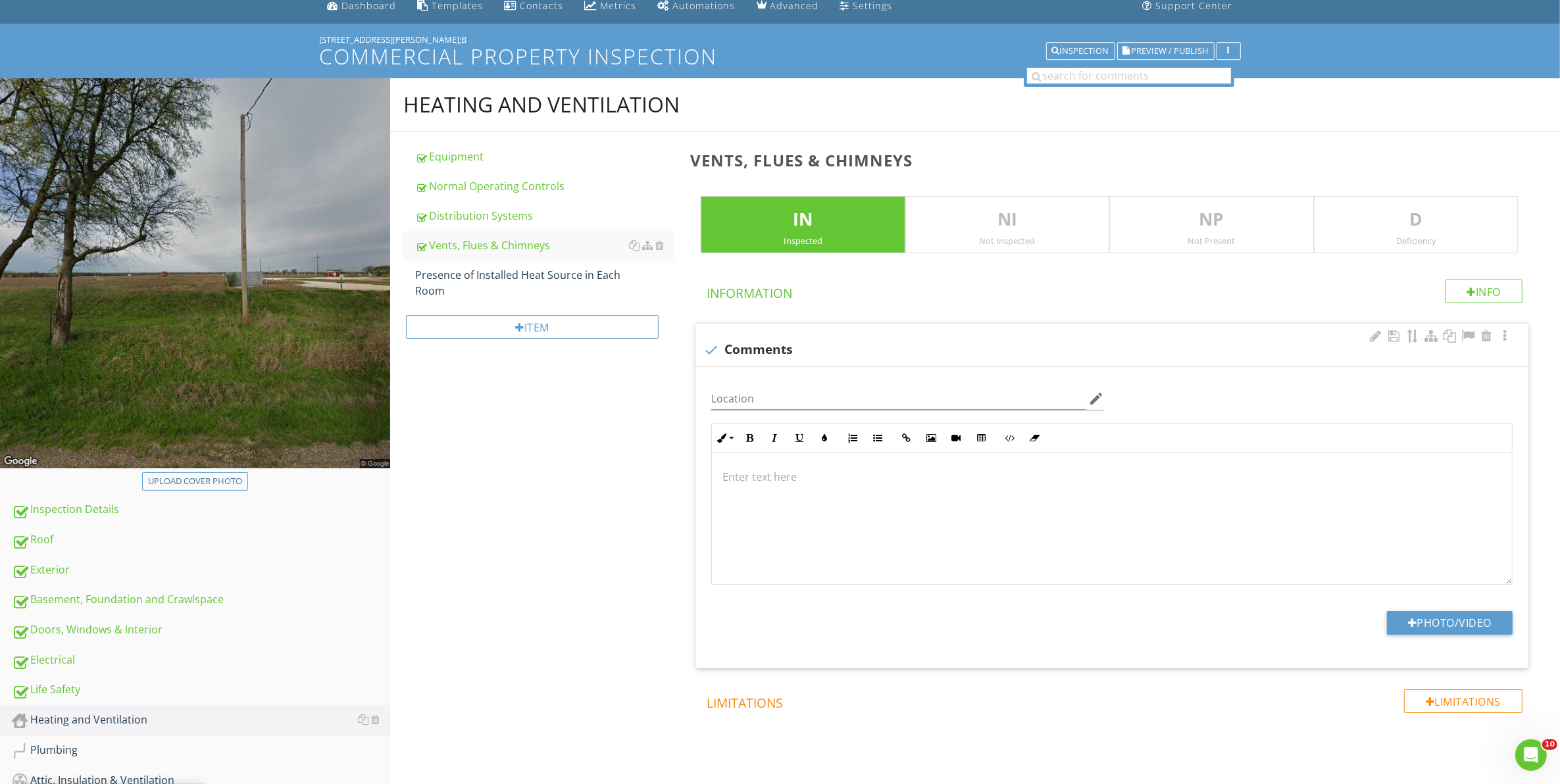
scroll to position [82, 0]
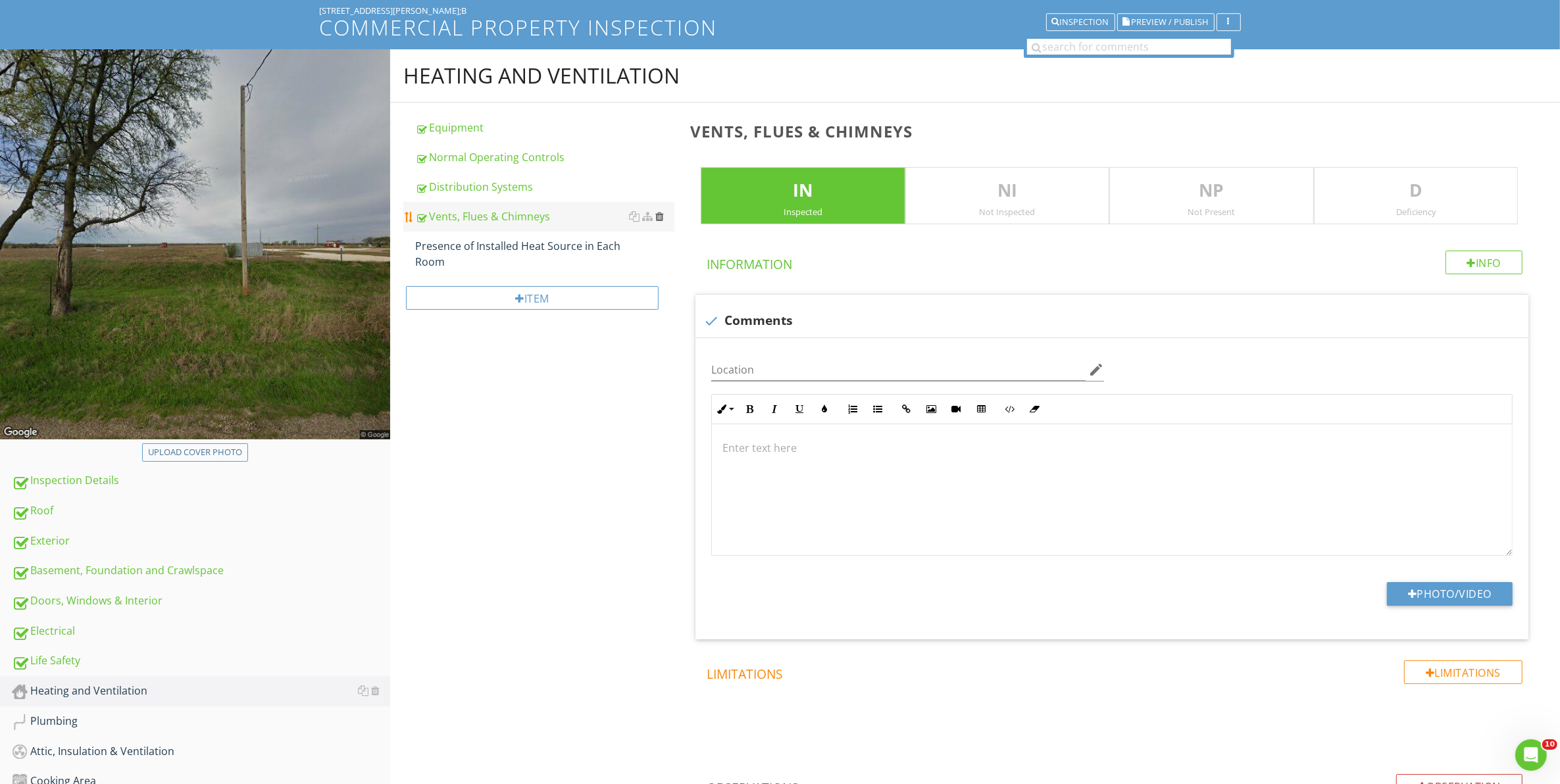
click at [660, 214] on div at bounding box center [659, 217] width 8 height 10
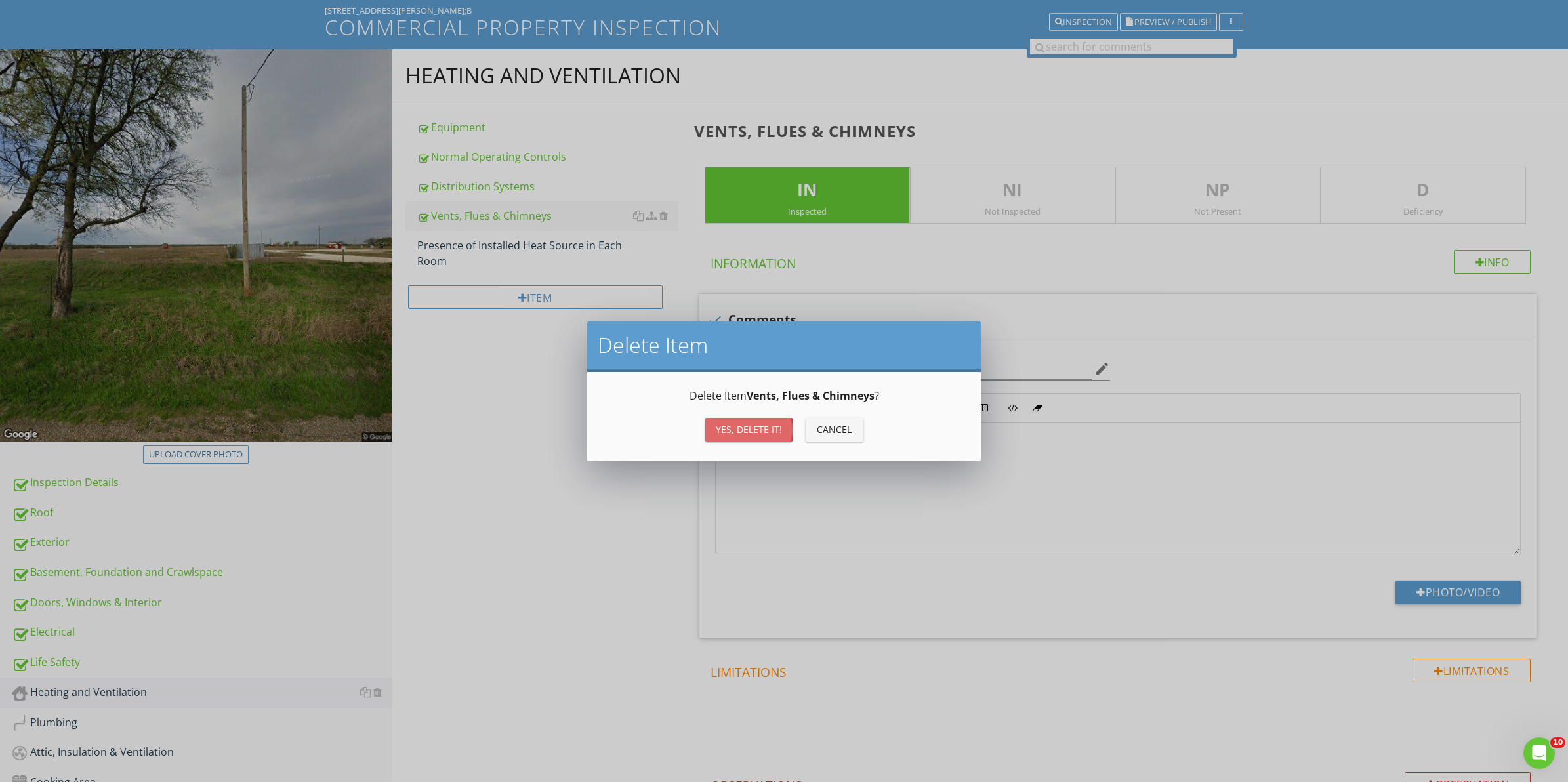
click at [773, 430] on div "Yes, Delete it!" at bounding box center [749, 429] width 67 height 13
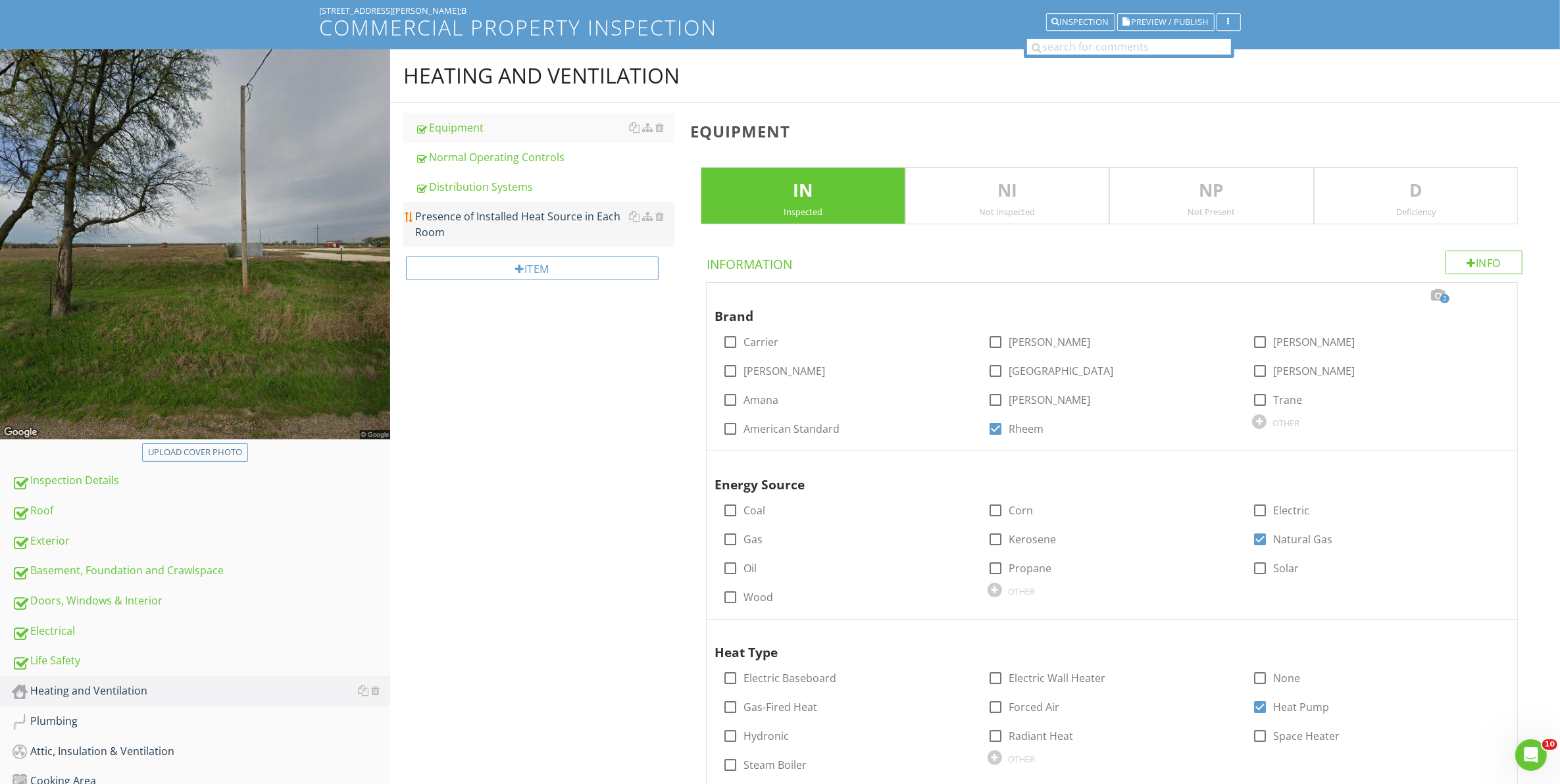
click at [510, 221] on div "Presence of Installed Heat Source in Each Room" at bounding box center [545, 223] width 260 height 31
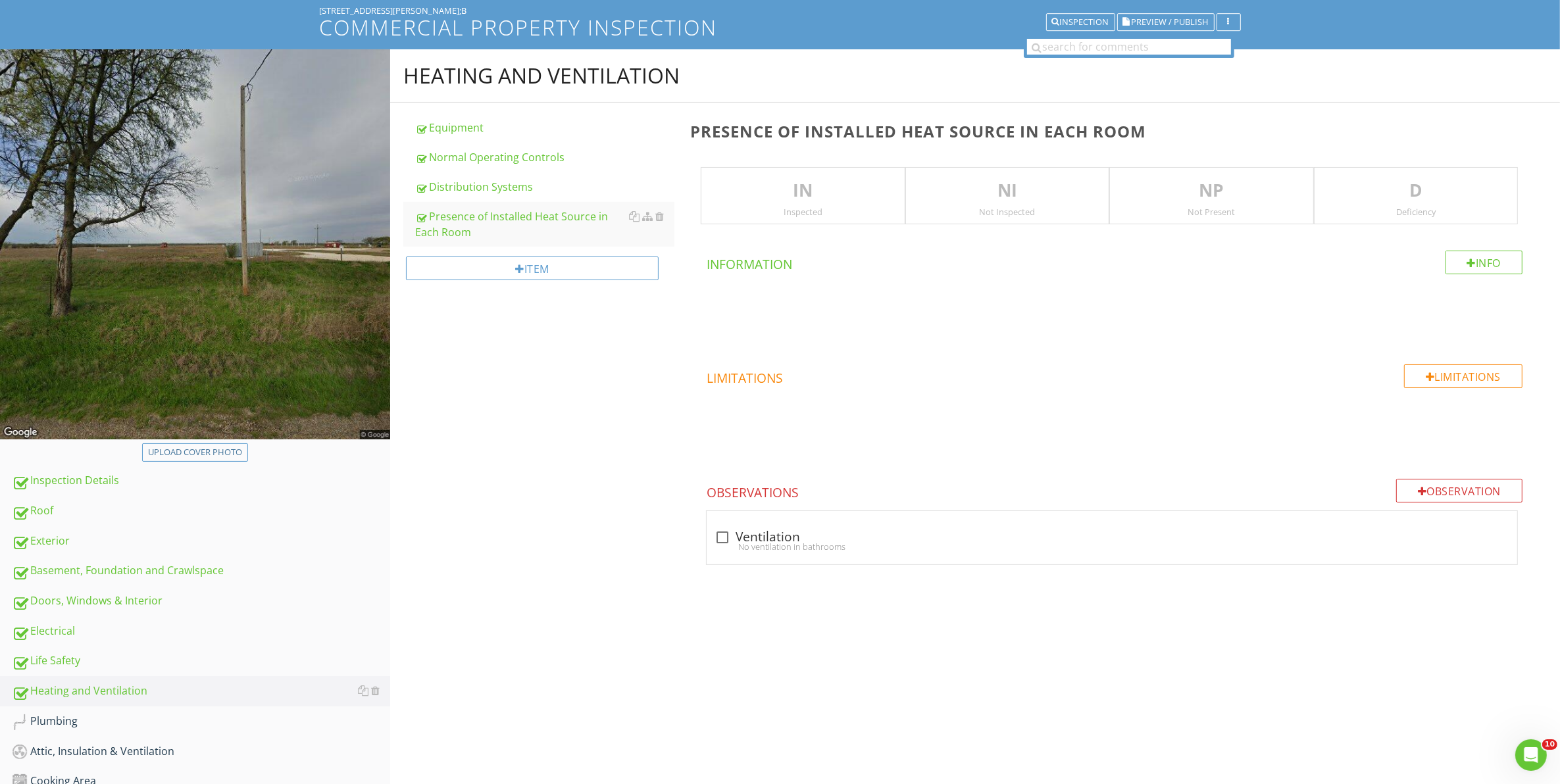
click at [841, 193] on p "IN" at bounding box center [802, 190] width 202 height 26
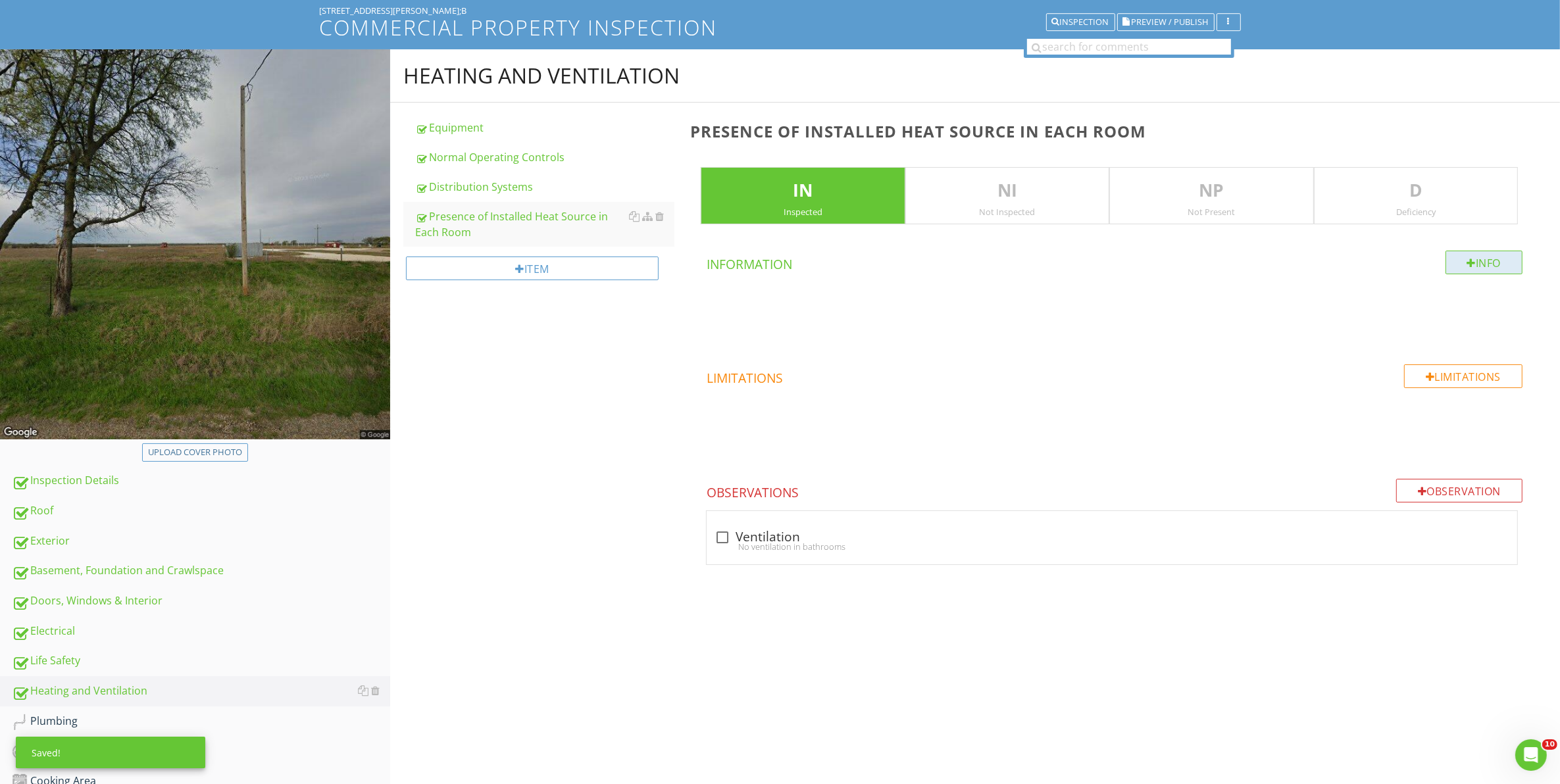
click at [1494, 258] on div "Info" at bounding box center [1484, 262] width 78 height 24
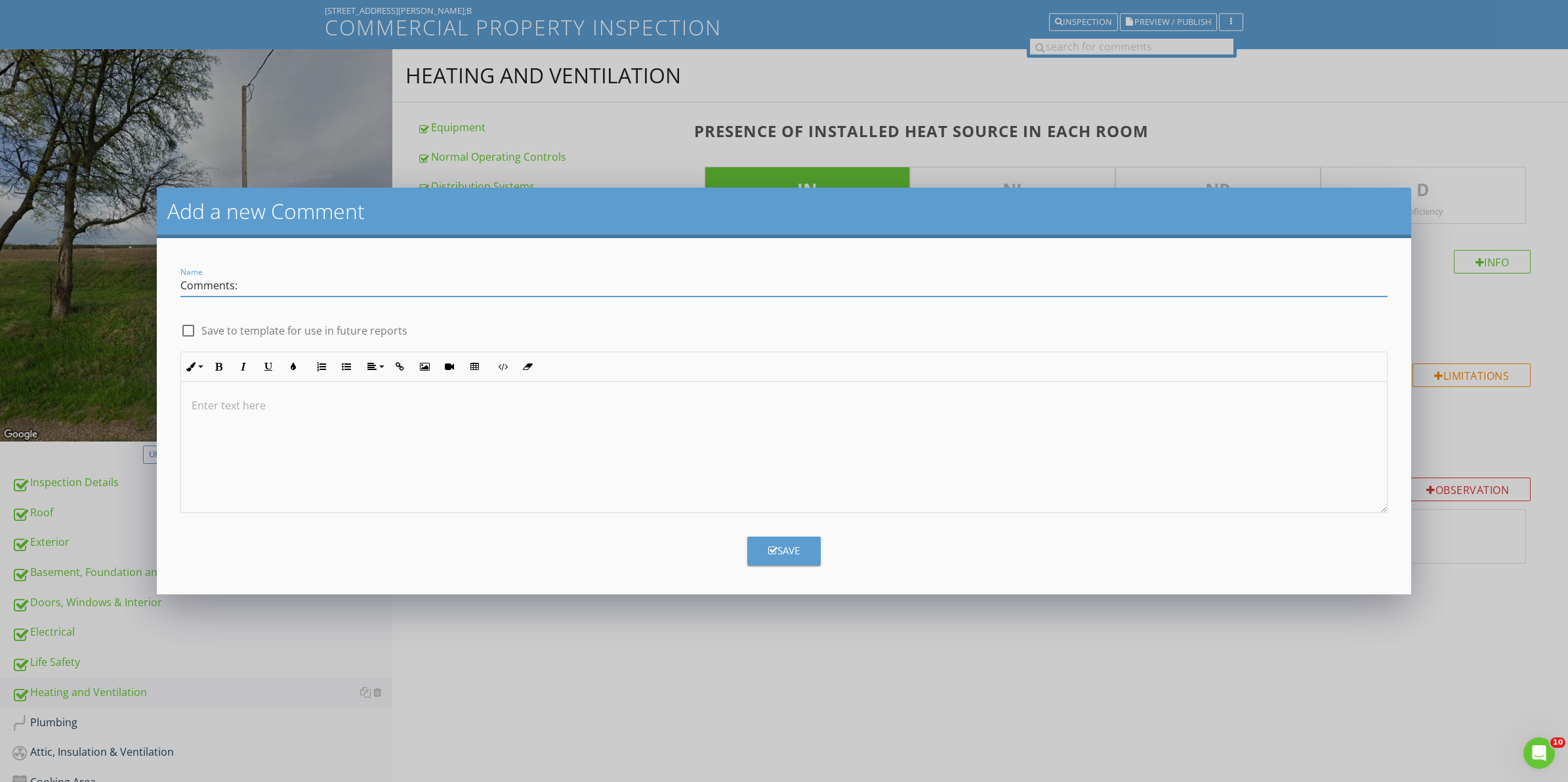
type input "Comments:"
click at [187, 329] on div at bounding box center [188, 331] width 22 height 22
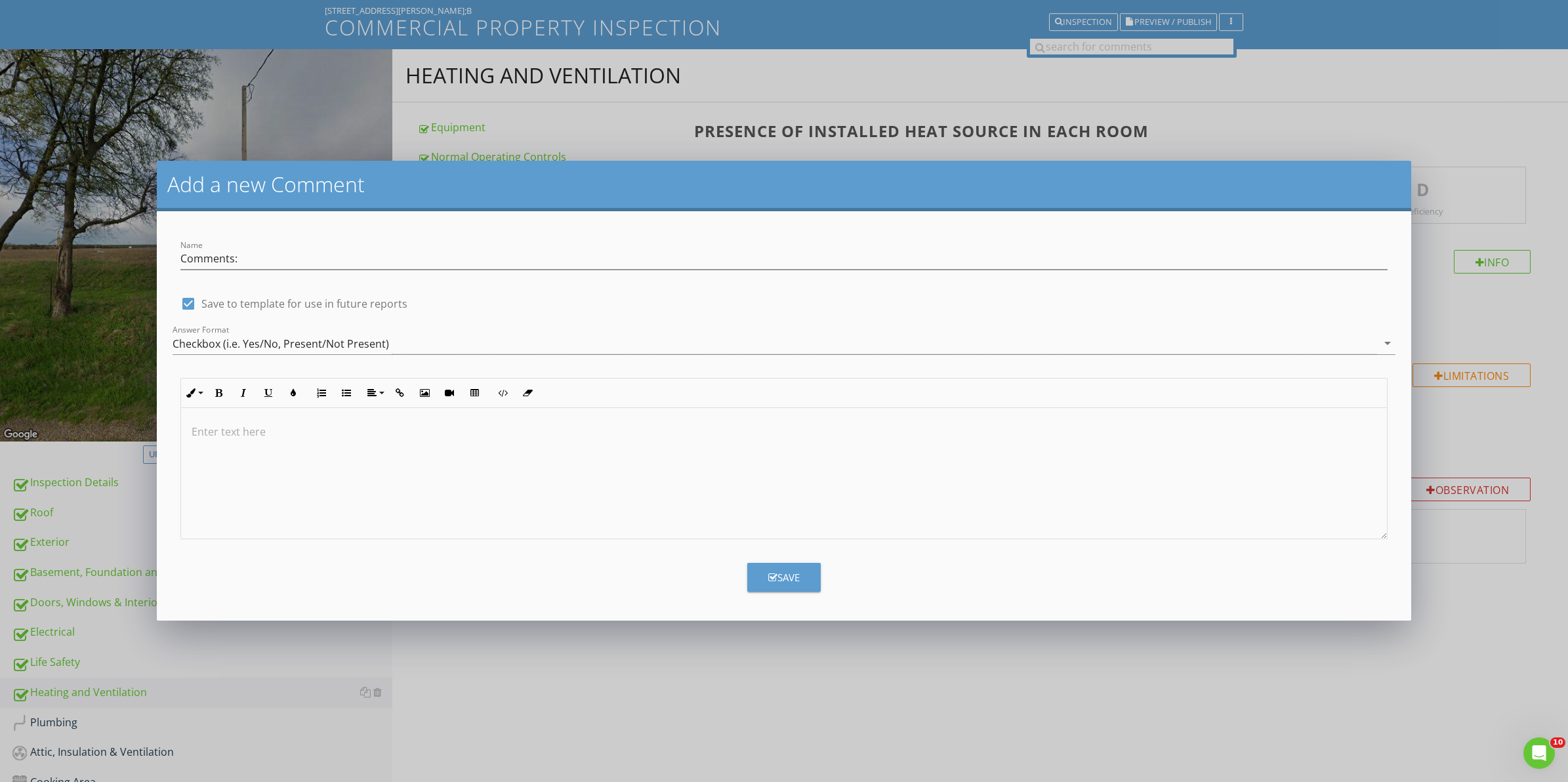
click at [795, 580] on div "Save" at bounding box center [784, 578] width 31 height 15
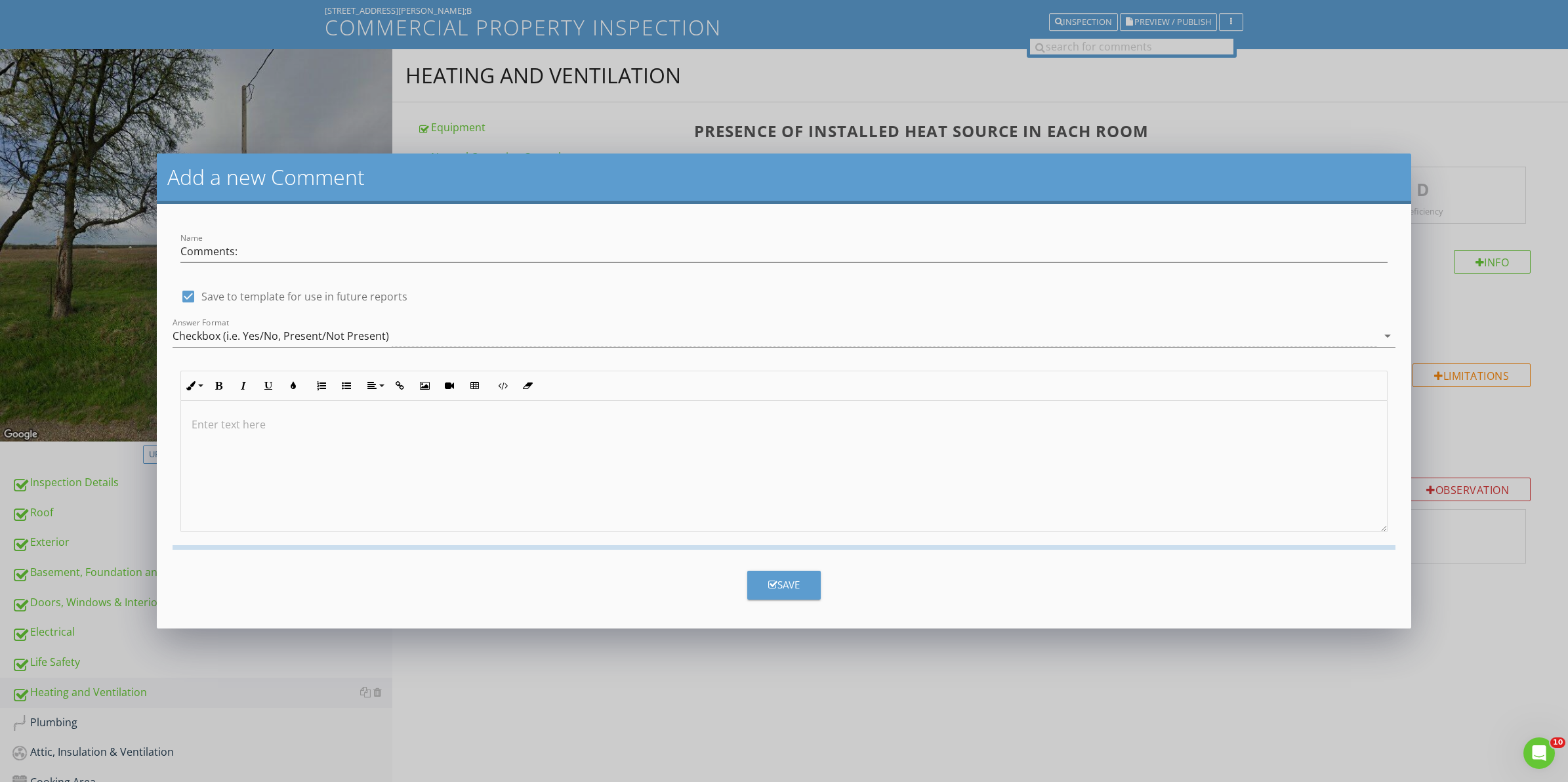
checkbox input "false"
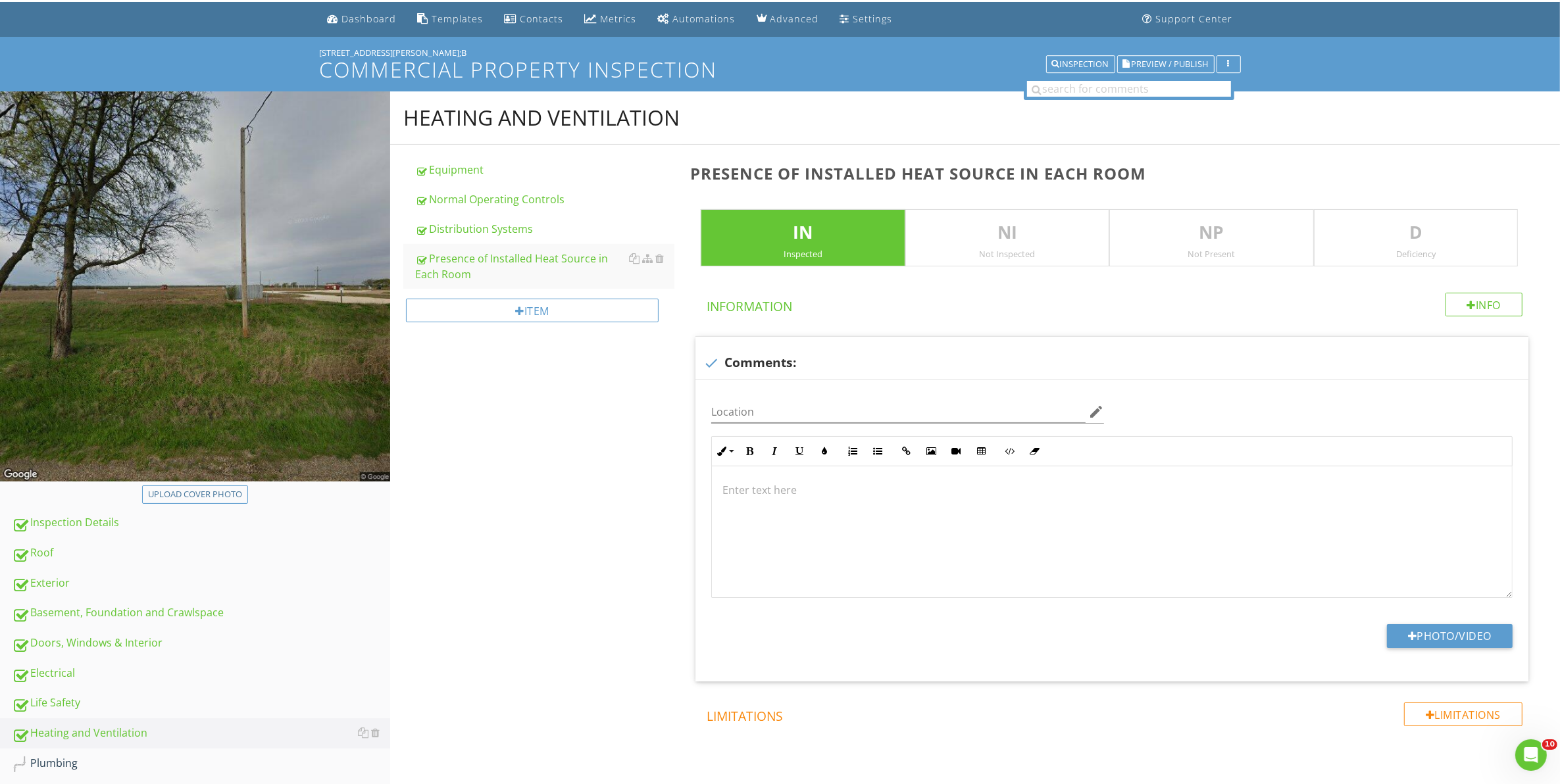
scroll to position [40, 0]
click at [659, 259] on div at bounding box center [659, 259] width 8 height 10
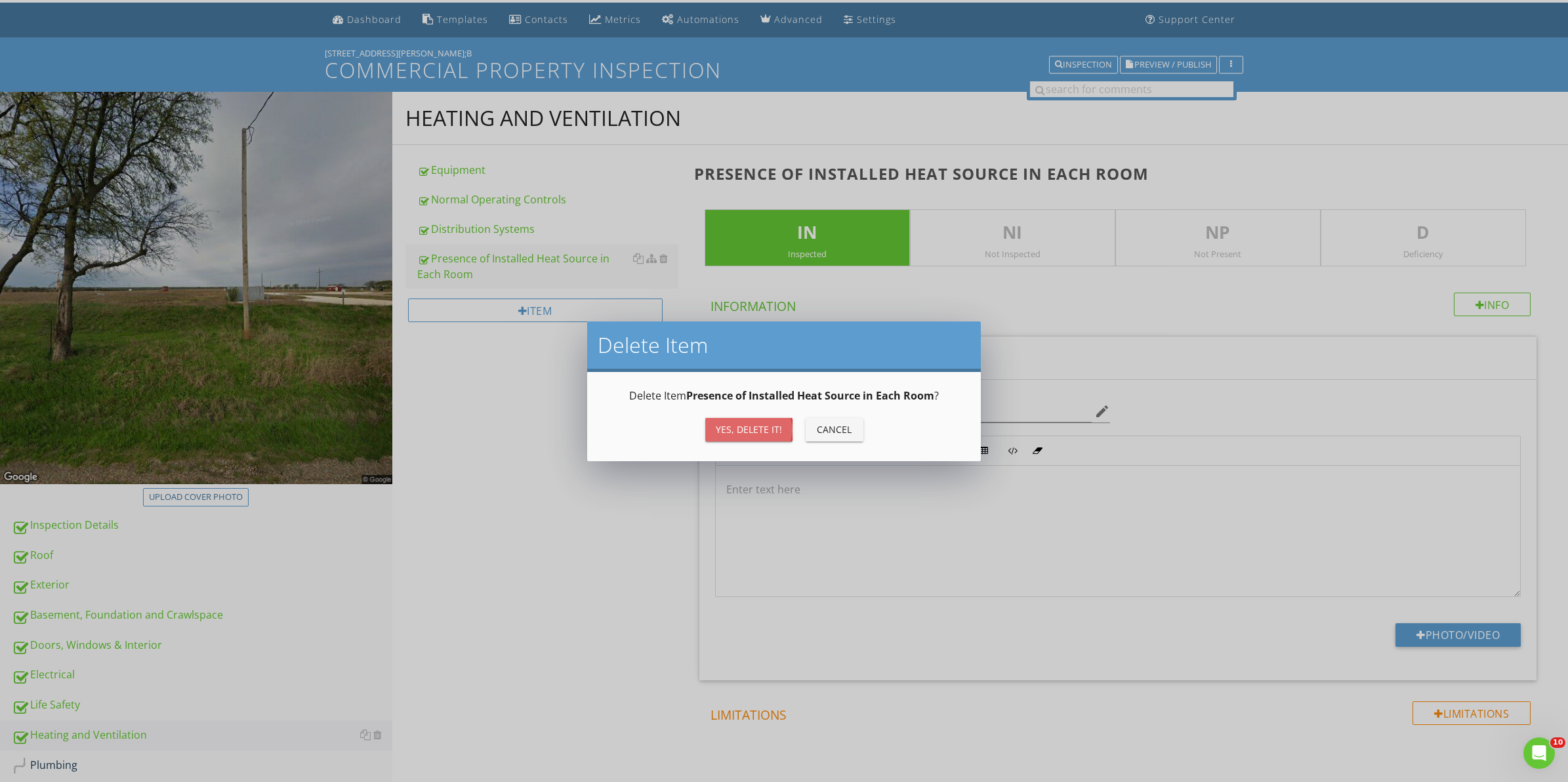
click at [747, 430] on div "Yes, Delete it!" at bounding box center [749, 429] width 67 height 13
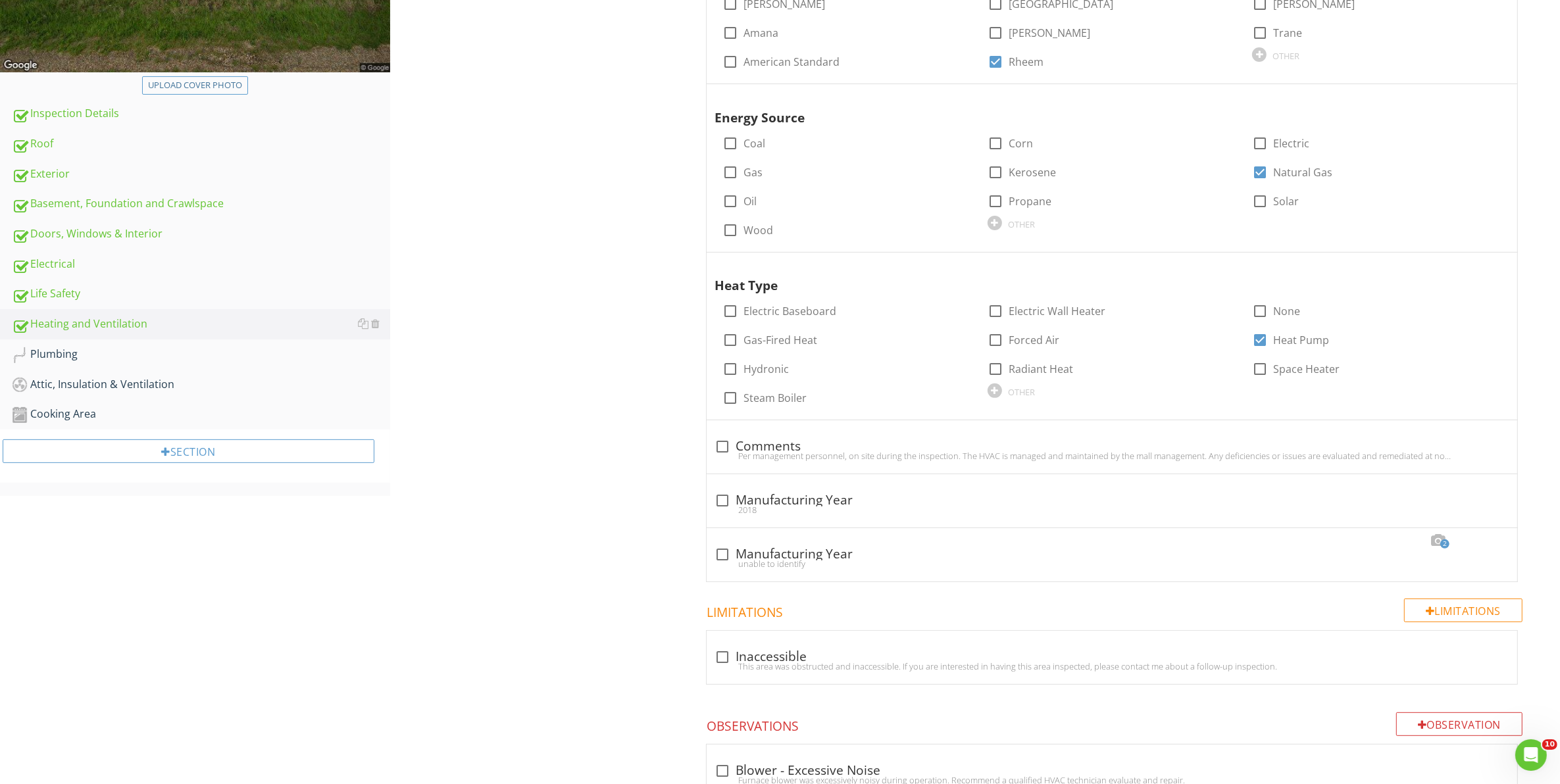
scroll to position [451, 0]
click at [80, 350] on div "Plumbing" at bounding box center [200, 353] width 378 height 17
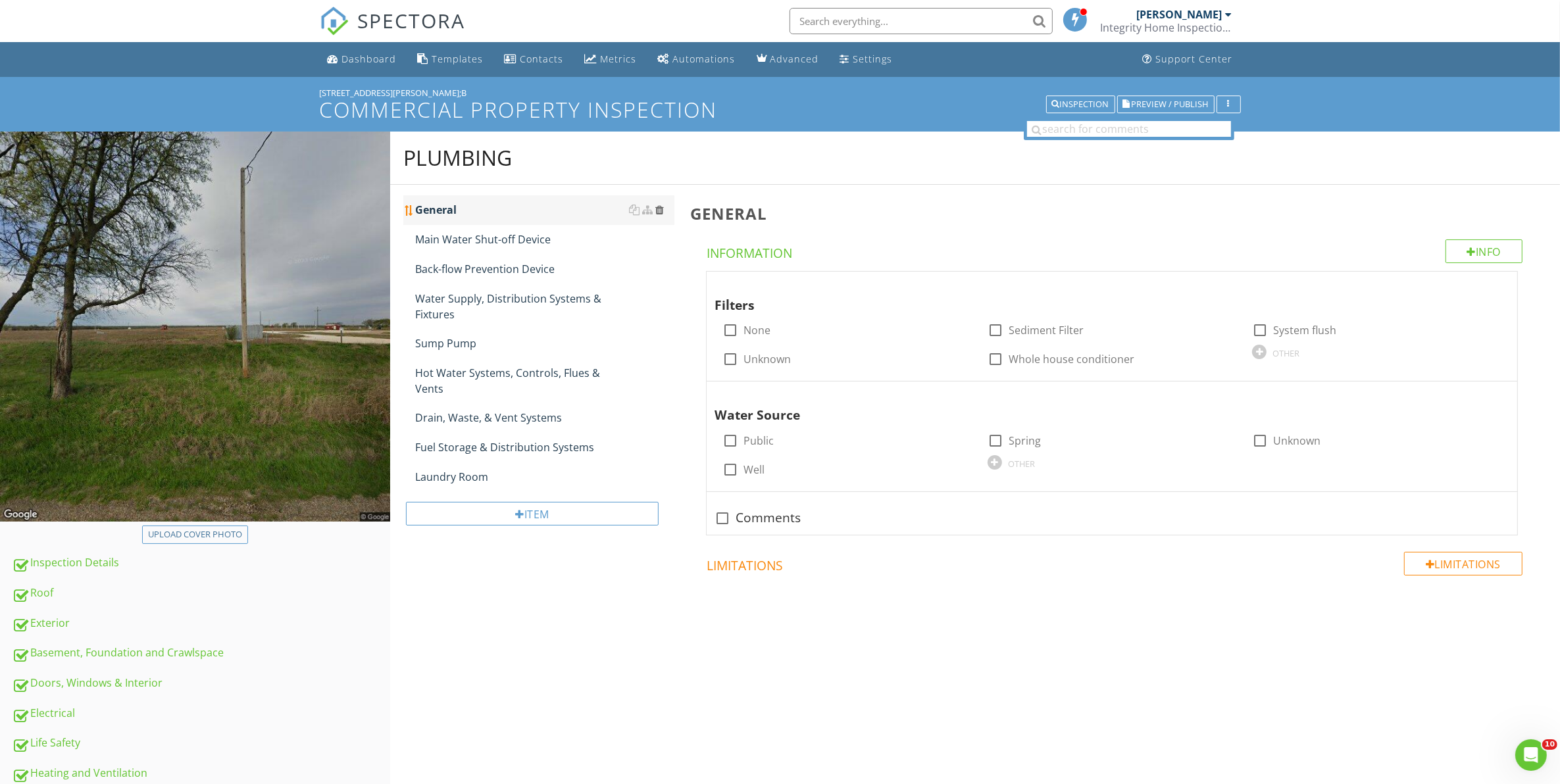
click at [659, 209] on div at bounding box center [659, 210] width 8 height 10
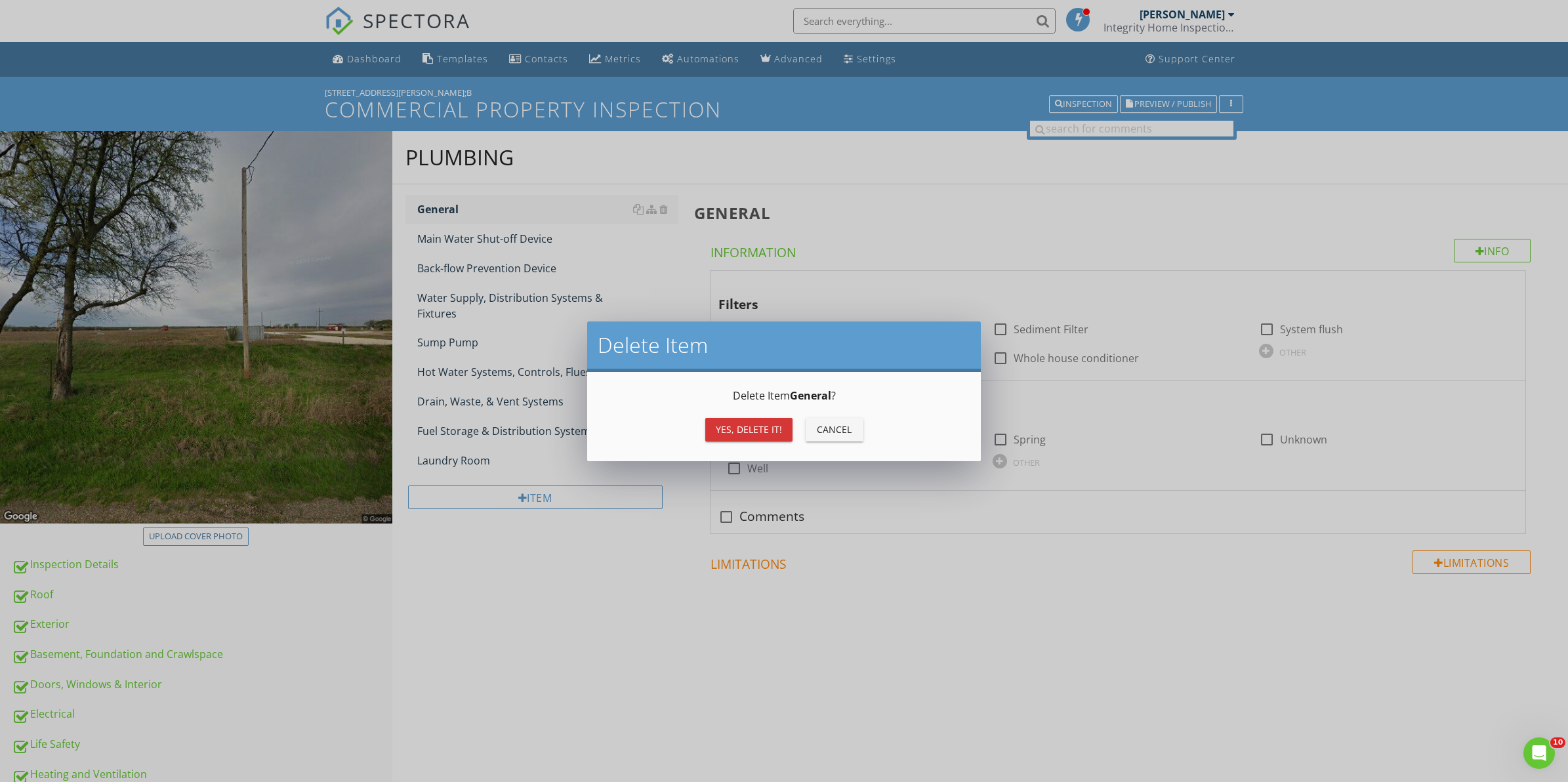
click at [742, 427] on div "Yes, Delete it!" at bounding box center [749, 429] width 67 height 13
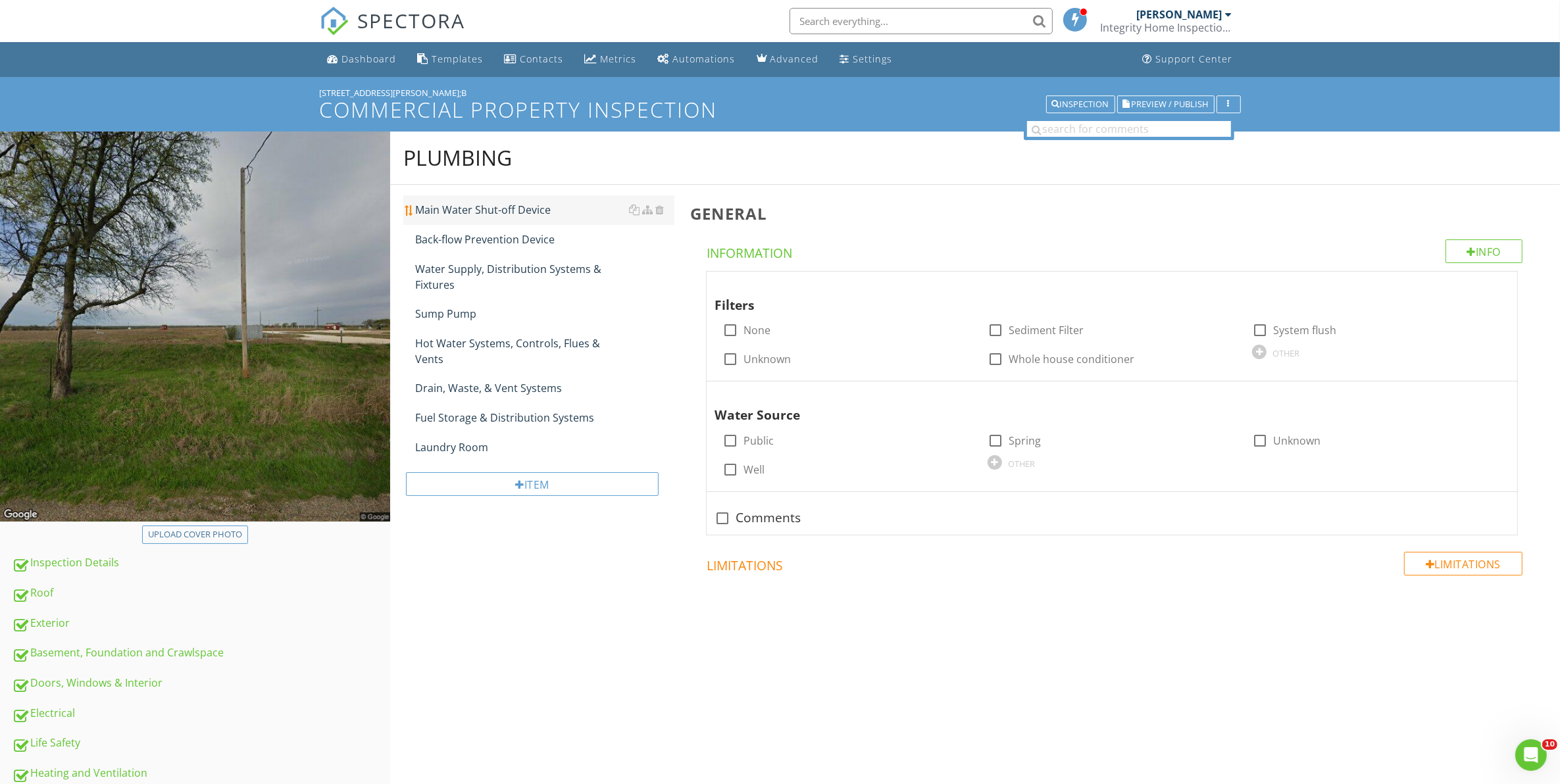
click at [487, 212] on div "Main Water Shut-off Device" at bounding box center [545, 210] width 260 height 16
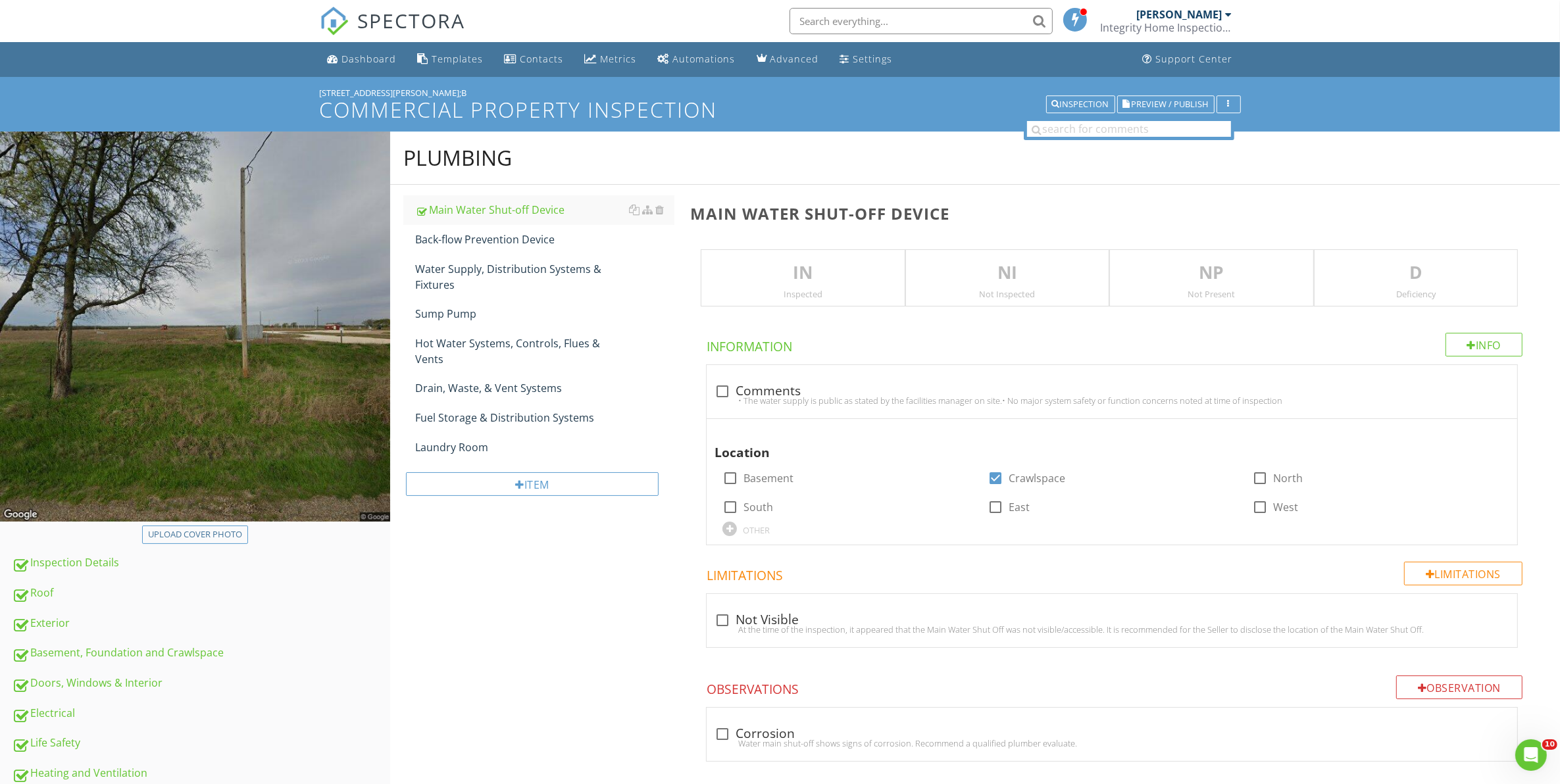
click at [821, 291] on div "Inspected" at bounding box center [802, 293] width 202 height 10
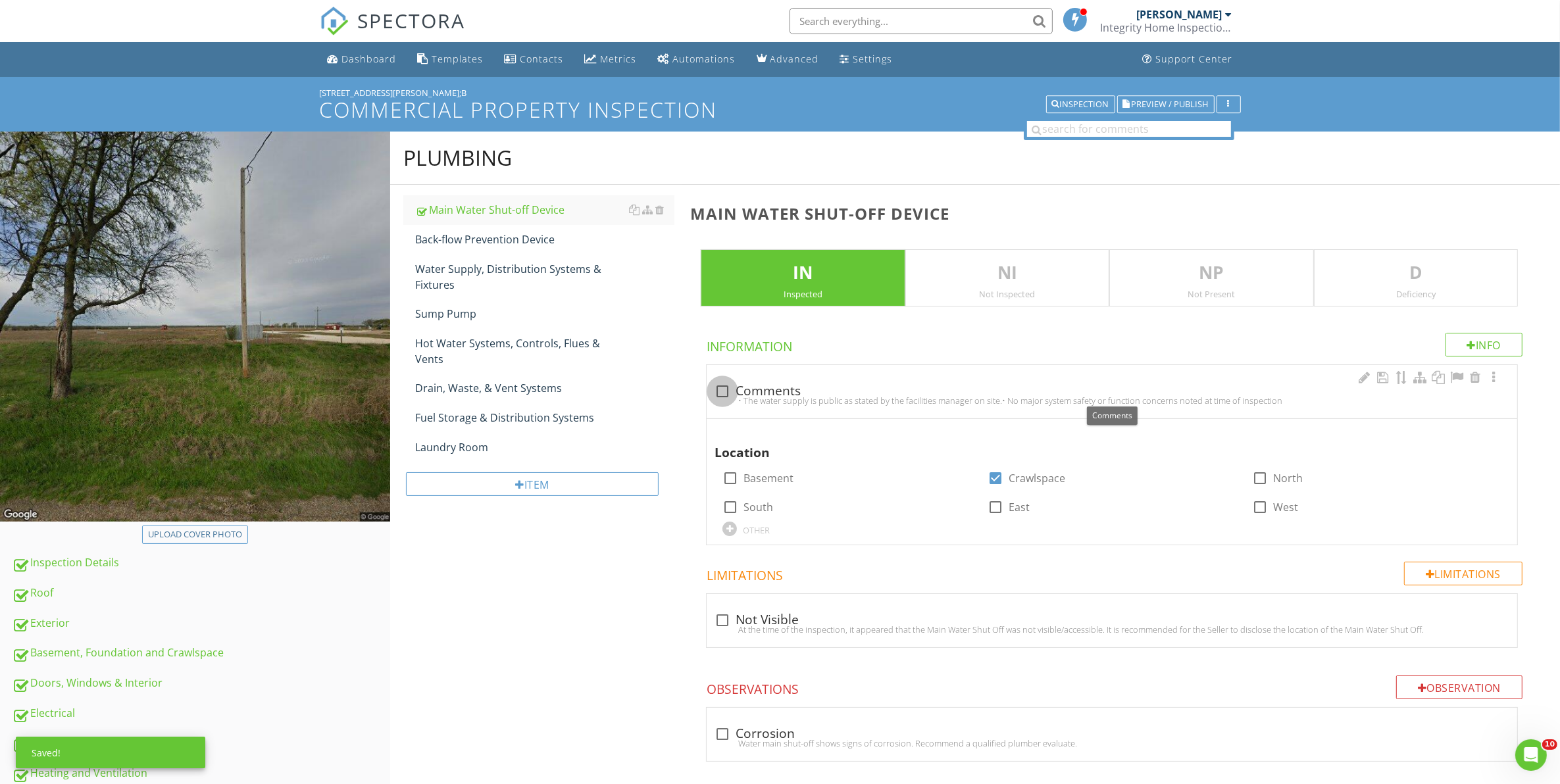
click at [721, 392] on div at bounding box center [722, 391] width 22 height 22
checkbox input "true"
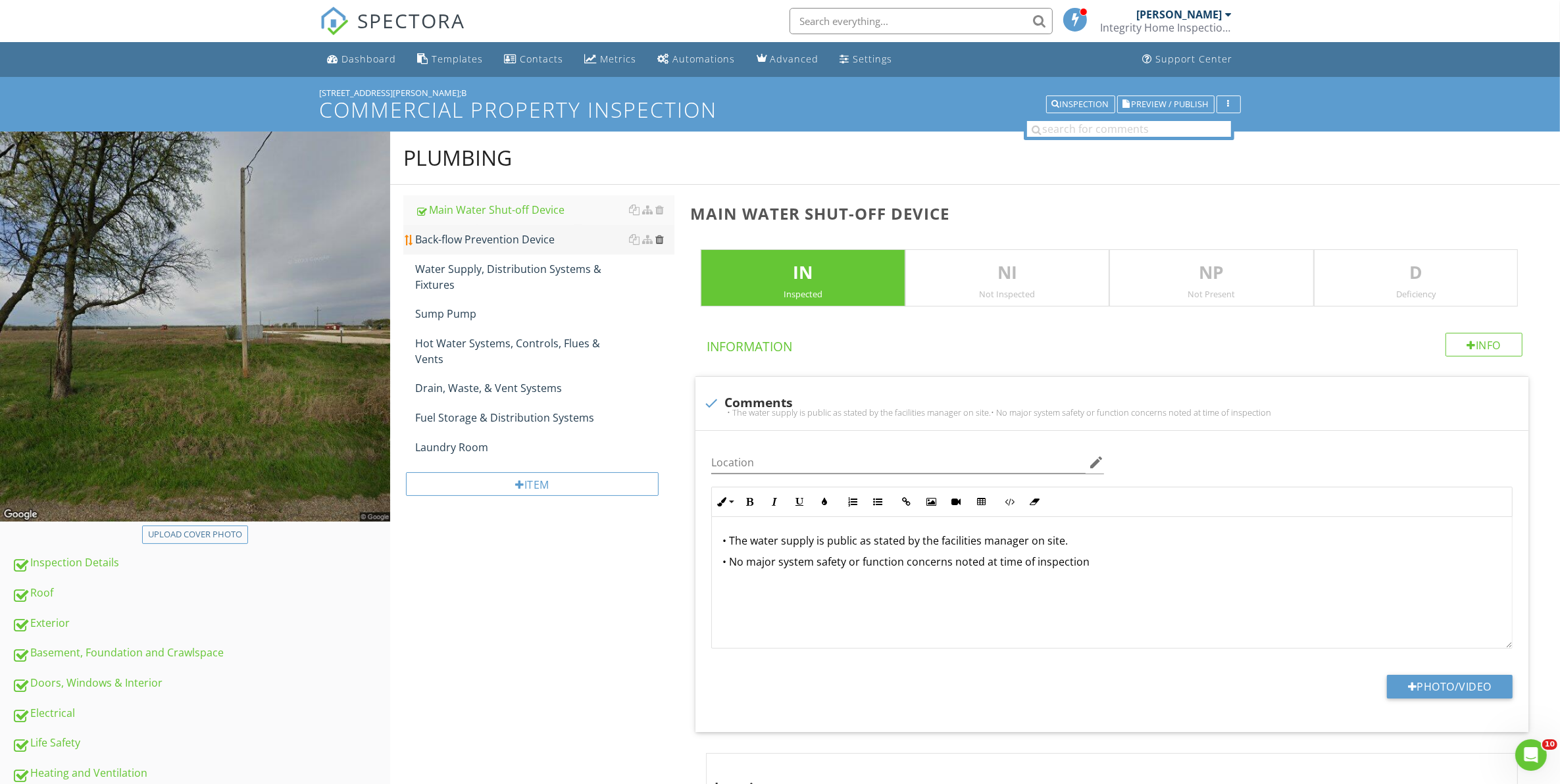
click at [658, 241] on div at bounding box center [659, 239] width 8 height 10
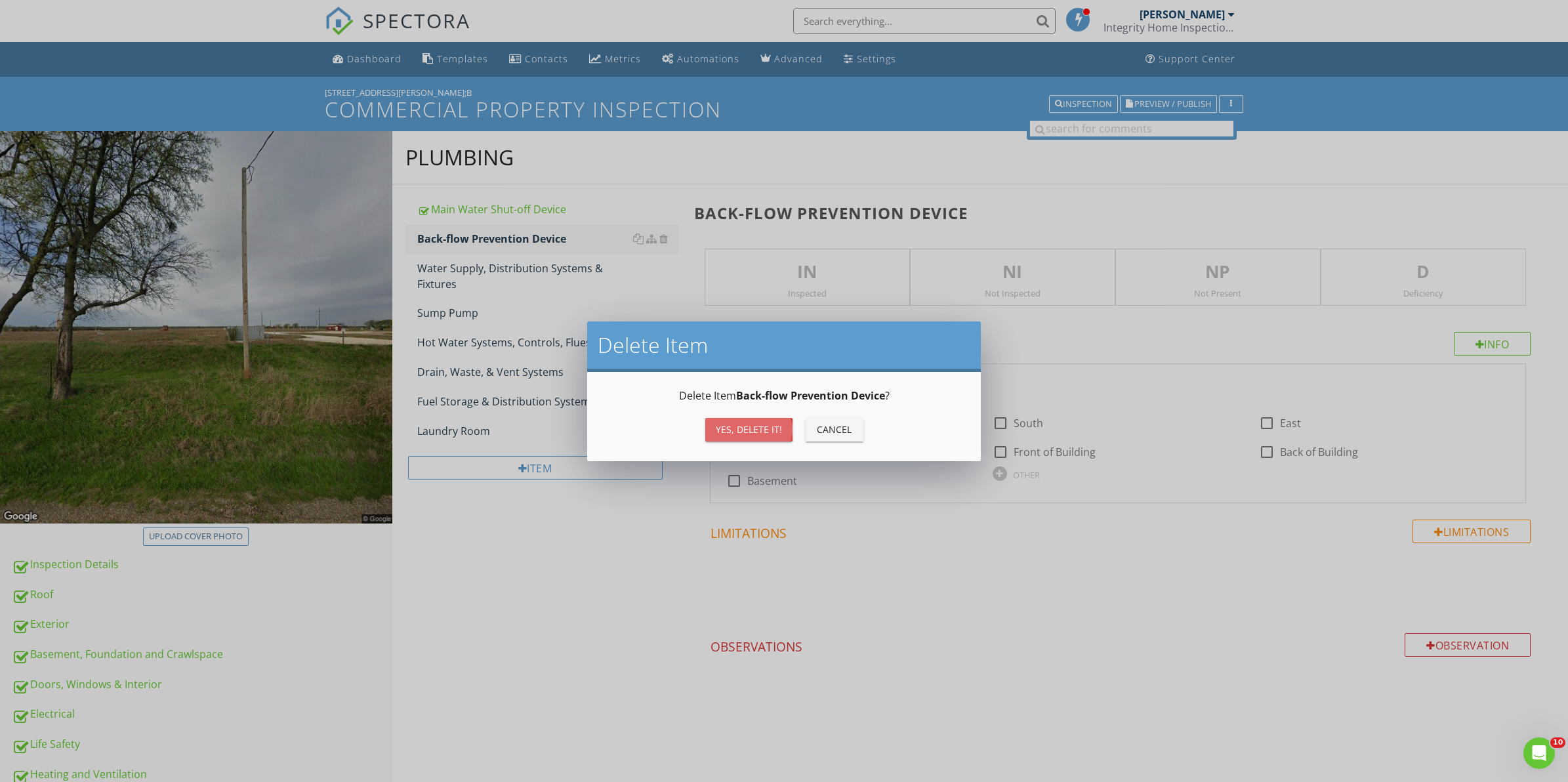
click at [750, 433] on div "Yes, Delete it!" at bounding box center [749, 429] width 67 height 13
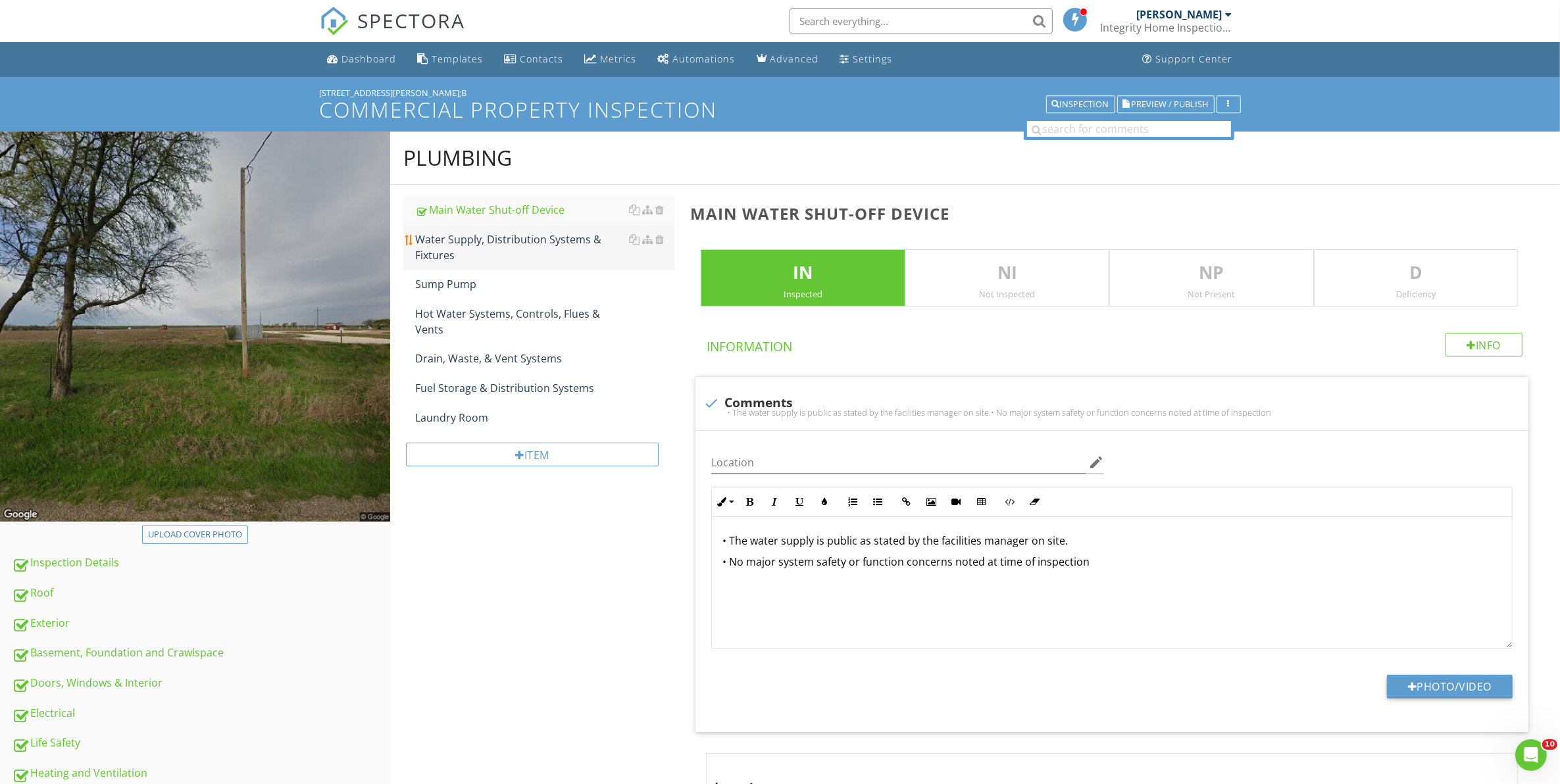
click at [470, 244] on div "Water Supply, Distribution Systems & Fixtures" at bounding box center [545, 247] width 260 height 31
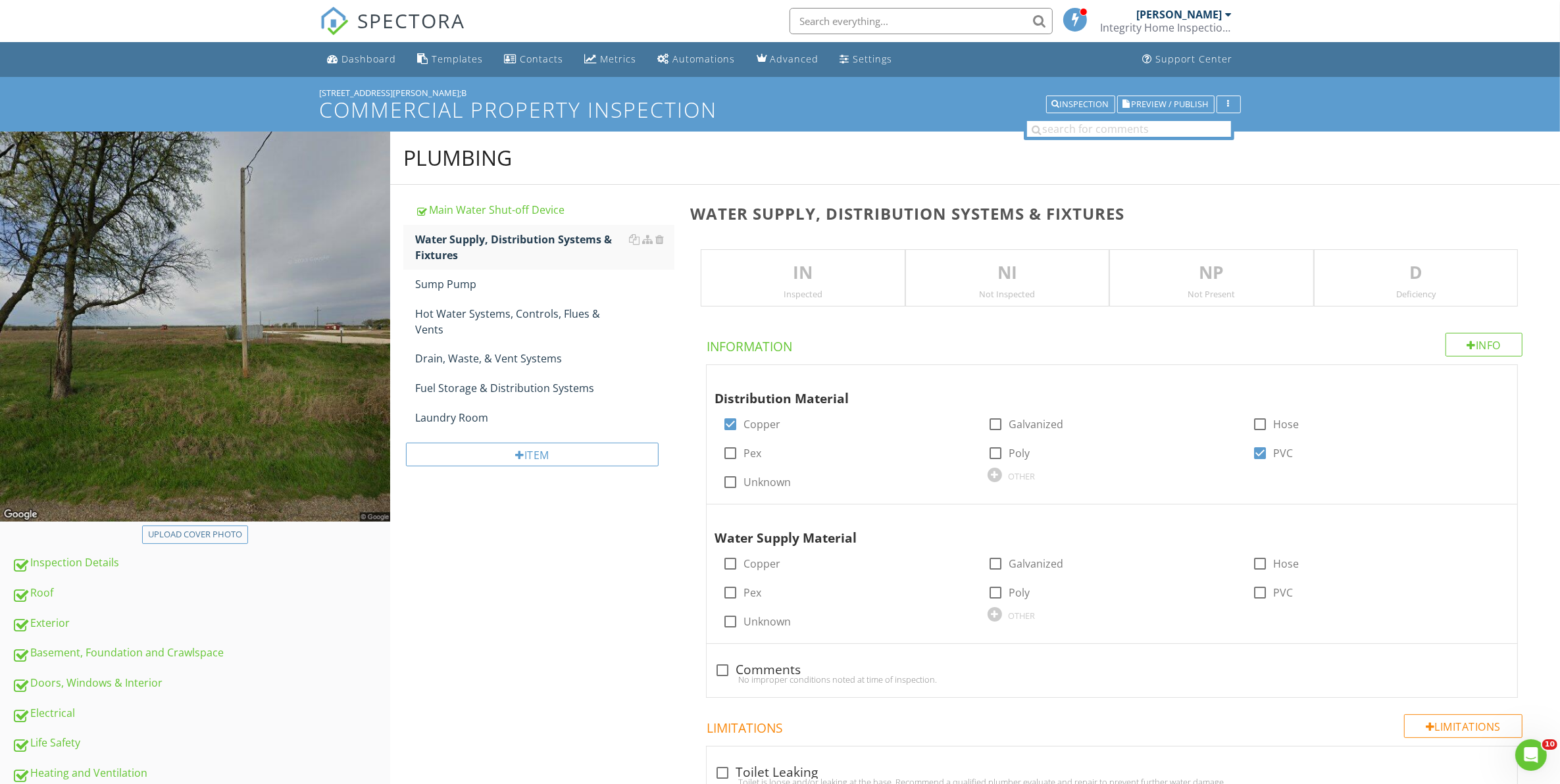
click at [744, 284] on p "IN" at bounding box center [802, 272] width 202 height 26
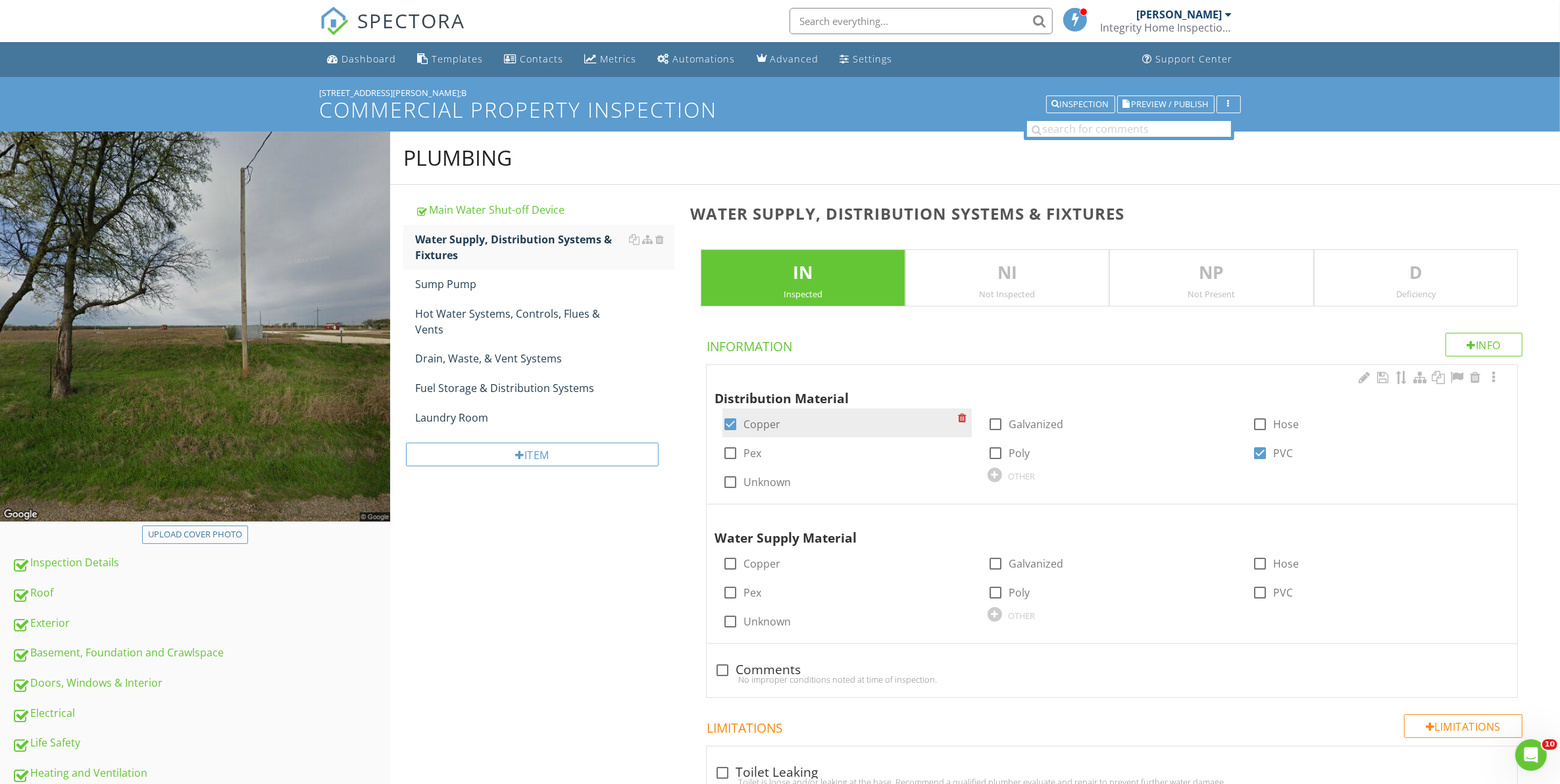
click at [732, 427] on div at bounding box center [730, 424] width 22 height 22
checkbox input "false"
click at [731, 458] on div at bounding box center [730, 453] width 22 height 22
checkbox input "true"
click at [445, 288] on div "Sump Pump" at bounding box center [545, 284] width 260 height 16
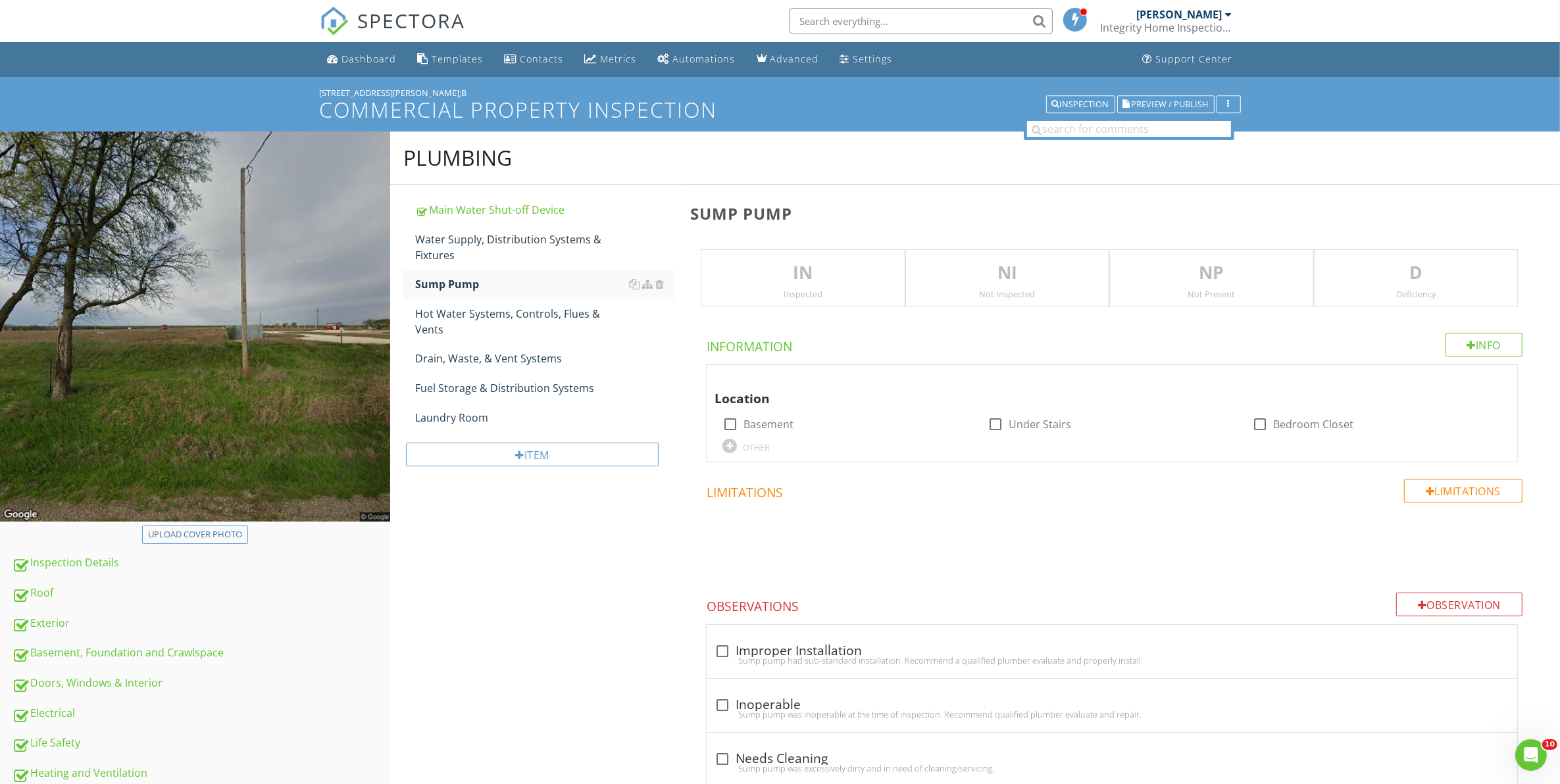
click at [753, 284] on p "IN" at bounding box center [802, 272] width 202 height 26
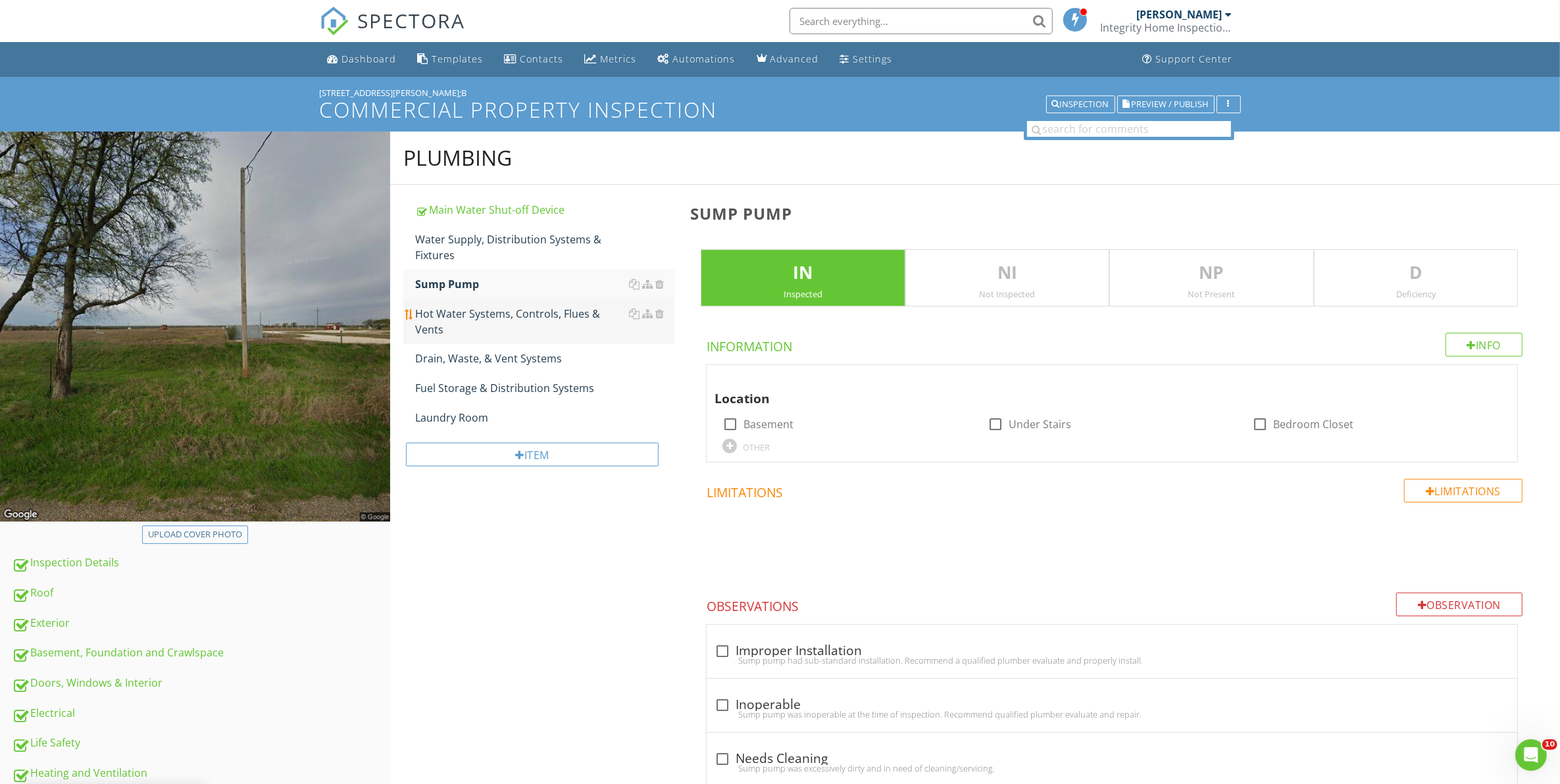
click at [486, 315] on div "Hot Water Systems, Controls, Flues & Vents" at bounding box center [545, 321] width 260 height 31
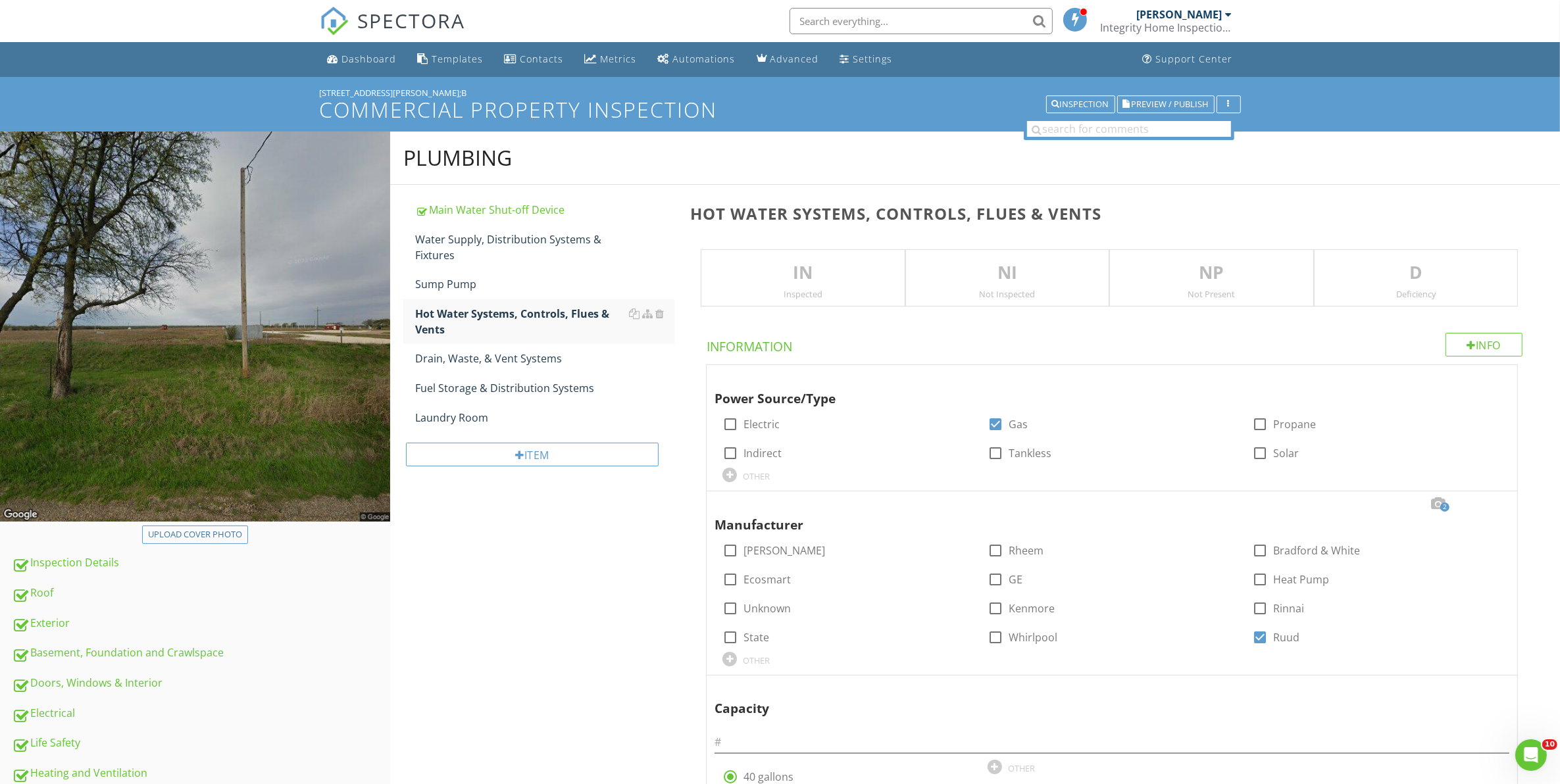
click at [809, 280] on p "IN" at bounding box center [802, 272] width 202 height 26
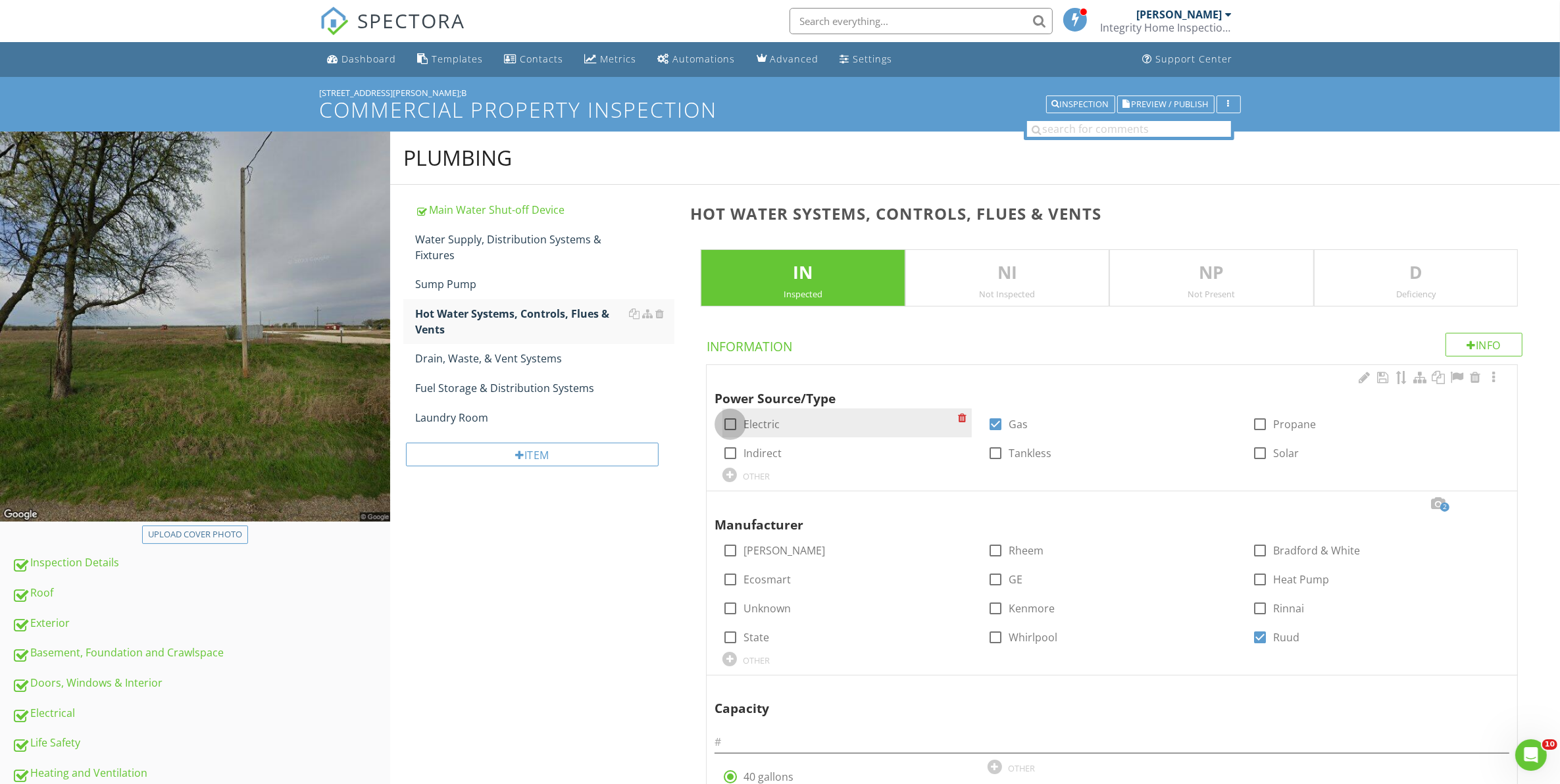
click at [729, 425] on div at bounding box center [730, 424] width 22 height 22
checkbox input "true"
click at [992, 425] on div at bounding box center [995, 424] width 22 height 22
checkbox input "false"
click at [482, 240] on div "Water Supply, Distribution Systems & Fixtures" at bounding box center [545, 247] width 260 height 31
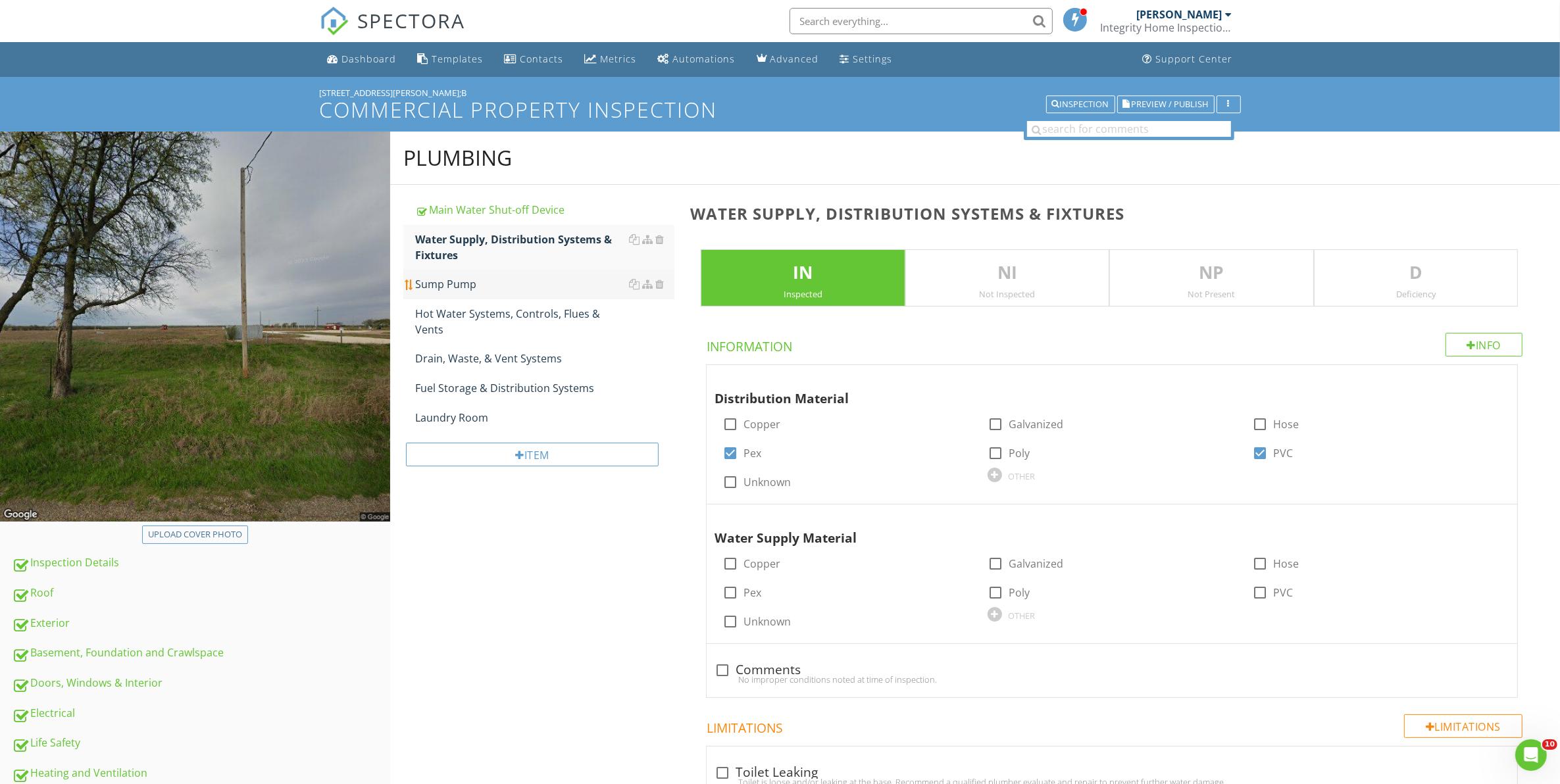
click at [475, 282] on div "Sump Pump" at bounding box center [545, 284] width 260 height 16
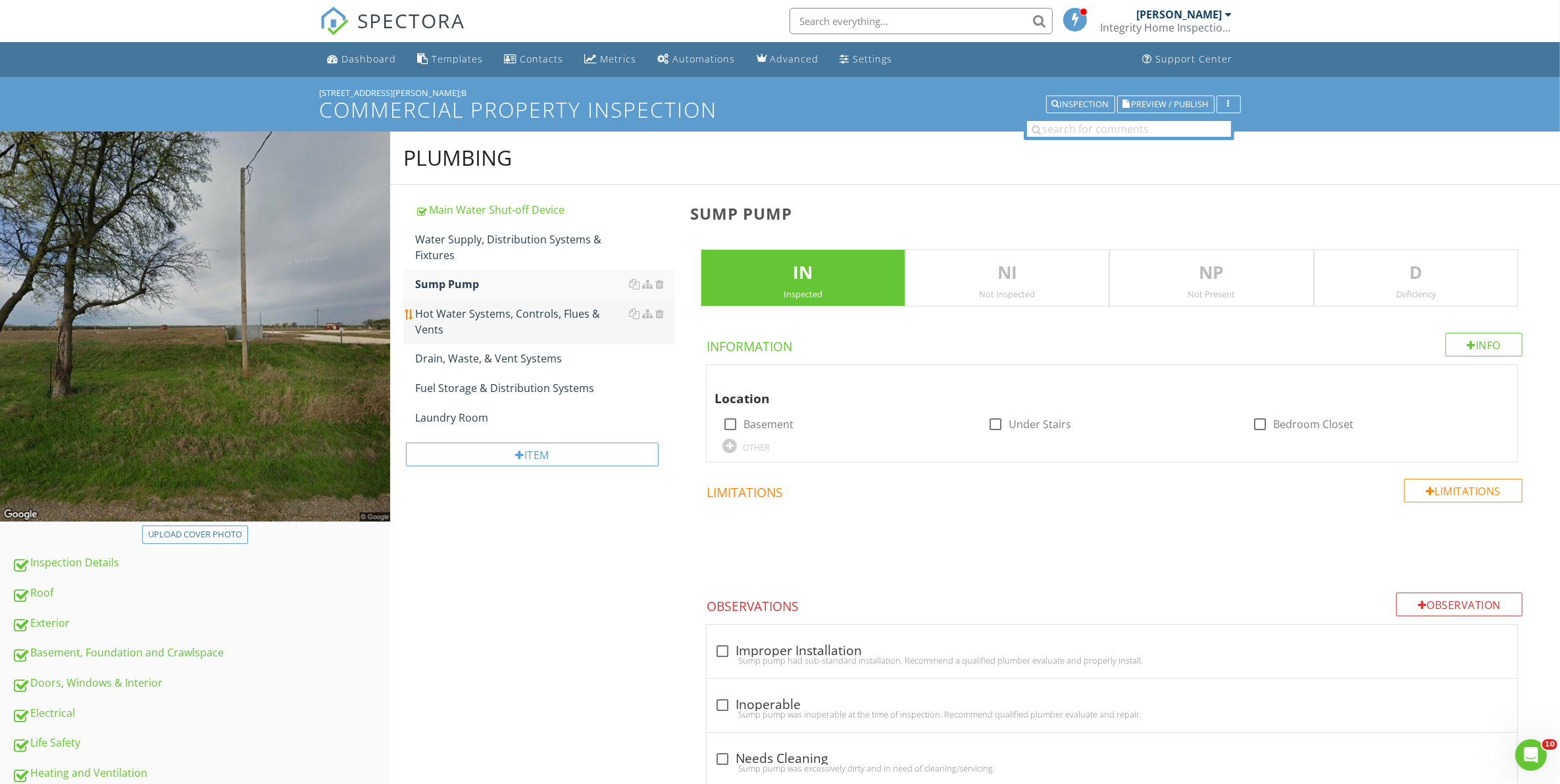
click at [451, 315] on div "Hot Water Systems, Controls, Flues & Vents" at bounding box center [545, 321] width 260 height 31
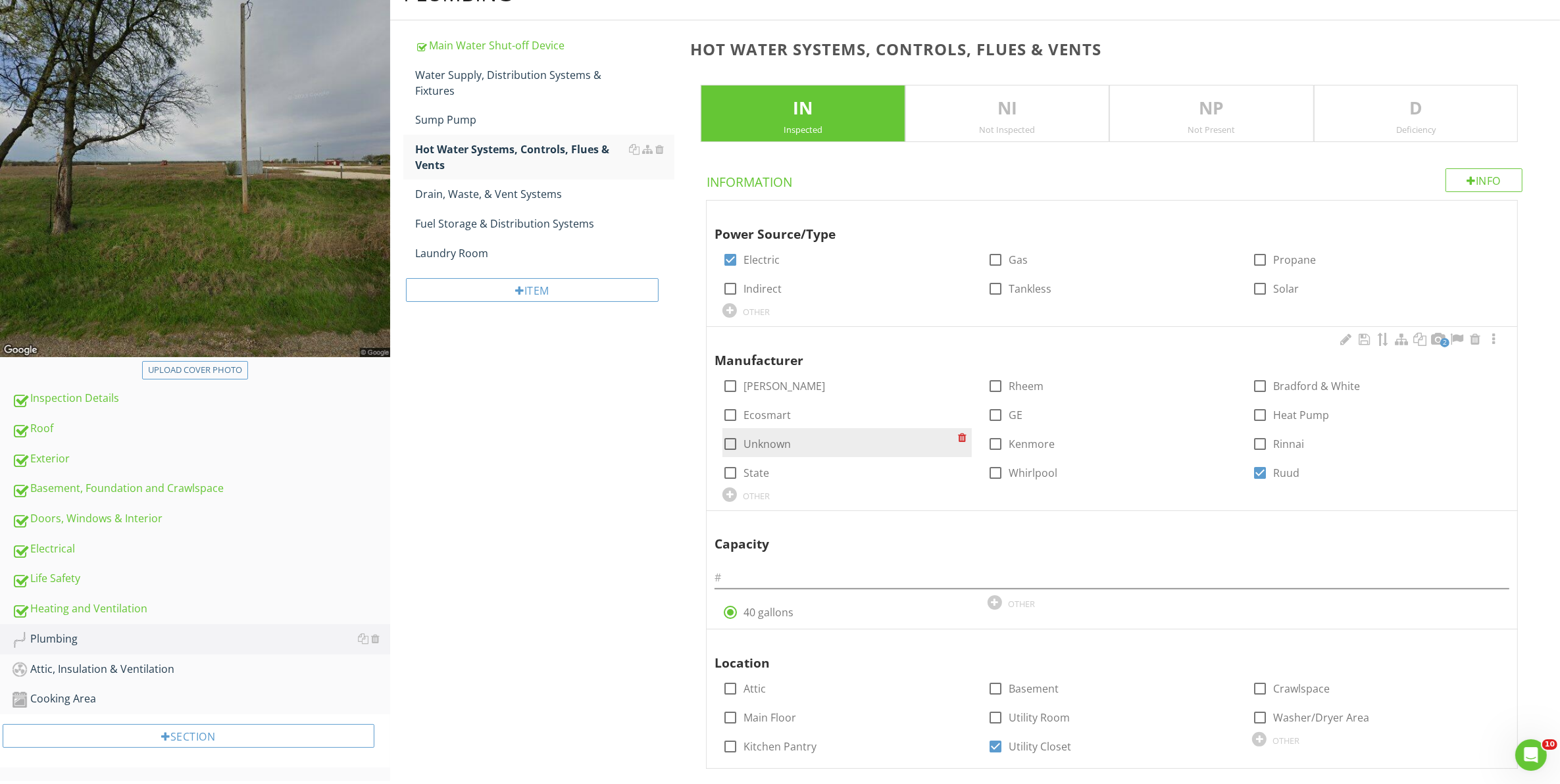
scroll to position [82, 0]
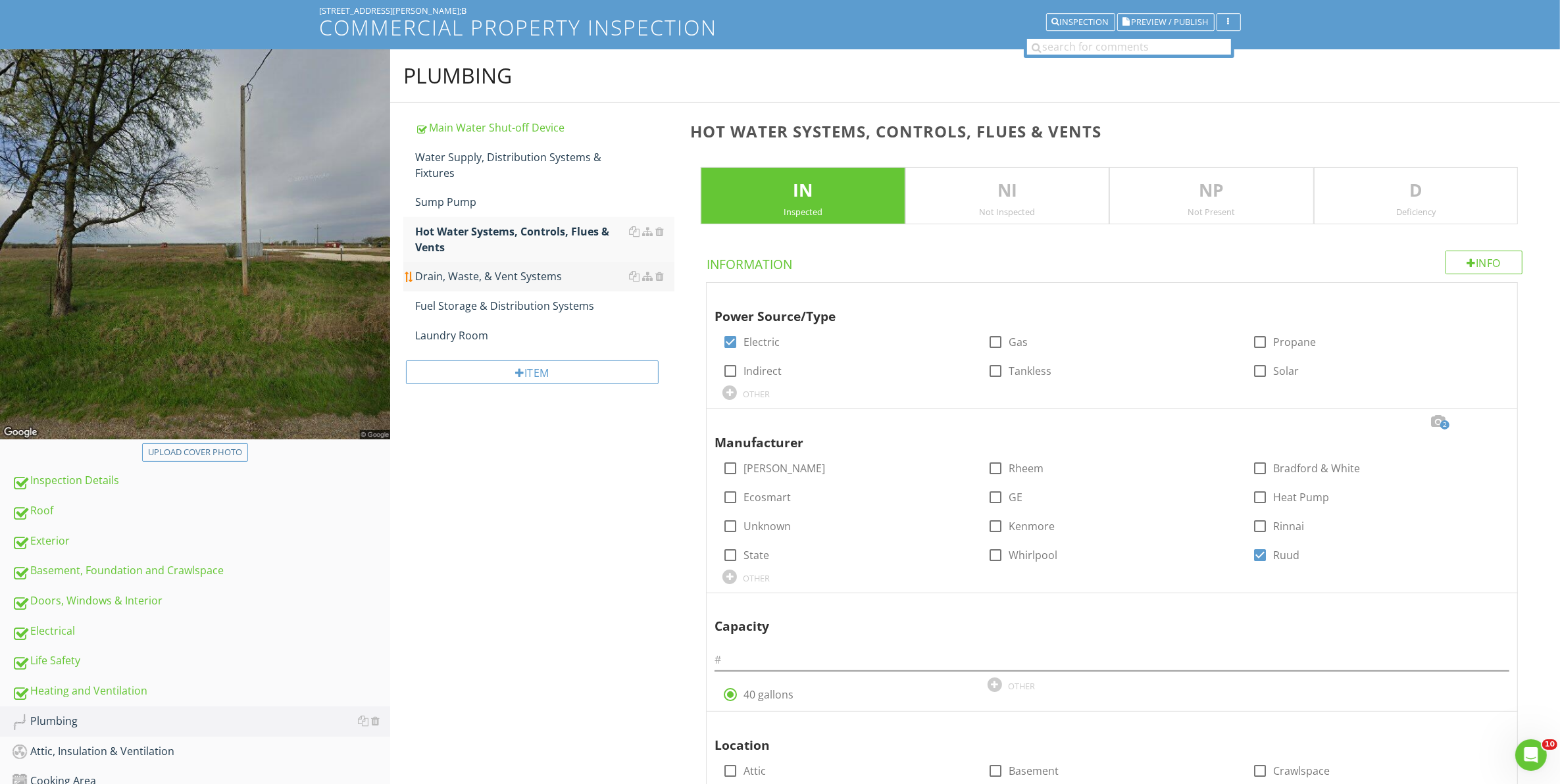
click at [512, 277] on div "Drain, Waste, & Vent Systems" at bounding box center [545, 276] width 260 height 16
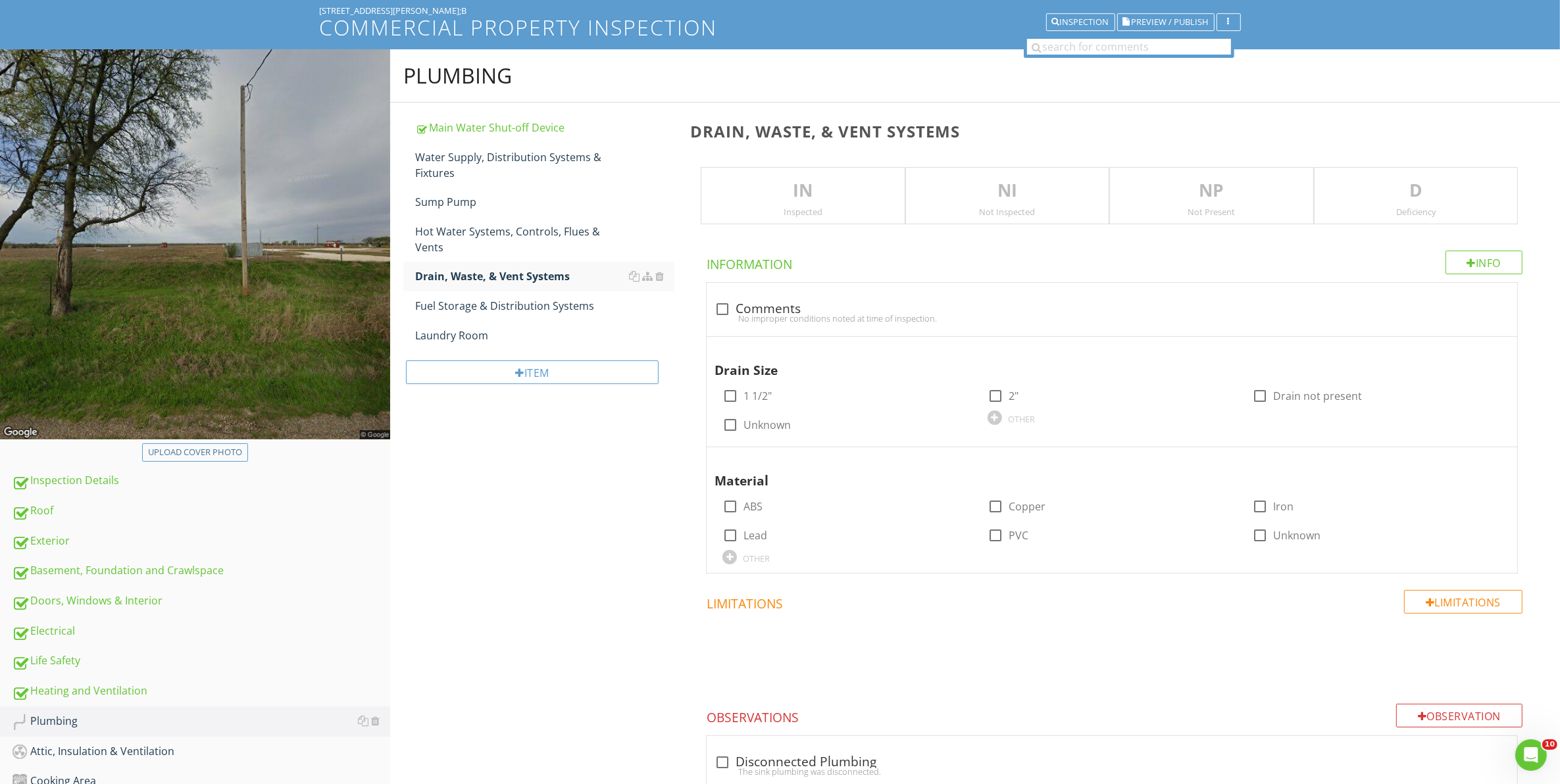
click at [810, 196] on p "IN" at bounding box center [802, 190] width 202 height 26
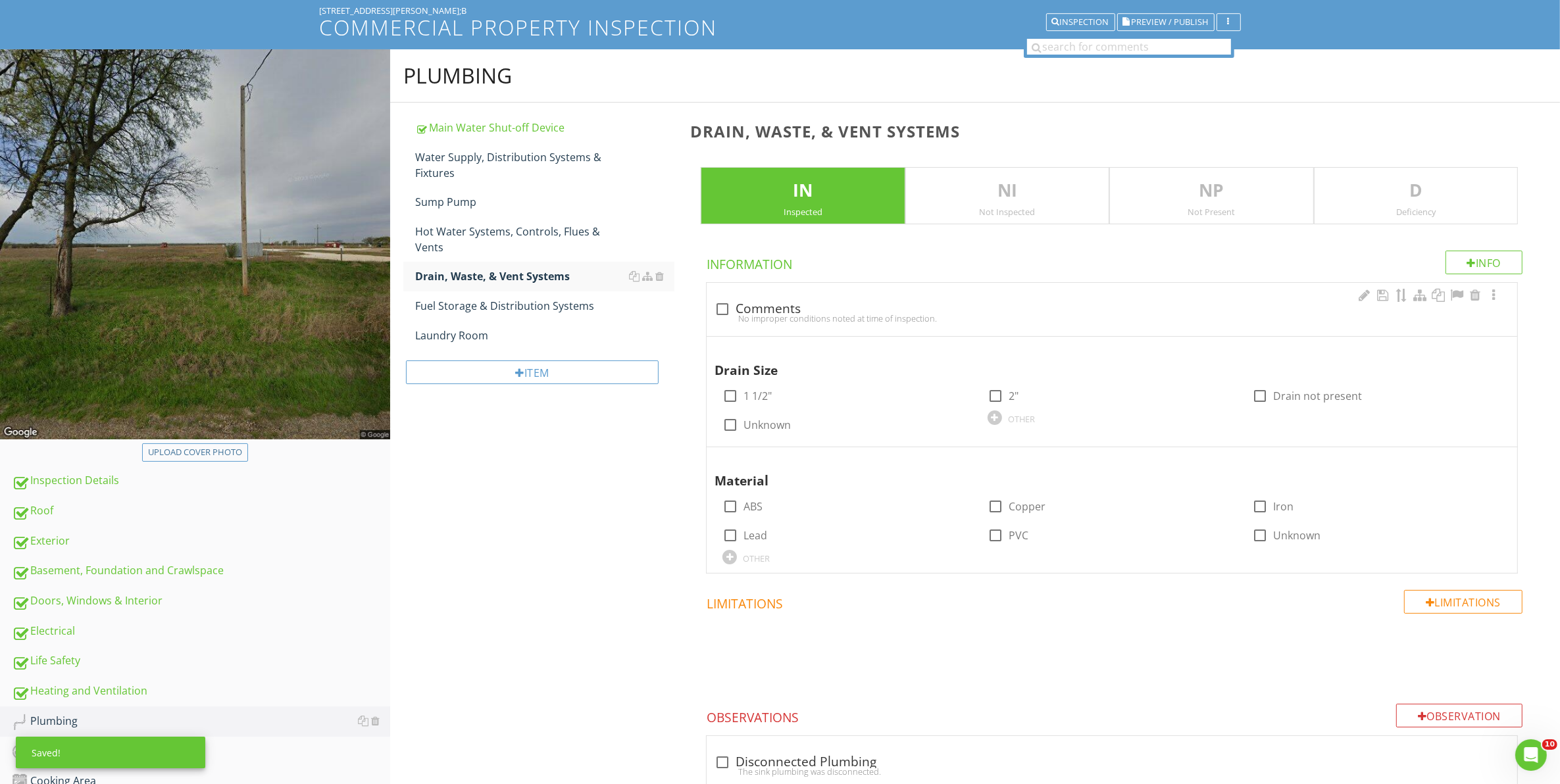
click at [719, 308] on div at bounding box center [722, 309] width 22 height 22
checkbox input "true"
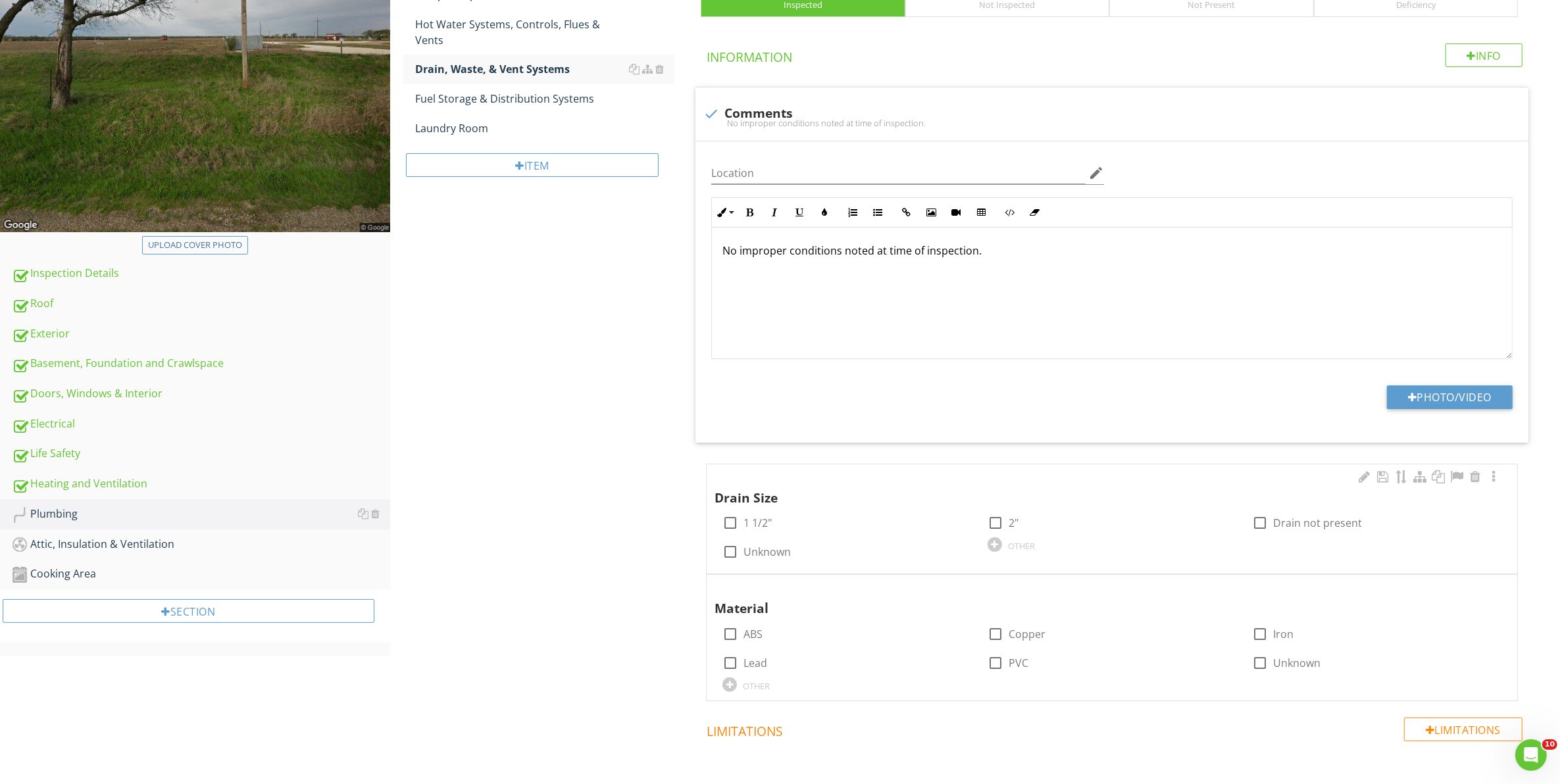
scroll to position [329, 0]
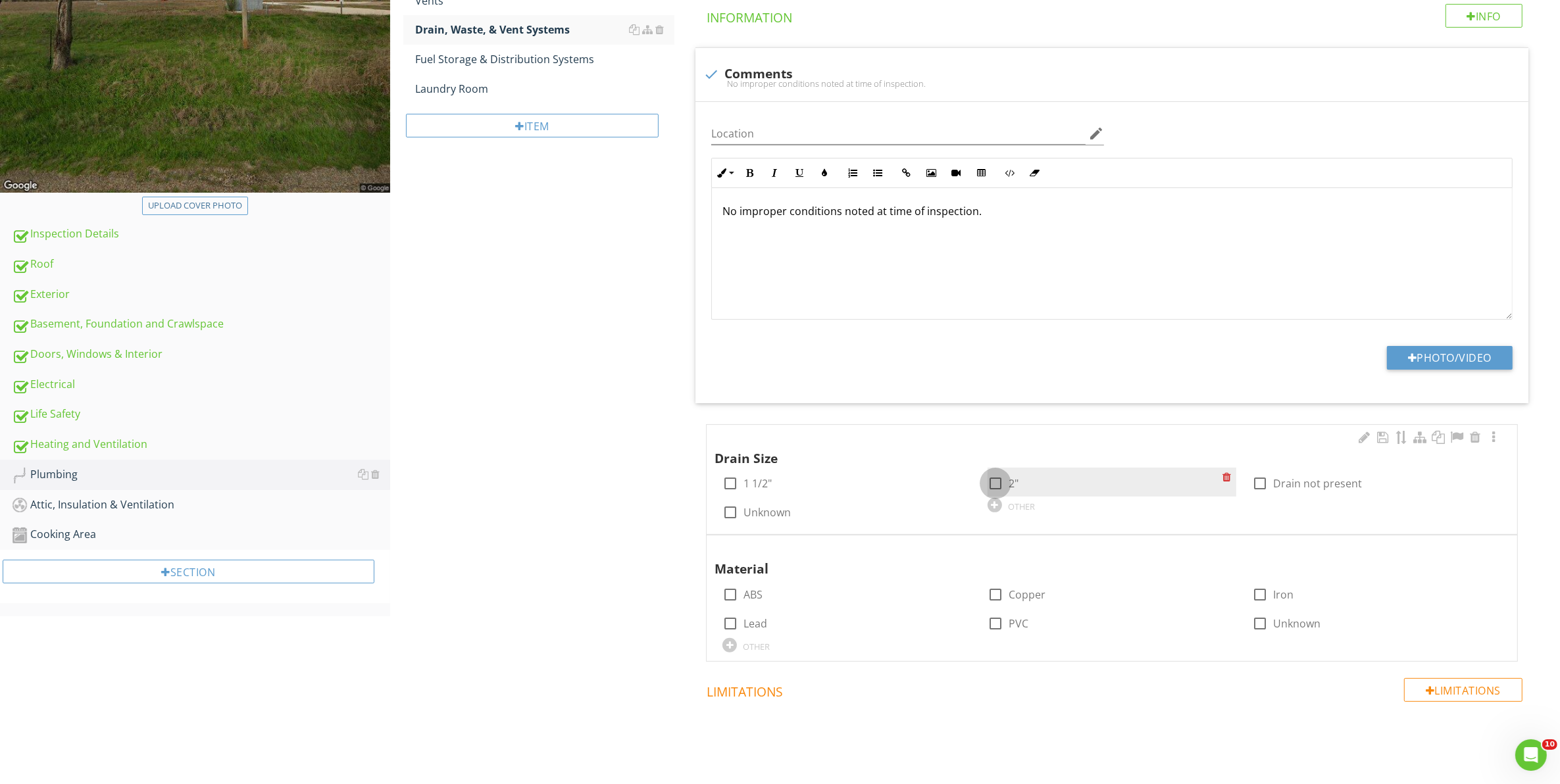
click at [998, 487] on div at bounding box center [995, 483] width 22 height 22
checkbox input "true"
click at [990, 628] on div at bounding box center [995, 623] width 22 height 22
checkbox input "true"
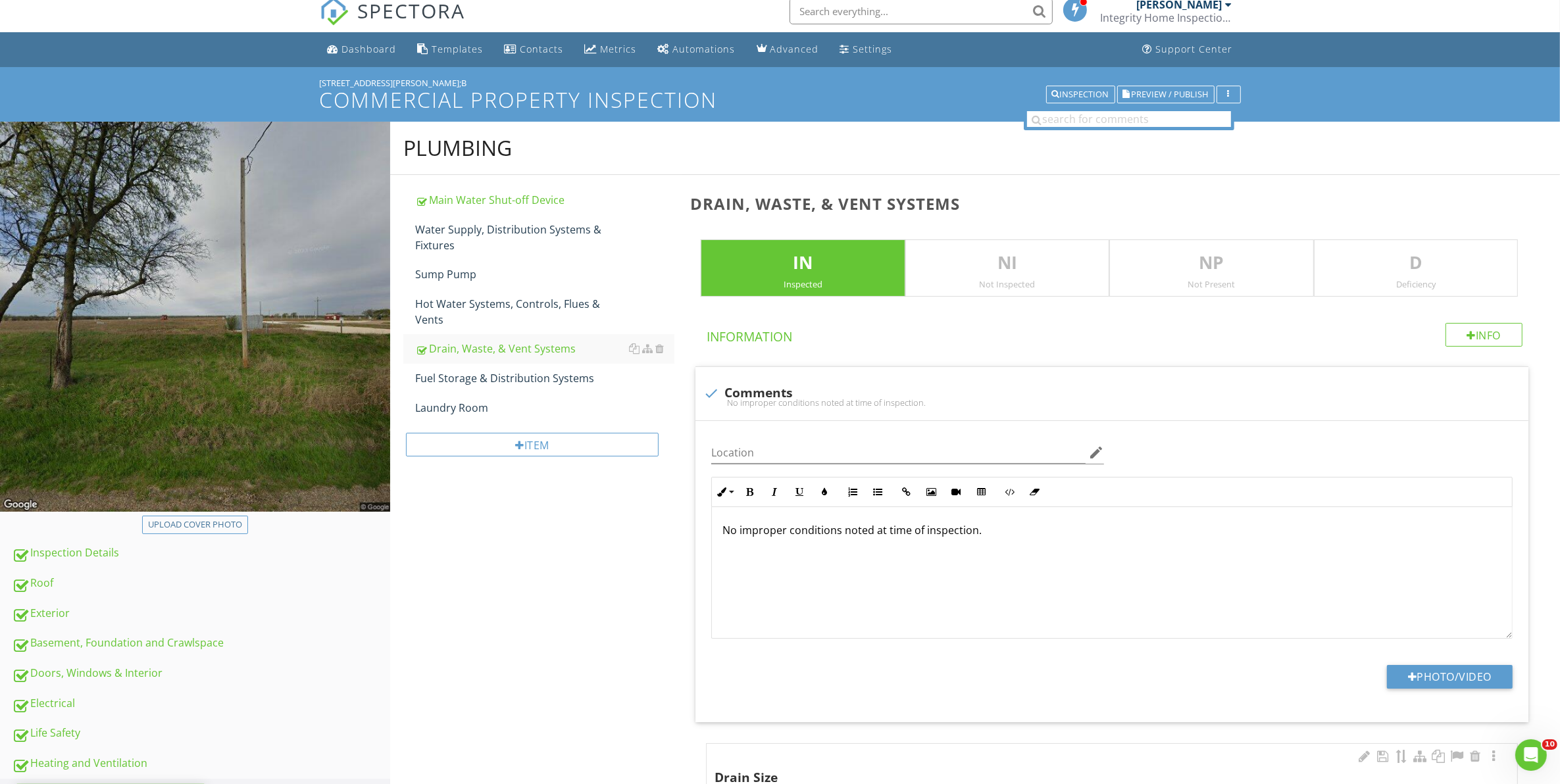
scroll to position [0, 0]
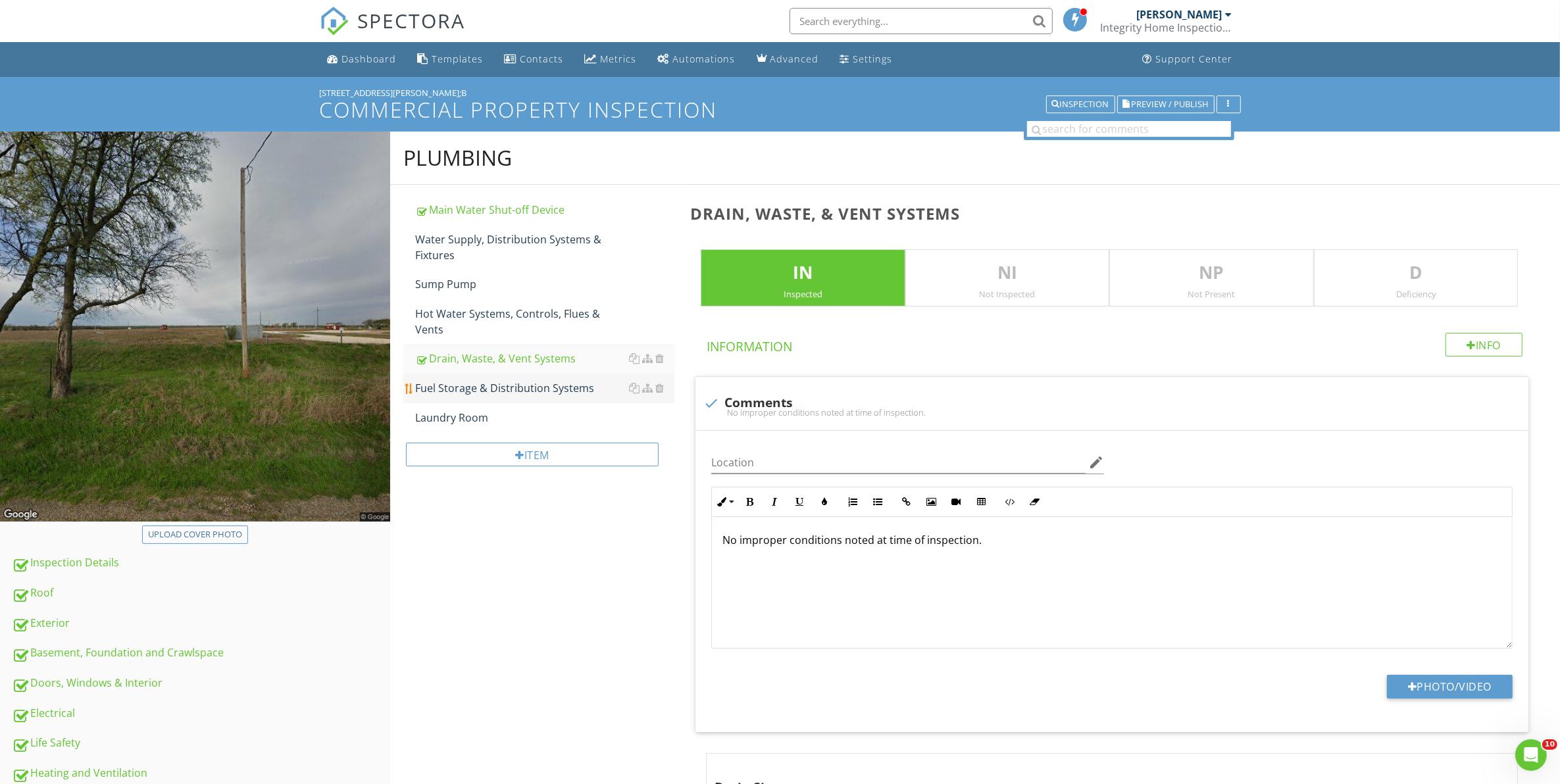
click at [460, 380] on div "Fuel Storage & Distribution Systems" at bounding box center [545, 387] width 260 height 16
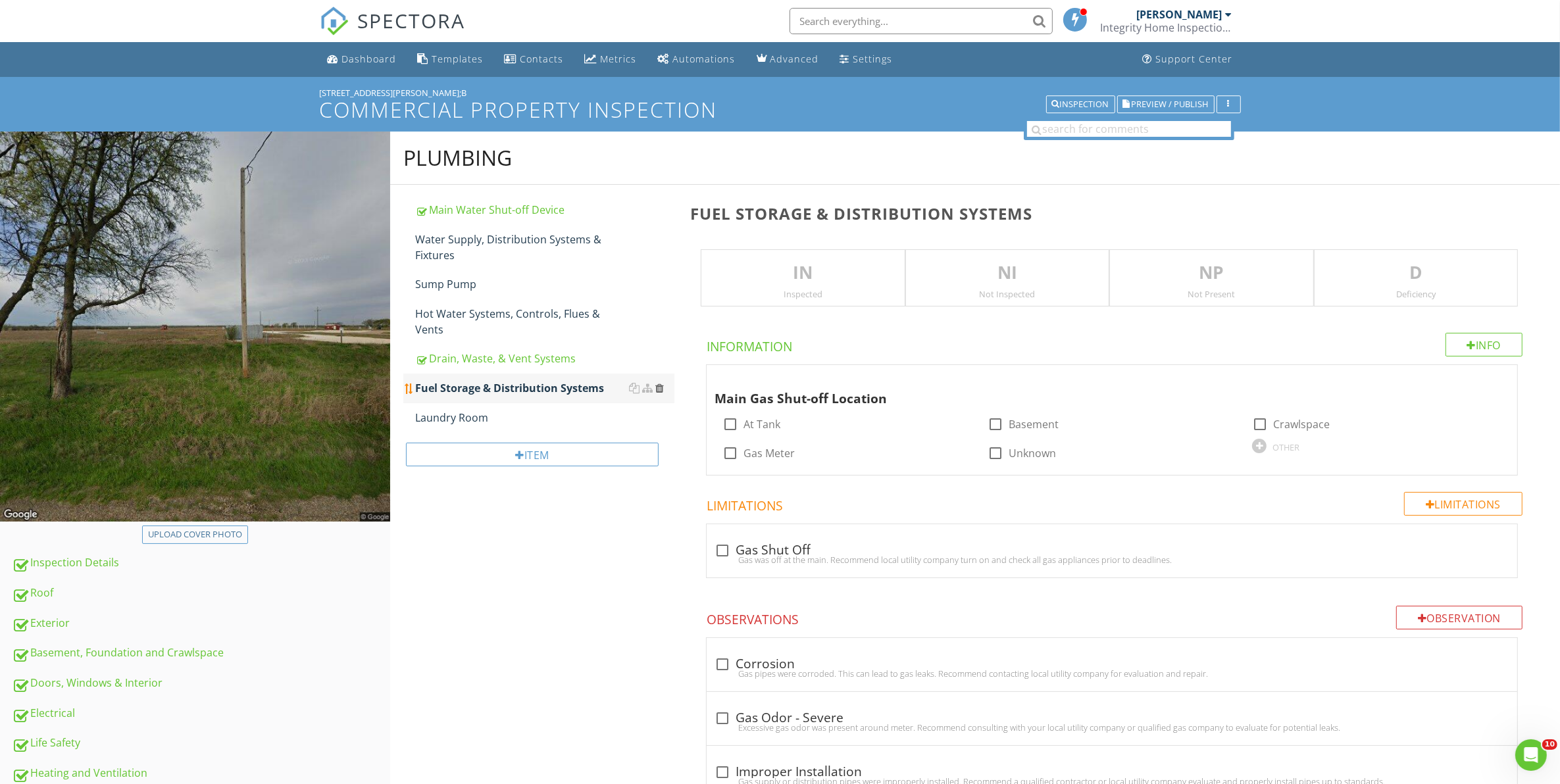
click at [658, 383] on div at bounding box center [659, 388] width 8 height 10
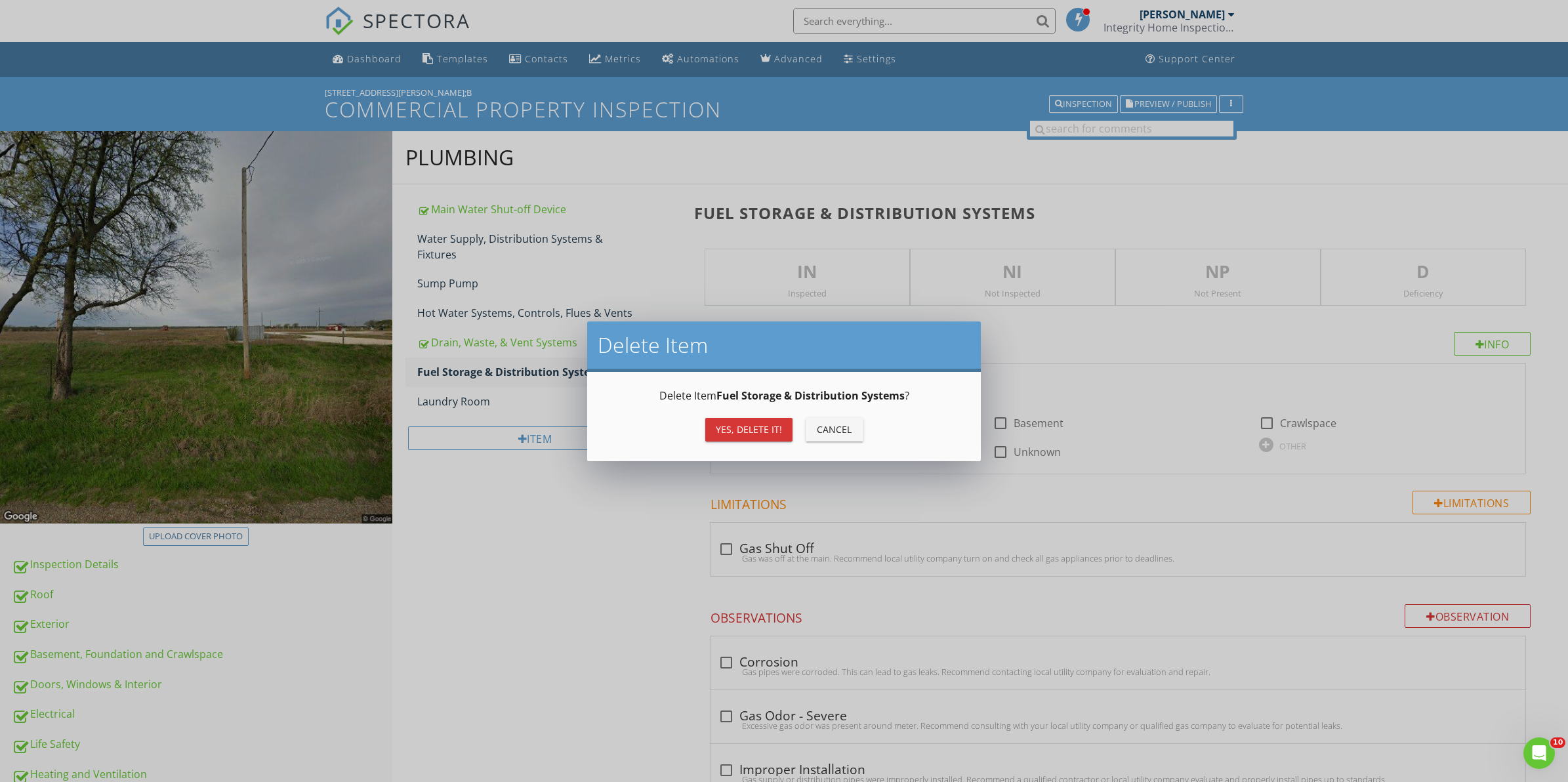
click at [720, 424] on div "Yes, Delete it!" at bounding box center [749, 429] width 67 height 13
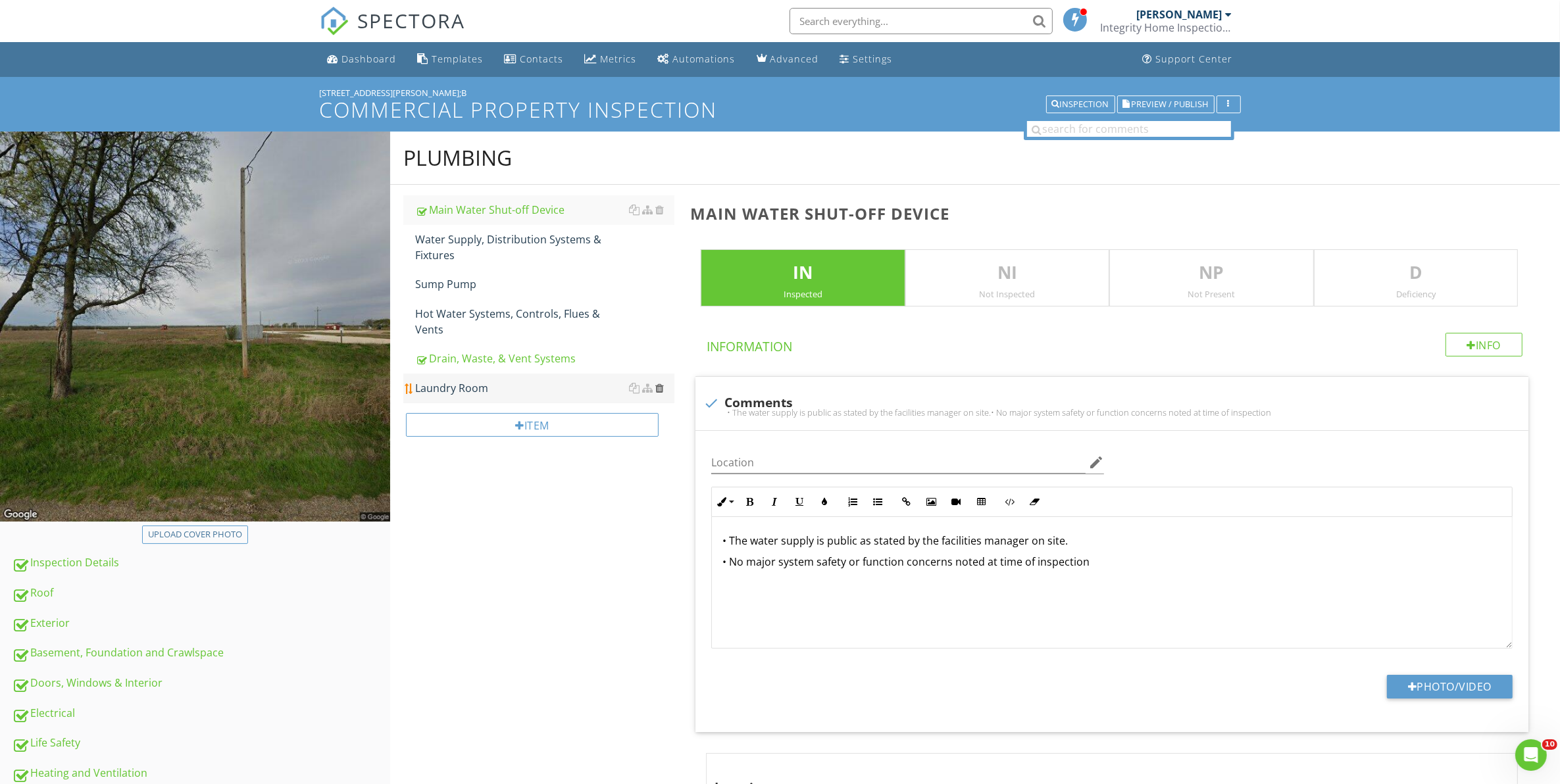
click at [662, 383] on div at bounding box center [659, 388] width 8 height 10
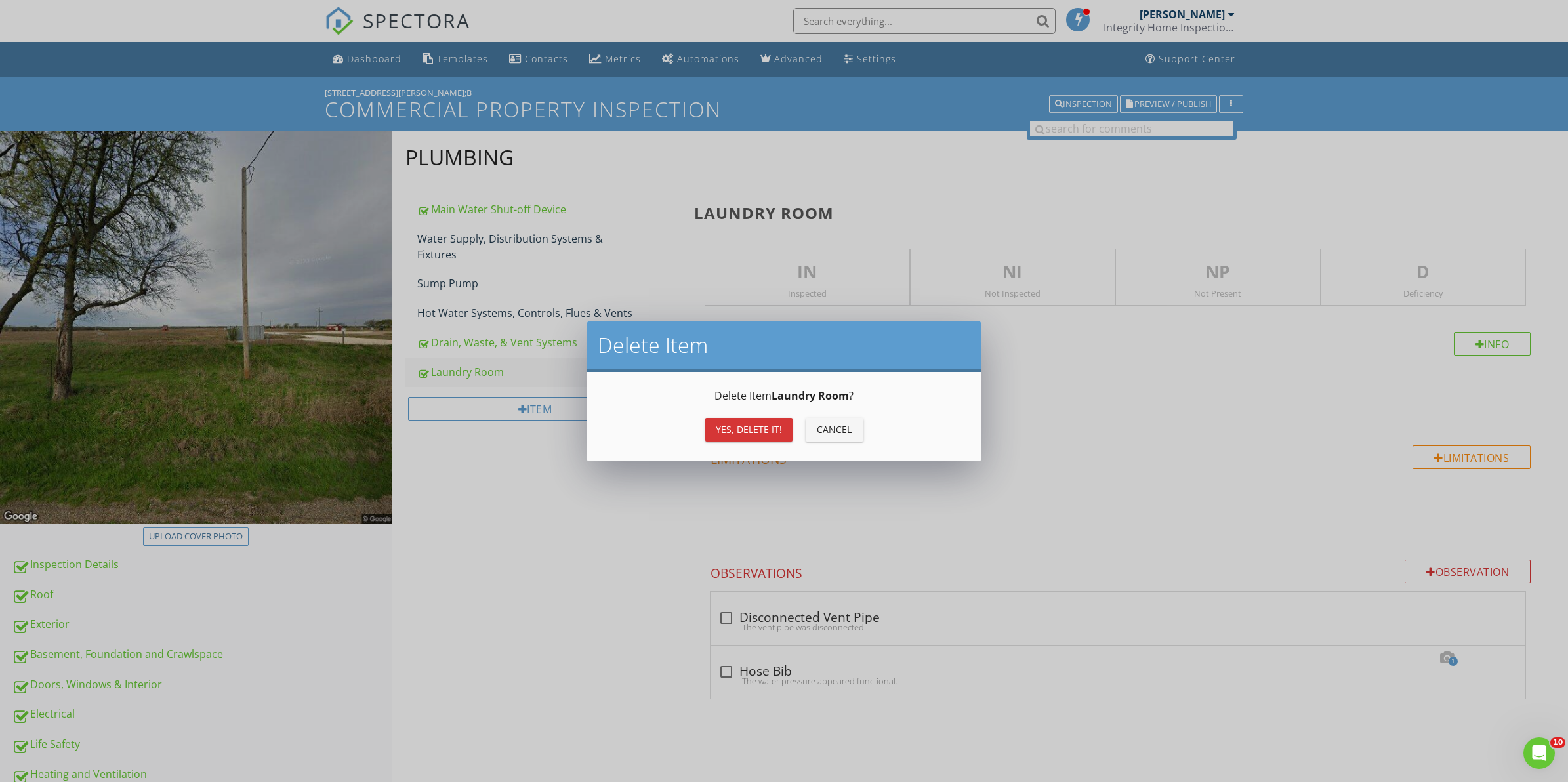
click at [765, 429] on div "Yes, Delete it!" at bounding box center [749, 429] width 67 height 13
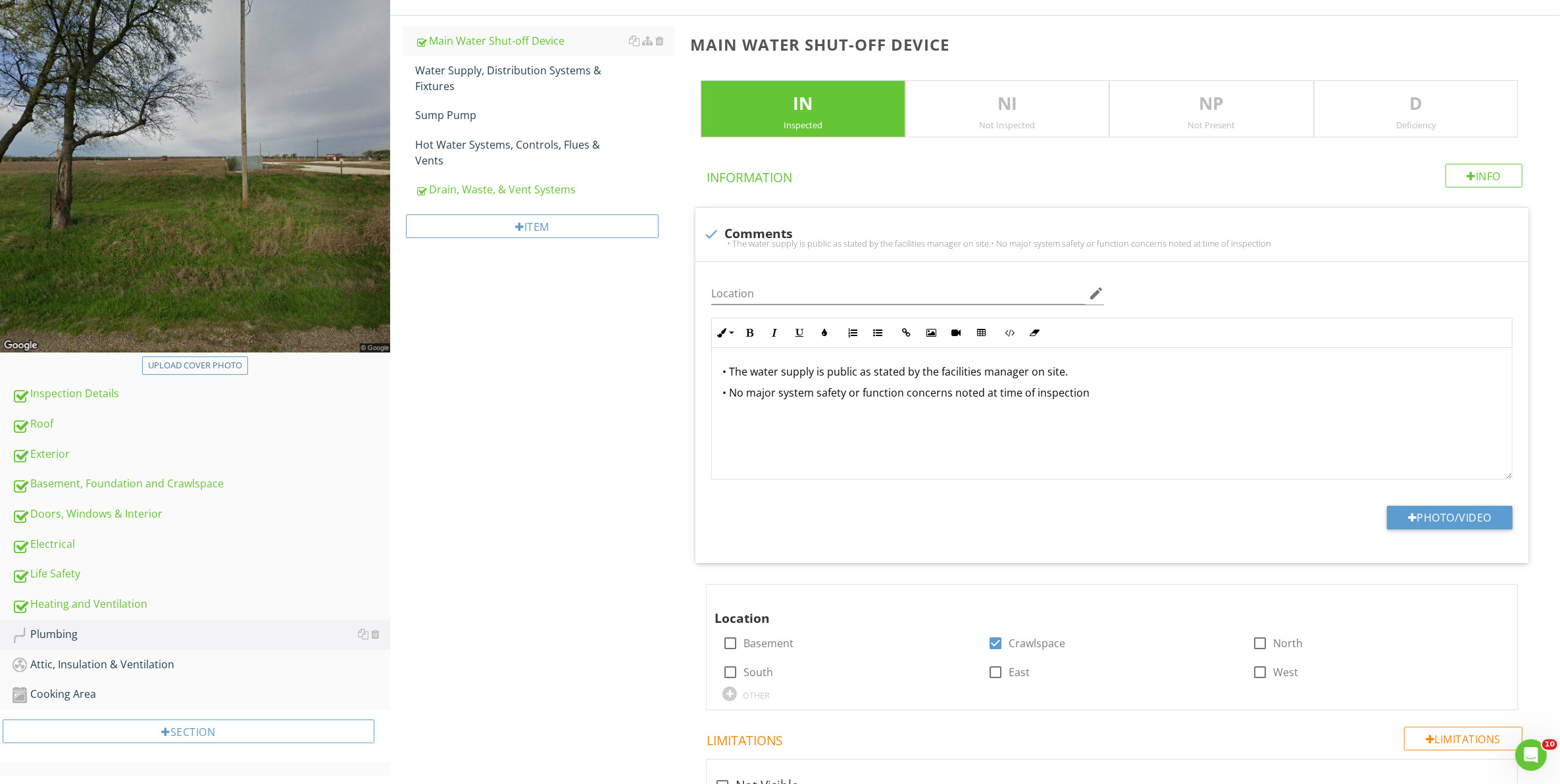
scroll to position [247, 0]
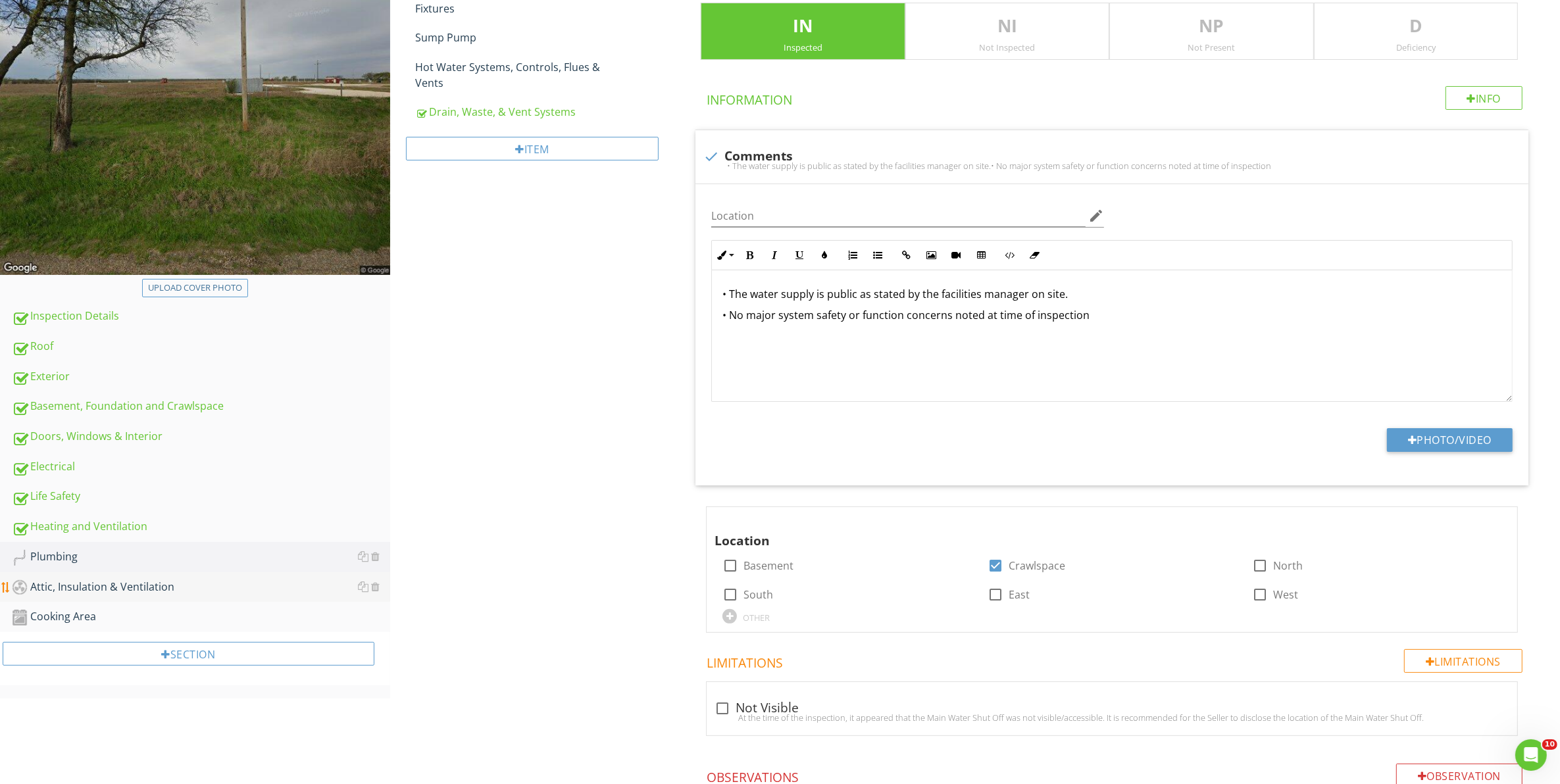
click at [133, 584] on div "Attic, Insulation & Ventilation" at bounding box center [200, 587] width 378 height 17
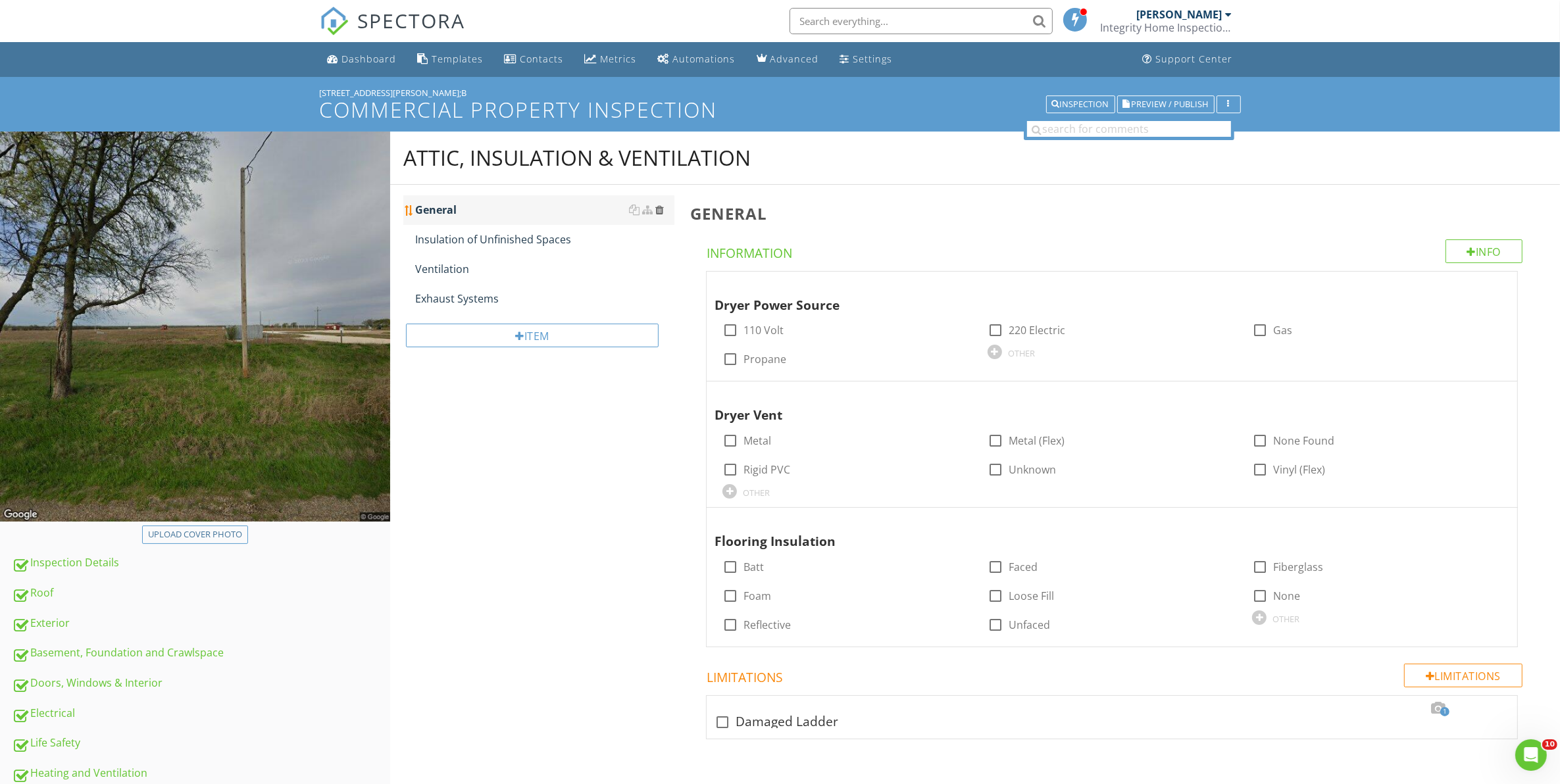
click at [658, 207] on div at bounding box center [659, 210] width 8 height 10
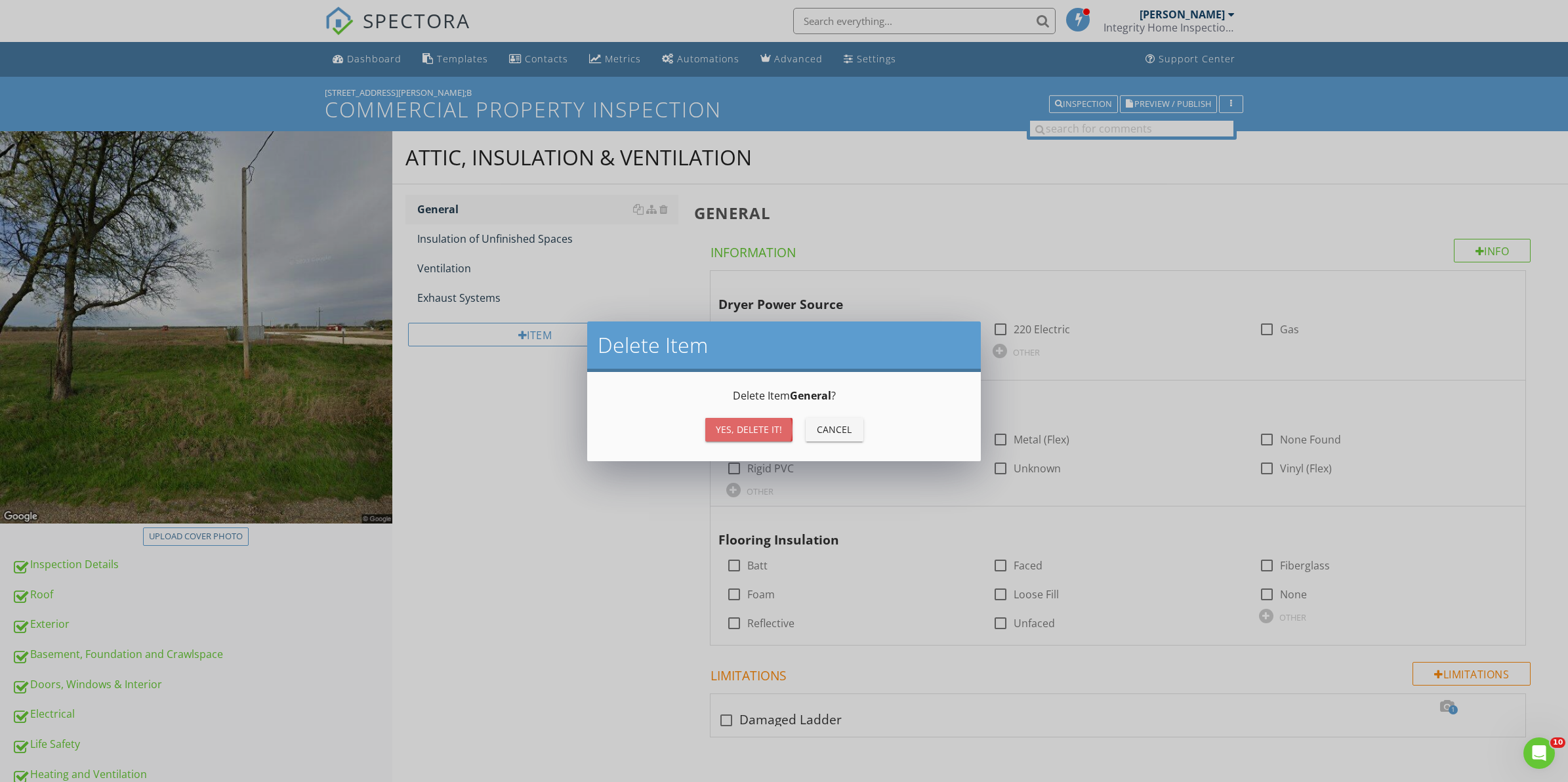
click at [745, 426] on div "Yes, Delete it!" at bounding box center [749, 429] width 67 height 13
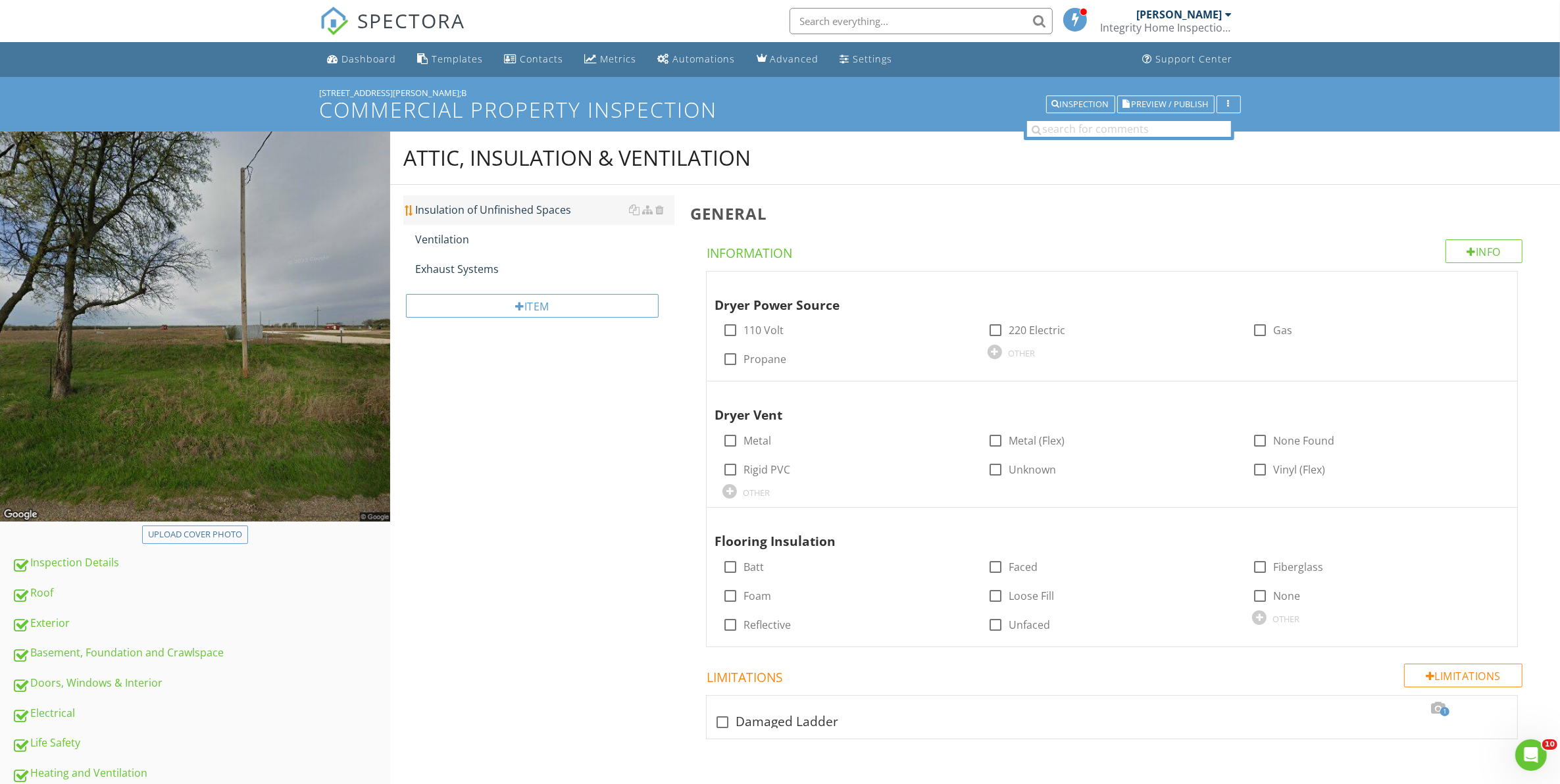
click at [507, 206] on div "Insulation of Unfinished Spaces" at bounding box center [545, 210] width 260 height 16
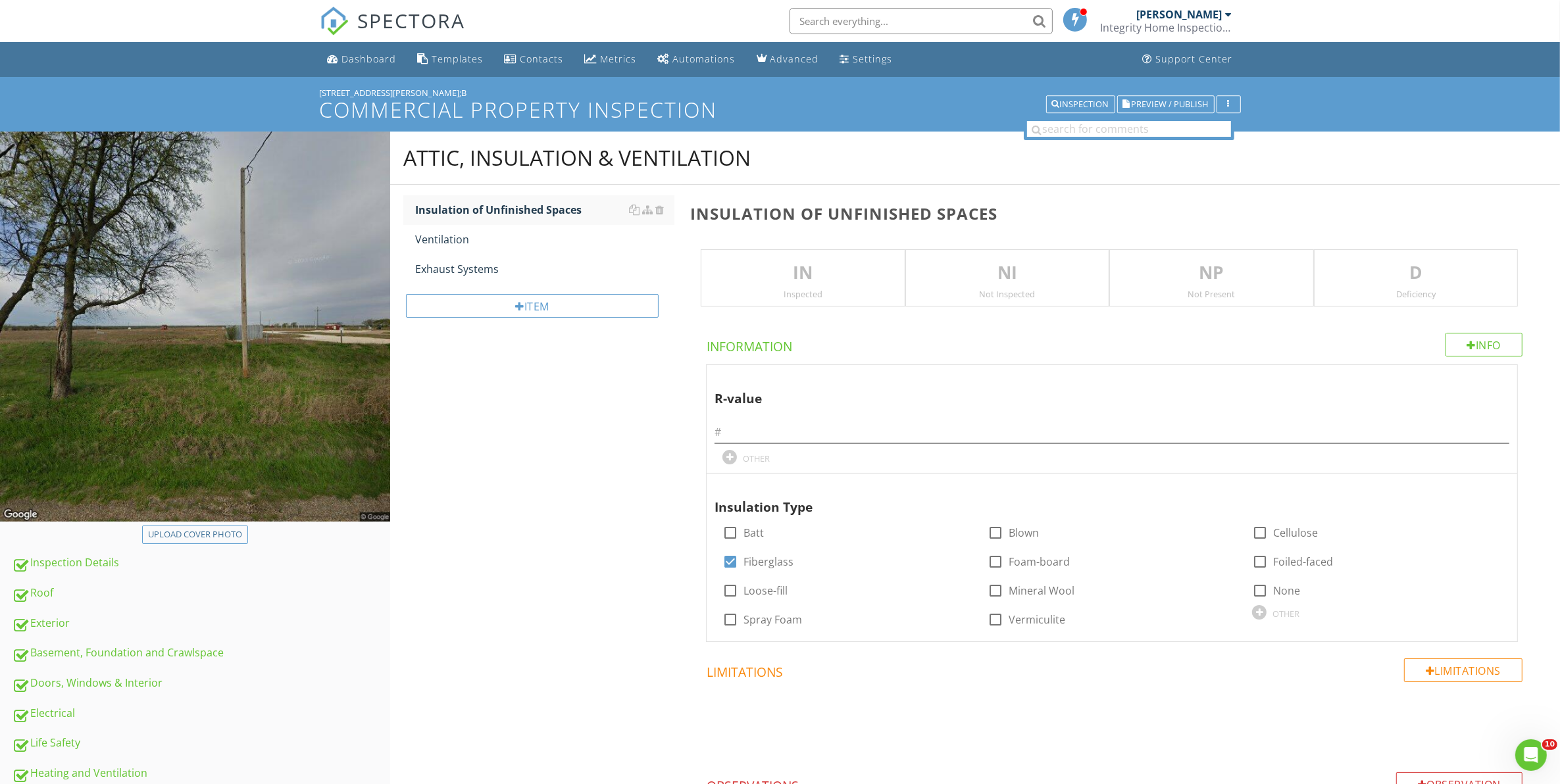
click at [816, 261] on p "IN" at bounding box center [802, 272] width 202 height 26
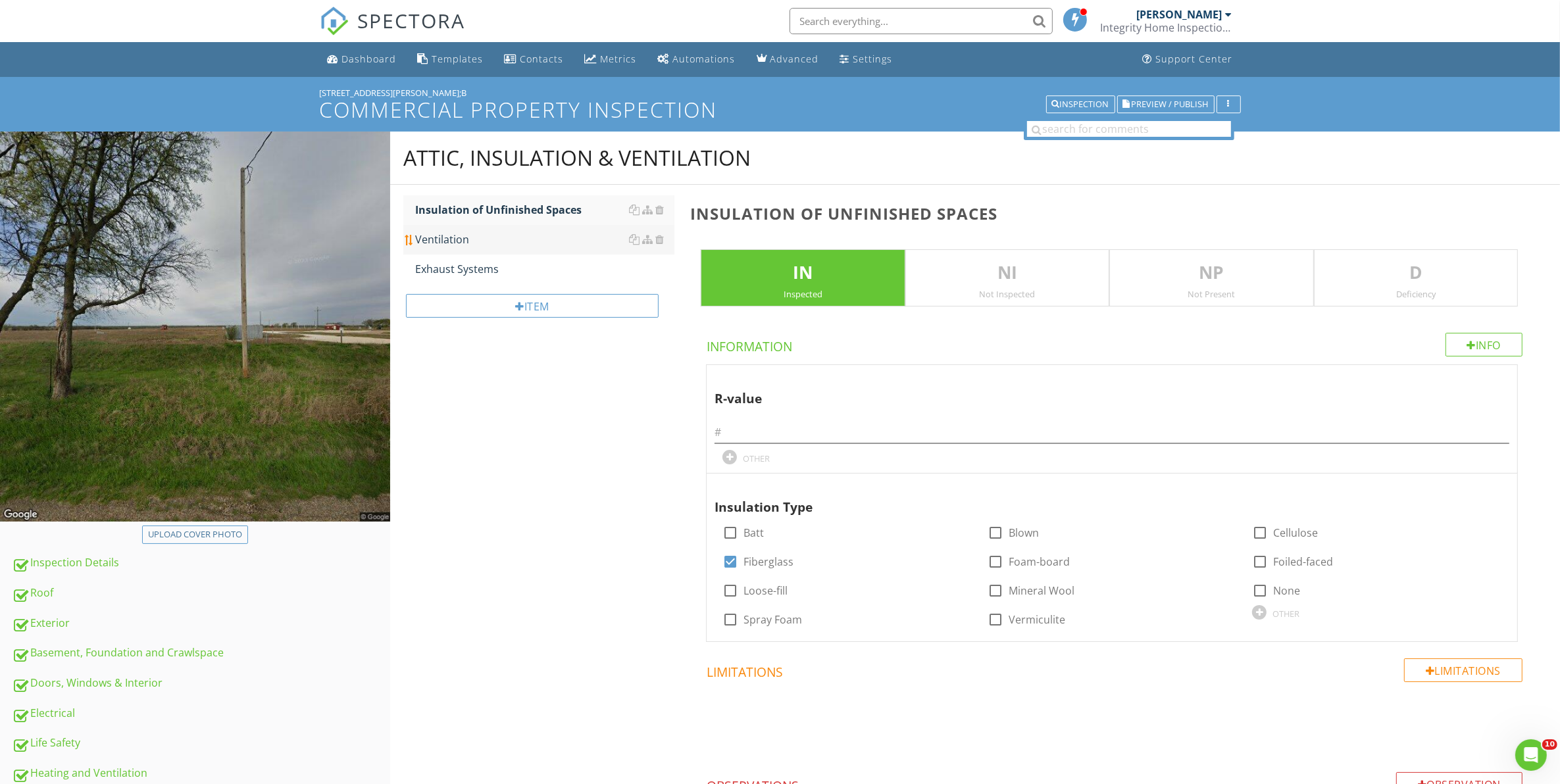
click at [449, 238] on div "Ventilation" at bounding box center [545, 239] width 260 height 16
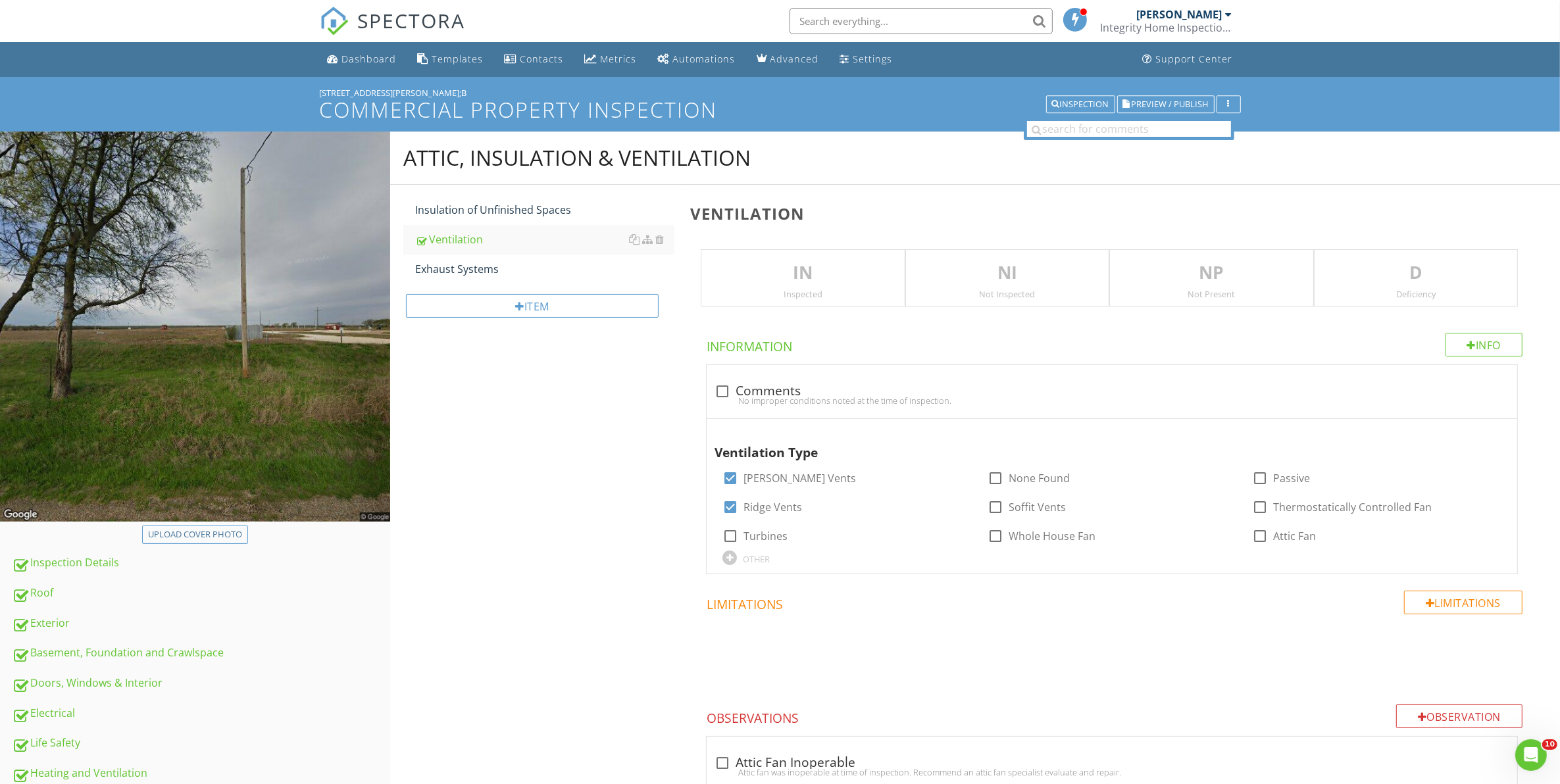
click at [779, 249] on div "IN Inspected" at bounding box center [802, 278] width 204 height 58
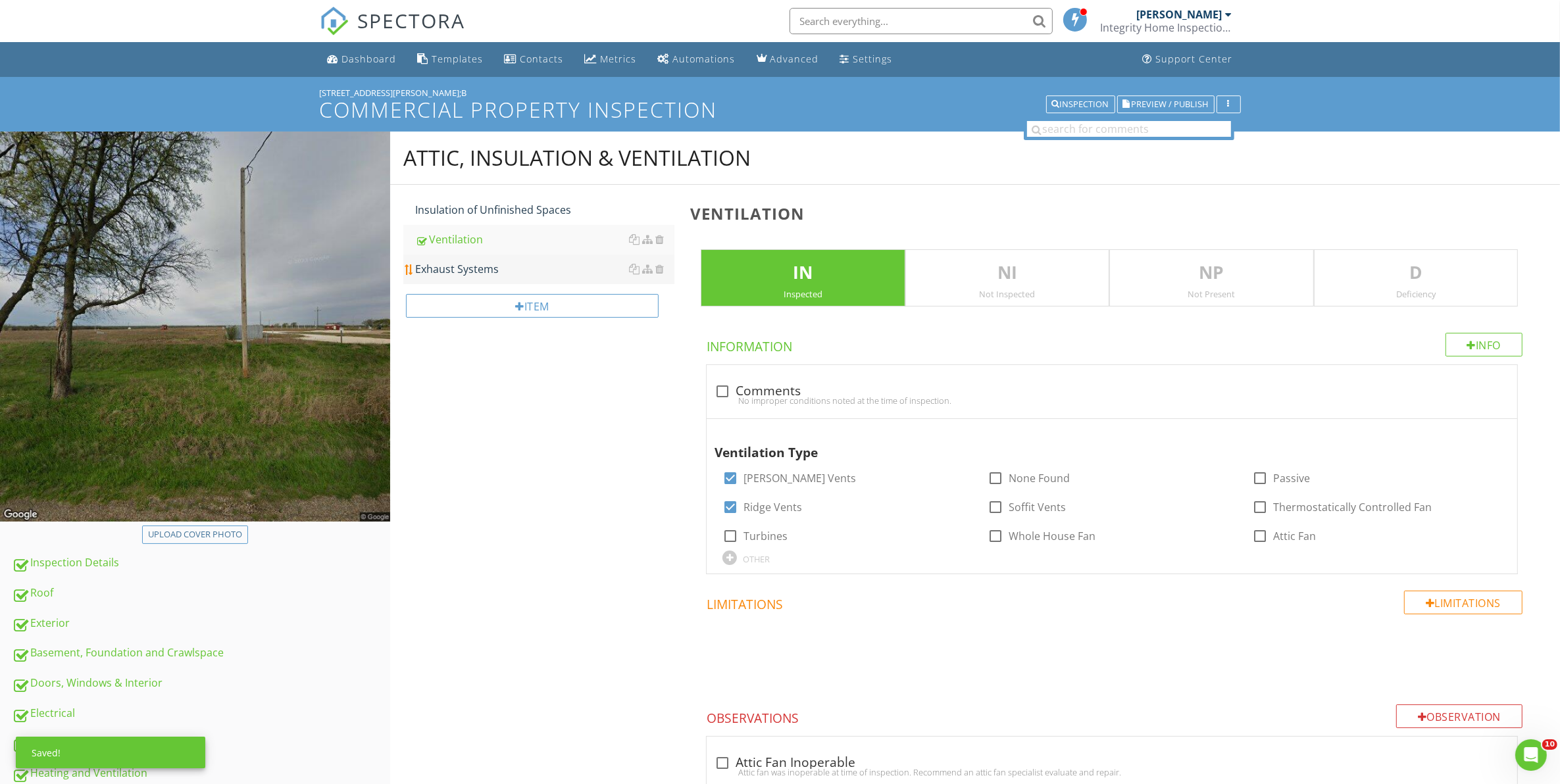
click at [469, 271] on div "Exhaust Systems" at bounding box center [545, 269] width 260 height 16
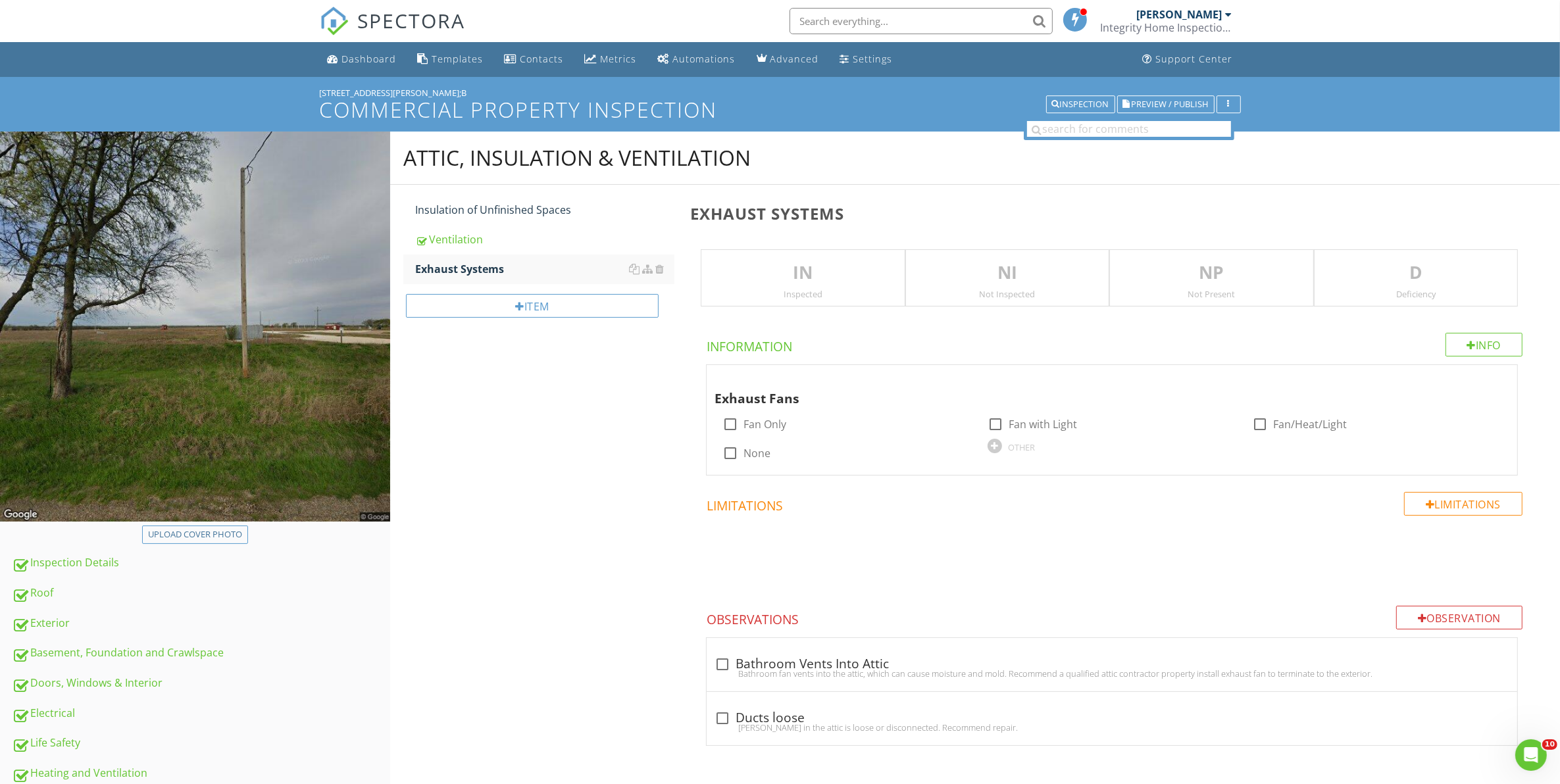
click at [799, 291] on div "Inspected" at bounding box center [802, 293] width 202 height 10
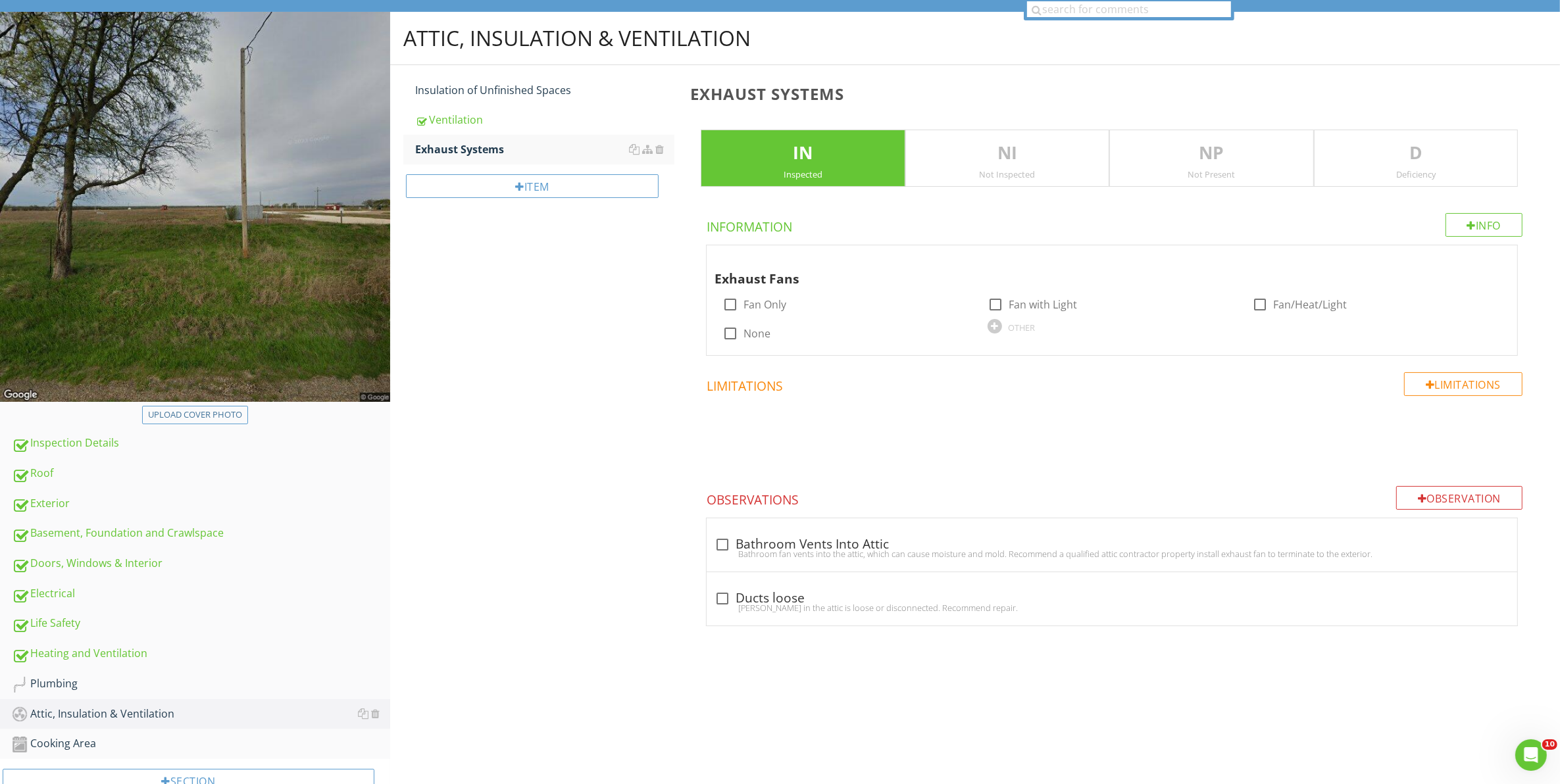
scroll to position [158, 0]
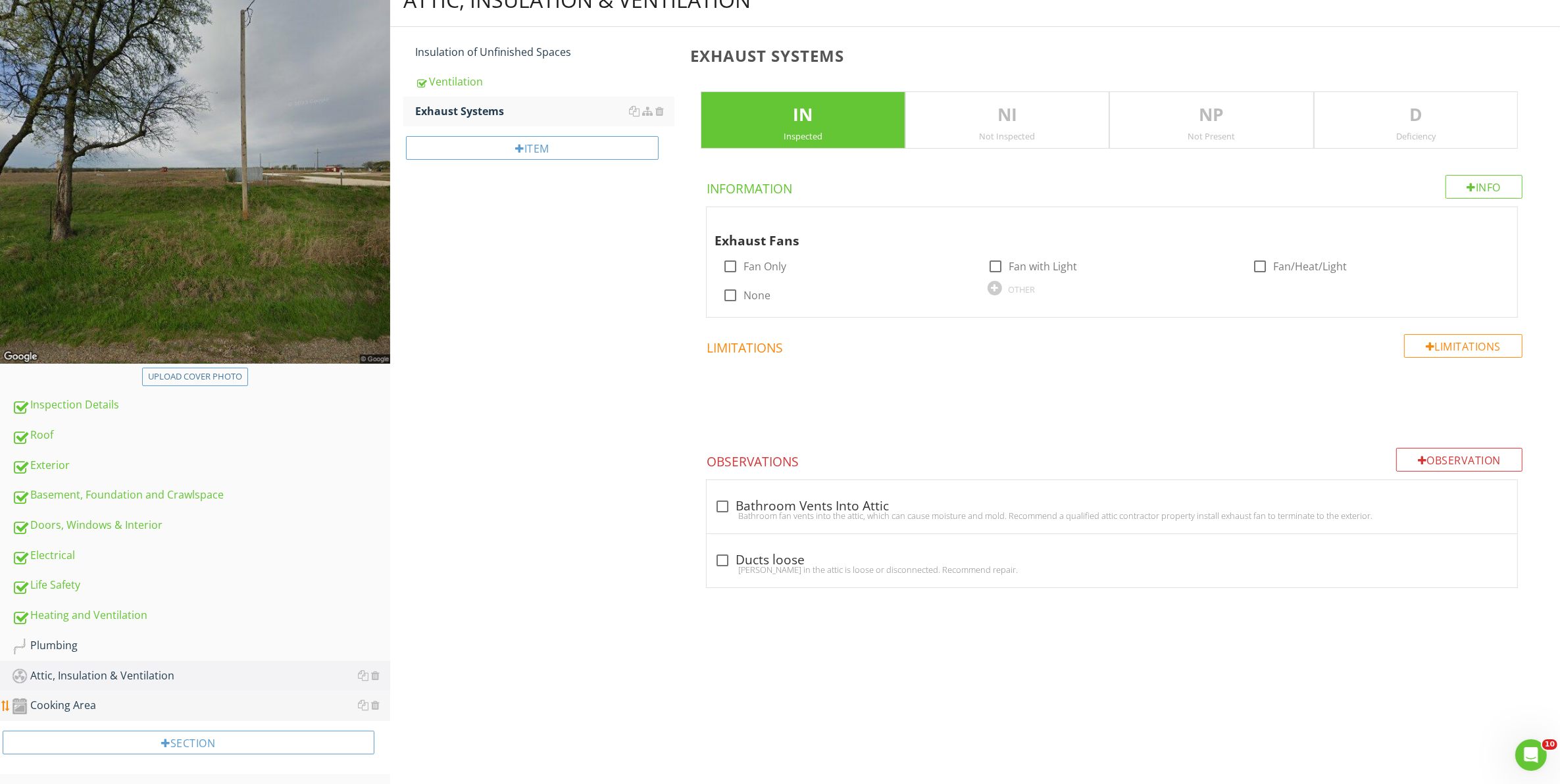
click at [146, 705] on div "Cooking Area" at bounding box center [200, 705] width 378 height 17
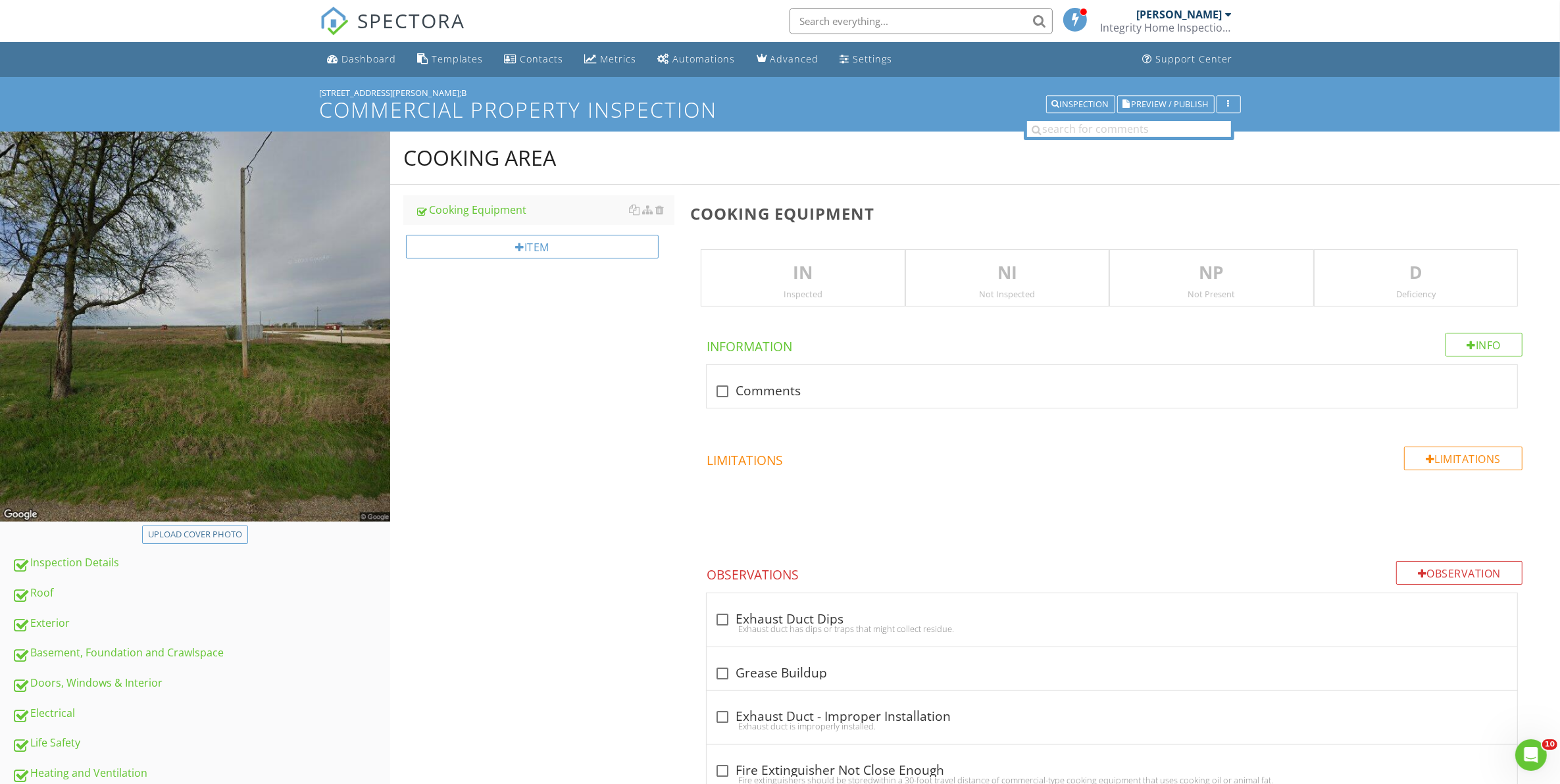
click at [817, 270] on p "IN" at bounding box center [802, 272] width 202 height 26
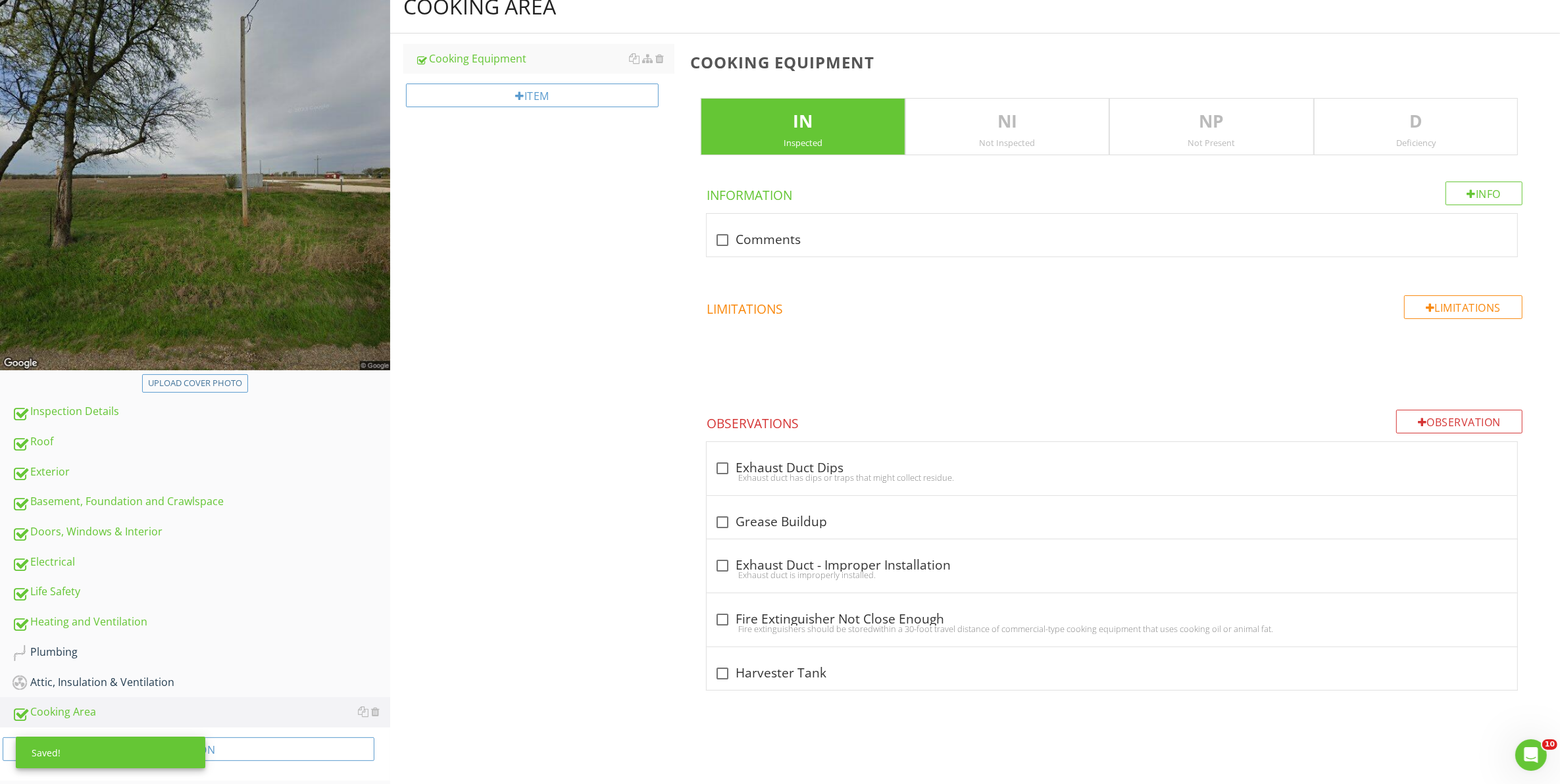
scroll to position [158, 0]
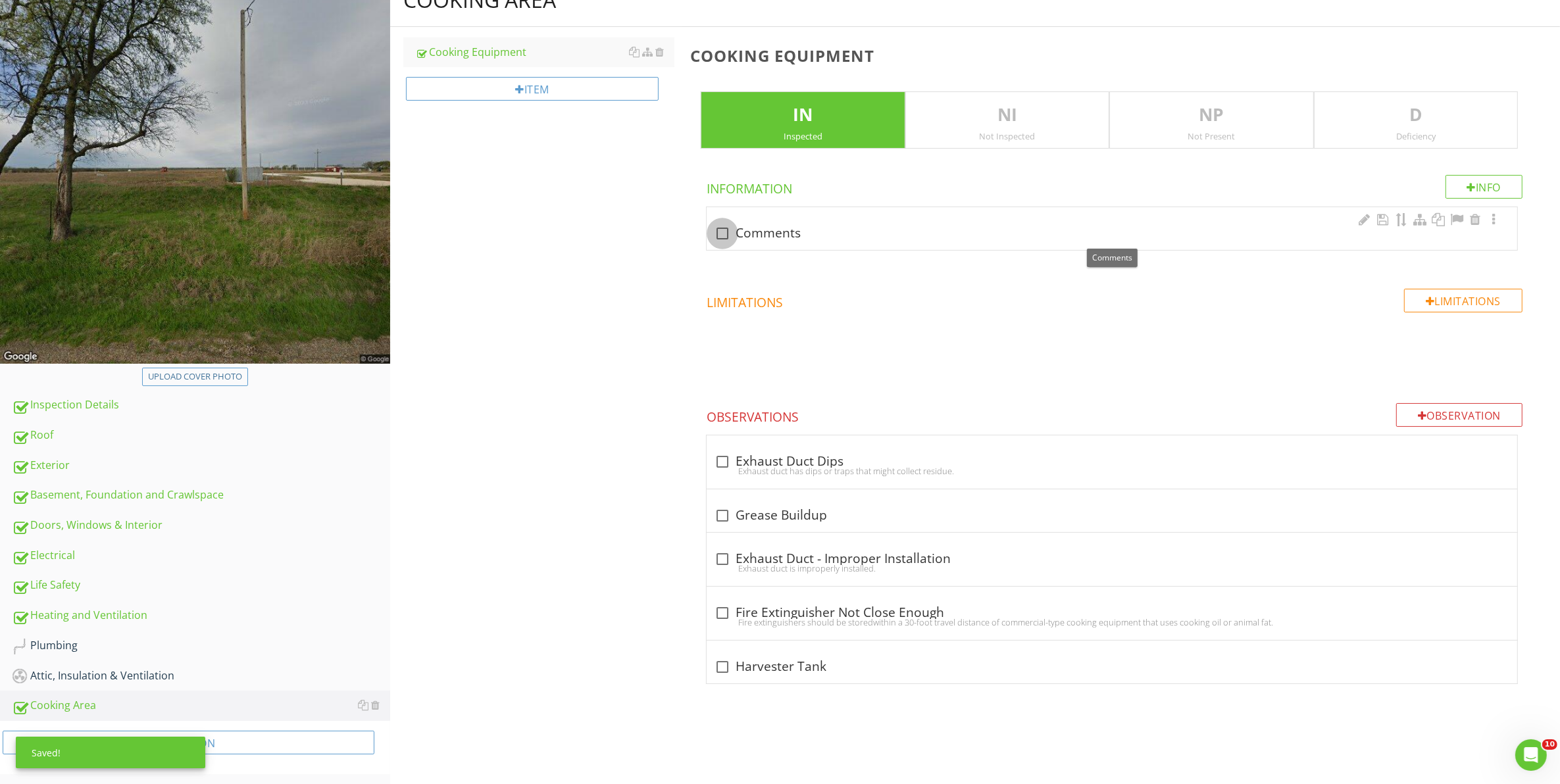
click at [718, 233] on div at bounding box center [722, 233] width 22 height 22
checkbox input "true"
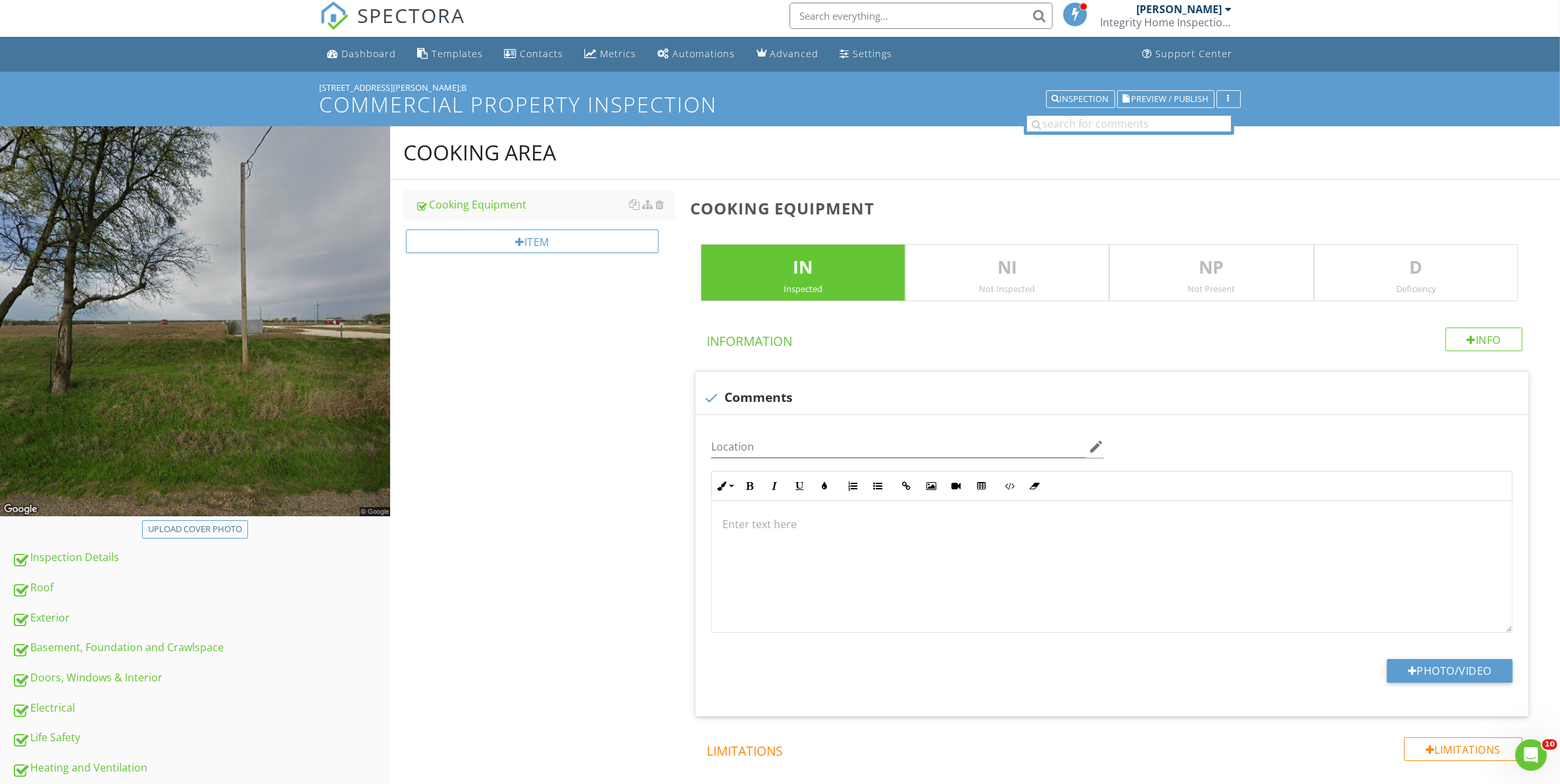
scroll to position [0, 0]
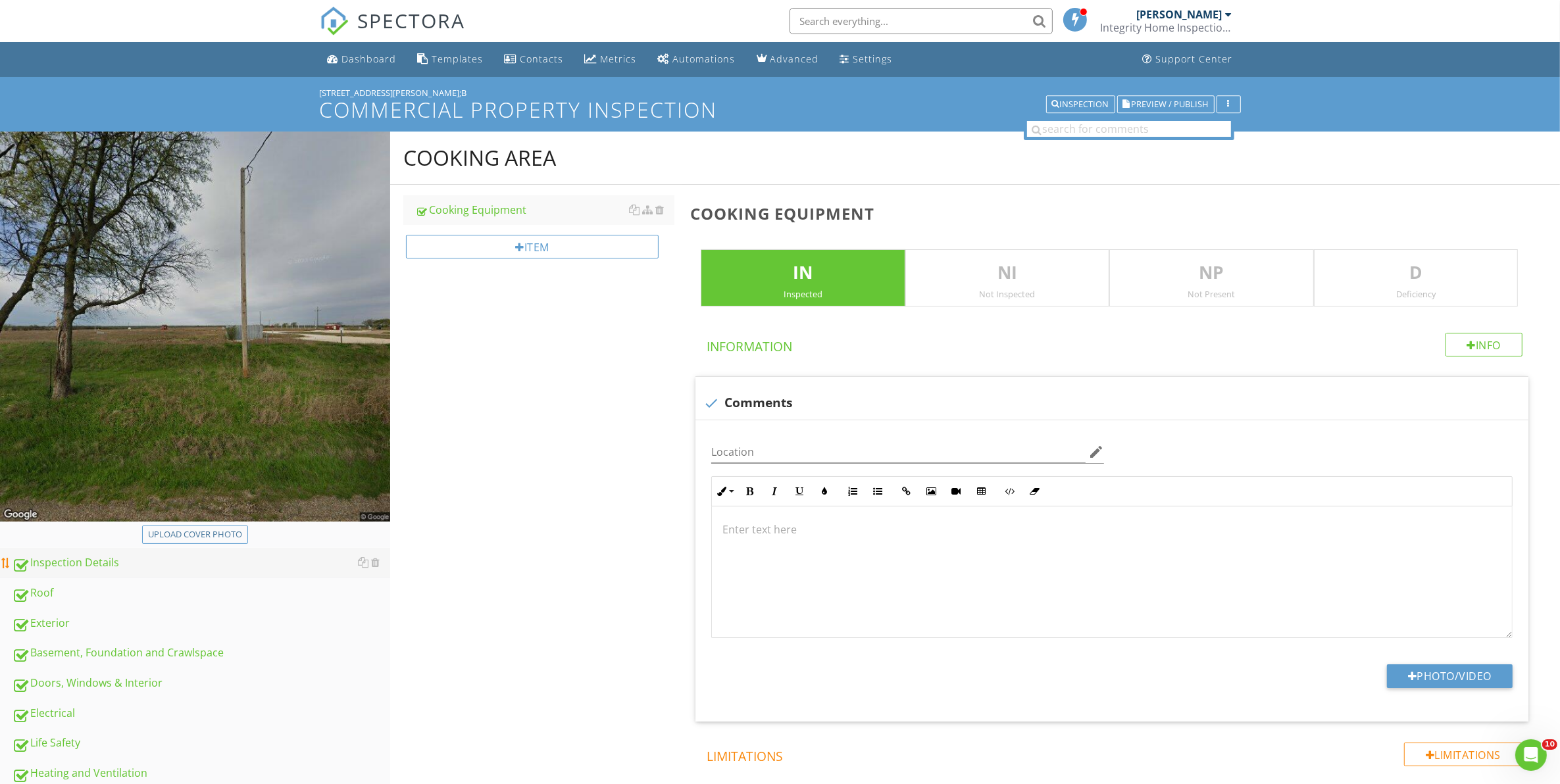
click at [126, 567] on div "Inspection Details" at bounding box center [200, 562] width 378 height 17
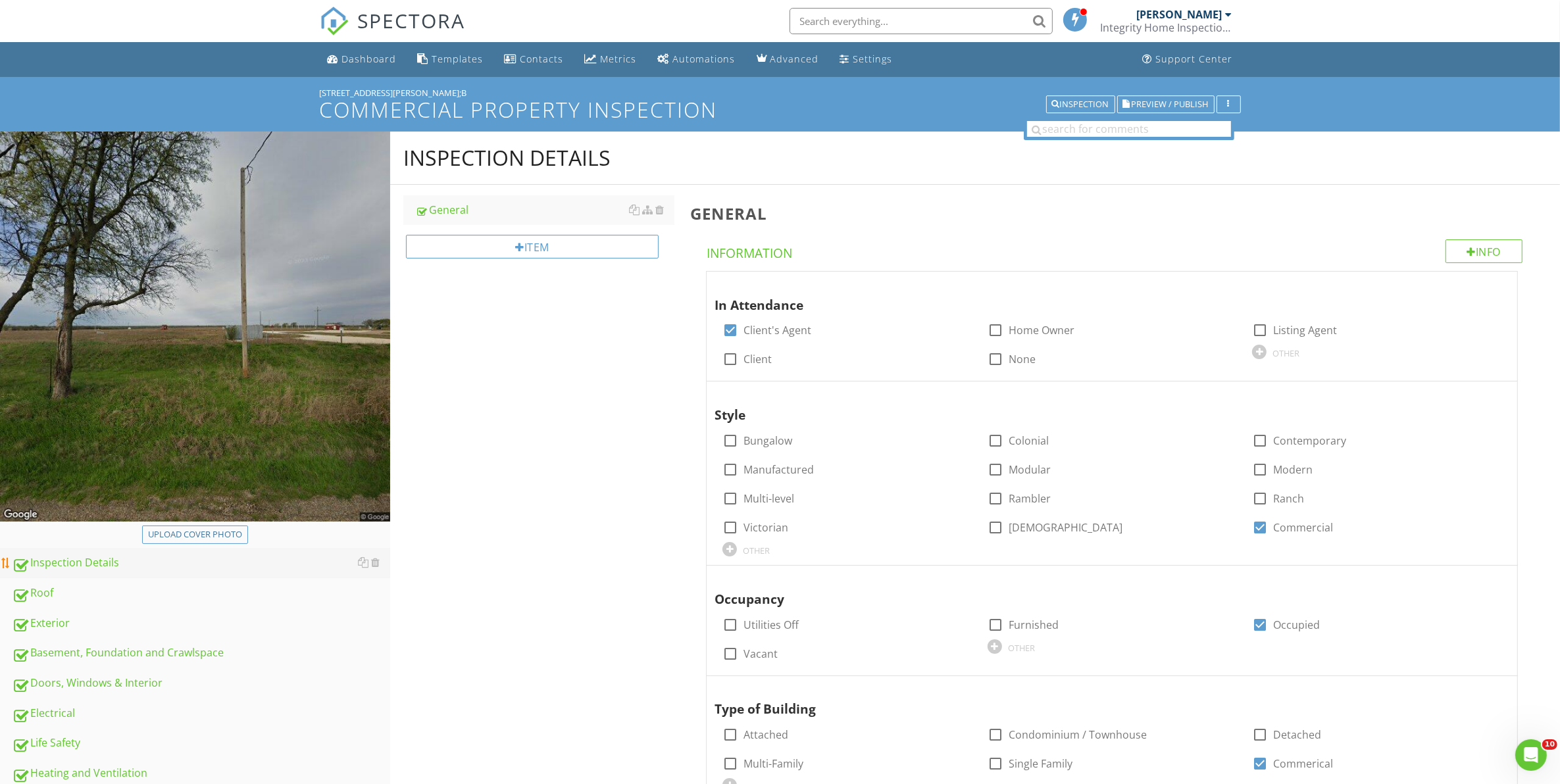
click at [223, 566] on div "Inspection Details" at bounding box center [200, 562] width 378 height 17
click at [1478, 250] on div "Info" at bounding box center [1484, 251] width 78 height 24
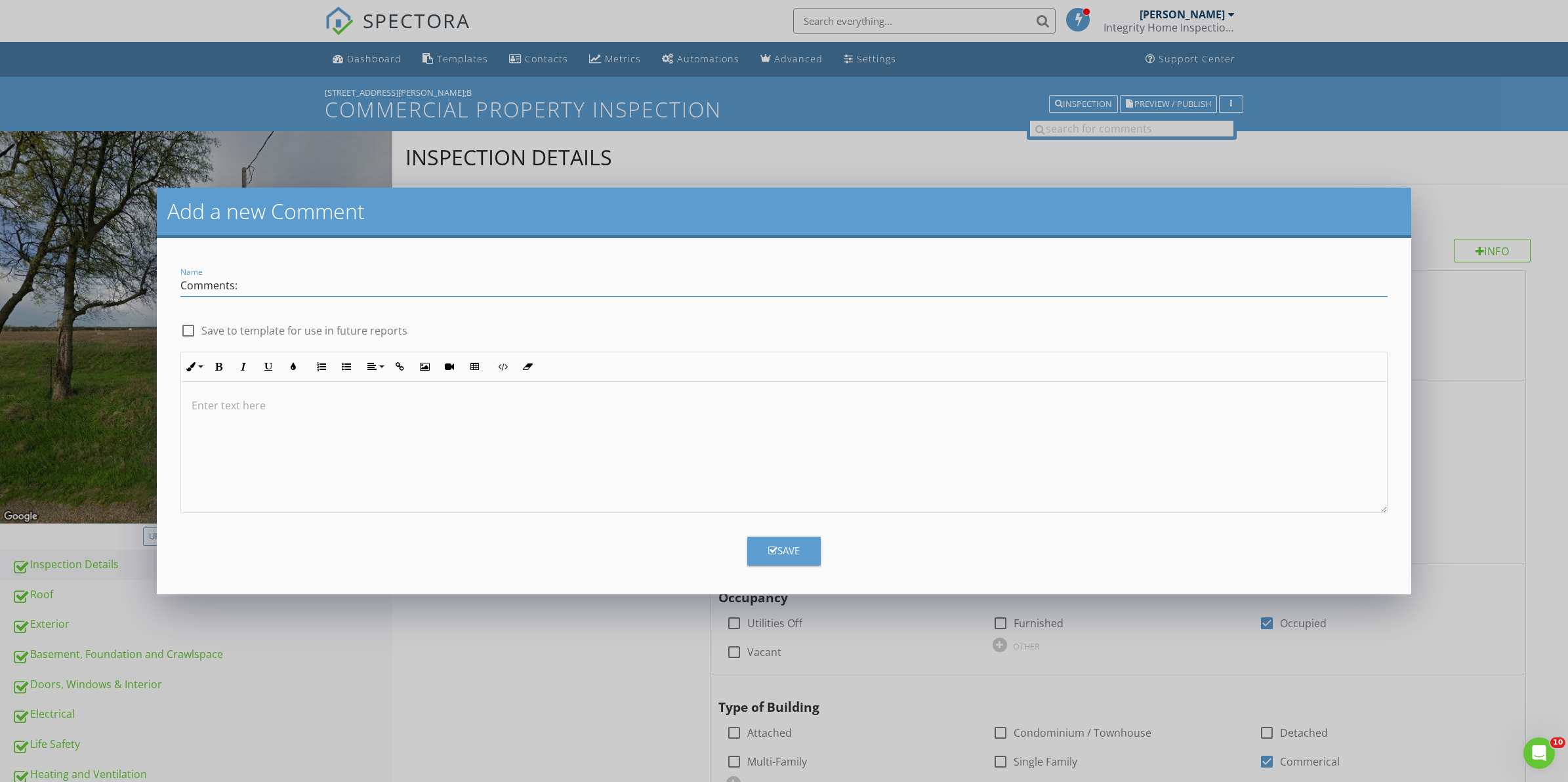
type input "Comments:"
click at [181, 332] on div at bounding box center [188, 331] width 22 height 22
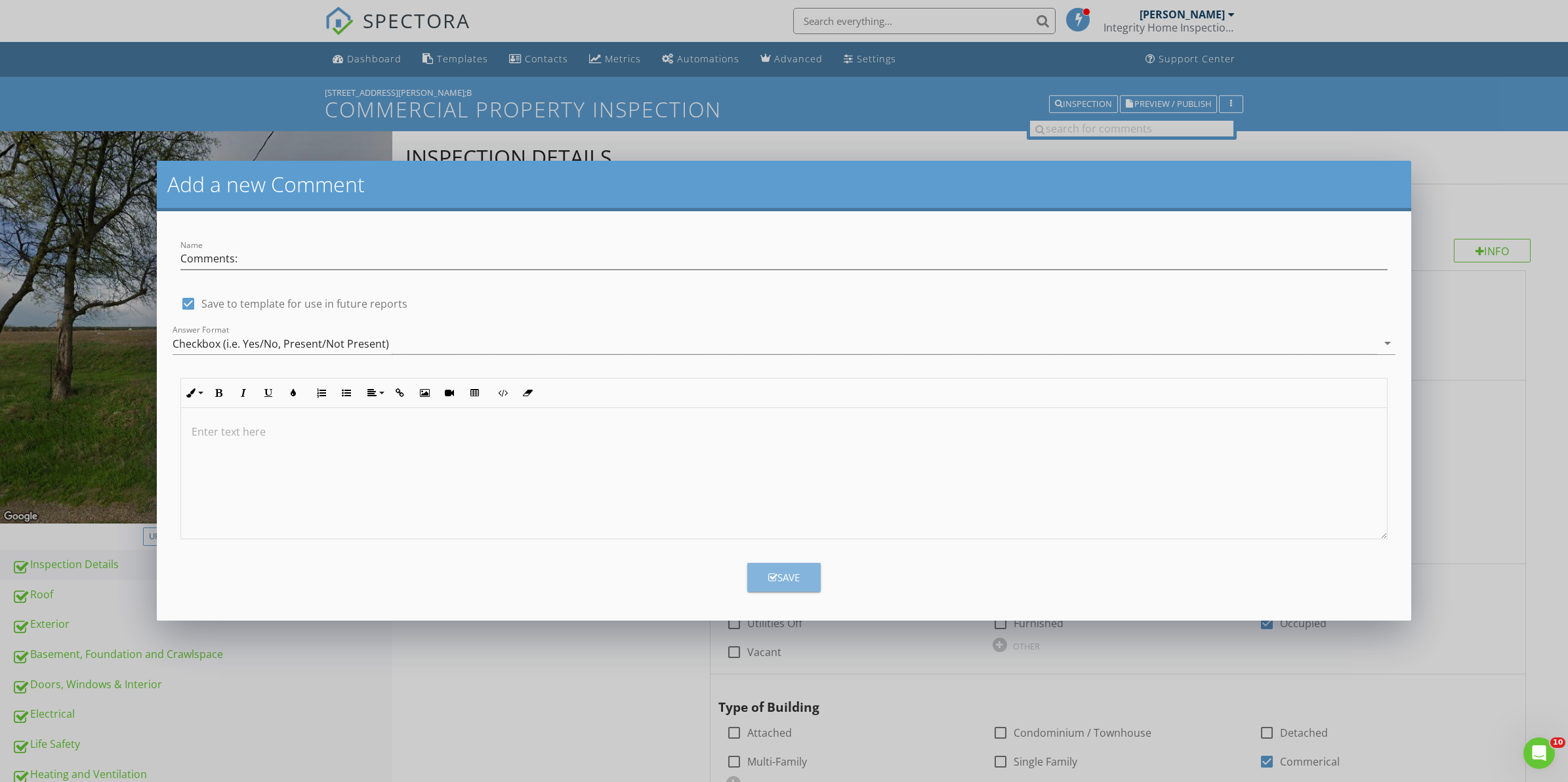
click at [789, 573] on div "Save" at bounding box center [784, 578] width 31 height 15
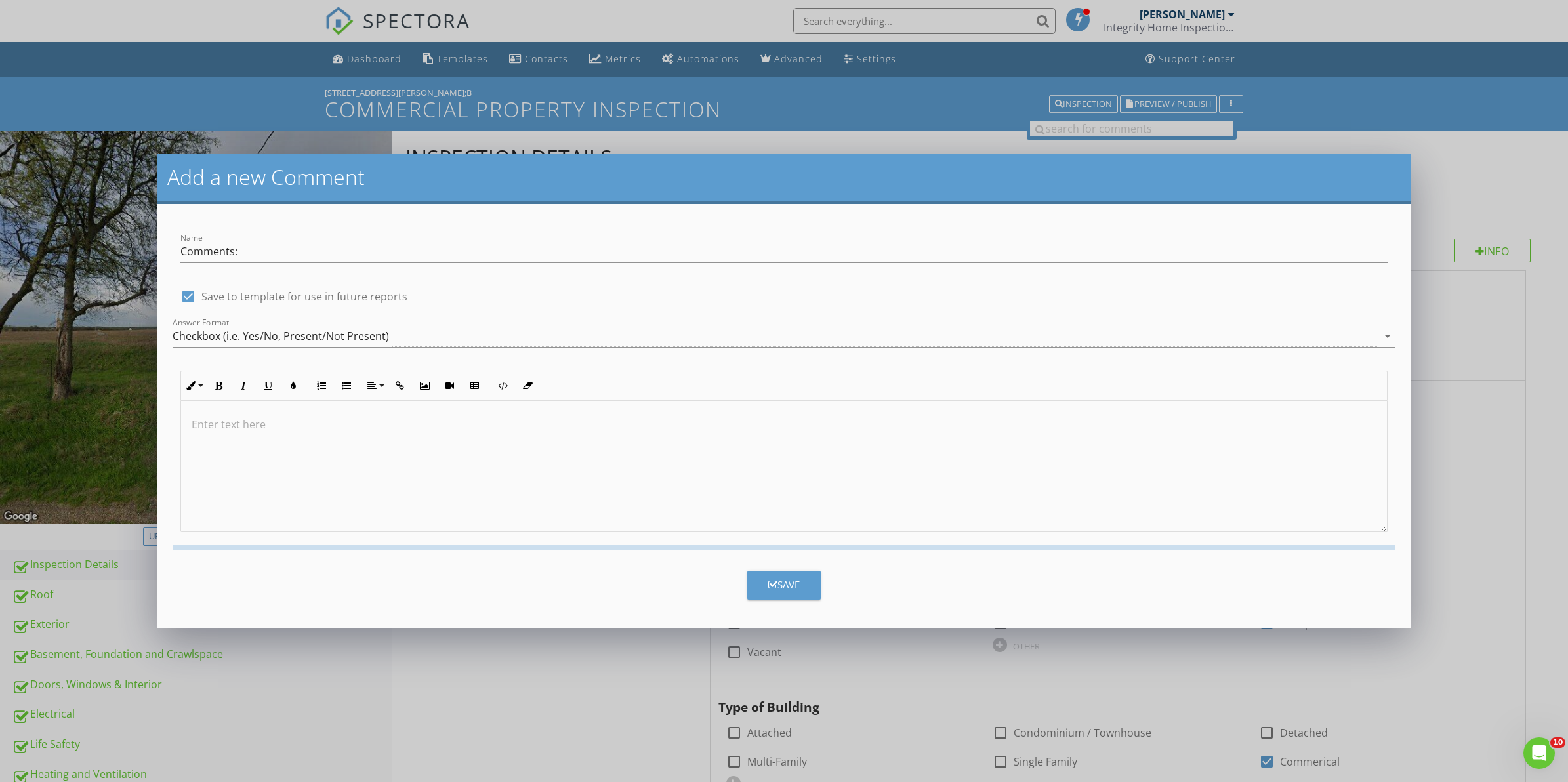
checkbox input "false"
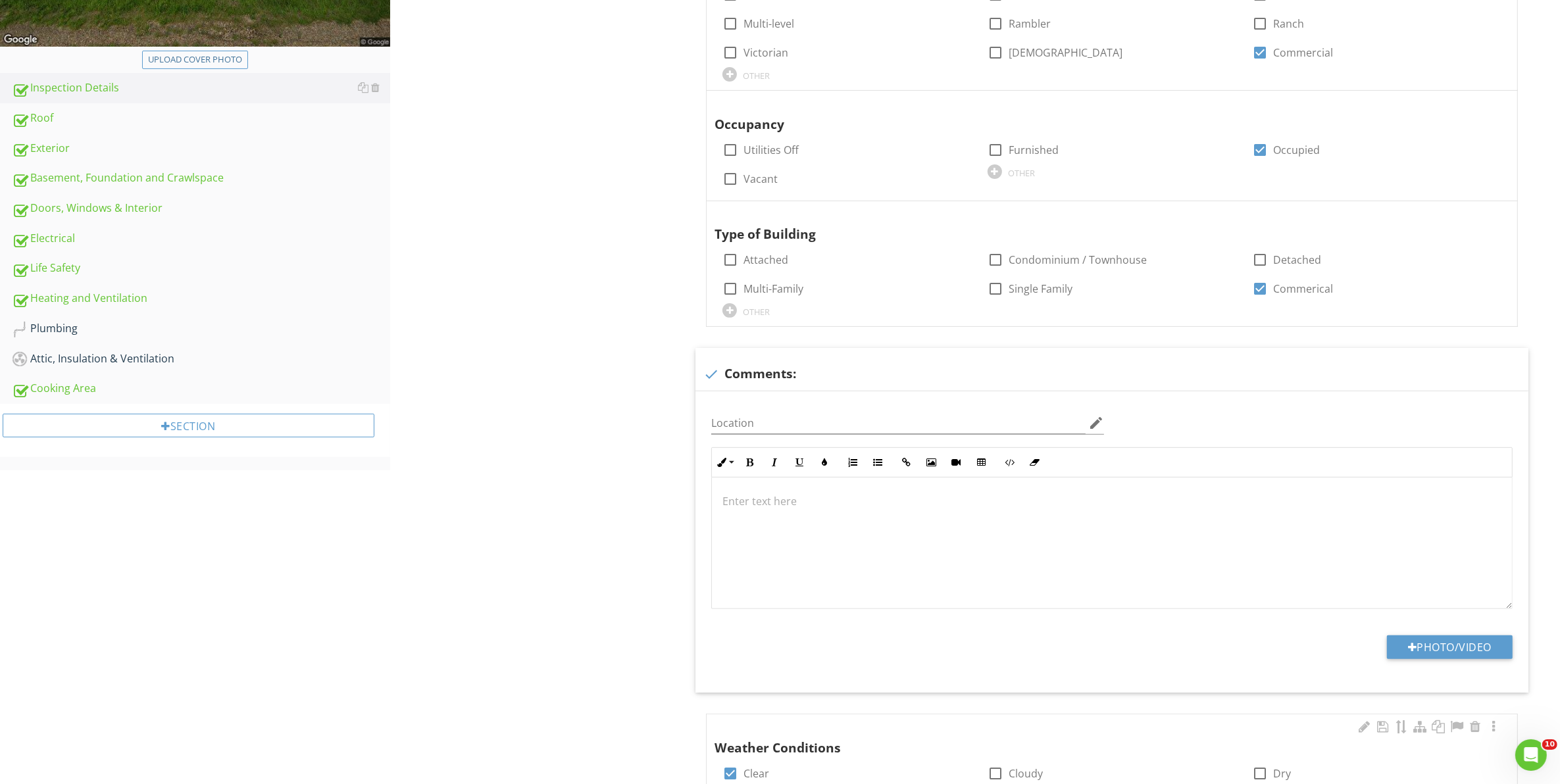
scroll to position [493, 0]
